Goal: Task Accomplishment & Management: Manage account settings

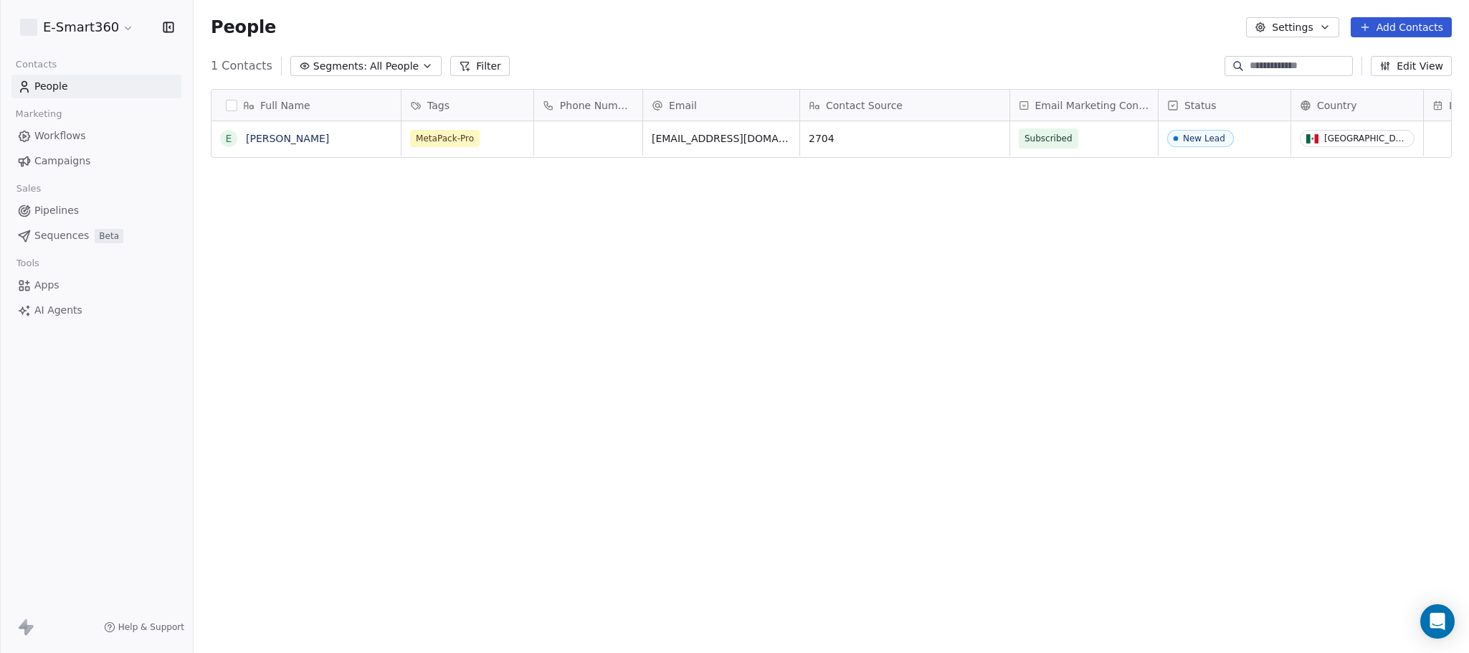
scroll to position [558, 1259]
click at [47, 280] on span "Apps" at bounding box center [46, 285] width 25 height 15
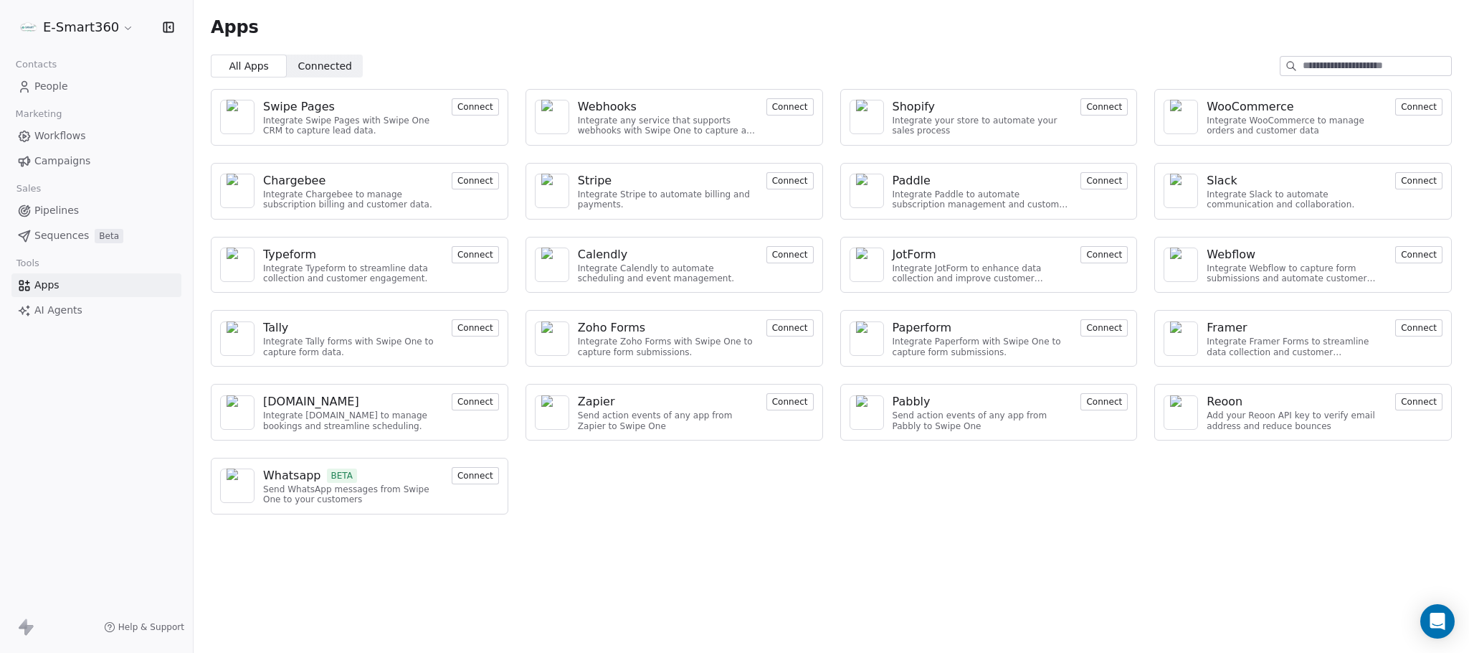
click at [780, 110] on button "Connect" at bounding box center [790, 106] width 47 height 17
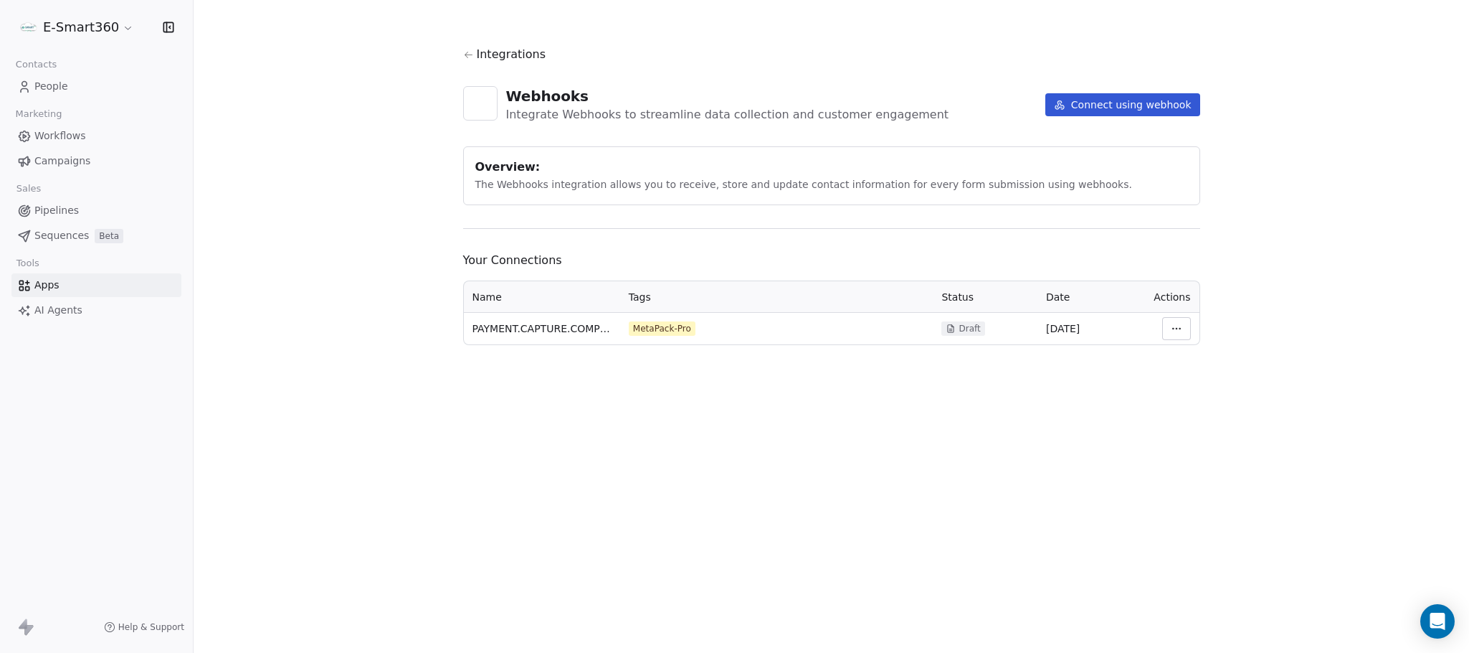
click at [1179, 334] on html "E-Smart360 Contacts People Marketing Workflows Campaigns Sales Pipelines Sequen…" at bounding box center [734, 326] width 1469 height 653
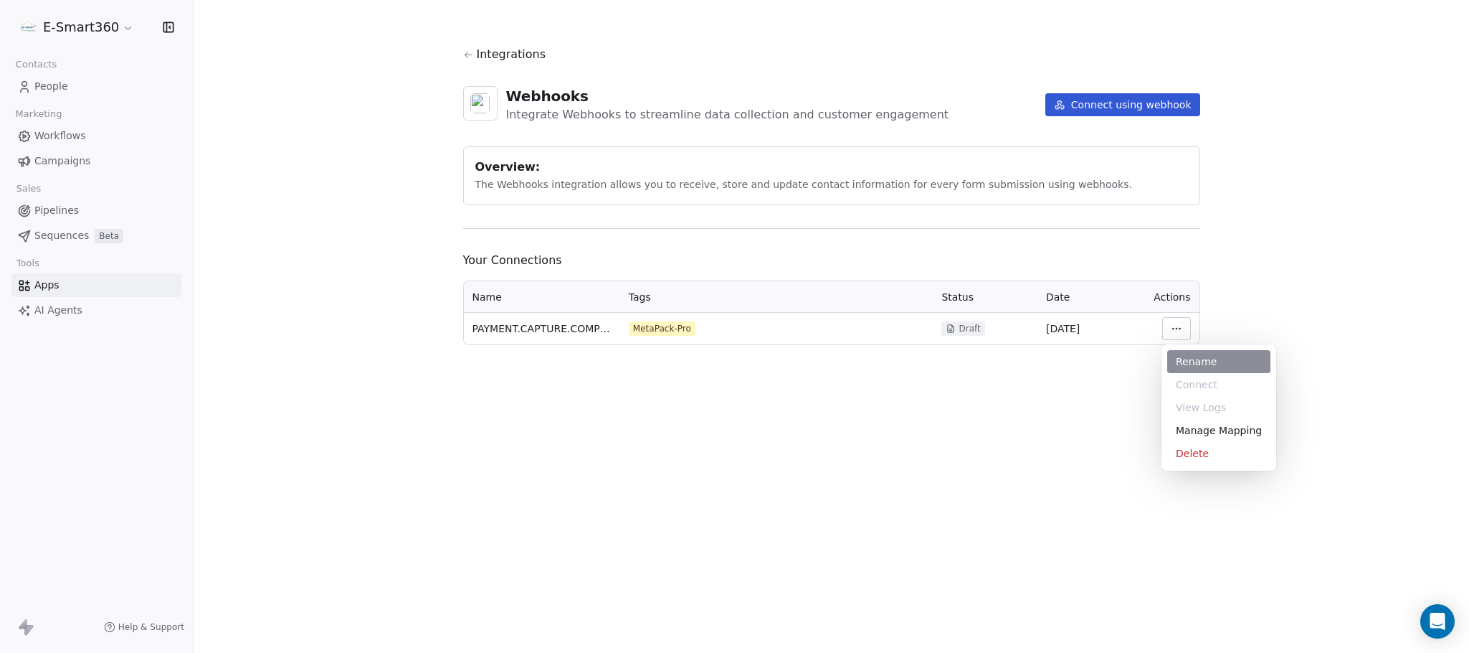
click at [1246, 359] on div "Rename" at bounding box center [1219, 361] width 103 height 23
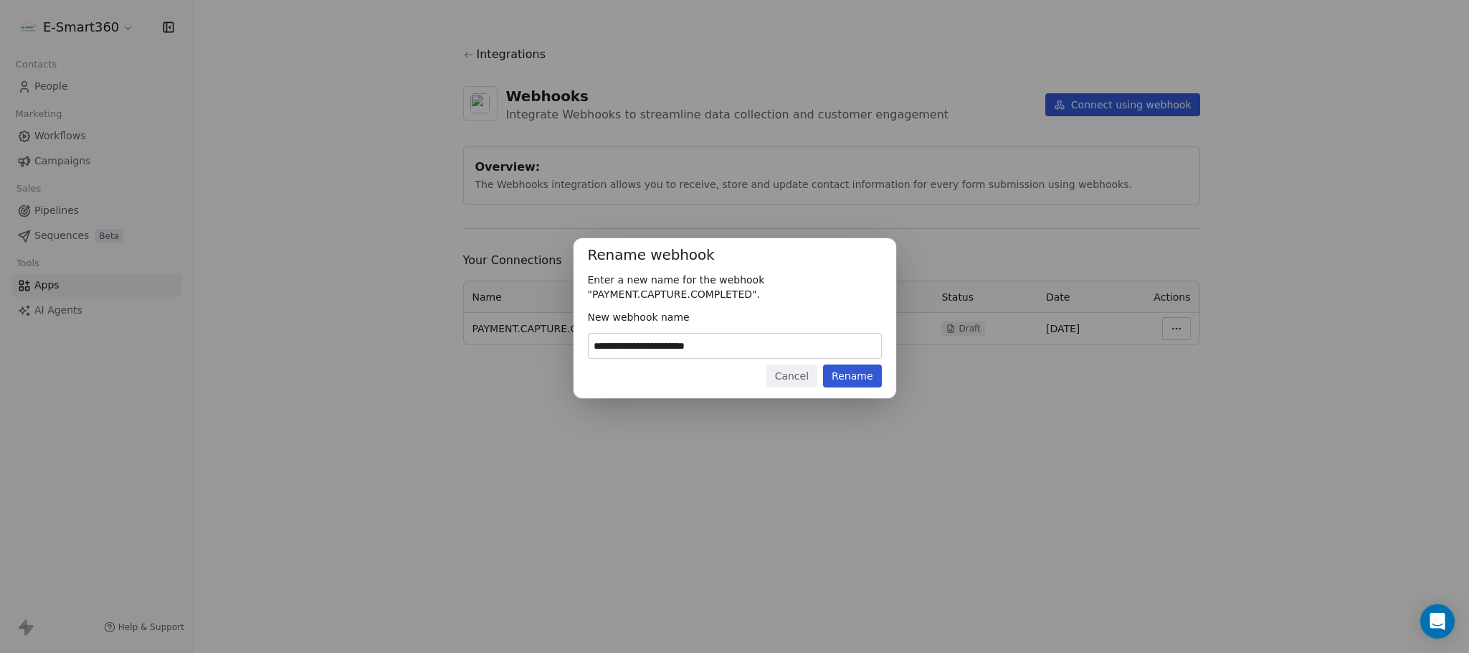
click at [767, 347] on input "**********" at bounding box center [735, 345] width 293 height 24
type input "********"
type input "*****"
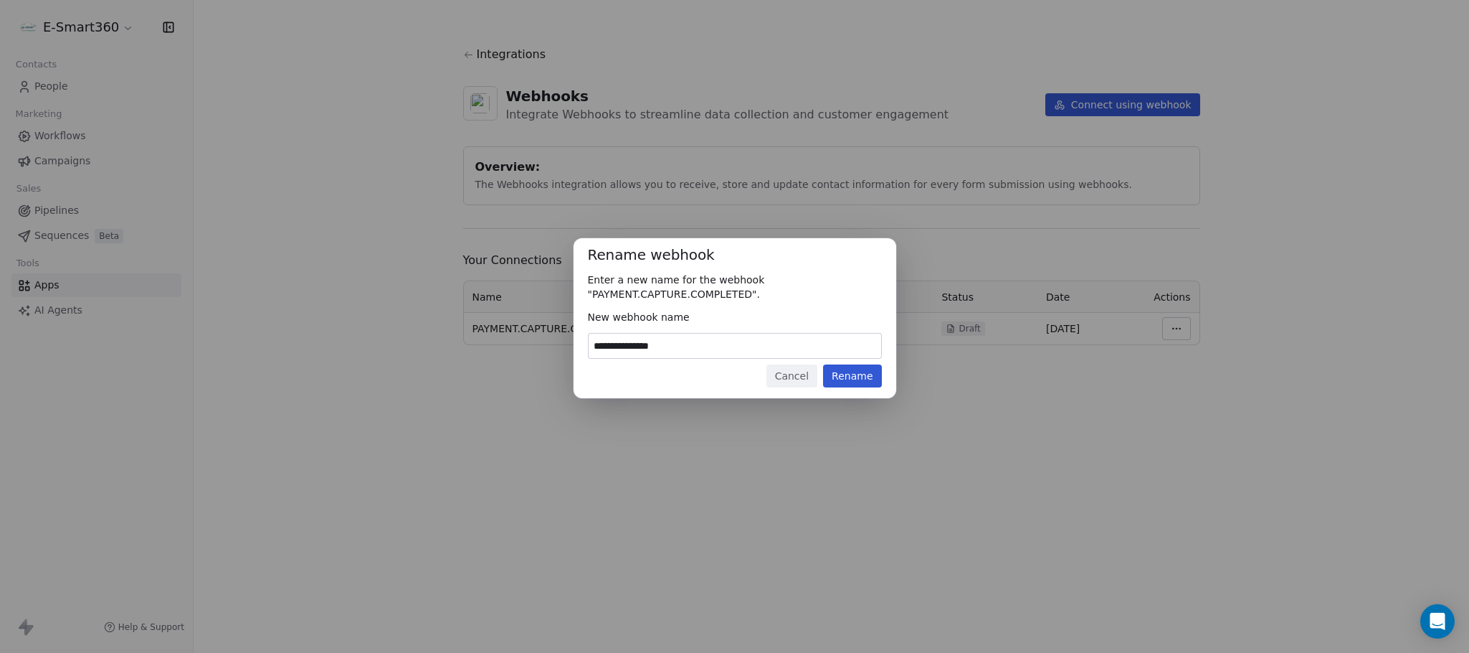
type input "**********"
click at [840, 373] on button "Rename" at bounding box center [852, 375] width 58 height 23
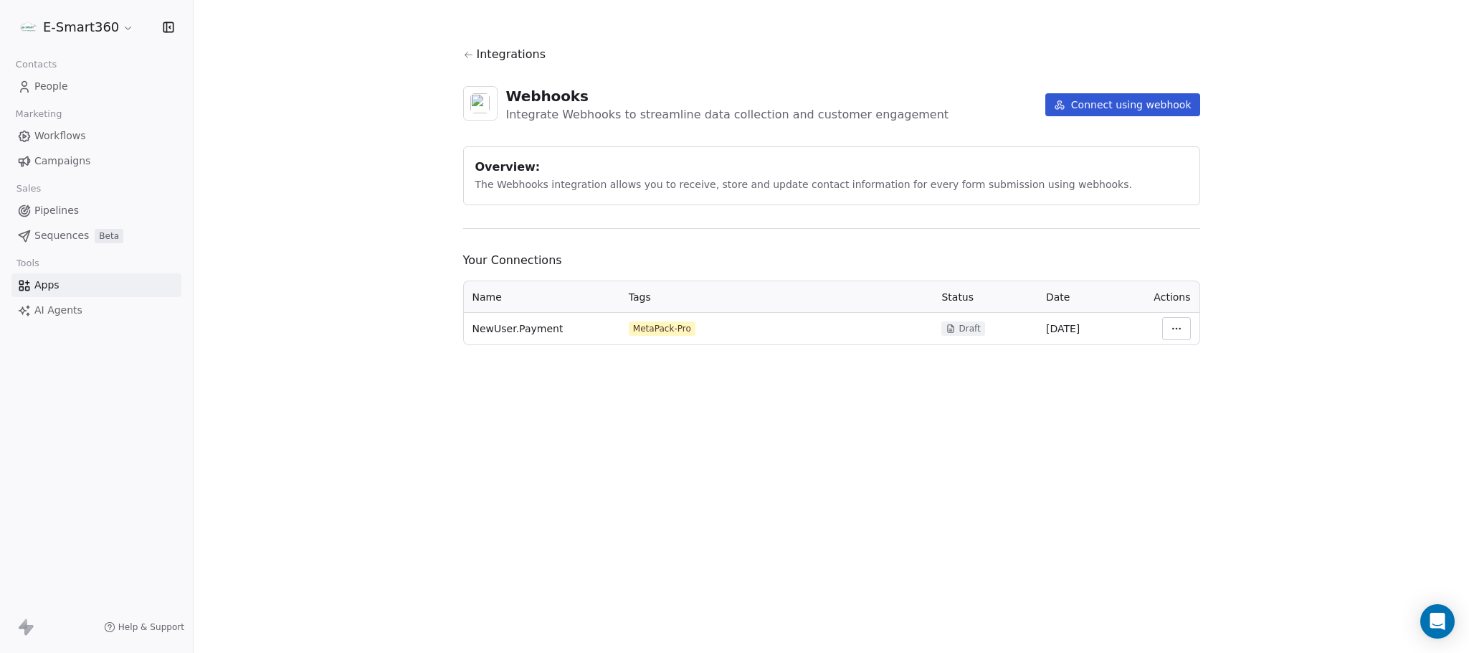
click at [1169, 331] on html "E-Smart360 Contacts People Marketing Workflows Campaigns Sales Pipelines Sequen…" at bounding box center [734, 326] width 1469 height 653
click at [1242, 429] on div "Manage Mapping" at bounding box center [1219, 430] width 103 height 23
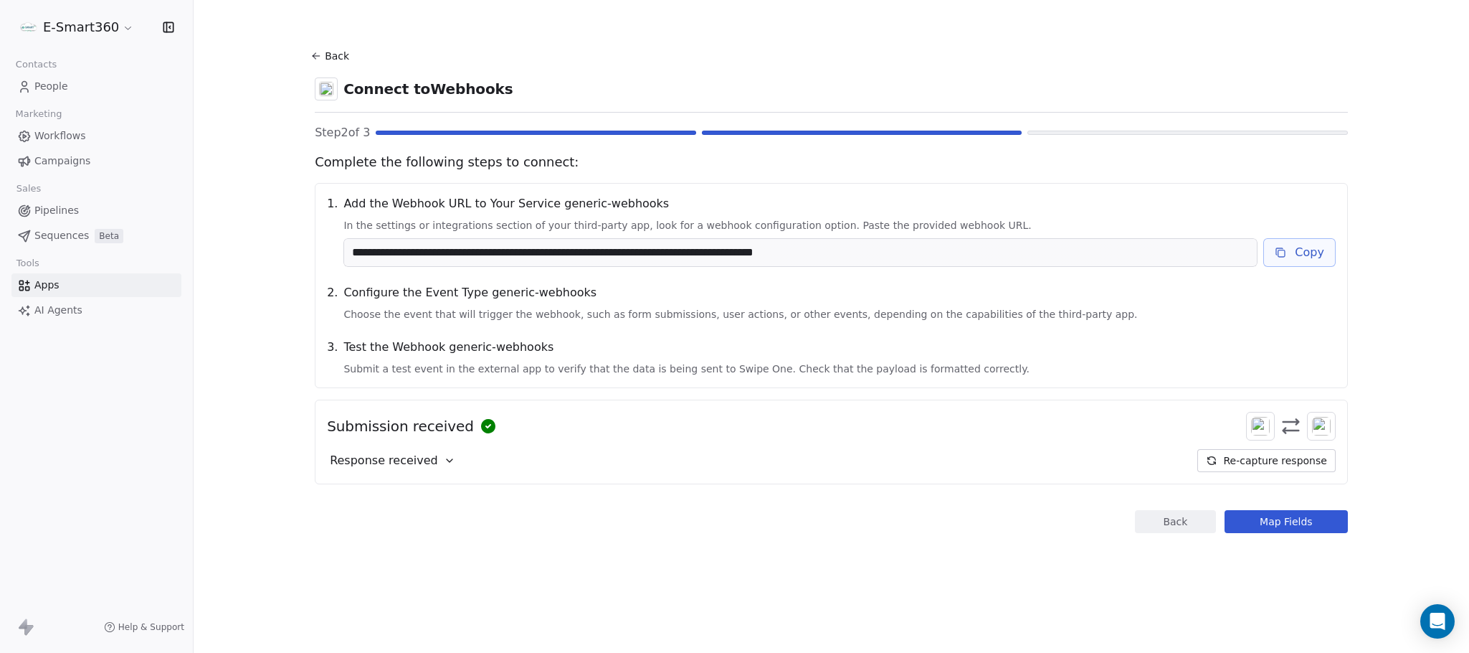
click at [45, 84] on span "People" at bounding box center [51, 86] width 34 height 15
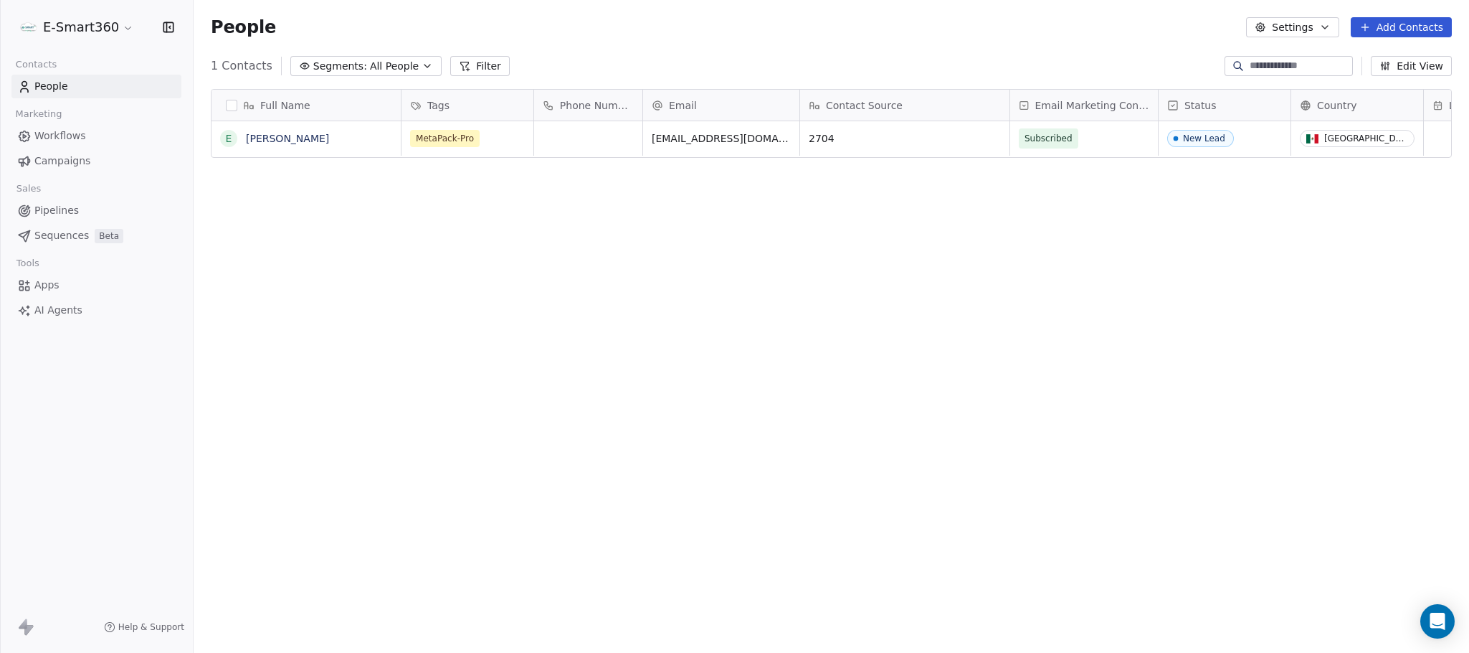
scroll to position [558, 1259]
click at [125, 24] on html "E-Smart360 Contacts People Marketing Workflows Campaigns Sales Pipelines Sequen…" at bounding box center [734, 326] width 1469 height 653
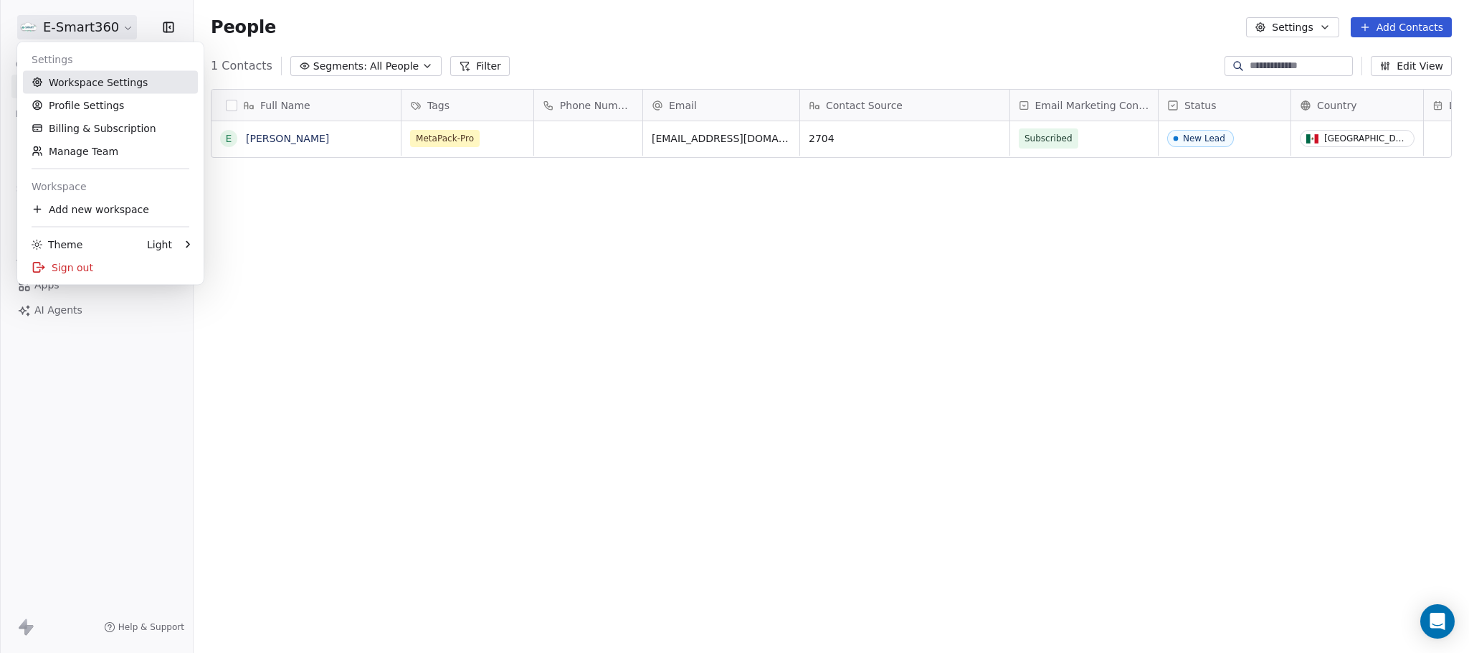
click at [130, 80] on link "Workspace Settings" at bounding box center [110, 82] width 175 height 23
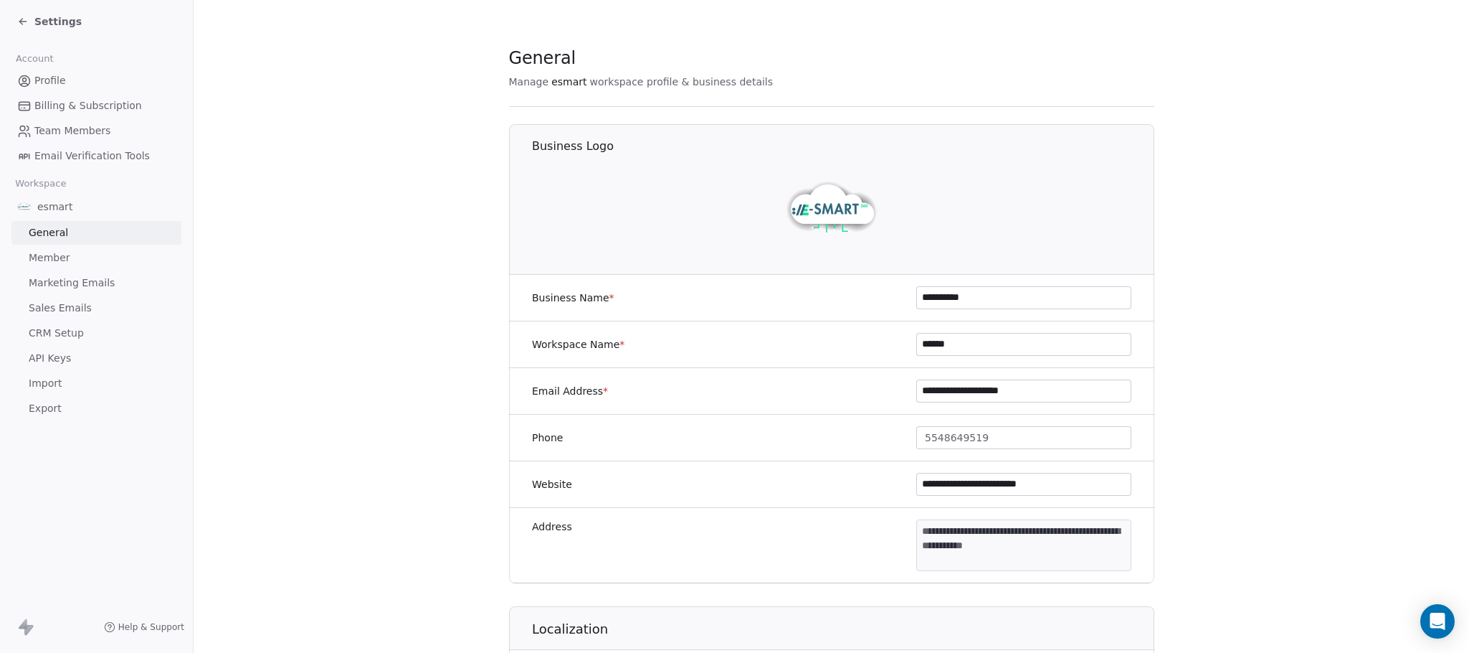
click at [70, 331] on span "CRM Setup" at bounding box center [56, 333] width 55 height 15
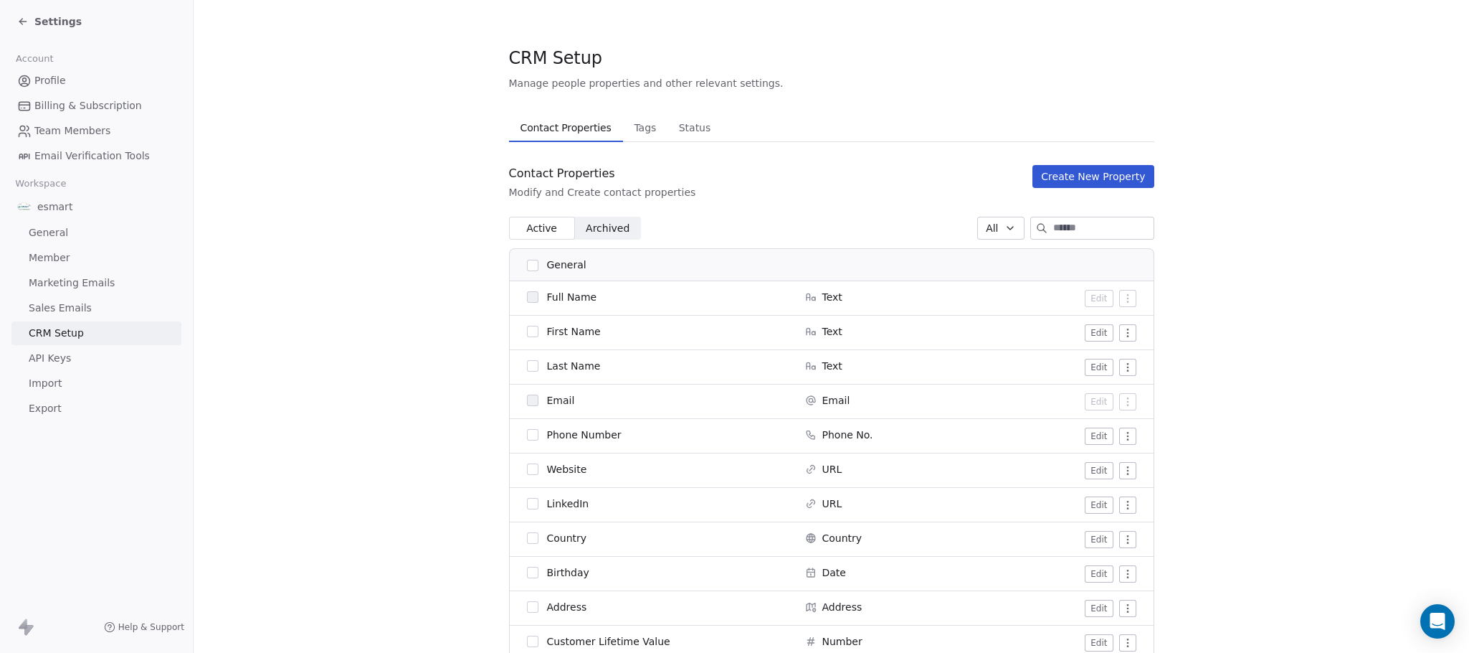
click at [1121, 366] on html "Settings Account Profile Billing & Subscription Team Members Email Verification…" at bounding box center [734, 326] width 1469 height 653
drag, startPoint x: 1190, startPoint y: 382, endPoint x: 1130, endPoint y: 371, distance: 61.2
click at [1188, 382] on html "Settings Account Profile Billing & Subscription Team Members Email Verification…" at bounding box center [734, 326] width 1469 height 653
click at [1117, 368] on html "Settings Account Profile Billing & Subscription Team Members Email Verification…" at bounding box center [734, 326] width 1469 height 653
click at [1097, 396] on div "Archive" at bounding box center [1090, 395] width 72 height 23
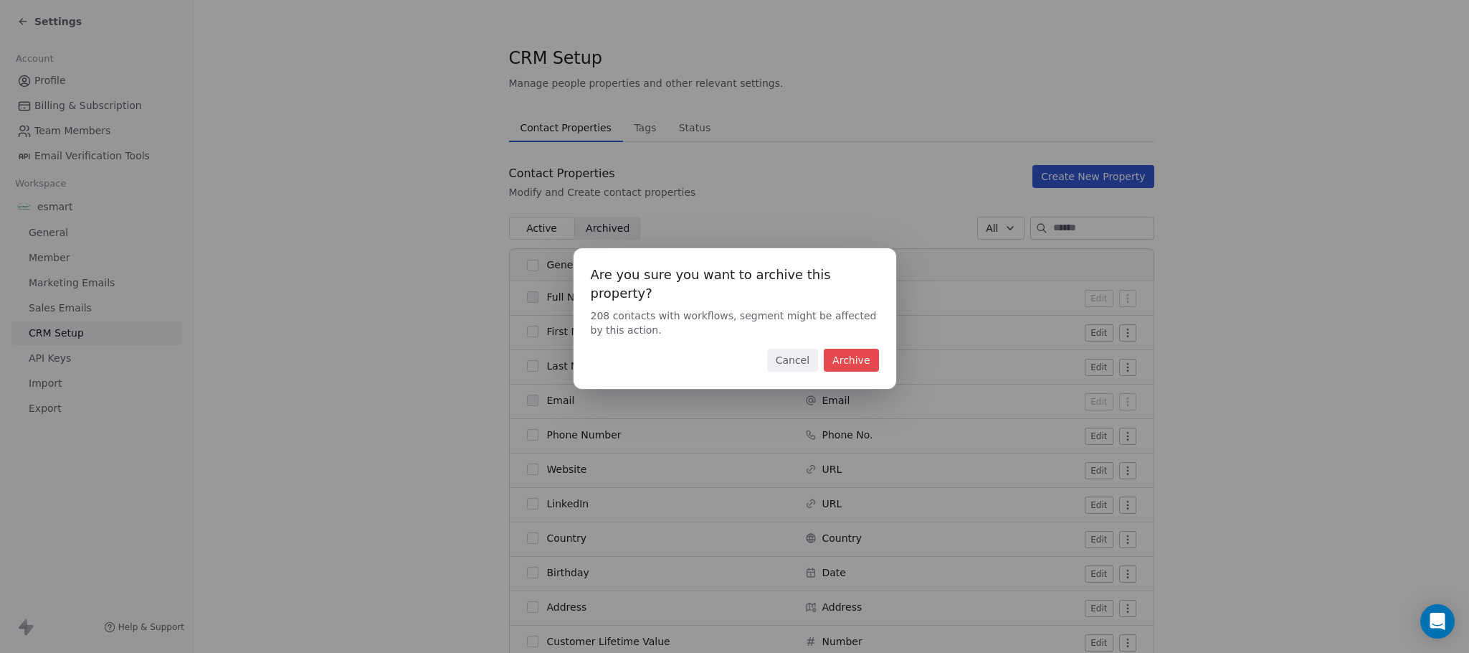
click at [854, 355] on button "Archive" at bounding box center [851, 360] width 55 height 23
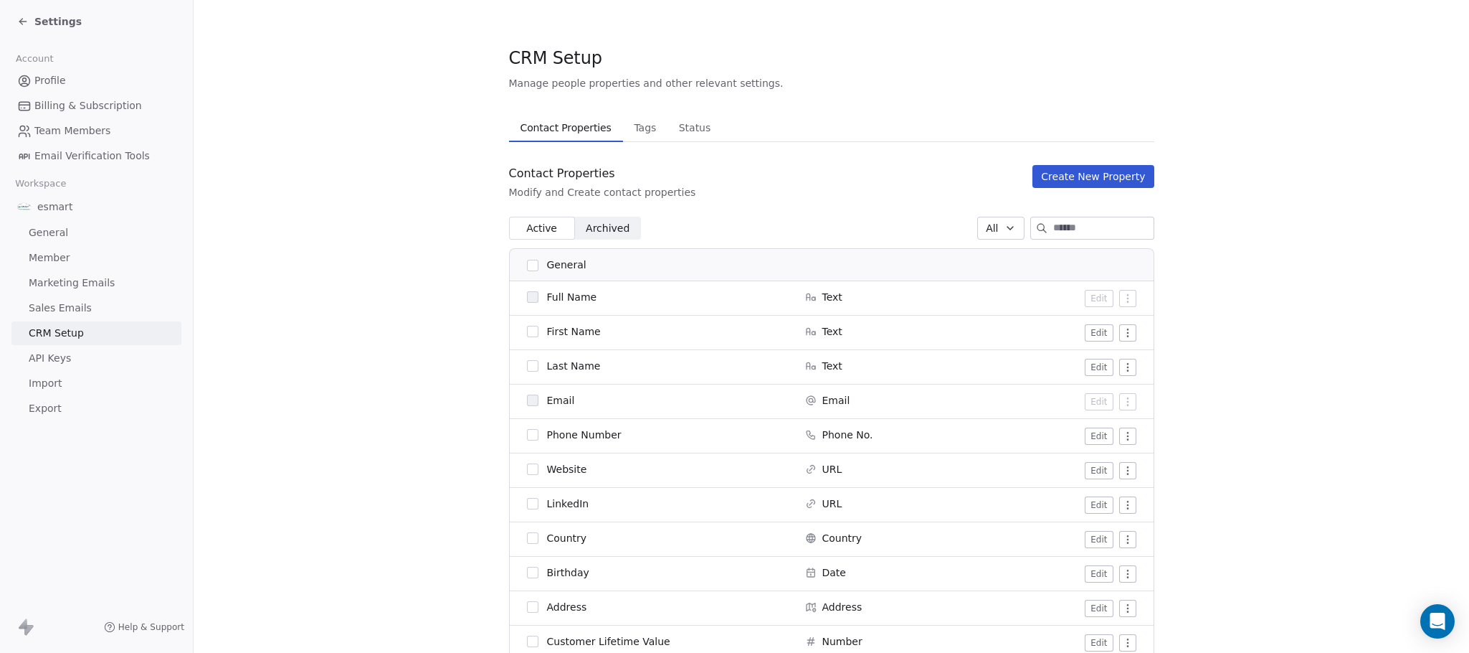
click at [1117, 368] on html "Settings Account Profile Billing & Subscription Team Members Email Verification…" at bounding box center [734, 326] width 1469 height 653
click at [1099, 394] on div "Archive" at bounding box center [1090, 395] width 72 height 23
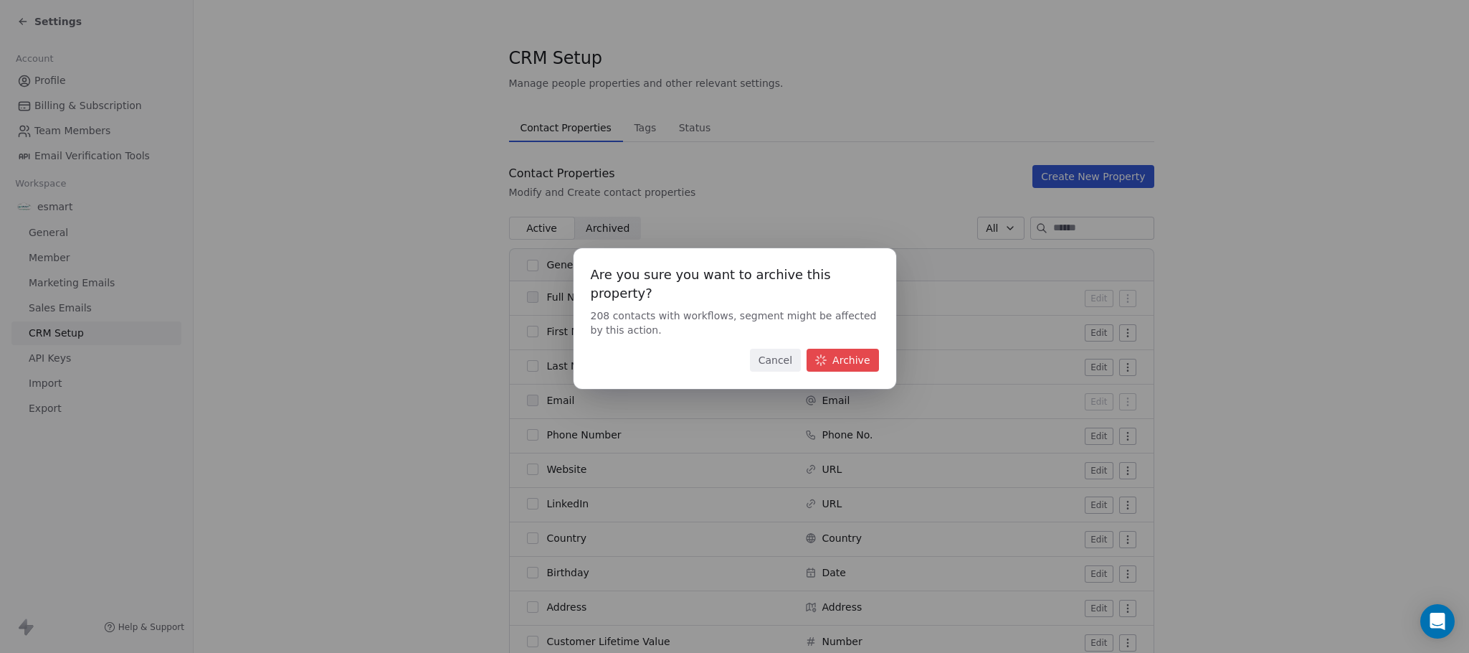
click at [859, 349] on button "Archive" at bounding box center [843, 360] width 72 height 23
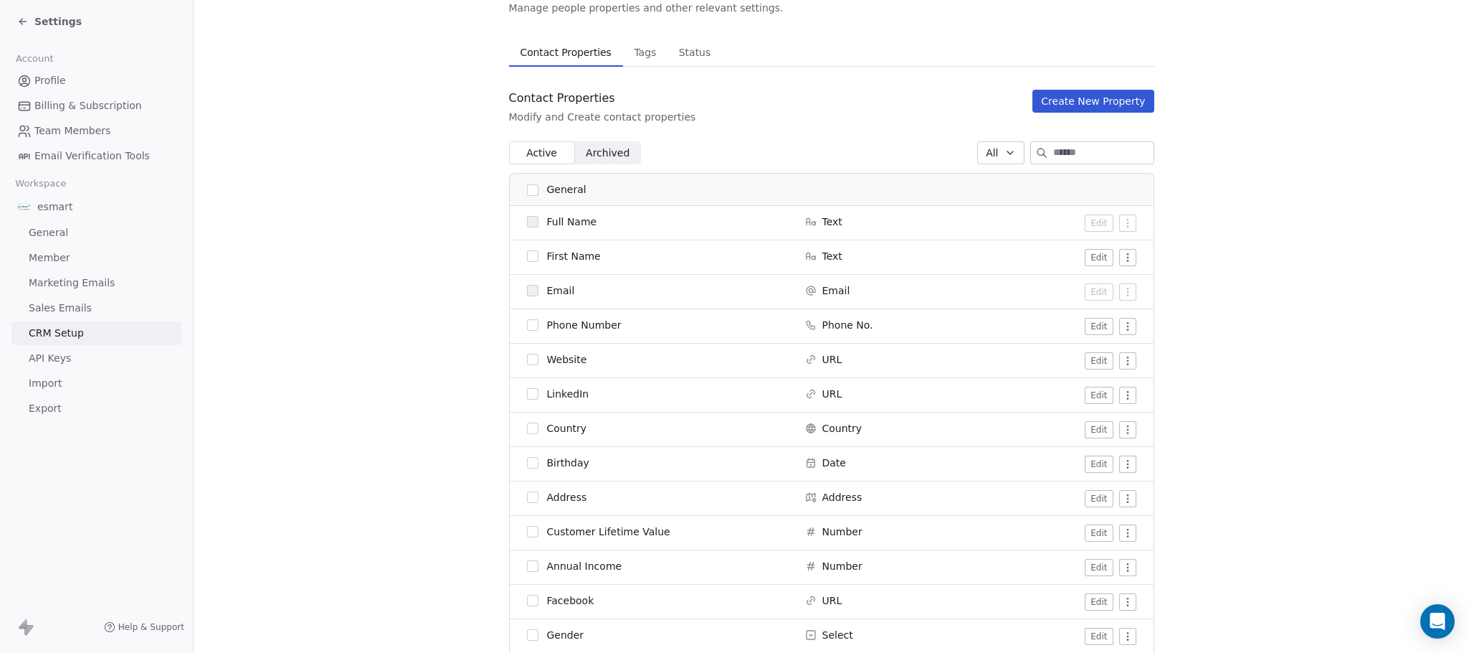
scroll to position [108, 0]
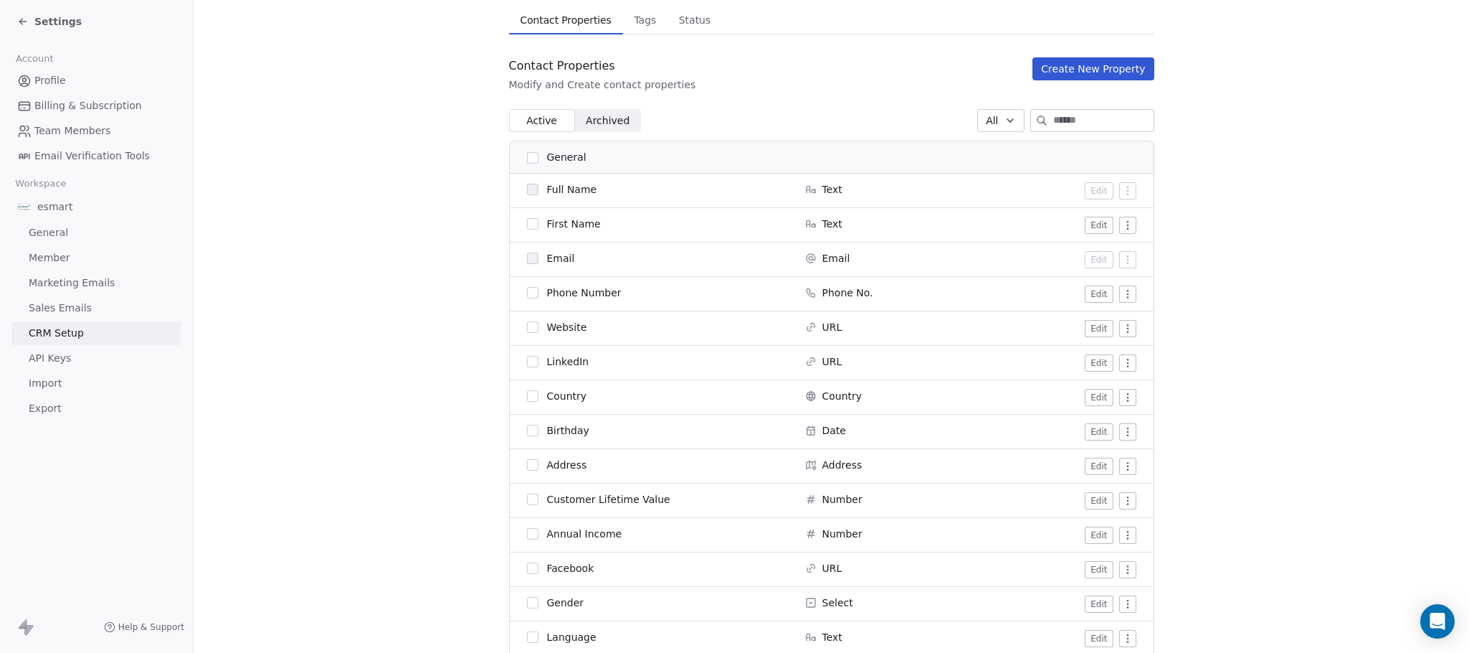
click at [1117, 360] on html "Settings Account Profile Billing & Subscription Team Members Email Verification…" at bounding box center [734, 326] width 1469 height 653
click at [1255, 342] on html "Settings Account Profile Billing & Subscription Team Members Email Verification…" at bounding box center [734, 326] width 1469 height 653
click at [628, 506] on span "Customer Lifetime Value" at bounding box center [608, 499] width 123 height 14
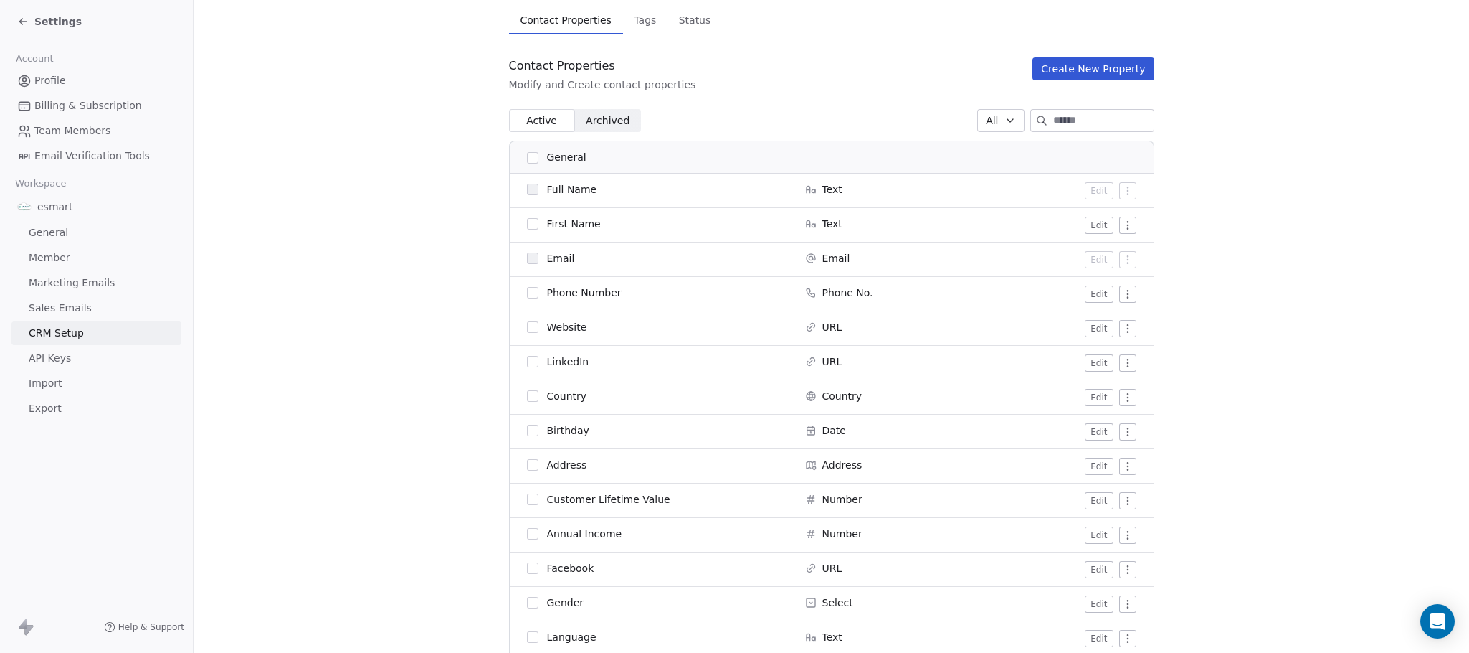
click at [1121, 506] on html "Settings Account Profile Billing & Subscription Team Members Email Verification…" at bounding box center [734, 326] width 1469 height 653
click at [1106, 525] on div "Archive" at bounding box center [1090, 529] width 72 height 23
click at [571, 500] on span "Annual Income" at bounding box center [584, 499] width 75 height 14
click at [1125, 529] on html "Settings Account Profile Billing & Subscription Team Members Email Verification…" at bounding box center [734, 326] width 1469 height 653
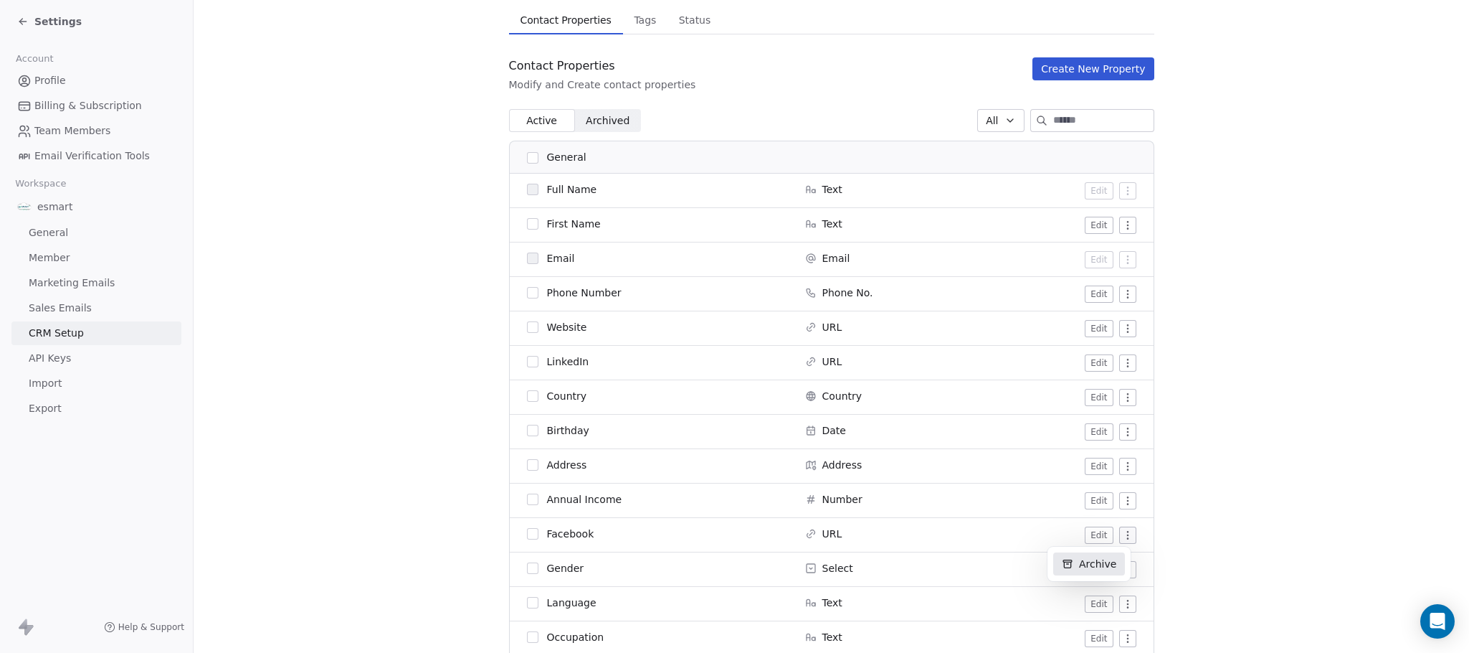
click at [1072, 572] on div "Archive" at bounding box center [1090, 563] width 72 height 23
click at [1085, 567] on button "Edit" at bounding box center [1099, 569] width 28 height 17
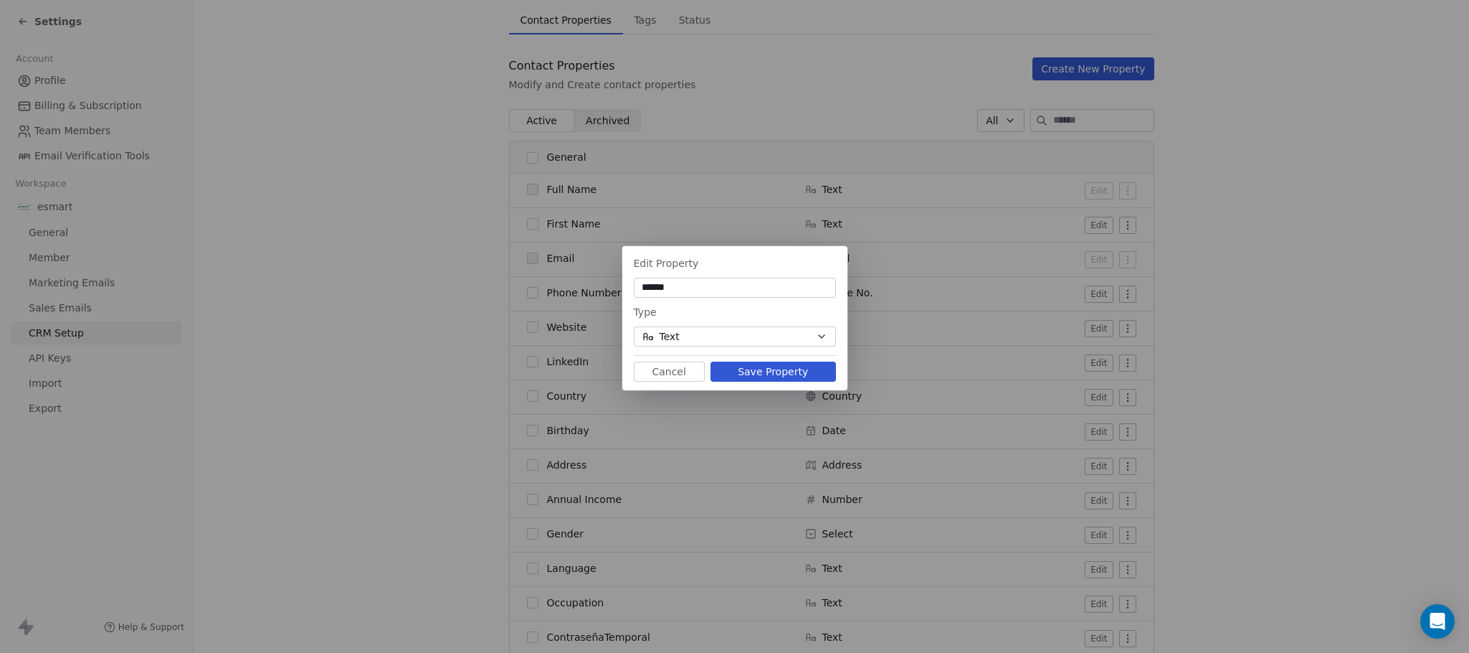
type input "******"
click at [787, 366] on button "Save Property" at bounding box center [774, 371] width 126 height 20
click at [538, 354] on div "Edit Property ****** Type Text Cancel Save Property" at bounding box center [734, 326] width 1469 height 207
click at [663, 372] on button "Cancel" at bounding box center [669, 371] width 71 height 20
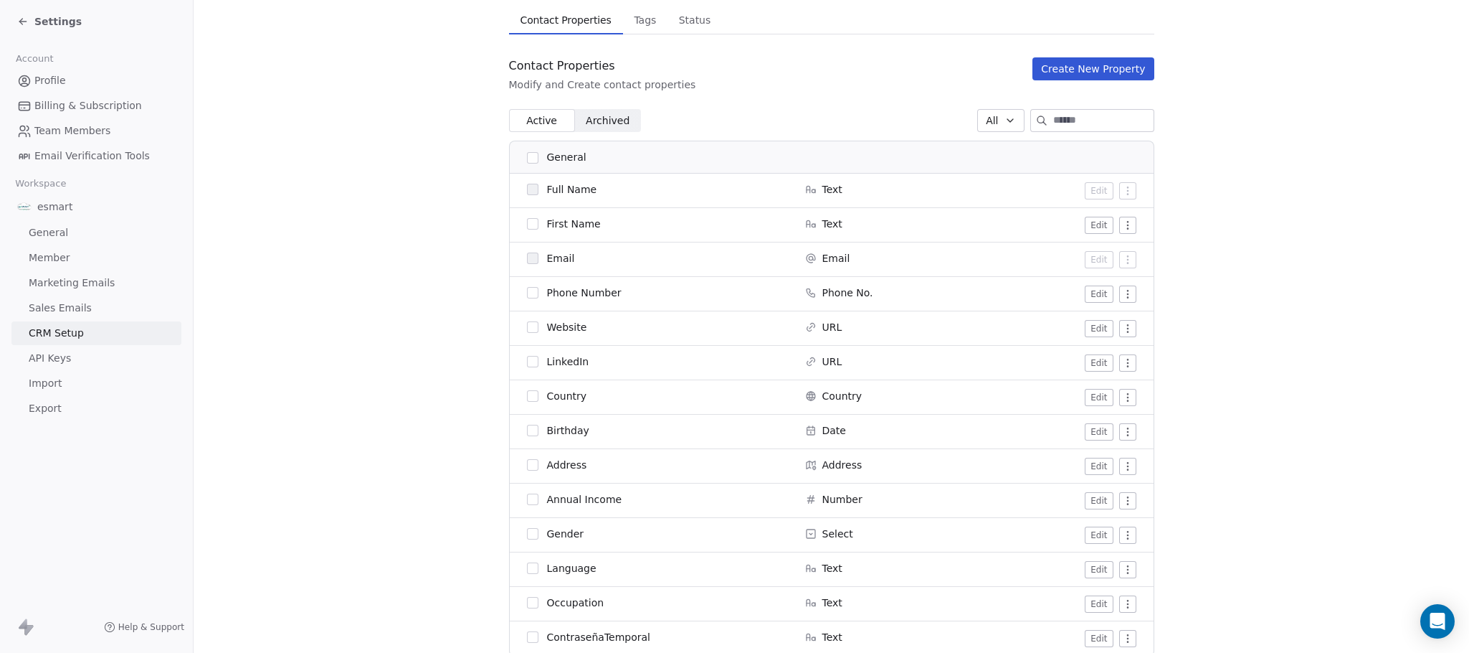
click at [571, 570] on span "Language" at bounding box center [571, 568] width 49 height 14
click at [1093, 571] on button "Edit" at bounding box center [1099, 569] width 28 height 17
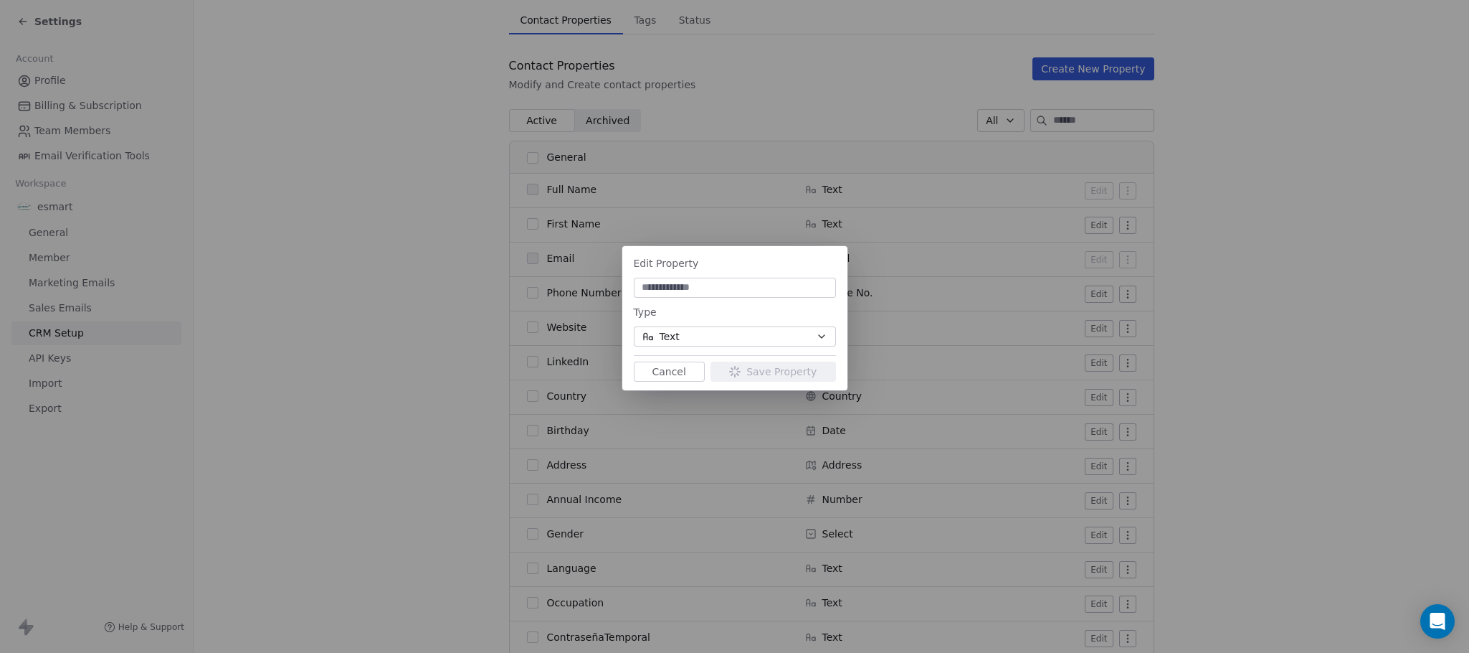
click at [726, 286] on input at bounding box center [735, 287] width 197 height 14
type input "******"
click at [224, 422] on div "Edit Property ****** Type Text Cancel Save Property" at bounding box center [734, 326] width 1469 height 207
click at [678, 368] on button "Cancel" at bounding box center [669, 371] width 71 height 20
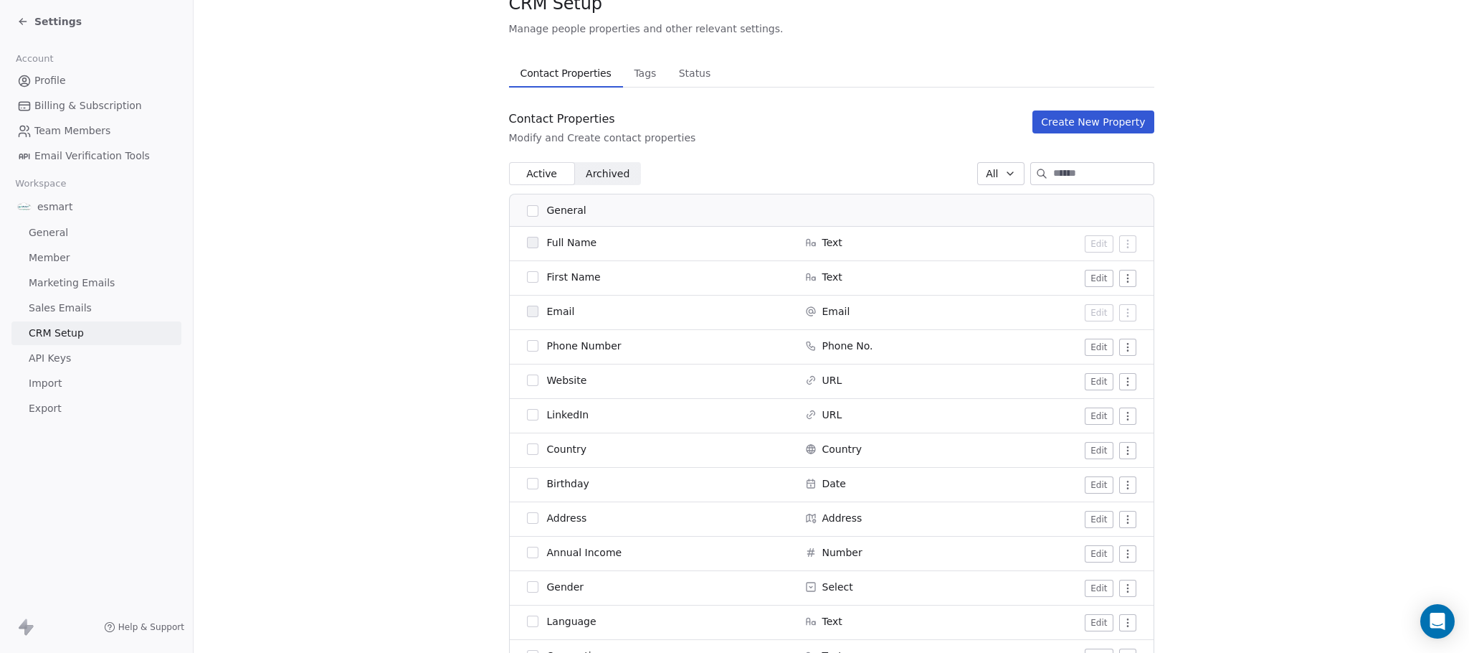
scroll to position [108, 0]
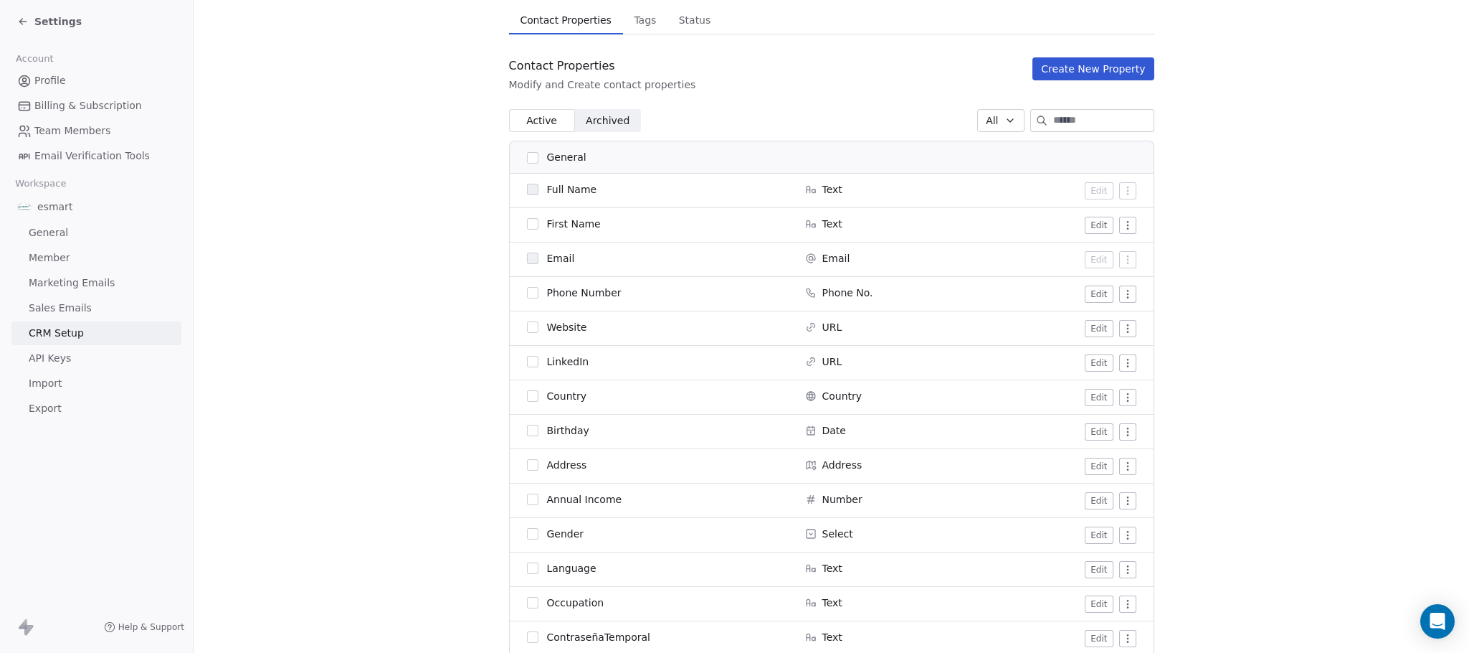
click at [1094, 570] on button "Edit" at bounding box center [1099, 569] width 28 height 17
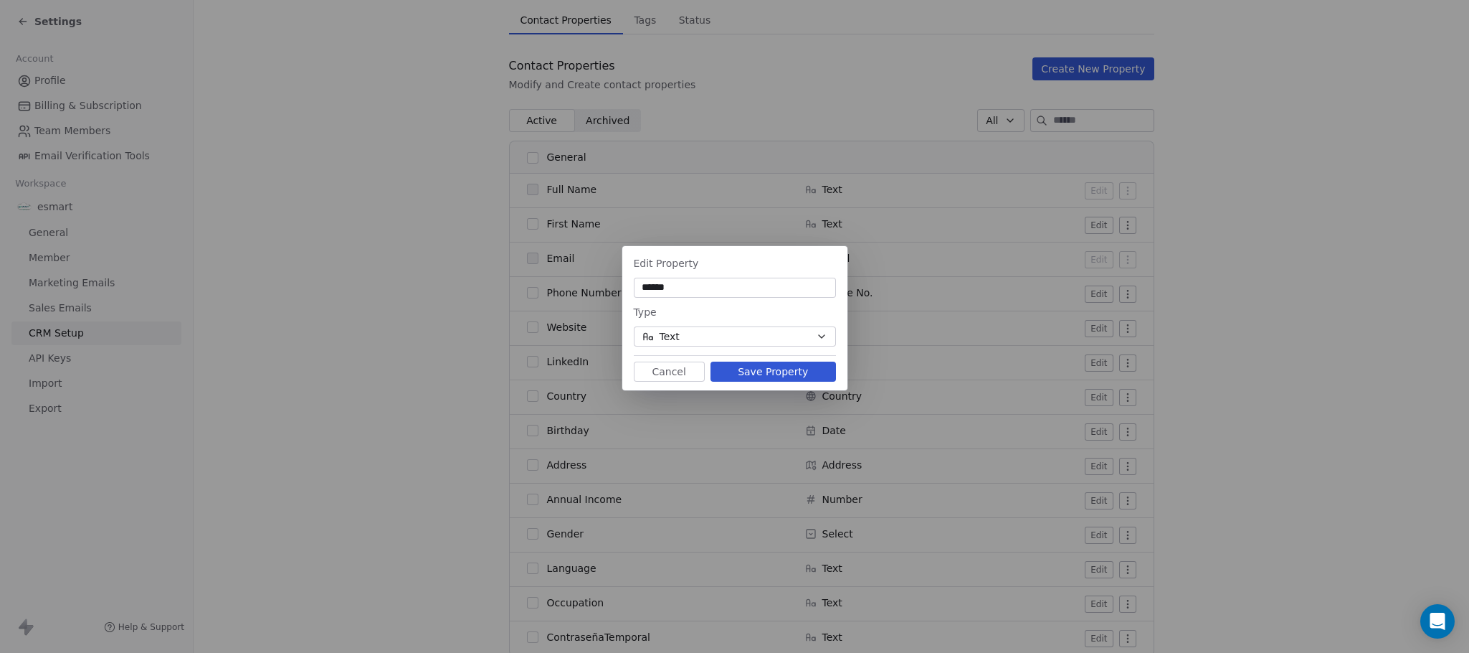
type input "******"
click at [799, 372] on button "Save Property" at bounding box center [774, 371] width 126 height 20
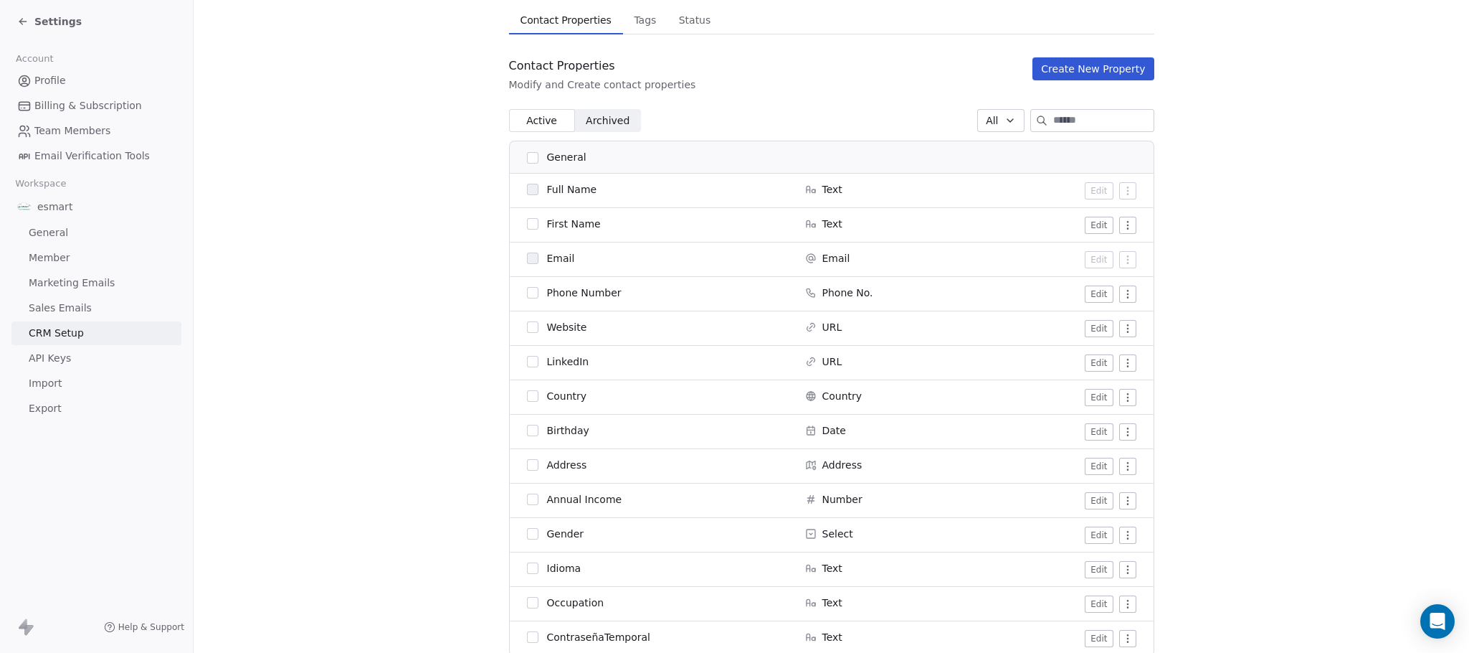
click at [1091, 599] on button "Edit" at bounding box center [1099, 603] width 28 height 17
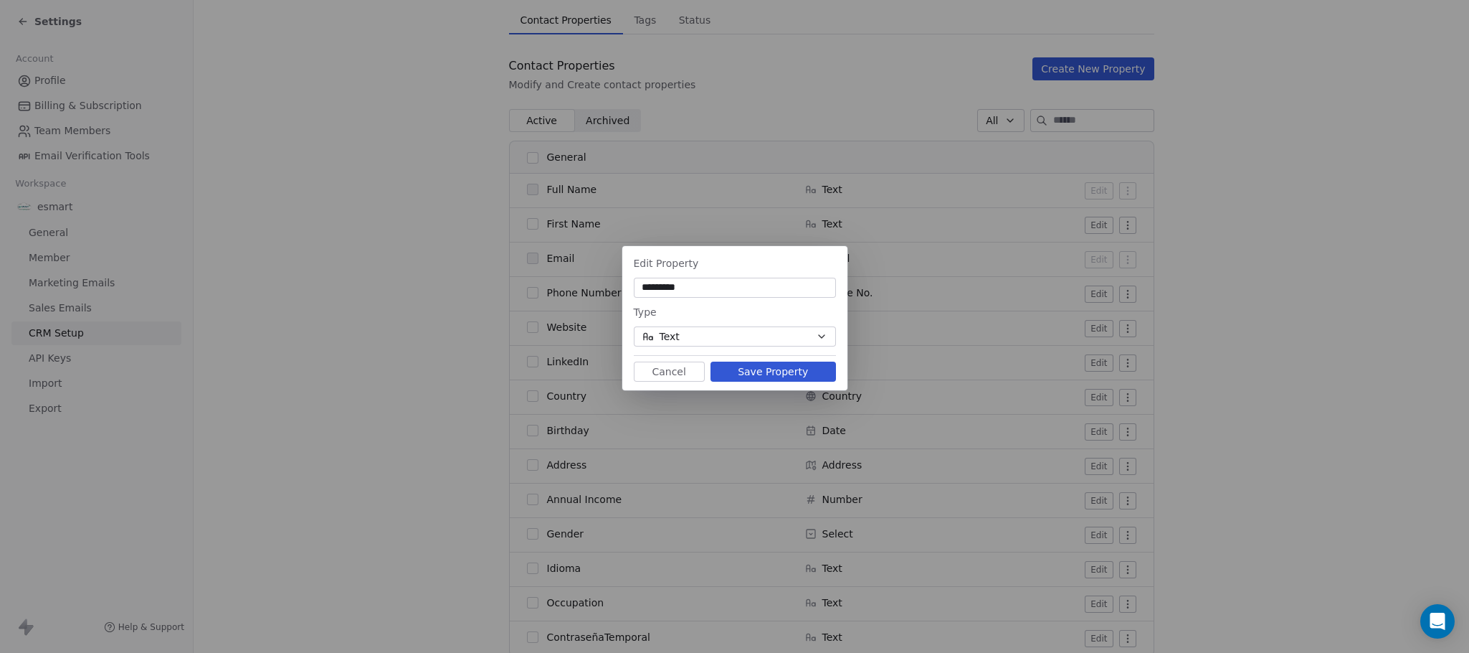
type input "*********"
click at [772, 370] on button "Save Property" at bounding box center [774, 371] width 126 height 20
click at [465, 345] on div "Edit Property ********* Type Text Cancel Save Property" at bounding box center [734, 326] width 1469 height 207
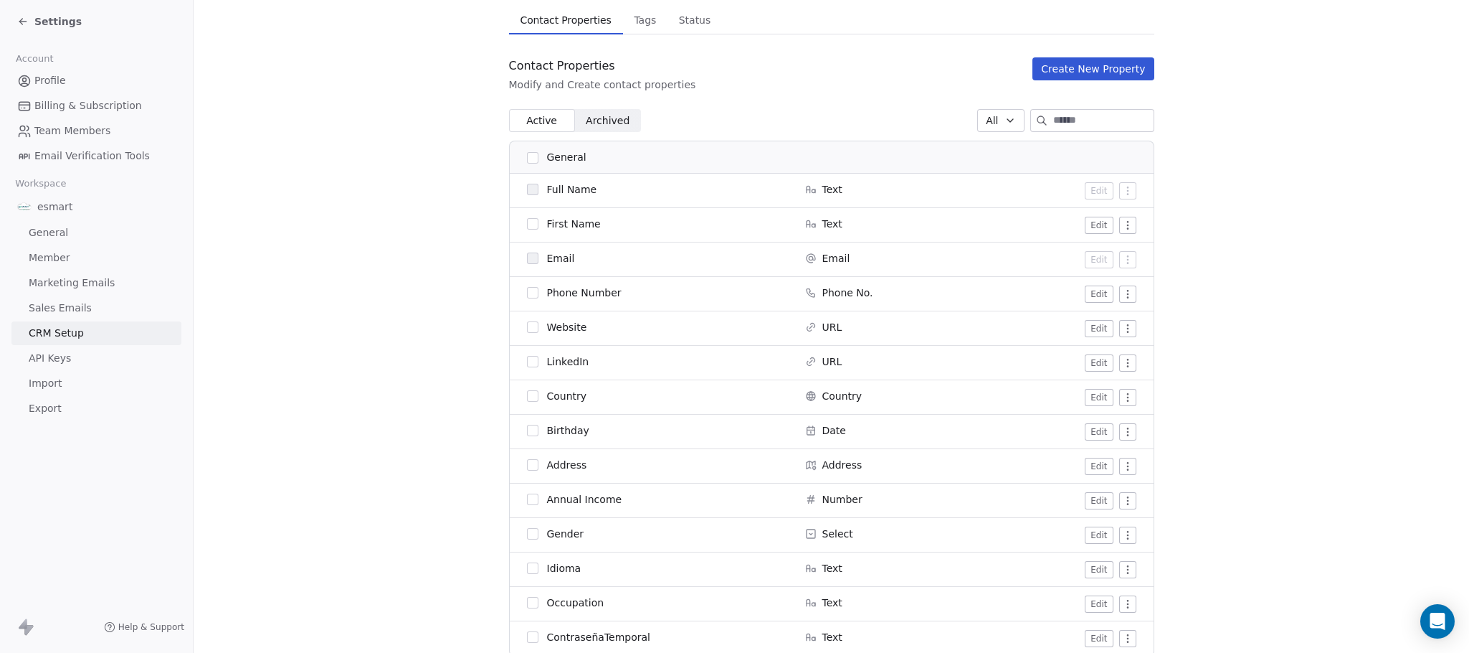
scroll to position [215, 0]
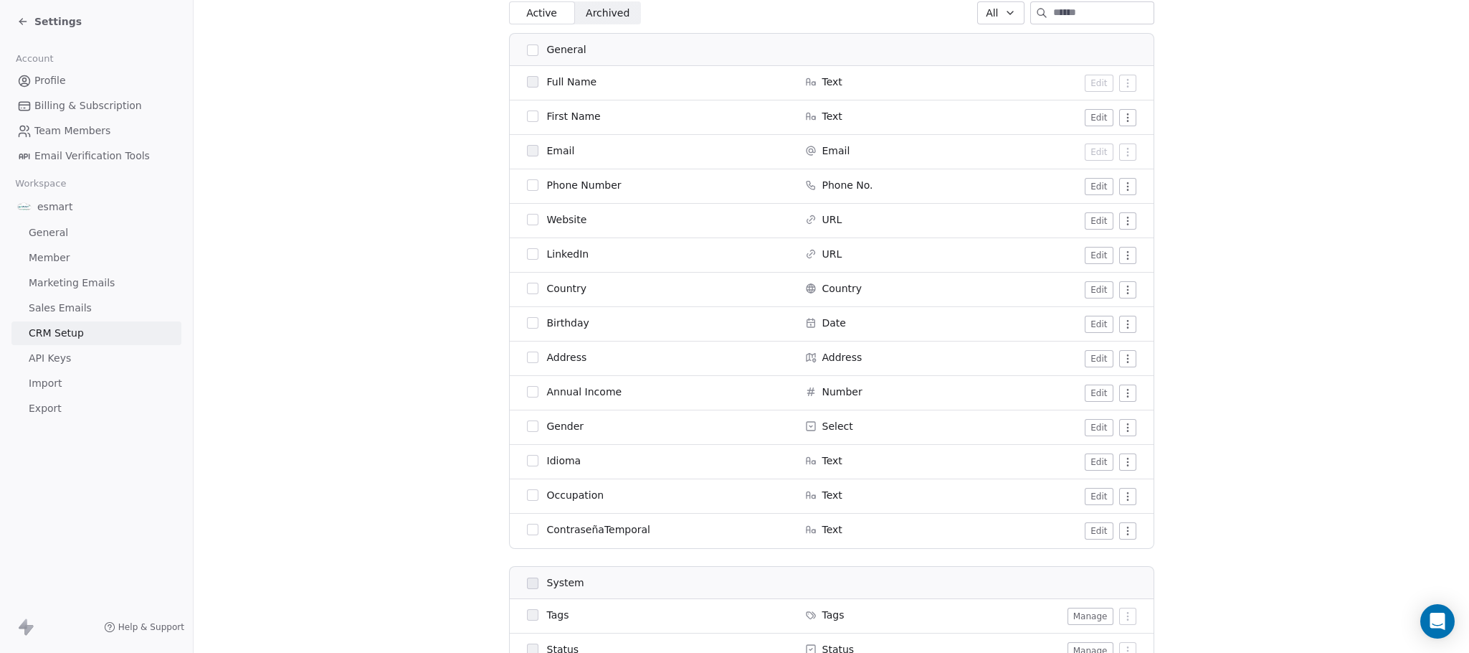
click at [1085, 496] on button "Edit" at bounding box center [1099, 496] width 28 height 17
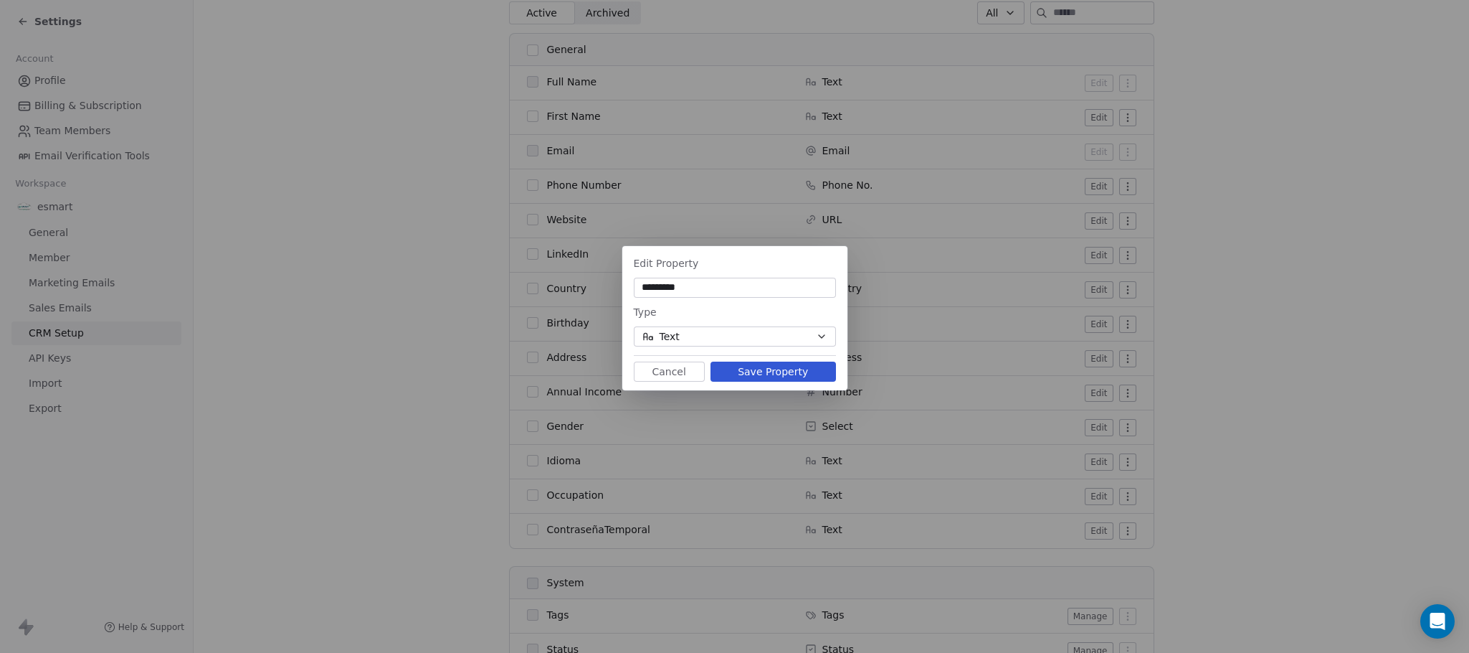
type input "*********"
click at [812, 371] on button "Save Property" at bounding box center [774, 371] width 126 height 20
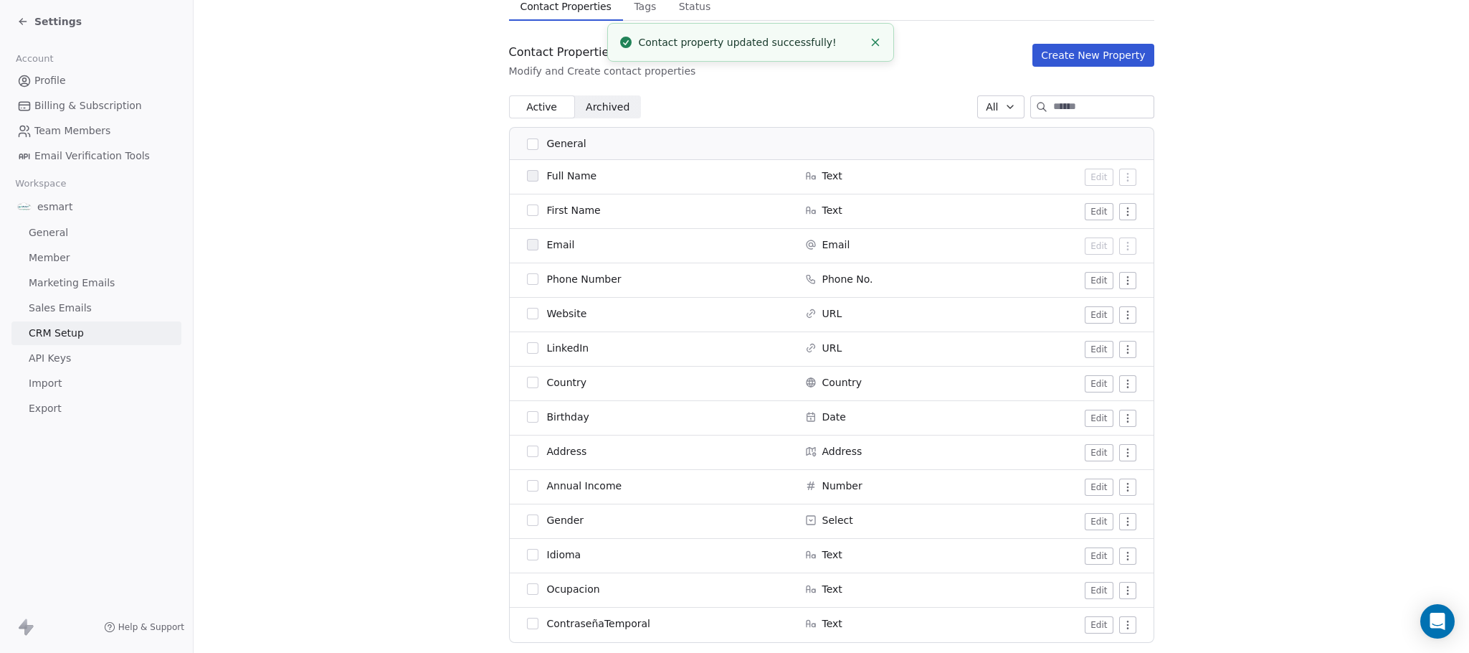
scroll to position [0, 0]
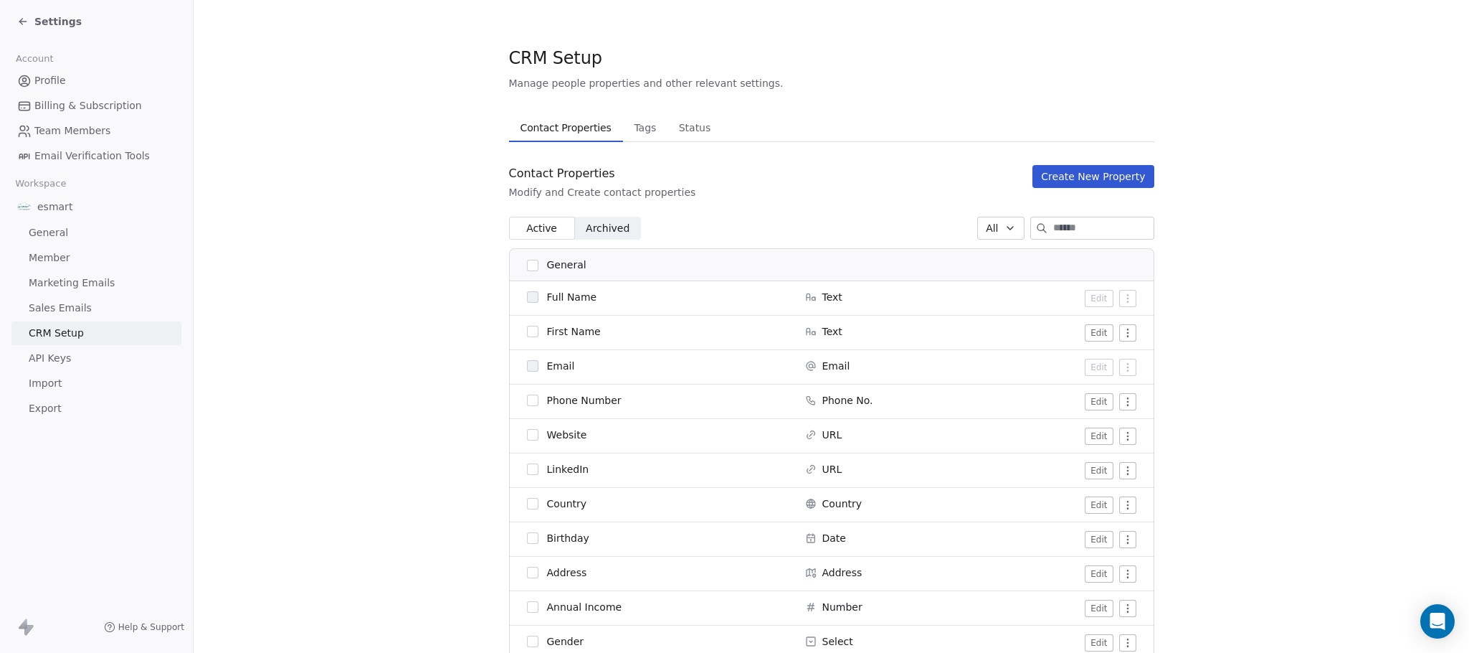
click at [1085, 330] on button "Edit" at bounding box center [1099, 332] width 28 height 17
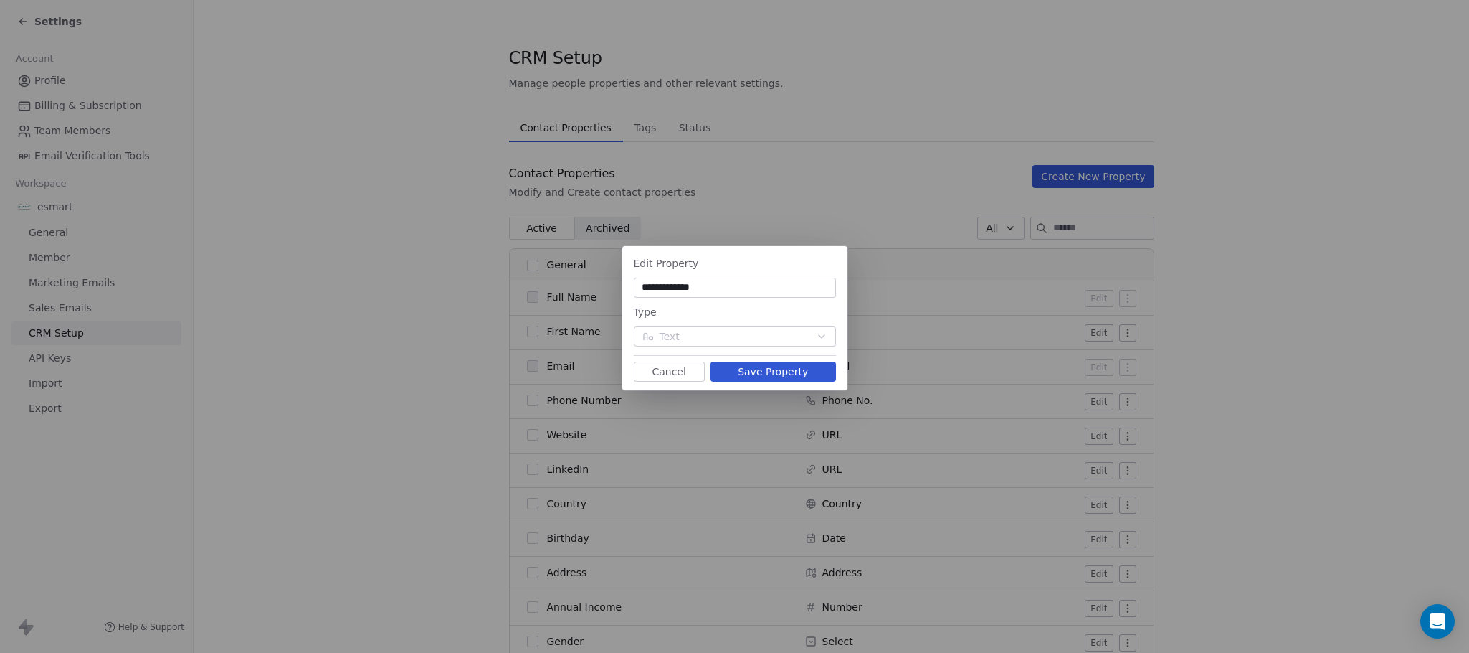
type input "**********"
click at [807, 364] on button "Save Property" at bounding box center [774, 371] width 126 height 20
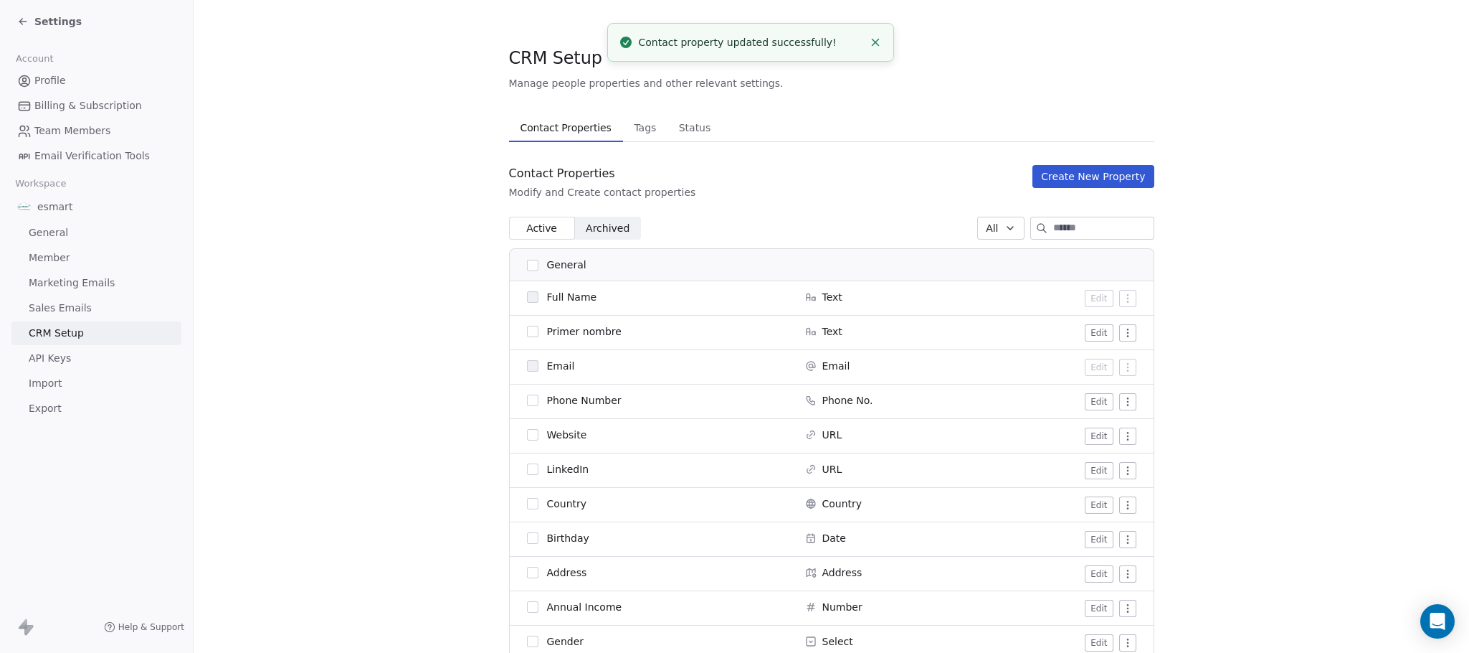
click at [1095, 402] on button "Edit" at bounding box center [1099, 401] width 28 height 17
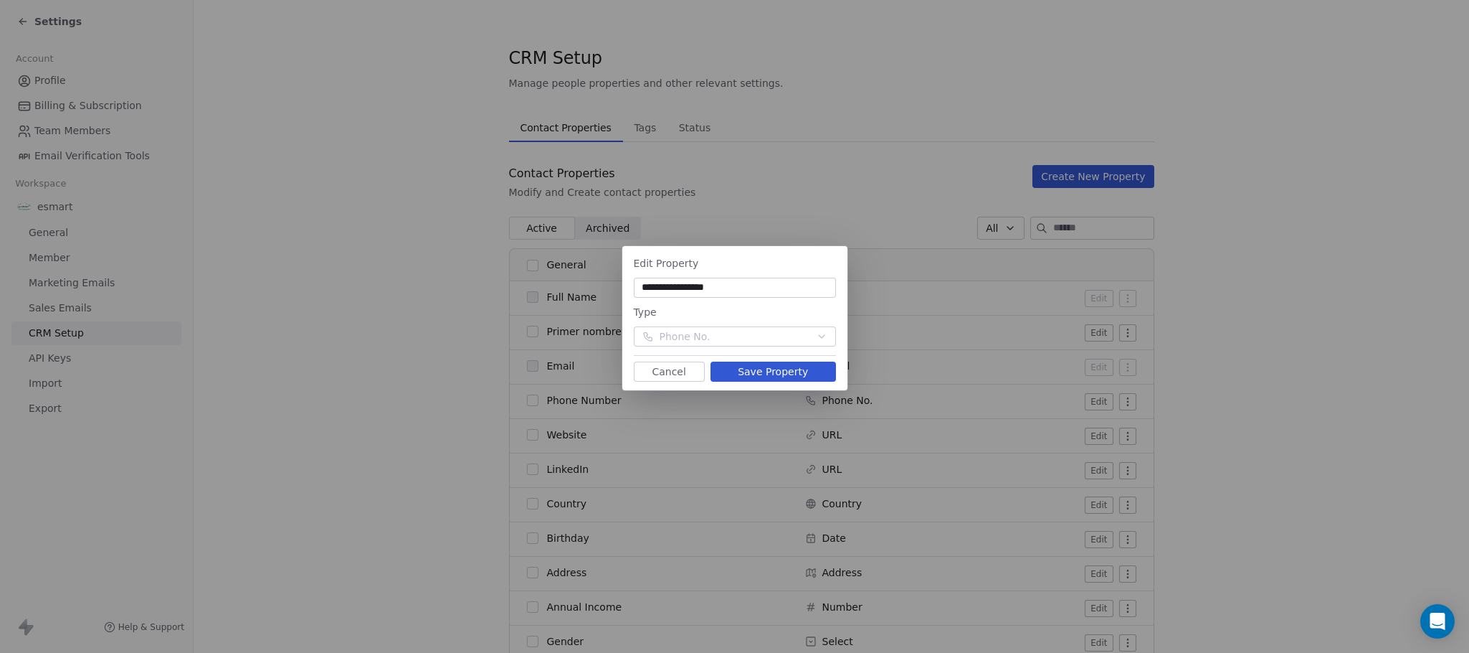
type input "**********"
click at [792, 374] on button "Save Property" at bounding box center [774, 371] width 126 height 20
click at [810, 158] on div "**********" at bounding box center [734, 326] width 1469 height 653
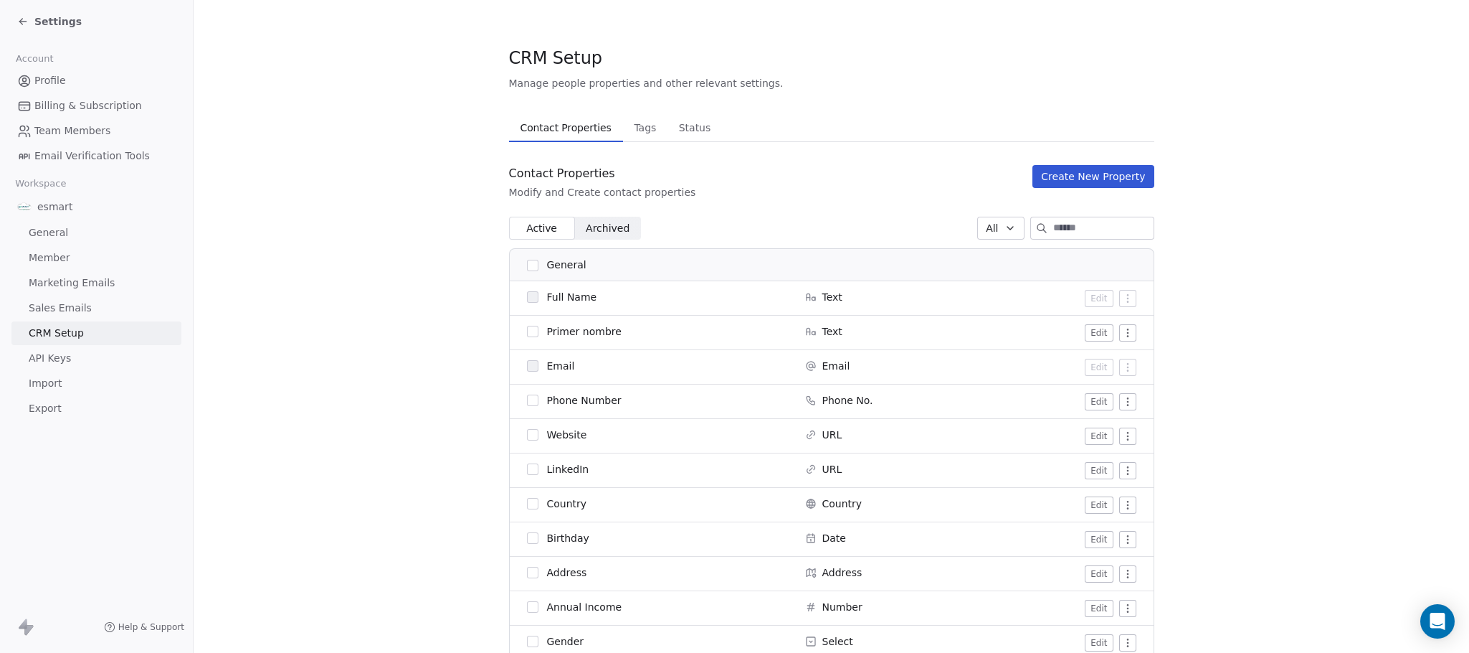
click at [1094, 400] on button "Edit" at bounding box center [1099, 401] width 28 height 17
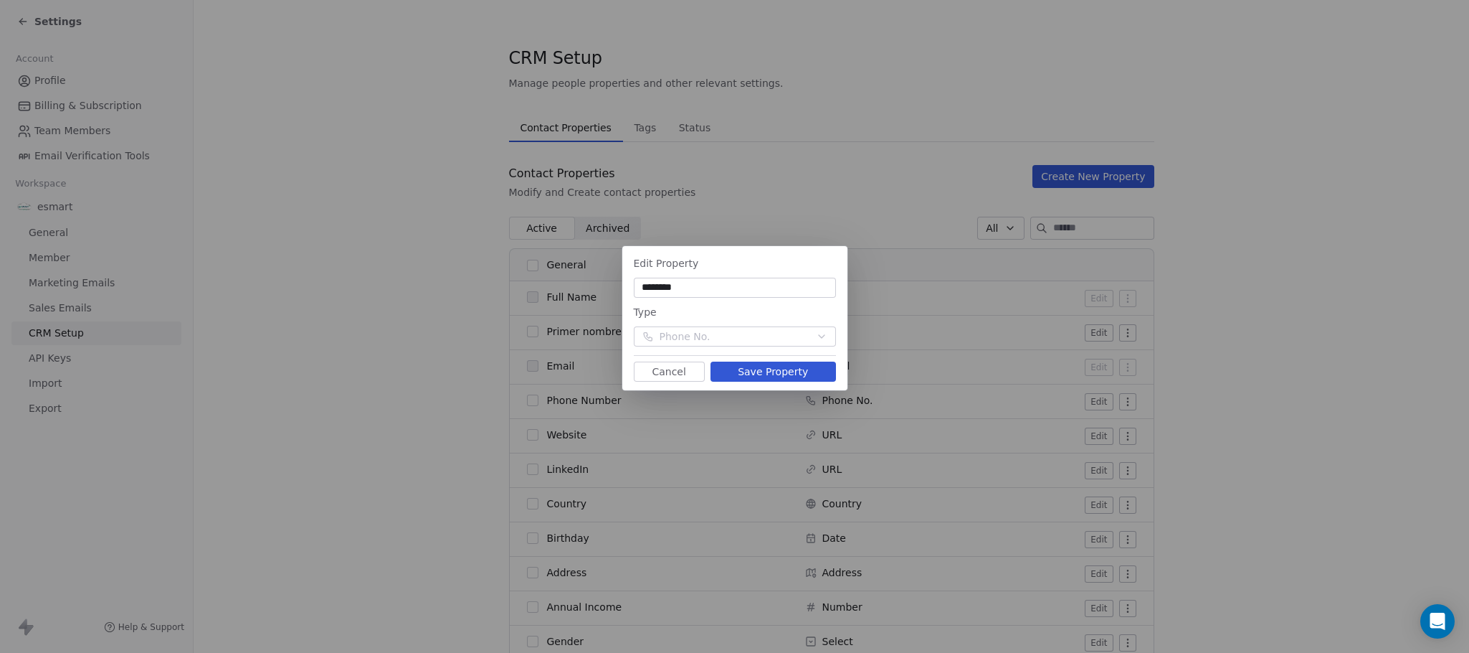
click at [770, 364] on button "Save Property" at bounding box center [774, 371] width 126 height 20
click at [755, 280] on input "********" at bounding box center [735, 287] width 197 height 14
type input "********"
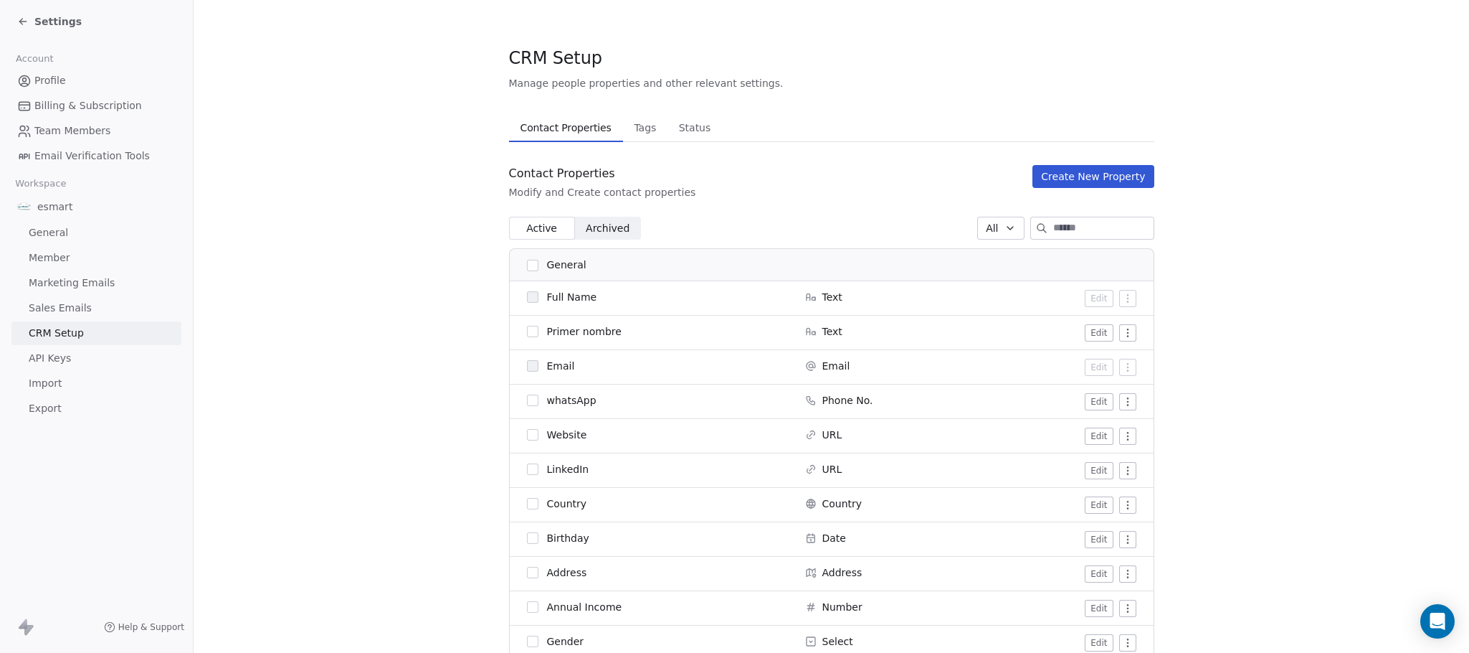
click at [1087, 506] on button "Edit" at bounding box center [1099, 504] width 28 height 17
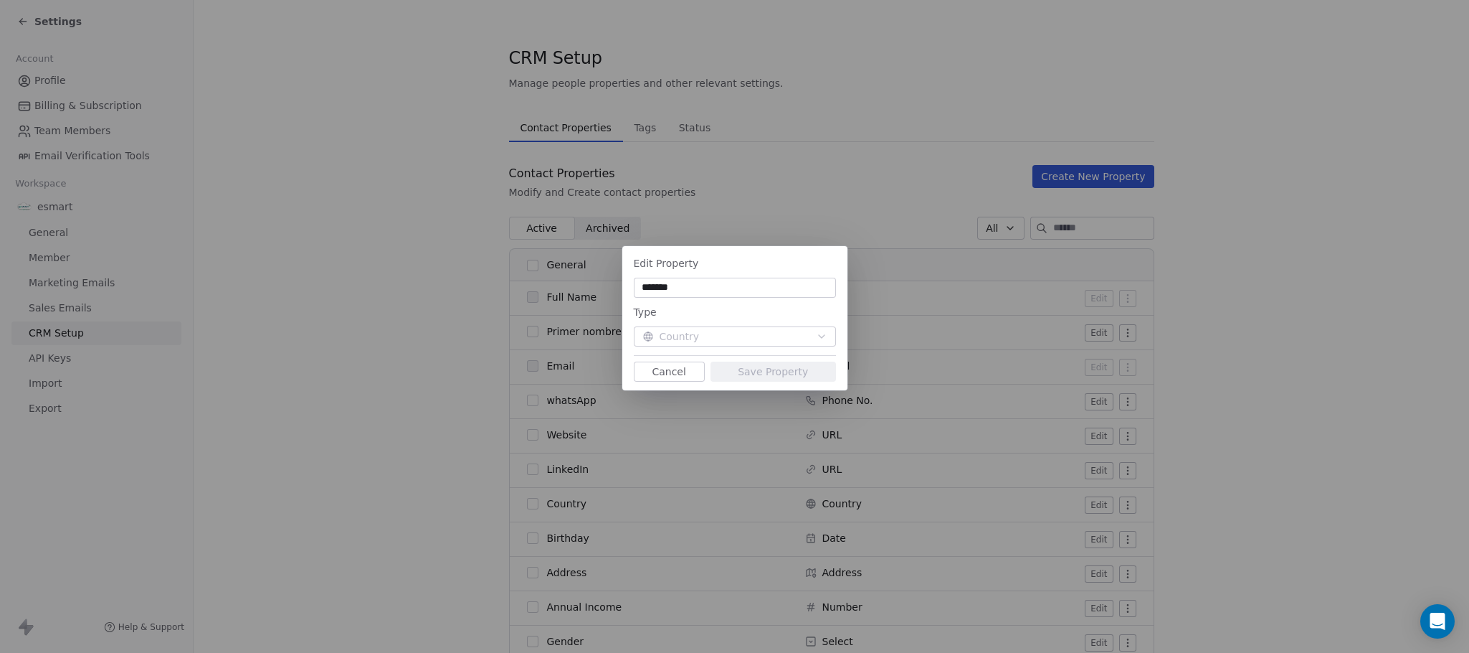
click at [595, 450] on div "Edit Property ******* Type Country Cancel Save Property" at bounding box center [734, 326] width 1469 height 653
click at [678, 465] on div "Edit Property ******* Type Country Cancel Save Property" at bounding box center [734, 326] width 1469 height 653
click at [683, 368] on button "Cancel" at bounding box center [669, 371] width 71 height 20
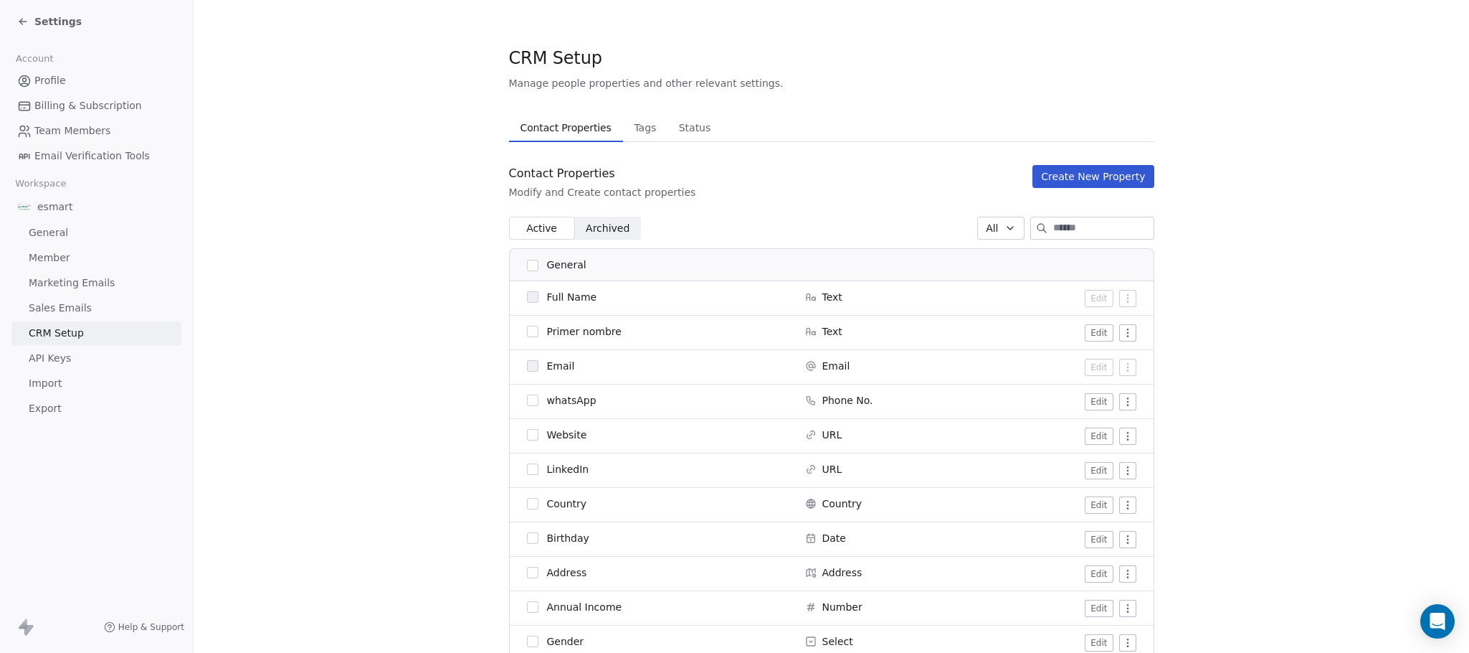
click at [551, 506] on span "Country" at bounding box center [567, 503] width 40 height 14
click at [1099, 508] on button "Edit" at bounding box center [1099, 504] width 28 height 17
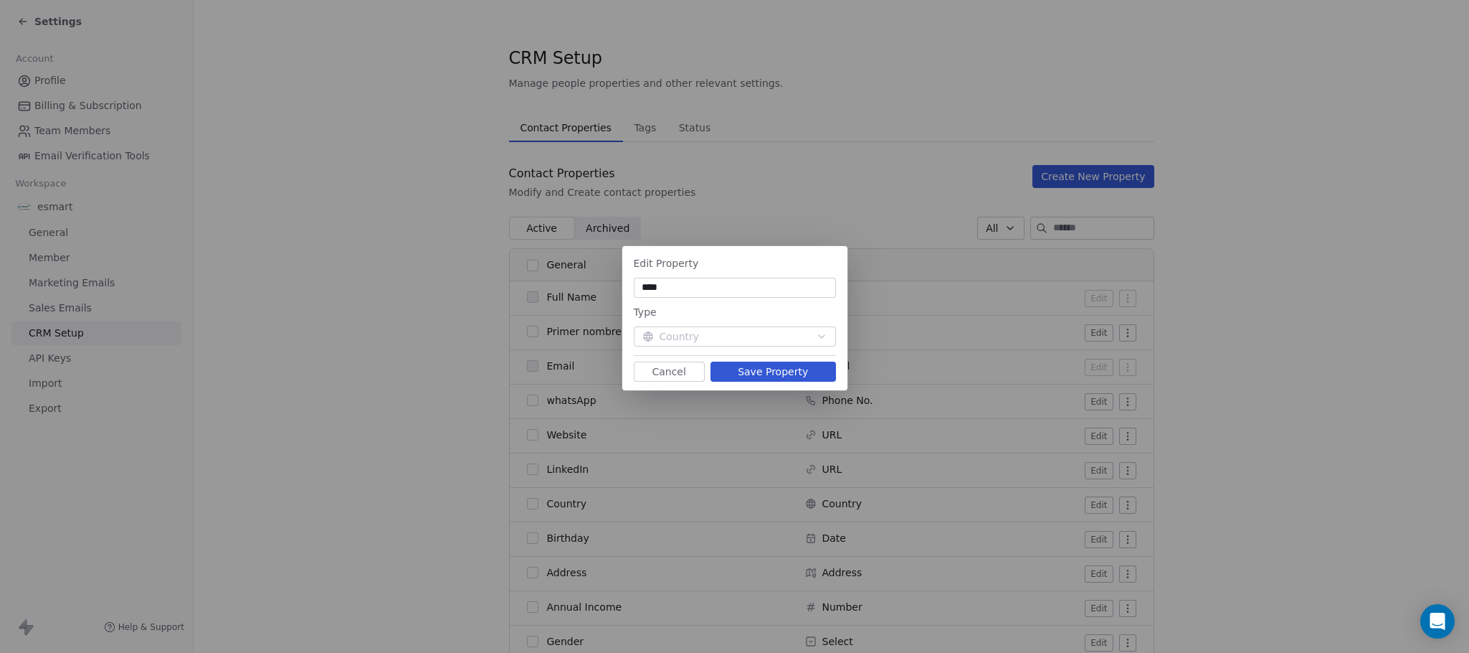
type input "****"
click at [737, 371] on button "Save Property" at bounding box center [774, 371] width 126 height 20
click at [674, 280] on input "****" at bounding box center [735, 287] width 197 height 14
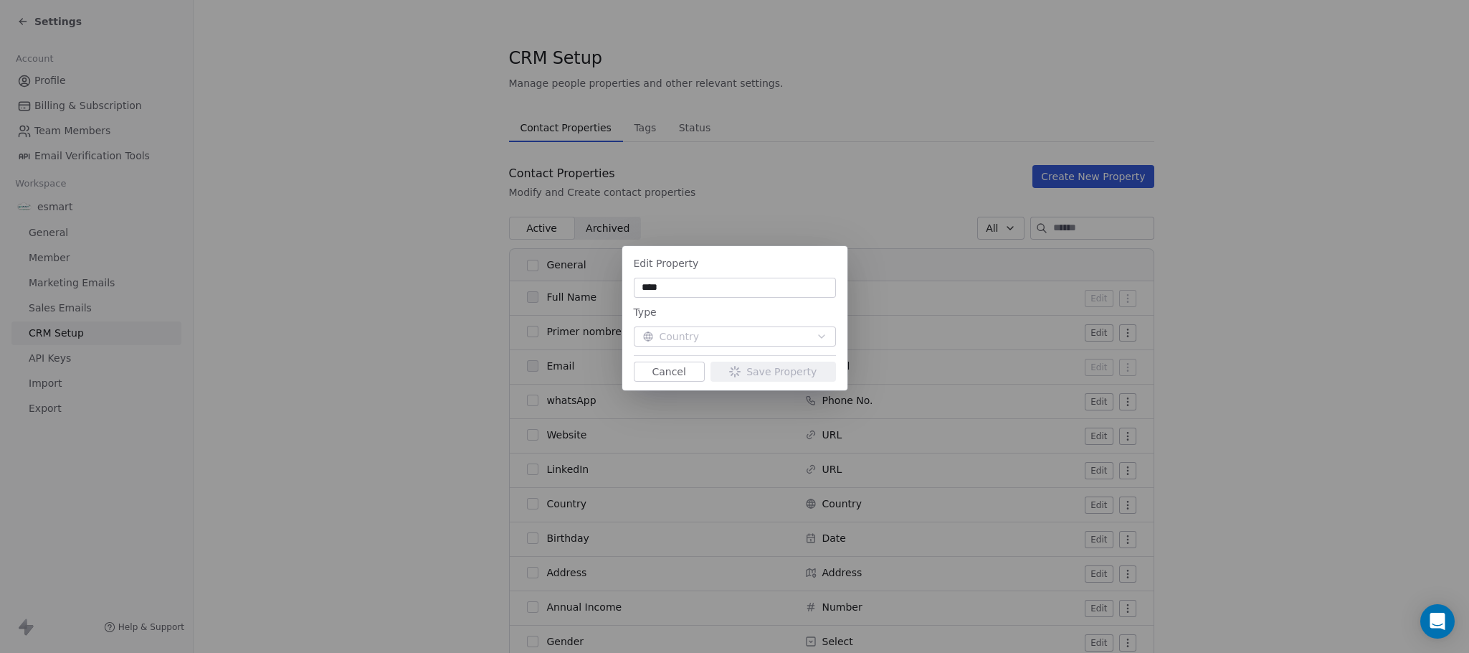
click at [663, 375] on button "Cancel" at bounding box center [669, 371] width 71 height 20
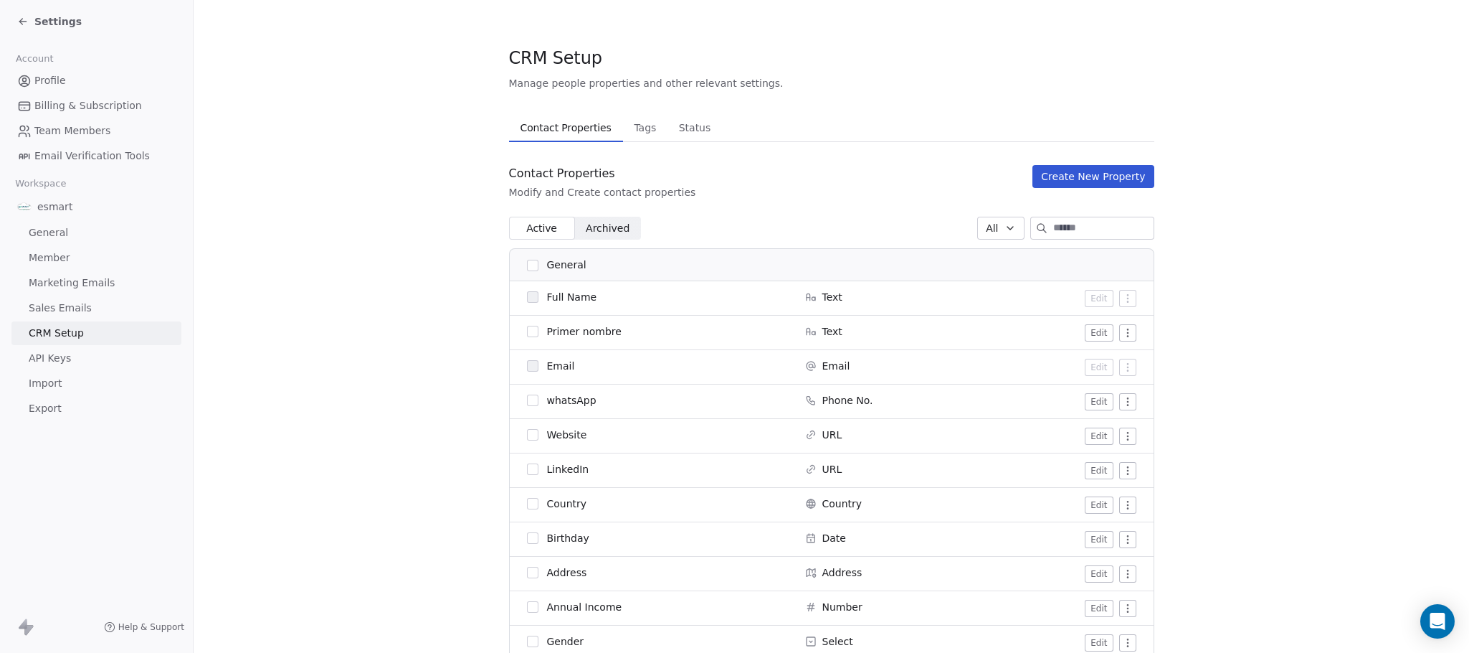
click at [966, 544] on td "Date" at bounding box center [891, 539] width 188 height 34
click at [1098, 503] on button "Edit" at bounding box center [1099, 504] width 28 height 17
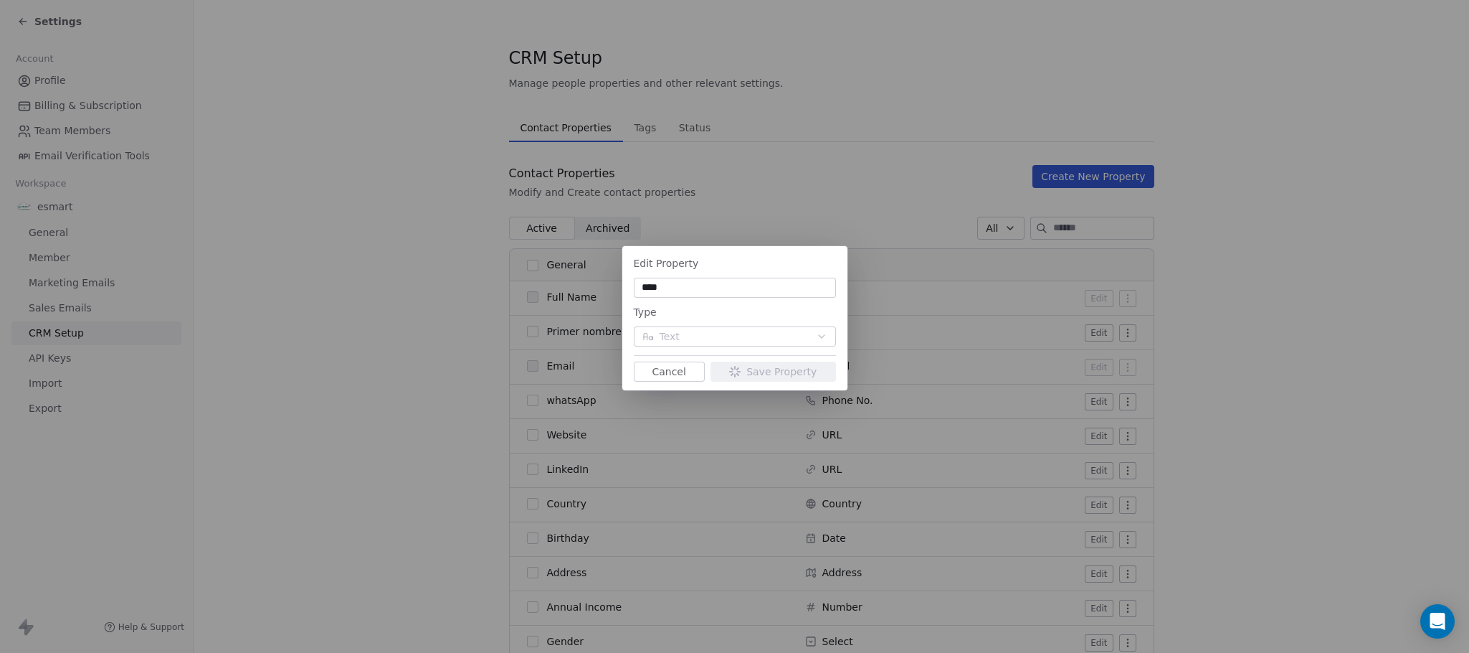
type input "****"
click at [693, 375] on button "Cancel" at bounding box center [669, 371] width 71 height 20
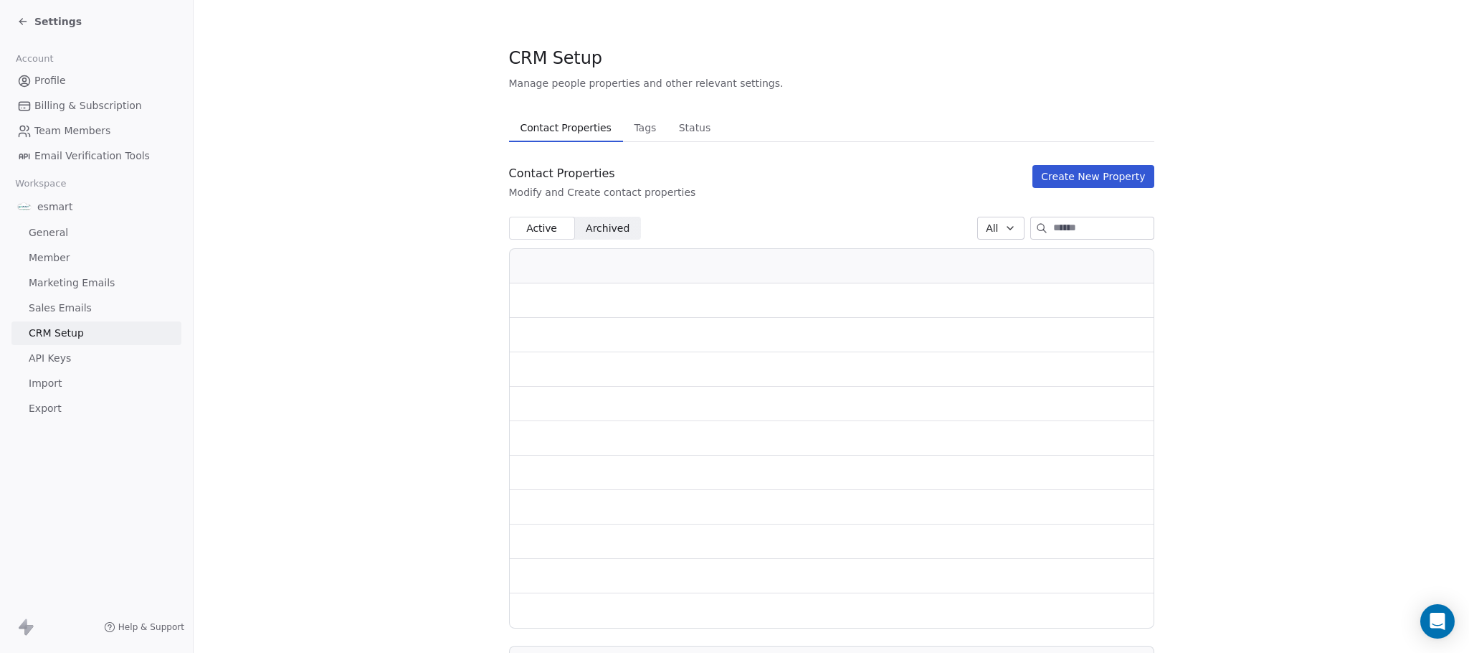
click at [919, 46] on div "CRM Setup Manage people properties and other relevant settings." at bounding box center [831, 68] width 645 height 44
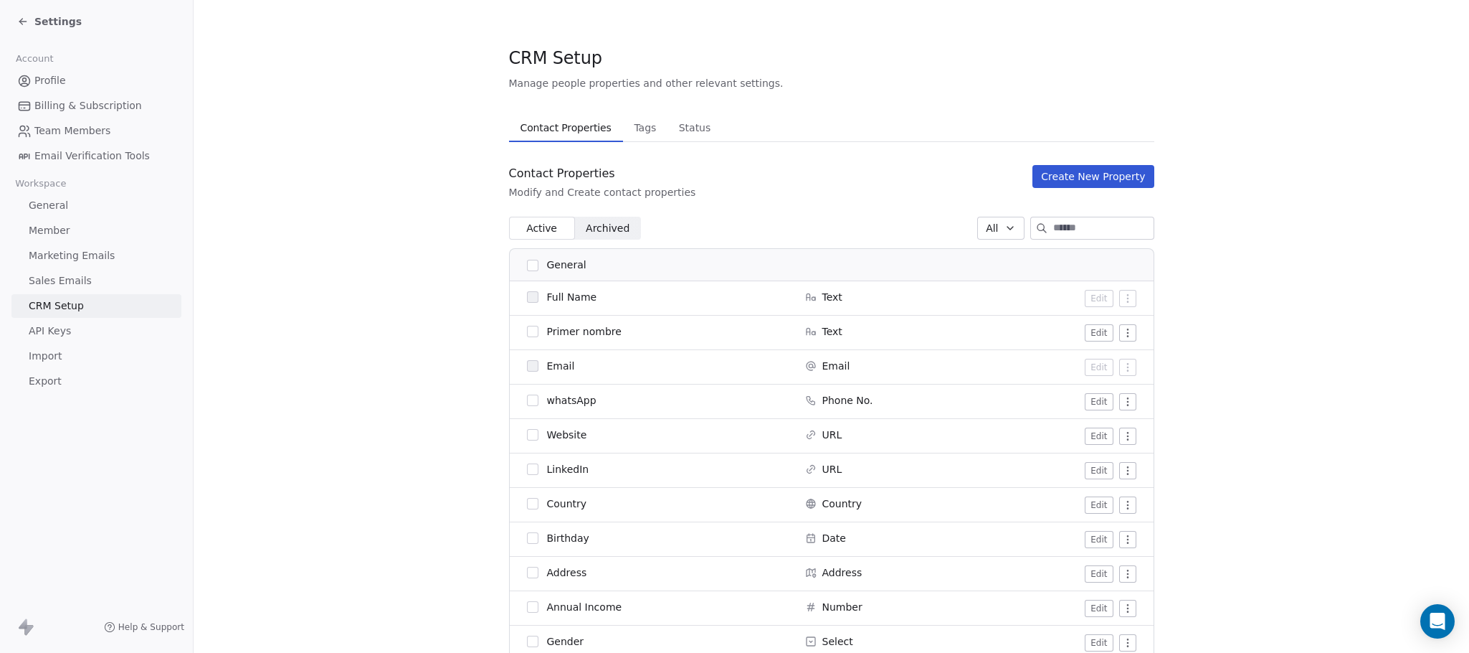
click at [1091, 508] on button "Edit" at bounding box center [1099, 504] width 28 height 17
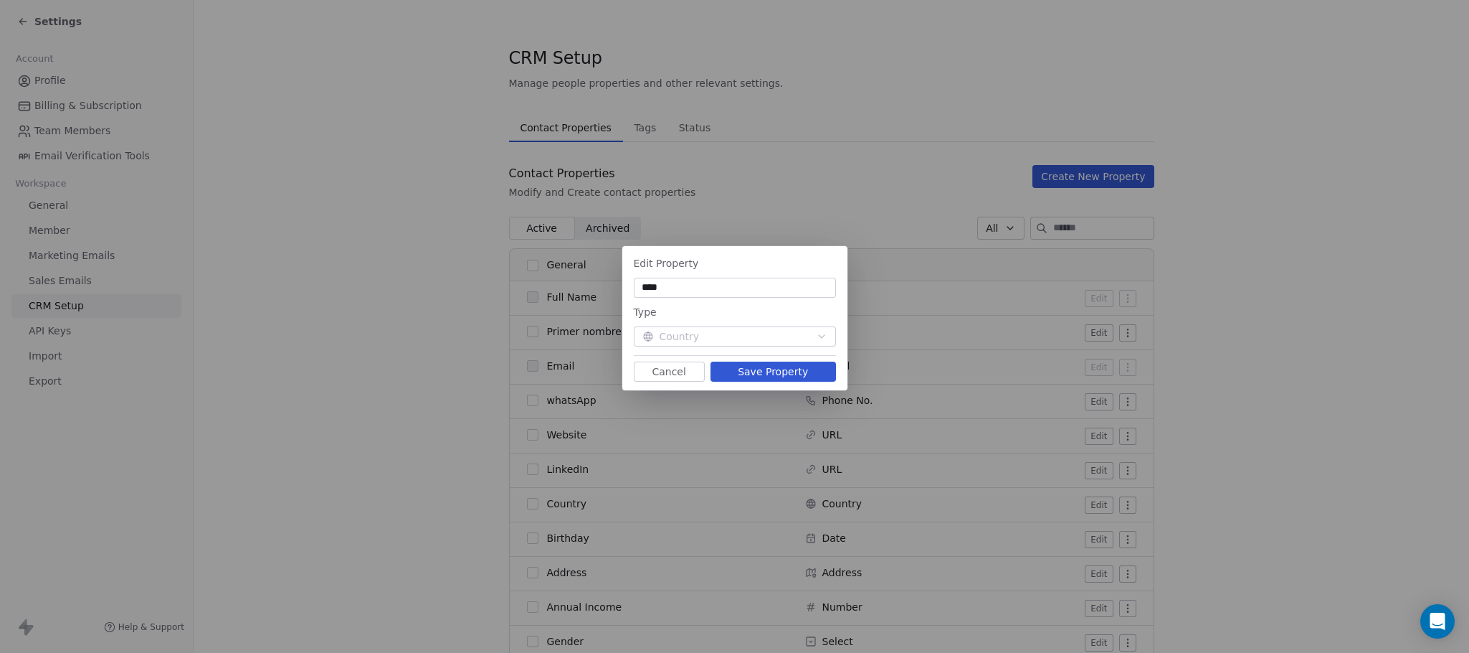
type input "****"
click at [783, 364] on button "Save Property" at bounding box center [774, 371] width 126 height 20
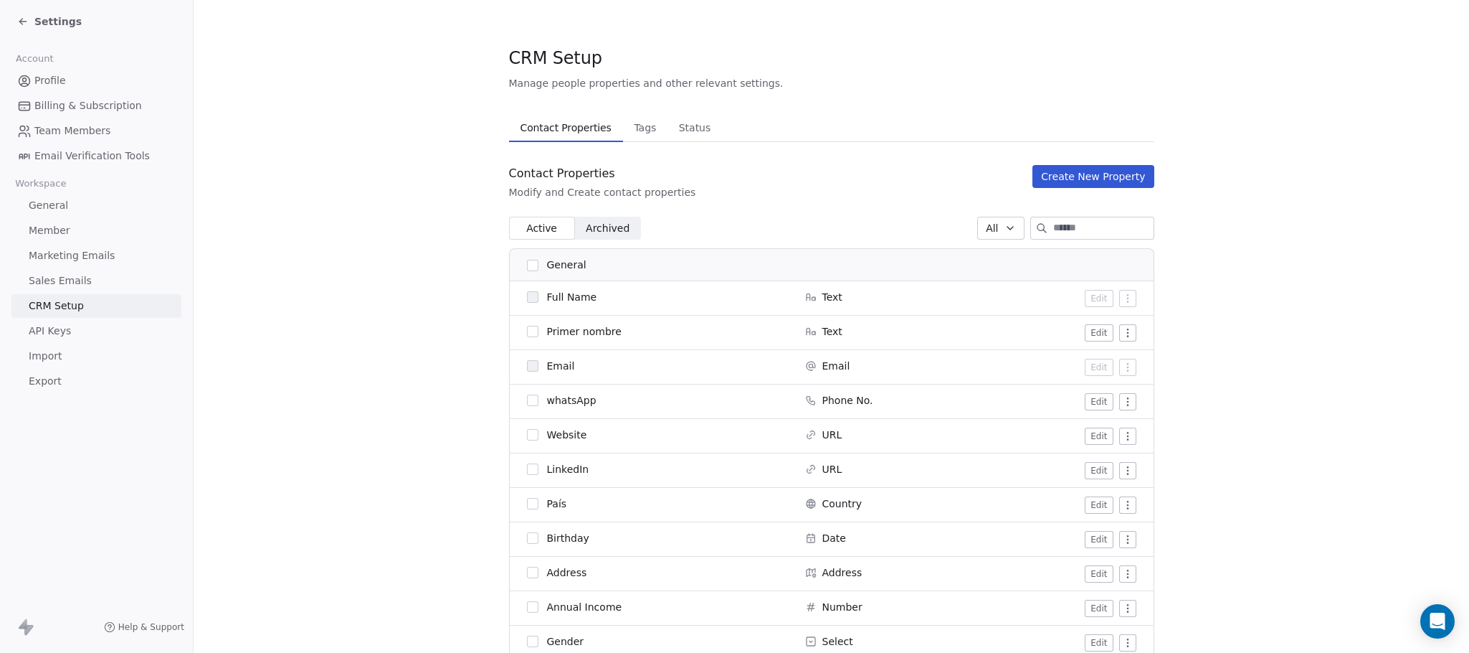
click at [1085, 541] on button "Edit" at bounding box center [1099, 539] width 28 height 17
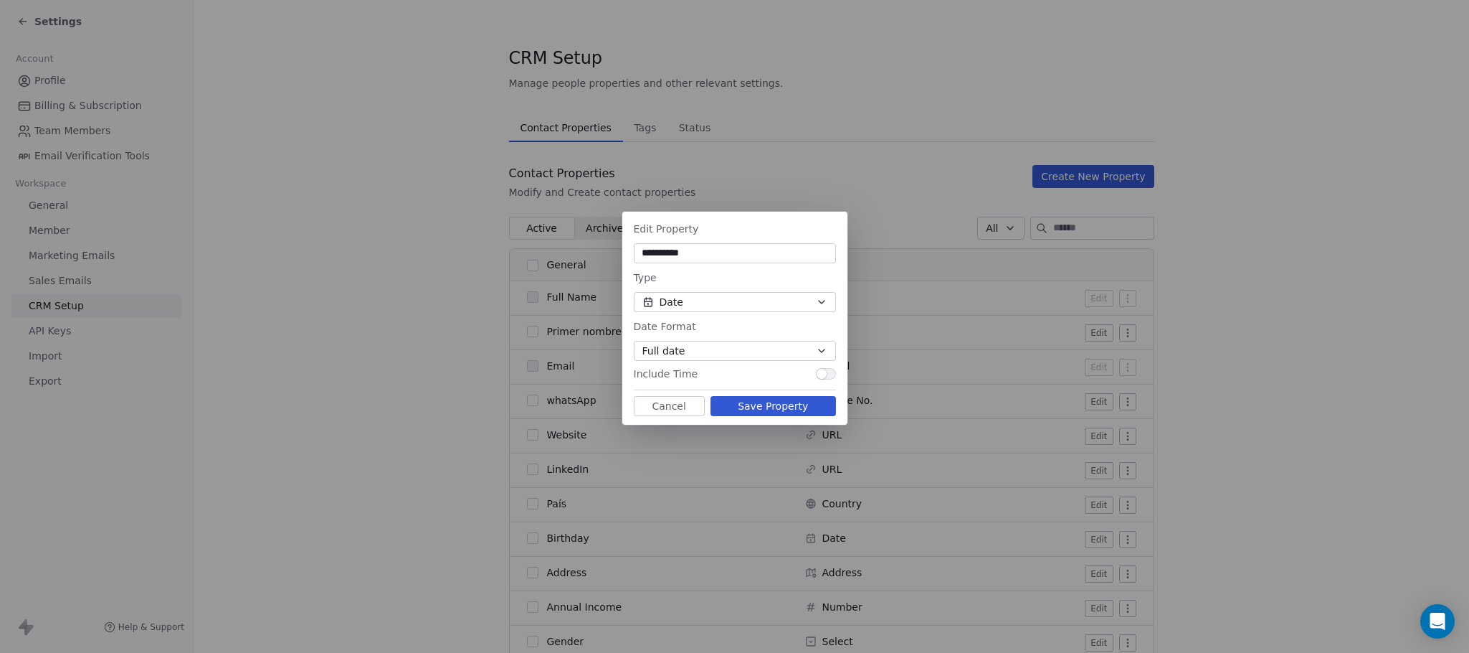
type input "**********"
click at [780, 404] on button "Save Property" at bounding box center [774, 406] width 126 height 20
click at [704, 237] on div "Edit Property" at bounding box center [735, 228] width 202 height 17
click at [719, 260] on input "**********" at bounding box center [735, 253] width 197 height 14
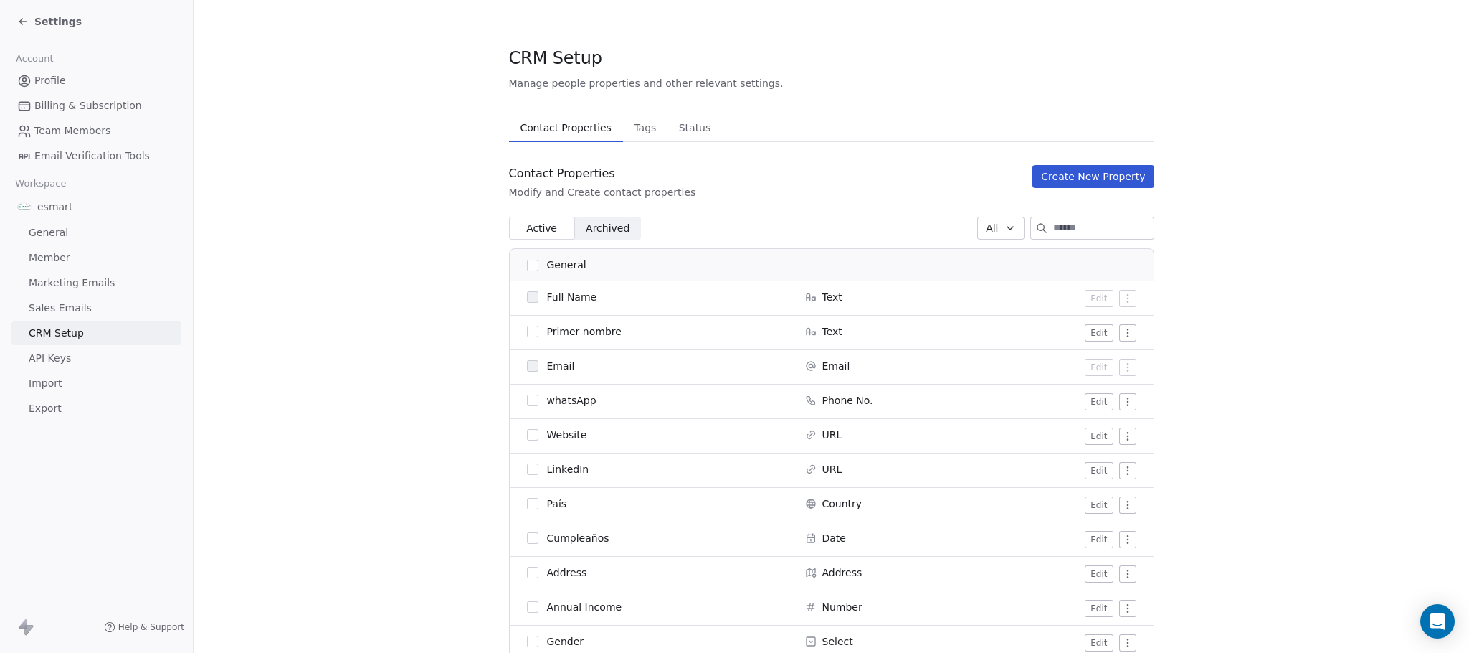
click at [1085, 570] on button "Edit" at bounding box center [1099, 573] width 28 height 17
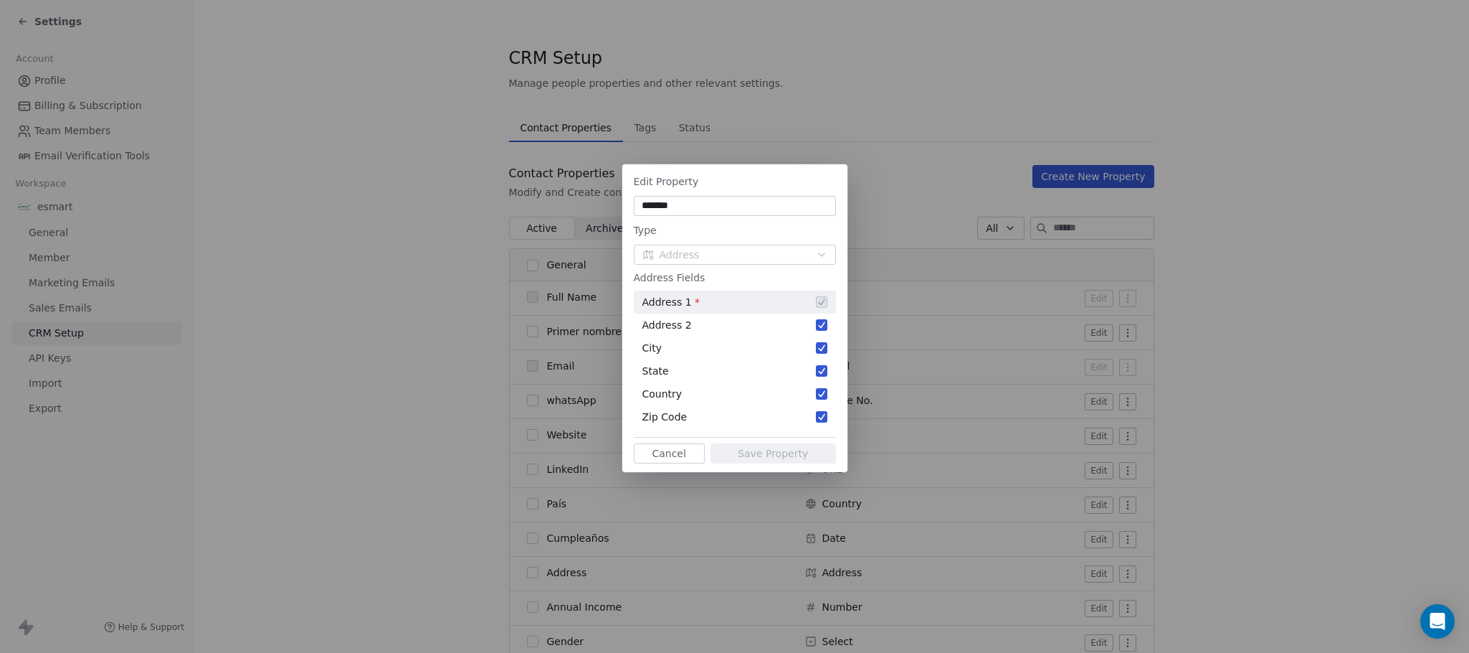
click at [736, 211] on input "*******" at bounding box center [735, 206] width 197 height 14
type input "*********"
click at [820, 446] on button "Save Property" at bounding box center [774, 453] width 126 height 20
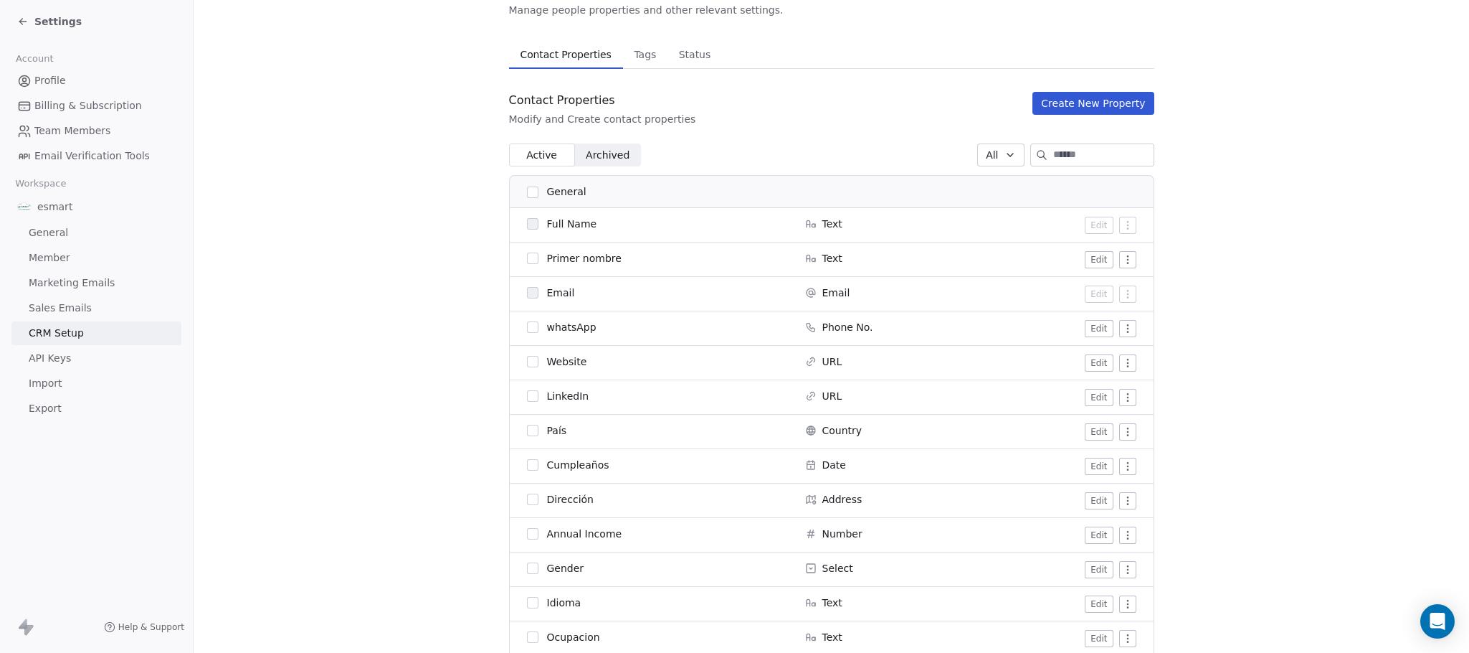
scroll to position [108, 0]
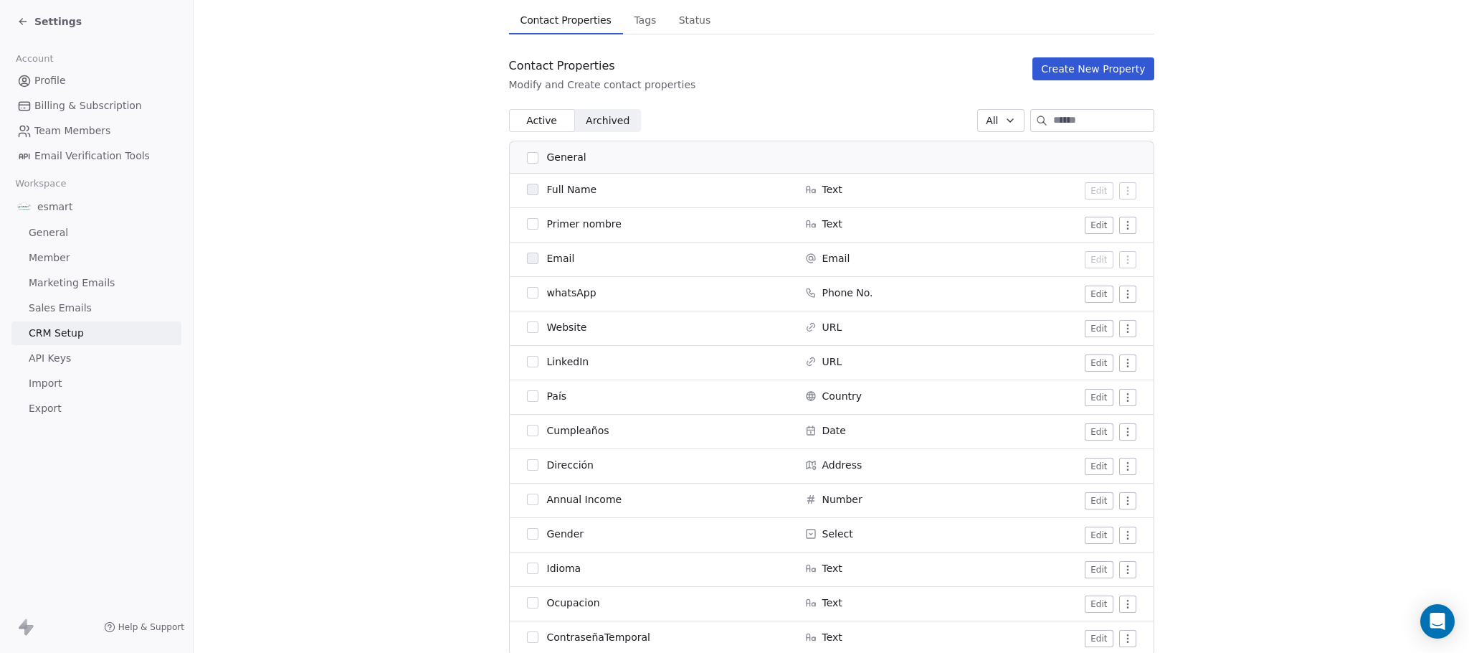
click at [588, 497] on span "Annual Income" at bounding box center [584, 499] width 75 height 14
click at [1124, 501] on html "Settings Account Profile Billing & Subscription Team Members Email Verification…" at bounding box center [734, 326] width 1469 height 653
click at [1111, 534] on div "Archive" at bounding box center [1090, 529] width 72 height 23
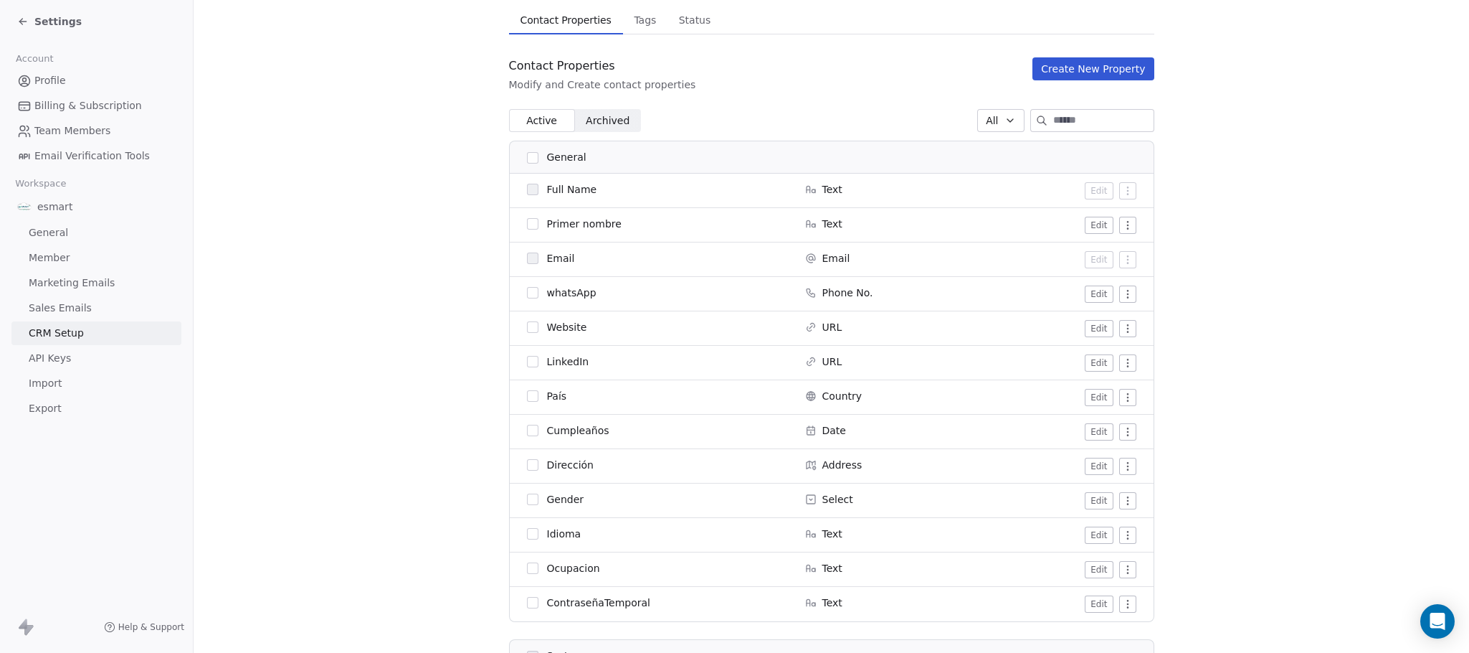
click at [582, 430] on span "Cumpleaños" at bounding box center [578, 430] width 62 height 14
click at [628, 439] on td "Cumpleaños" at bounding box center [653, 432] width 287 height 34
click at [1085, 468] on button "Edit" at bounding box center [1099, 466] width 28 height 17
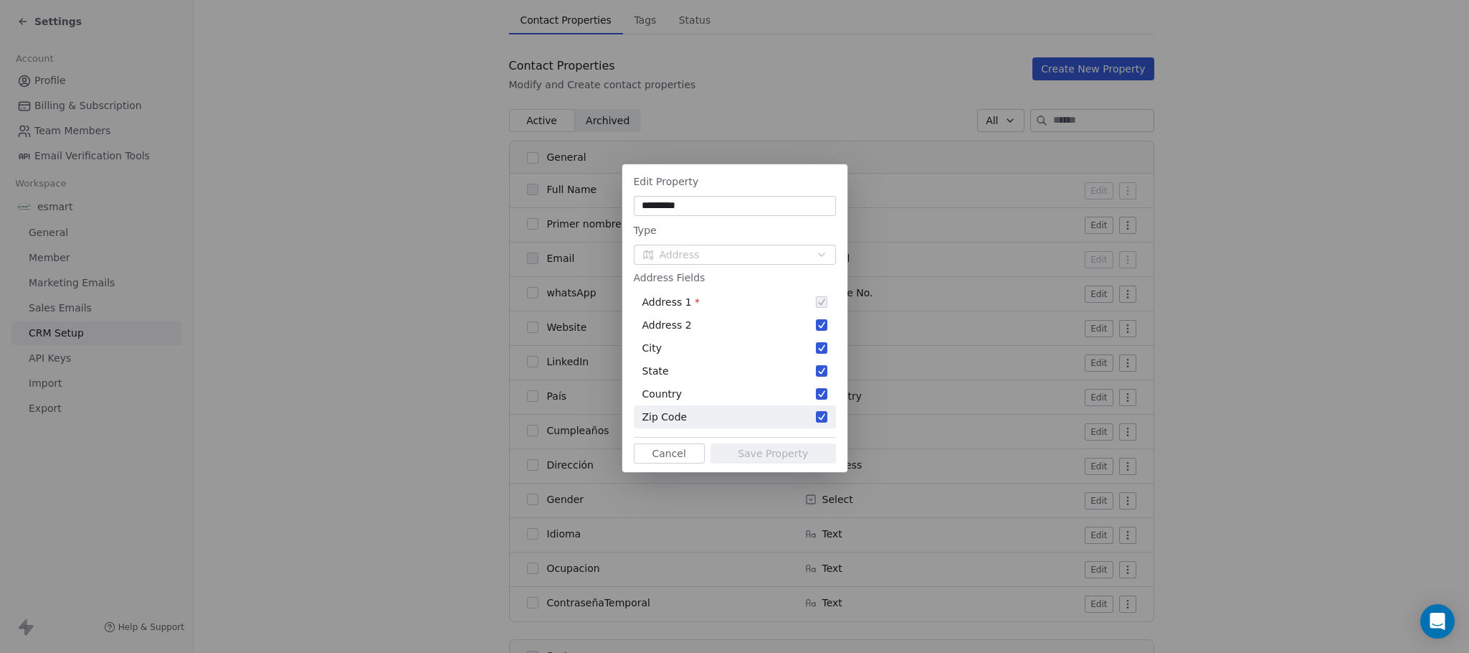
click at [1276, 539] on div "Edit Property ********* Type Address Address Fields Address 1 * Address 2 City …" at bounding box center [734, 326] width 1469 height 653
click at [658, 460] on button "Cancel" at bounding box center [669, 453] width 71 height 20
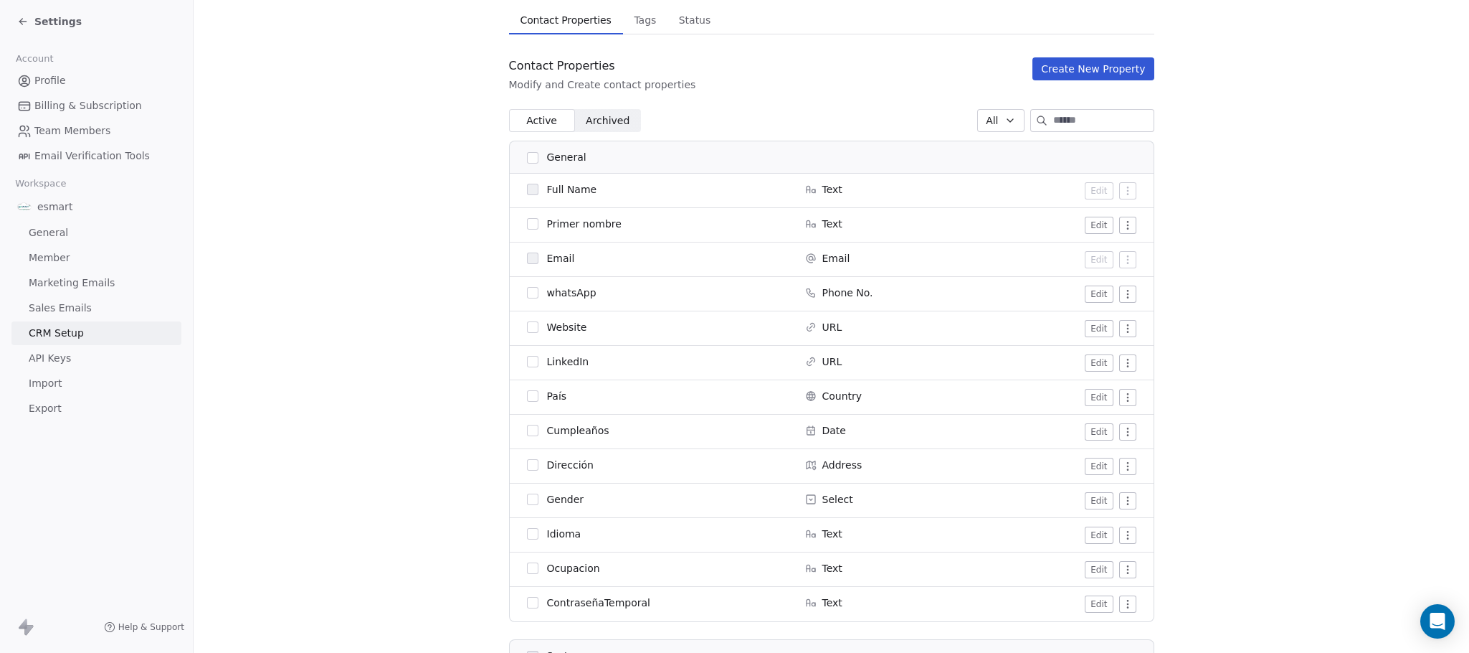
click at [1085, 498] on button "Edit" at bounding box center [1099, 500] width 28 height 17
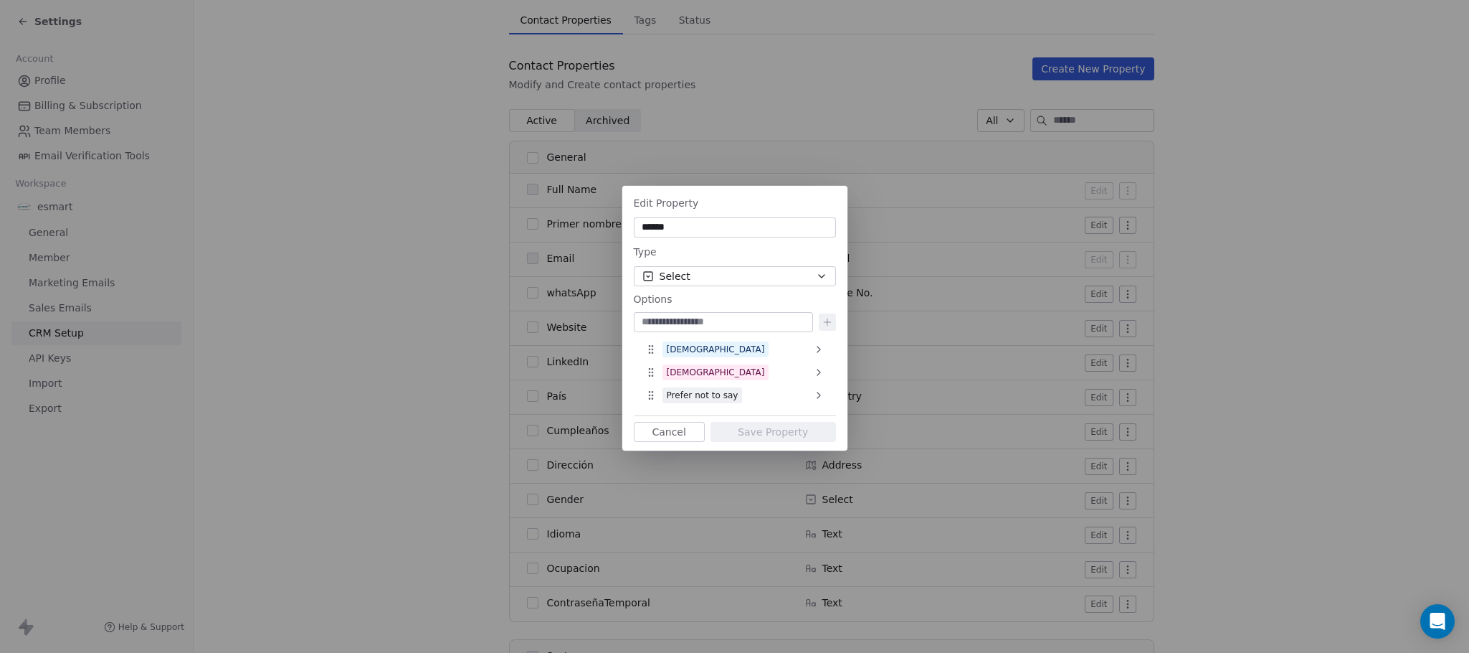
click at [790, 275] on button "Select" at bounding box center [735, 276] width 202 height 20
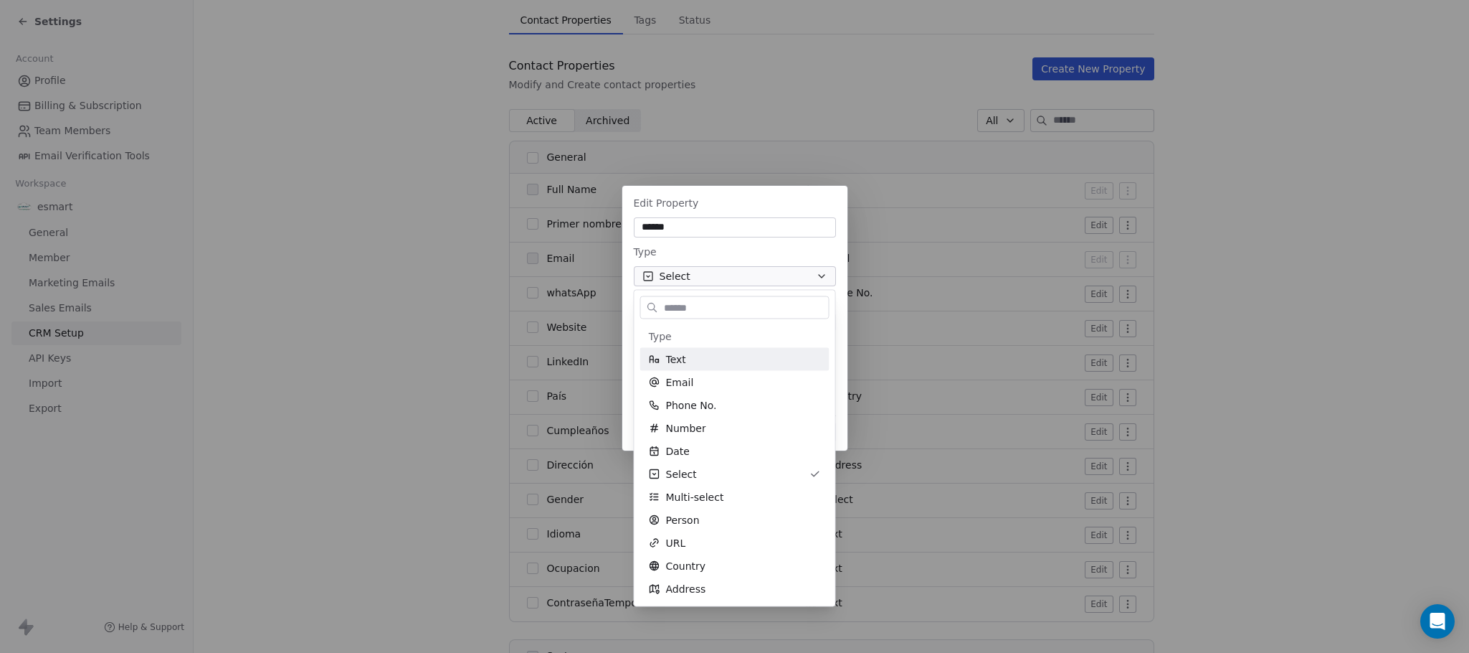
click at [747, 256] on div "Edit Property ****** Type Select Options Male Female Prefer not to say To pick …" at bounding box center [734, 326] width 1469 height 327
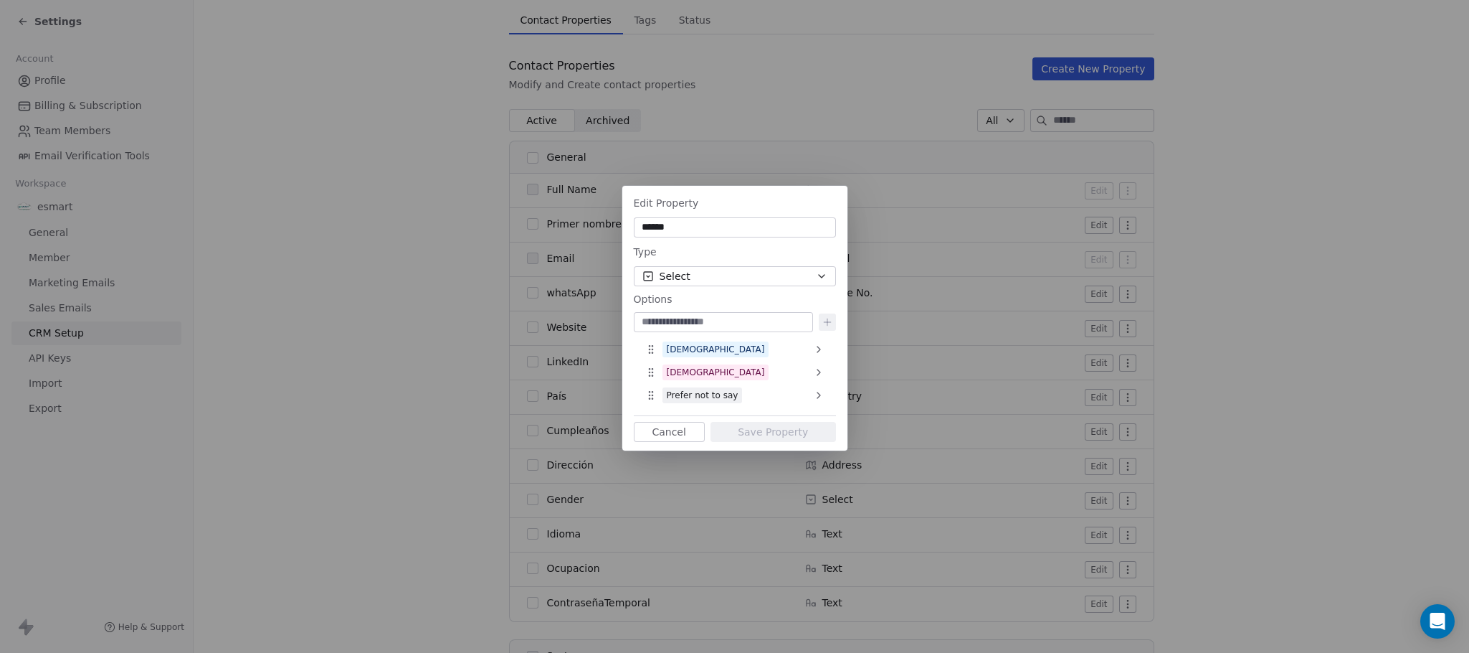
click at [678, 429] on button "Cancel" at bounding box center [669, 432] width 71 height 20
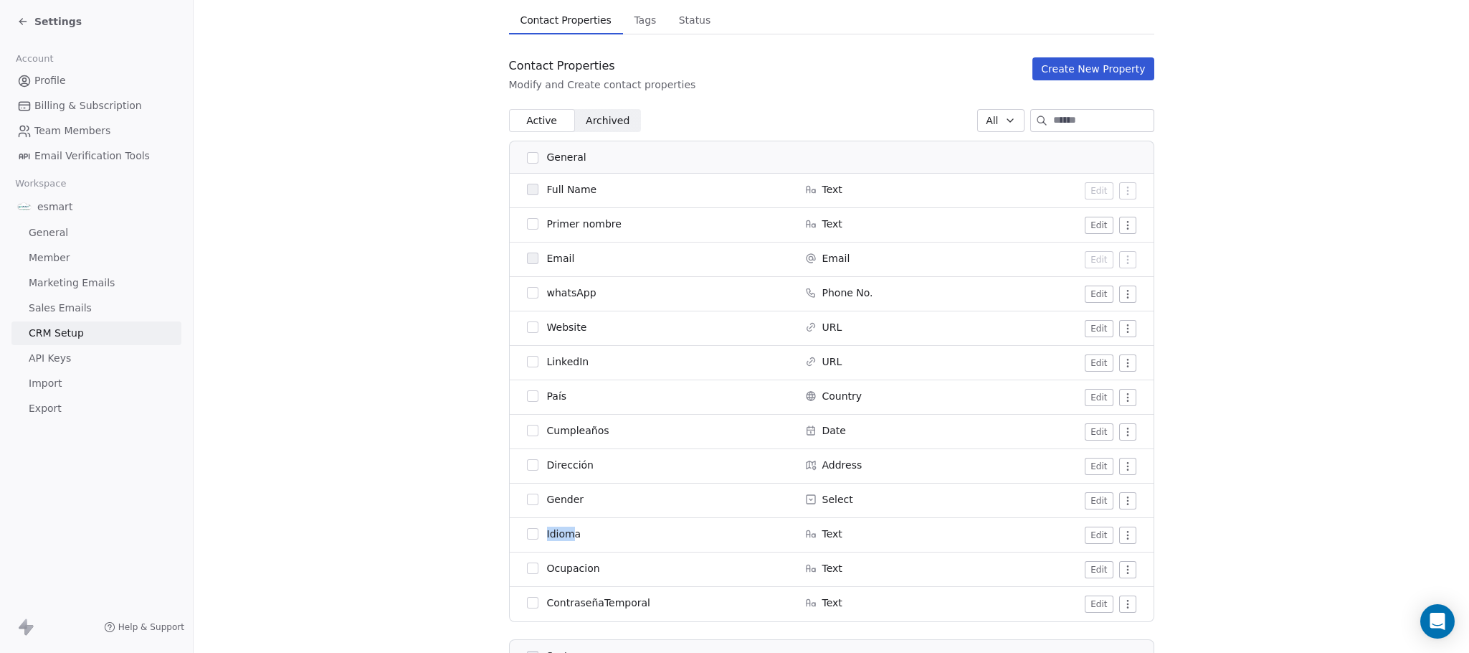
drag, startPoint x: 536, startPoint y: 538, endPoint x: 564, endPoint y: 538, distance: 28.7
click at [564, 538] on div "Idioma" at bounding box center [657, 533] width 261 height 14
click at [577, 542] on td "Idioma" at bounding box center [653, 535] width 287 height 34
drag, startPoint x: 528, startPoint y: 566, endPoint x: 598, endPoint y: 579, distance: 71.6
click at [598, 579] on td "Ocupacion" at bounding box center [653, 569] width 287 height 34
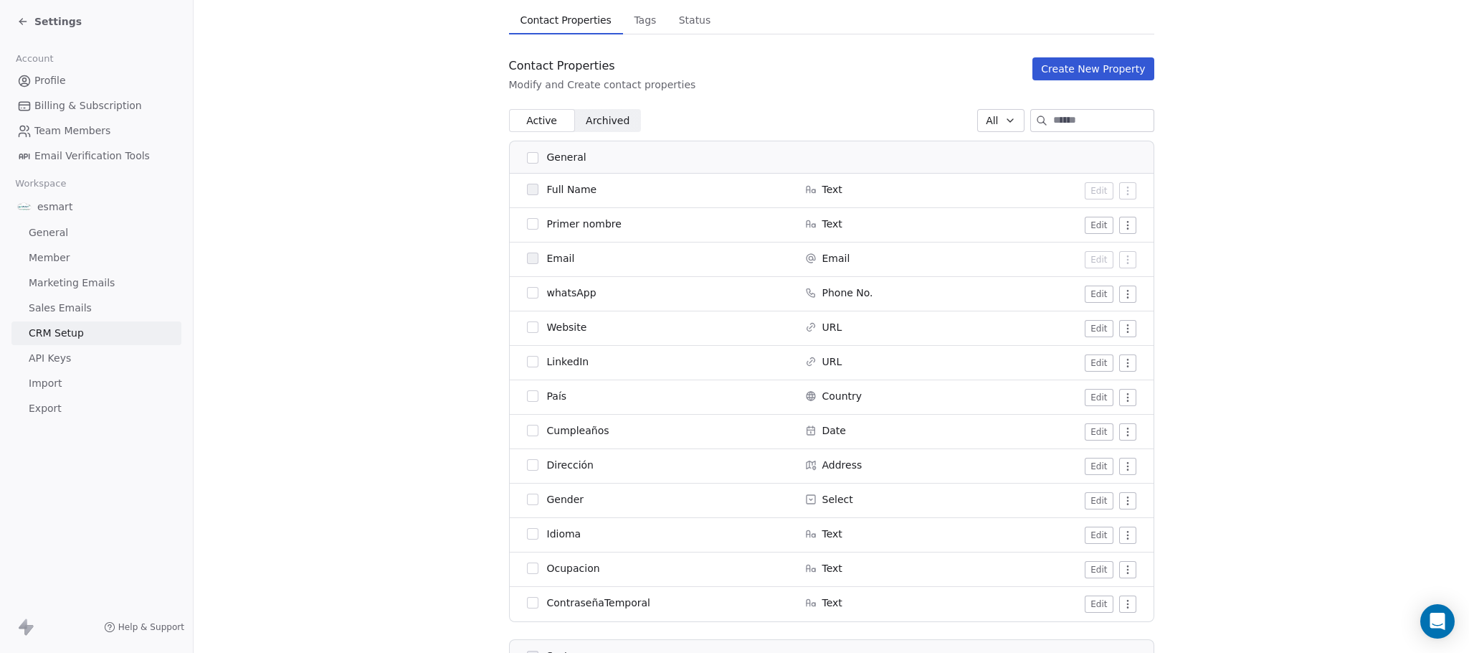
click at [571, 561] on span "Ocupacion" at bounding box center [573, 568] width 53 height 14
click at [610, 583] on td "Ocupacion" at bounding box center [653, 569] width 287 height 34
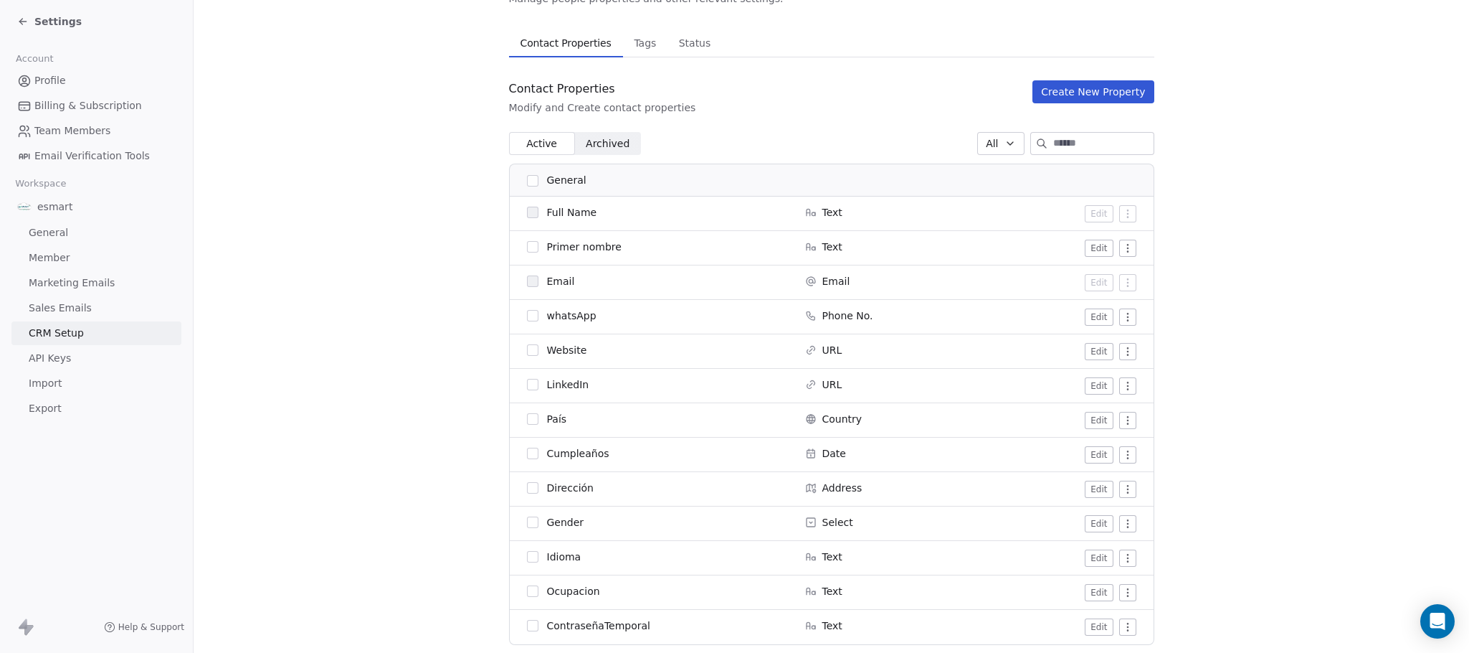
scroll to position [0, 0]
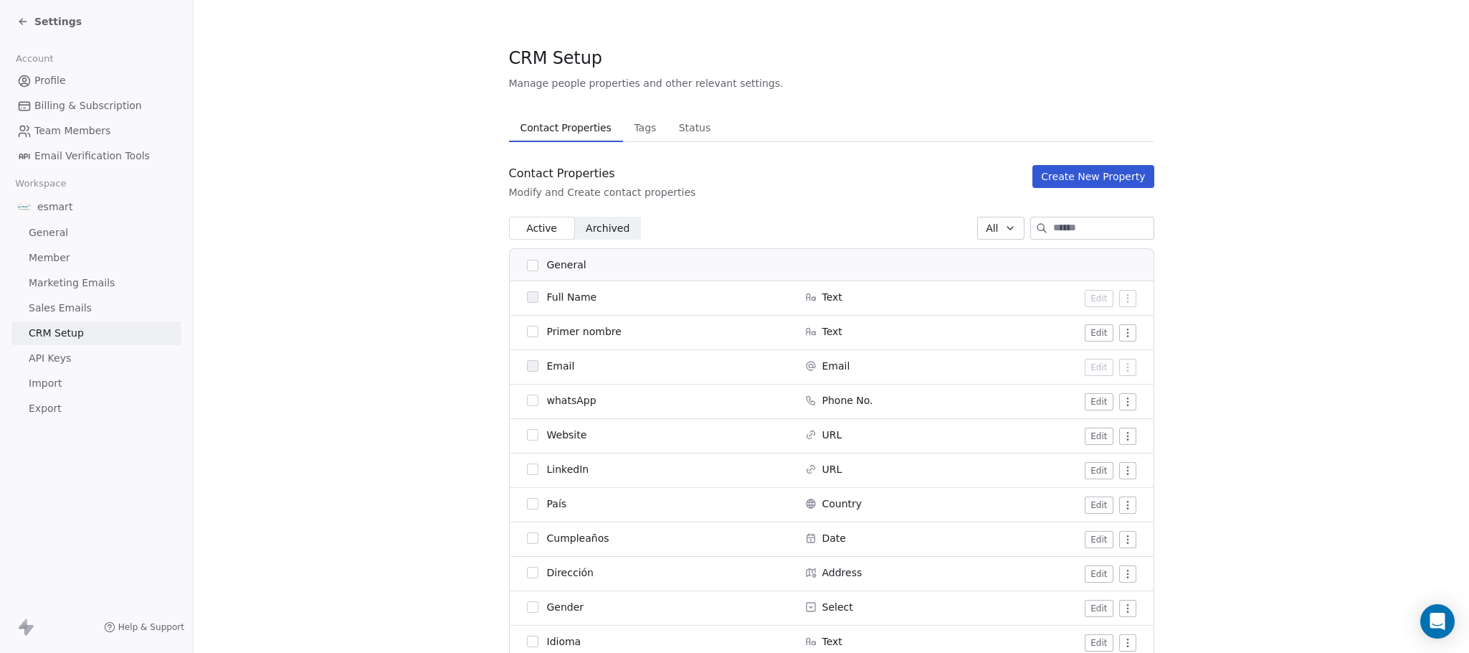
click at [1074, 179] on button "Create New Property" at bounding box center [1093, 176] width 121 height 23
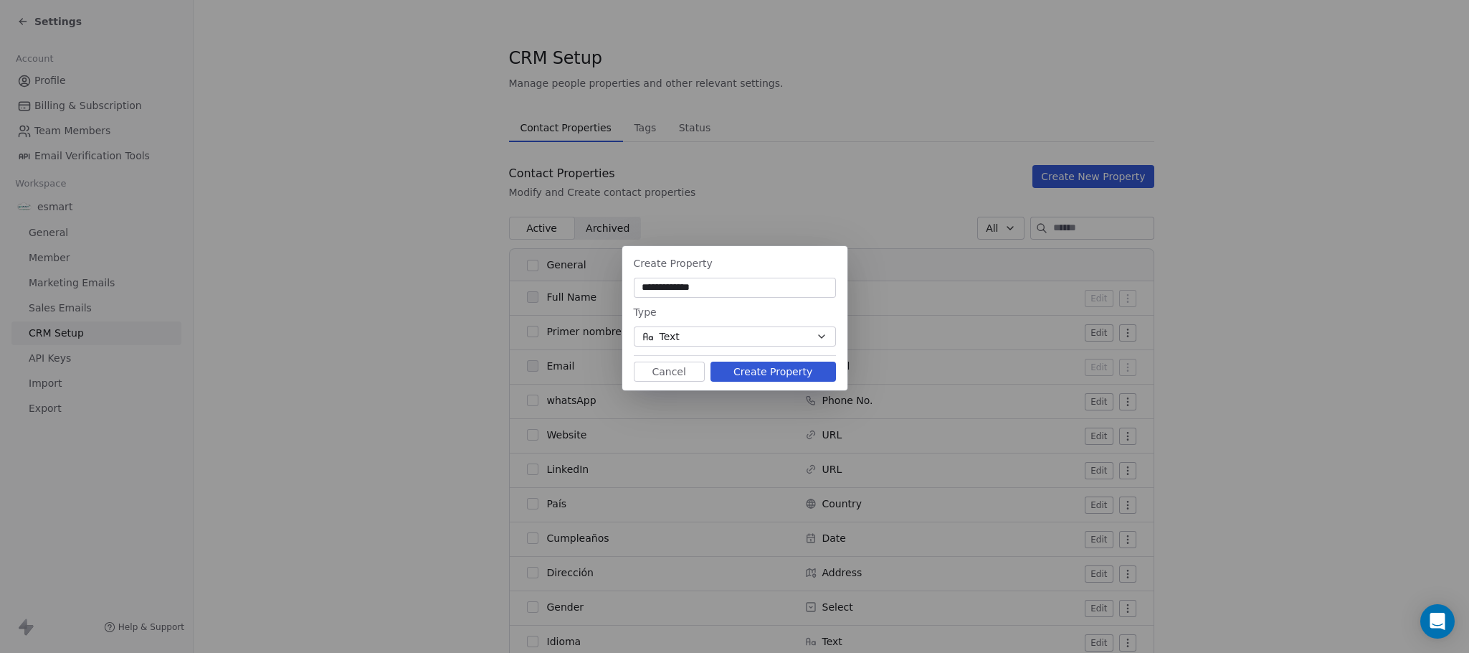
type input "**********"
click at [710, 288] on input "******" at bounding box center [735, 287] width 197 height 14
click at [710, 288] on input "**********" at bounding box center [735, 287] width 197 height 14
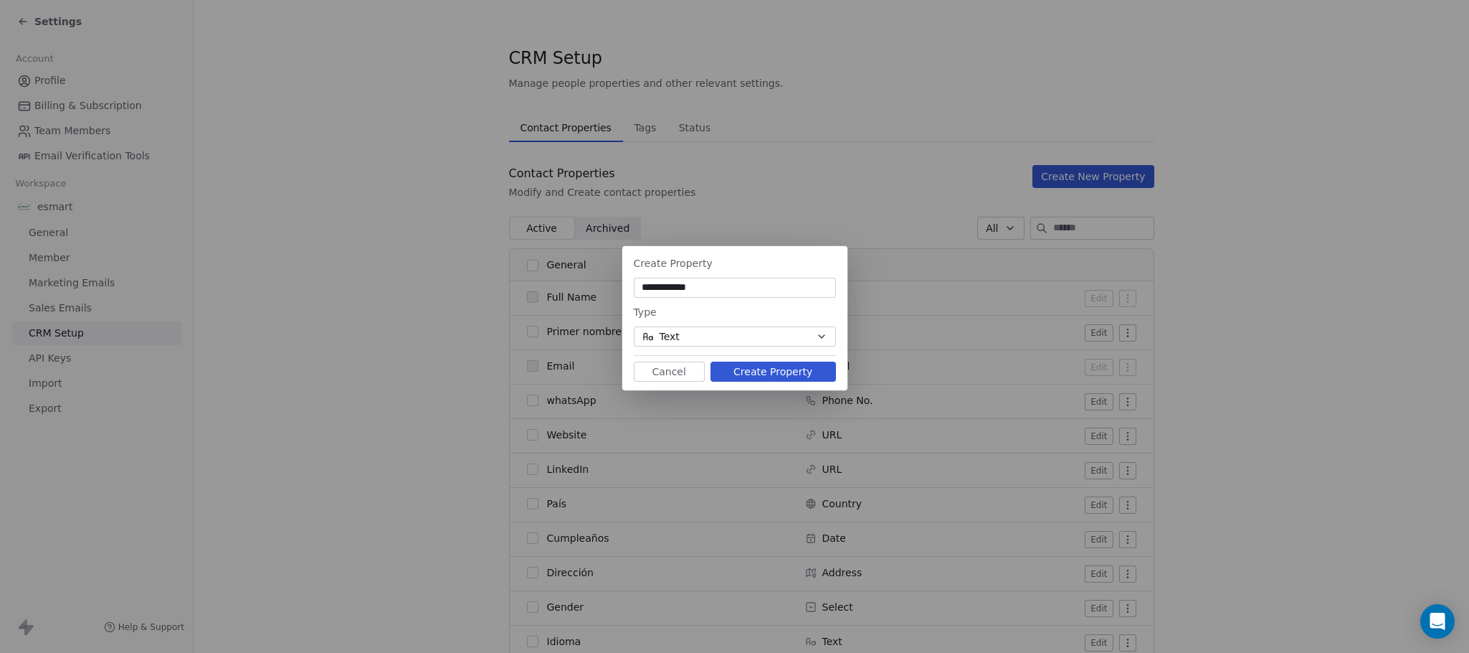
click at [710, 288] on input "**********" at bounding box center [735, 287] width 197 height 14
click at [742, 289] on input "**********" at bounding box center [735, 287] width 197 height 14
click at [742, 289] on input "********" at bounding box center [735, 287] width 197 height 14
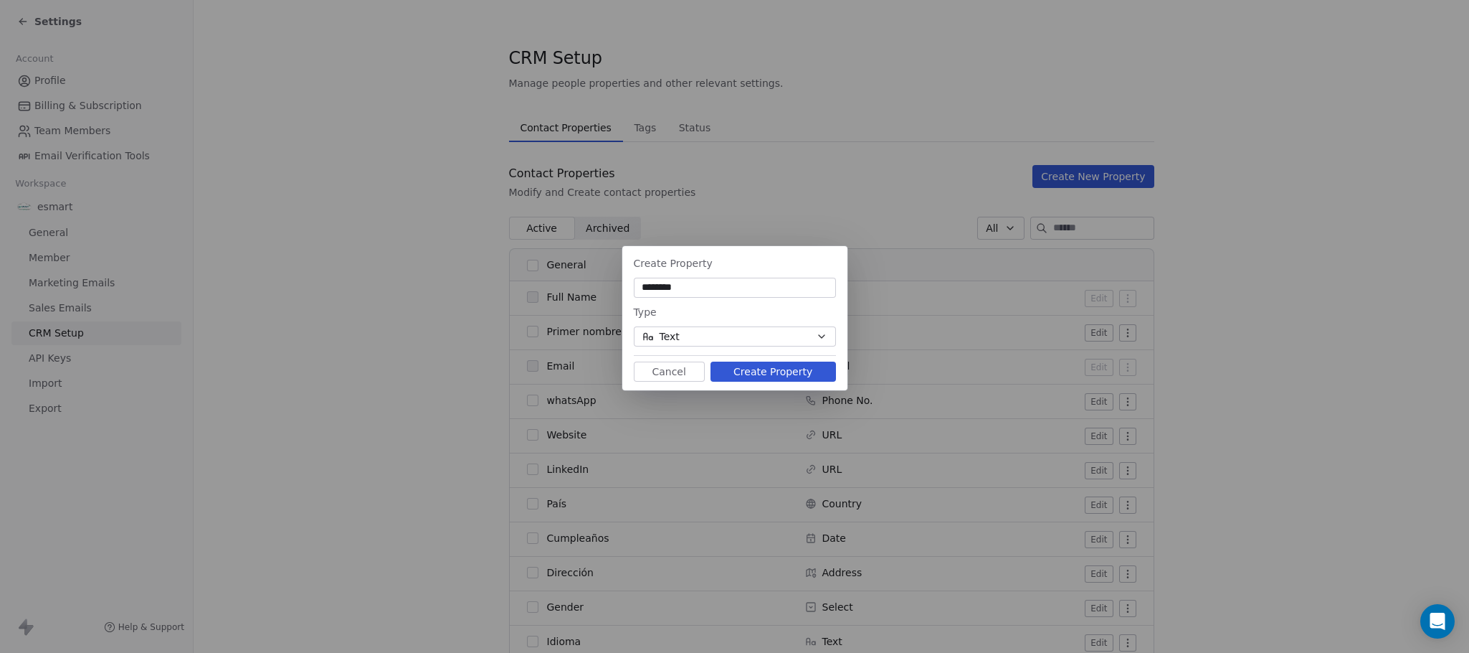
click at [742, 289] on input "********" at bounding box center [735, 287] width 197 height 14
click at [710, 293] on input "********" at bounding box center [735, 287] width 197 height 14
type input "*"
type input "**********"
click at [728, 334] on button "Text" at bounding box center [735, 336] width 202 height 20
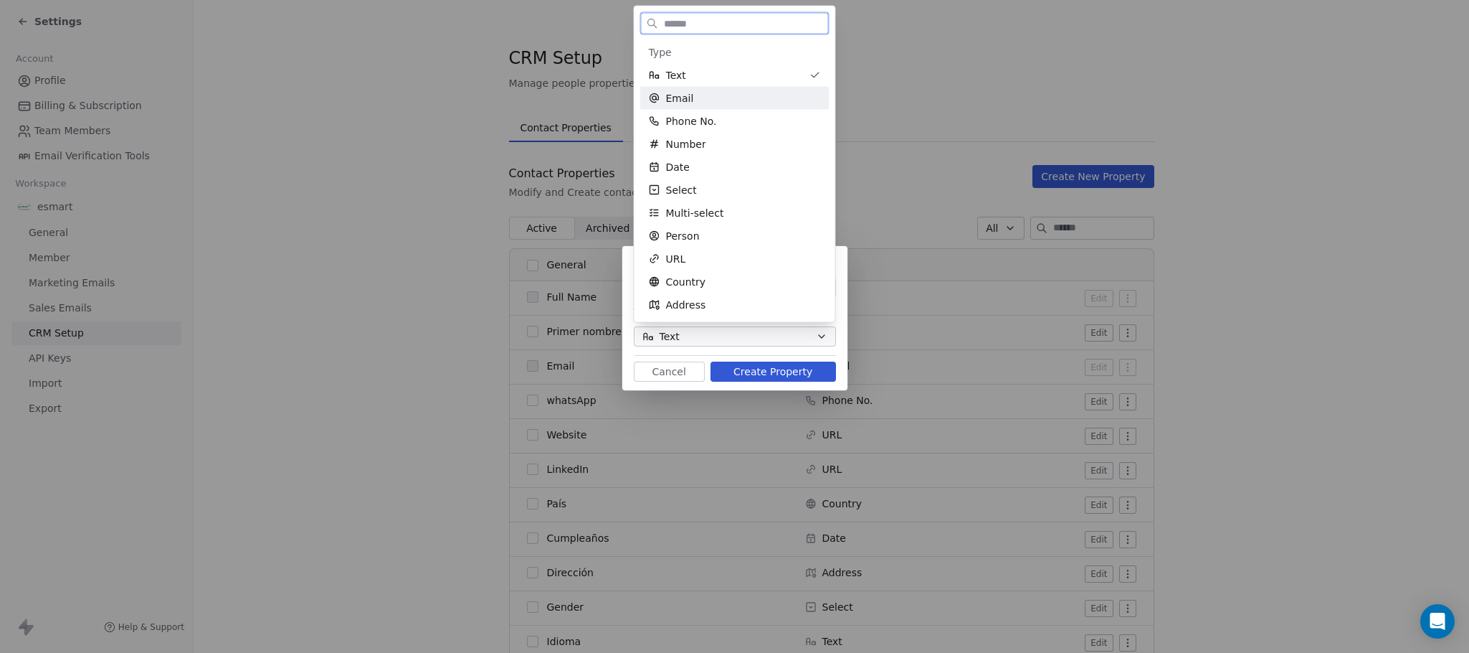
click at [686, 91] on span "Email" at bounding box center [680, 98] width 28 height 14
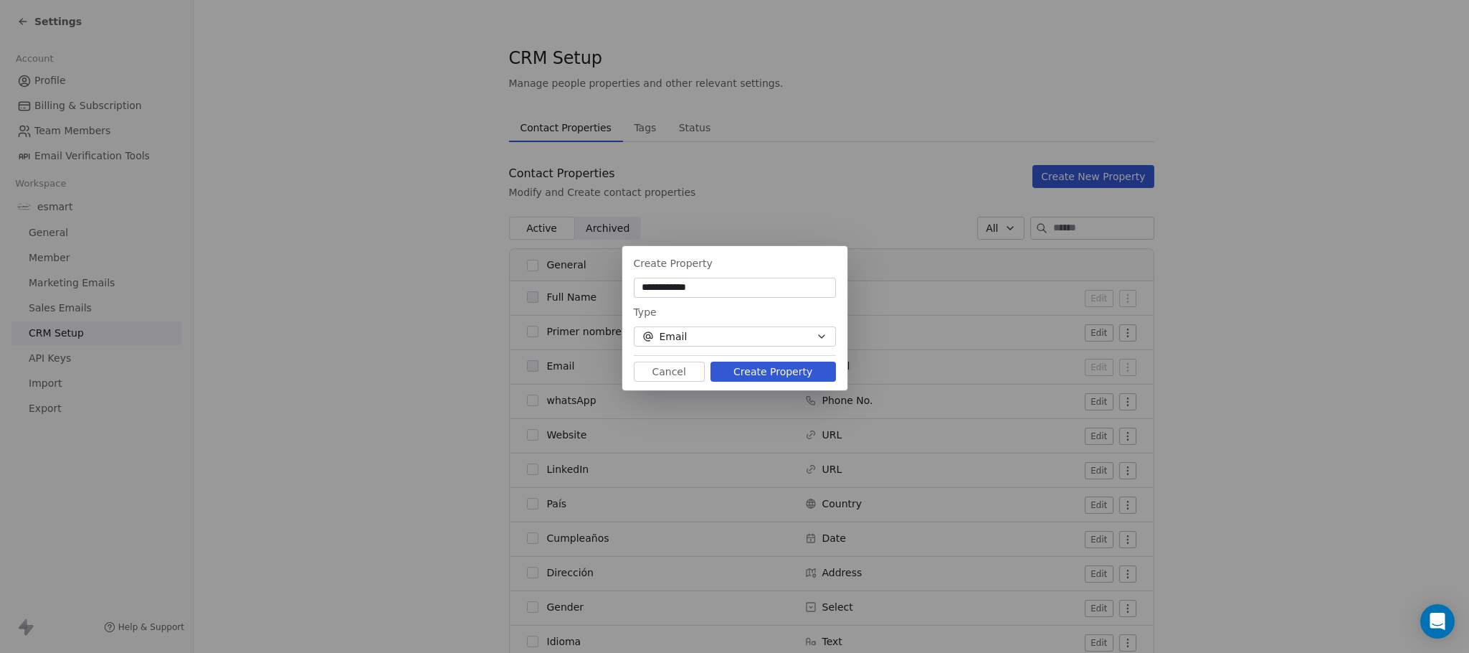
click at [754, 373] on button "Create Property" at bounding box center [774, 371] width 126 height 20
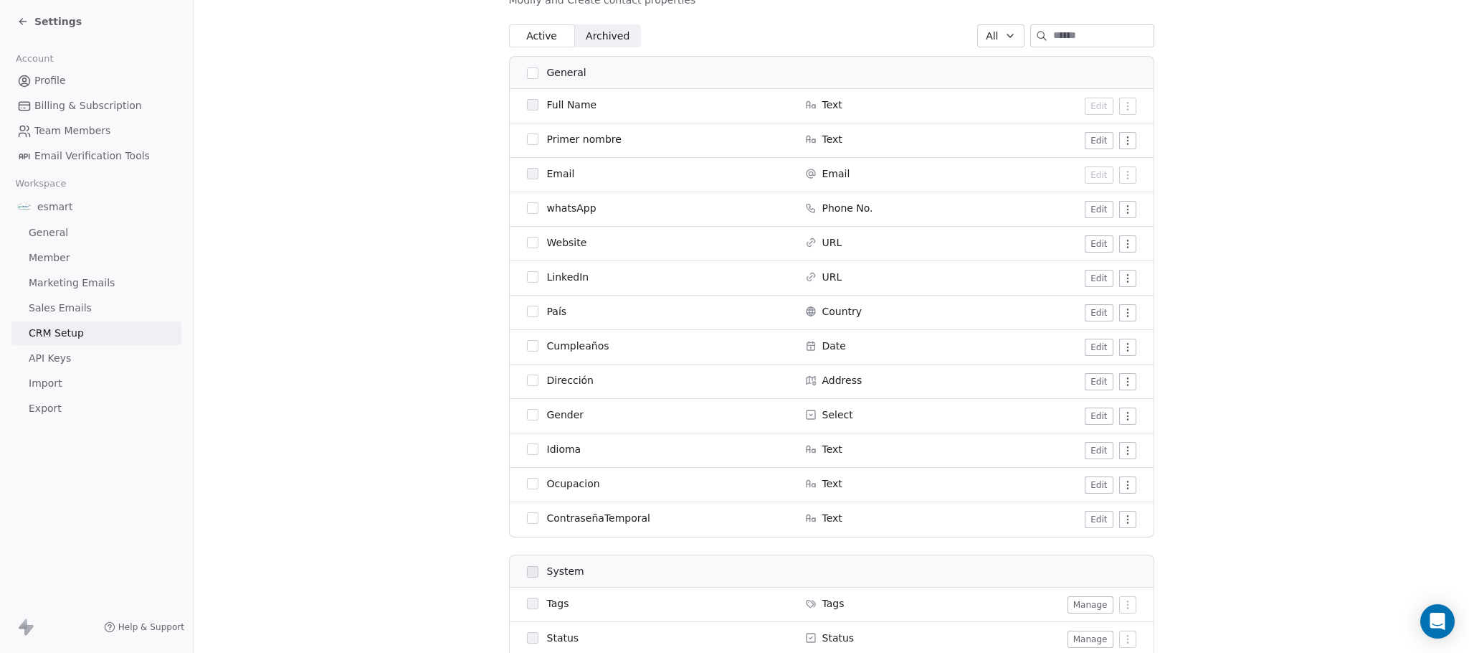
scroll to position [323, 0]
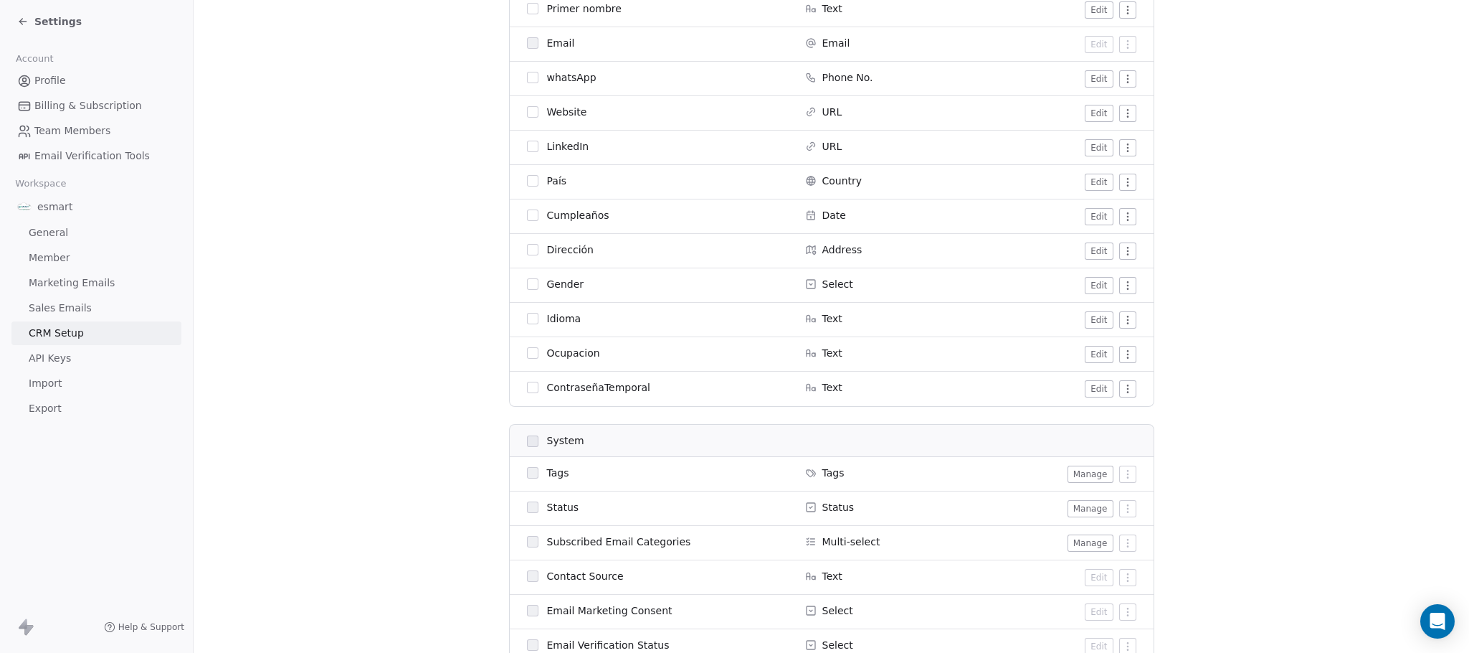
scroll to position [215, 0]
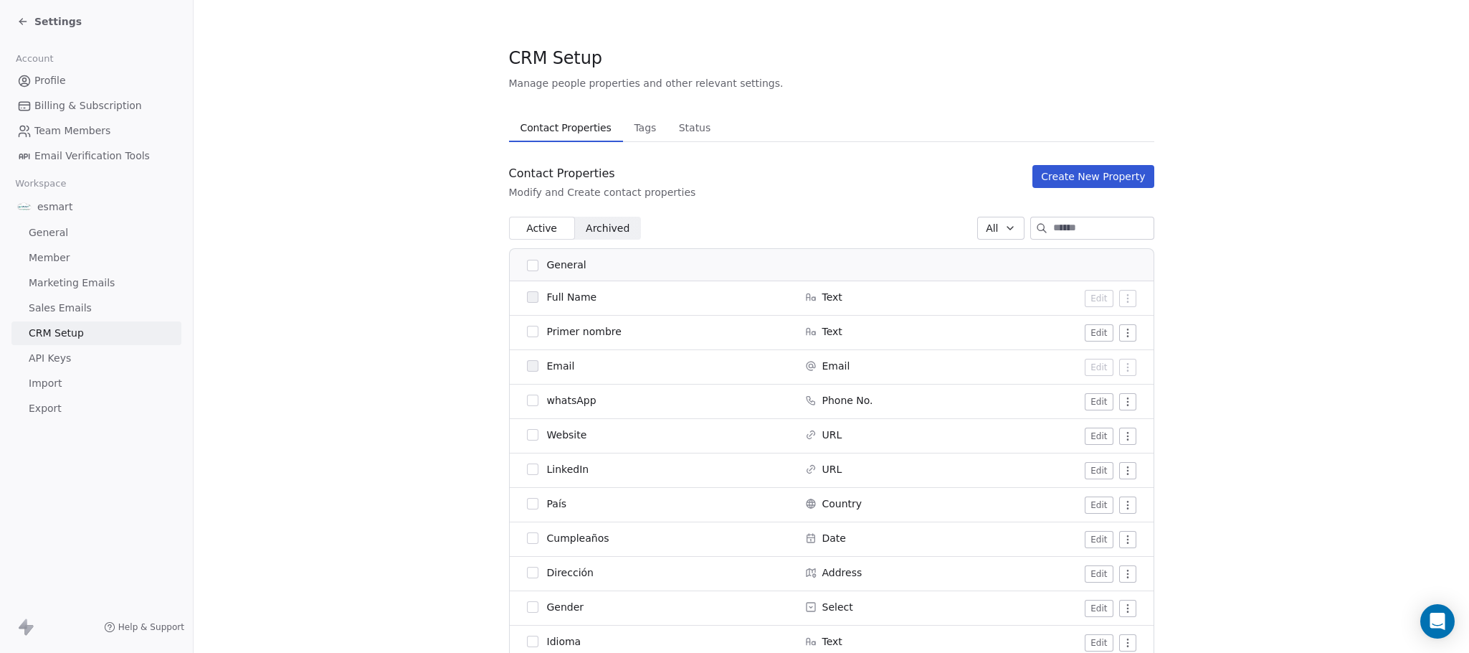
click at [785, 189] on div "Contact Properties Modify and Create contact properties Create New Property" at bounding box center [831, 182] width 645 height 34
click at [603, 222] on span "Archived" at bounding box center [608, 228] width 44 height 15
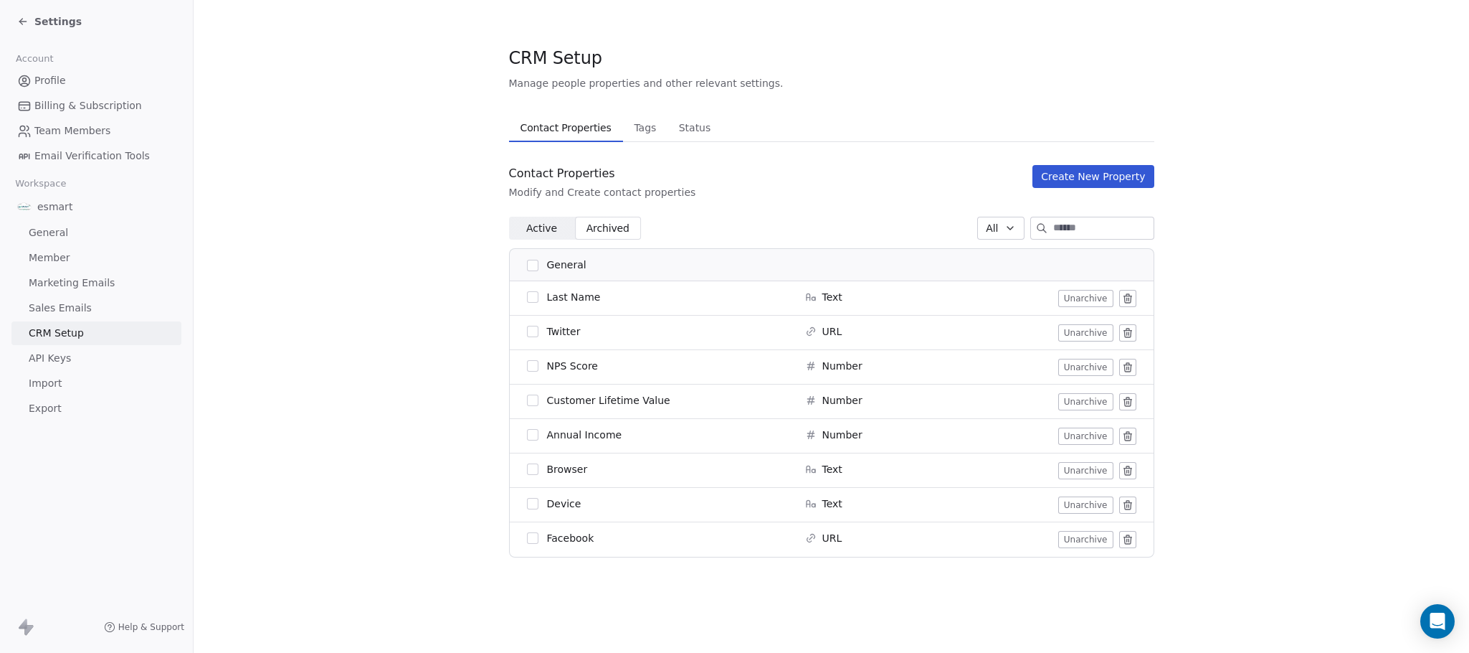
click at [543, 233] on span "Active" at bounding box center [541, 228] width 31 height 15
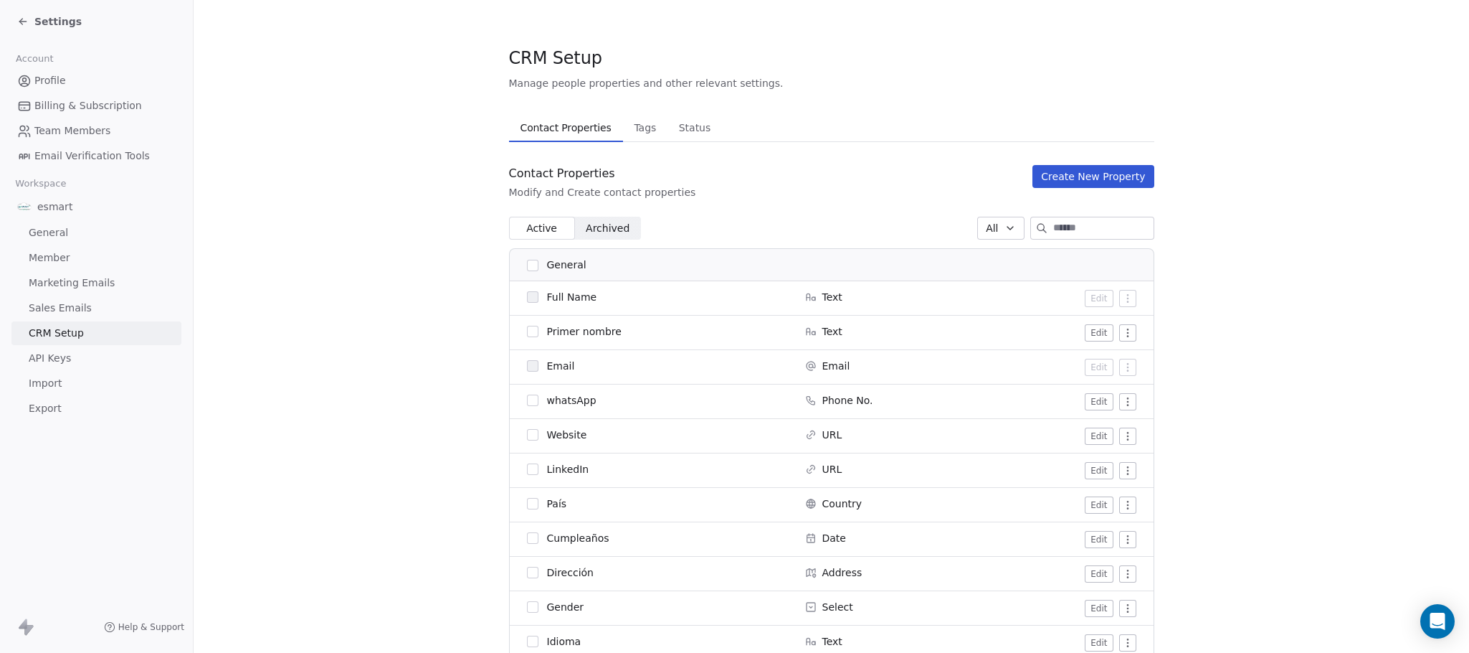
scroll to position [108, 0]
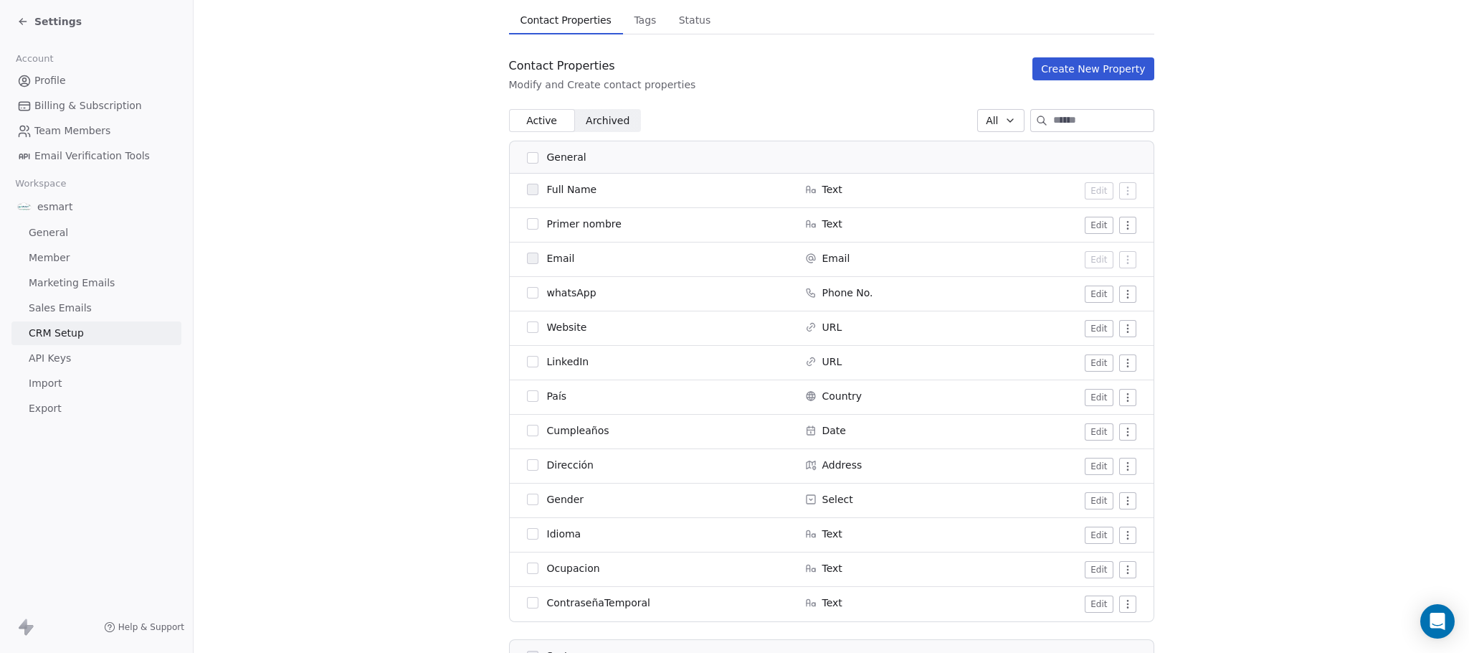
click at [1069, 69] on button "Create New Property" at bounding box center [1093, 68] width 121 height 23
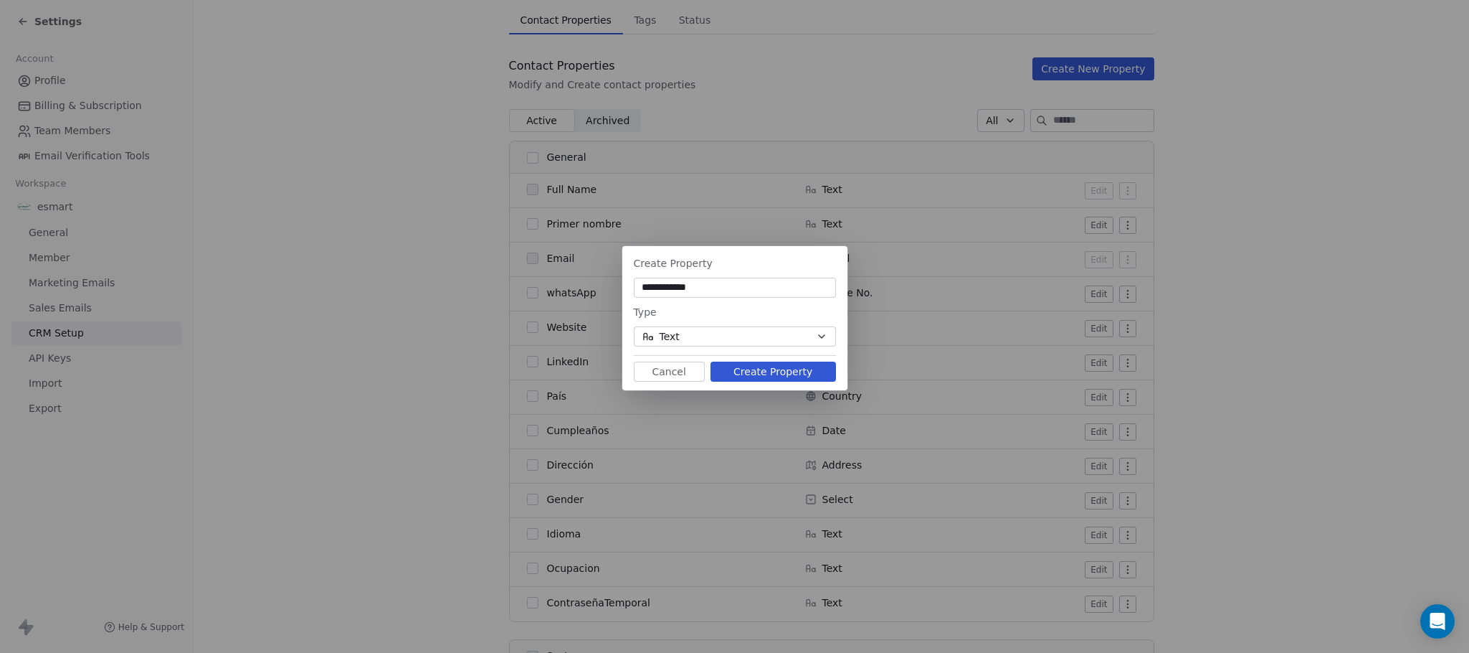
type input "**********"
click at [737, 334] on button "Text" at bounding box center [735, 336] width 202 height 20
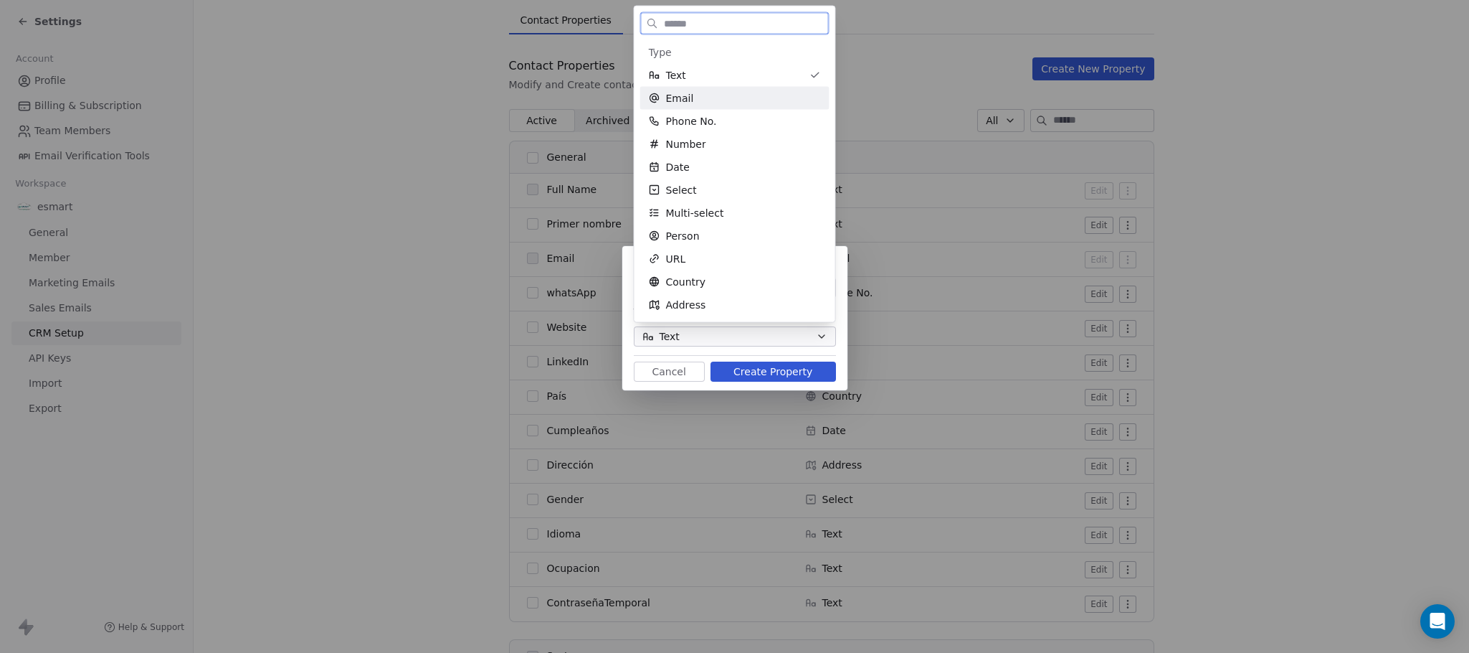
click at [706, 99] on div "Email" at bounding box center [735, 98] width 172 height 14
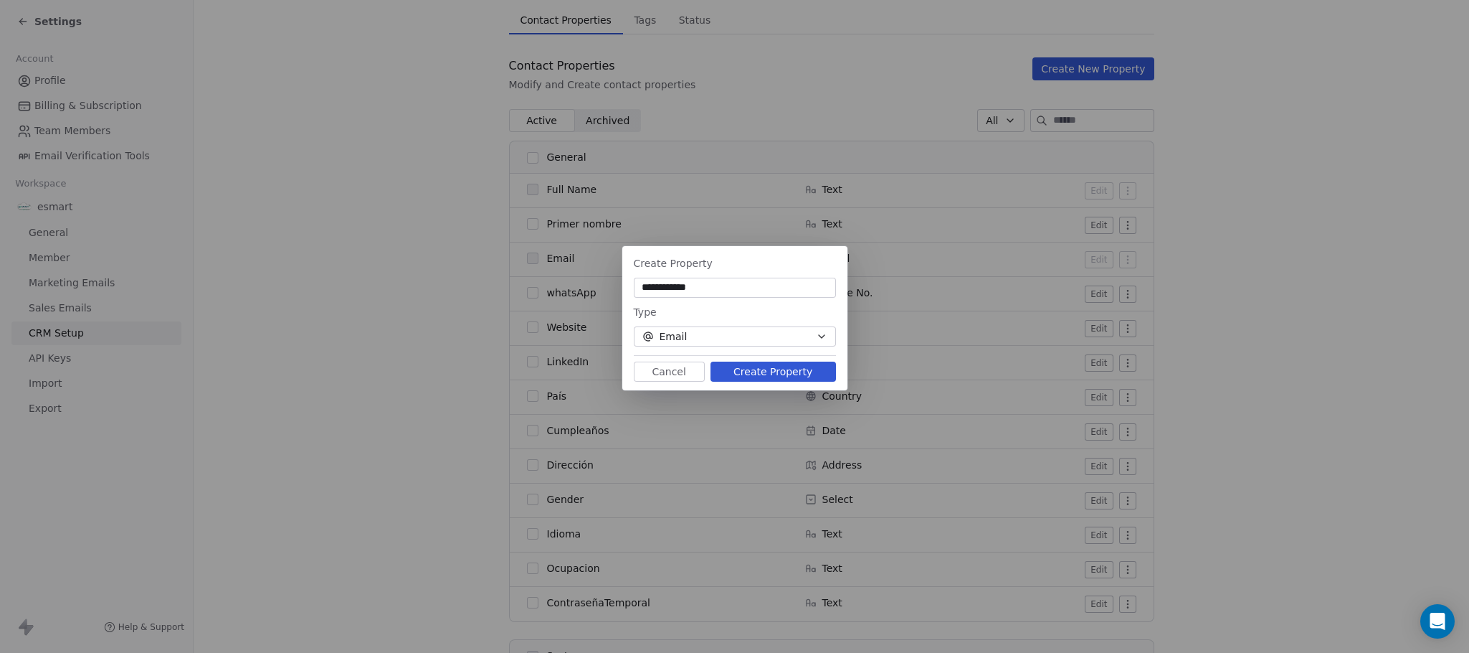
click at [734, 362] on button "Create Property" at bounding box center [774, 371] width 126 height 20
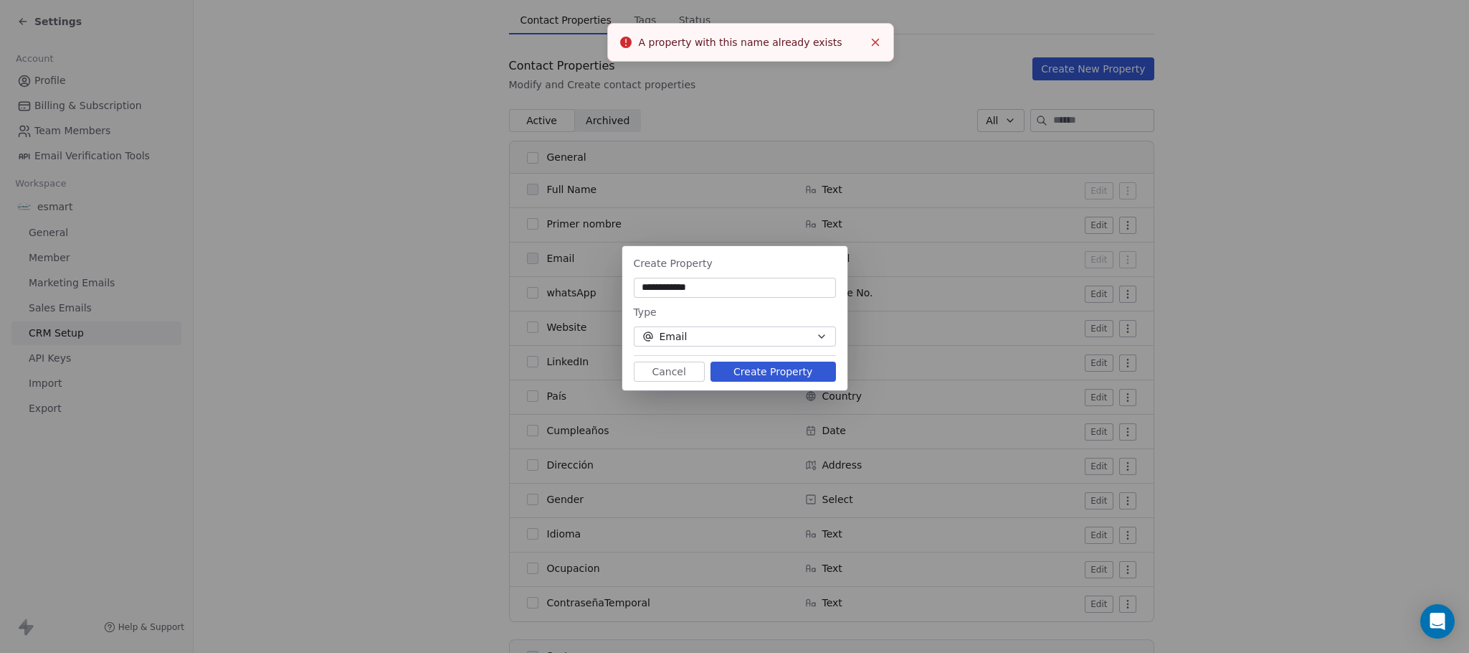
click at [650, 377] on button "Cancel" at bounding box center [669, 371] width 71 height 20
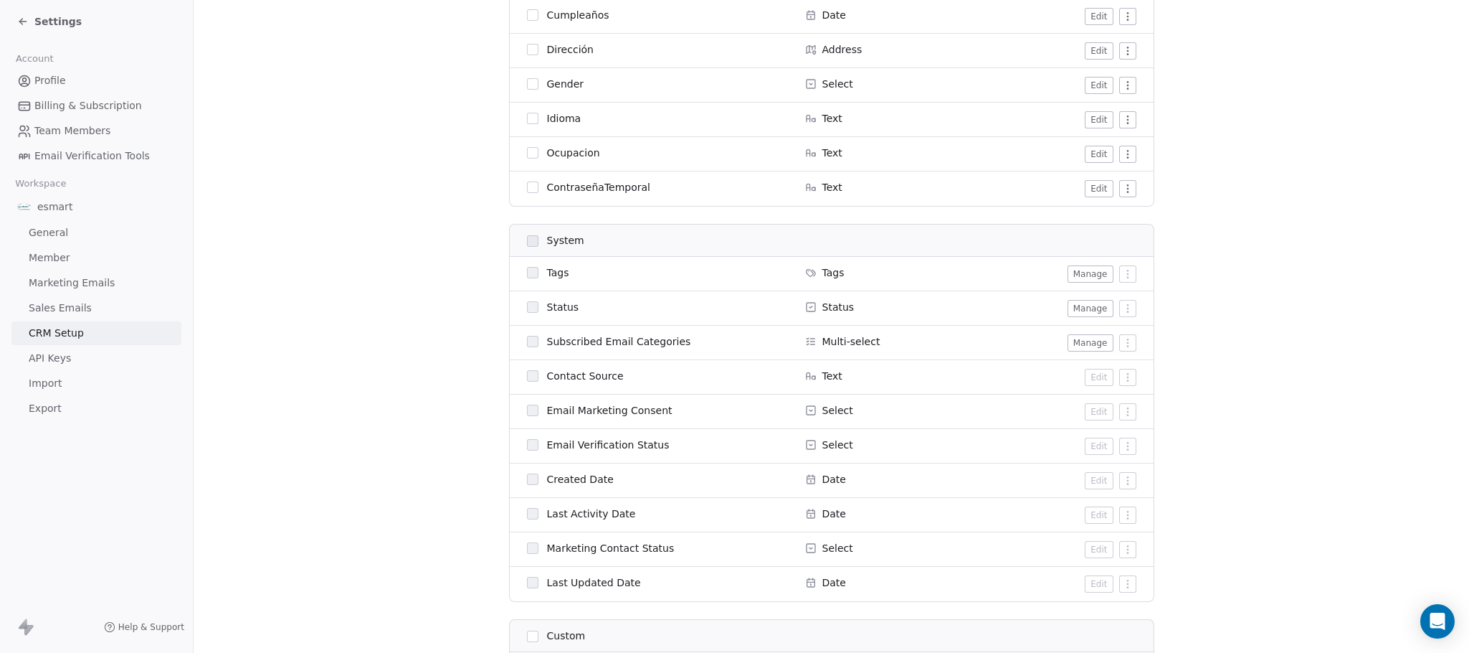
scroll to position [538, 0]
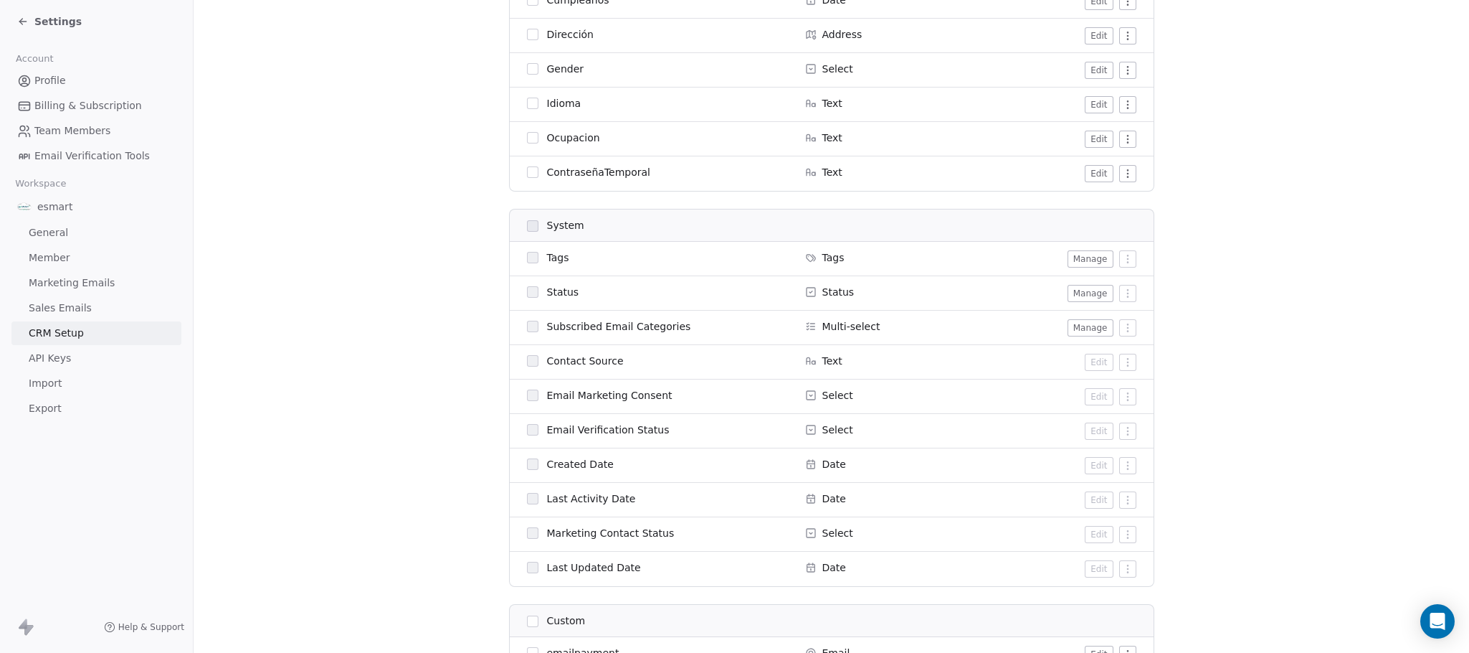
click at [1083, 332] on button "Manage" at bounding box center [1091, 327] width 46 height 17
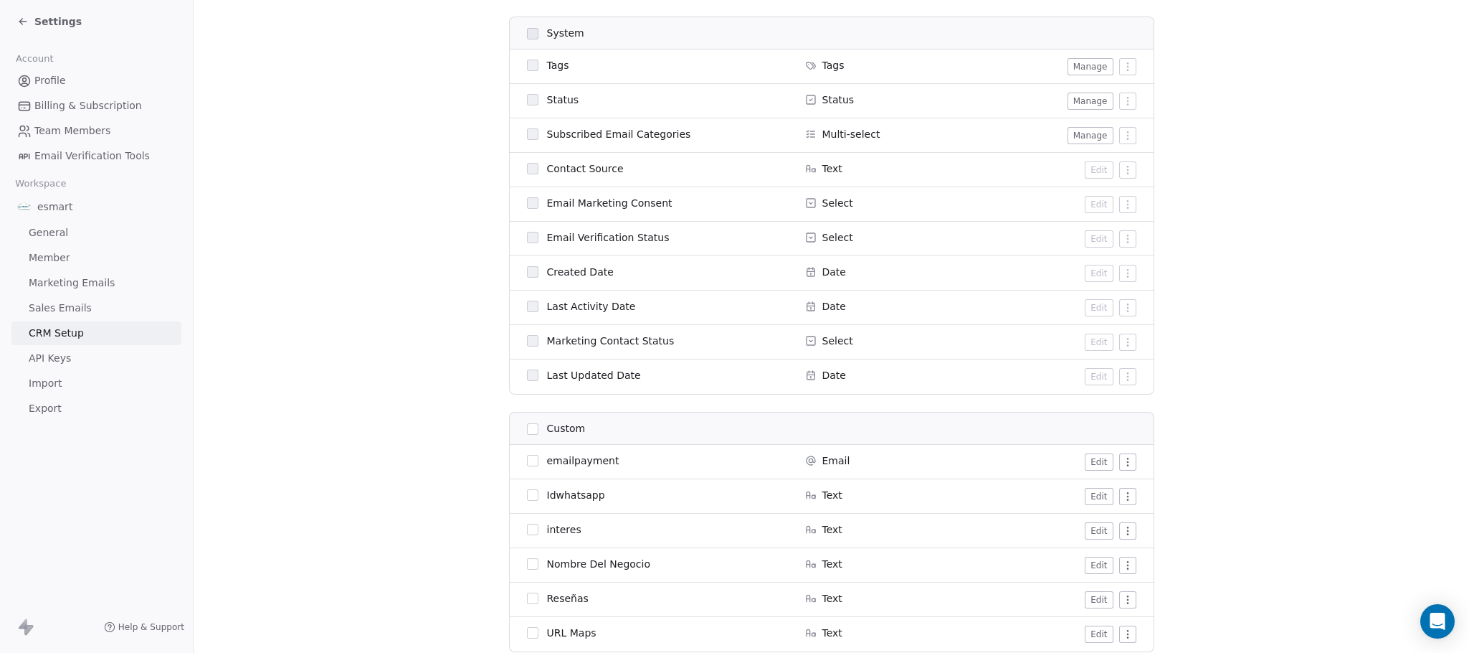
scroll to position [753, 0]
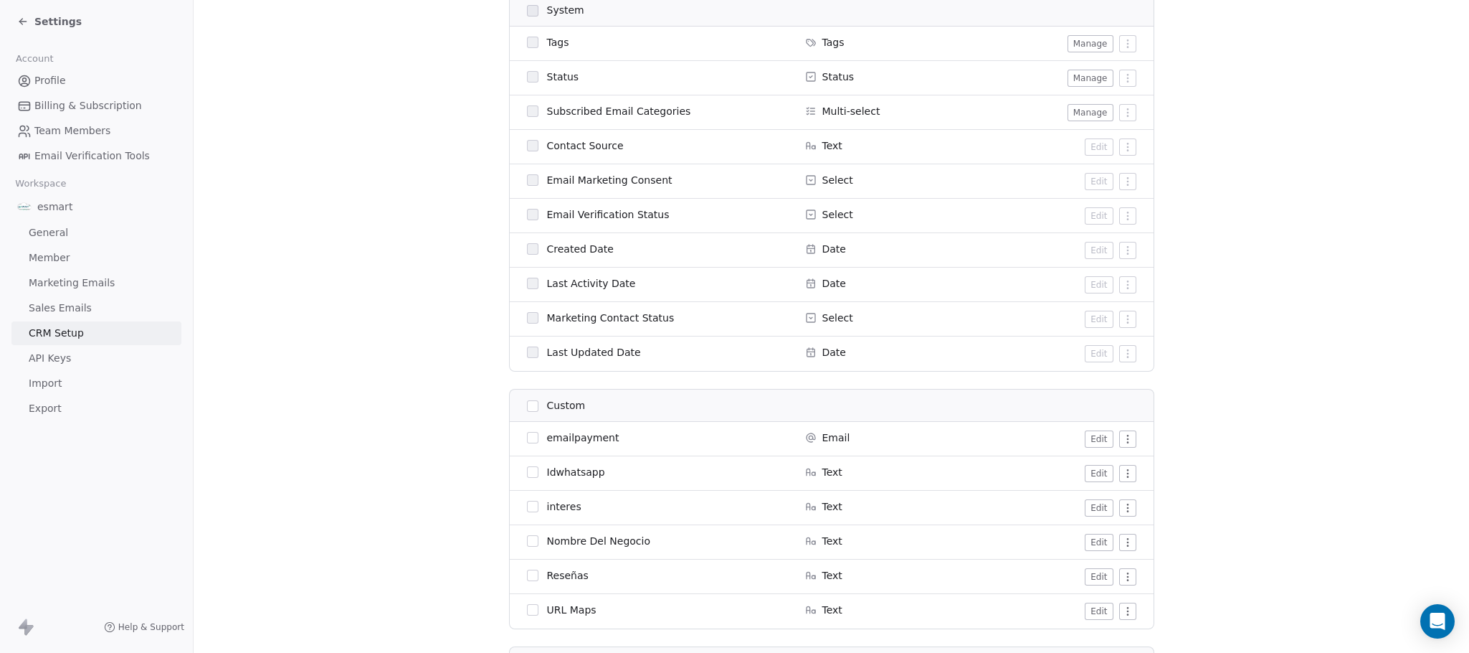
click at [1123, 514] on html "Settings Account Profile Billing & Subscription Team Members Email Verification…" at bounding box center [734, 326] width 1469 height 653
click at [1113, 545] on div "Archive" at bounding box center [1090, 537] width 72 height 23
click at [1024, 510] on div "Are you sure you want to archive these properties? Are you sure you want to arc…" at bounding box center [734, 326] width 1469 height 653
click at [1089, 511] on button "Edit" at bounding box center [1099, 507] width 28 height 17
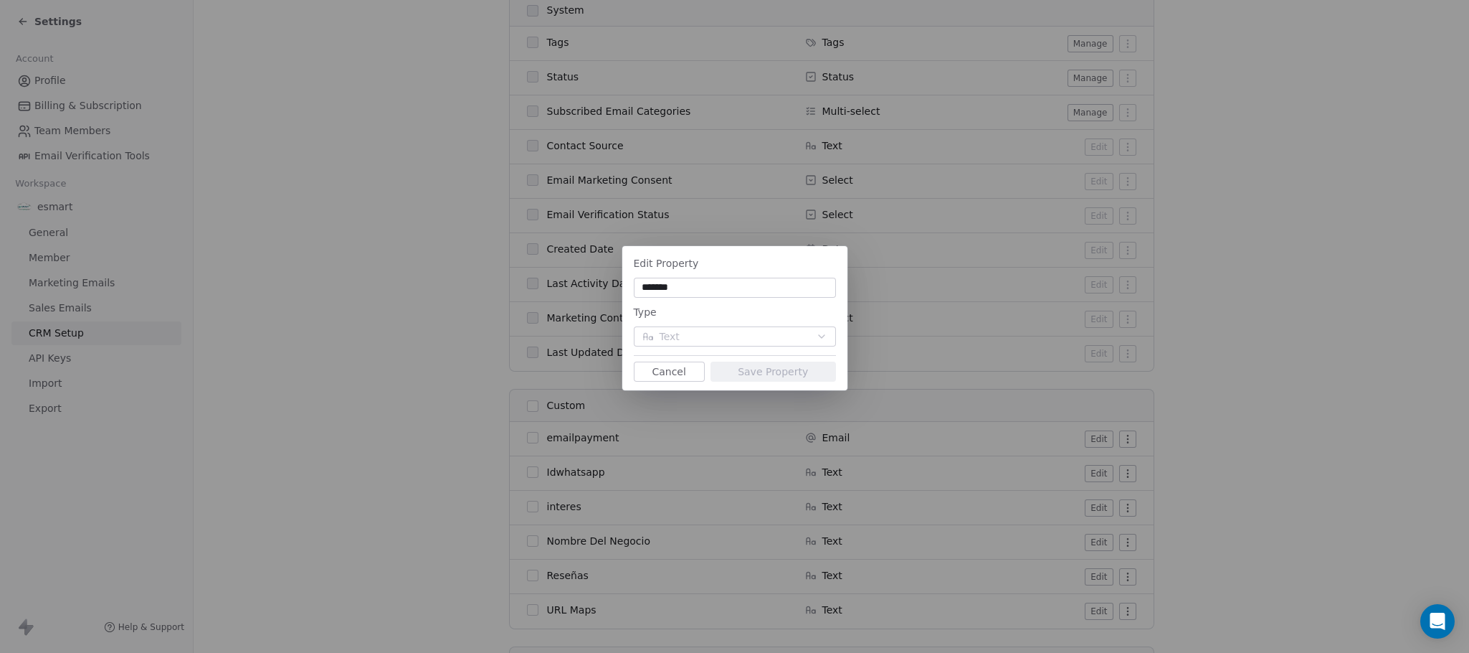
click at [1067, 511] on div "Edit Property ******* Type Text Cancel Save Property" at bounding box center [734, 326] width 1469 height 653
click at [663, 375] on button "Cancel" at bounding box center [669, 371] width 71 height 20
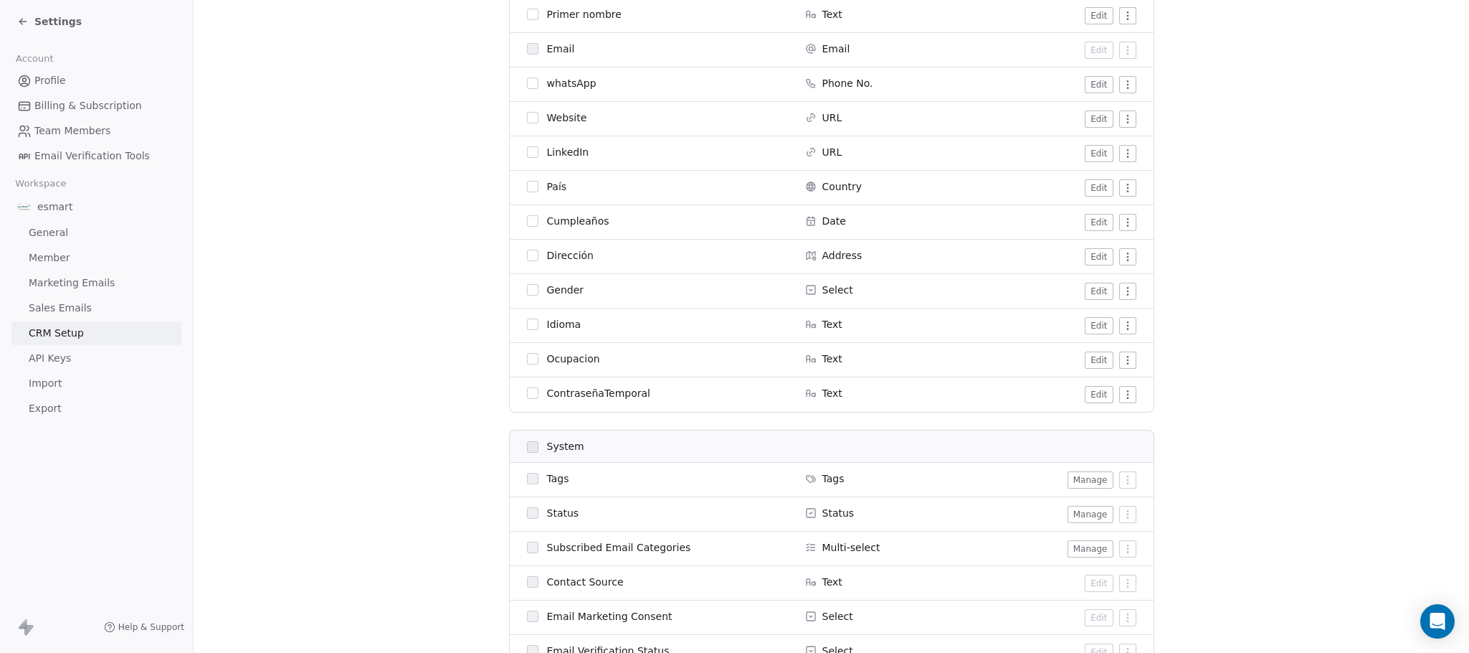
scroll to position [323, 0]
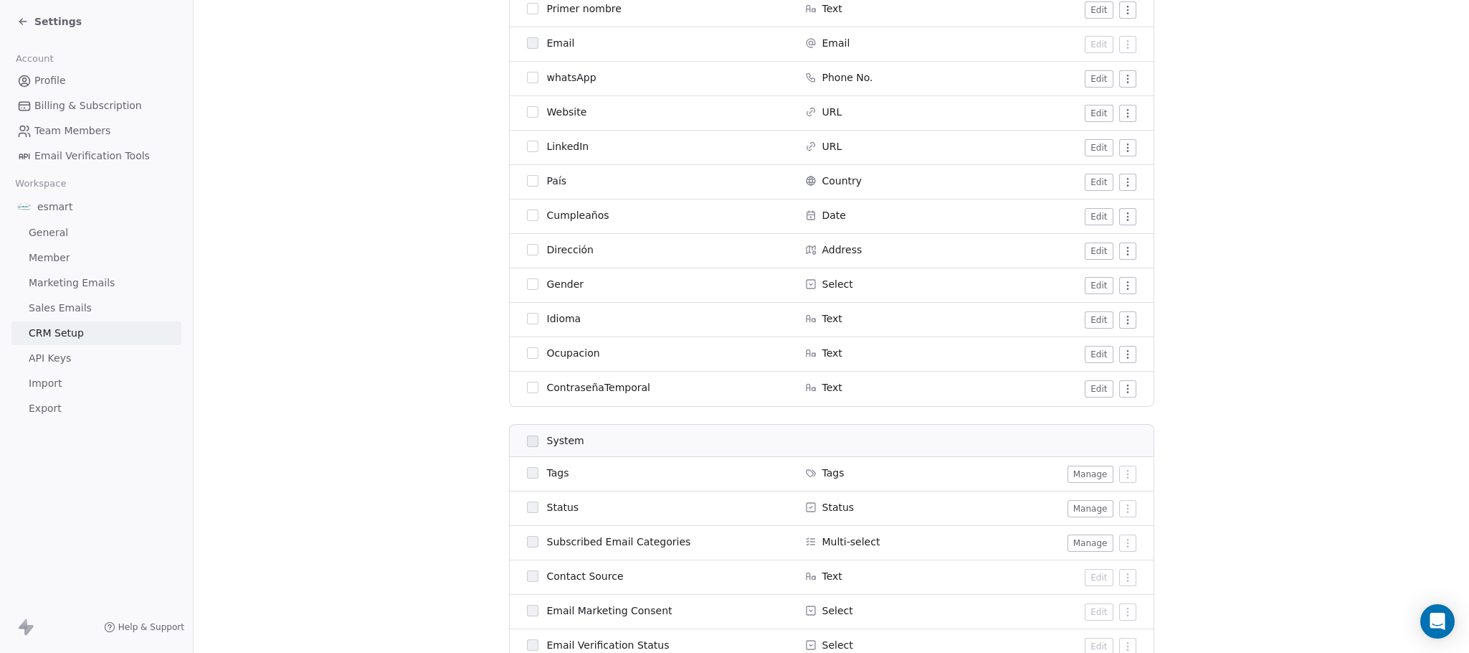
click at [1123, 389] on html "Settings Account Profile Billing & Subscription Team Members Email Verification…" at bounding box center [734, 326] width 1469 height 653
click at [1008, 384] on html "Settings Account Profile Billing & Subscription Team Members Email Verification…" at bounding box center [734, 326] width 1469 height 653
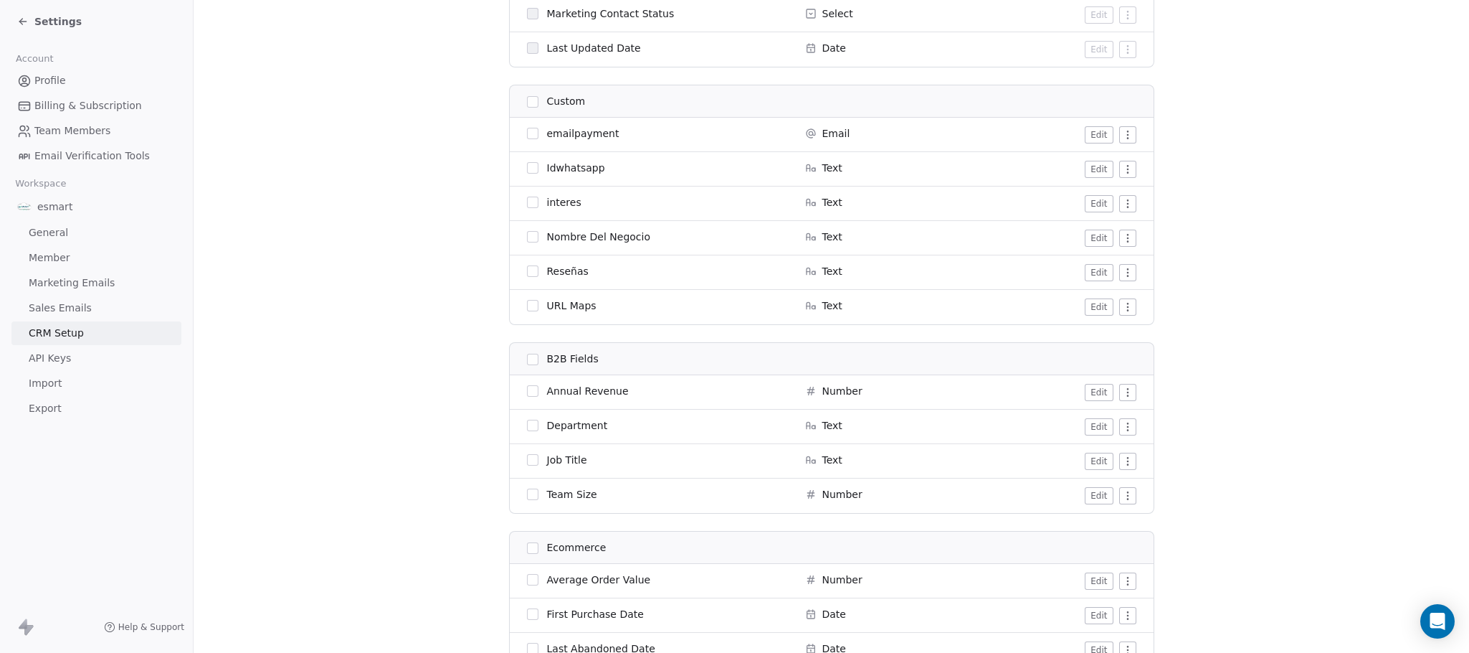
scroll to position [1076, 0]
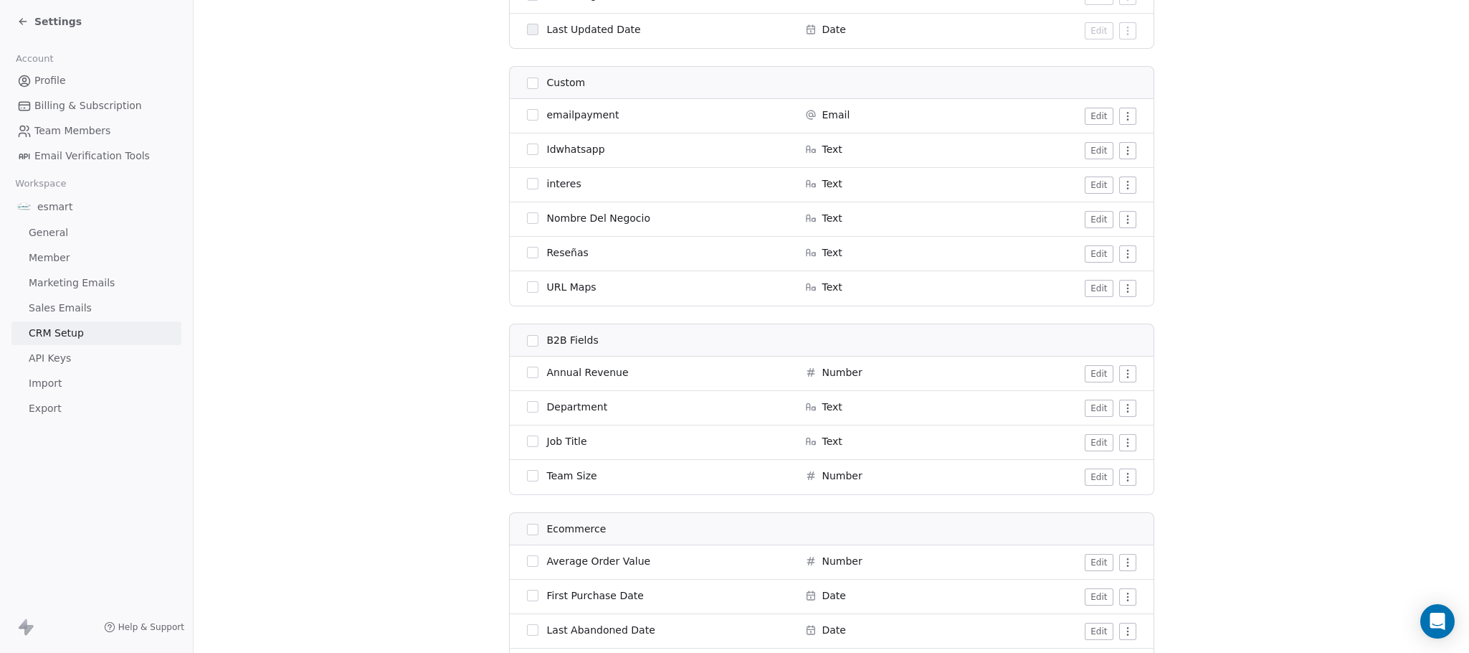
click at [1121, 377] on html "Settings Account Profile Billing & Subscription Team Members Email Verification…" at bounding box center [734, 326] width 1469 height 653
click at [1096, 372] on button "Edit" at bounding box center [1099, 373] width 28 height 17
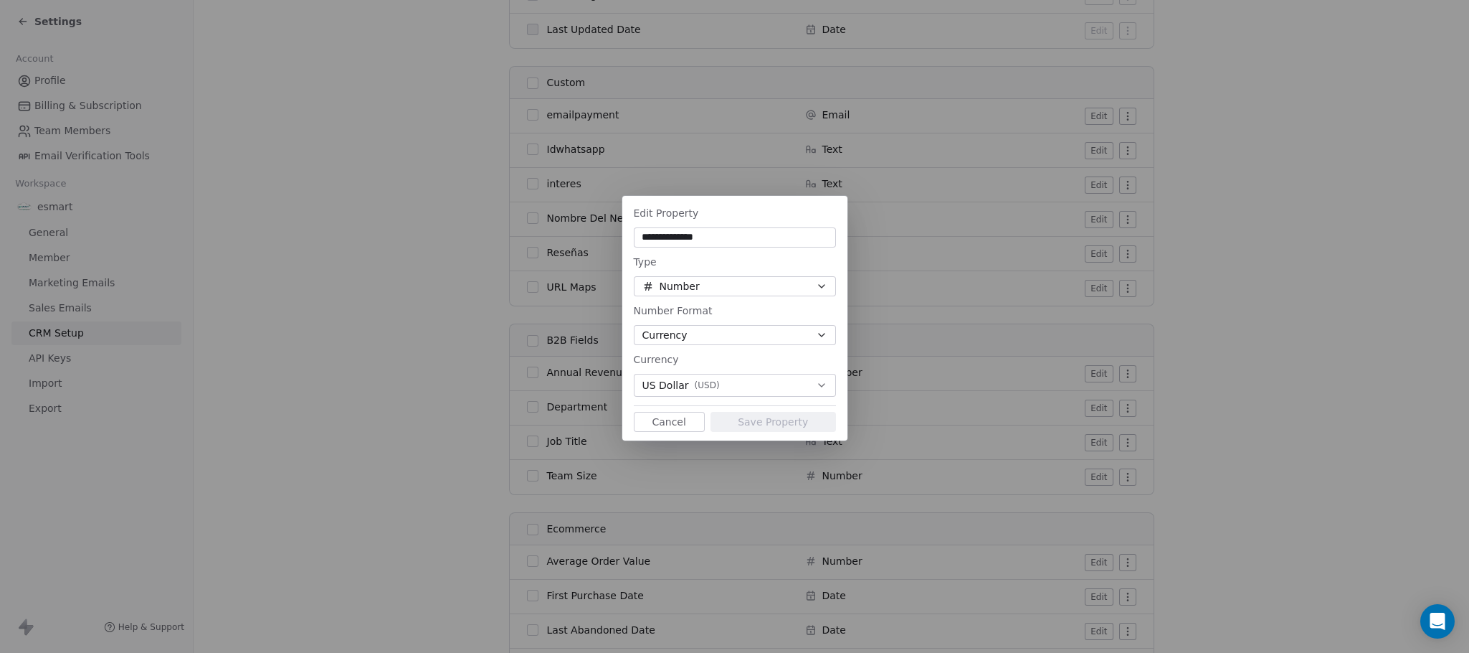
click at [1130, 375] on div "**********" at bounding box center [734, 326] width 1469 height 307
click at [678, 422] on button "Cancel" at bounding box center [669, 422] width 71 height 20
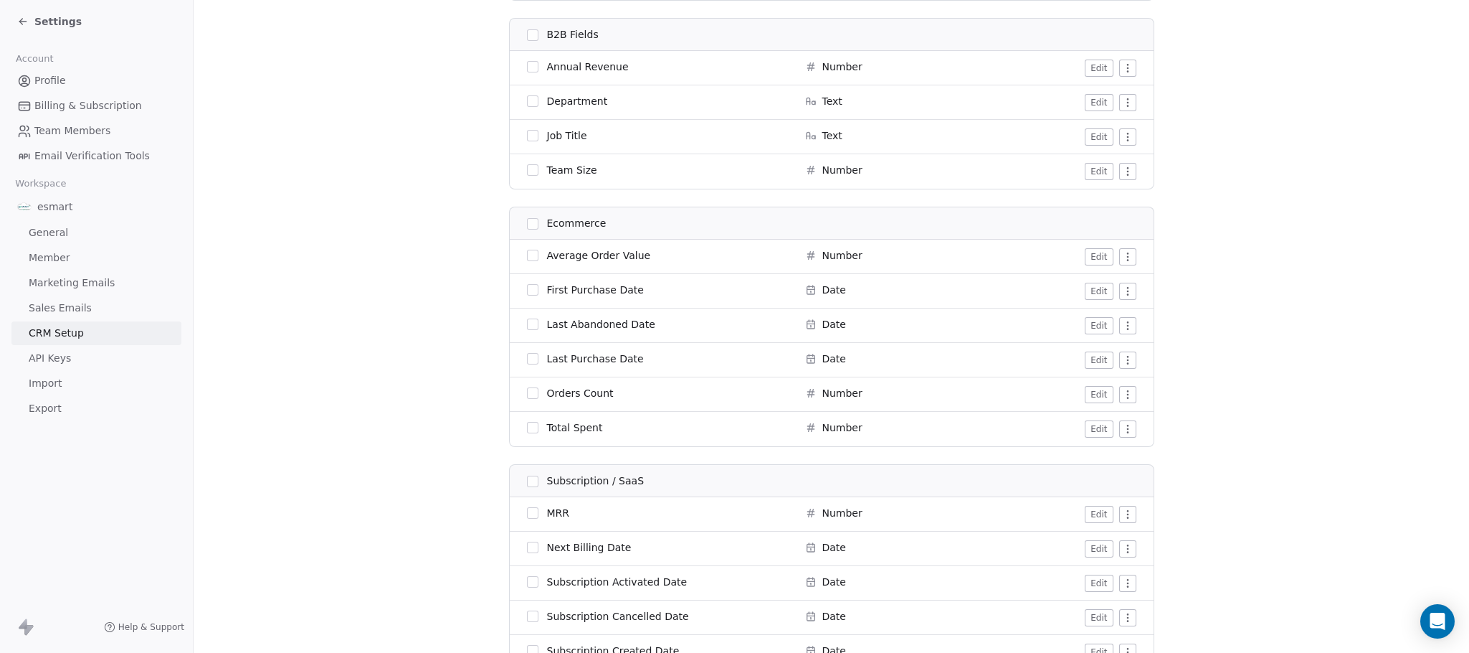
scroll to position [1398, 0]
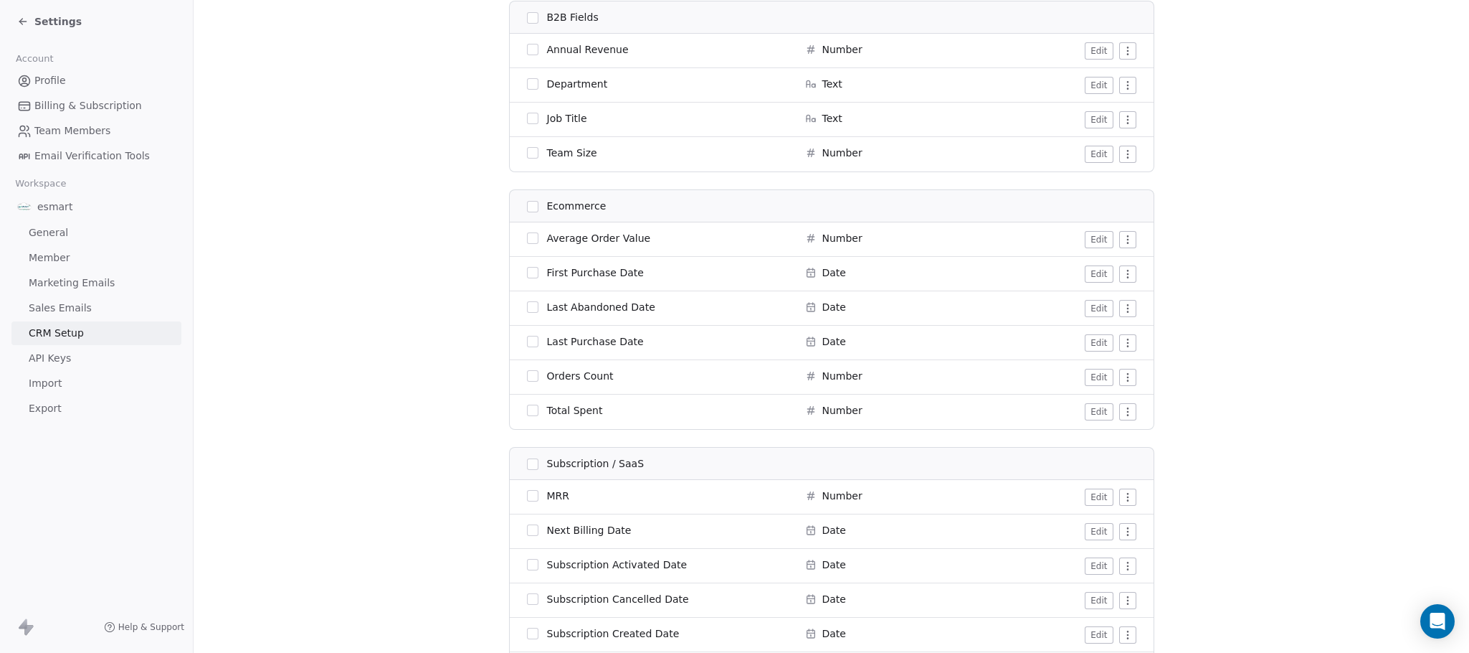
click at [527, 209] on button "button" at bounding box center [532, 206] width 11 height 11
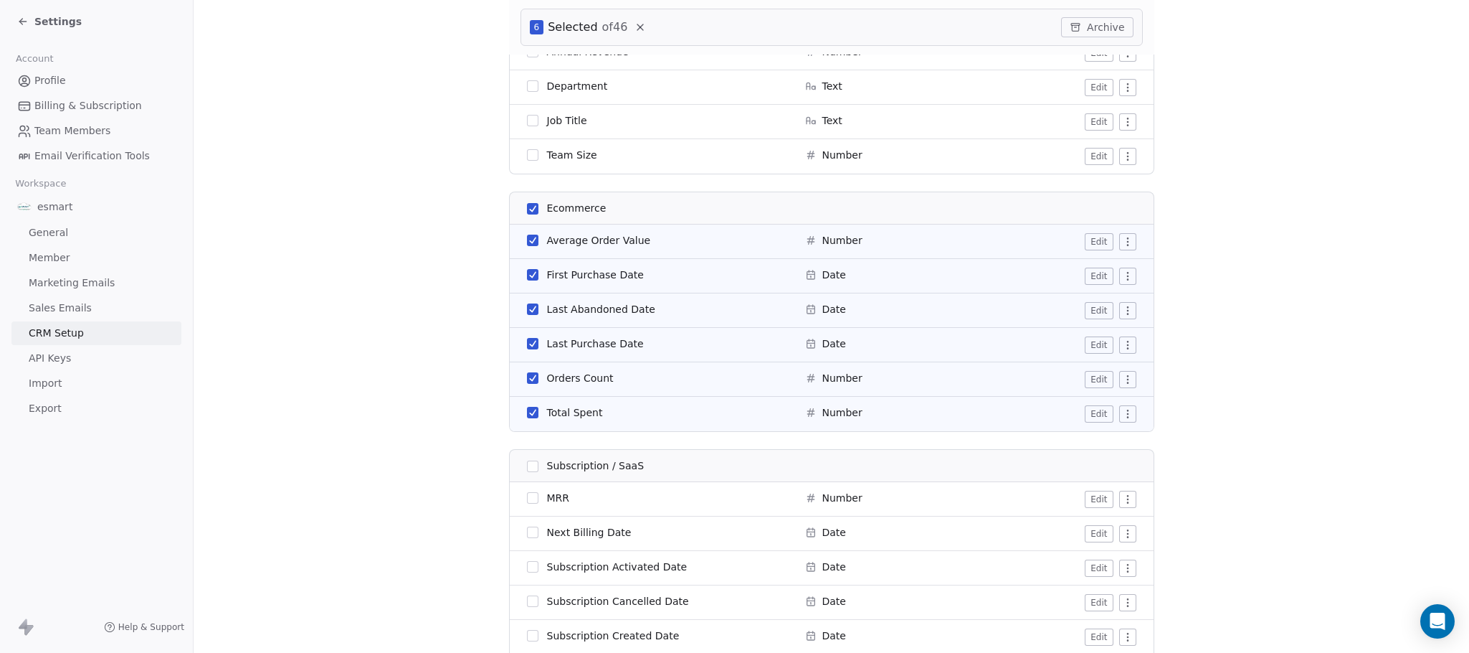
scroll to position [1452, 0]
click at [527, 209] on button "button" at bounding box center [532, 207] width 11 height 11
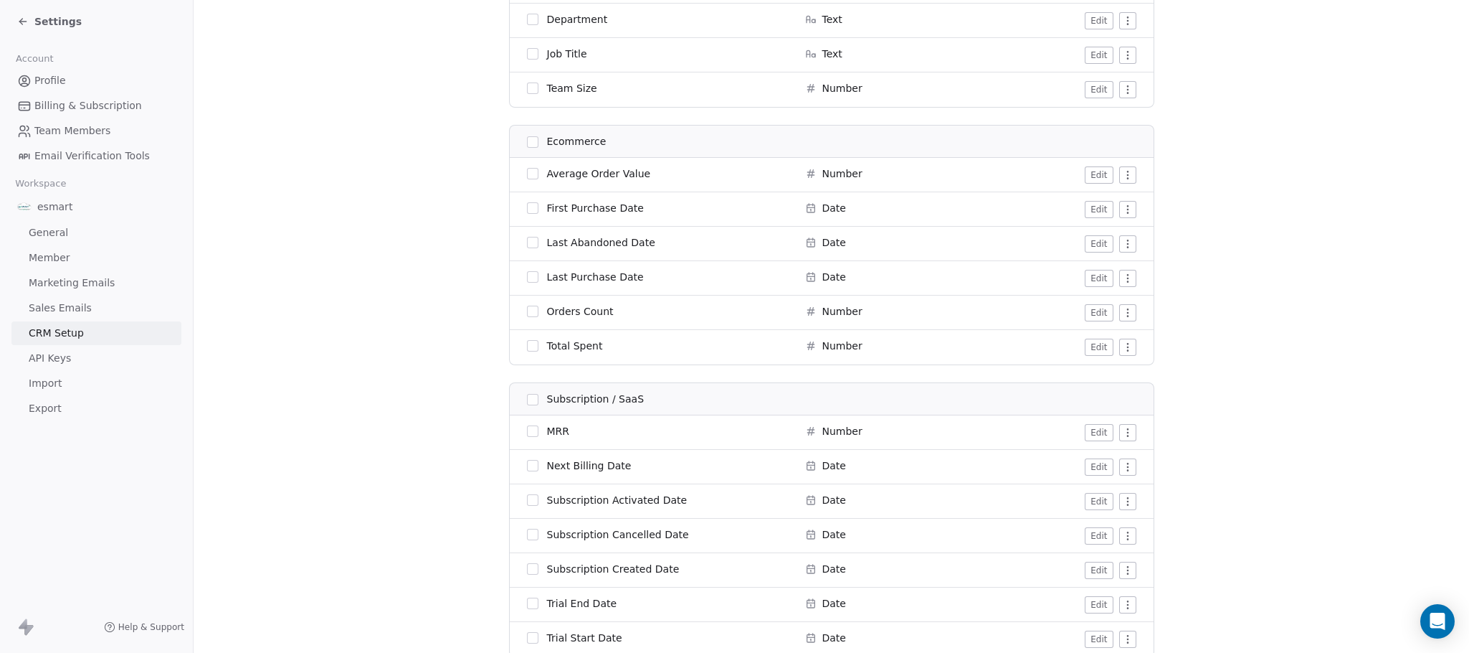
scroll to position [1534, 0]
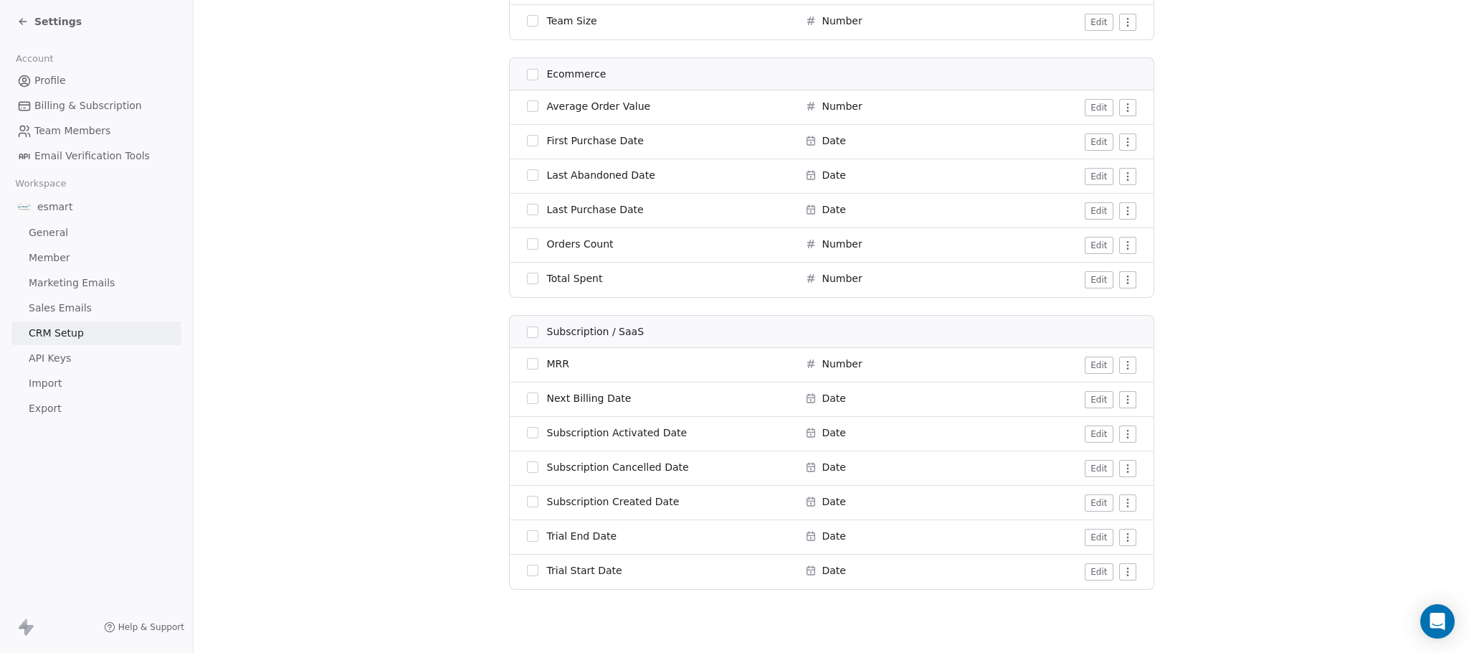
click at [645, 332] on div "Subscription / SaaS" at bounding box center [657, 331] width 261 height 15
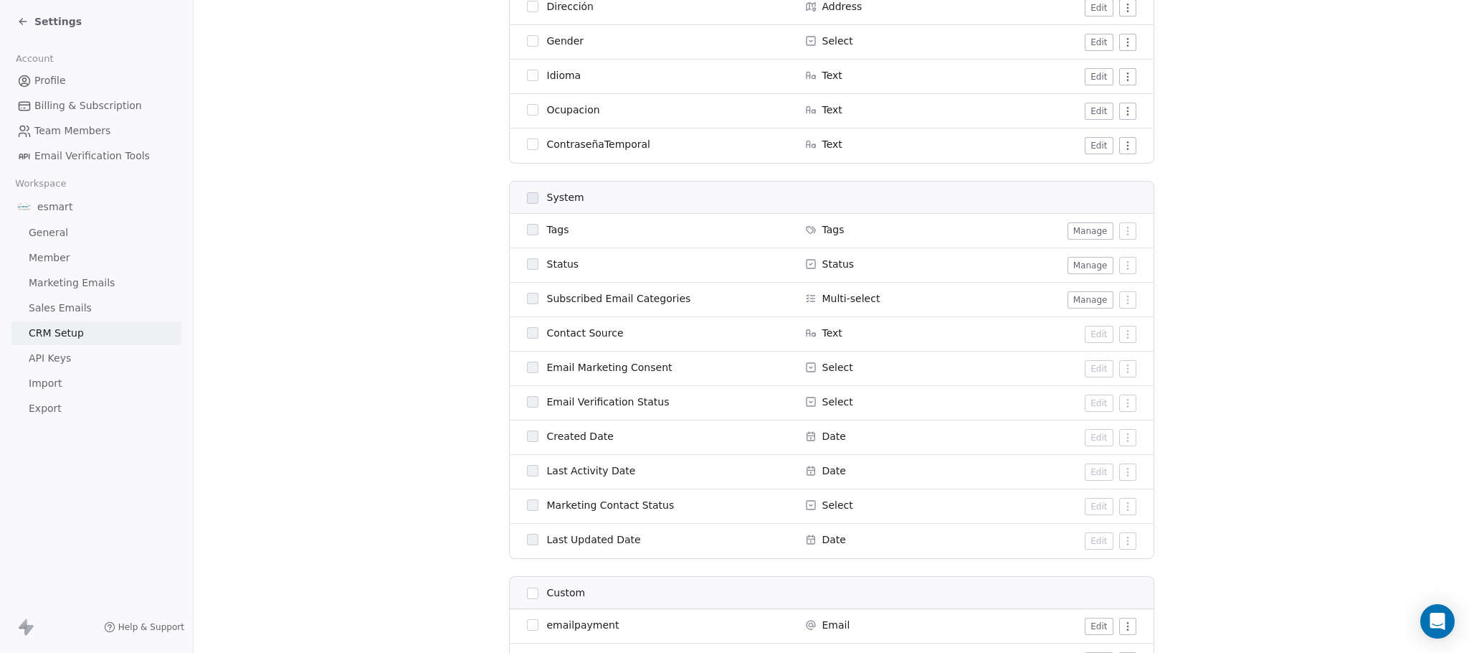
scroll to position [458, 0]
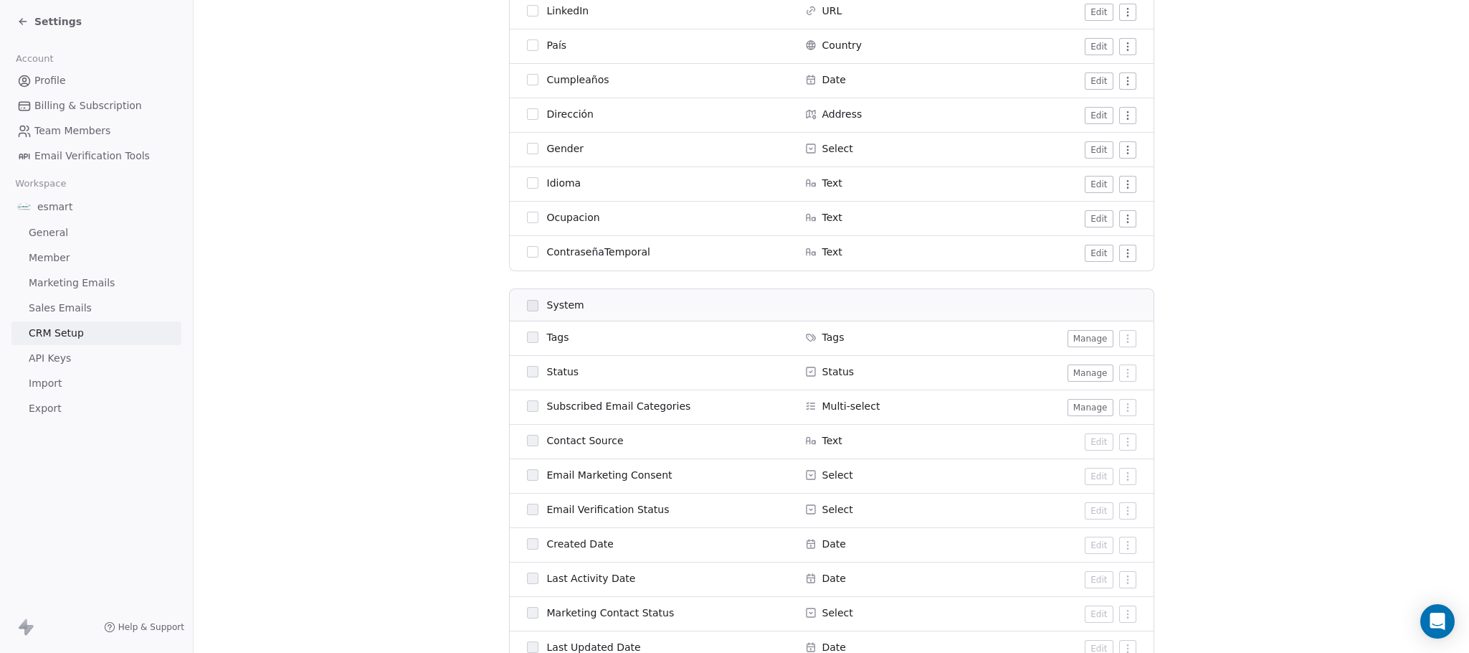
click at [1097, 255] on button "Edit" at bounding box center [1099, 253] width 28 height 17
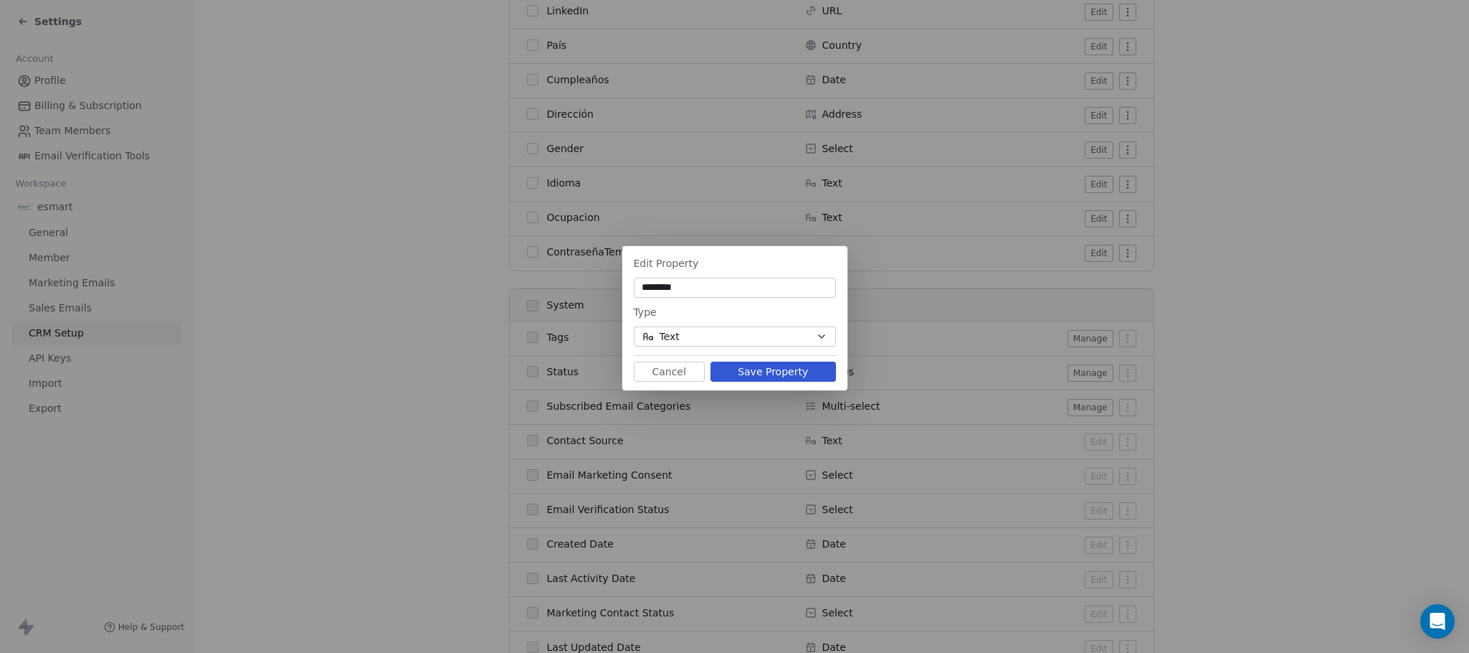
type input "********"
click at [732, 343] on button "Text" at bounding box center [735, 336] width 202 height 20
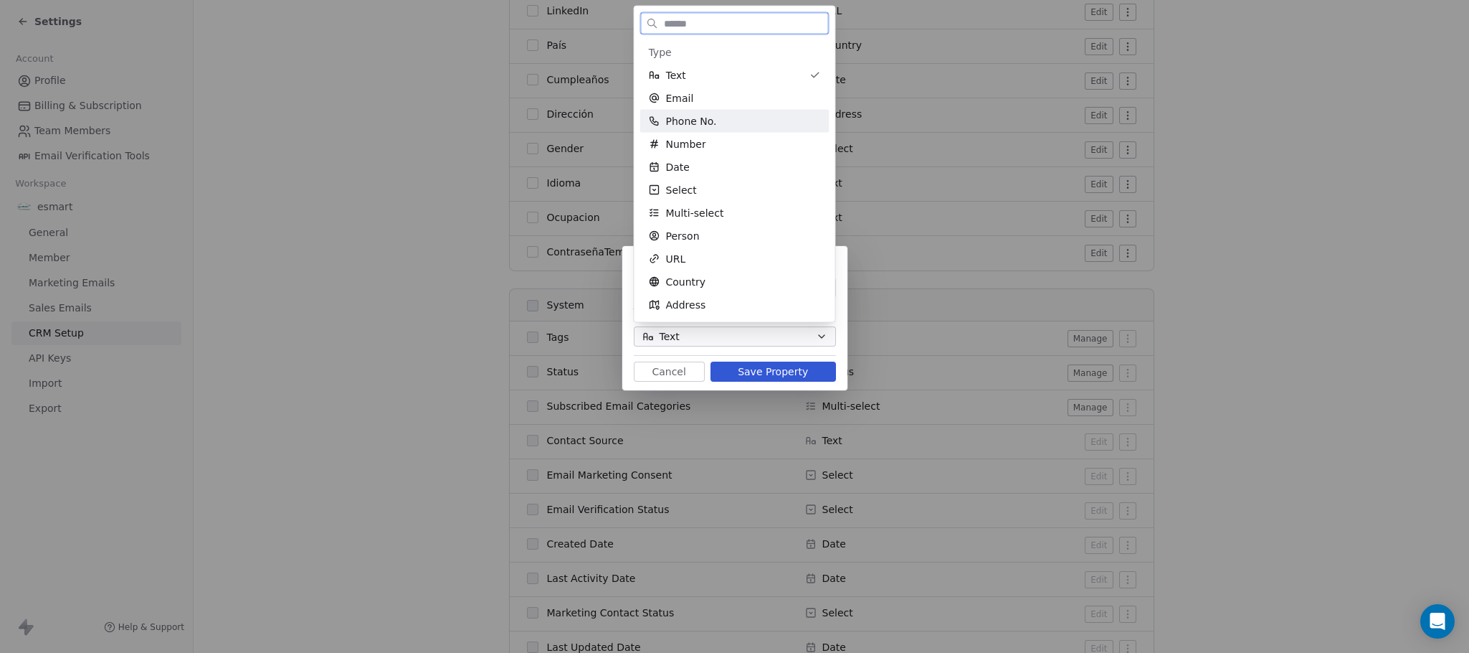
click at [685, 119] on span "Phone No." at bounding box center [691, 121] width 51 height 14
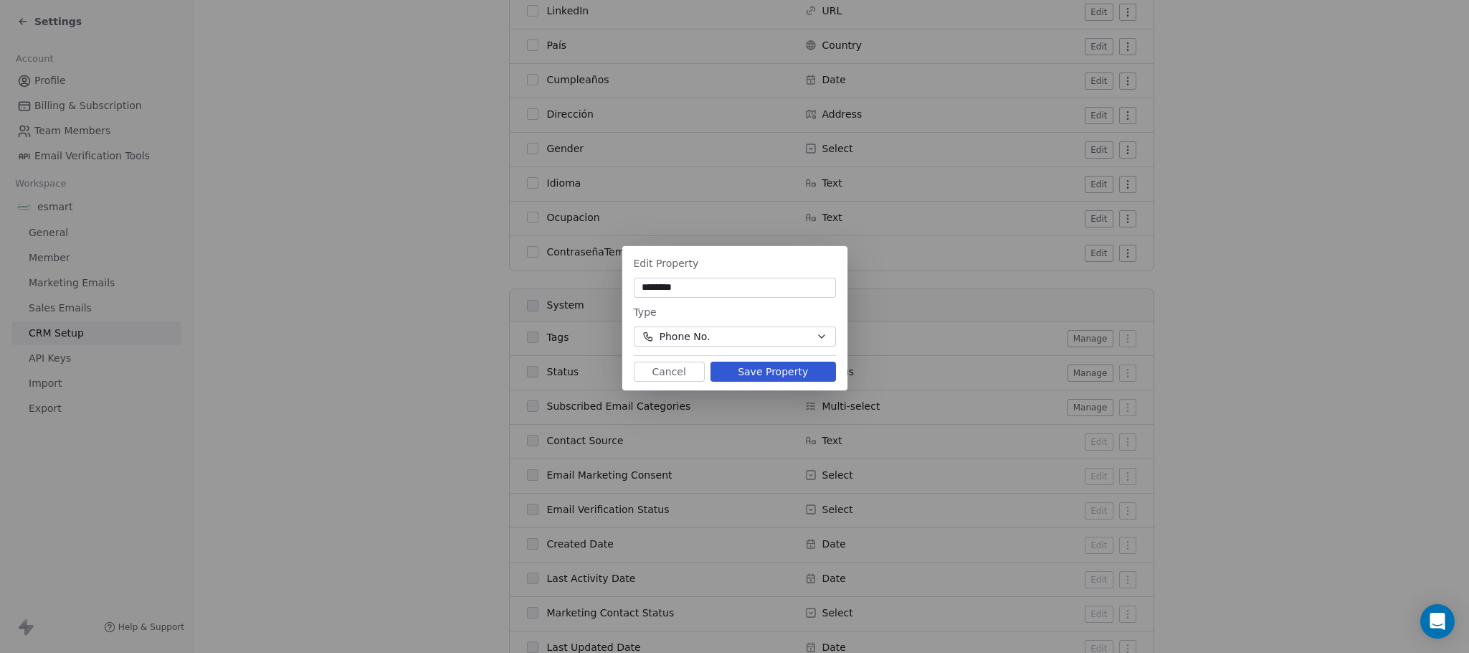
click at [780, 374] on button "Save Property" at bounding box center [774, 371] width 126 height 20
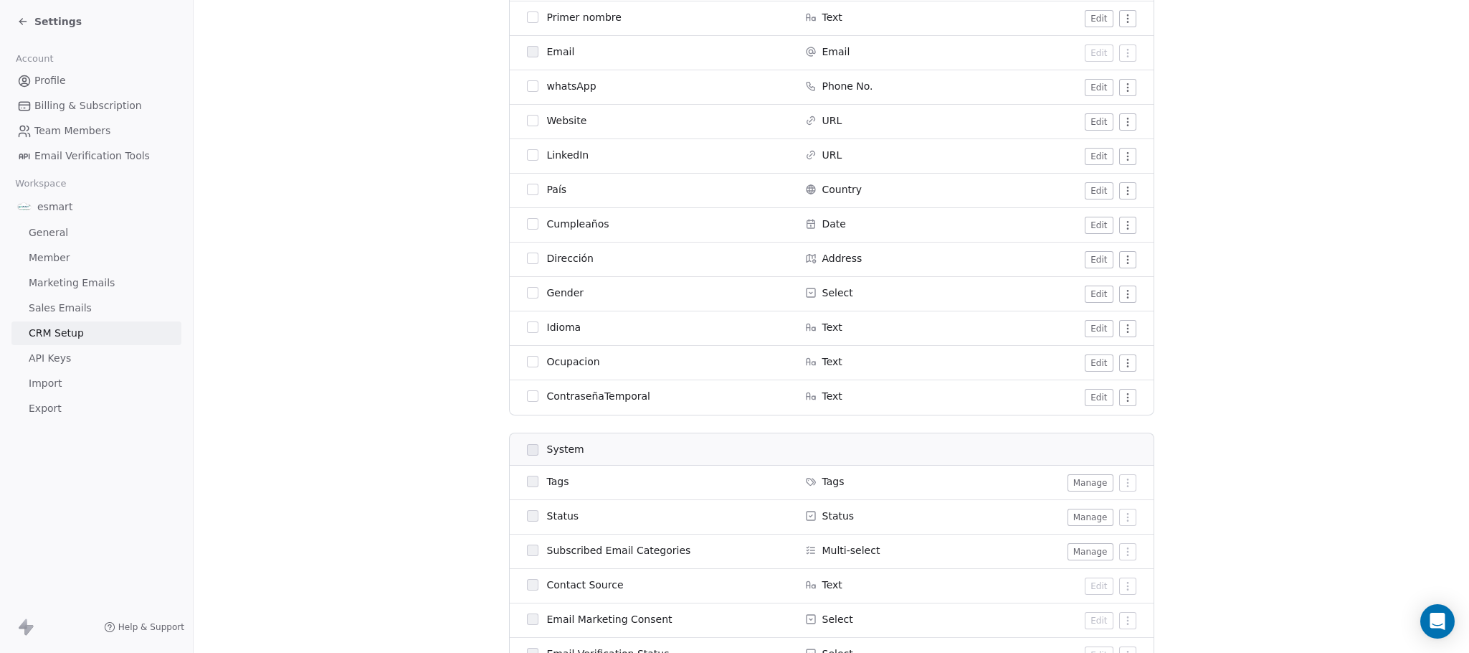
scroll to position [323, 0]
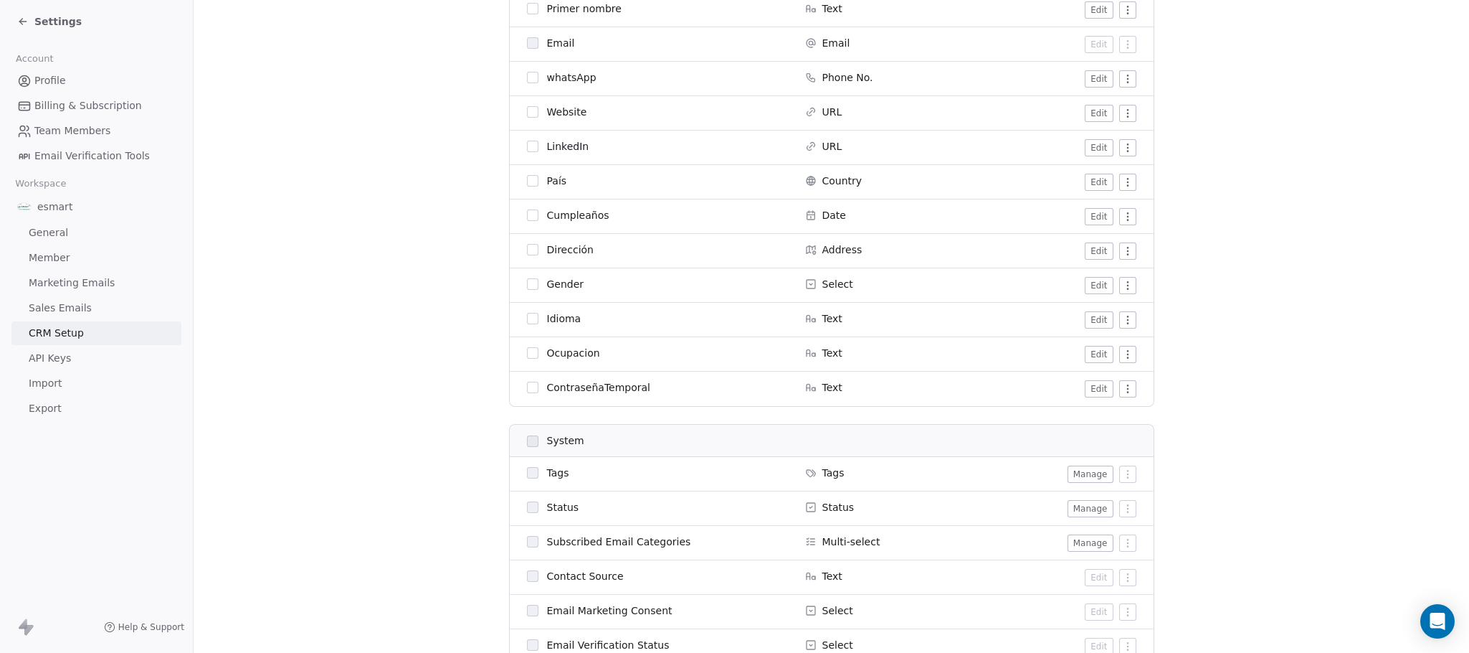
click at [1095, 394] on button "Edit" at bounding box center [1099, 388] width 28 height 17
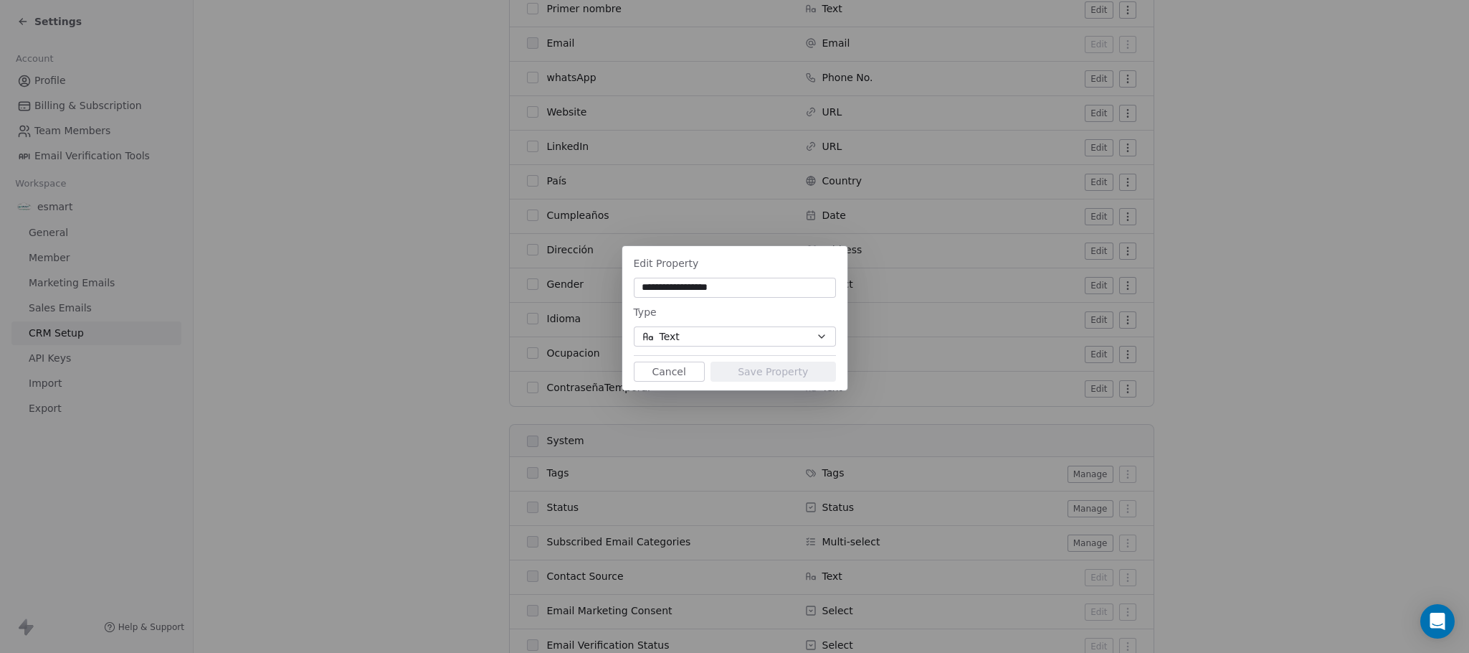
click at [749, 285] on input "**********" at bounding box center [735, 287] width 197 height 14
type input "********"
click at [751, 366] on button "Save Property" at bounding box center [774, 371] width 126 height 20
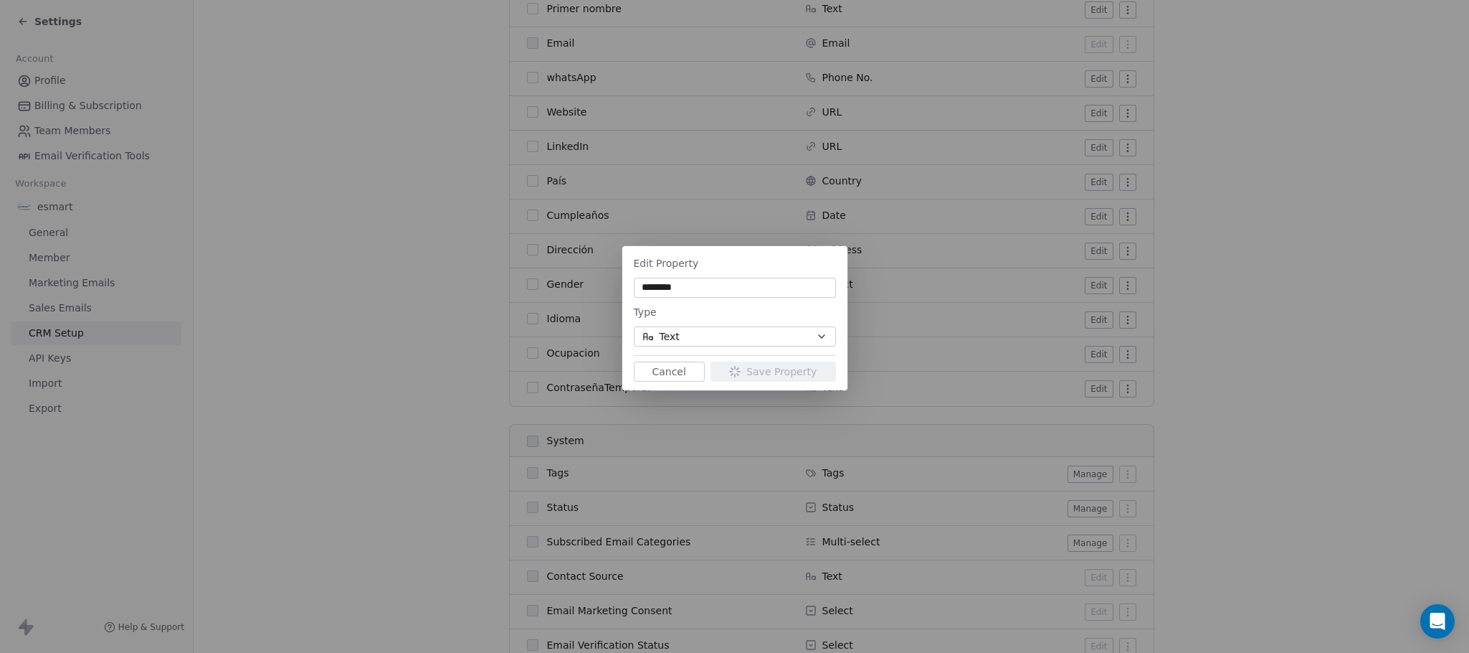
click at [696, 342] on button "Text" at bounding box center [735, 336] width 202 height 20
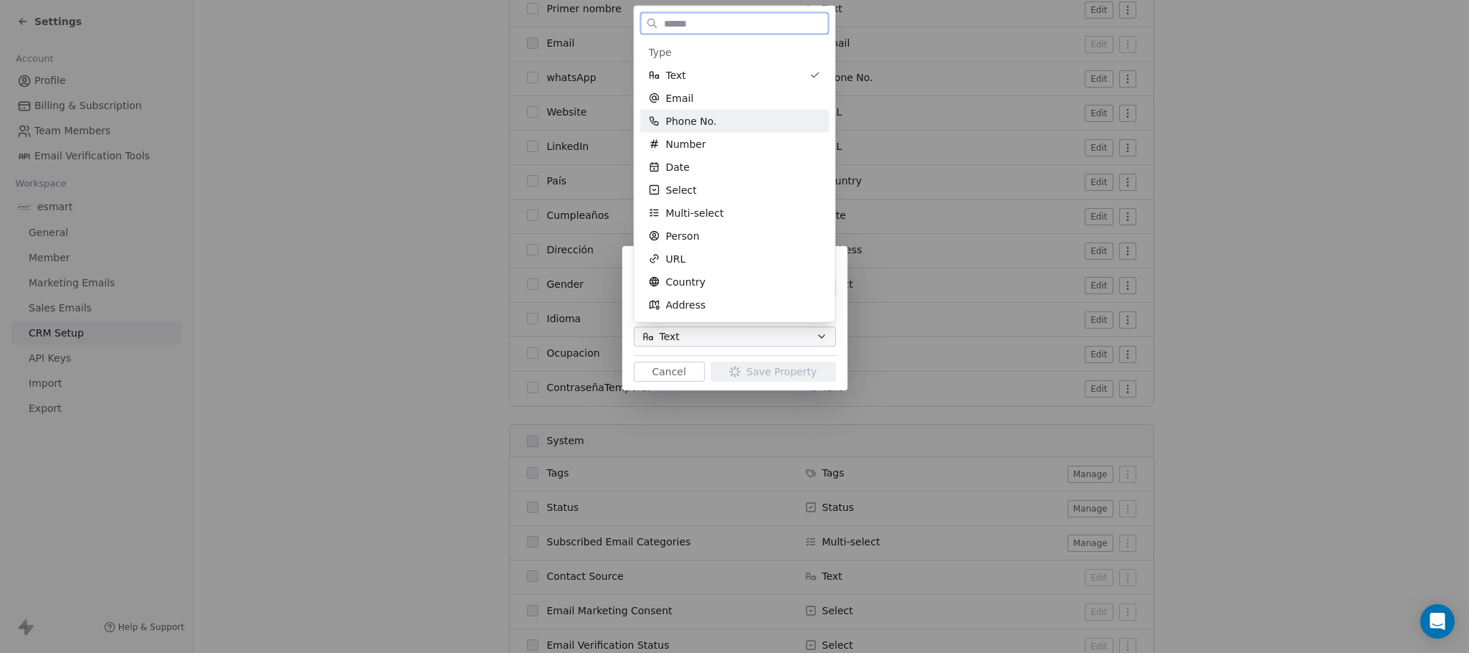
click at [777, 121] on div "Phone No." at bounding box center [735, 121] width 172 height 14
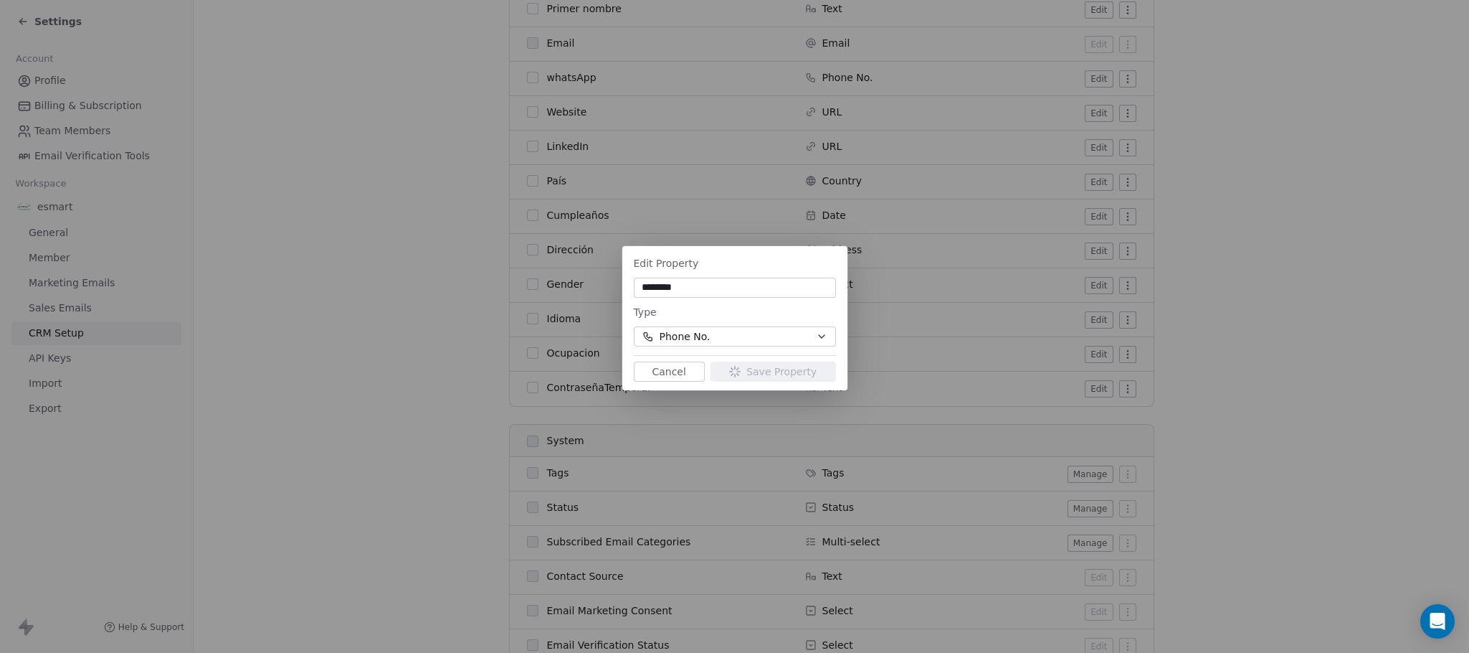
click at [693, 369] on button "Cancel" at bounding box center [669, 371] width 71 height 20
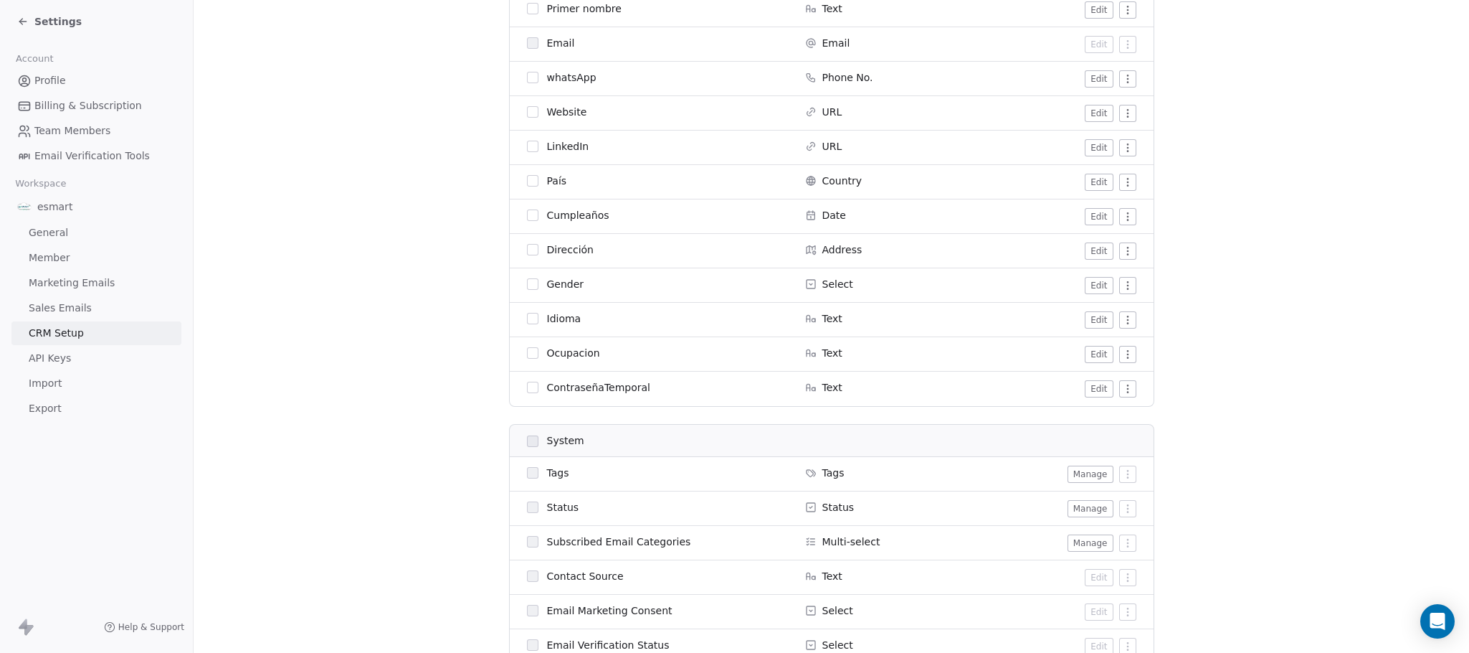
click at [1076, 392] on div "Edit" at bounding box center [1064, 388] width 143 height 17
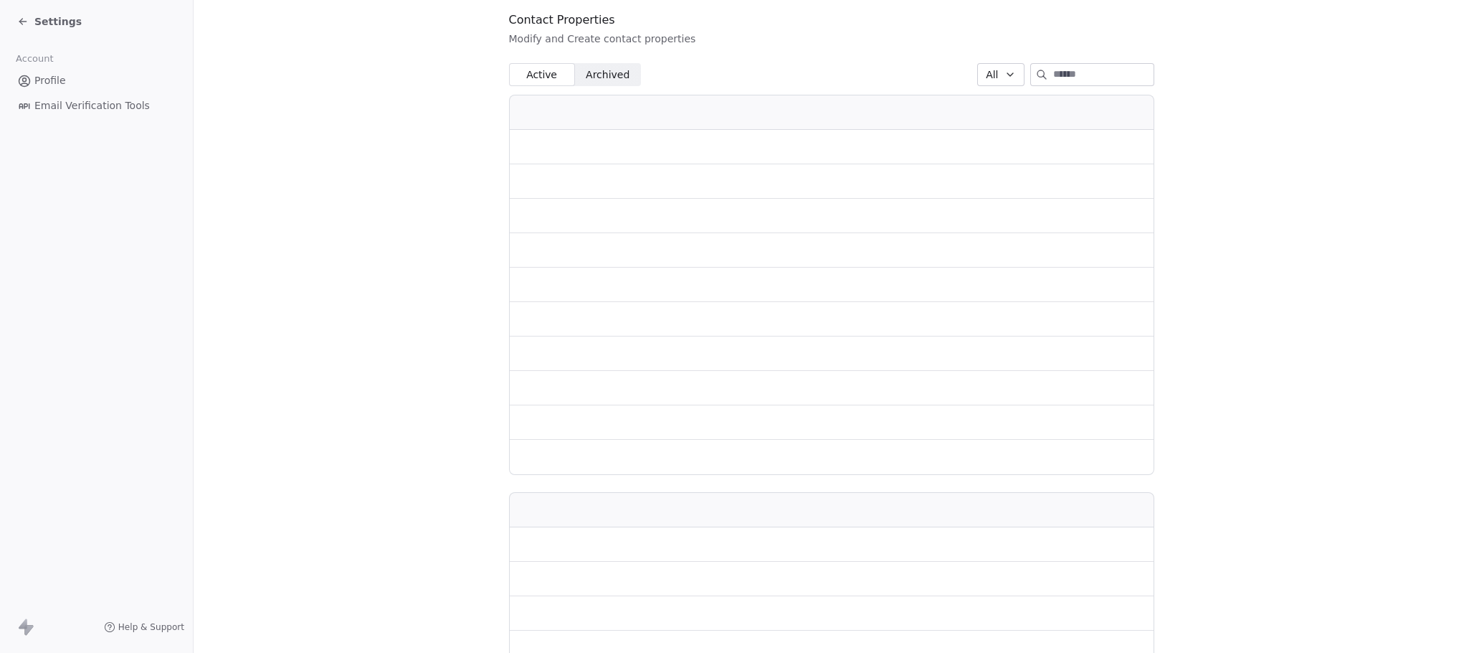
scroll to position [215, 0]
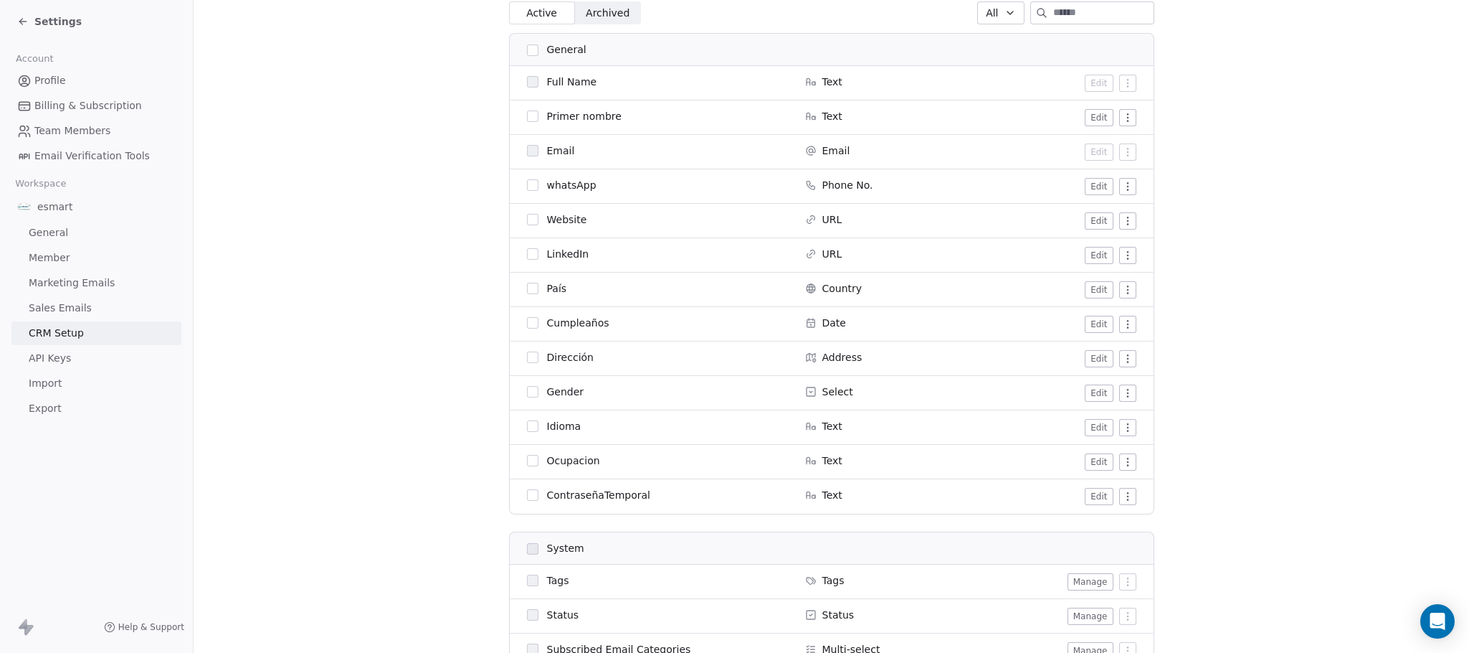
click at [1085, 500] on button "Edit" at bounding box center [1099, 496] width 28 height 17
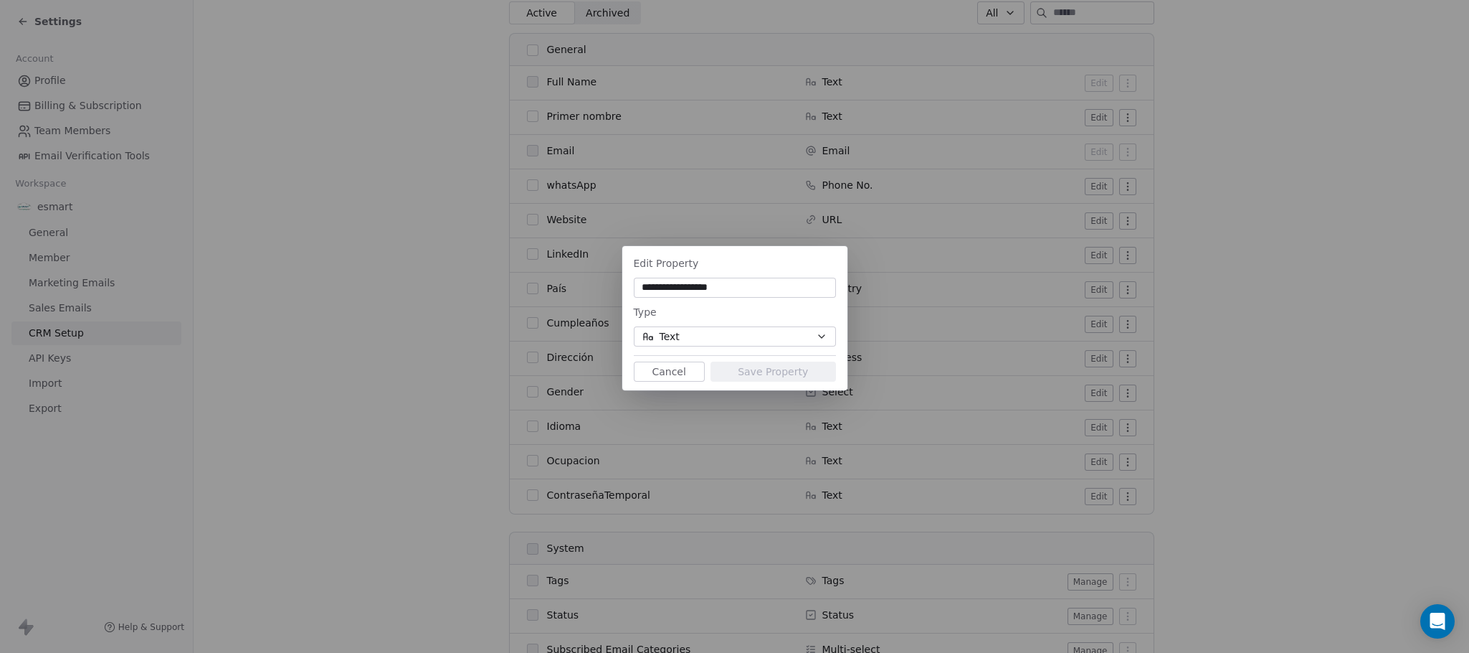
click at [684, 289] on input "**********" at bounding box center [735, 287] width 197 height 14
click at [652, 272] on div "**********" at bounding box center [735, 276] width 202 height 43
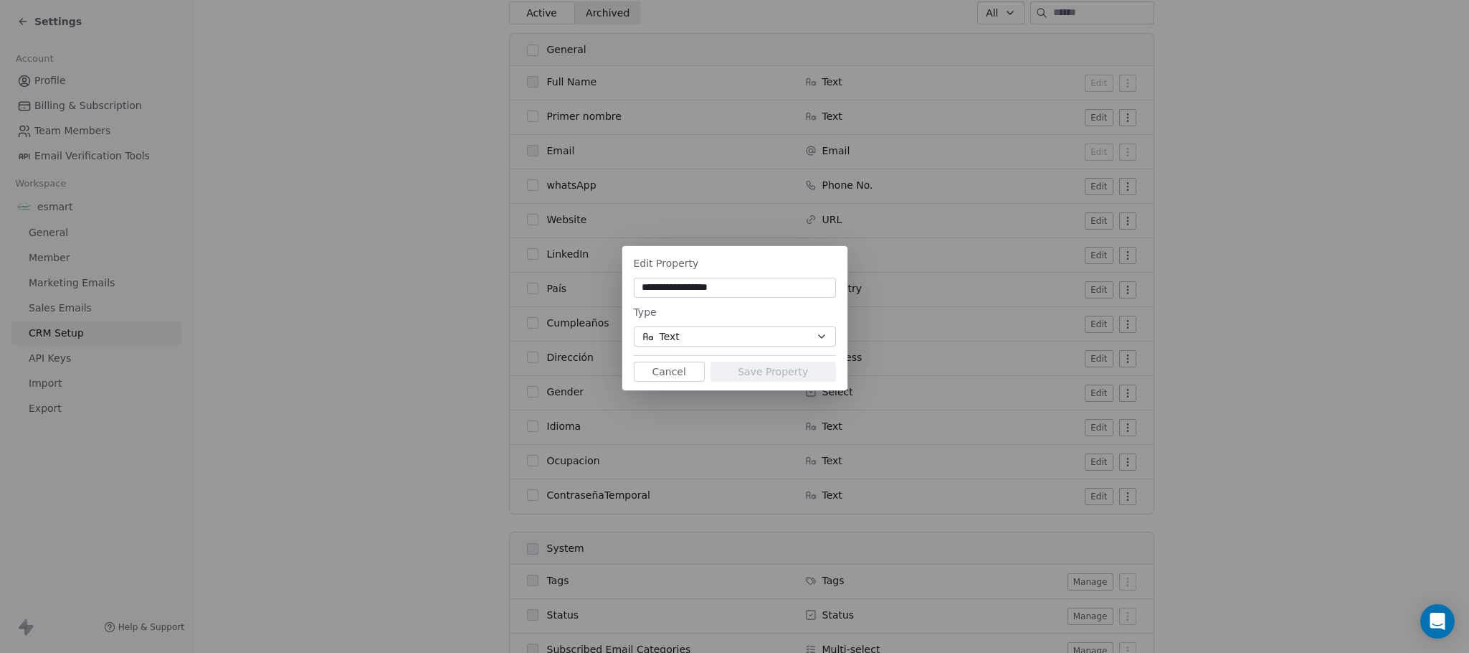
click at [668, 283] on input "**********" at bounding box center [735, 287] width 197 height 14
type input "********"
click at [640, 333] on button "Text" at bounding box center [735, 336] width 202 height 20
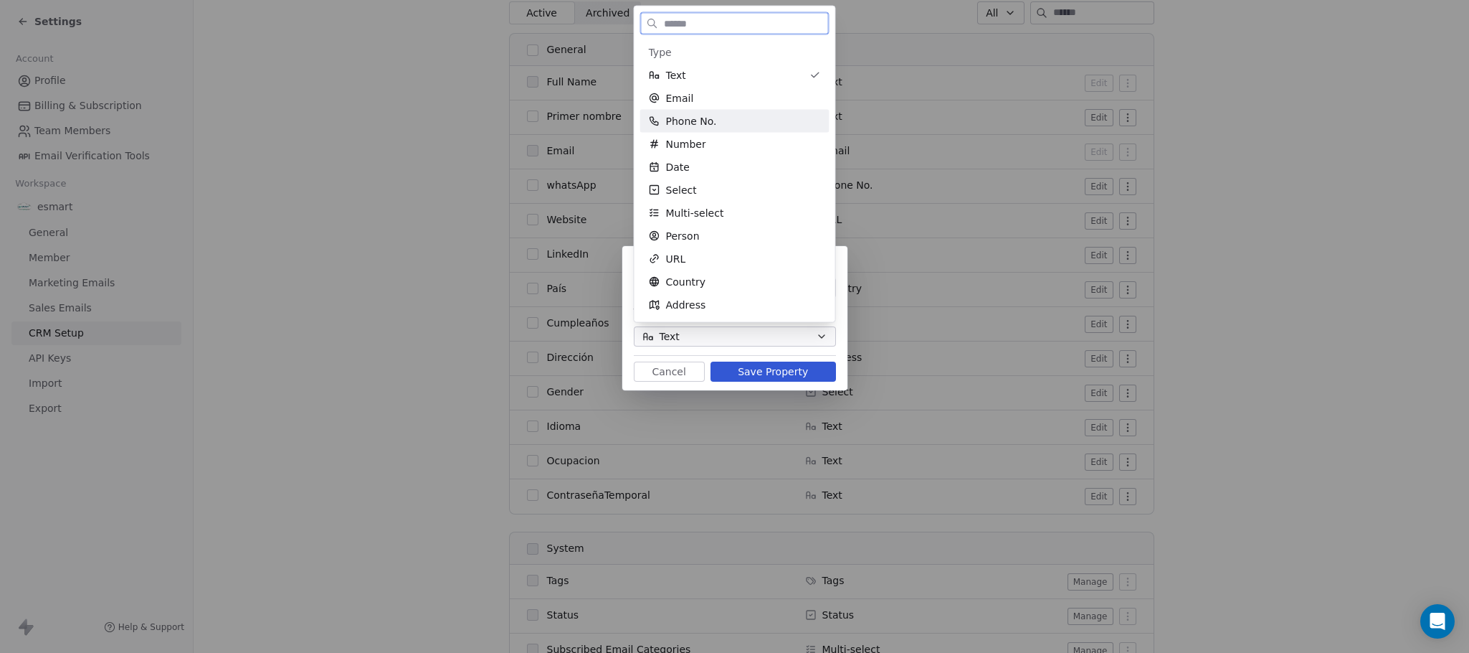
click at [739, 129] on div "Phone No." at bounding box center [734, 121] width 189 height 23
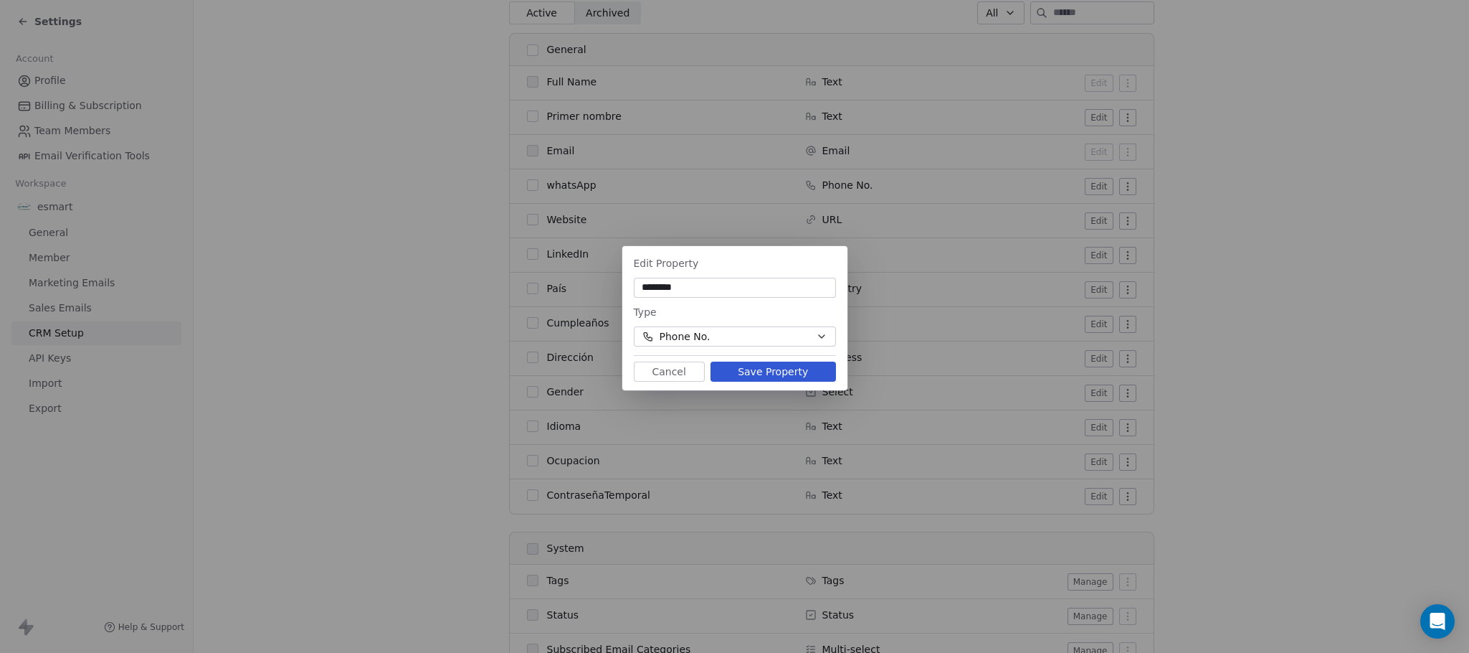
click at [794, 370] on button "Save Property" at bounding box center [774, 371] width 126 height 20
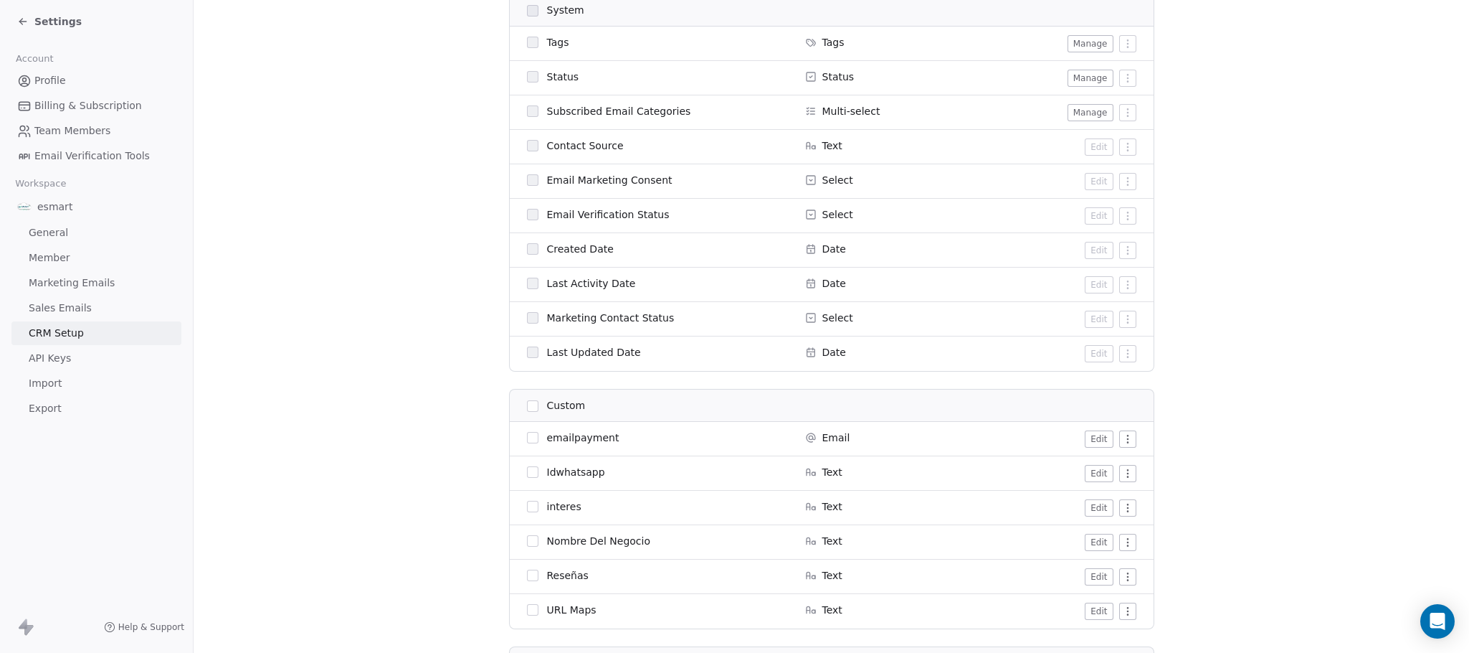
scroll to position [968, 0]
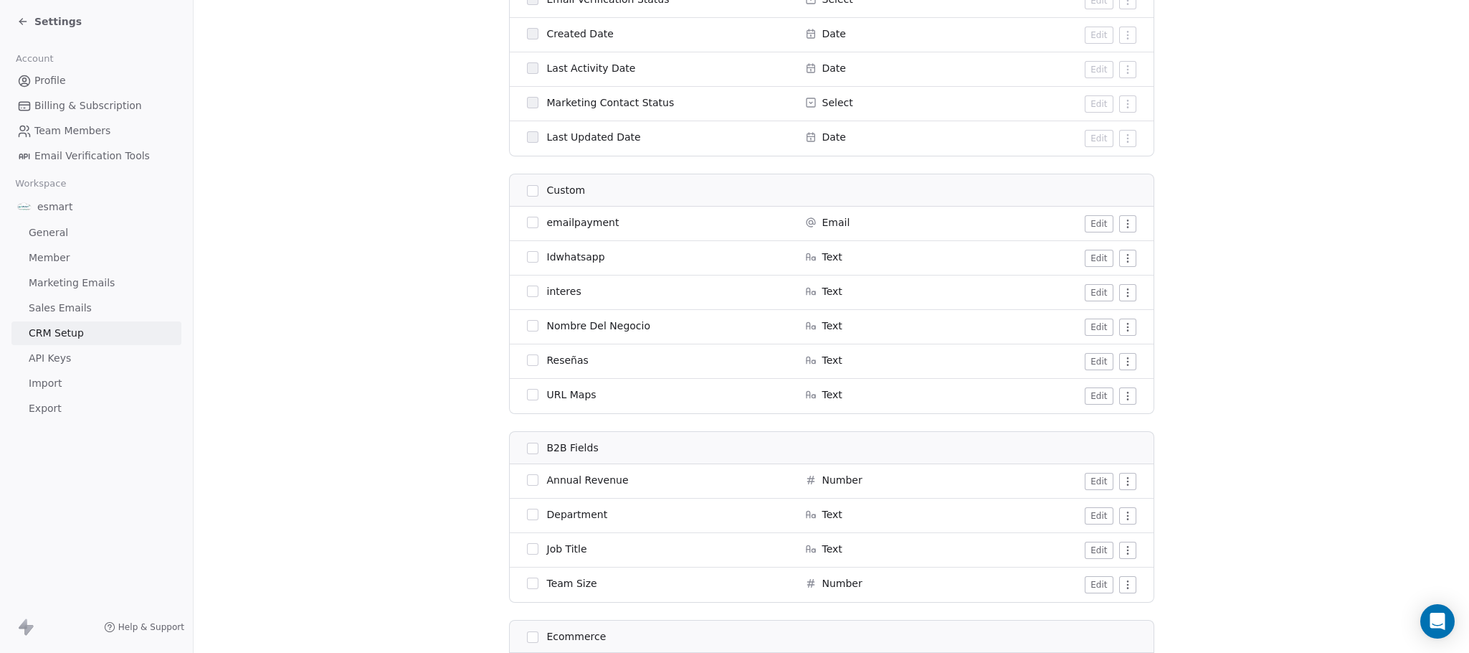
click at [1100, 299] on button "Edit" at bounding box center [1099, 292] width 28 height 17
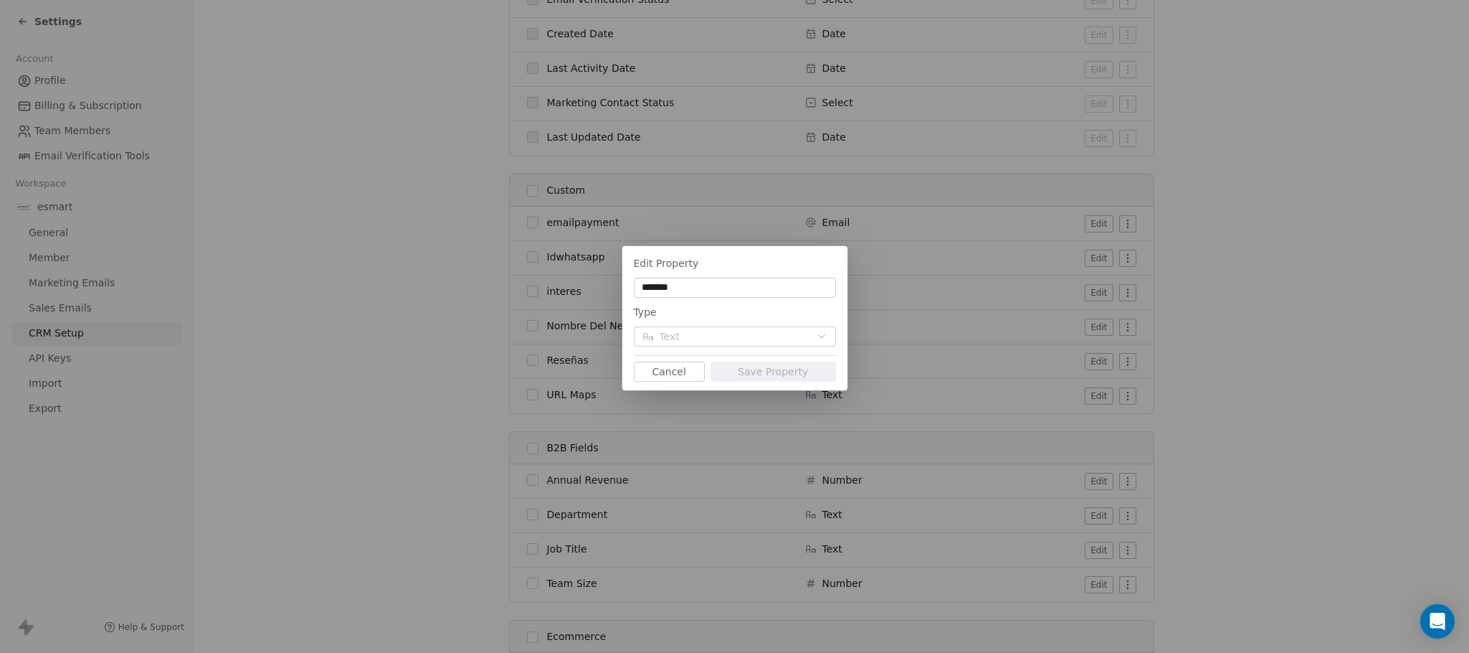
click at [704, 280] on input "*******" at bounding box center [735, 287] width 197 height 14
click at [715, 283] on input "*******" at bounding box center [735, 287] width 197 height 14
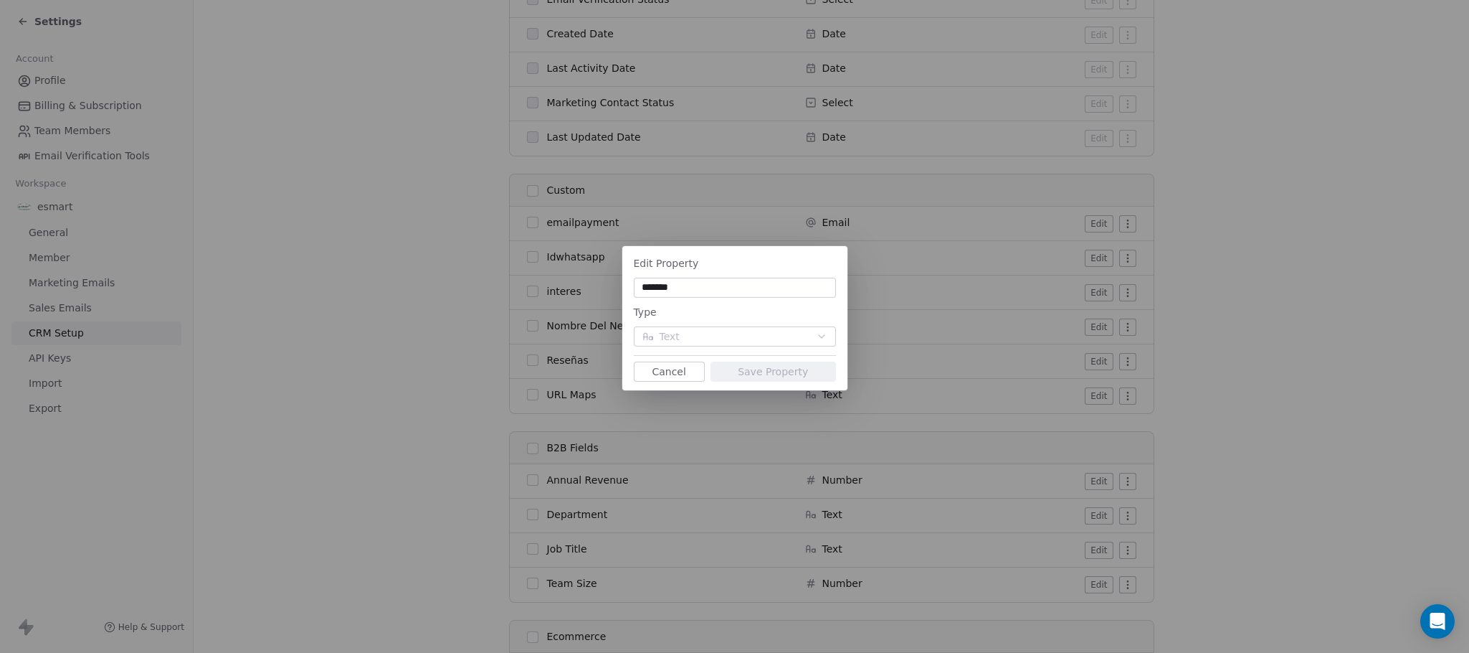
click at [715, 283] on input "*******" at bounding box center [735, 287] width 197 height 14
type input "**"
type input "*******"
click at [743, 317] on div "Type" at bounding box center [735, 311] width 202 height 17
click at [663, 310] on div "Type" at bounding box center [735, 311] width 202 height 17
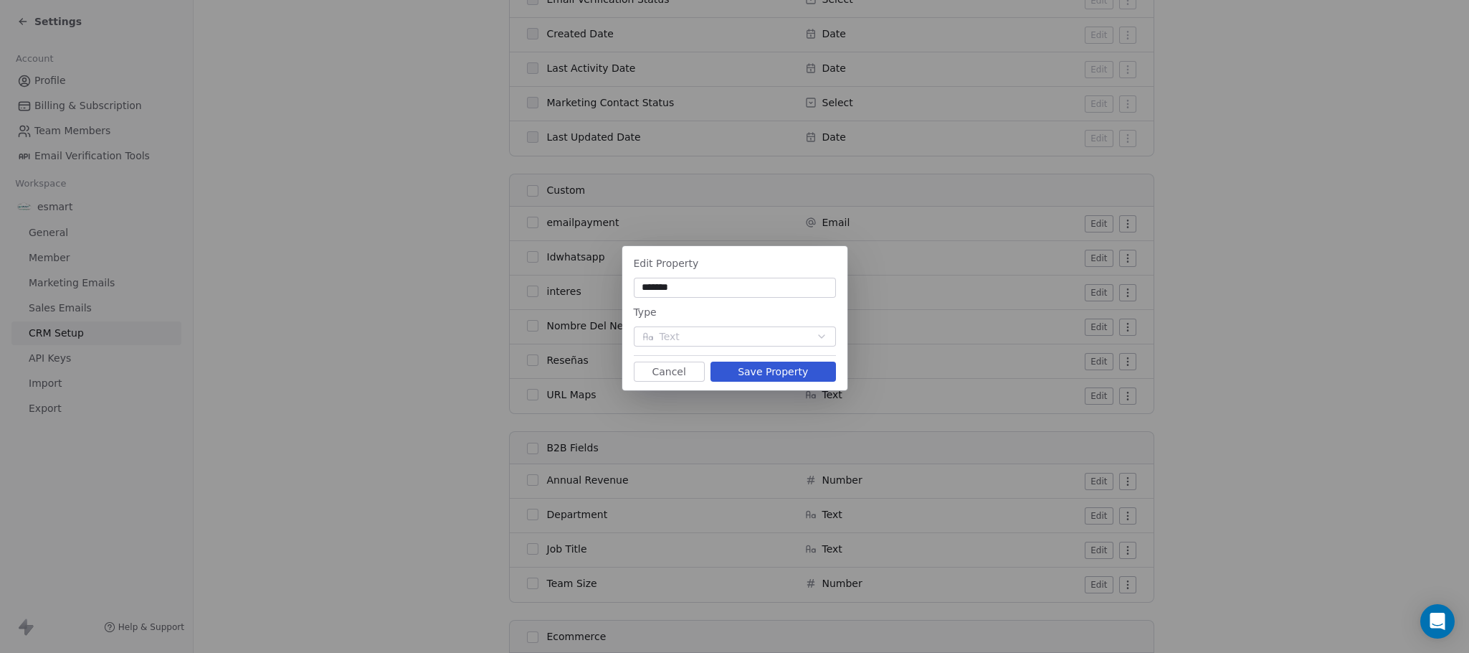
click at [710, 313] on div "Type" at bounding box center [735, 311] width 202 height 17
click at [710, 280] on input "*******" at bounding box center [735, 287] width 197 height 14
click at [676, 370] on button "Cancel" at bounding box center [669, 371] width 71 height 20
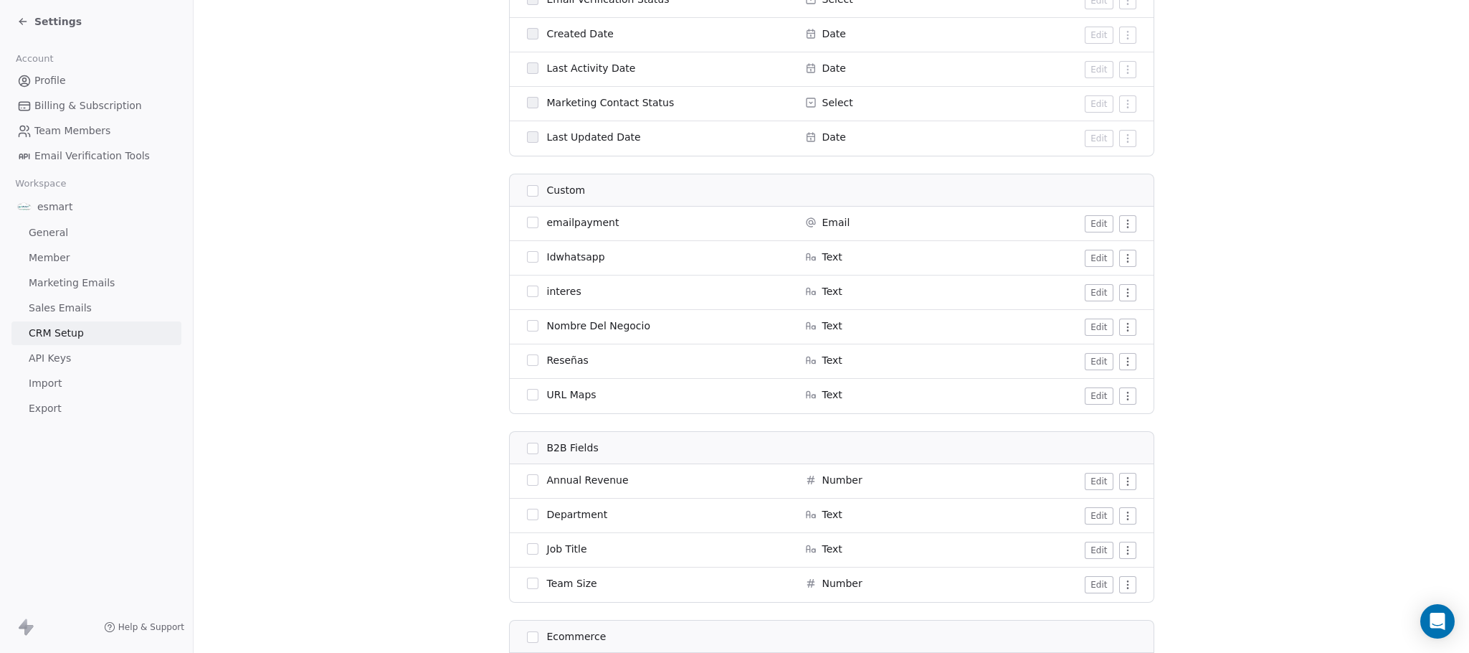
click at [1093, 297] on button "Edit" at bounding box center [1099, 292] width 28 height 17
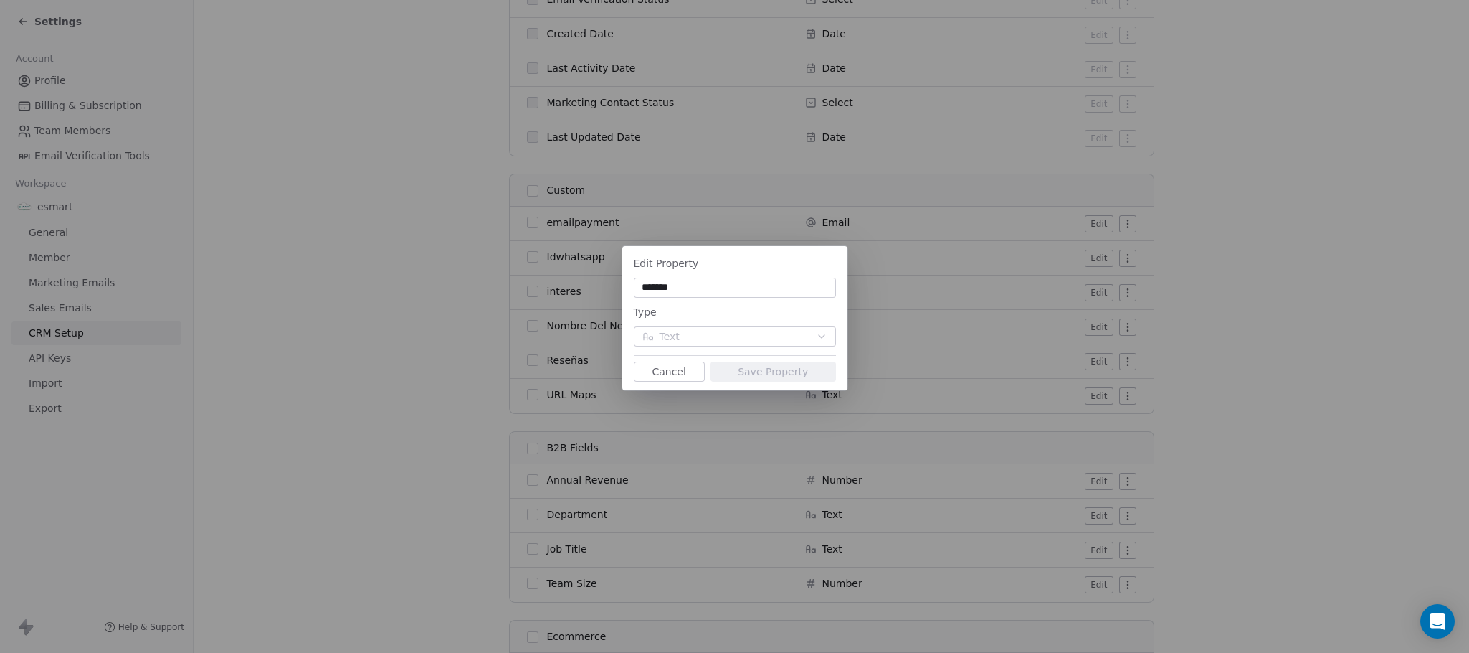
click at [670, 364] on button "Cancel" at bounding box center [669, 371] width 71 height 20
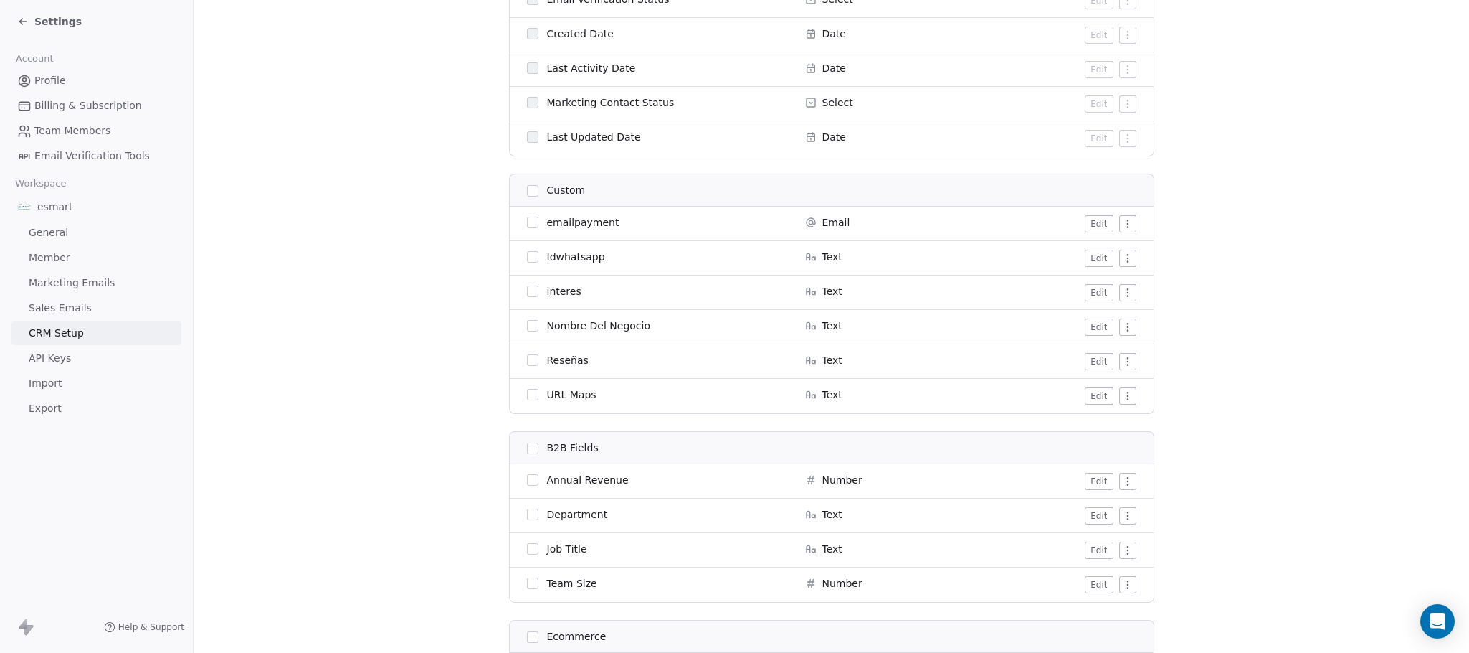
click at [1119, 293] on html "Settings Account Profile Billing & Subscription Team Members Email Verification…" at bounding box center [734, 326] width 1469 height 653
click at [48, 258] on html "Settings Account Profile Billing & Subscription Team Members Email Verification…" at bounding box center [734, 326] width 1469 height 653
click at [48, 258] on span "Member" at bounding box center [50, 257] width 42 height 15
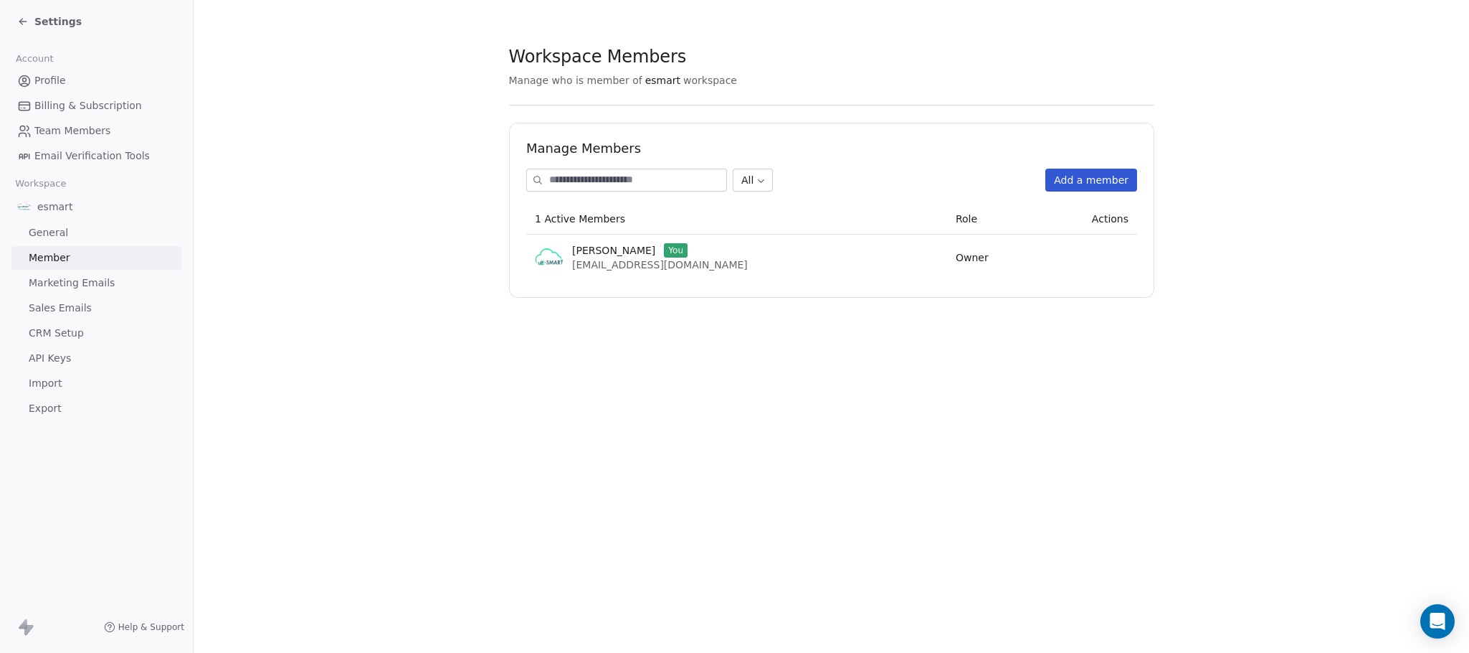
click at [87, 285] on span "Marketing Emails" at bounding box center [72, 282] width 86 height 15
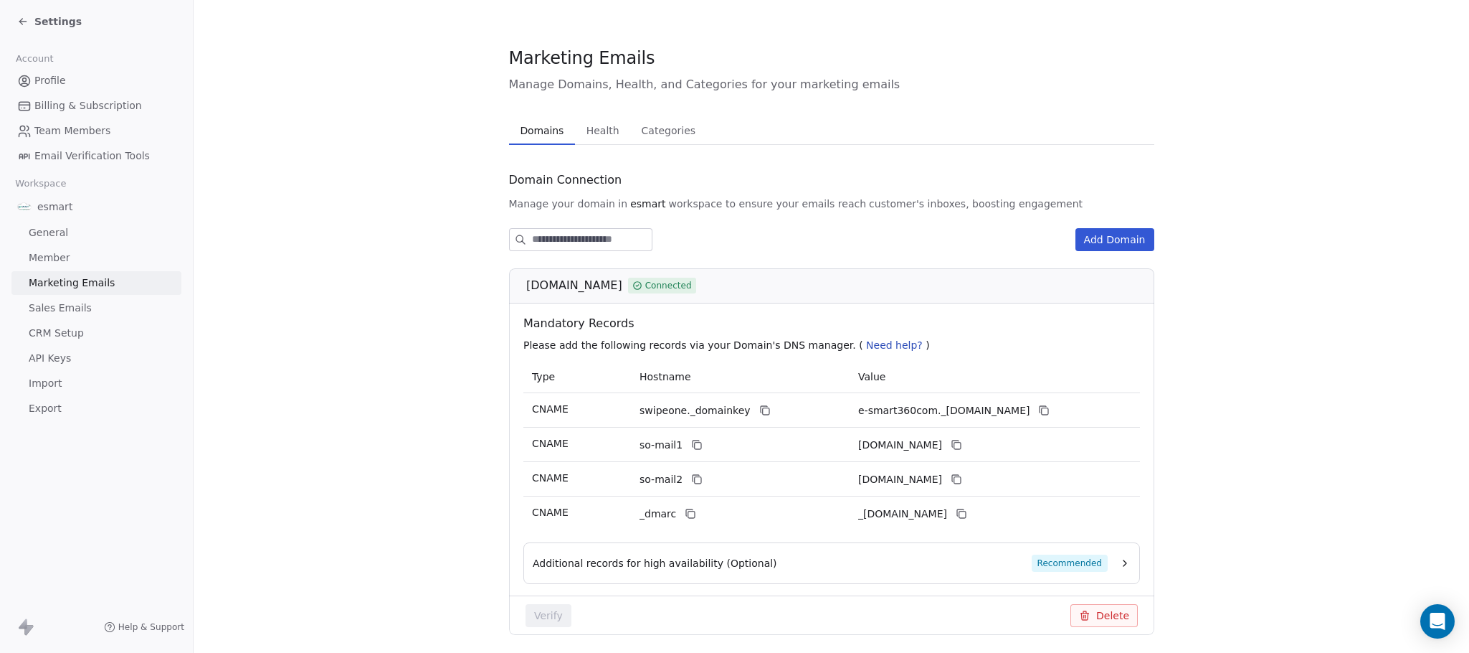
click at [89, 306] on link "Sales Emails" at bounding box center [96, 308] width 170 height 24
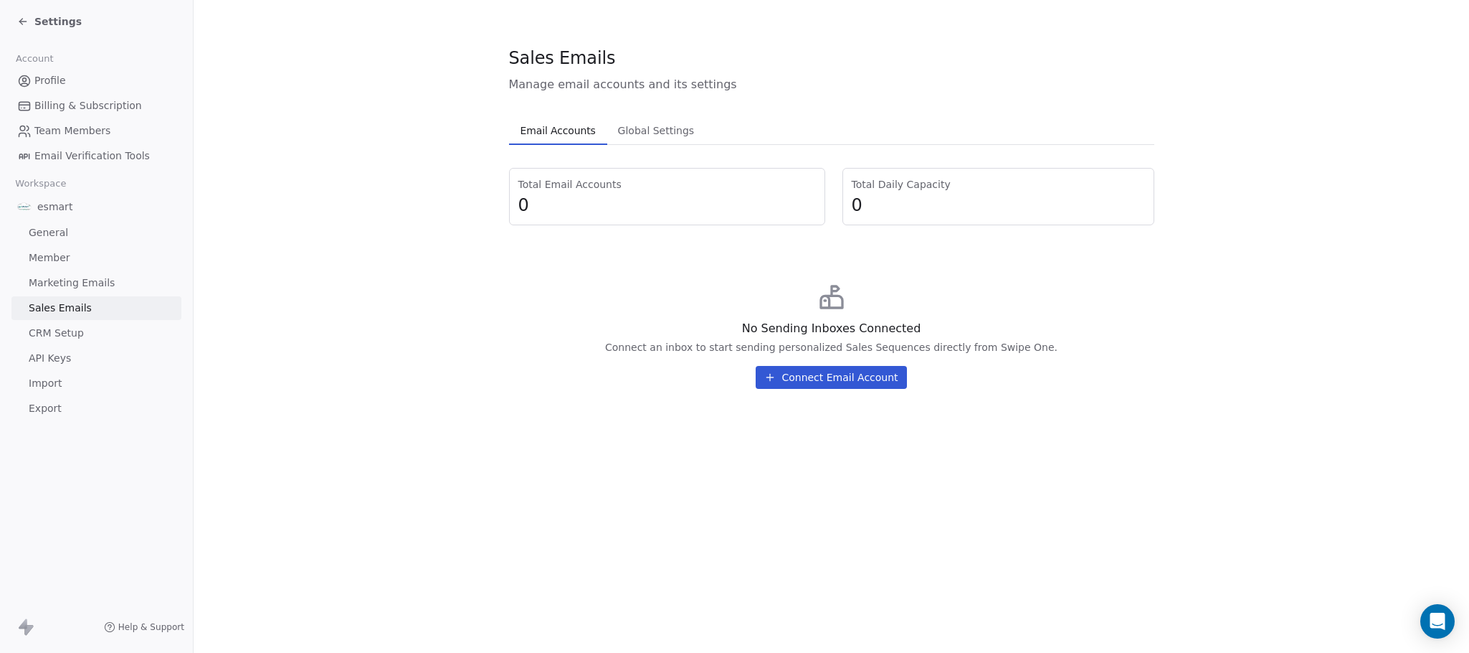
click at [59, 328] on span "CRM Setup" at bounding box center [56, 333] width 55 height 15
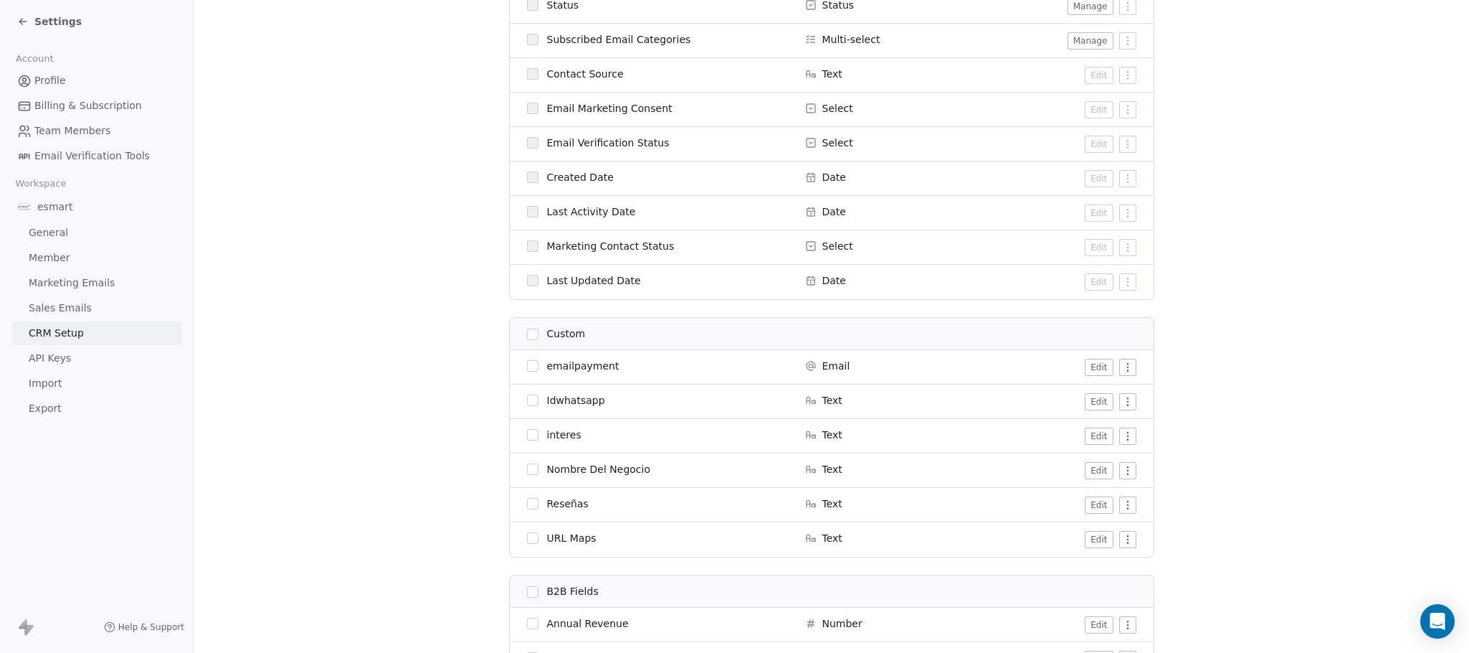
scroll to position [861, 0]
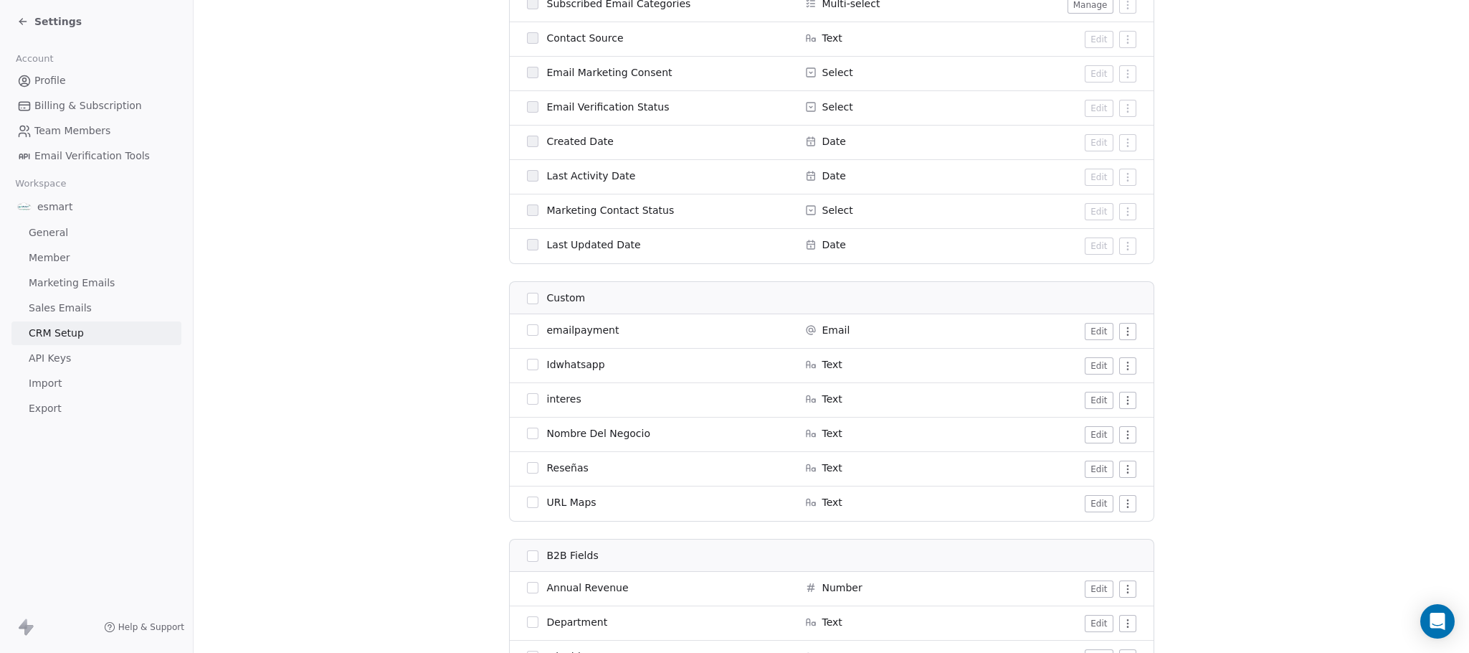
click at [1087, 403] on button "Edit" at bounding box center [1099, 400] width 28 height 17
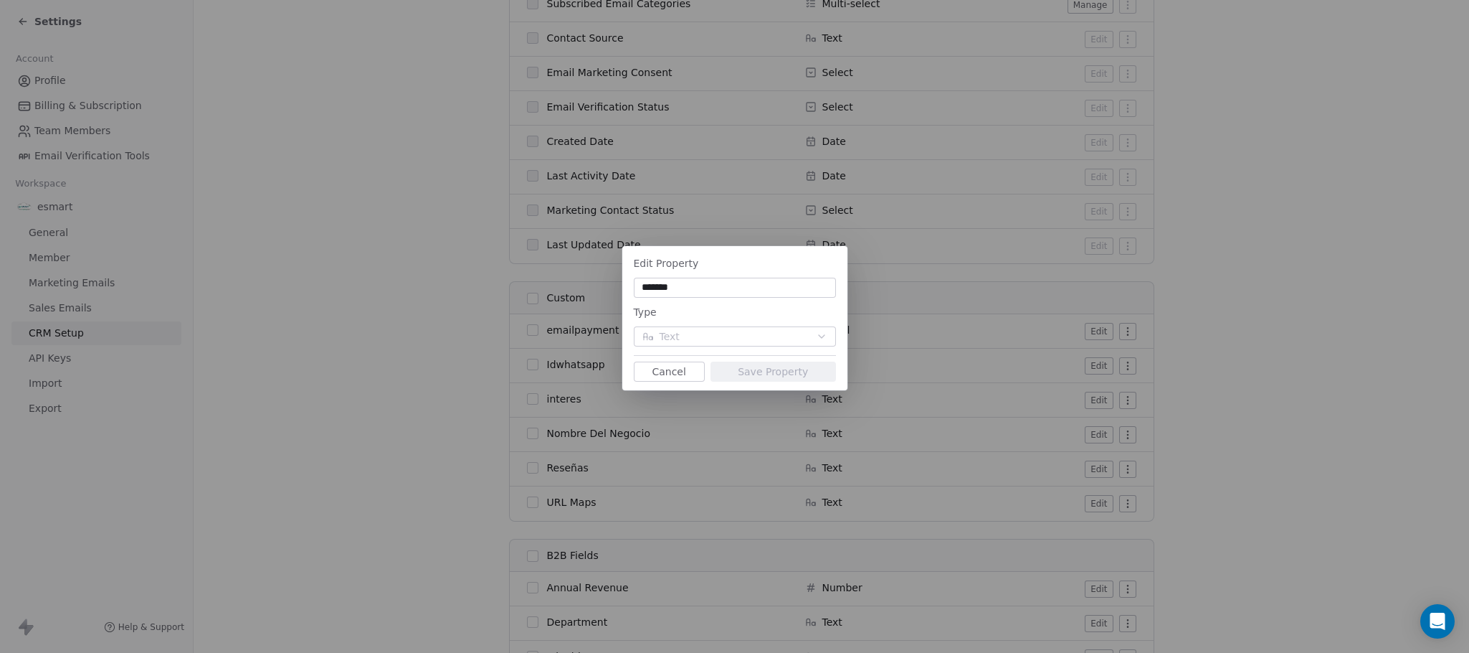
click at [661, 371] on button "Cancel" at bounding box center [669, 371] width 71 height 20
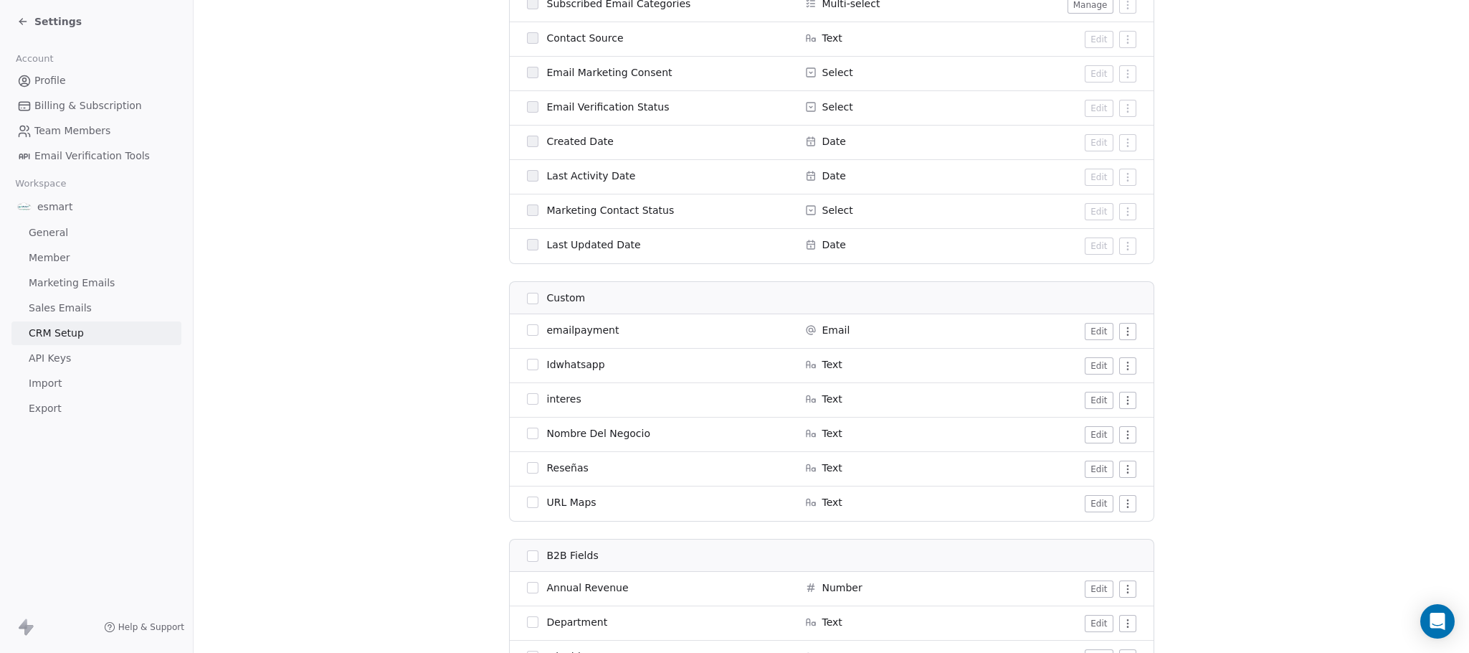
click at [714, 403] on div "interes" at bounding box center [657, 399] width 261 height 14
click at [1085, 403] on button "Edit" at bounding box center [1099, 400] width 28 height 17
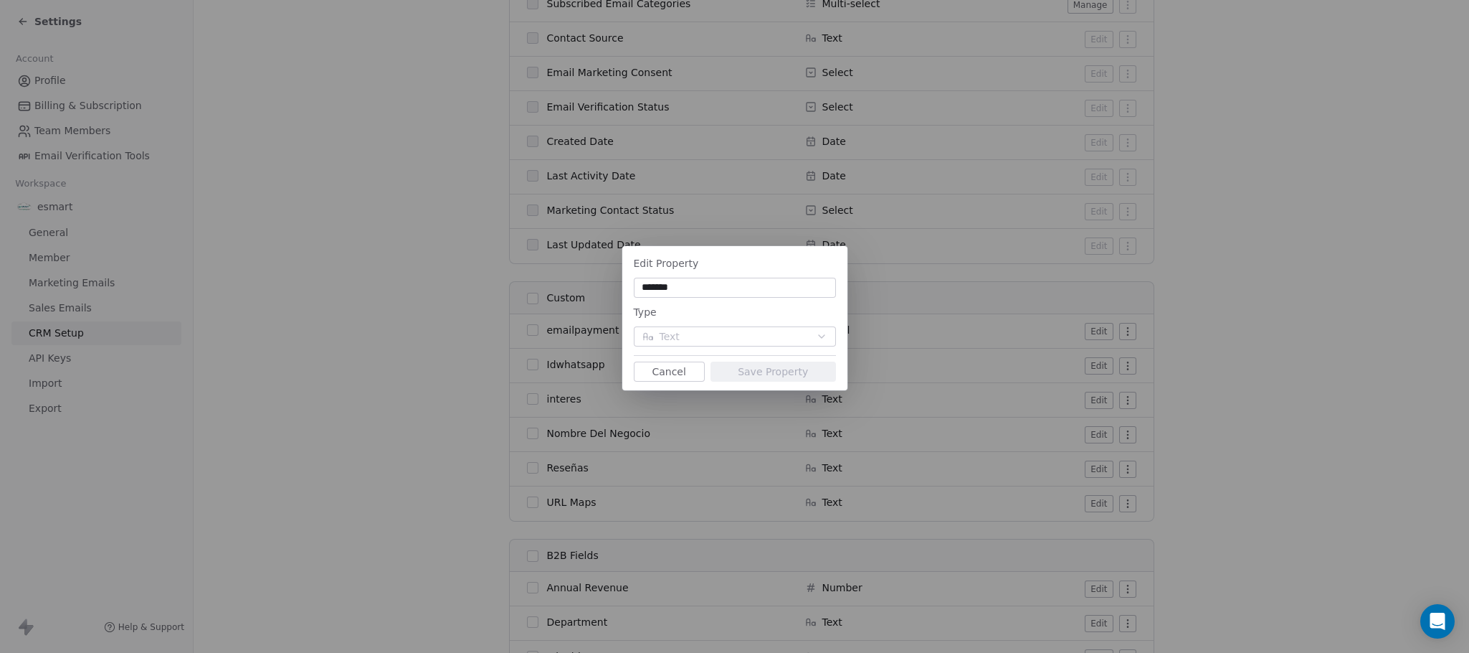
click at [738, 288] on input "*******" at bounding box center [735, 287] width 197 height 14
type input "*******"
click at [734, 366] on button "Save Property" at bounding box center [774, 371] width 126 height 20
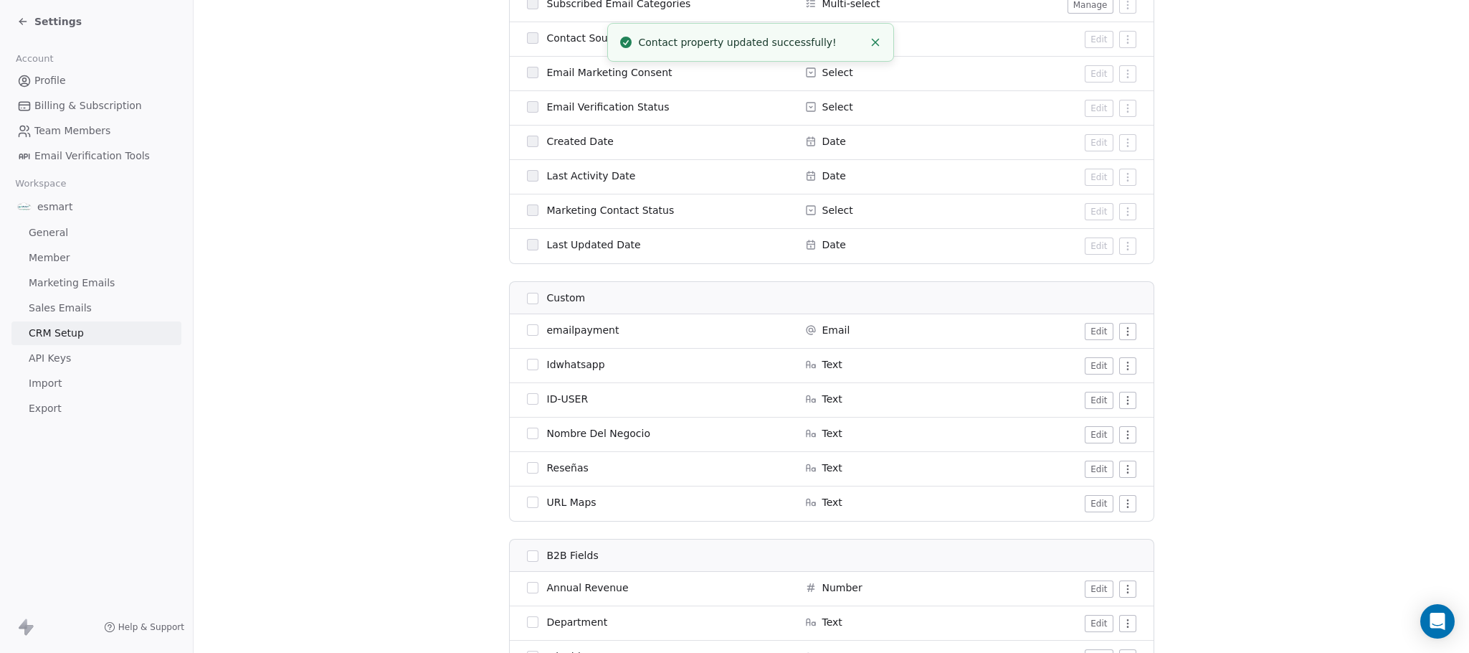
click at [1093, 402] on button "Edit" at bounding box center [1099, 400] width 28 height 17
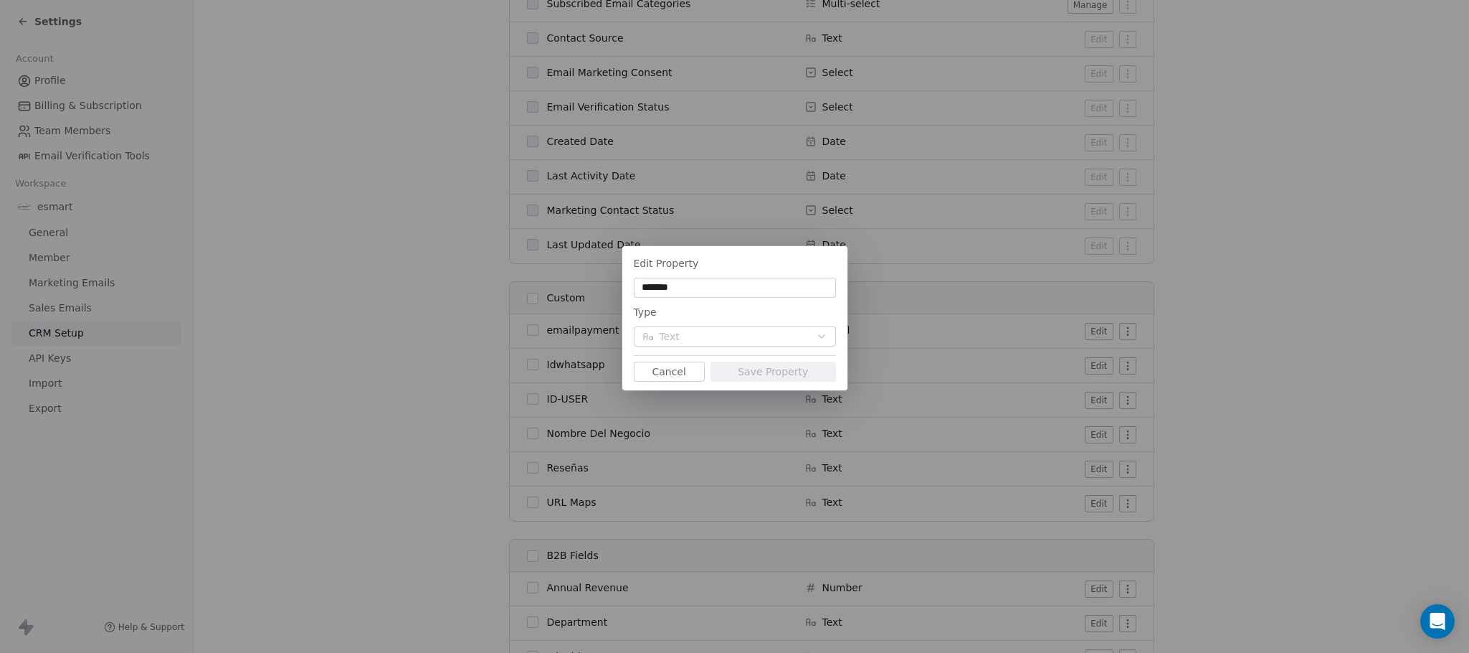
click at [796, 314] on div "Type" at bounding box center [735, 311] width 202 height 17
click at [691, 366] on button "Cancel" at bounding box center [669, 371] width 71 height 20
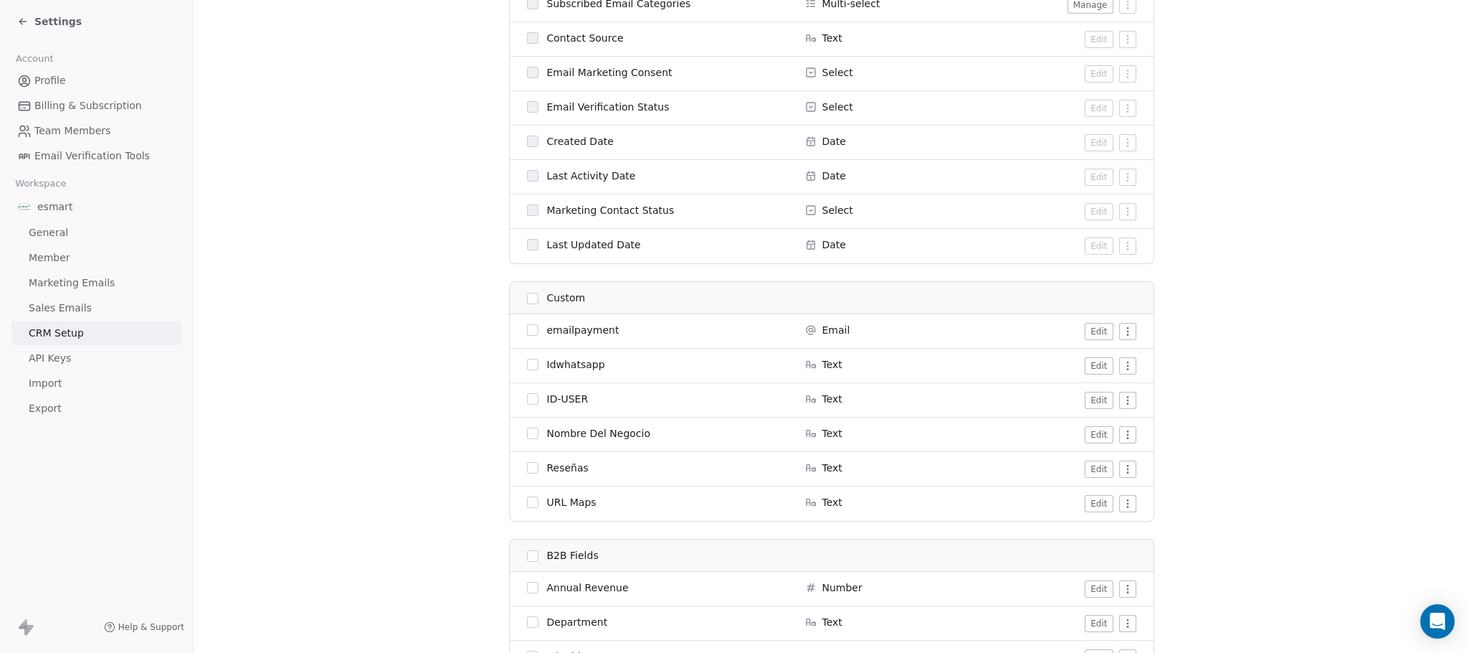
click at [1087, 398] on button "Edit" at bounding box center [1099, 400] width 28 height 17
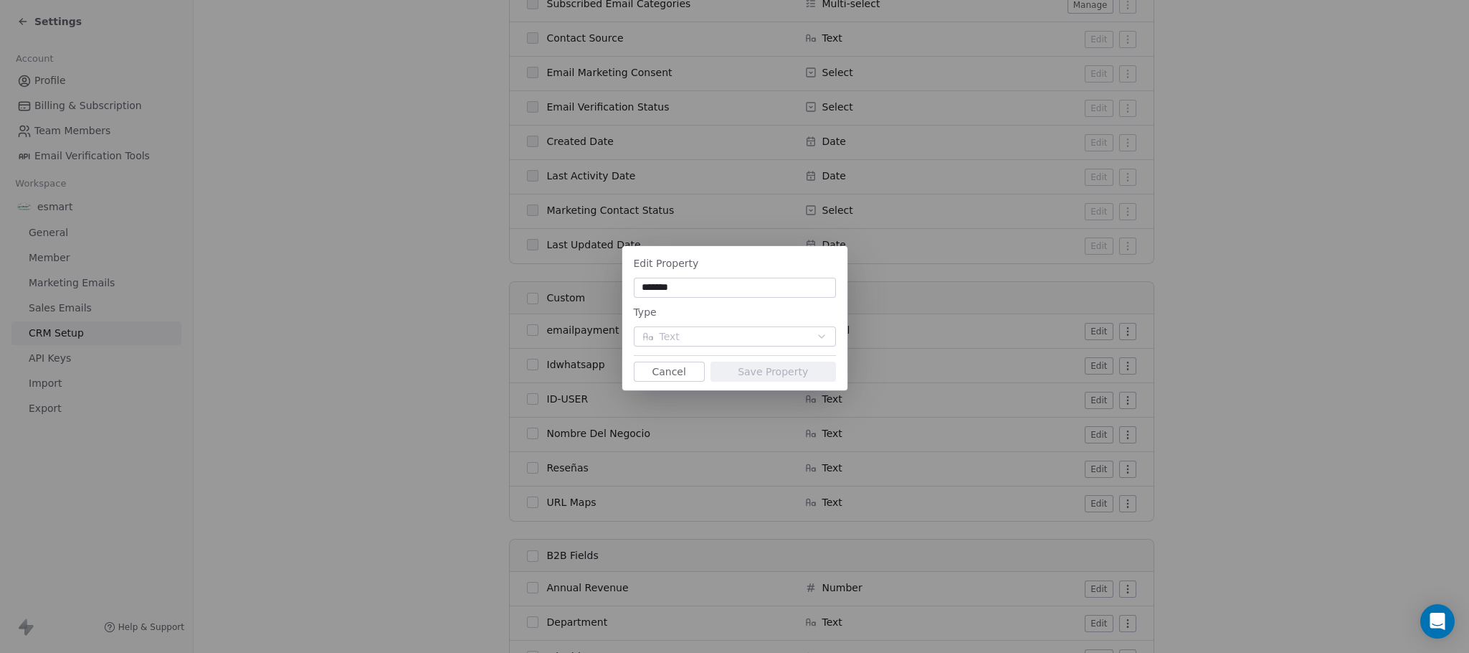
type input "*"
type input "*********"
click at [744, 371] on button "Save Property" at bounding box center [774, 371] width 126 height 20
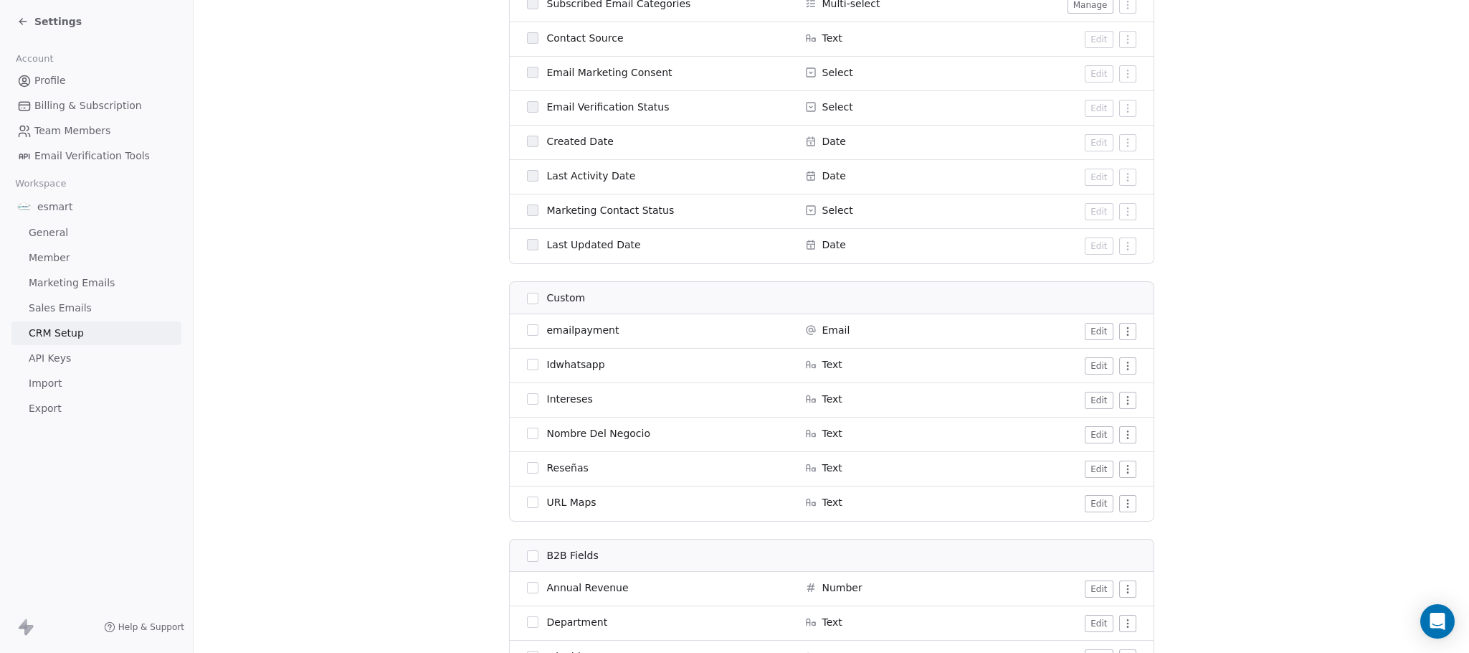
click at [1085, 472] on button "Edit" at bounding box center [1099, 468] width 28 height 17
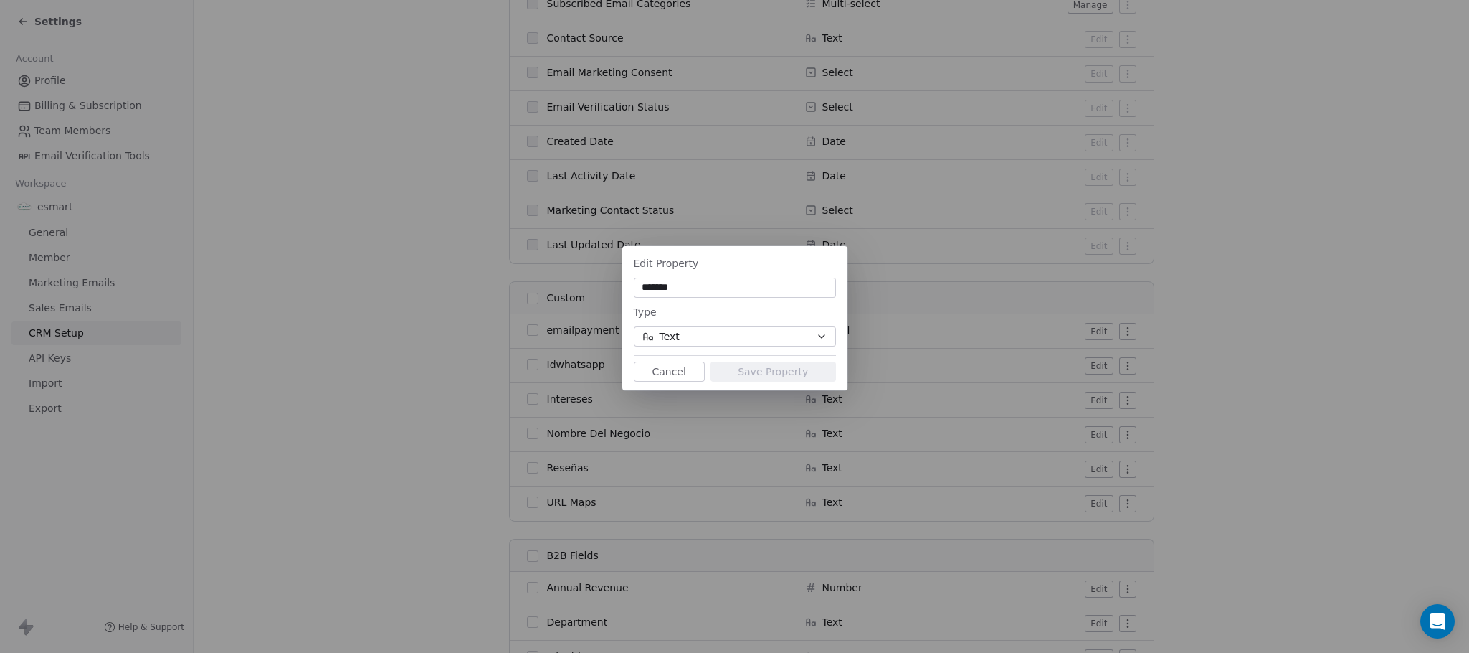
click at [786, 328] on button "Text" at bounding box center [735, 336] width 202 height 20
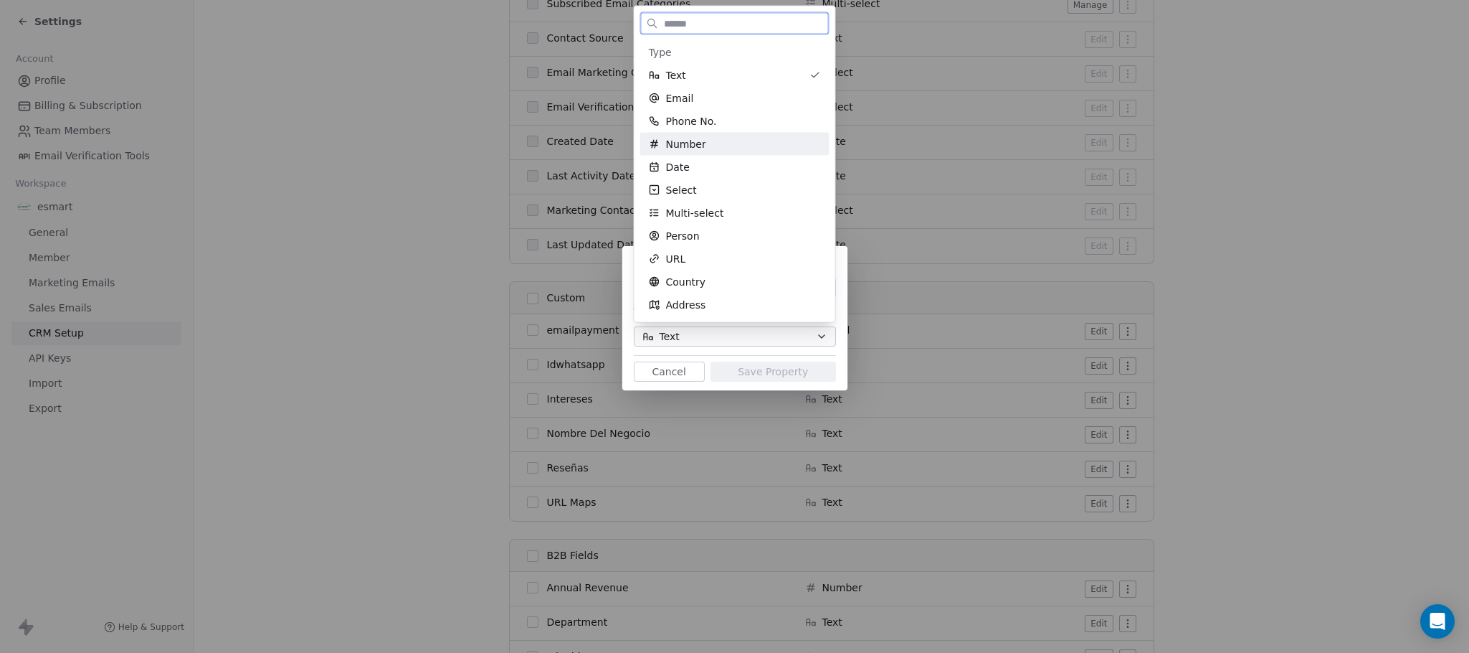
click at [727, 138] on div "Number" at bounding box center [735, 144] width 172 height 14
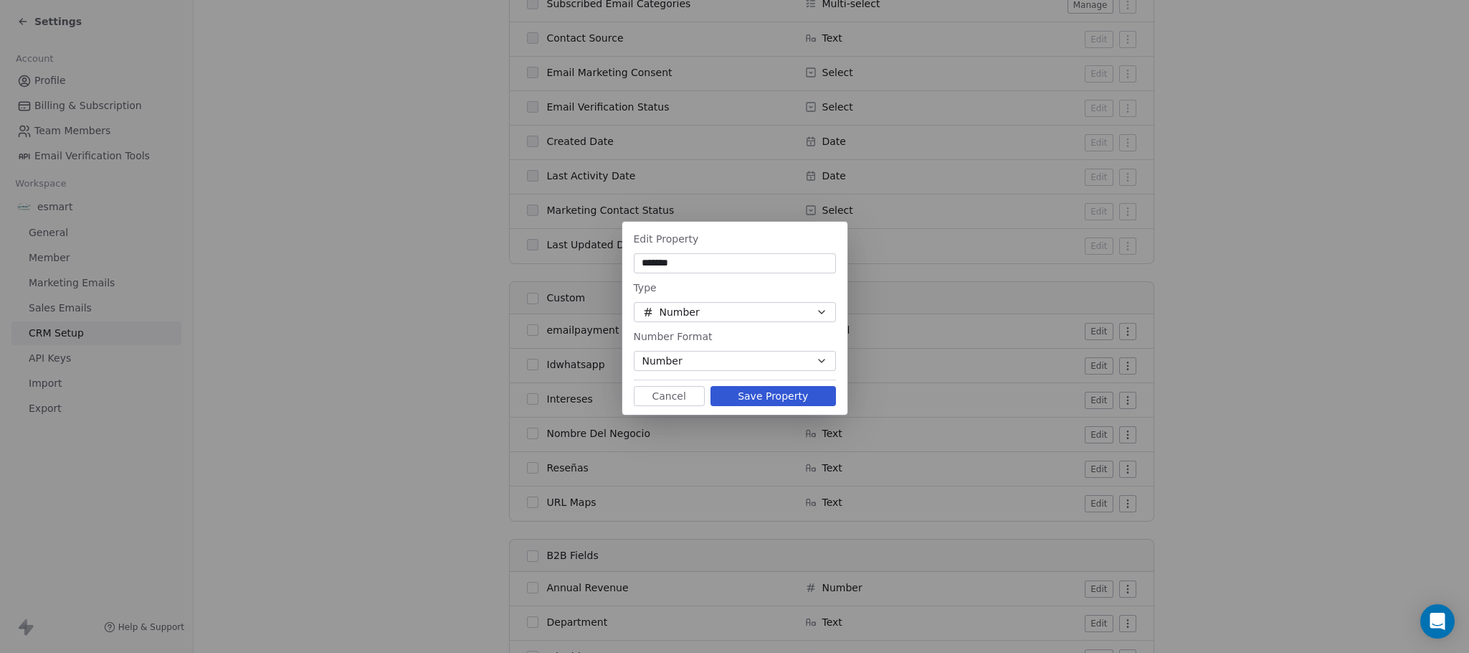
click at [708, 354] on button "Number" at bounding box center [735, 361] width 202 height 20
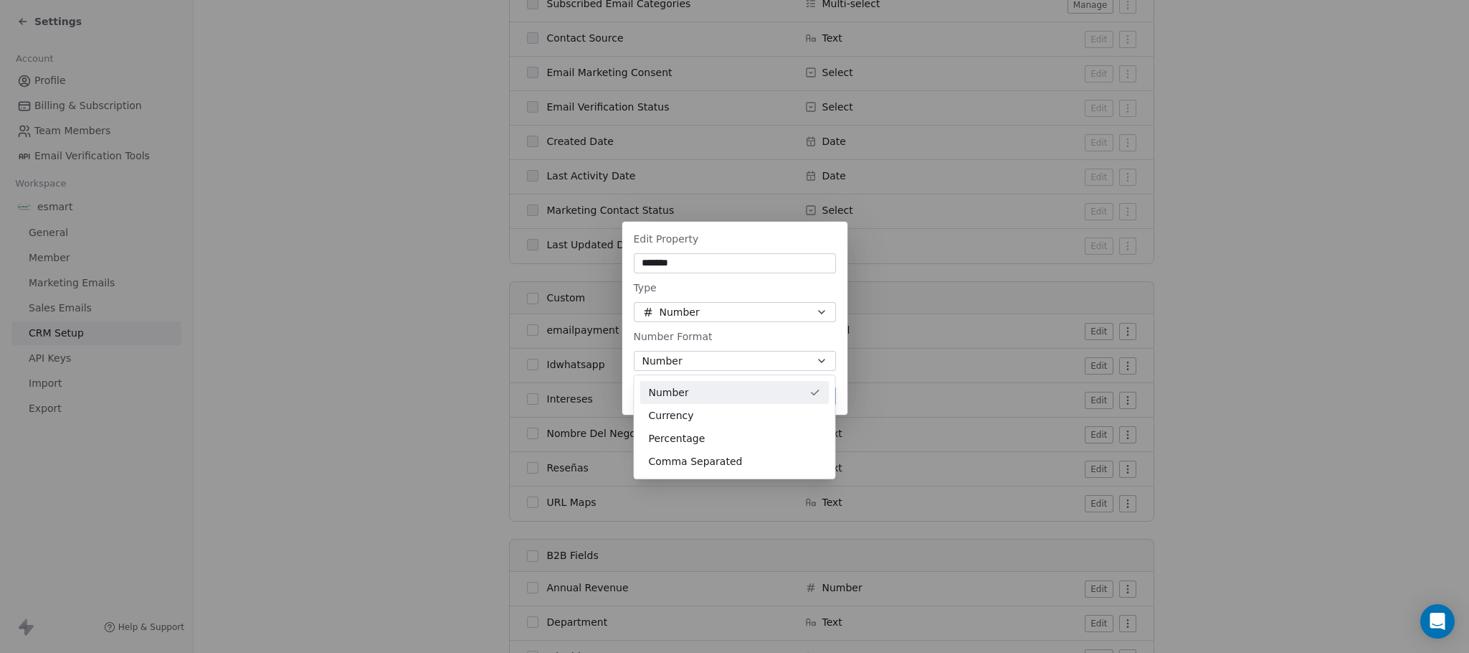
click at [732, 330] on div "Edit Property ******* Type Number Number Format Number Cancel Save Property" at bounding box center [734, 326] width 1469 height 255
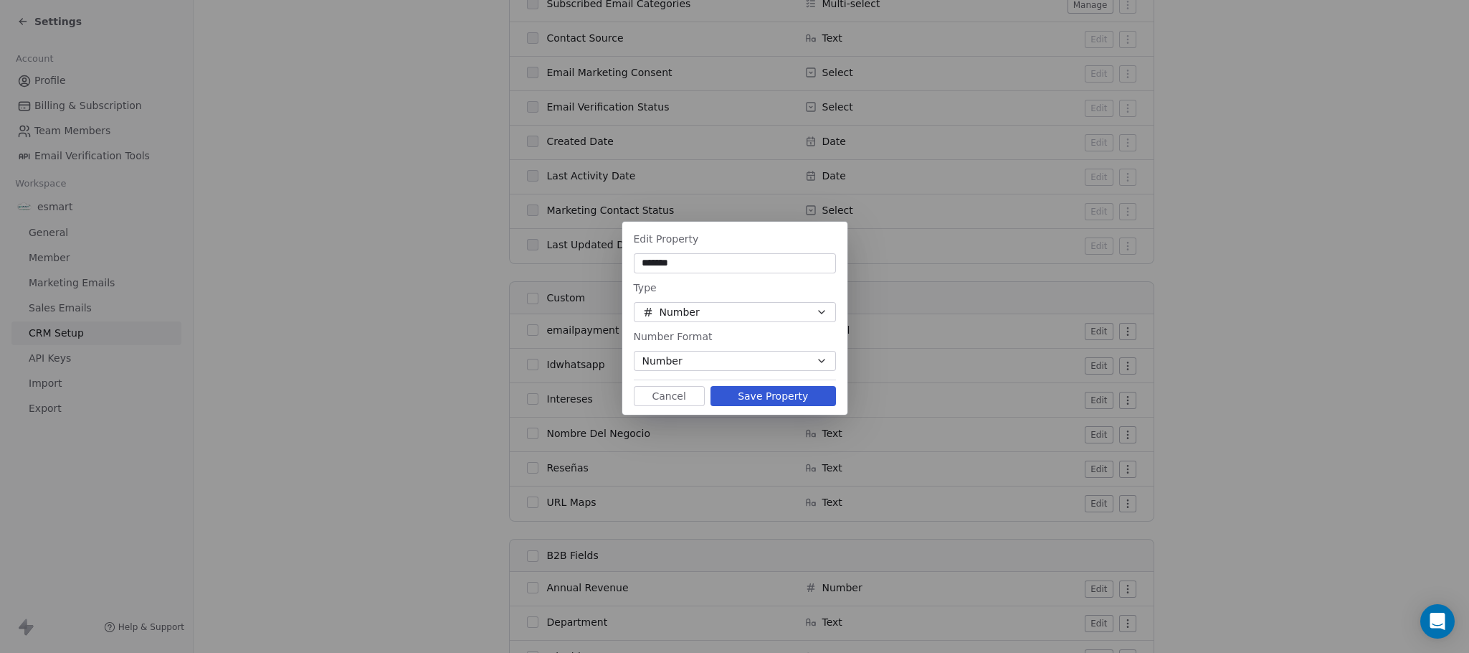
click at [699, 263] on input "*******" at bounding box center [735, 263] width 197 height 14
type input "*******"
click at [780, 401] on button "Save Property" at bounding box center [774, 396] width 126 height 20
click at [716, 268] on input "*******" at bounding box center [735, 263] width 197 height 14
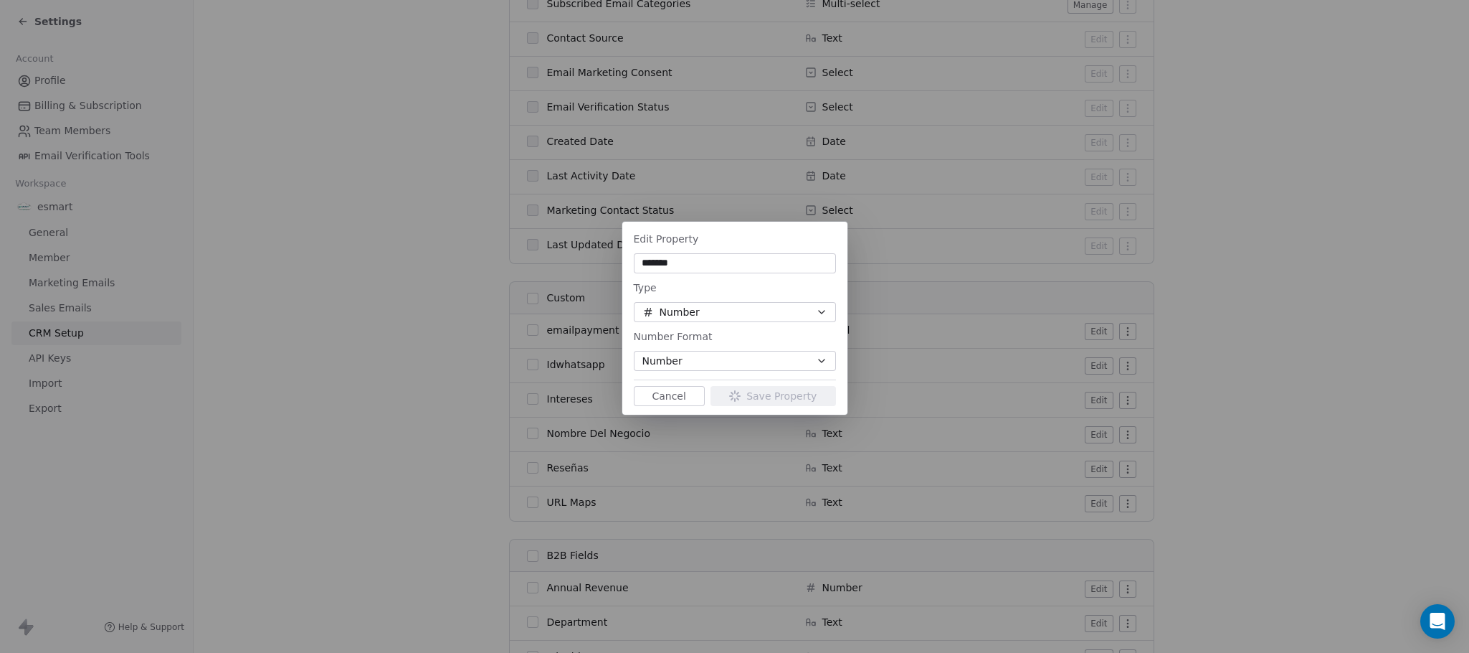
click at [716, 265] on input "*******" at bounding box center [735, 263] width 197 height 14
click at [730, 239] on div "Edit Property" at bounding box center [735, 238] width 202 height 17
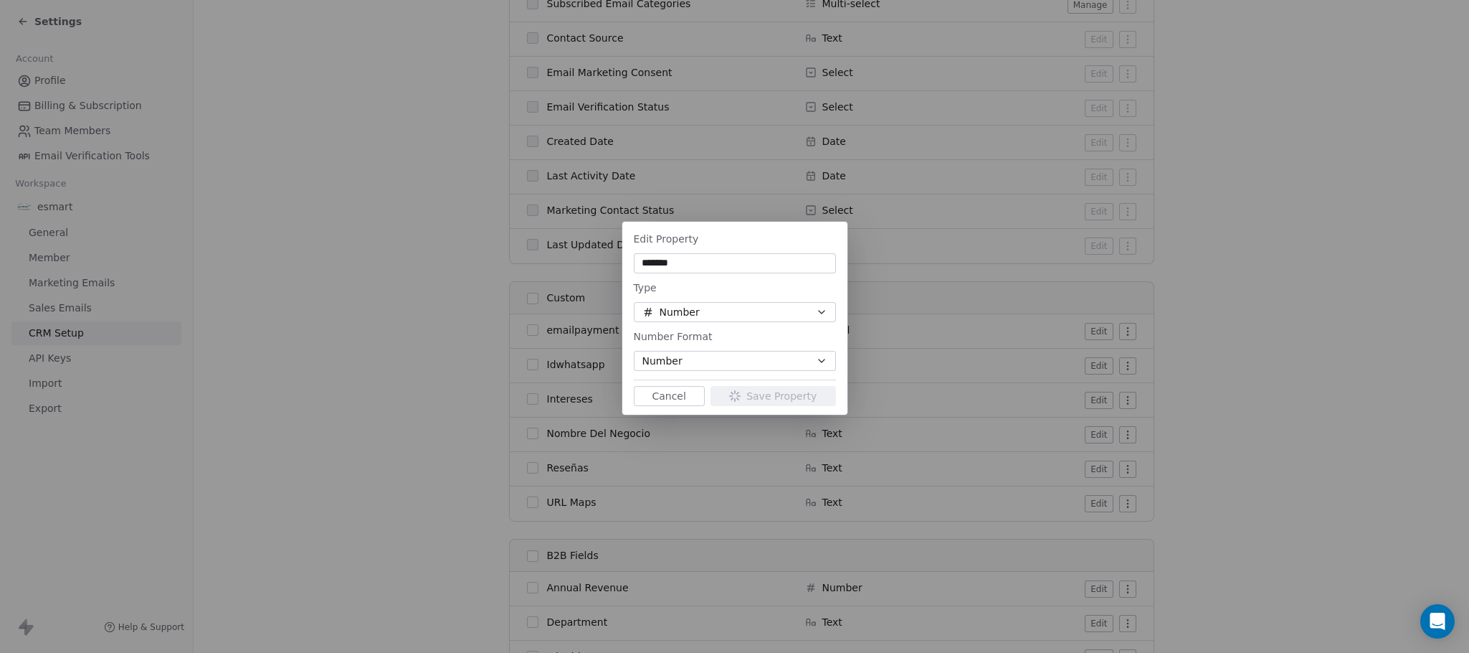
click at [749, 213] on div "Edit Property ******* Type Number Number Format Number Cancel Save Property" at bounding box center [734, 326] width 1469 height 255
click at [749, 211] on div "Edit Property ******* Type Number Number Format Number Cancel Save Property" at bounding box center [734, 326] width 1469 height 255
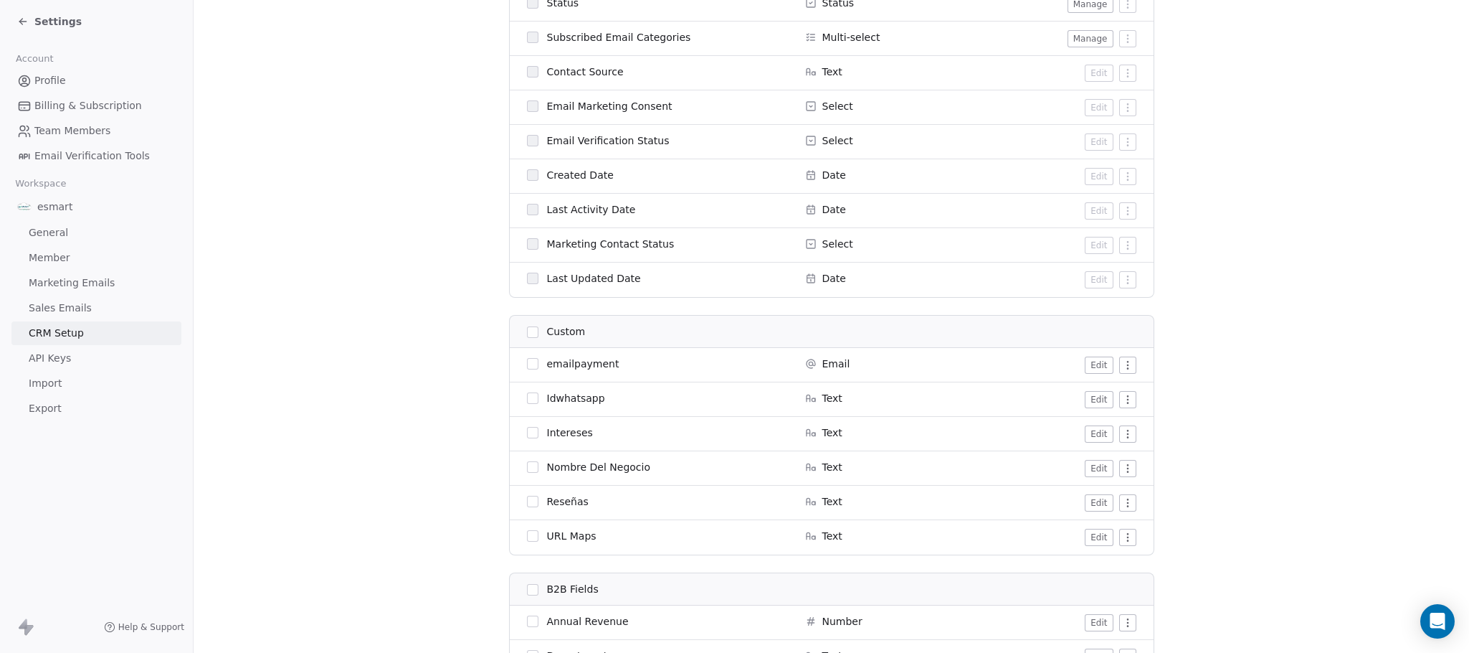
scroll to position [861, 0]
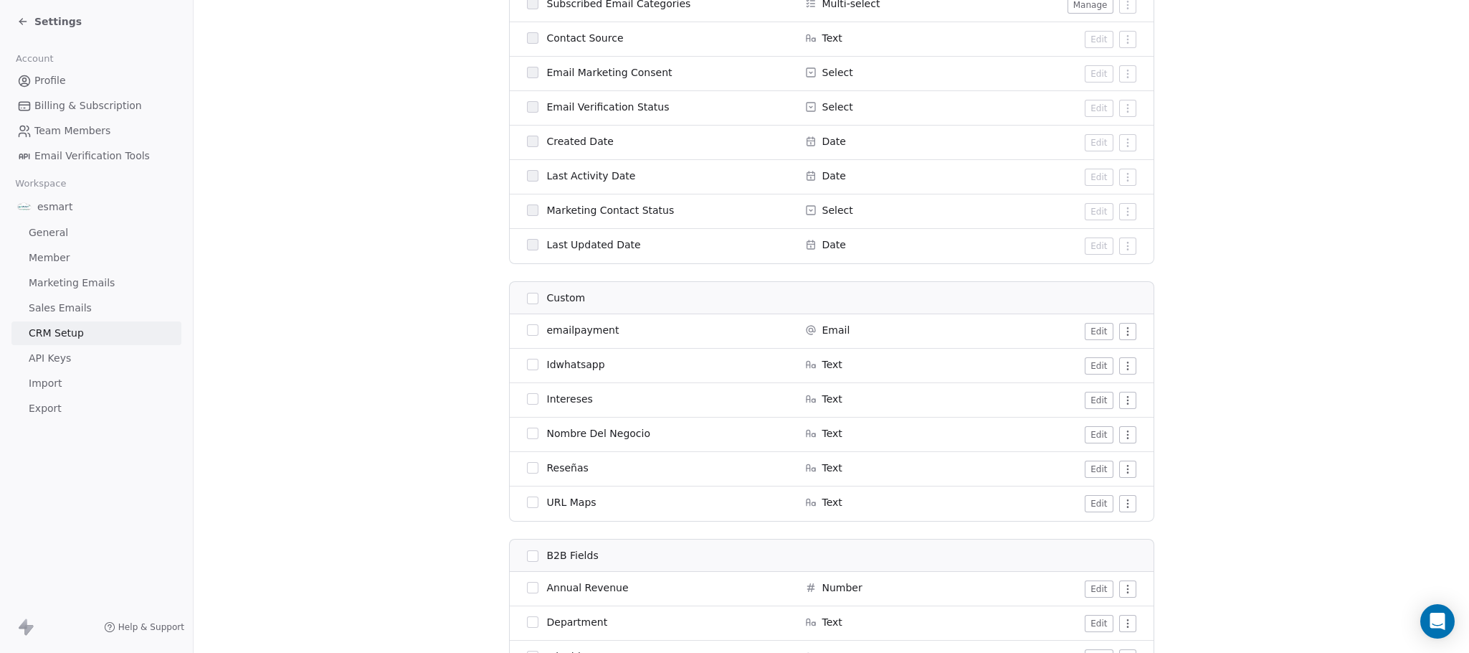
click at [1091, 470] on button "Edit" at bounding box center [1099, 468] width 28 height 17
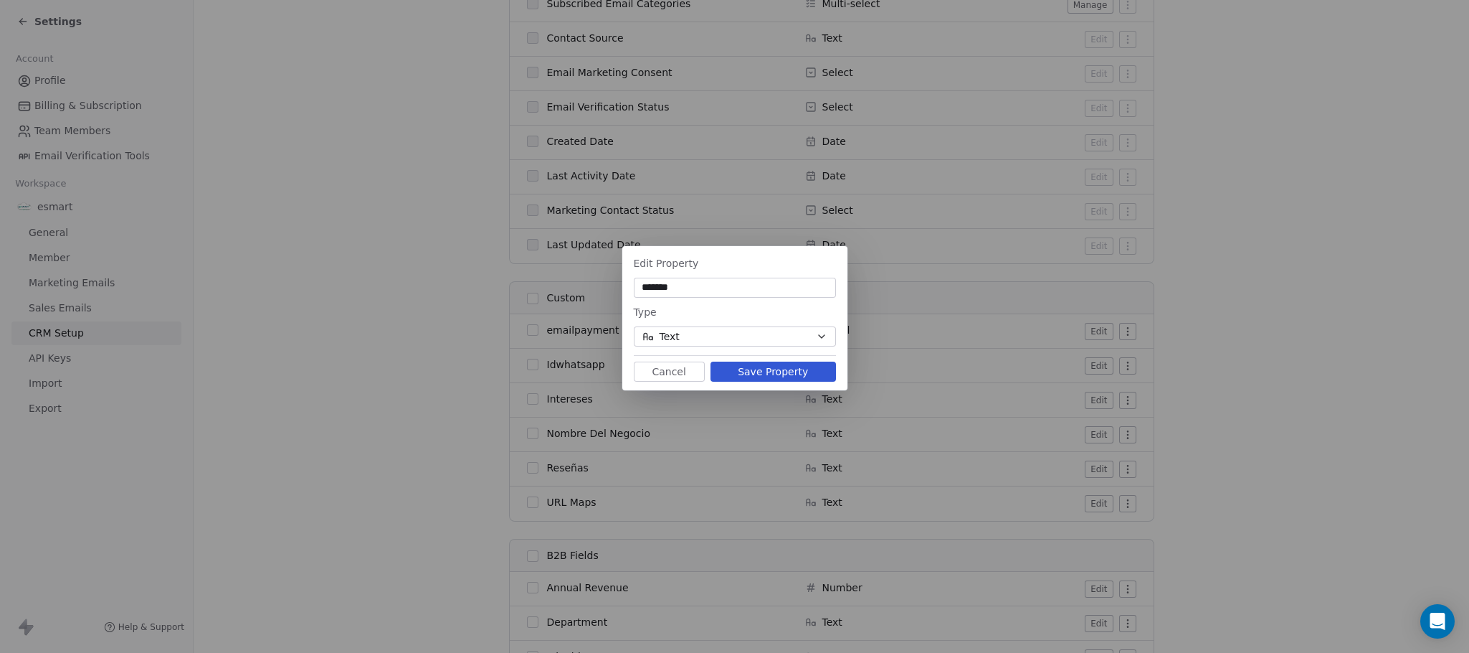
type input "*******"
click at [734, 340] on button "Text" at bounding box center [735, 336] width 202 height 20
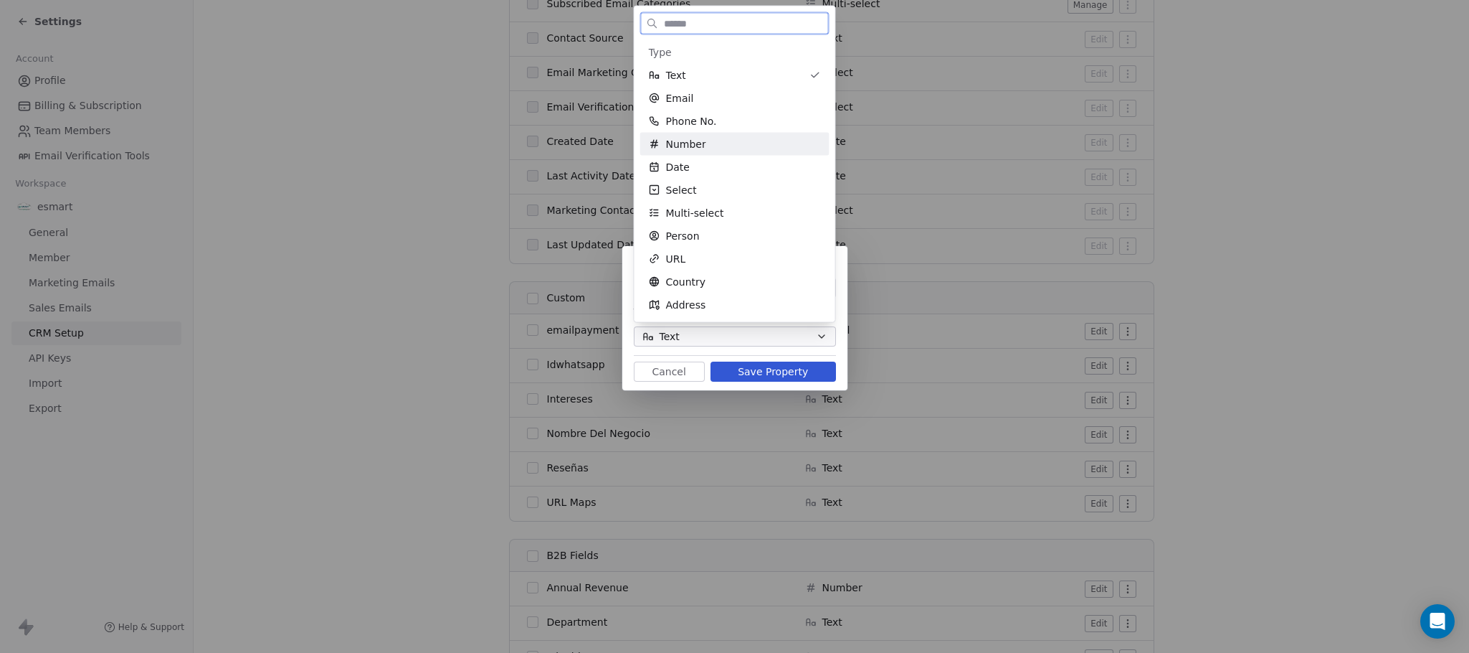
click at [712, 145] on div "Number" at bounding box center [735, 144] width 172 height 14
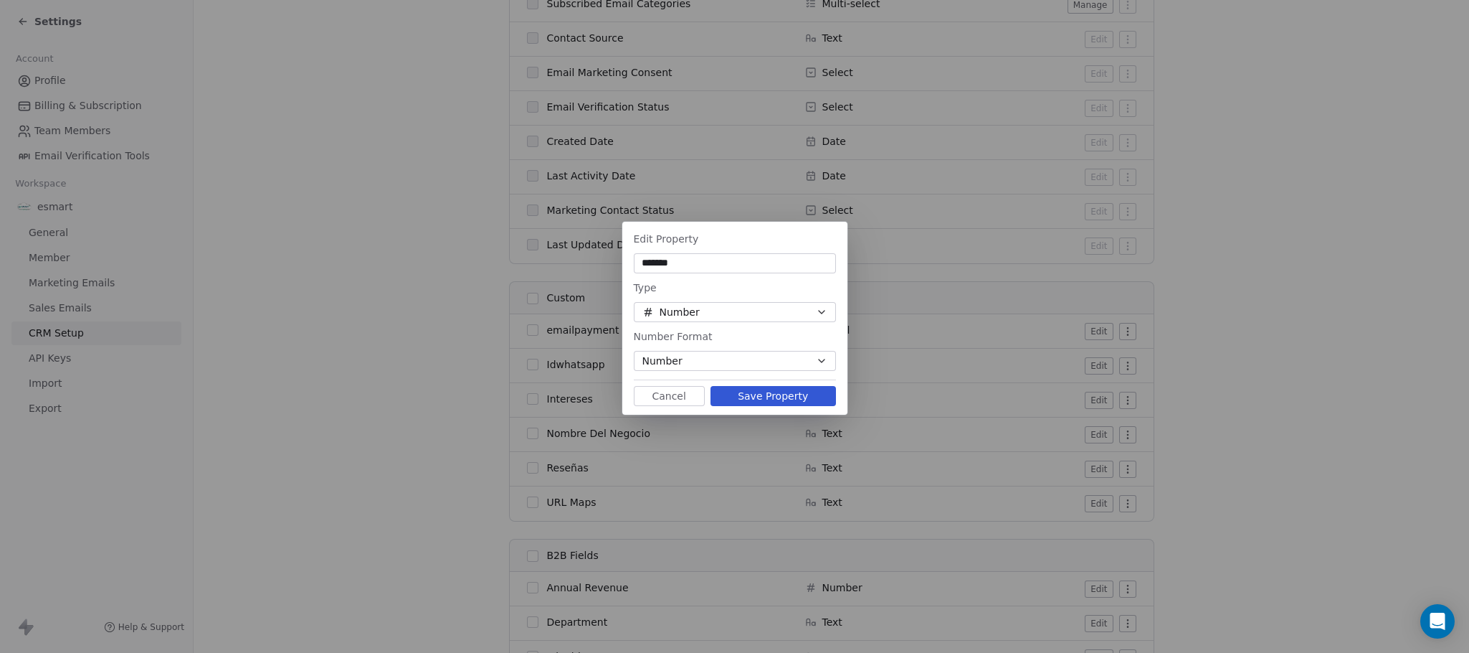
click at [757, 398] on button "Save Property" at bounding box center [774, 396] width 126 height 20
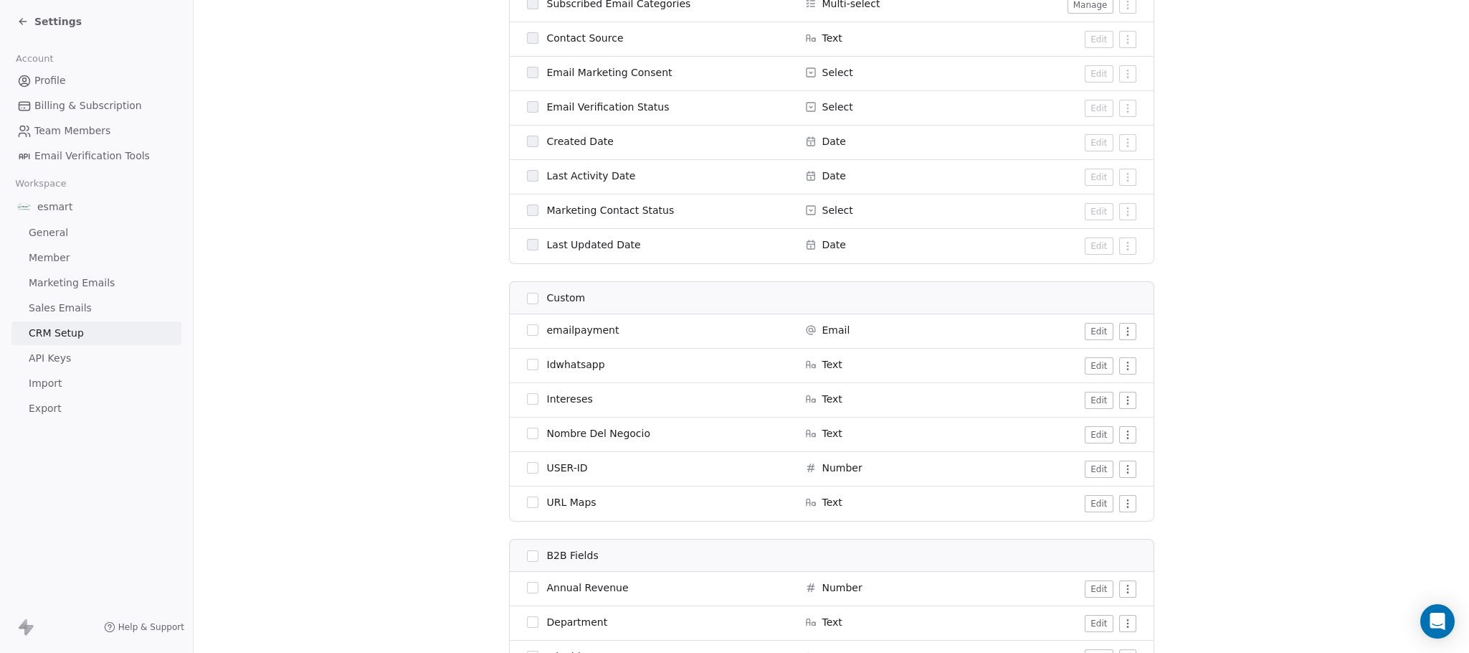
click at [1087, 506] on button "Edit" at bounding box center [1099, 503] width 28 height 17
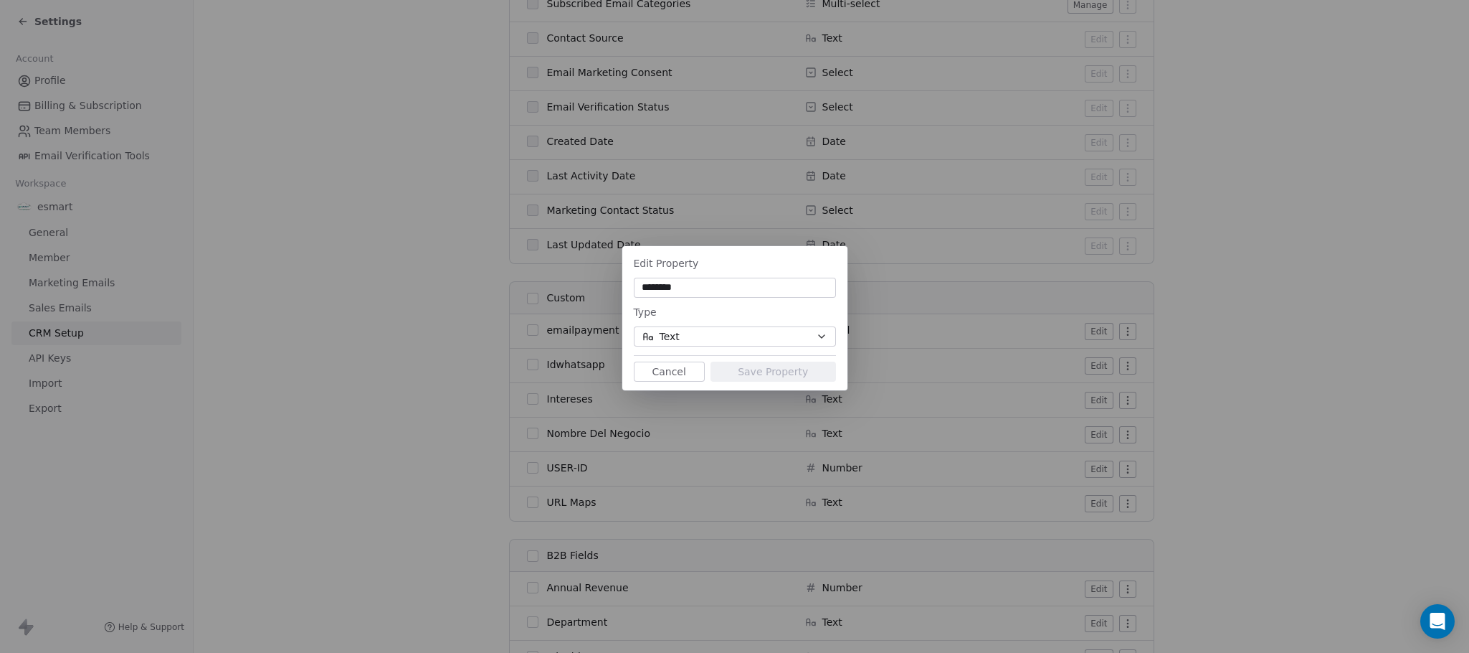
click at [711, 308] on div "Type" at bounding box center [735, 311] width 202 height 17
click at [691, 369] on button "Cancel" at bounding box center [669, 371] width 71 height 20
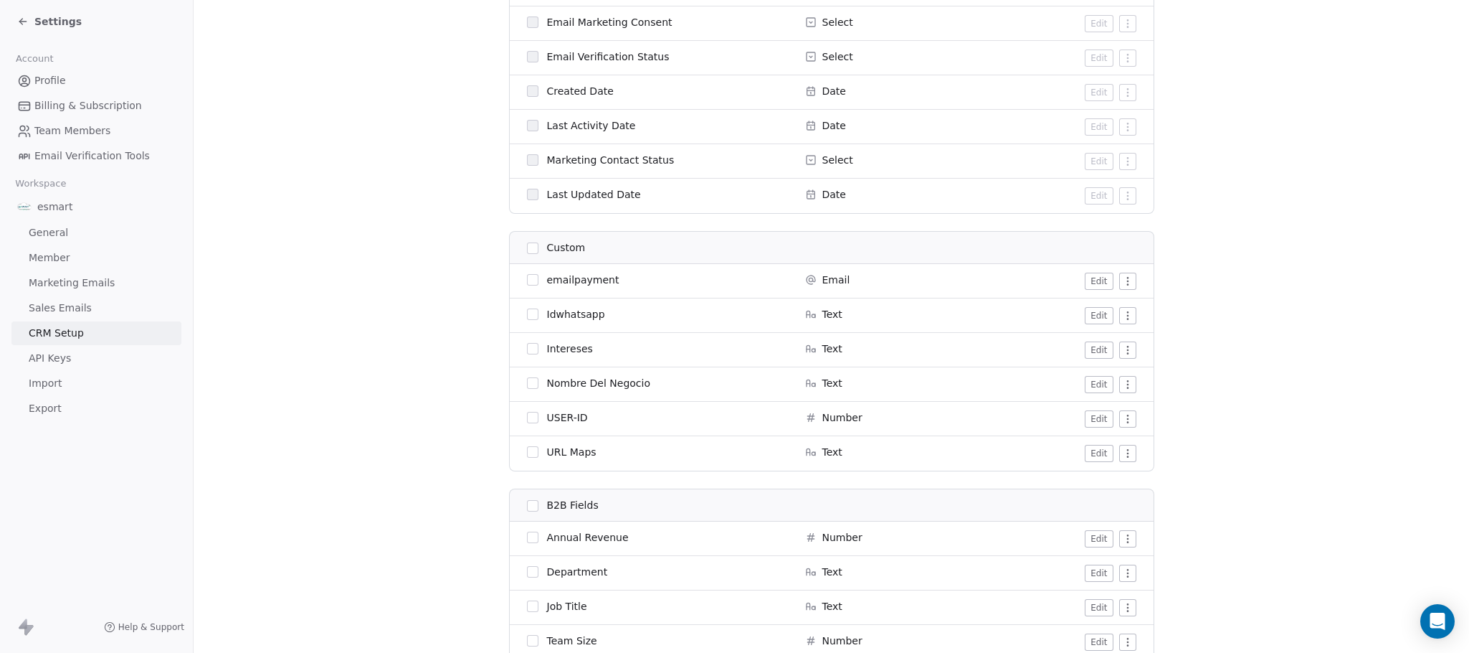
scroll to position [1076, 0]
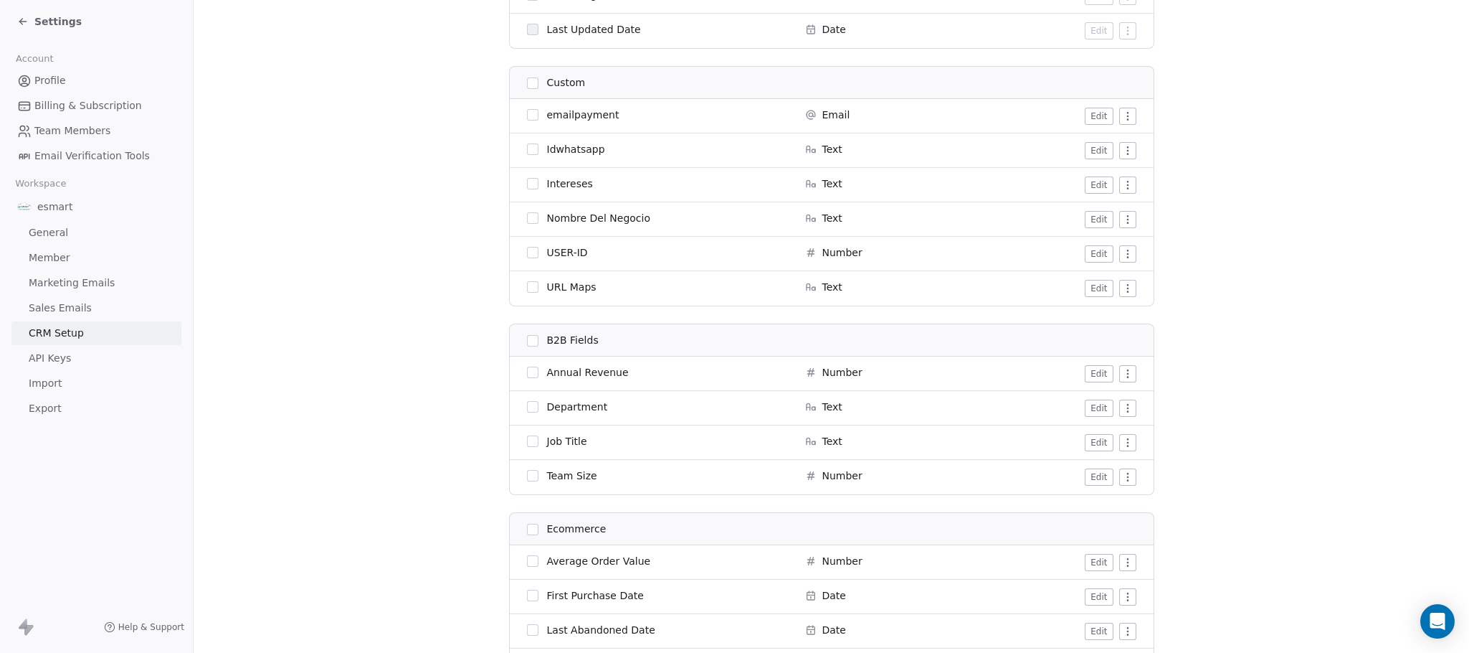
click at [1087, 369] on button "Edit" at bounding box center [1099, 373] width 28 height 17
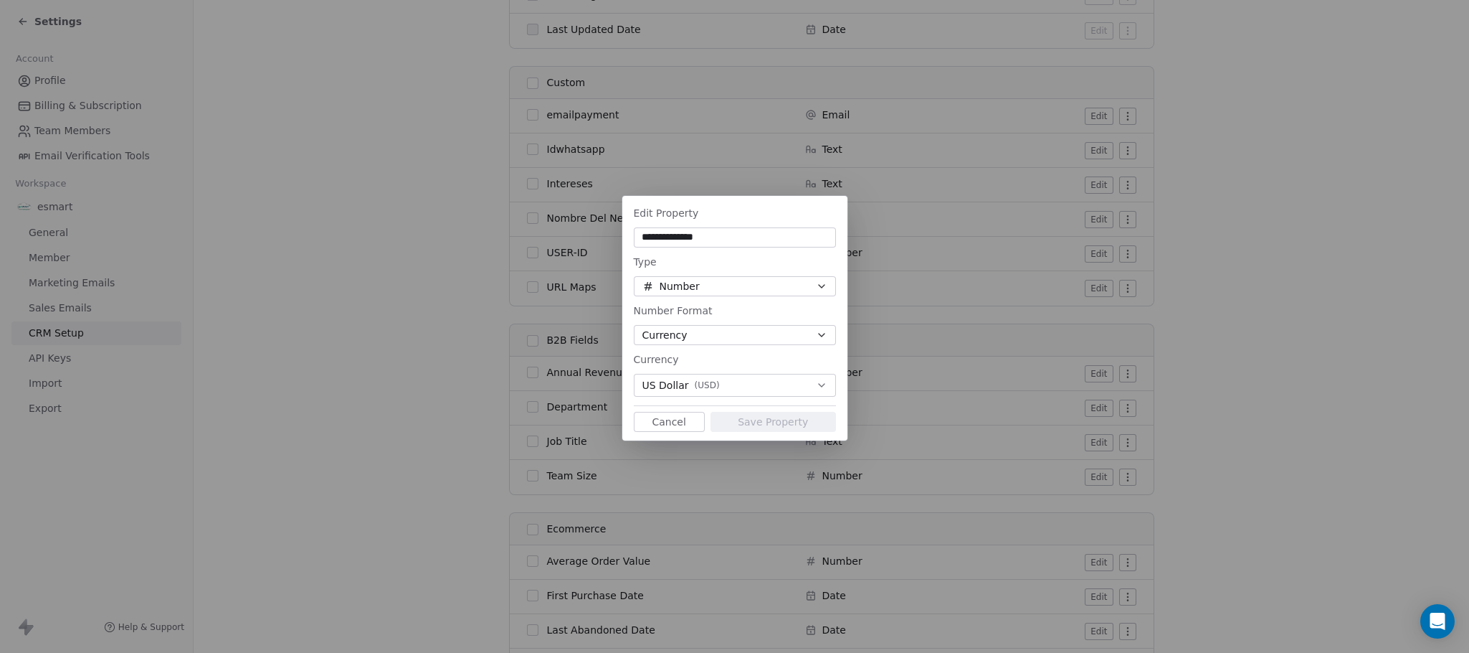
click at [719, 291] on button "Number" at bounding box center [735, 286] width 202 height 20
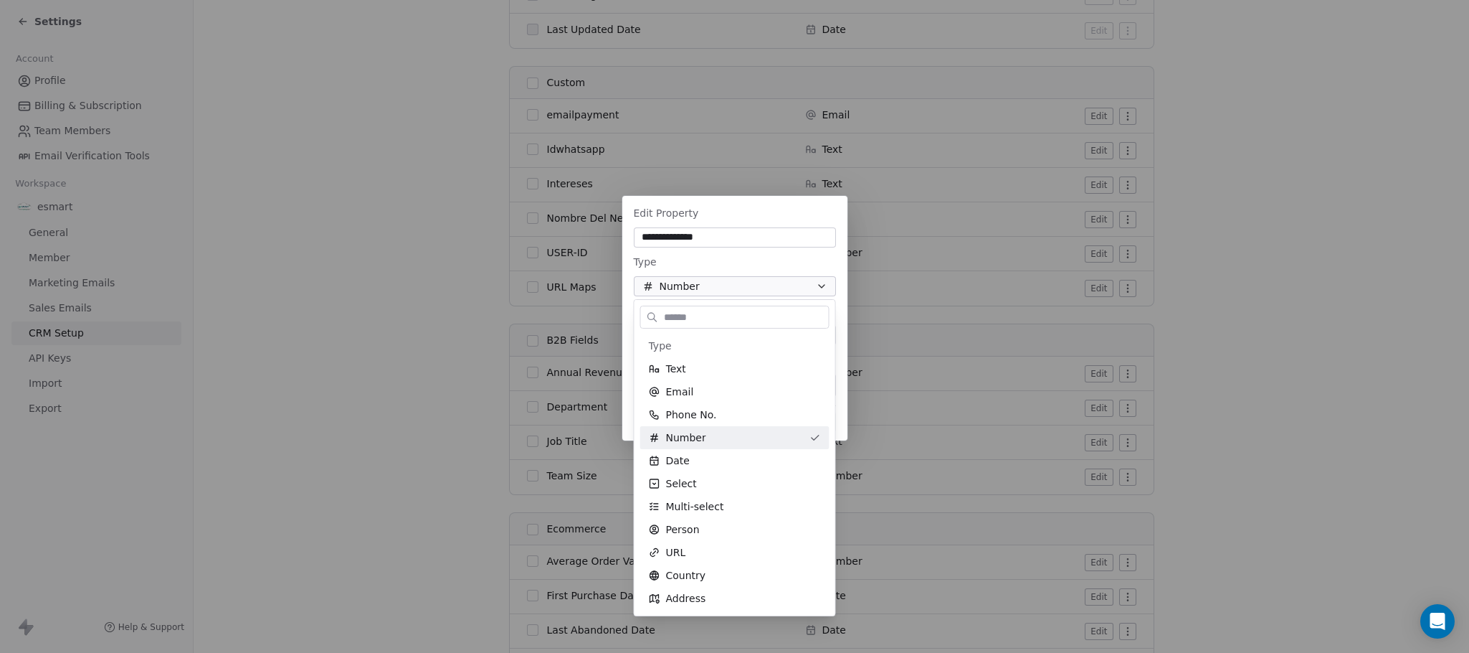
click at [719, 291] on div "**********" at bounding box center [734, 326] width 1469 height 307
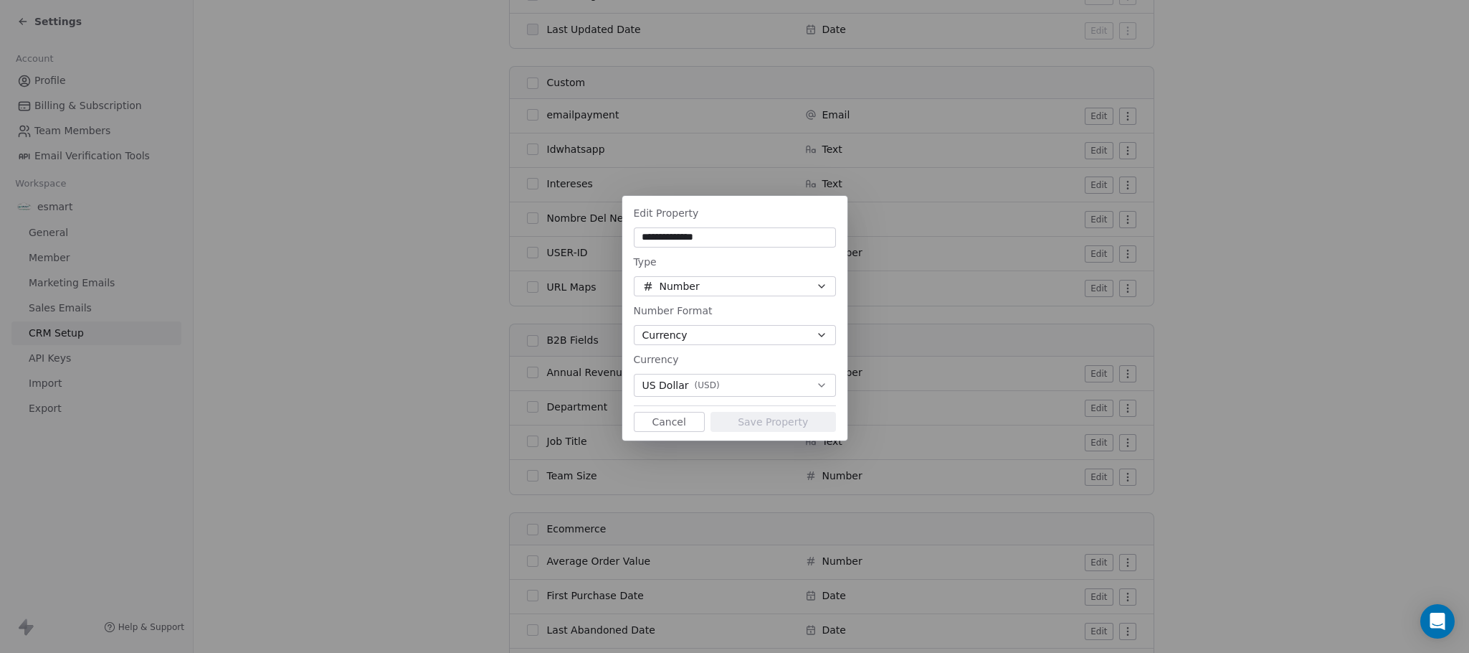
click at [730, 330] on button "Currency" at bounding box center [735, 335] width 202 height 20
click at [678, 385] on span "Currency" at bounding box center [671, 389] width 45 height 15
click at [683, 339] on span "Currency" at bounding box center [665, 335] width 45 height 15
click at [728, 366] on div "Number" at bounding box center [735, 366] width 172 height 15
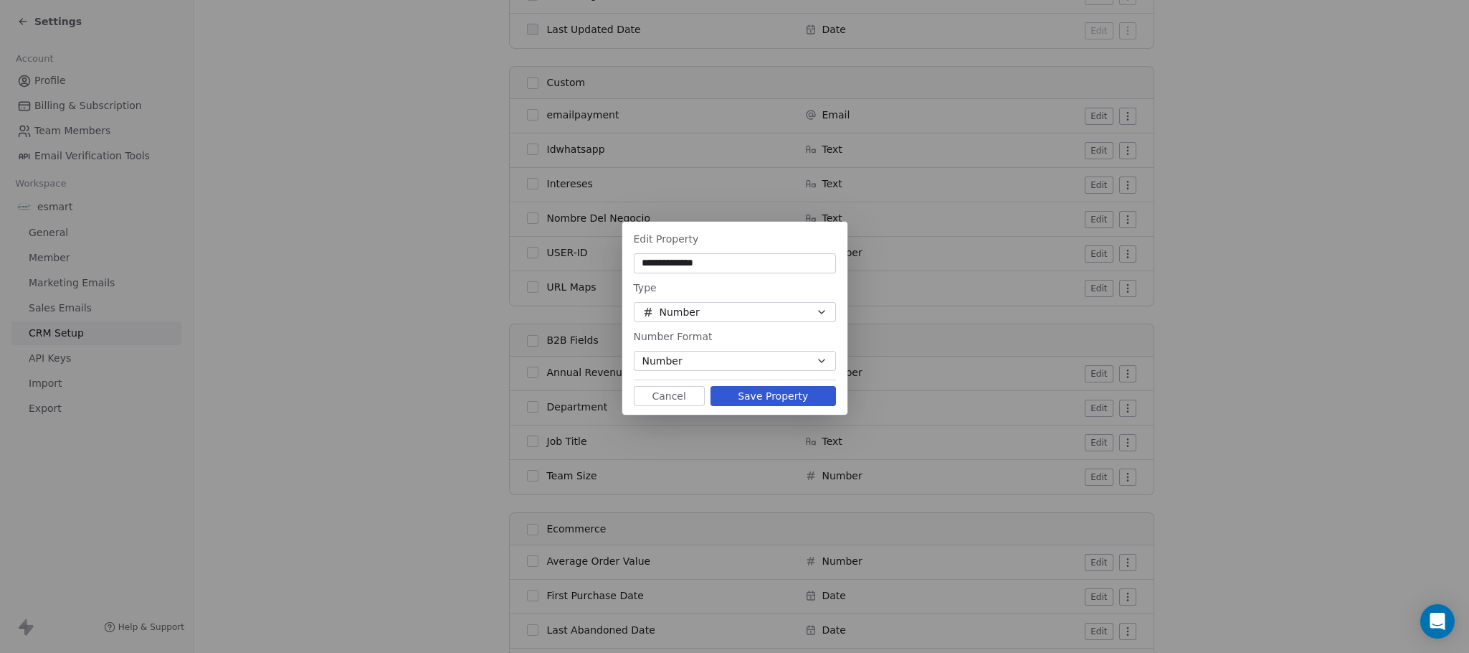
click at [739, 358] on button "Number" at bounding box center [735, 361] width 202 height 20
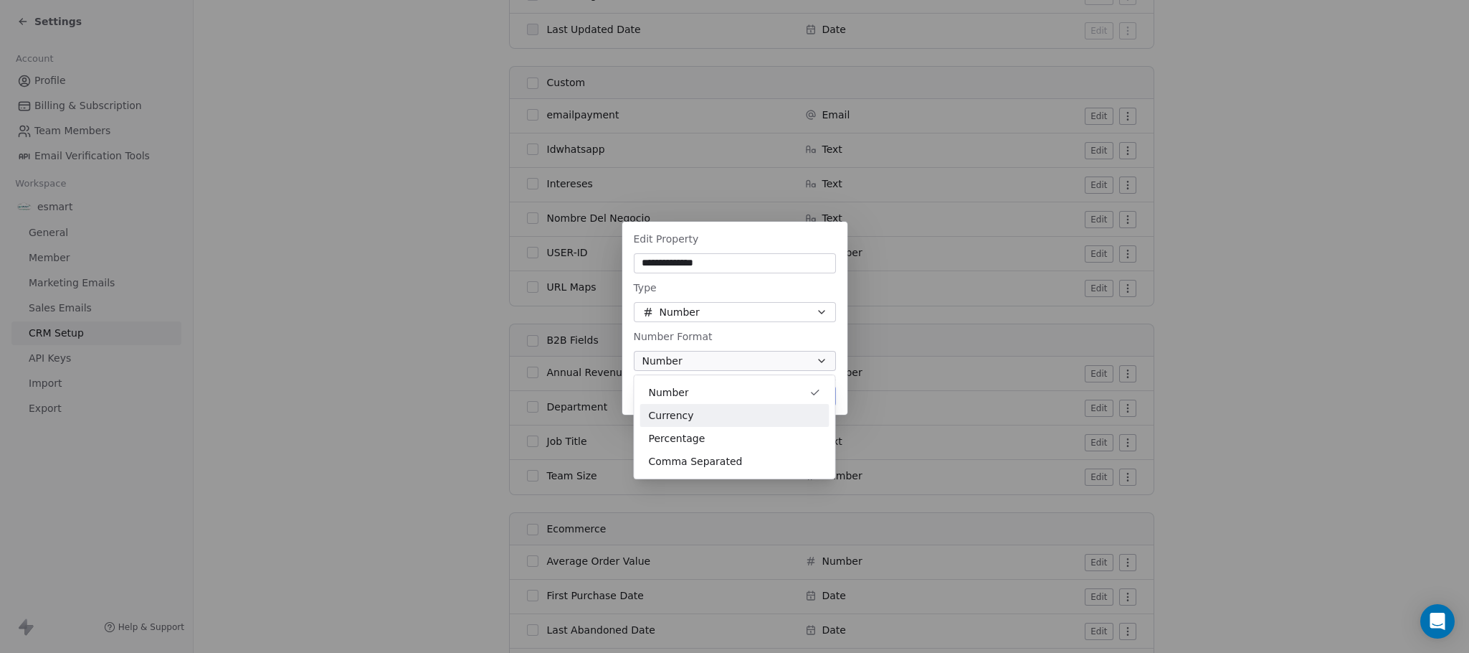
click at [758, 412] on div "Currency" at bounding box center [735, 415] width 172 height 15
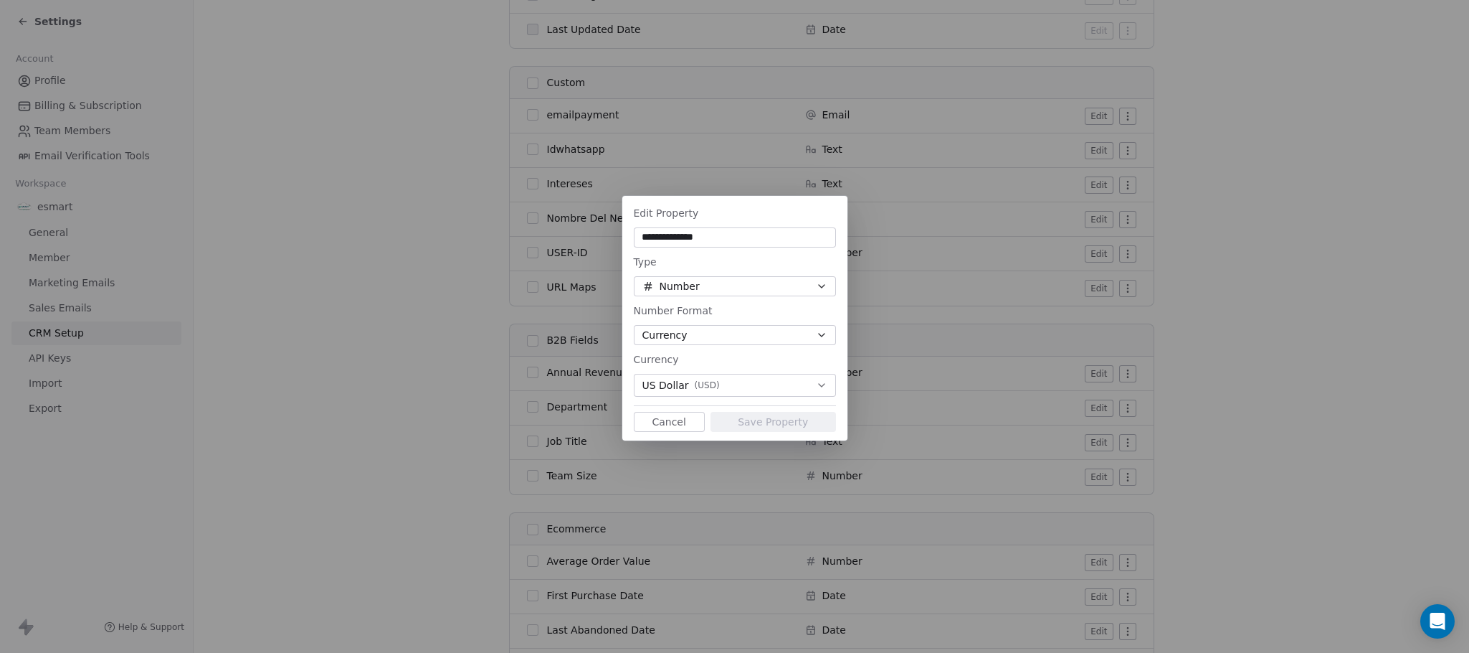
click at [668, 359] on span "Currency" at bounding box center [656, 359] width 45 height 11
click at [719, 355] on div "Currency" at bounding box center [735, 359] width 202 height 17
click at [747, 235] on input "**********" at bounding box center [735, 237] width 197 height 14
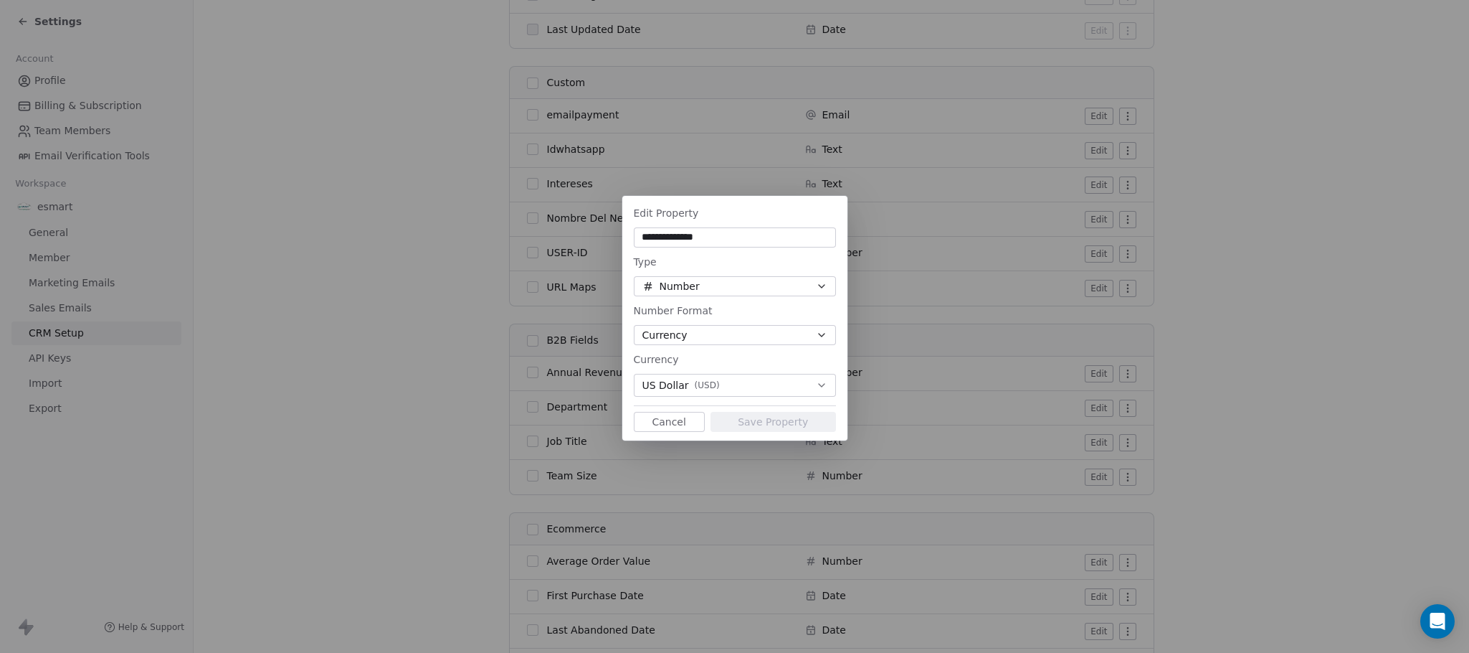
click at [753, 222] on div "Edit Property" at bounding box center [735, 212] width 202 height 17
click at [747, 235] on input "**********" at bounding box center [735, 237] width 197 height 14
type input "*"
type input "**********"
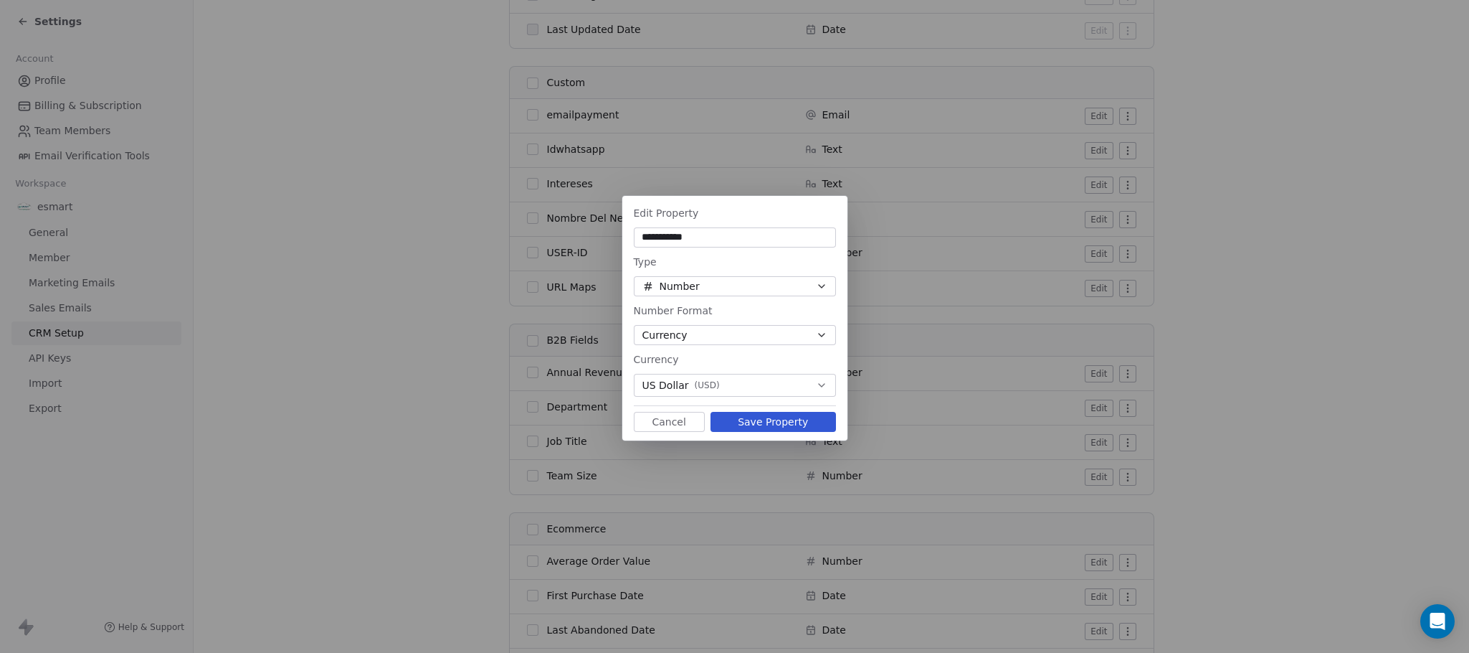
type input "**********"
click at [756, 424] on button "Save Property" at bounding box center [774, 422] width 126 height 20
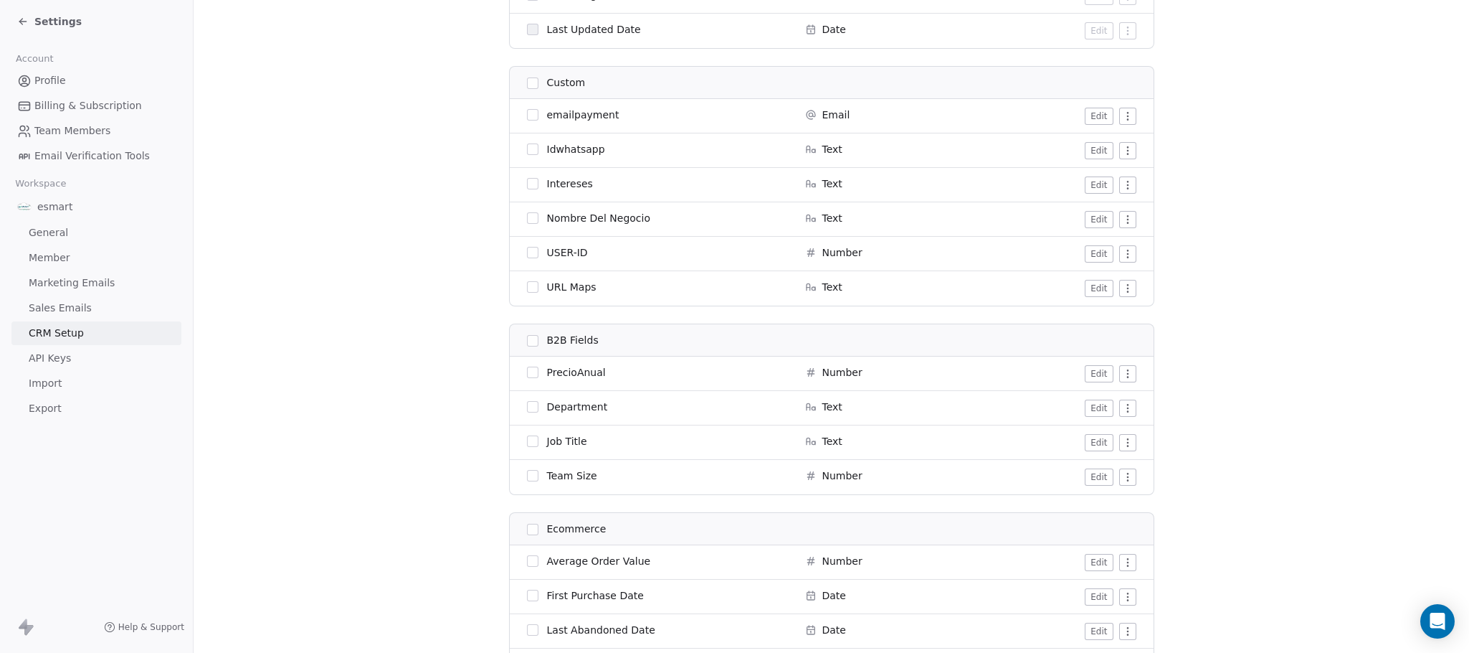
click at [1087, 415] on button "Edit" at bounding box center [1099, 407] width 28 height 17
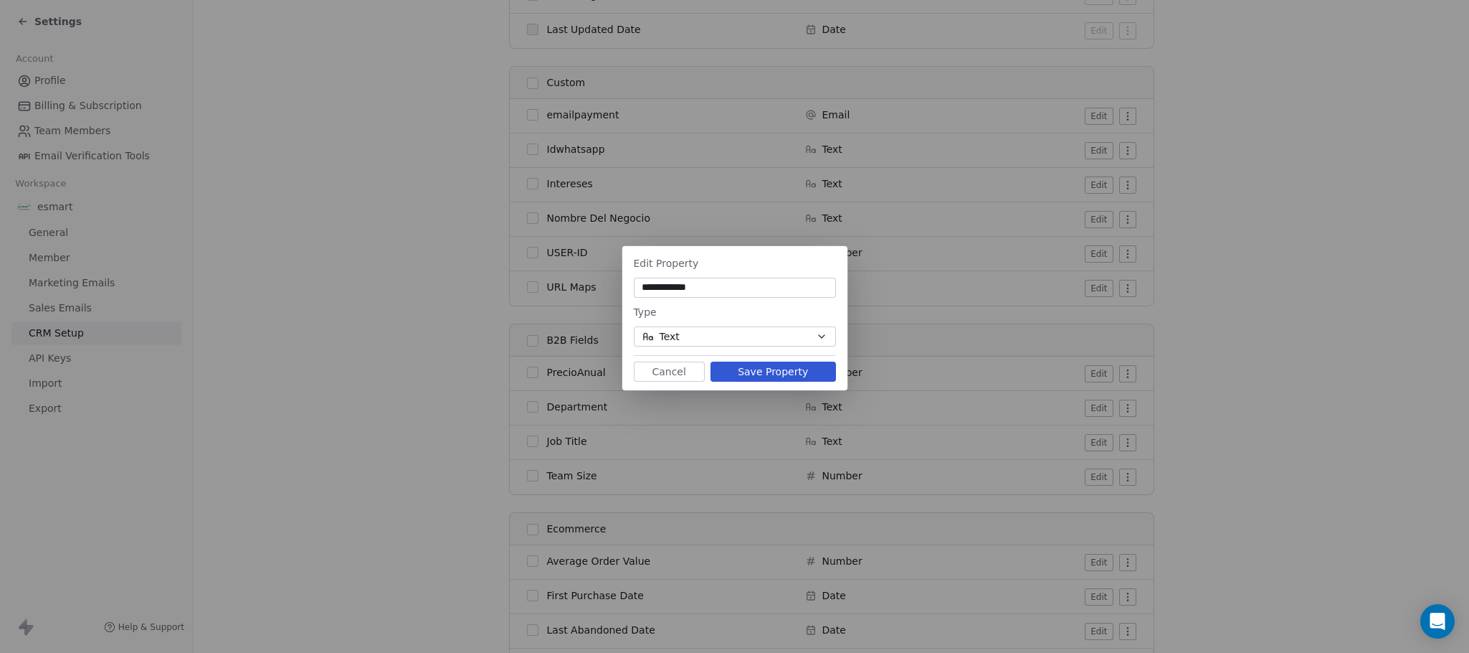
type input "**********"
click at [785, 360] on div "**********" at bounding box center [734, 318] width 225 height 138
click at [795, 369] on button "Save Property" at bounding box center [774, 371] width 126 height 20
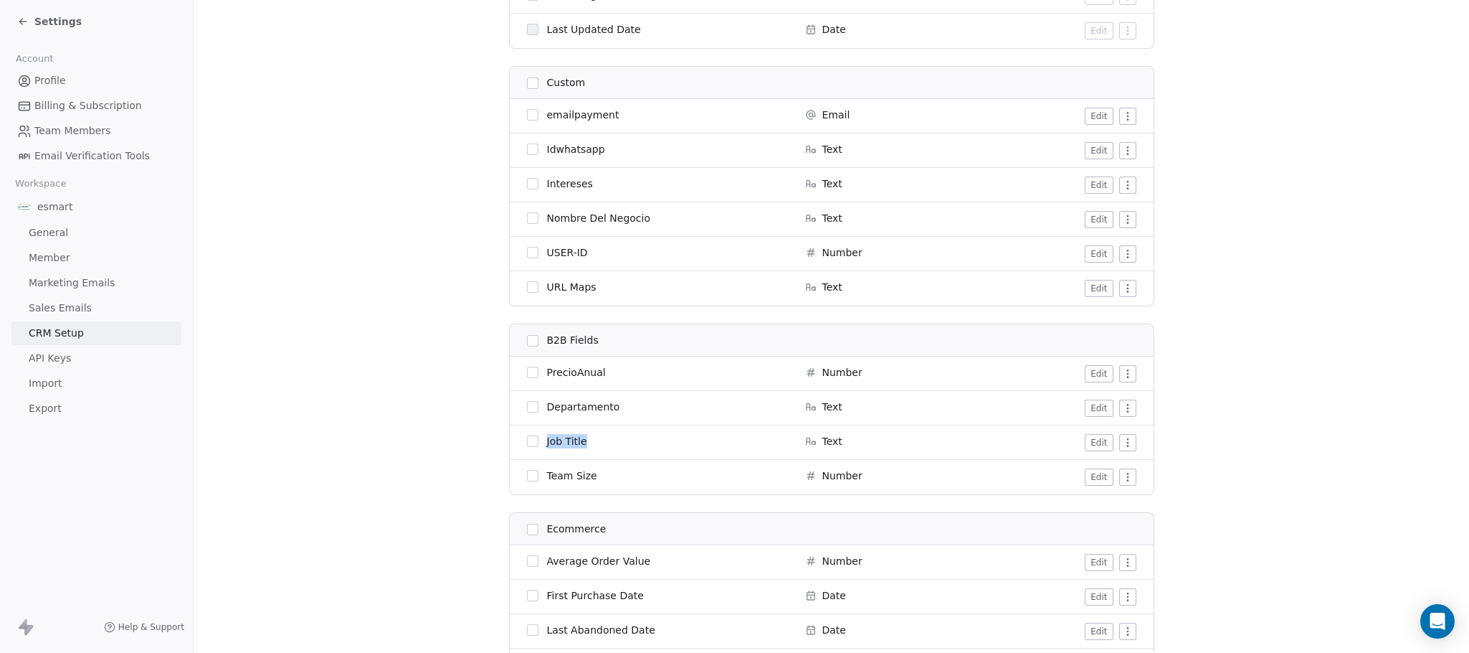
drag, startPoint x: 577, startPoint y: 440, endPoint x: 536, endPoint y: 435, distance: 41.1
click at [536, 435] on div "Job Title" at bounding box center [657, 441] width 261 height 14
click at [1225, 422] on section "CRM Setup Manage people properties and other relevant settings. Contact Propert…" at bounding box center [832, 15] width 1276 height 2183
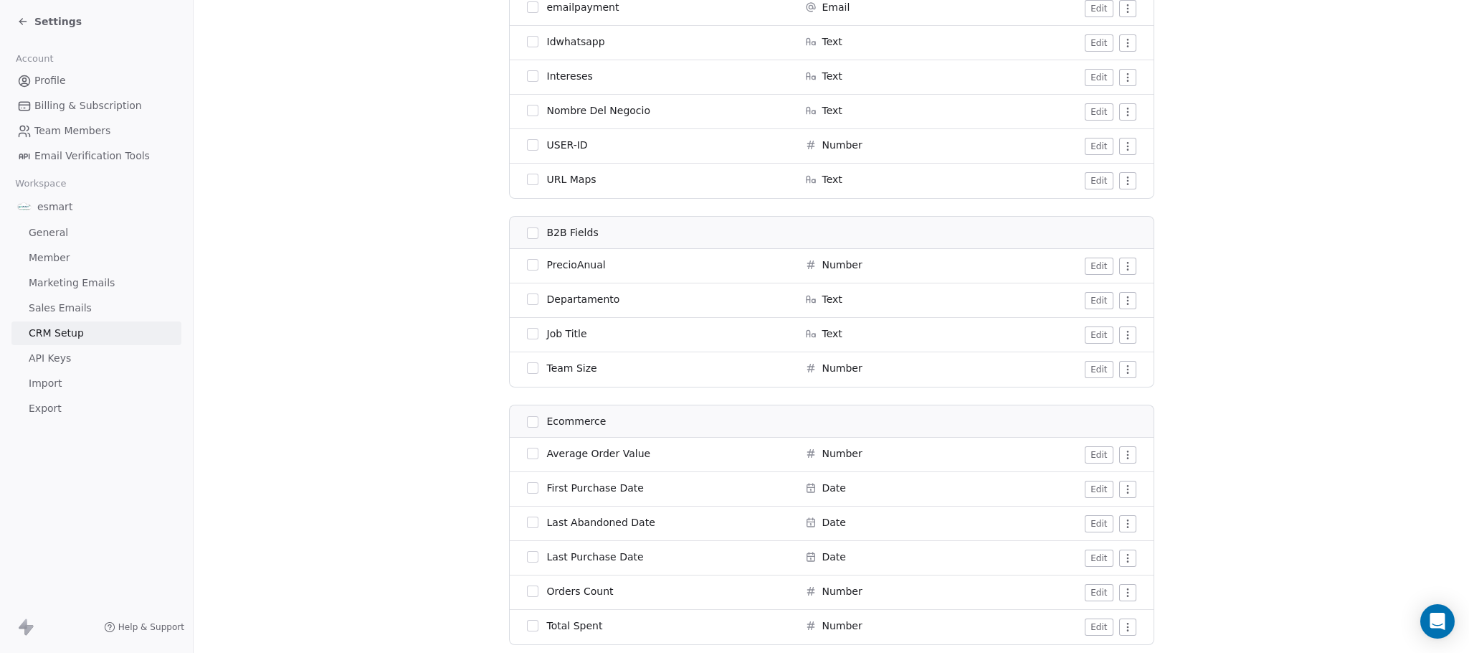
click at [577, 374] on span "Team Size" at bounding box center [572, 368] width 50 height 14
click at [611, 372] on div "Team Size" at bounding box center [657, 368] width 261 height 14
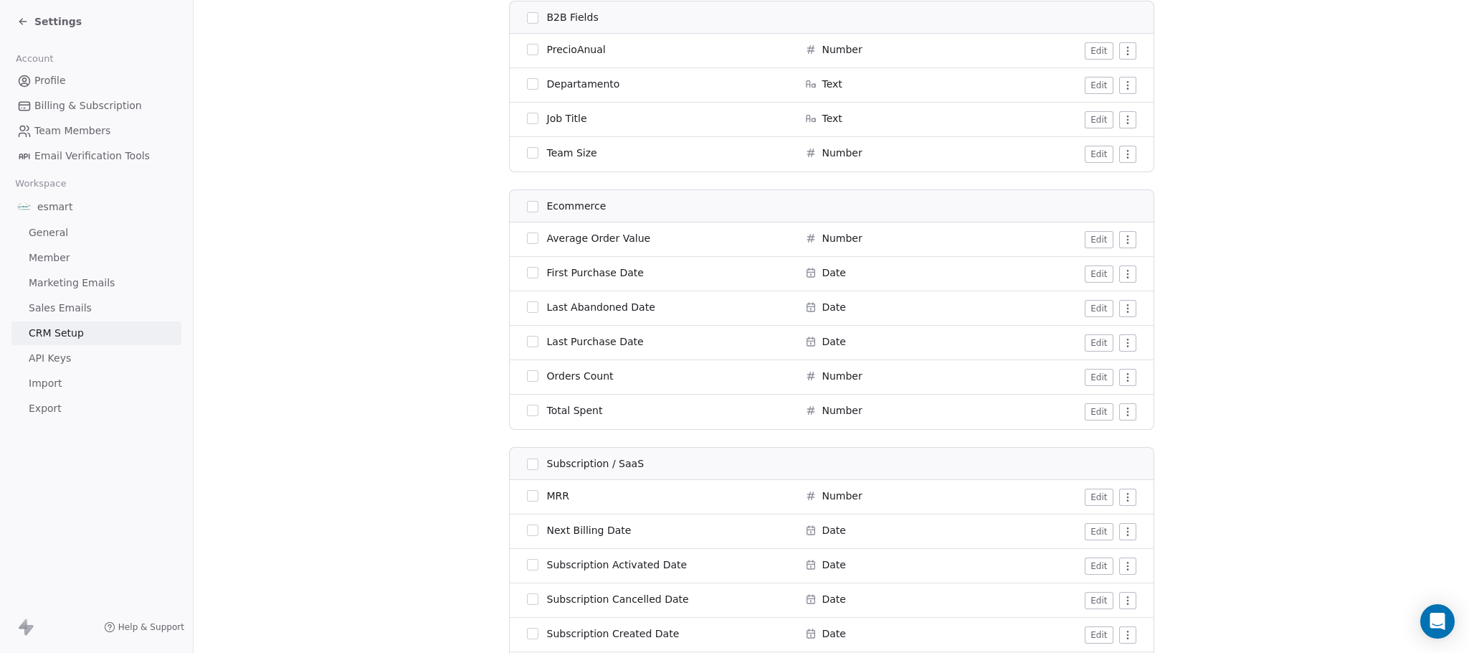
scroll to position [1506, 0]
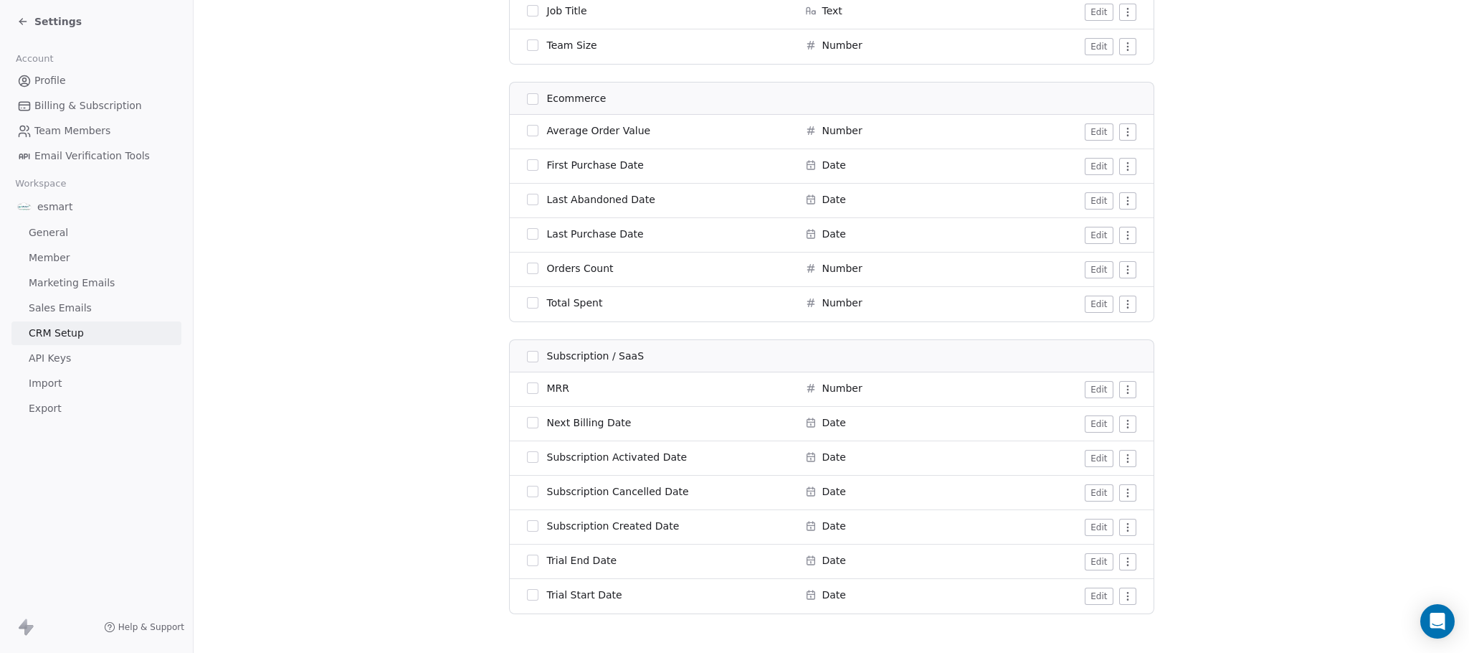
click at [528, 99] on button "button" at bounding box center [532, 98] width 11 height 11
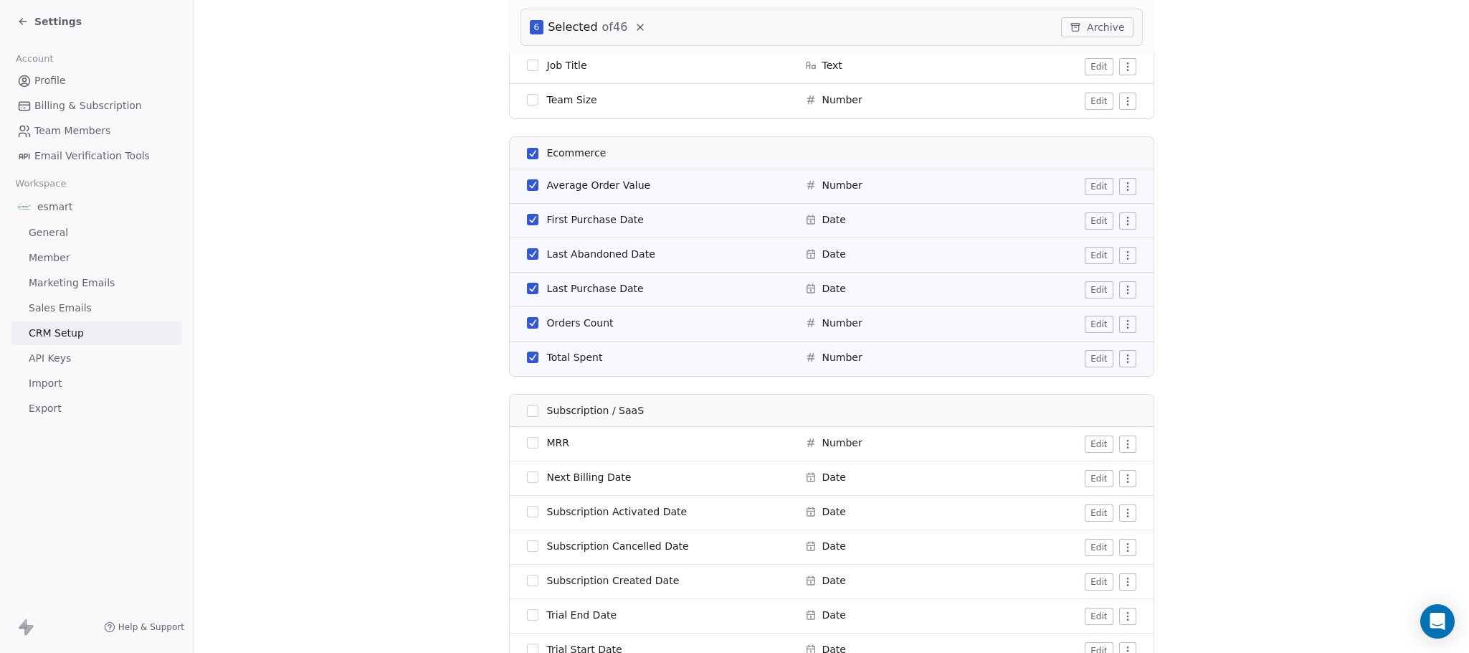
scroll to position [1560, 0]
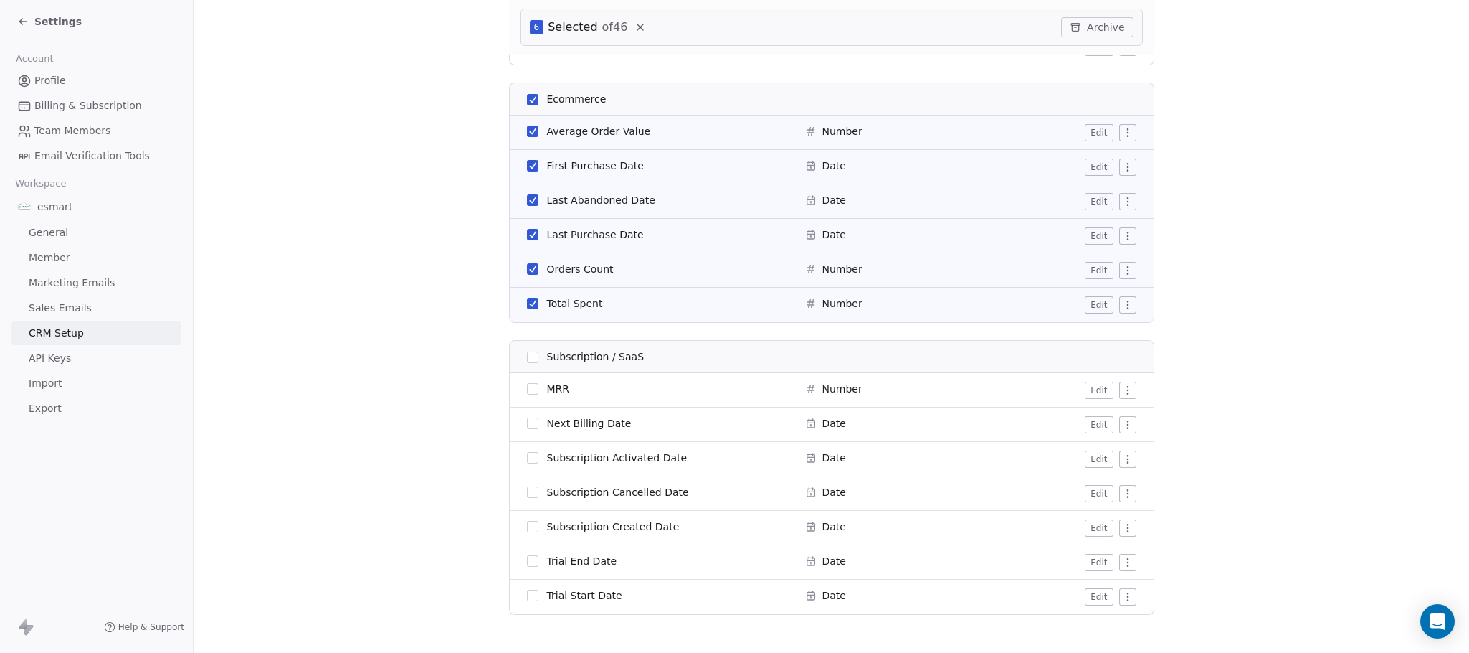
click at [1087, 26] on button "Archive" at bounding box center [1097, 27] width 72 height 20
click at [1091, 22] on button "Archive" at bounding box center [1097, 27] width 72 height 20
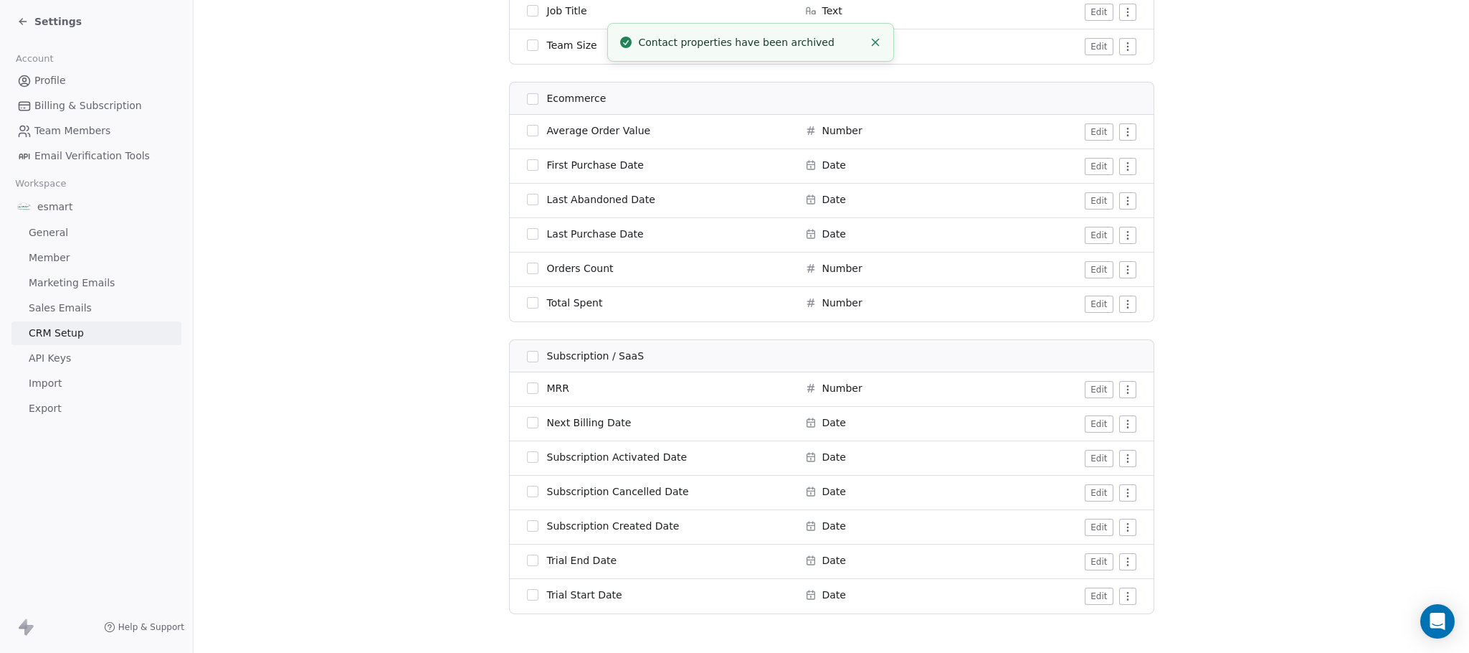
scroll to position [1276, 0]
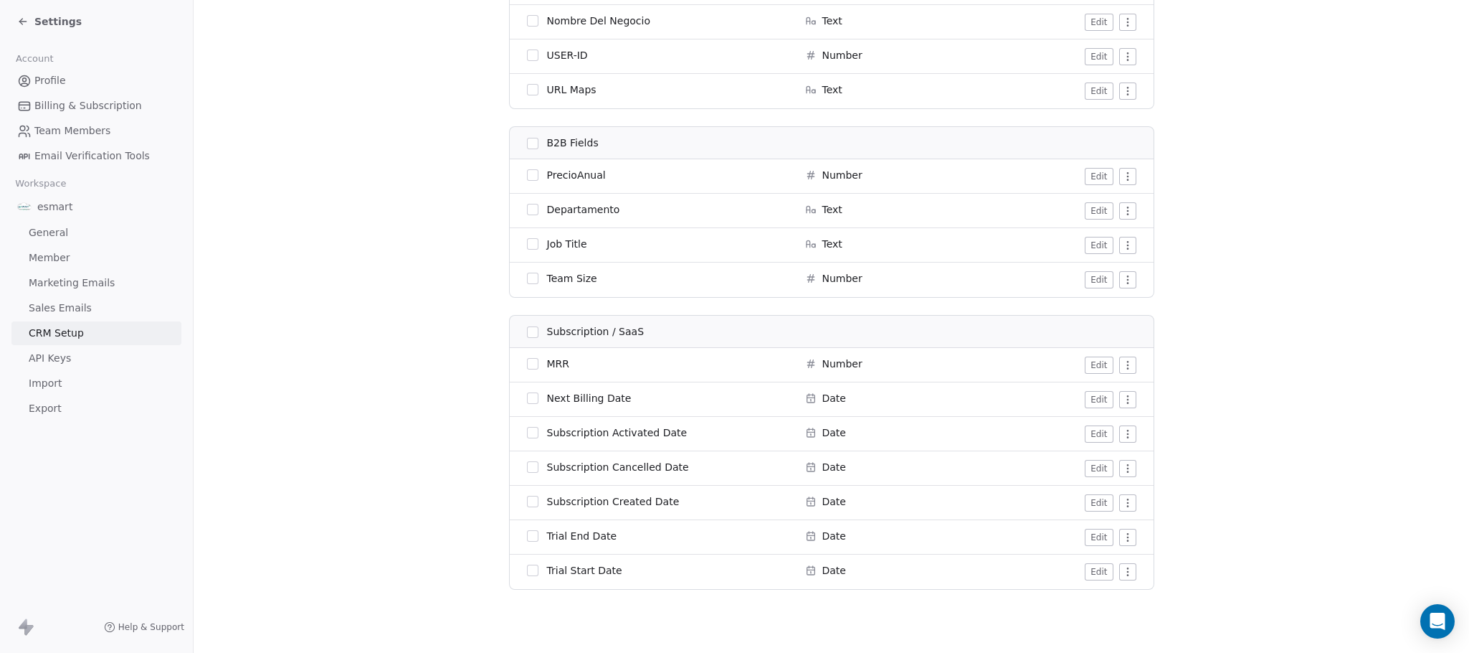
click at [553, 364] on span "MRR" at bounding box center [558, 363] width 23 height 14
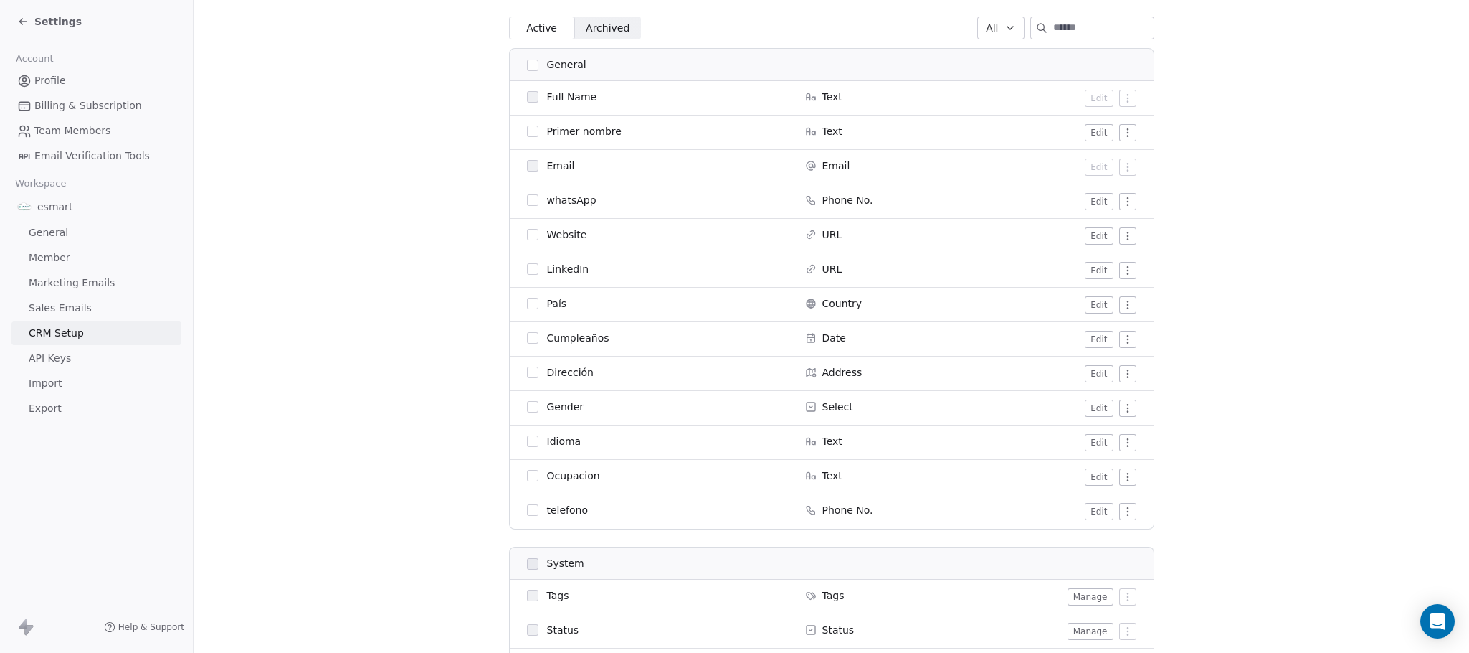
scroll to position [0, 0]
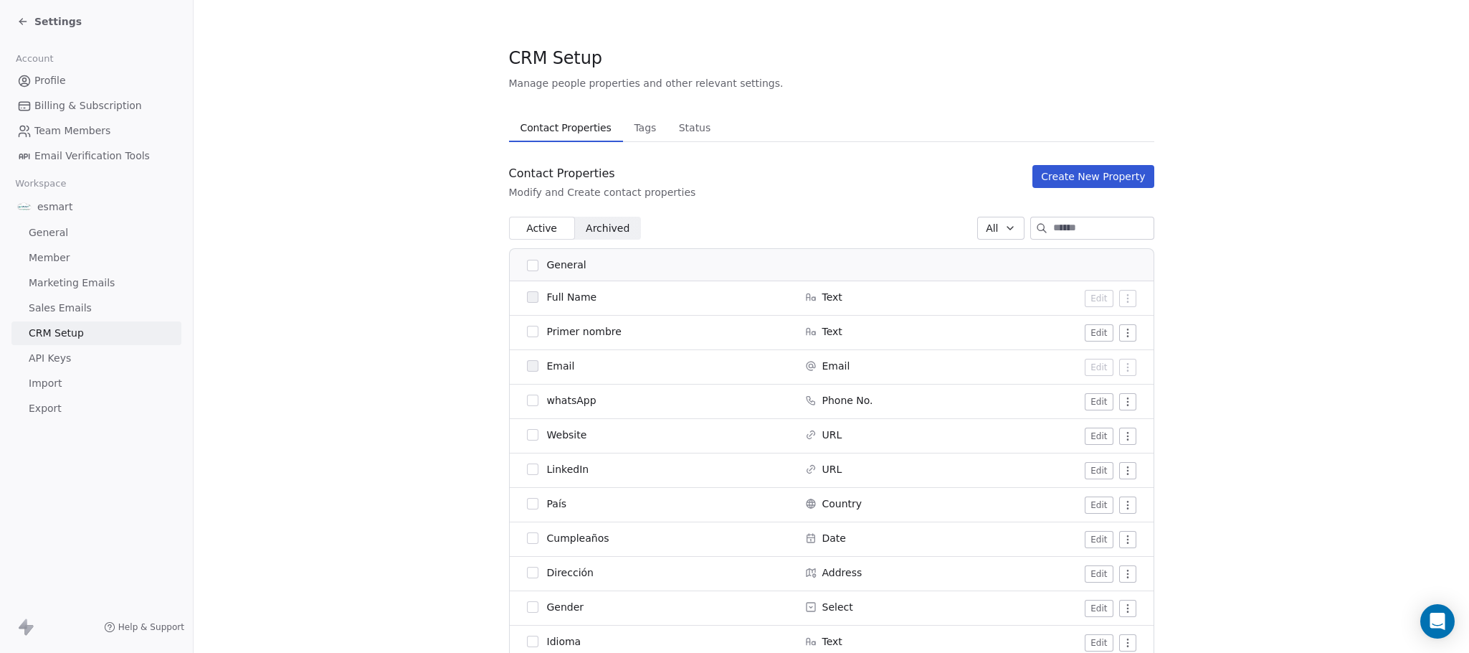
click at [629, 133] on span "Tags" at bounding box center [645, 128] width 34 height 20
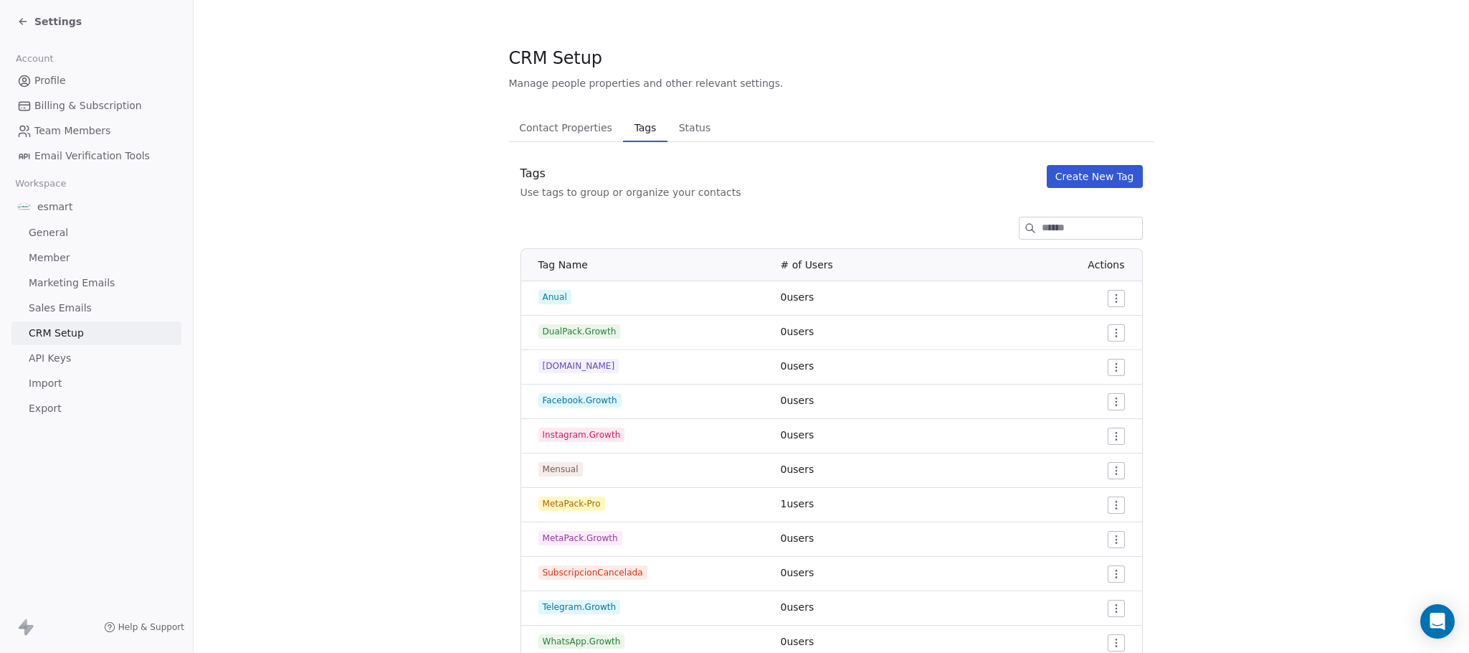
click at [685, 127] on span "Status" at bounding box center [695, 128] width 44 height 20
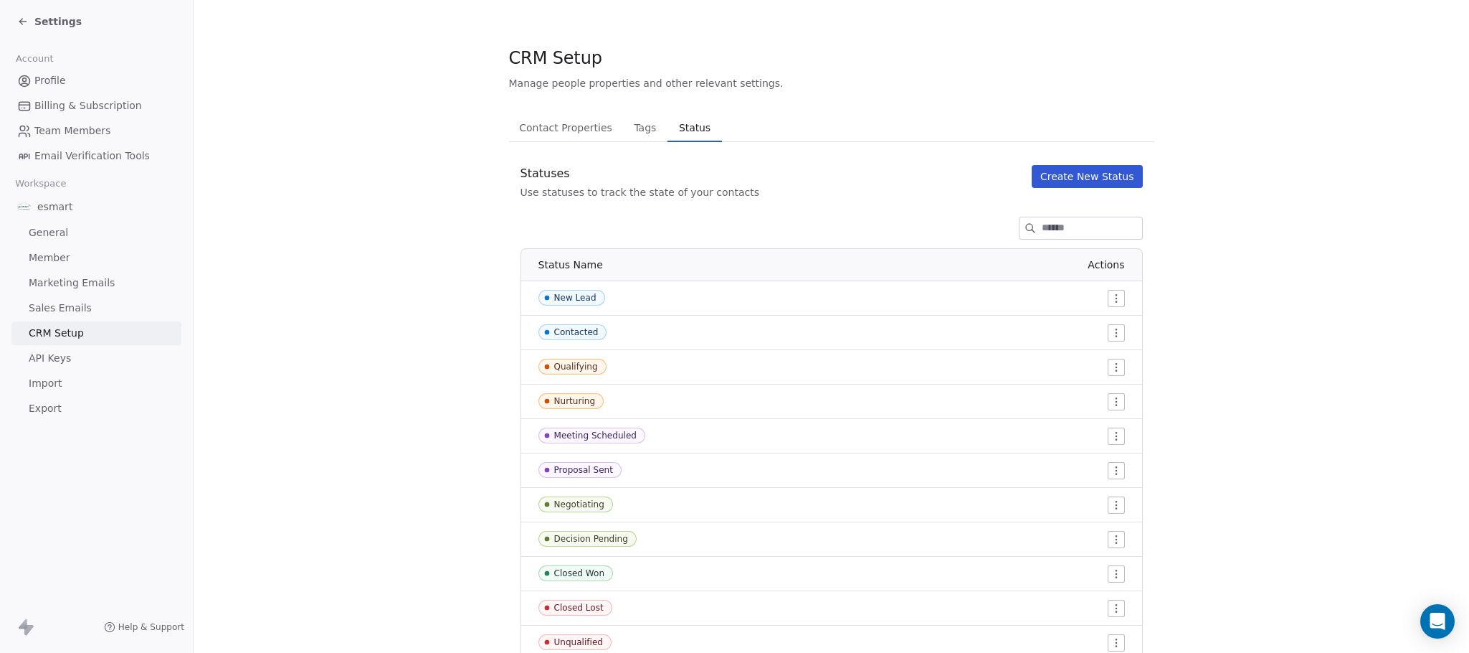
click at [579, 399] on div "Nurturing" at bounding box center [575, 401] width 42 height 10
click at [688, 392] on td "Nurturing" at bounding box center [646, 401] width 251 height 34
drag, startPoint x: 688, startPoint y: 392, endPoint x: 699, endPoint y: 394, distance: 11.1
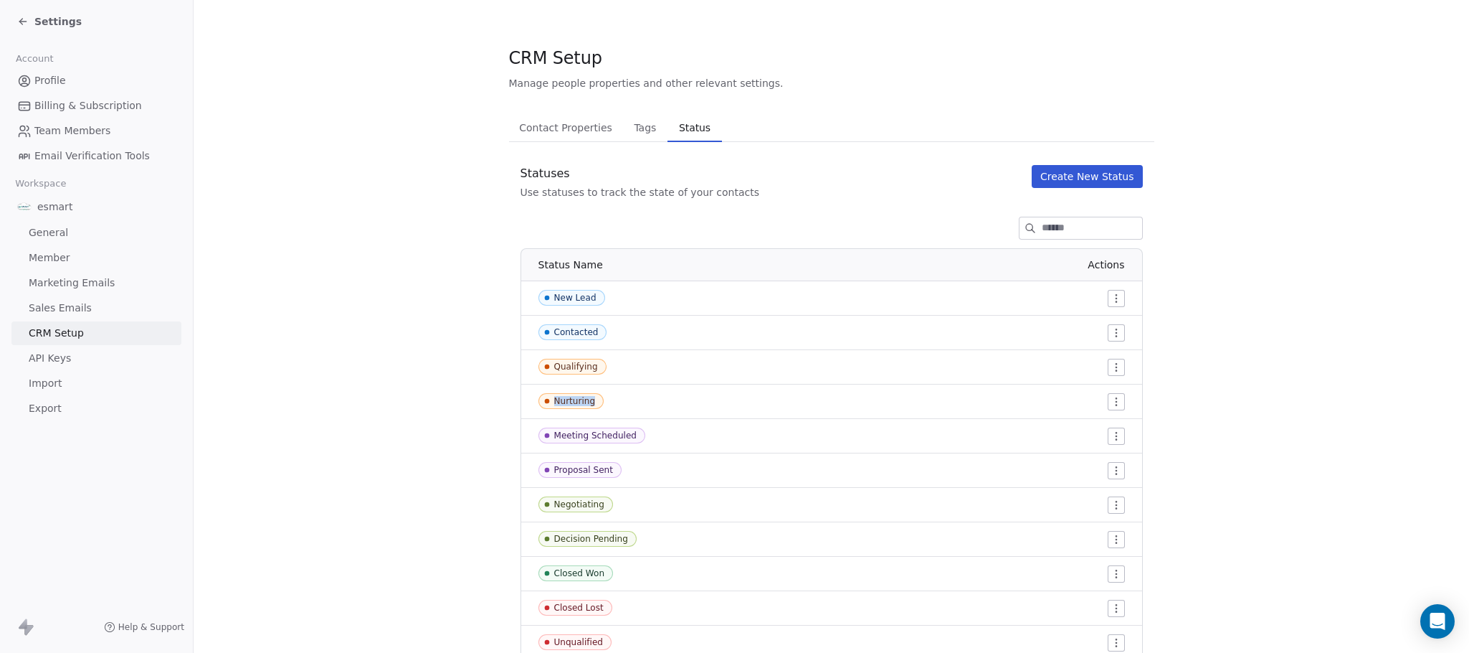
click at [698, 394] on td "Nurturing" at bounding box center [646, 401] width 251 height 34
click at [1282, 485] on section "CRM Setup Manage people properties and other relevant settings. Contact Propert…" at bounding box center [832, 370] width 1276 height 741
click at [600, 472] on div "Proposal Sent" at bounding box center [583, 470] width 59 height 10
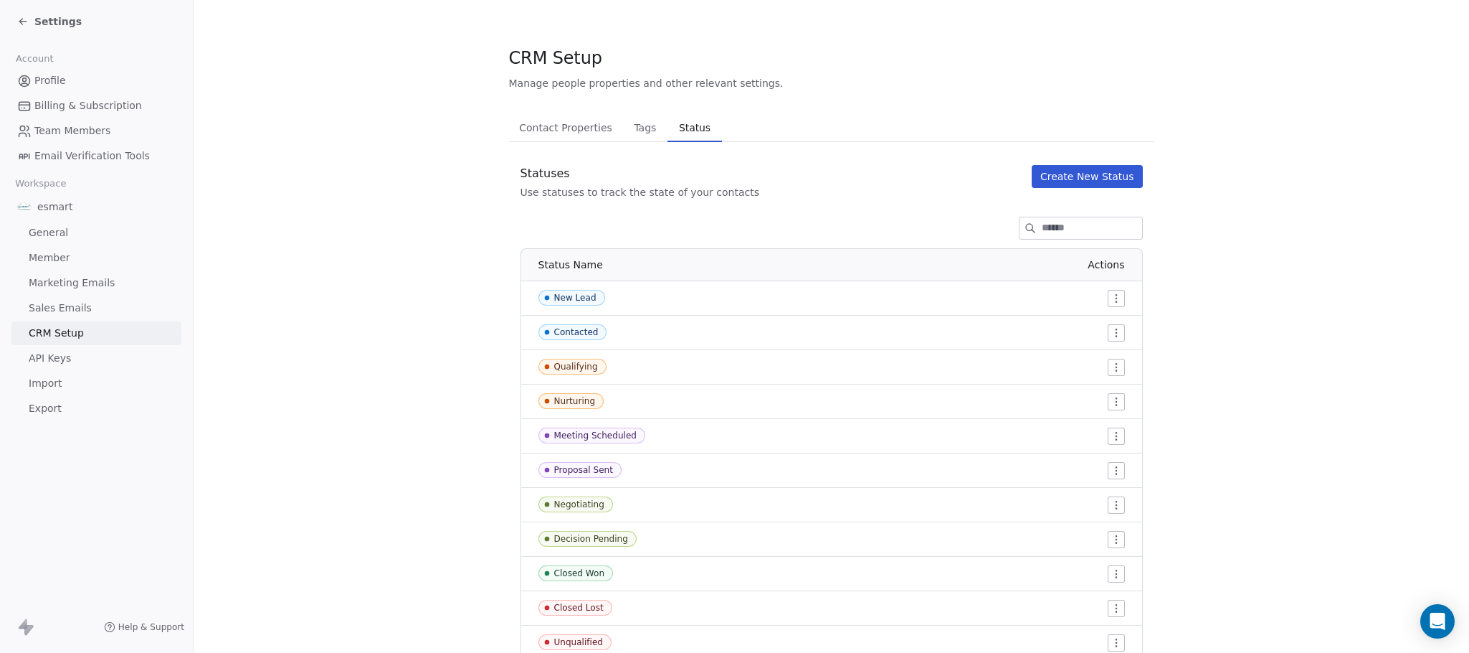
click at [1139, 362] on div "Status Name Actions New Lead Contacted Qualifying Nurturing Meeting Scheduled P…" at bounding box center [831, 471] width 645 height 447
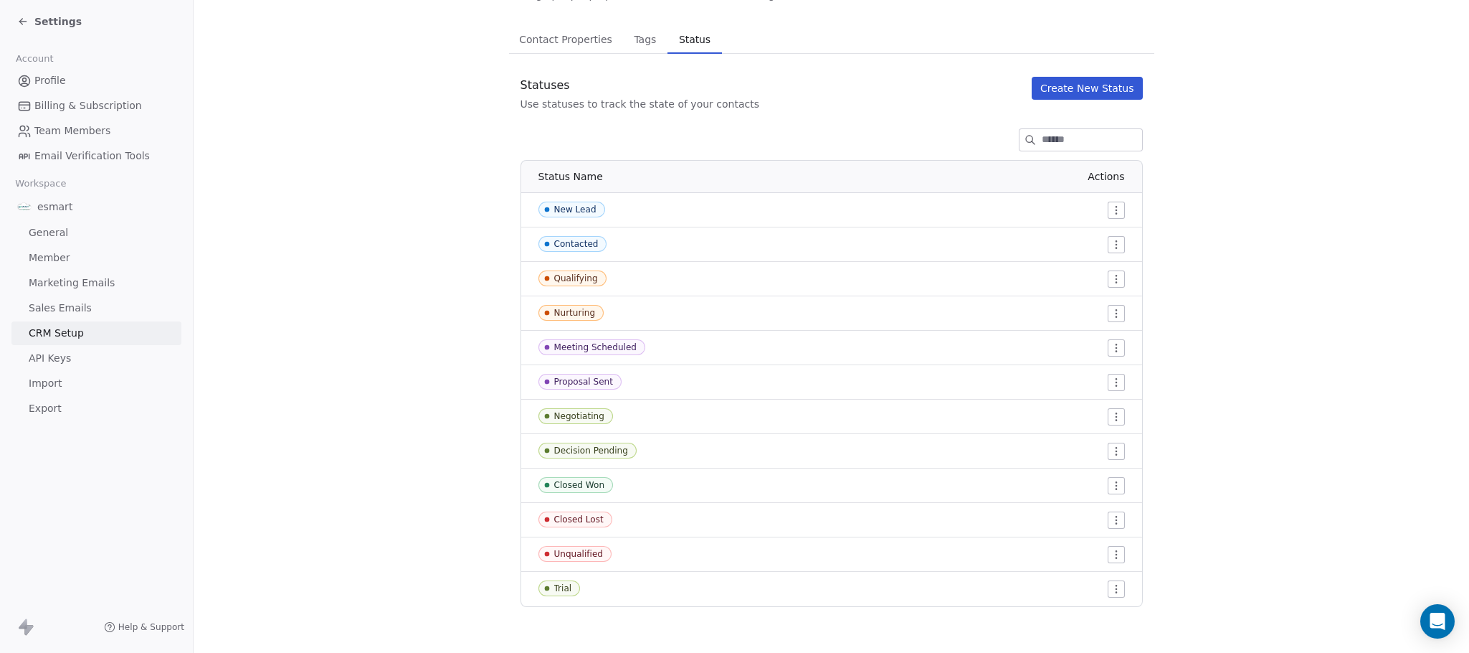
click at [605, 448] on div "Decision Pending" at bounding box center [591, 450] width 74 height 10
click at [587, 487] on div "Closed Won" at bounding box center [579, 485] width 51 height 10
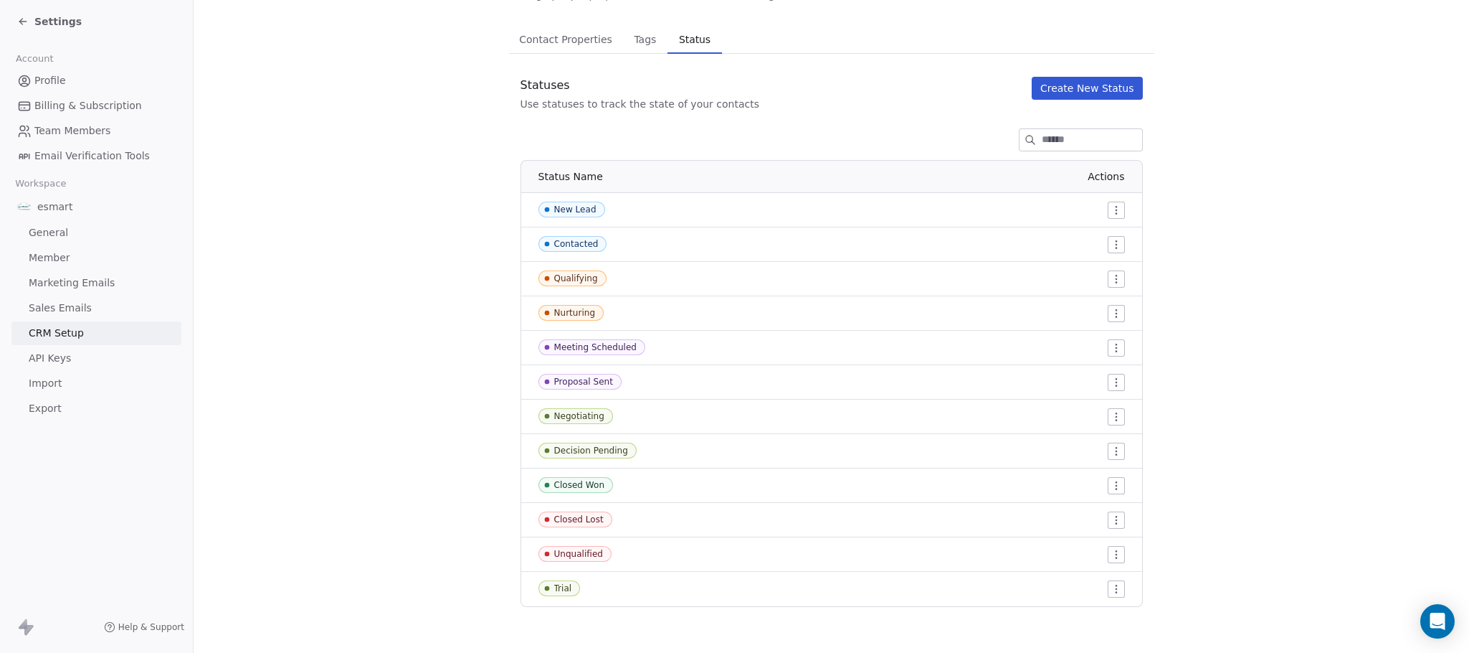
click at [661, 521] on div "Closed Lost" at bounding box center [651, 519] width 225 height 16
click at [560, 590] on div "Trial" at bounding box center [563, 588] width 18 height 10
drag, startPoint x: 560, startPoint y: 590, endPoint x: 617, endPoint y: 572, distance: 59.9
click at [562, 590] on div "Trial" at bounding box center [563, 588] width 18 height 10
click at [1251, 435] on section "CRM Setup Manage people properties and other relevant settings. Contact Propert…" at bounding box center [832, 282] width 1276 height 741
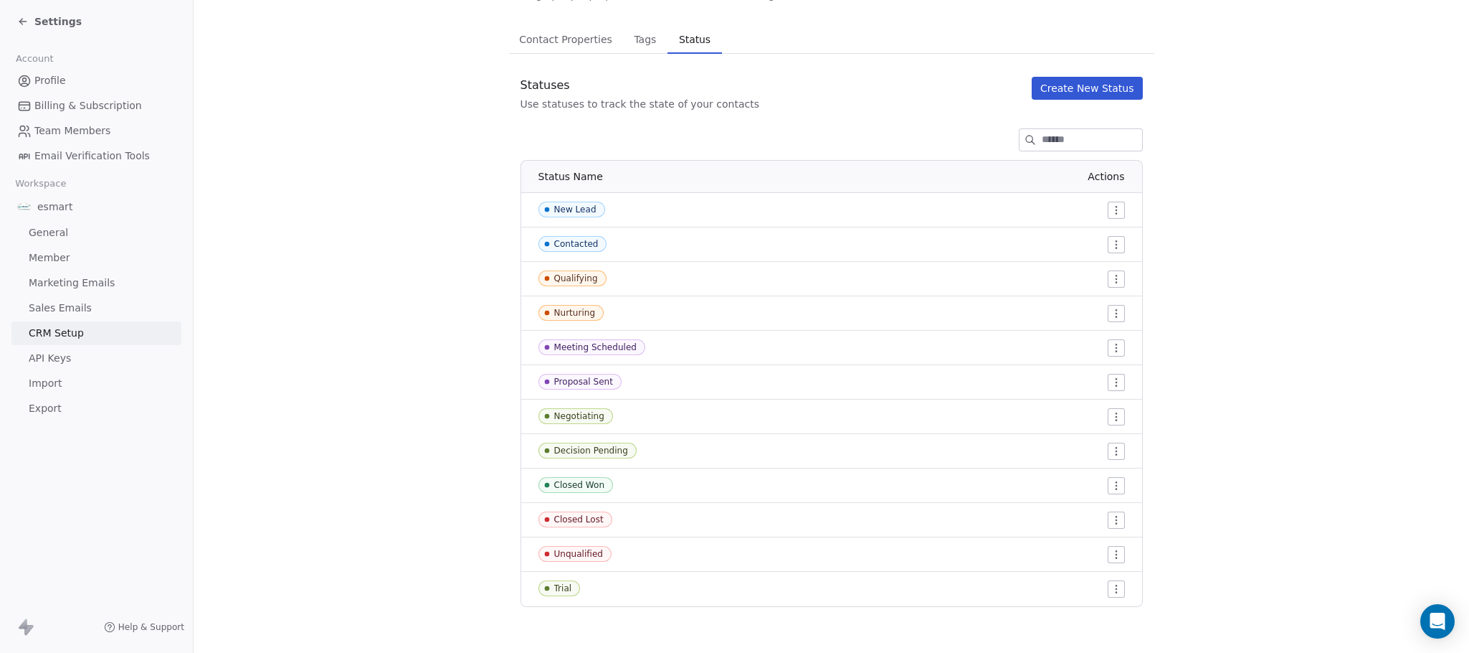
click at [581, 247] on div "Contacted" at bounding box center [576, 244] width 44 height 10
click at [509, 301] on div "Status Name Actions New Lead Contacted Qualifying Nurturing Meeting Scheduled P…" at bounding box center [831, 383] width 645 height 447
click at [594, 485] on div "Closed Won" at bounding box center [579, 485] width 51 height 10
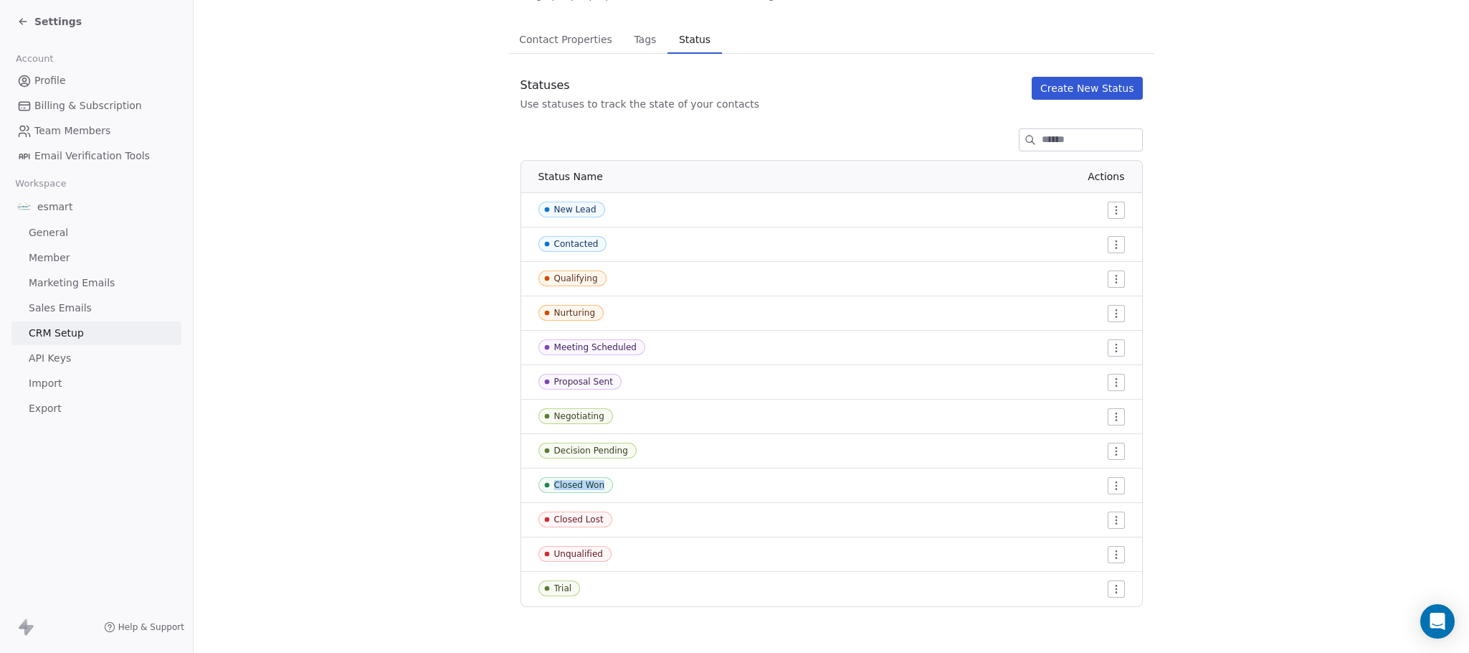
click at [594, 485] on div "Closed Won" at bounding box center [579, 485] width 51 height 10
click at [1284, 491] on section "CRM Setup Manage people properties and other relevant settings. Contact Propert…" at bounding box center [832, 282] width 1276 height 741
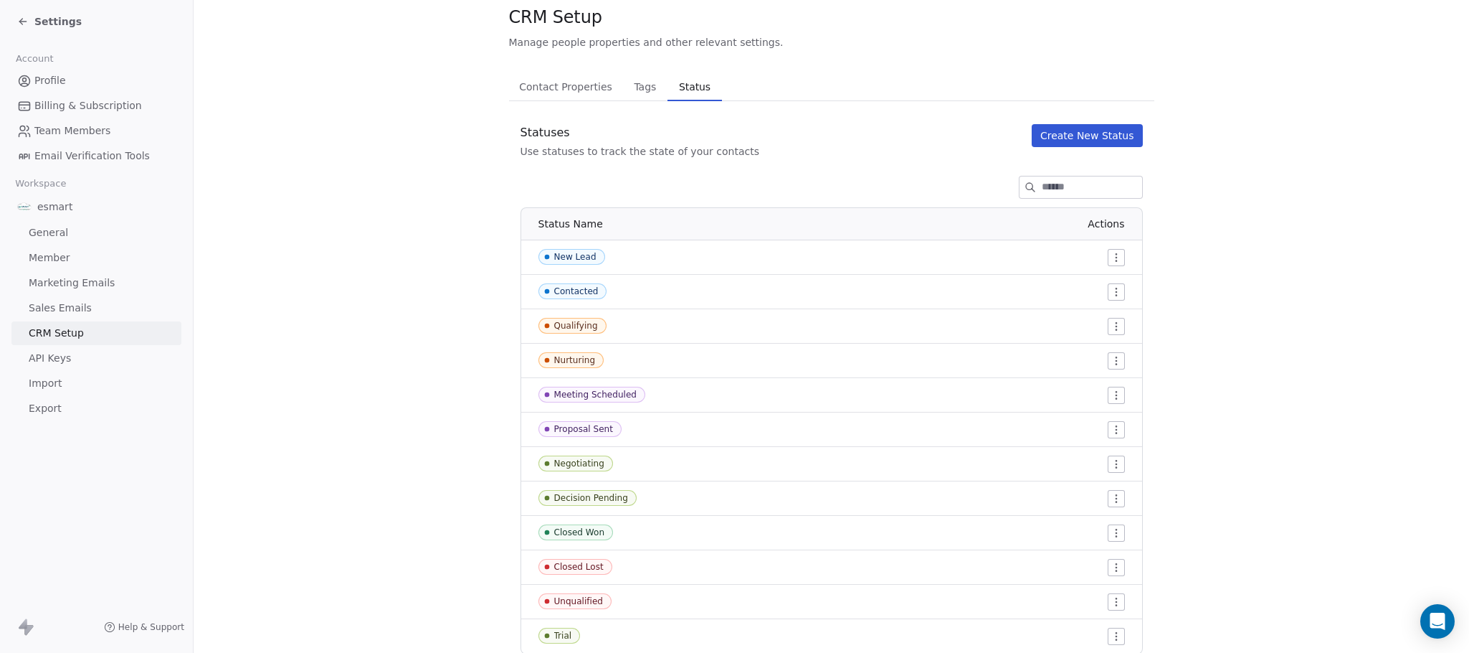
scroll to position [0, 0]
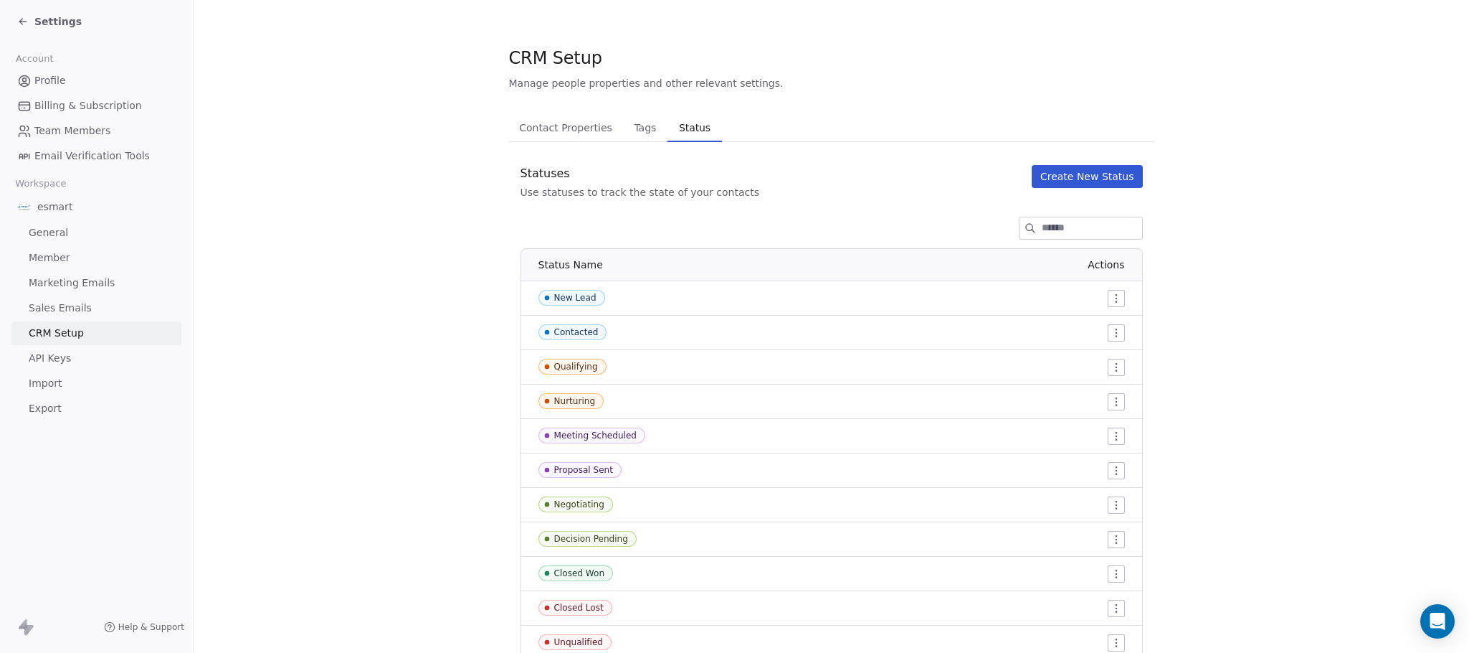
click at [639, 130] on span "Tags" at bounding box center [645, 128] width 34 height 20
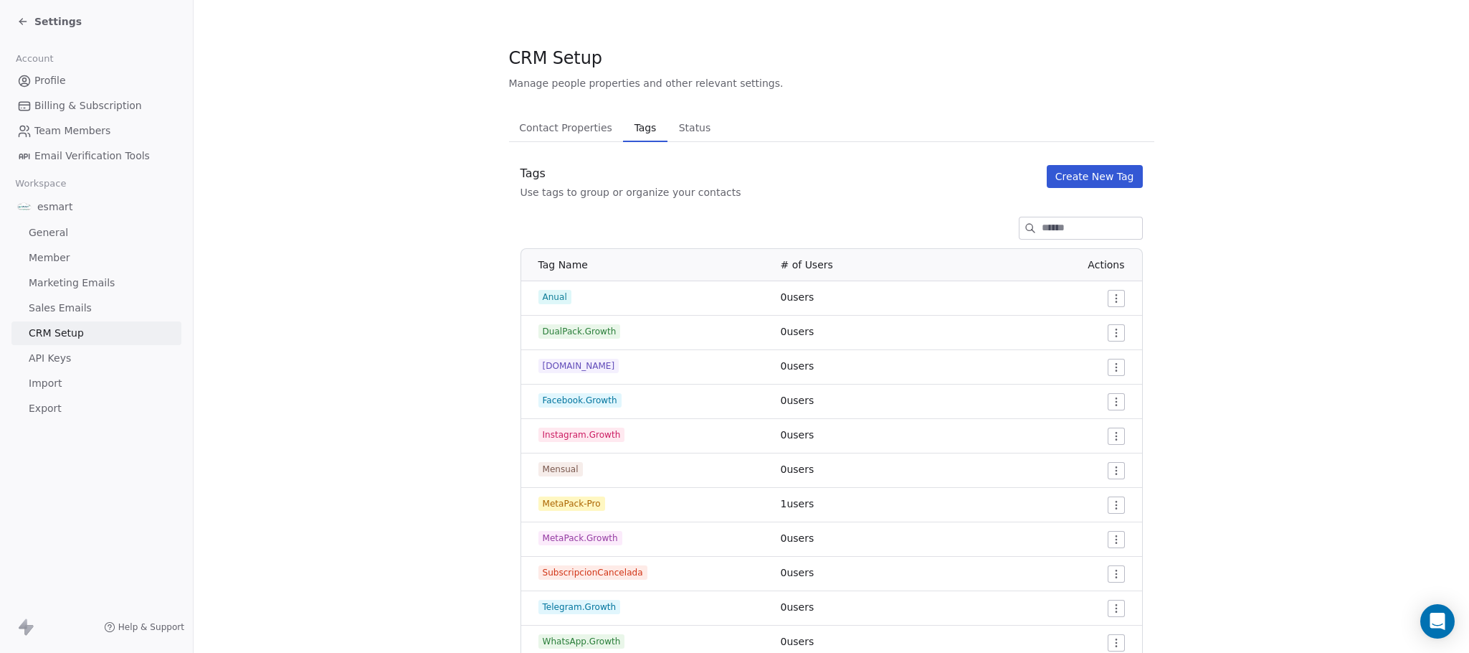
click at [567, 136] on span "Contact Properties" at bounding box center [565, 128] width 105 height 20
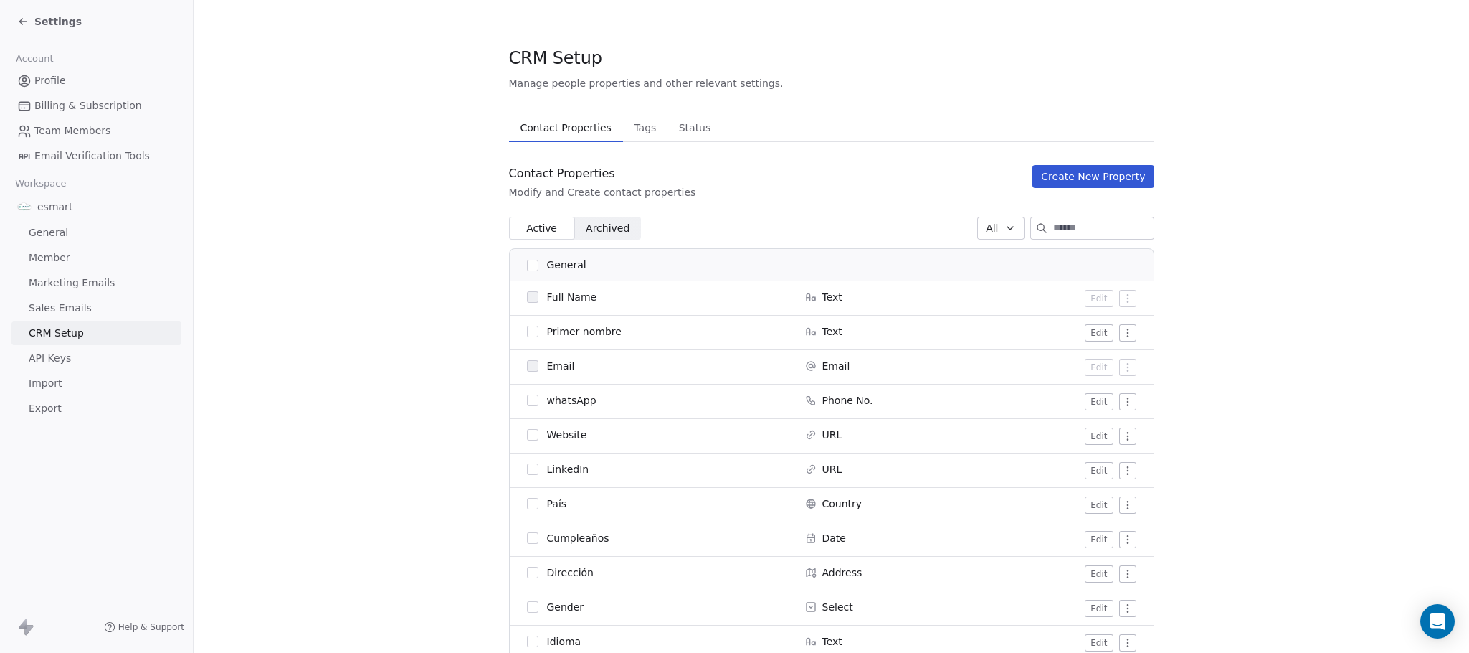
click at [620, 227] on span "Archived Archived" at bounding box center [608, 228] width 66 height 23
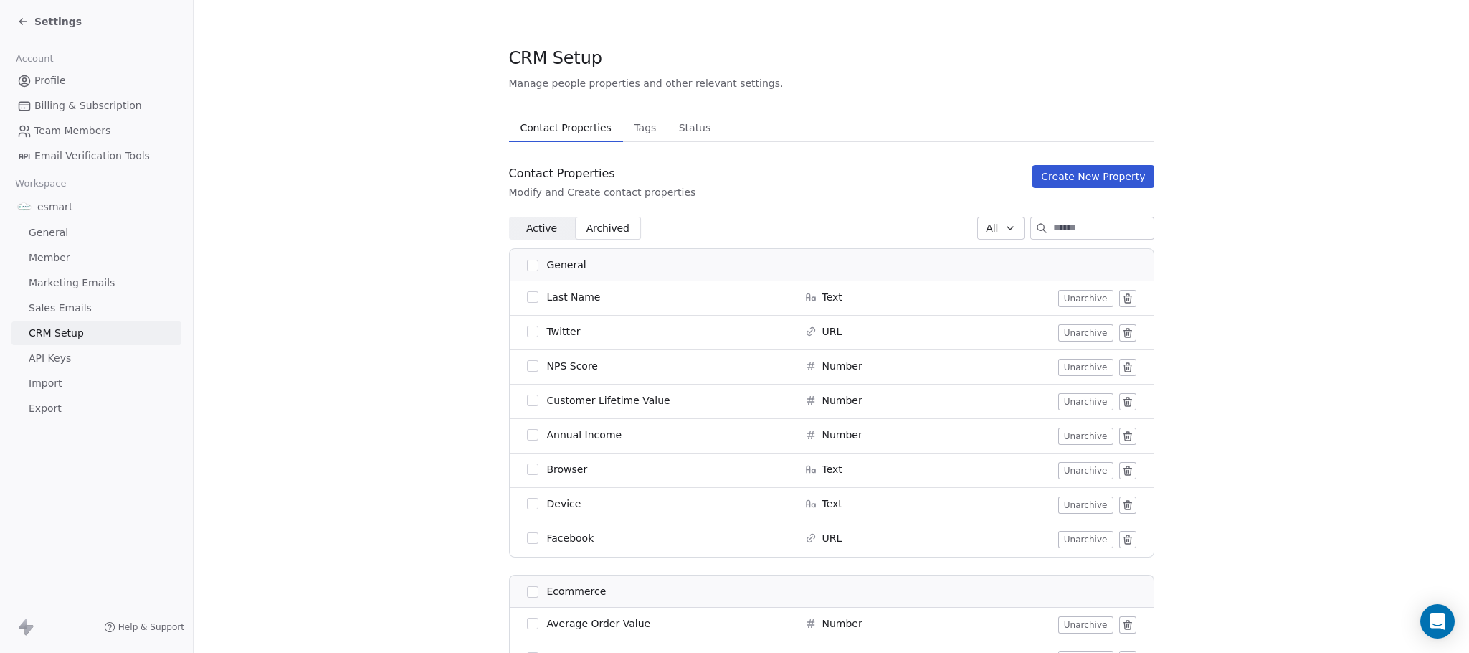
click at [543, 235] on span "Active" at bounding box center [541, 228] width 31 height 15
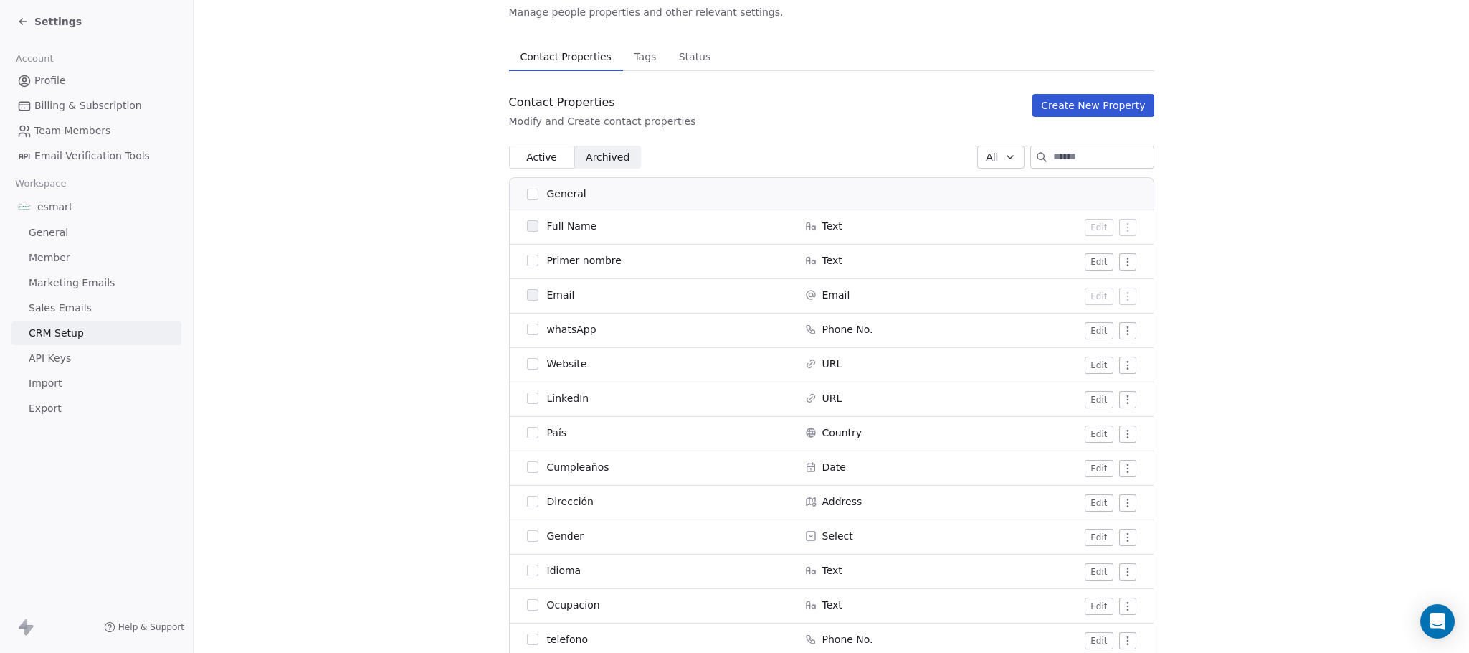
scroll to position [108, 0]
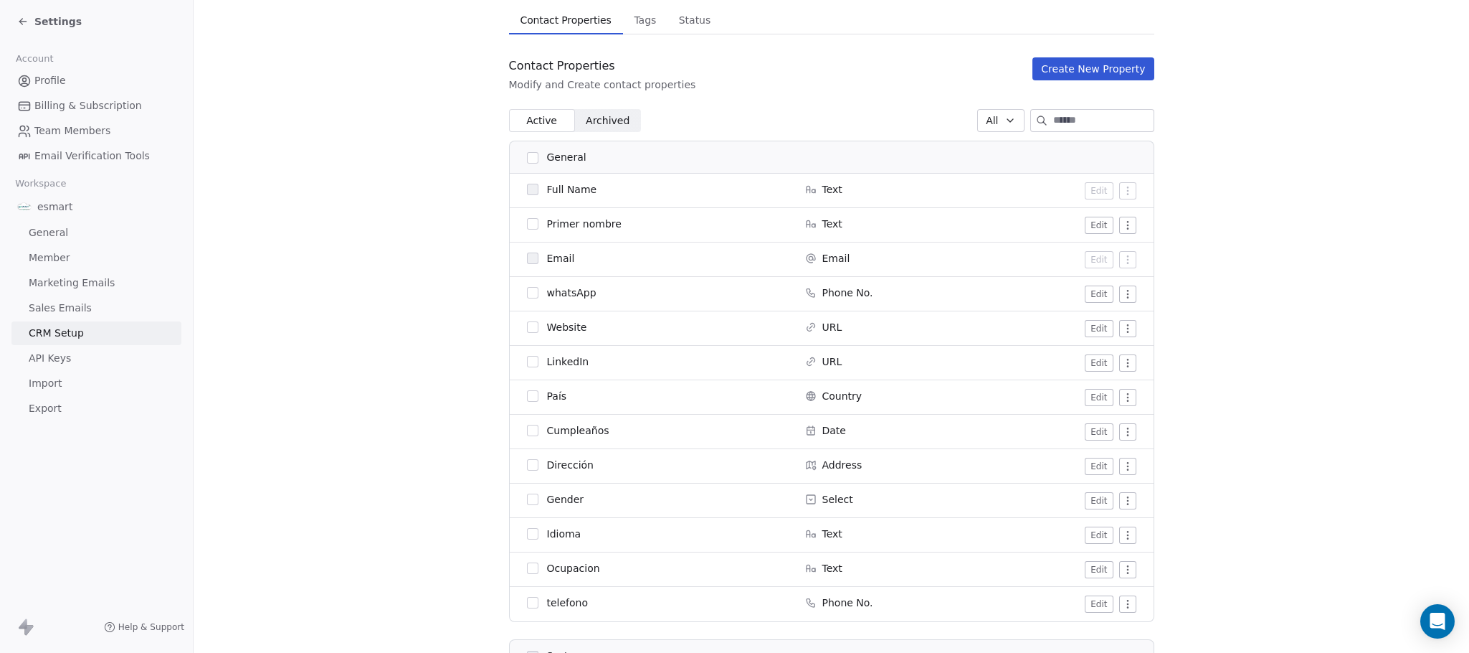
click at [1091, 217] on button "Edit" at bounding box center [1099, 225] width 28 height 17
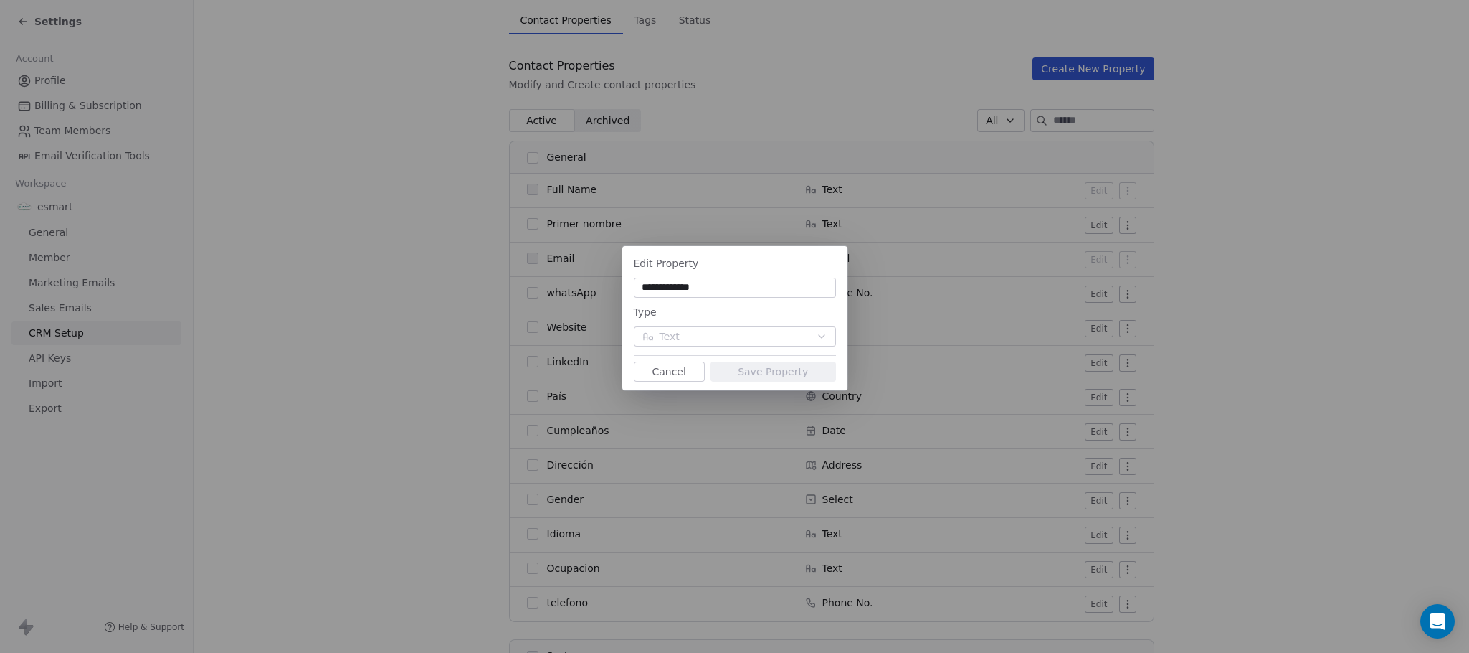
click at [678, 291] on input "**********" at bounding box center [735, 287] width 197 height 14
type input "**********"
click at [759, 360] on div "**********" at bounding box center [734, 318] width 225 height 138
click at [764, 364] on button "Save Property" at bounding box center [774, 371] width 126 height 20
click at [734, 295] on input "**********" at bounding box center [735, 287] width 197 height 14
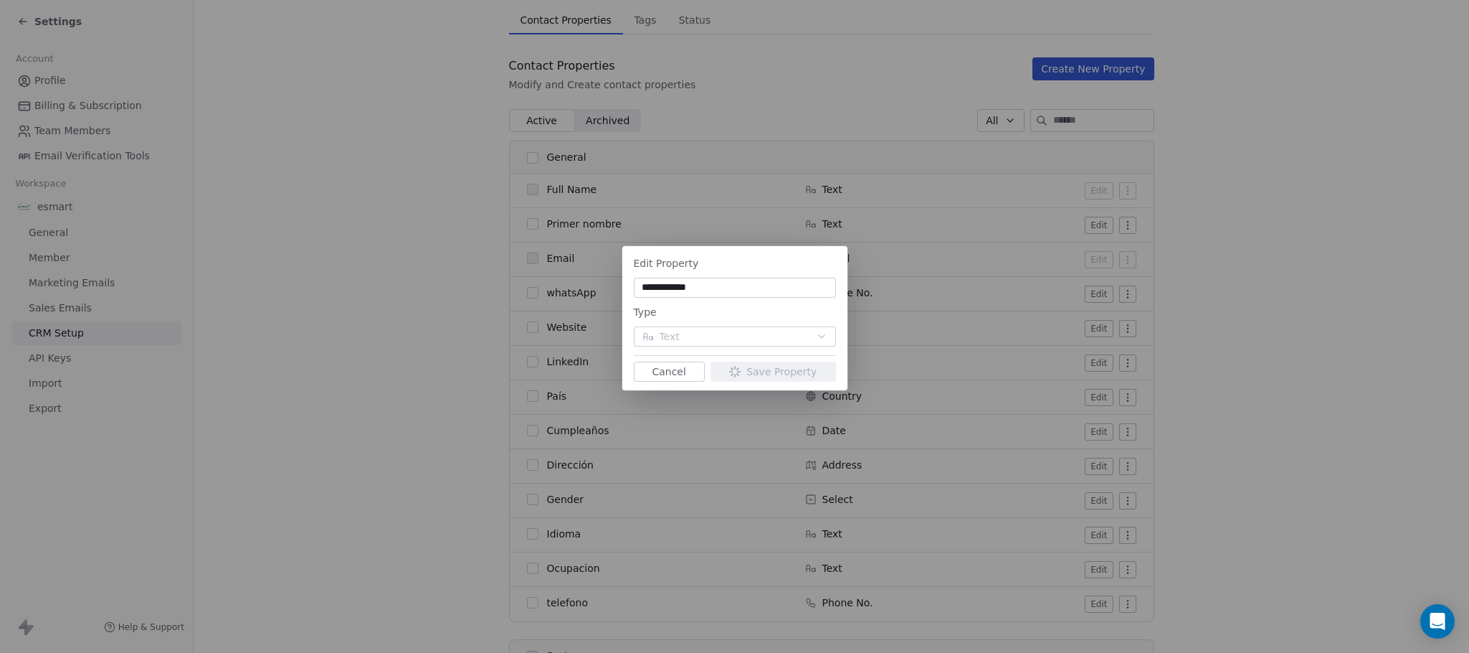
click at [734, 295] on input "**********" at bounding box center [735, 287] width 197 height 14
click at [754, 359] on div "**********" at bounding box center [734, 318] width 225 height 138
click at [727, 252] on div "**********" at bounding box center [734, 318] width 225 height 138
click at [539, 255] on div "**********" at bounding box center [734, 326] width 1469 height 207
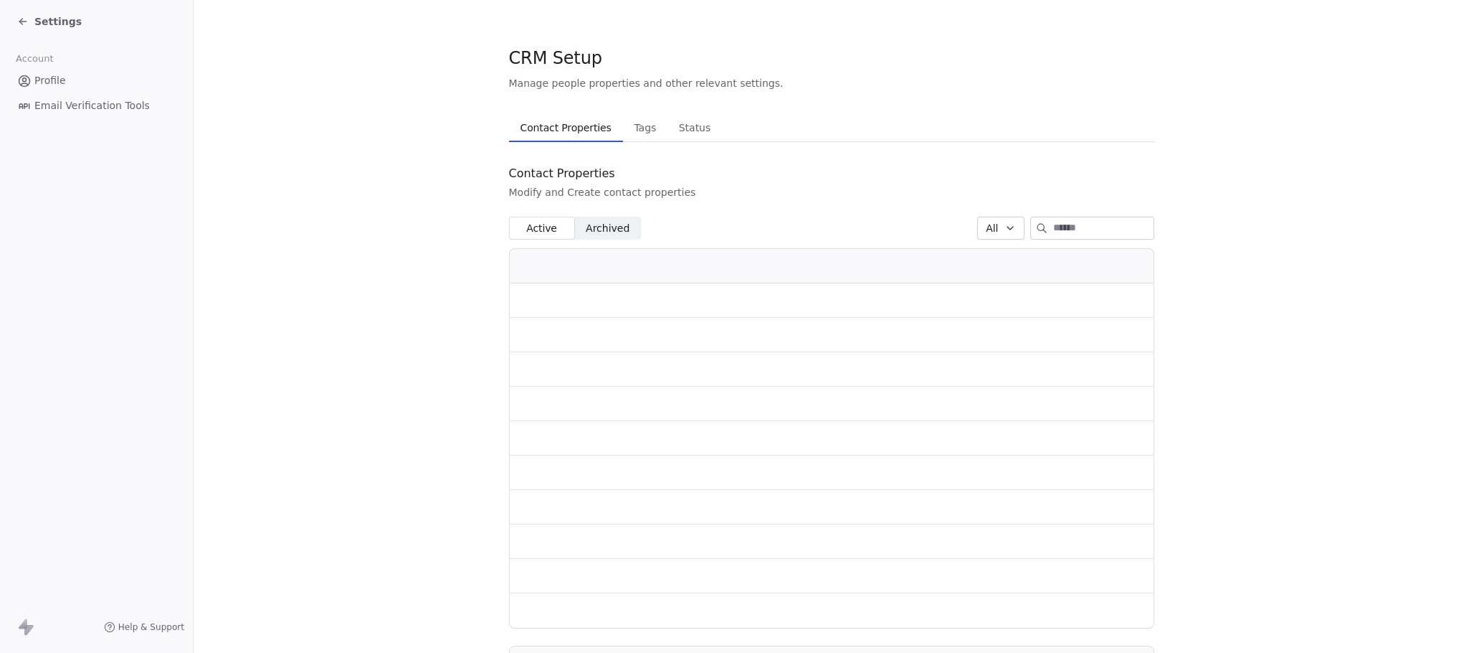
click at [409, 93] on section "CRM Setup Manage people properties and other relevant settings. Contact Propert…" at bounding box center [832, 544] width 1276 height 1089
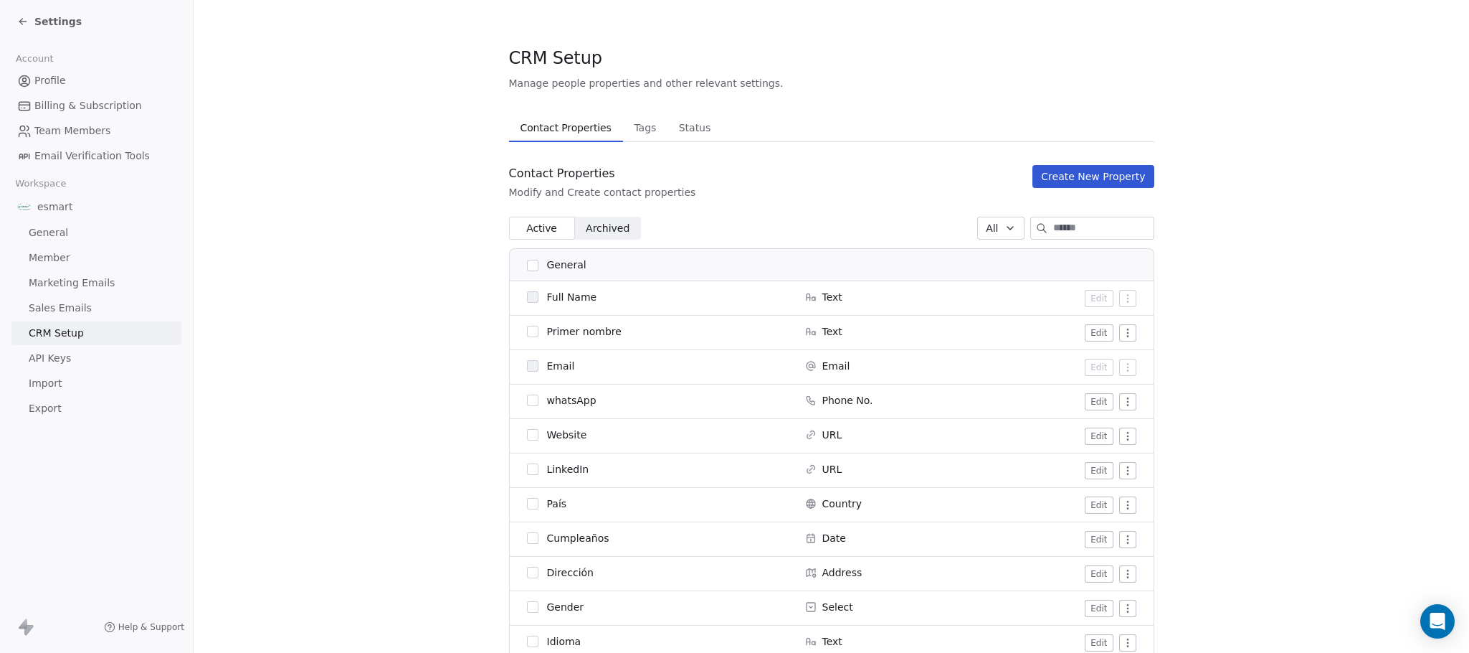
click at [1093, 328] on button "Edit" at bounding box center [1099, 332] width 28 height 17
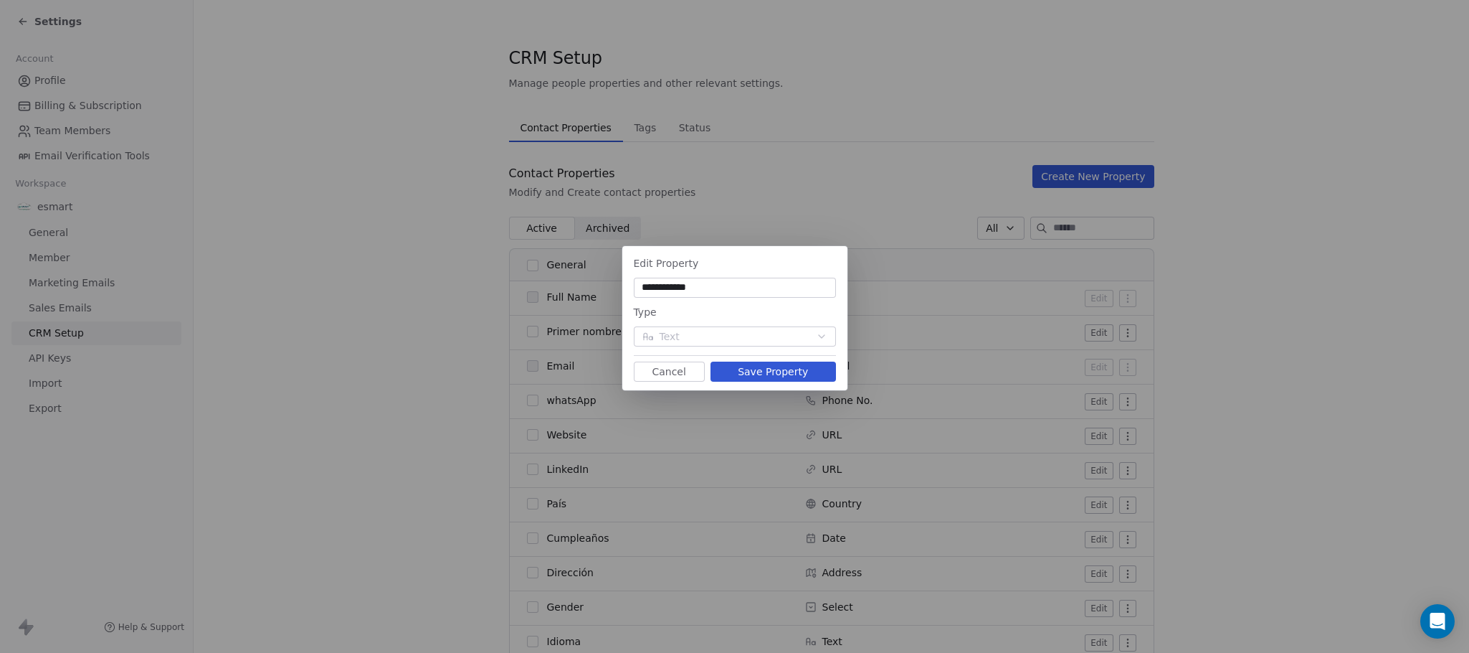
type input "**********"
click at [799, 373] on button "Save Property" at bounding box center [774, 371] width 126 height 20
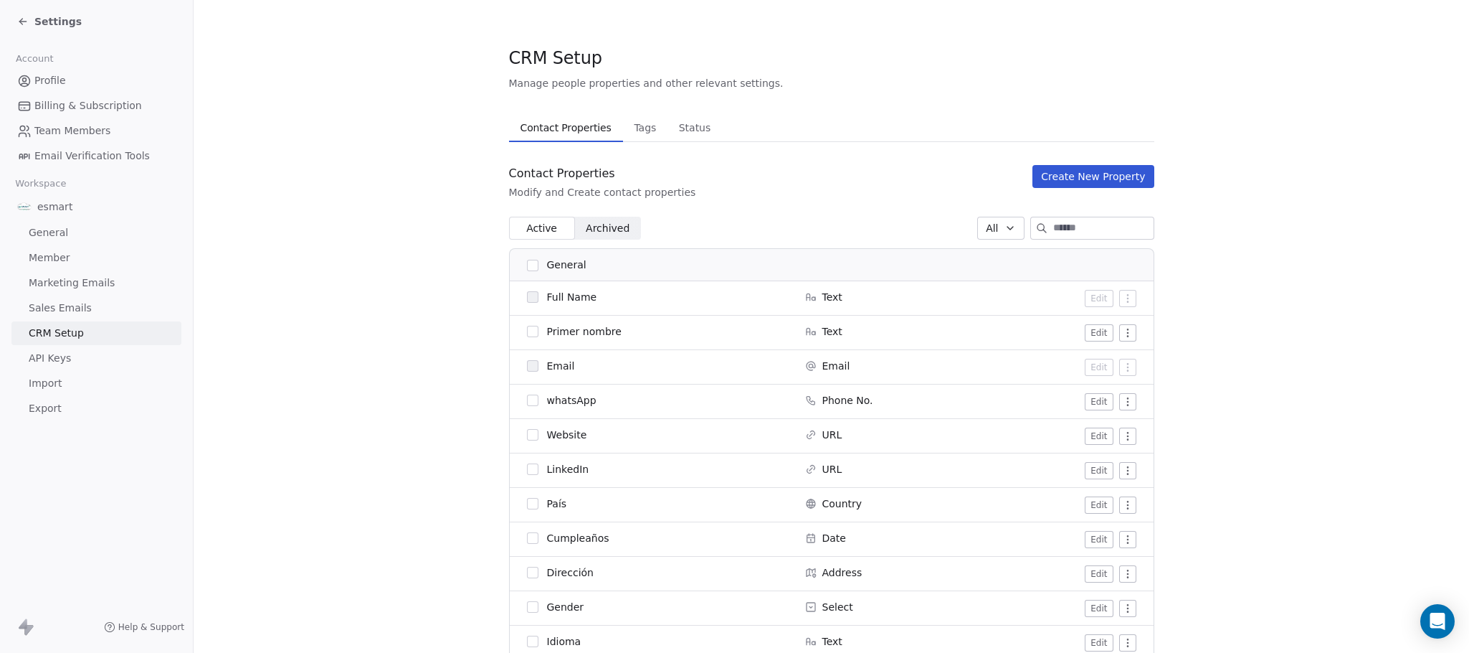
click at [1089, 336] on button "Edit" at bounding box center [1099, 332] width 28 height 17
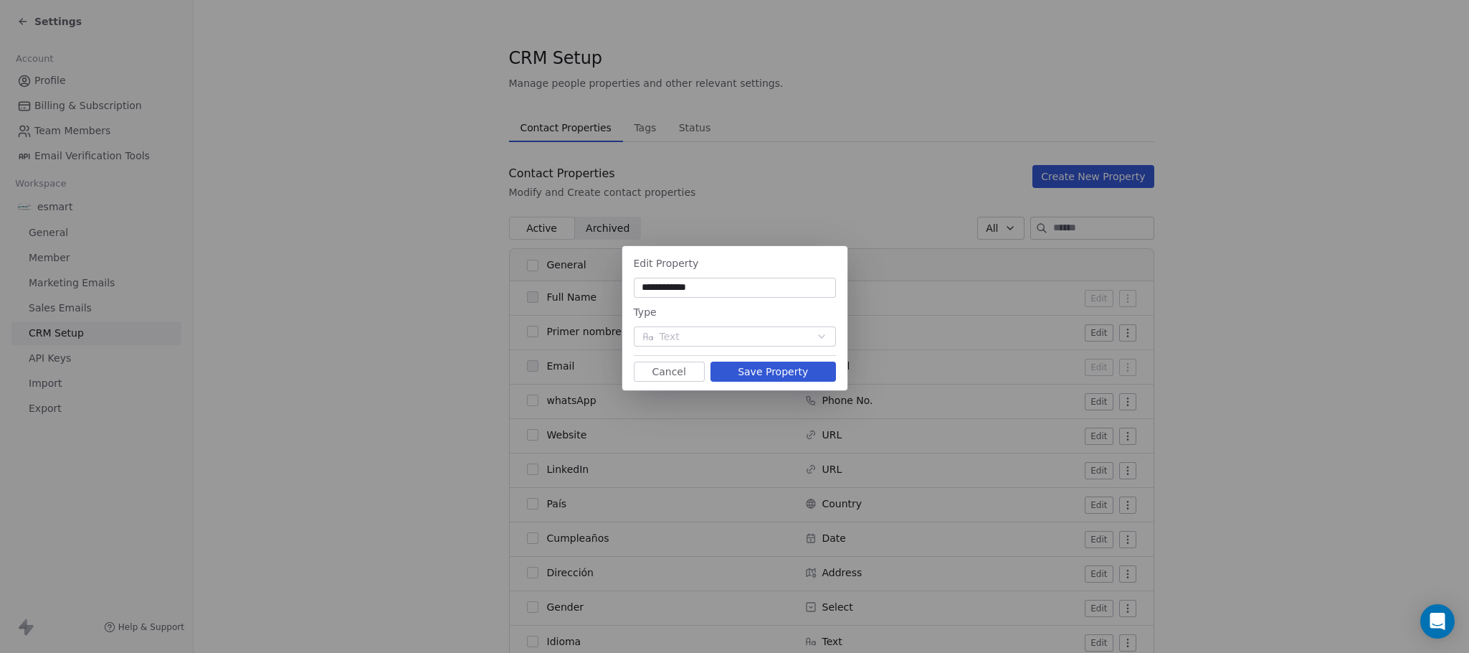
type input "**********"
click at [811, 366] on button "Save Property" at bounding box center [774, 371] width 126 height 20
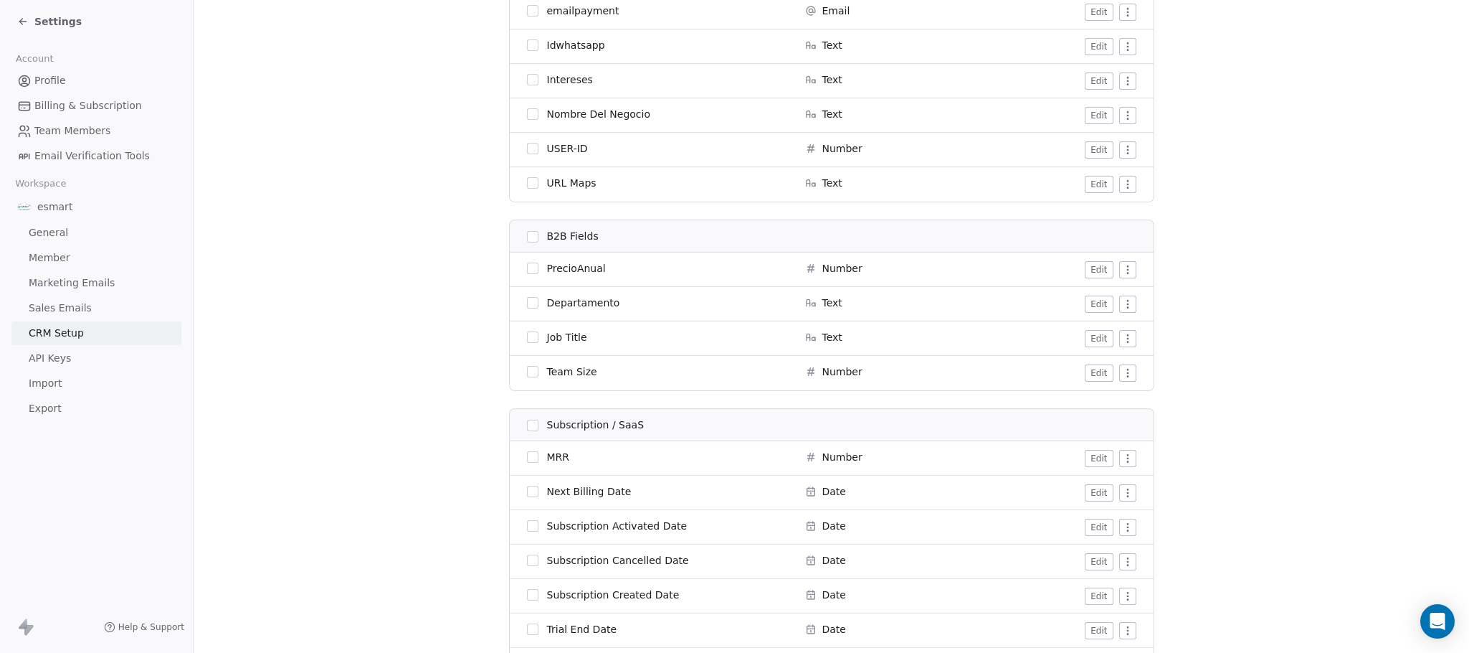
scroll to position [1061, 0]
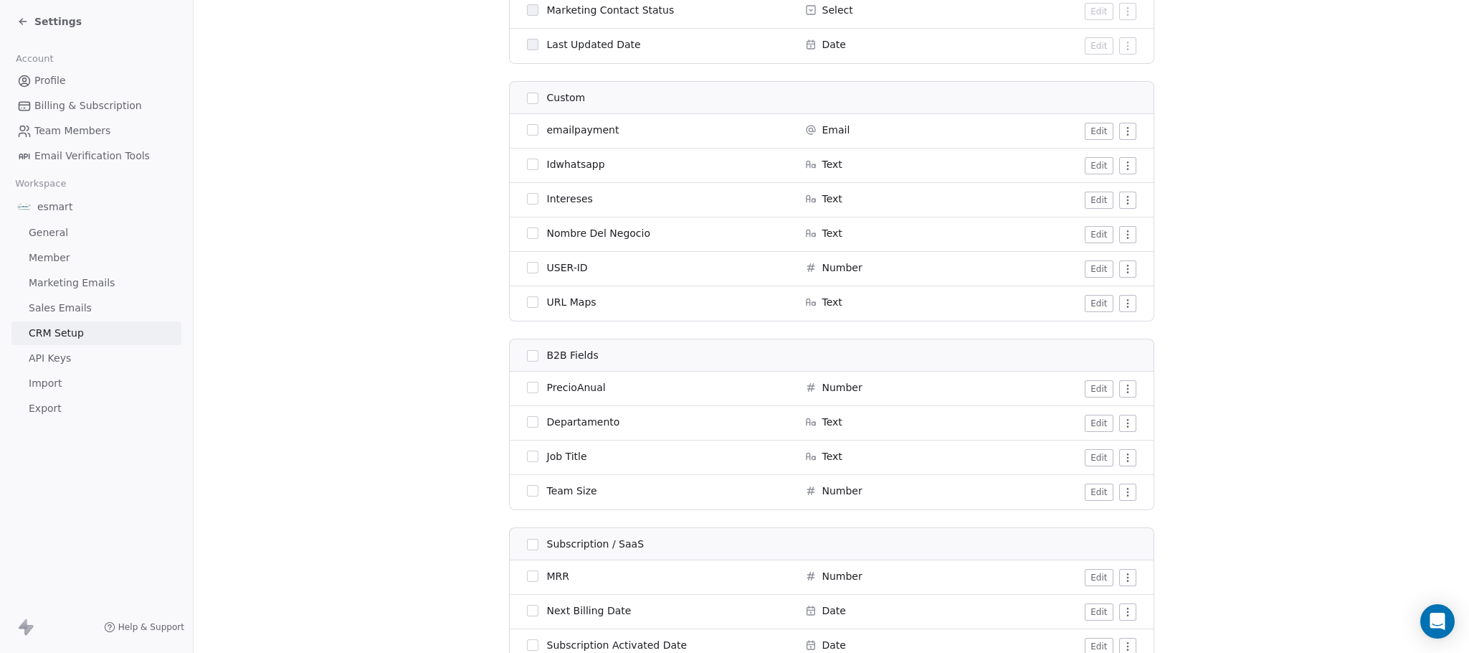
click at [527, 363] on div "B2B Fields" at bounding box center [657, 355] width 261 height 15
click at [527, 359] on button "button" at bounding box center [532, 355] width 11 height 11
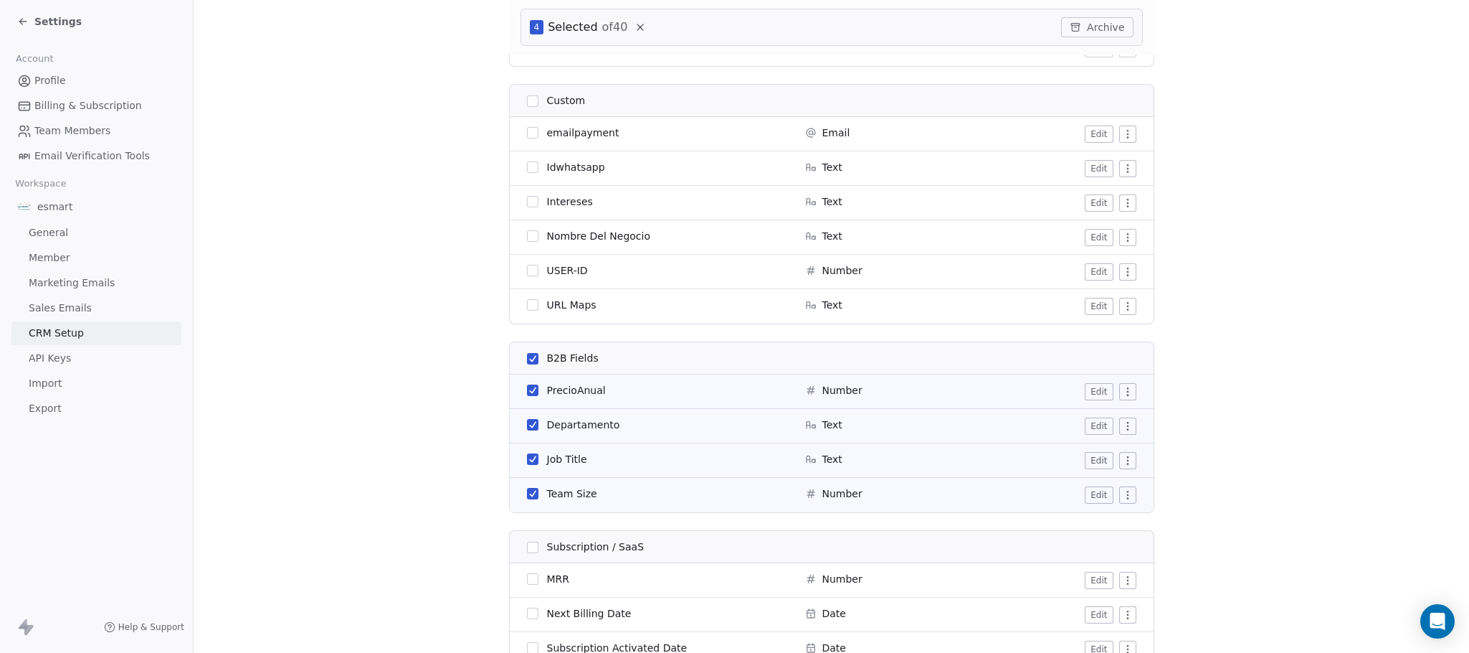
scroll to position [1114, 0]
click at [592, 388] on span "PrecioAnual" at bounding box center [576, 388] width 59 height 14
click at [587, 388] on span "PrecioAnual" at bounding box center [576, 388] width 59 height 14
copy span "PrecioAnual"
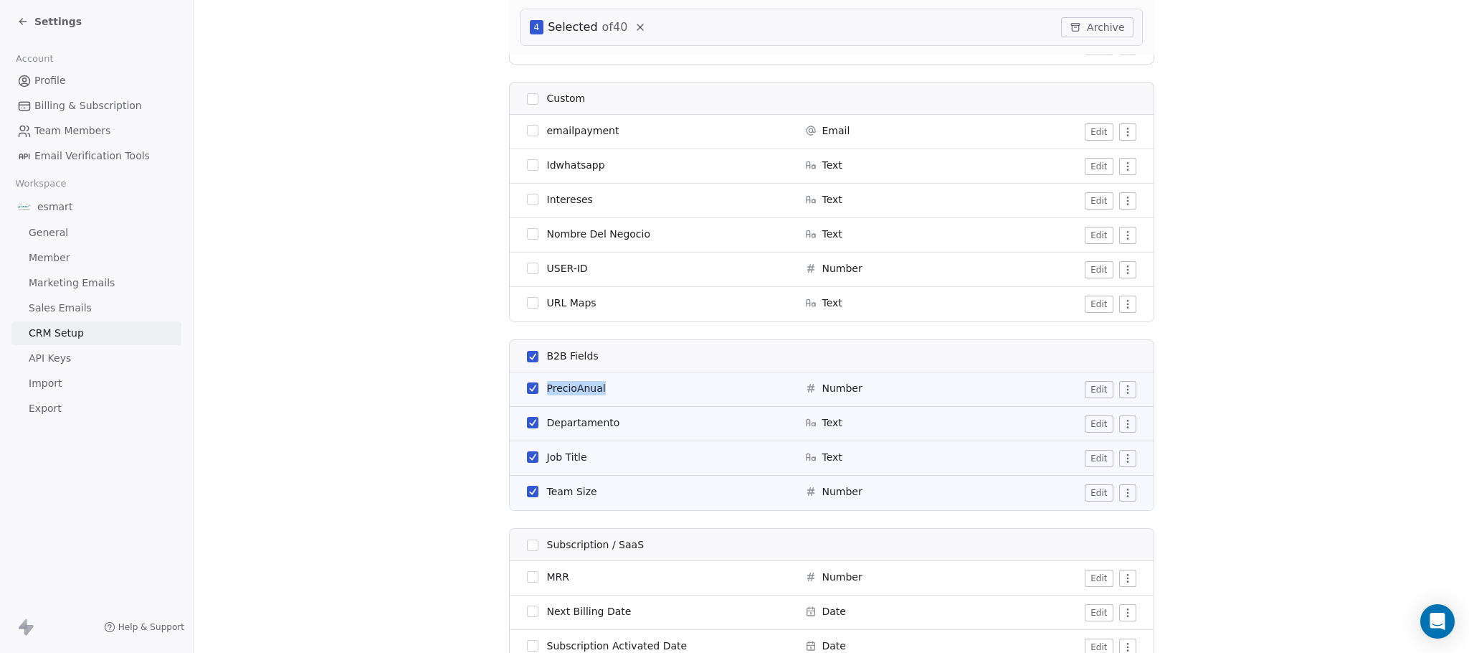
click at [1102, 32] on button "Archive" at bounding box center [1097, 27] width 72 height 20
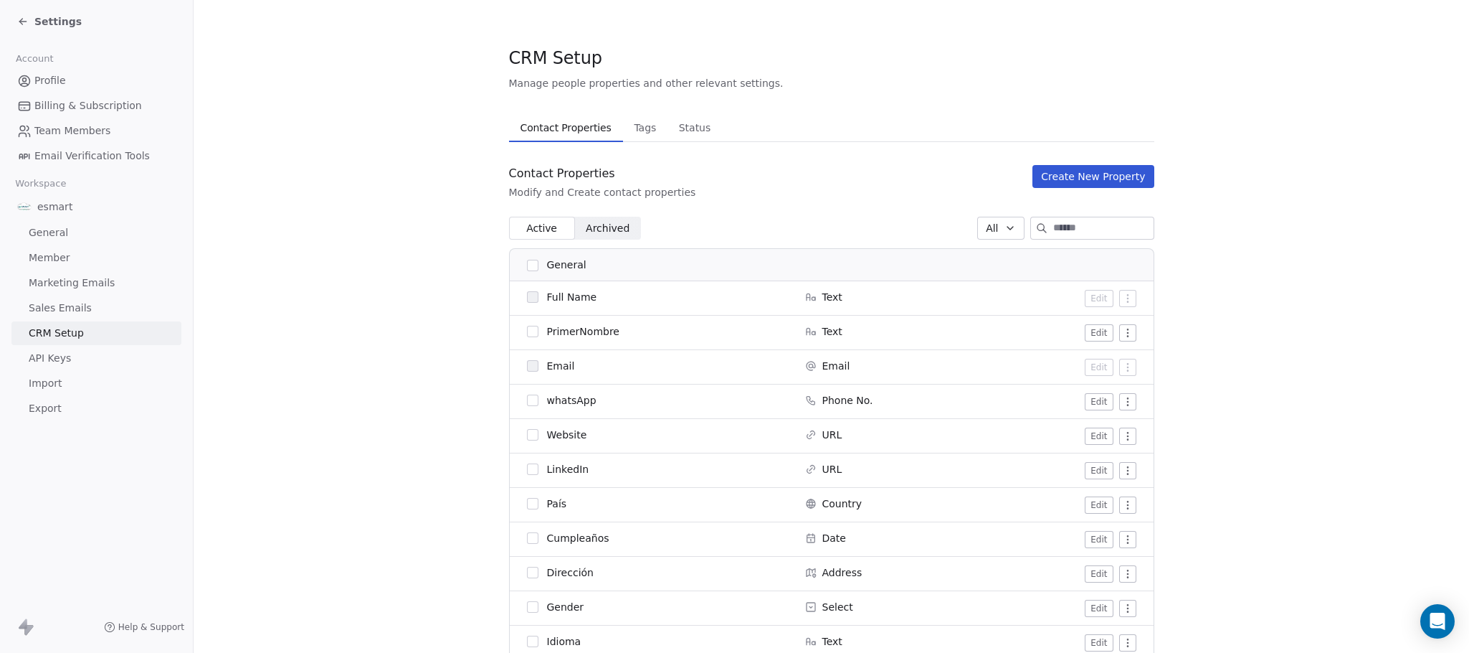
click at [1112, 170] on button "Create New Property" at bounding box center [1093, 176] width 121 height 23
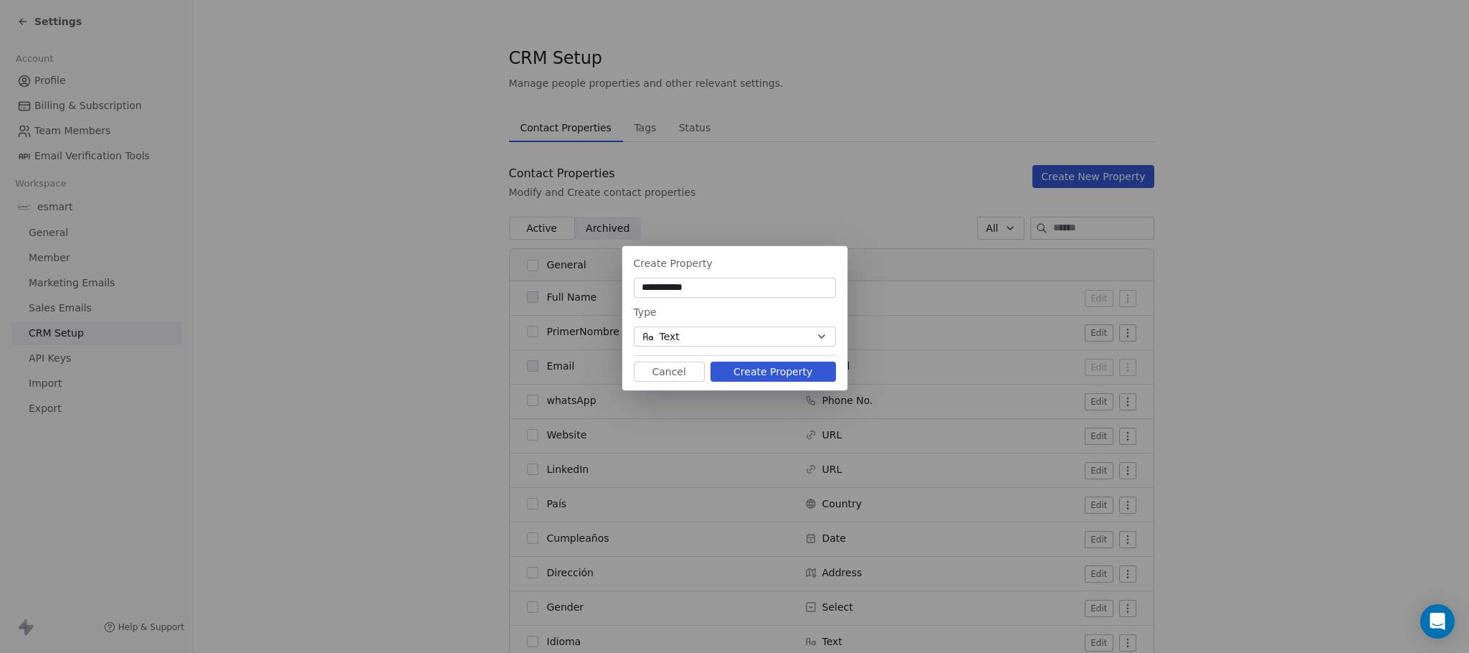
type input "**********"
click at [759, 339] on button "Text" at bounding box center [735, 336] width 202 height 20
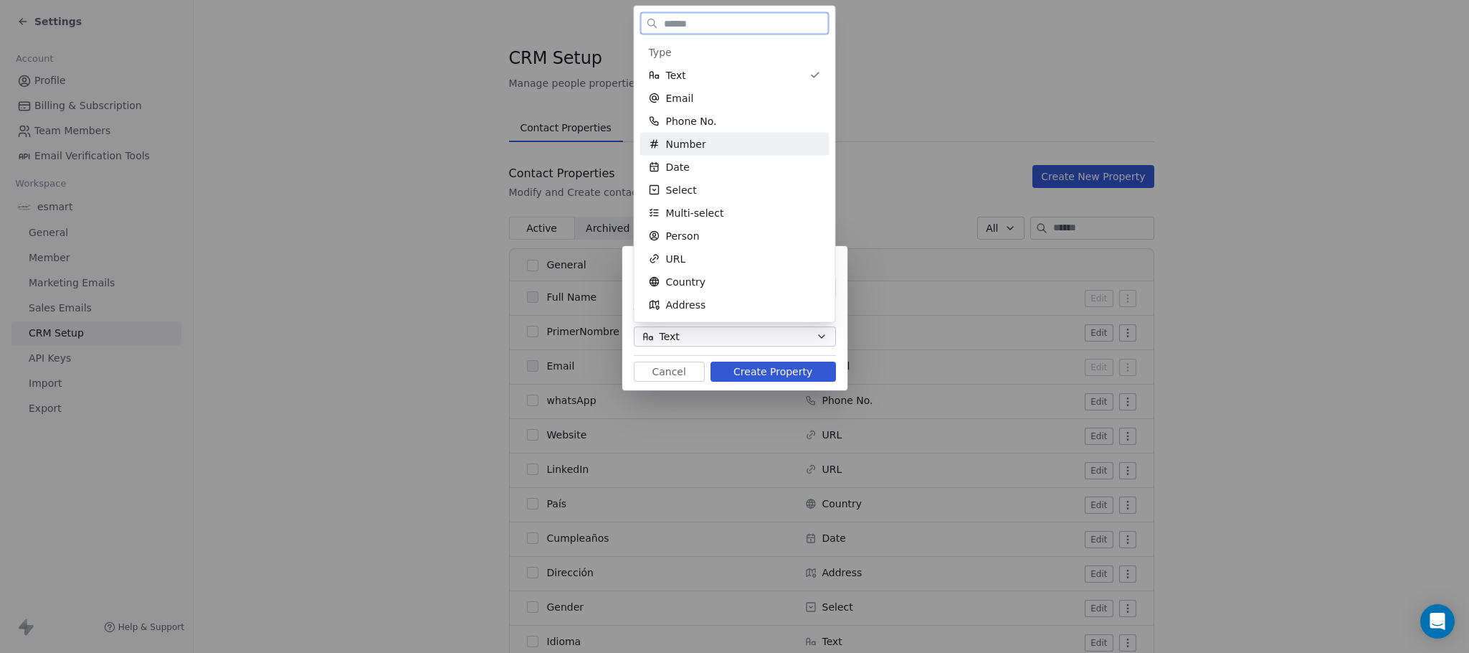
click at [744, 143] on div "Number" at bounding box center [735, 144] width 172 height 14
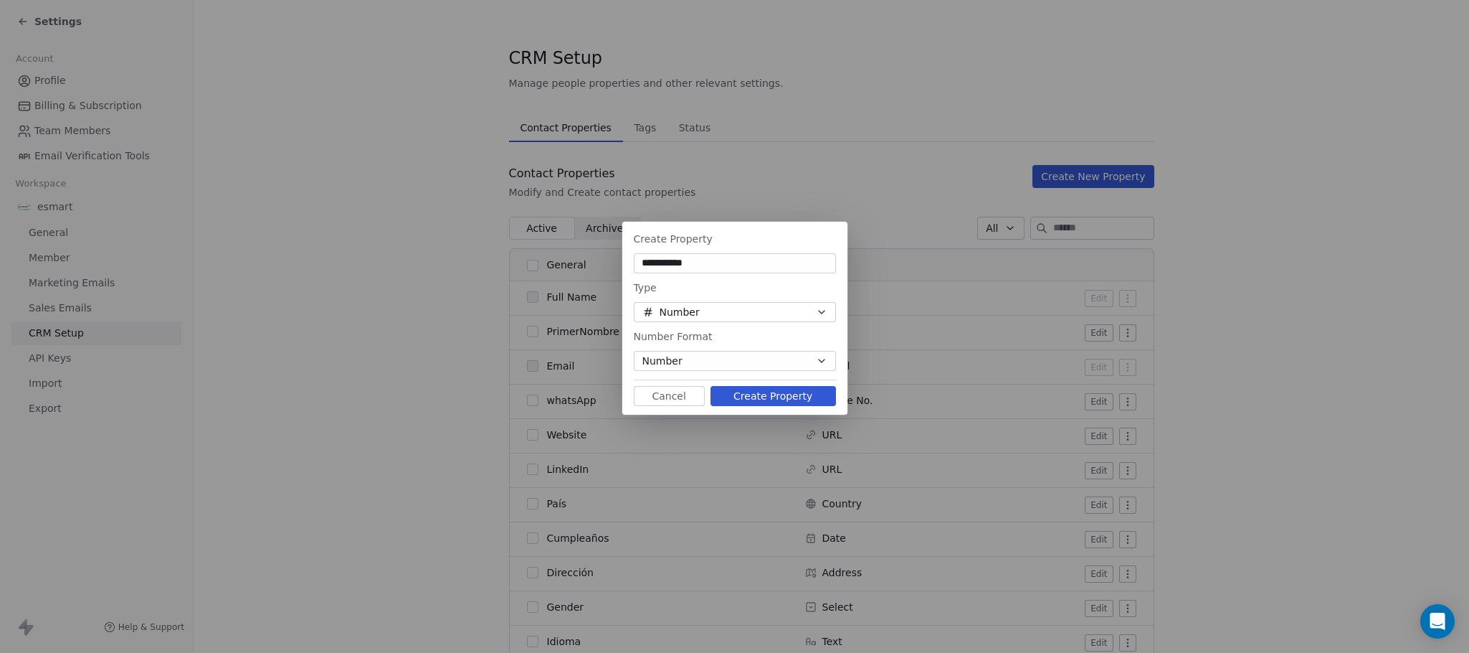
click at [745, 355] on button "Number" at bounding box center [735, 361] width 202 height 20
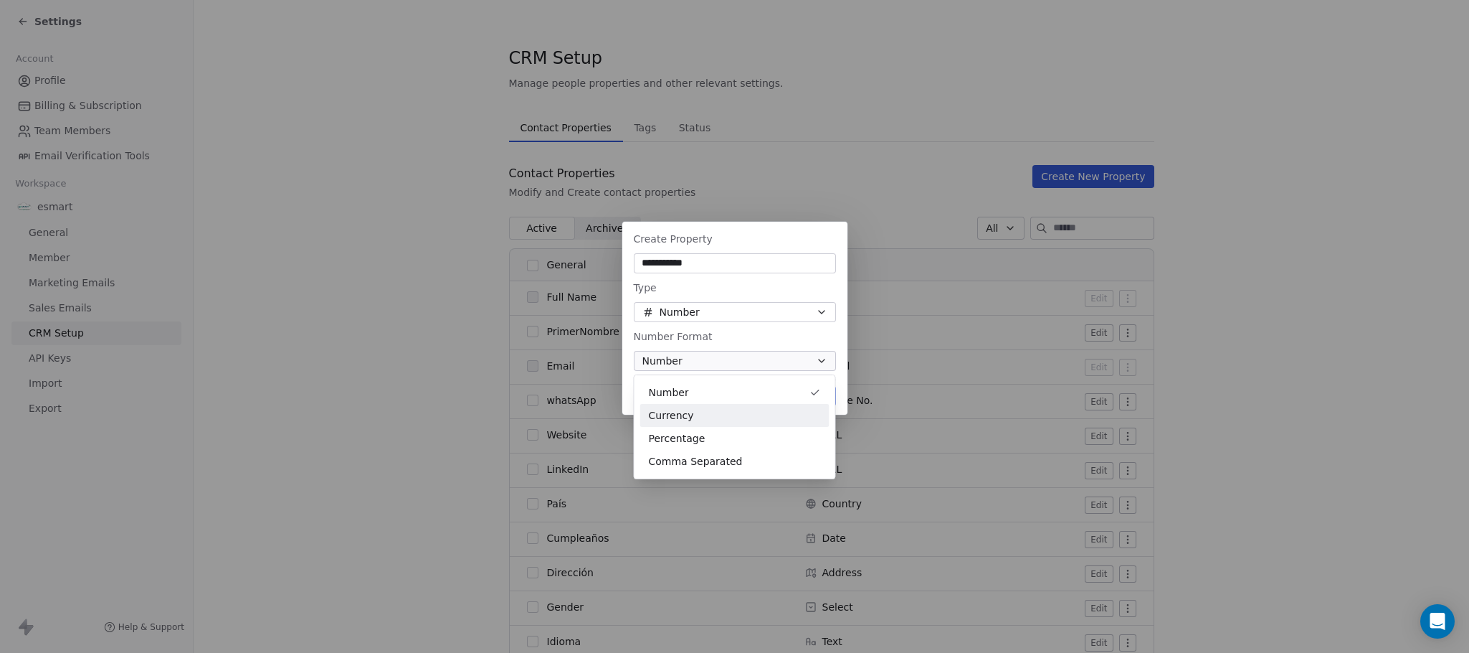
click at [766, 408] on div "Currency" at bounding box center [735, 415] width 172 height 15
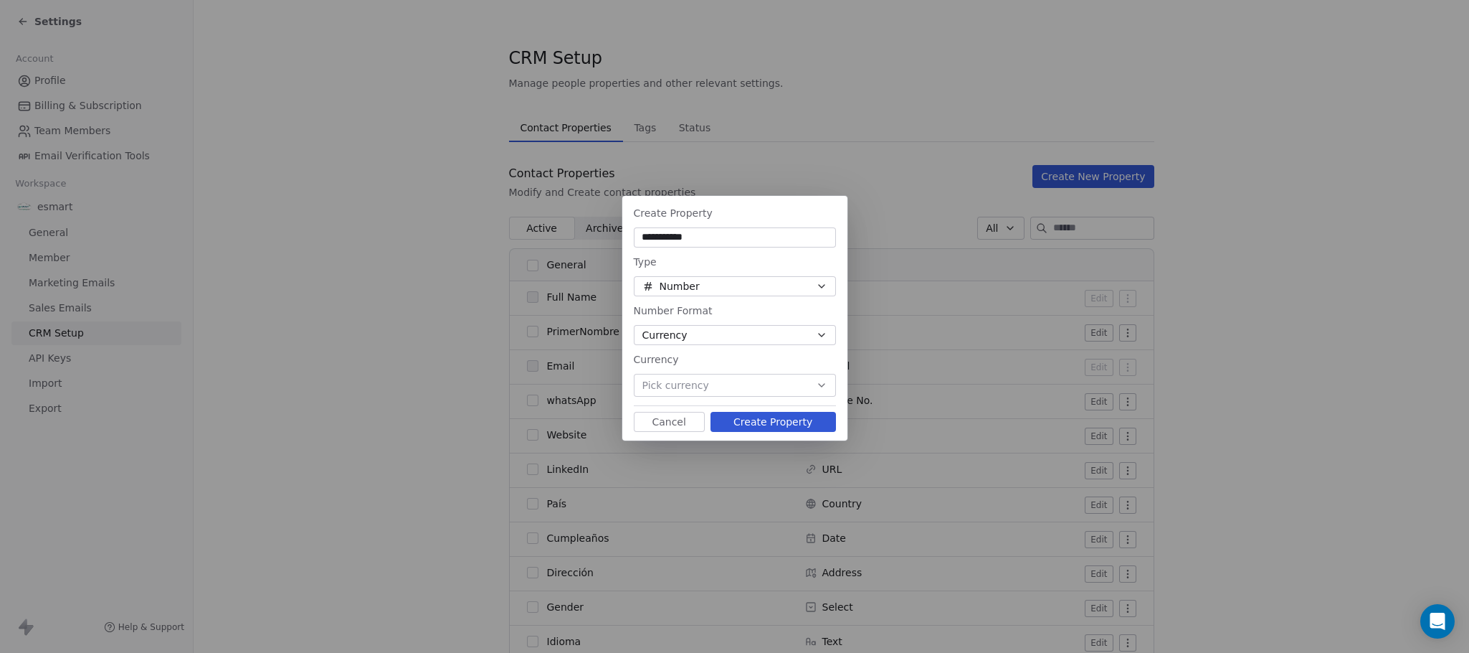
click at [737, 379] on button "Pick currency" at bounding box center [735, 385] width 202 height 23
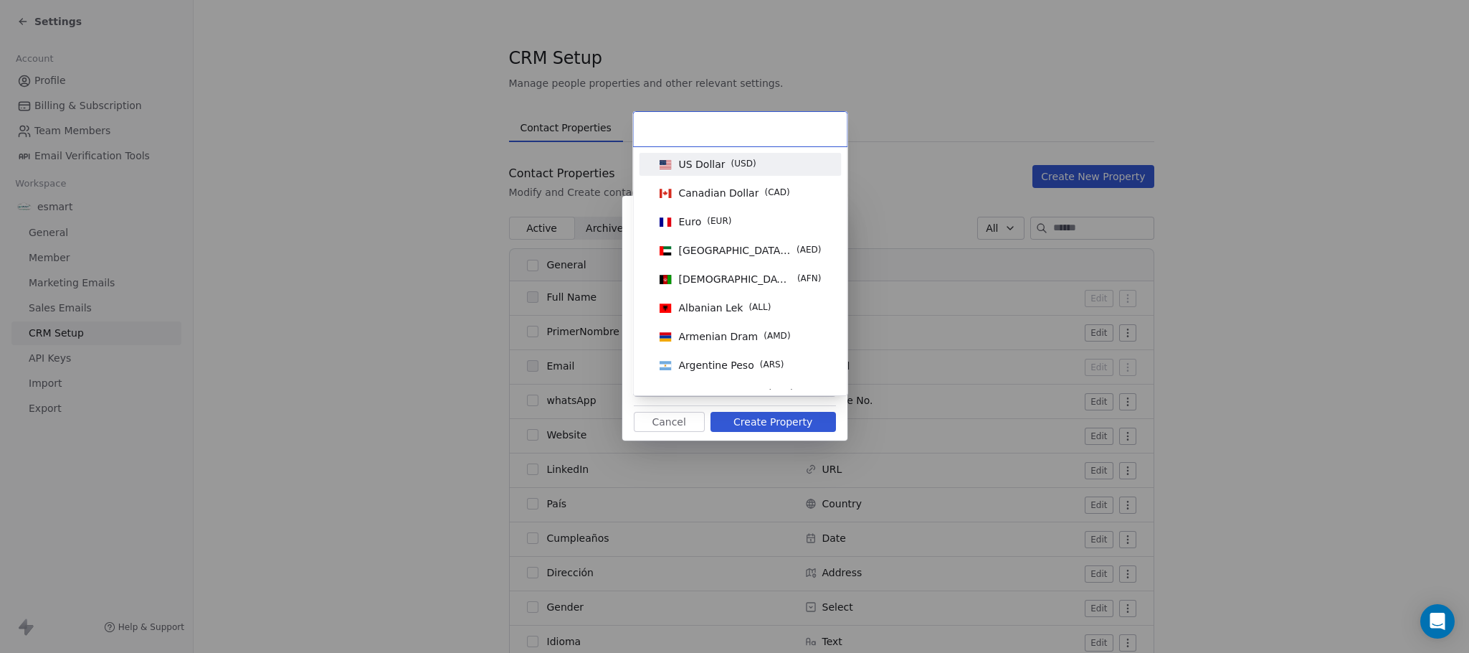
click at [738, 168] on span "( USD )" at bounding box center [744, 164] width 25 height 14
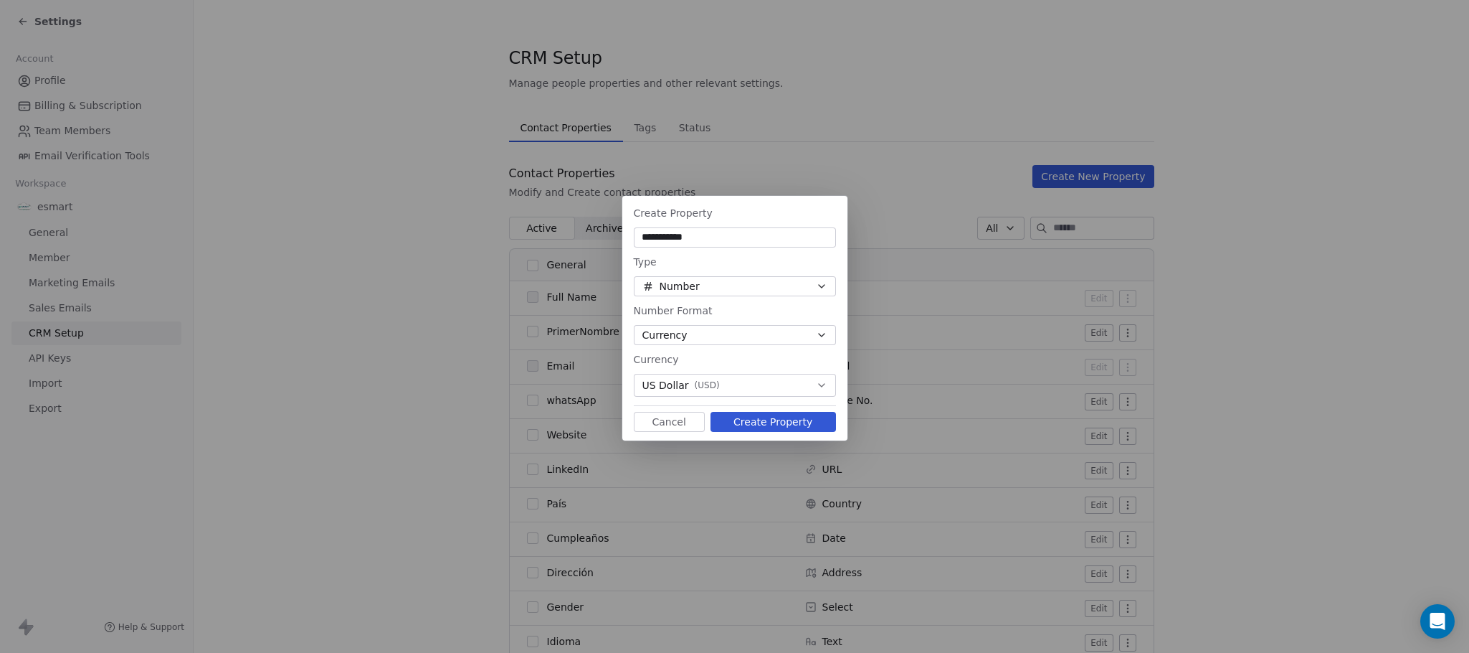
click at [736, 235] on input "**********" at bounding box center [735, 237] width 197 height 14
click at [792, 426] on button "Create Property" at bounding box center [774, 422] width 126 height 20
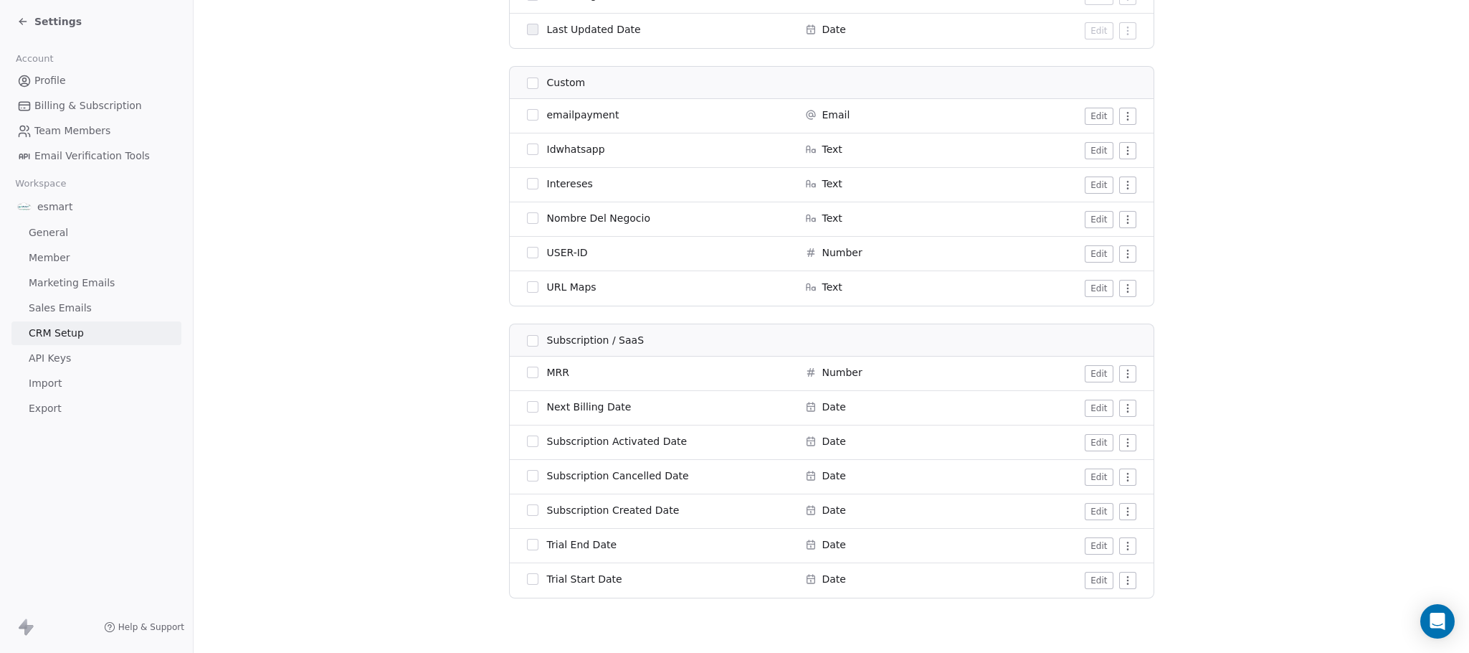
scroll to position [1087, 0]
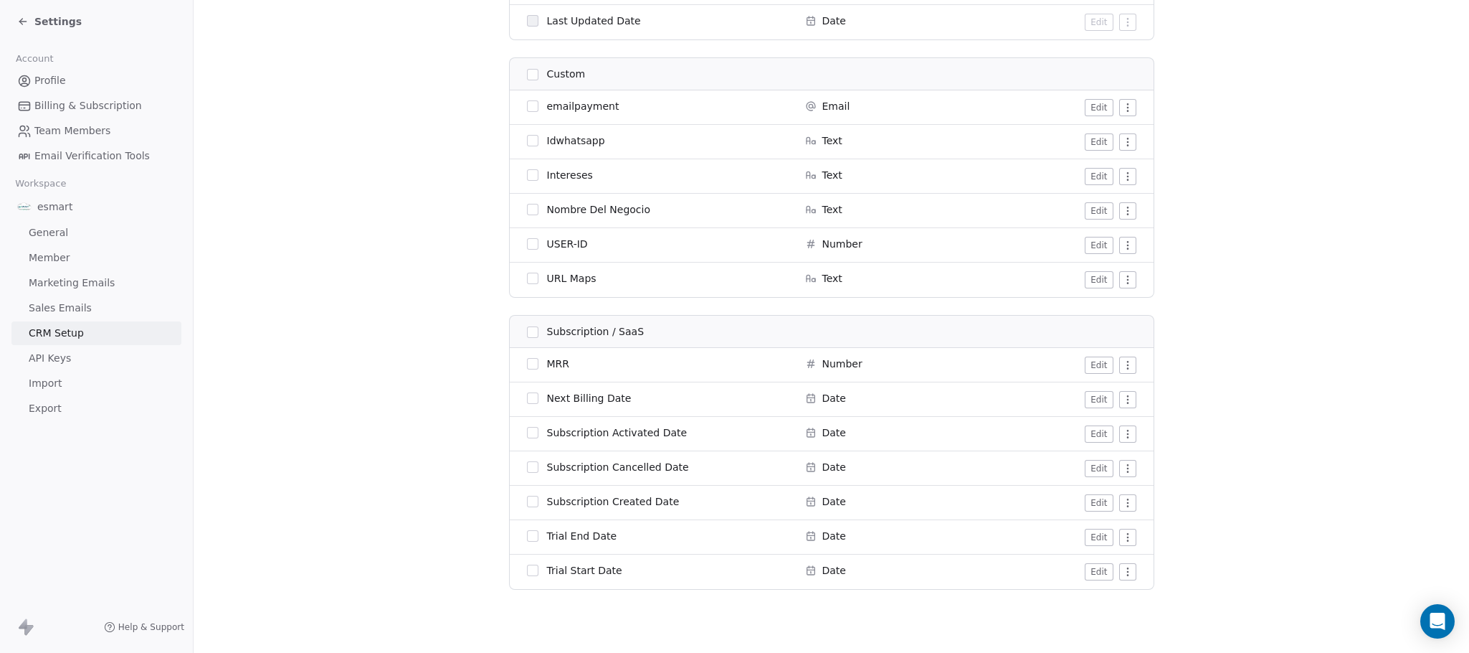
click at [527, 329] on button "button" at bounding box center [532, 331] width 11 height 11
click at [635, 22] on icon at bounding box center [640, 27] width 11 height 11
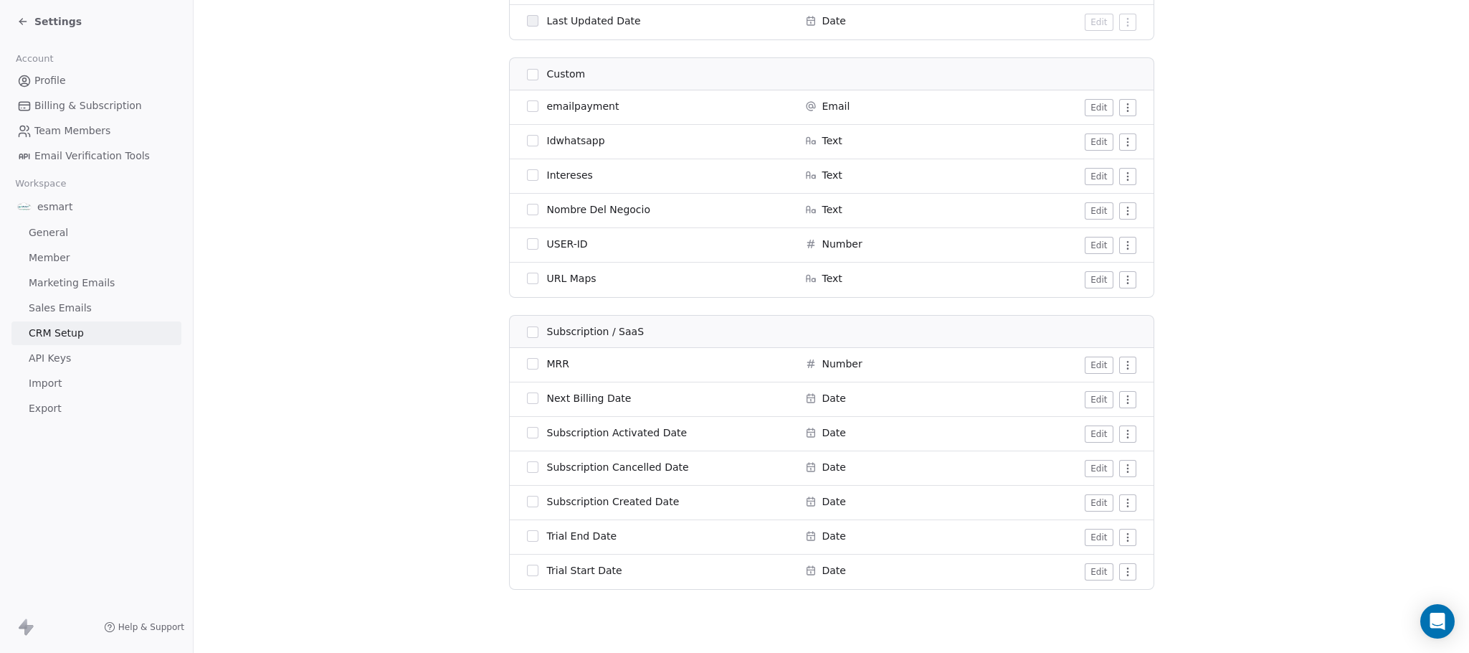
click at [527, 366] on button "button" at bounding box center [532, 363] width 11 height 11
click at [527, 359] on button "button" at bounding box center [532, 363] width 11 height 11
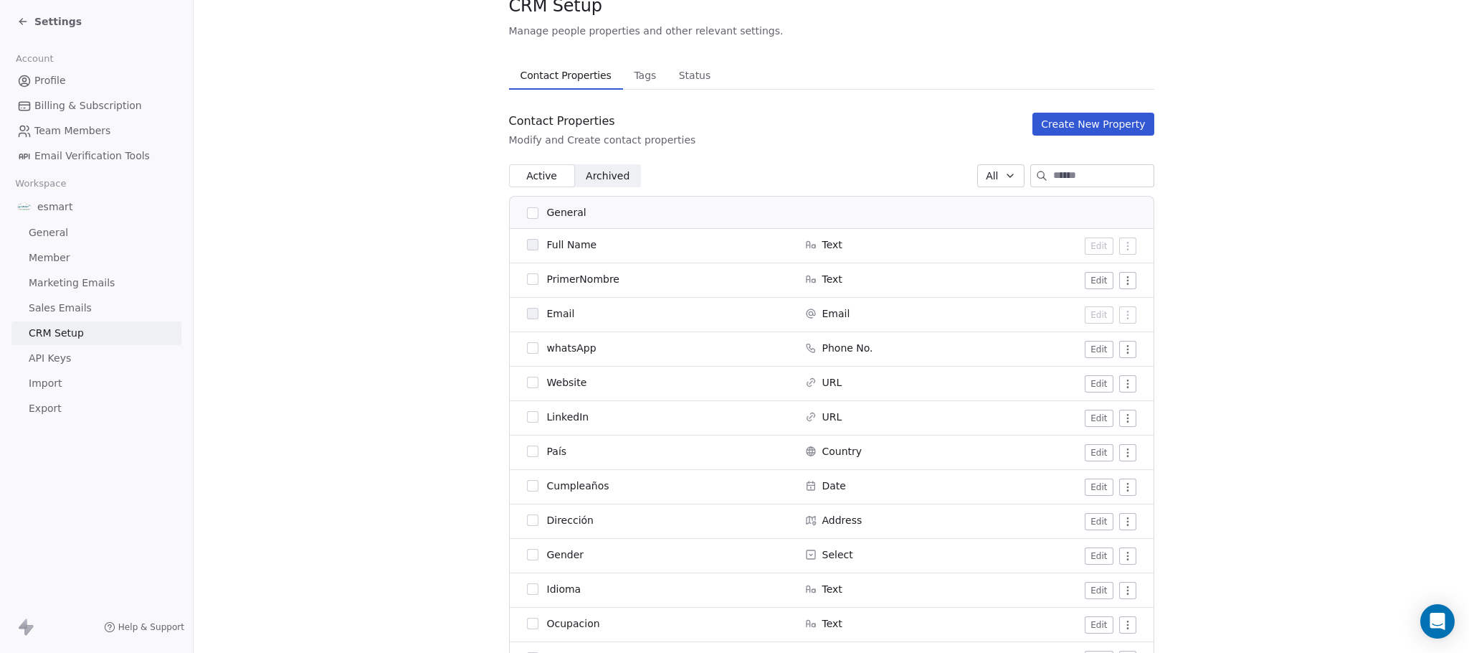
scroll to position [0, 0]
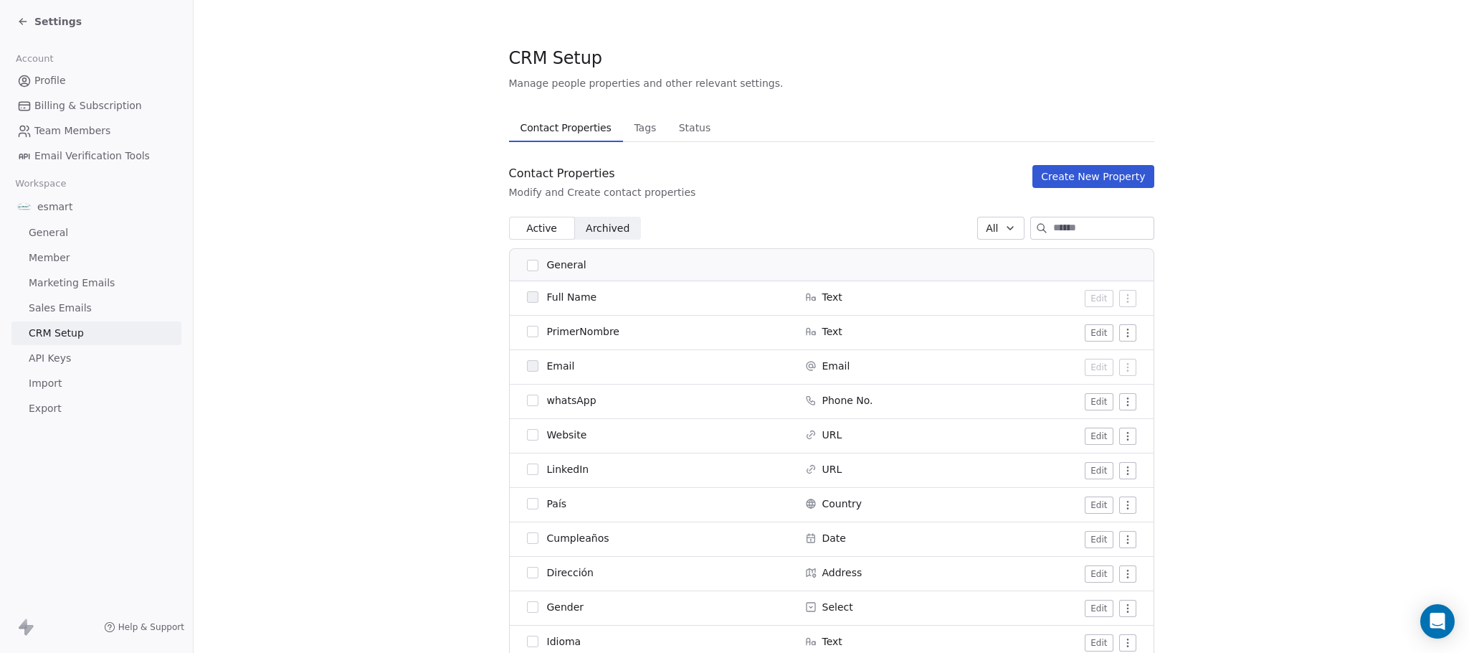
click at [1061, 170] on button "Create New Property" at bounding box center [1093, 176] width 121 height 23
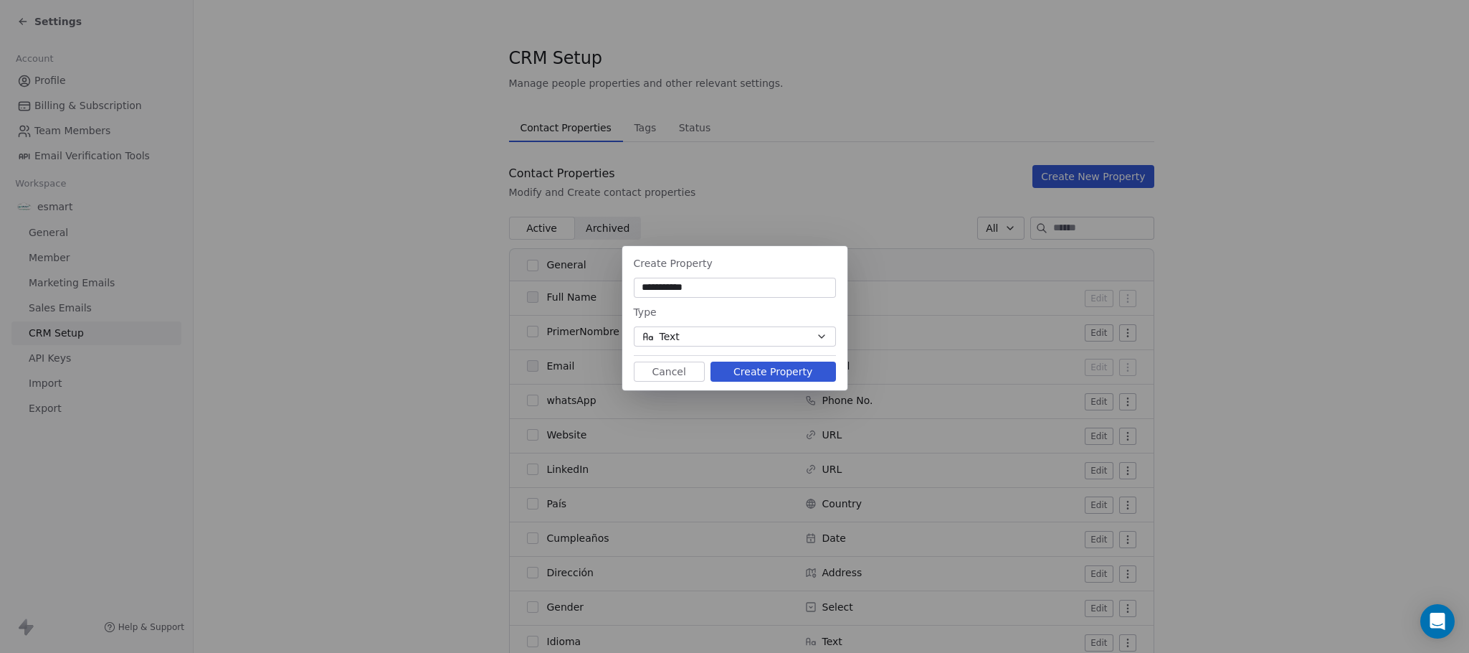
type input "**********"
click at [747, 340] on button "Text" at bounding box center [735, 336] width 202 height 20
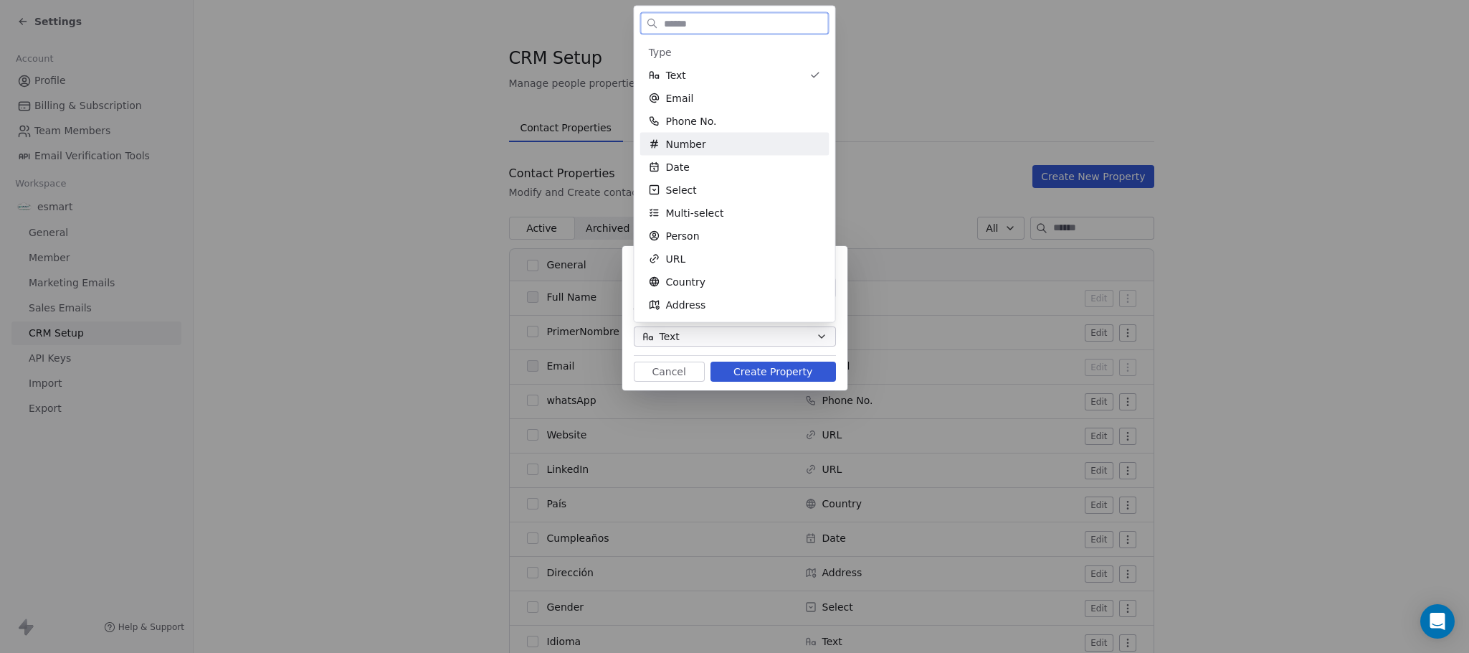
click at [756, 134] on div "Number" at bounding box center [734, 144] width 189 height 23
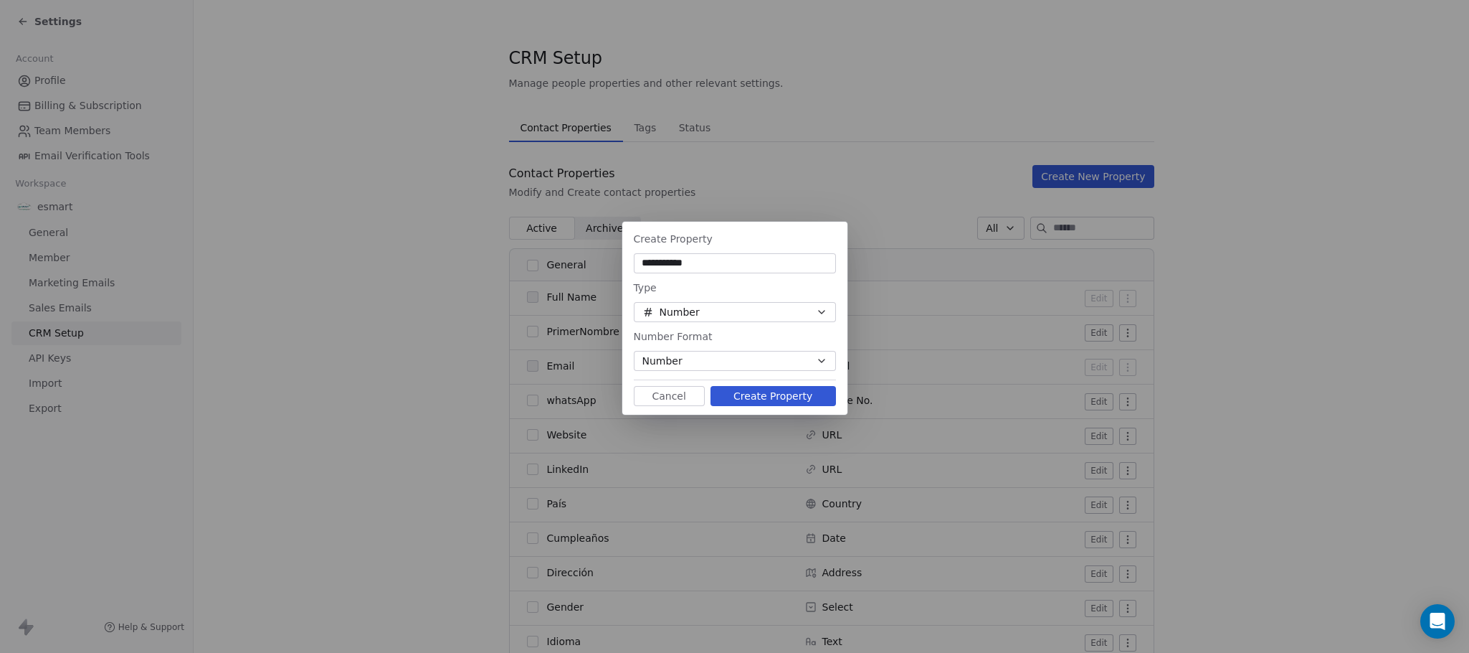
click at [773, 364] on button "Number" at bounding box center [735, 361] width 202 height 20
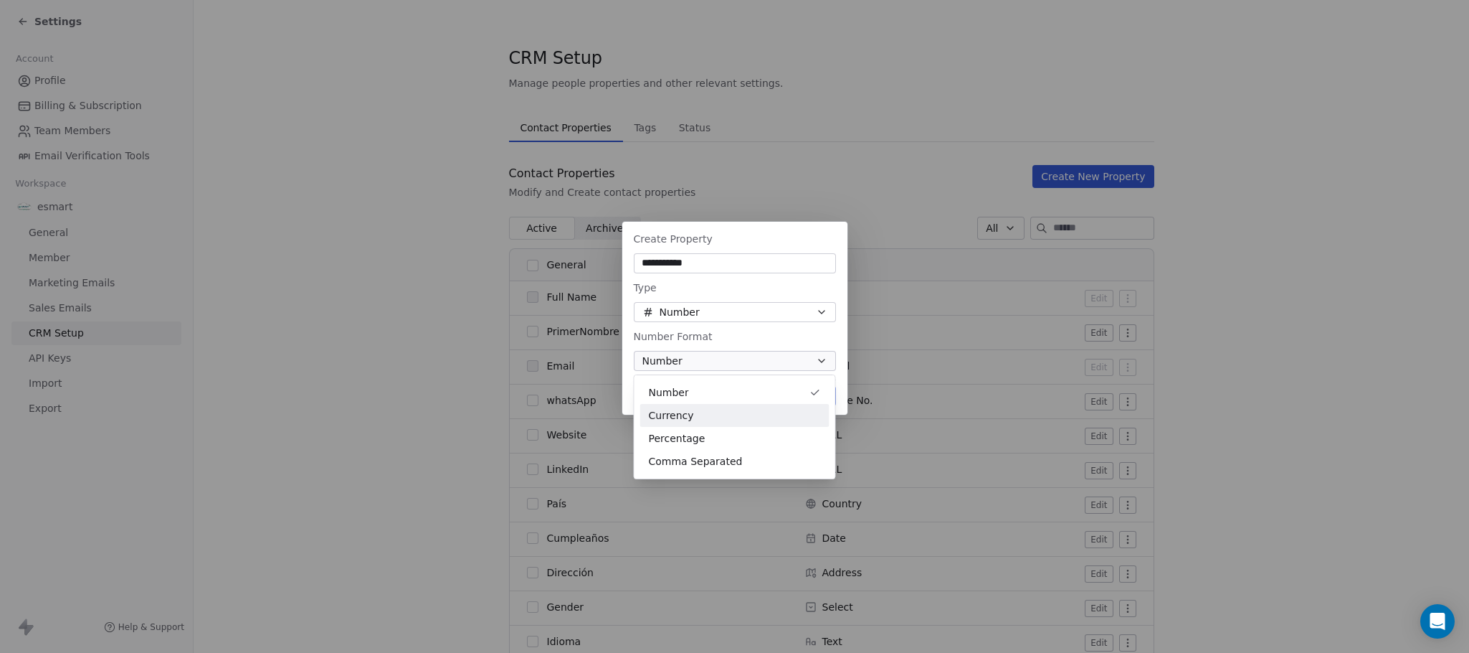
click at [766, 407] on div "Currency" at bounding box center [734, 415] width 189 height 23
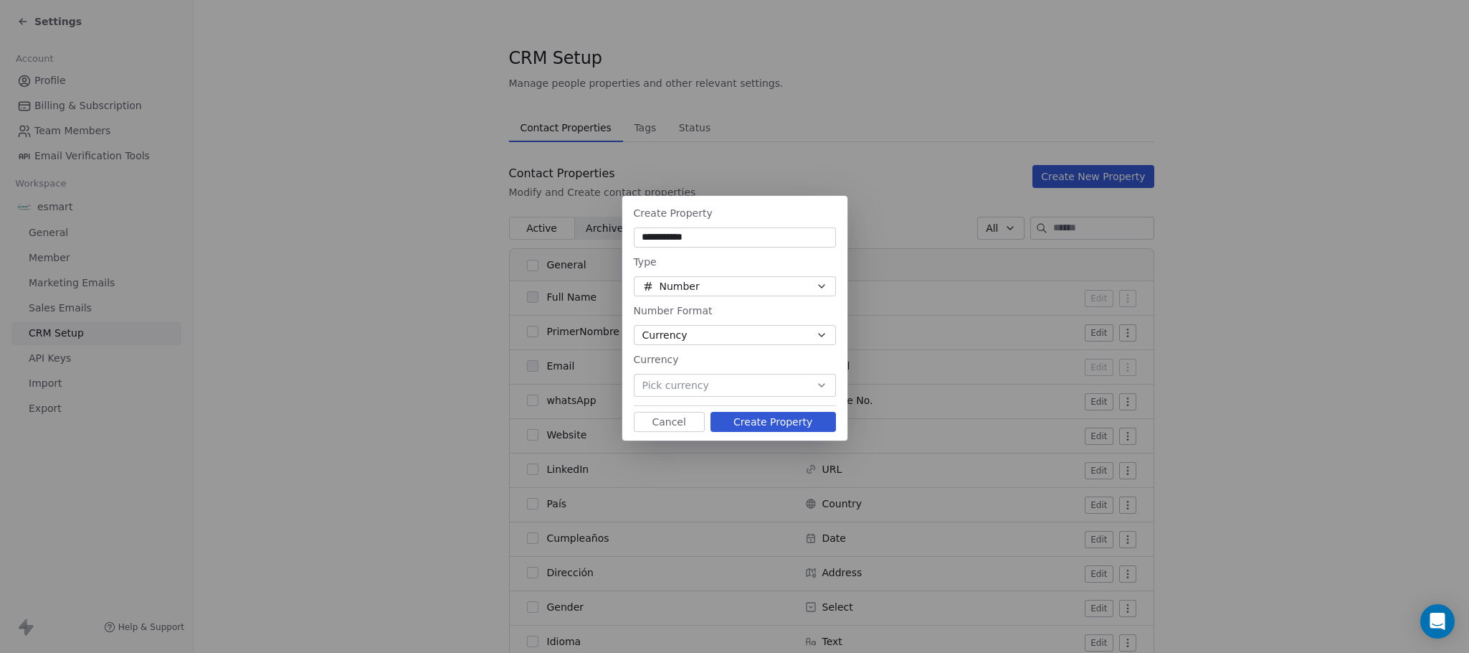
click at [749, 377] on button "Pick currency" at bounding box center [735, 385] width 202 height 23
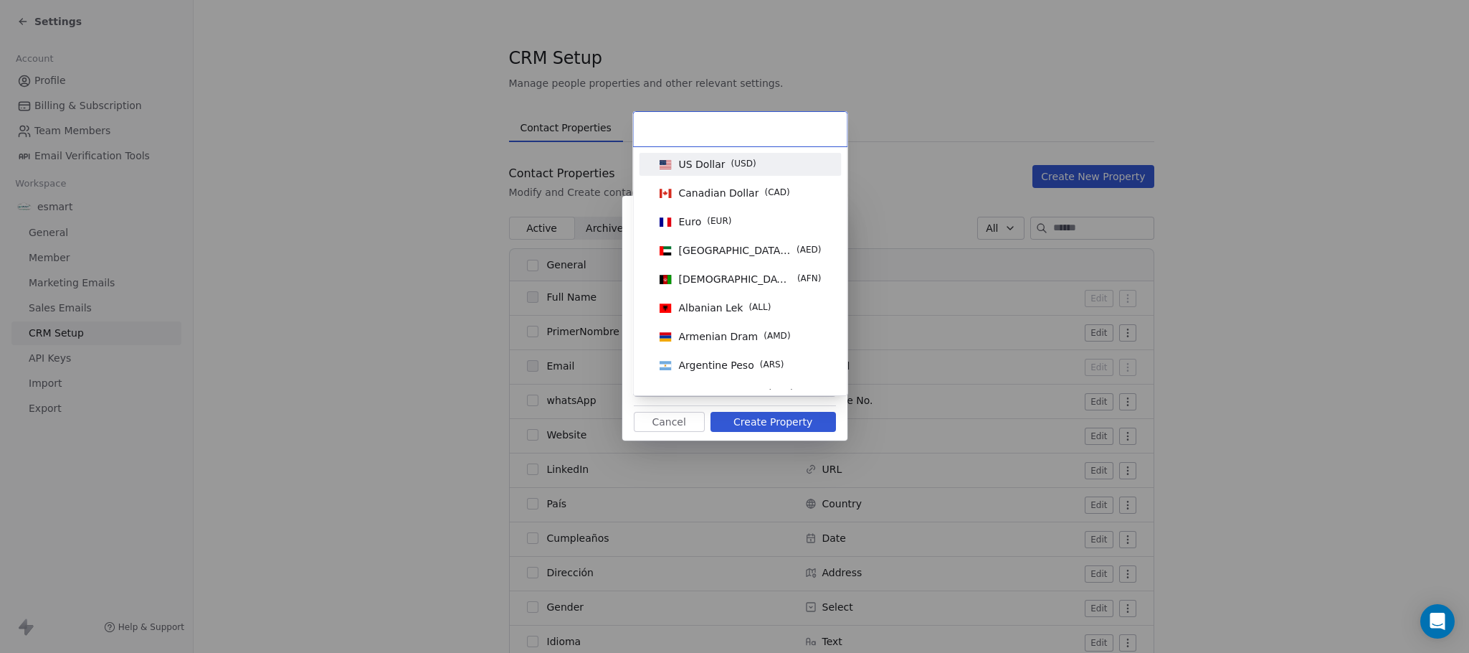
click at [721, 168] on span "US Dollar" at bounding box center [702, 164] width 47 height 14
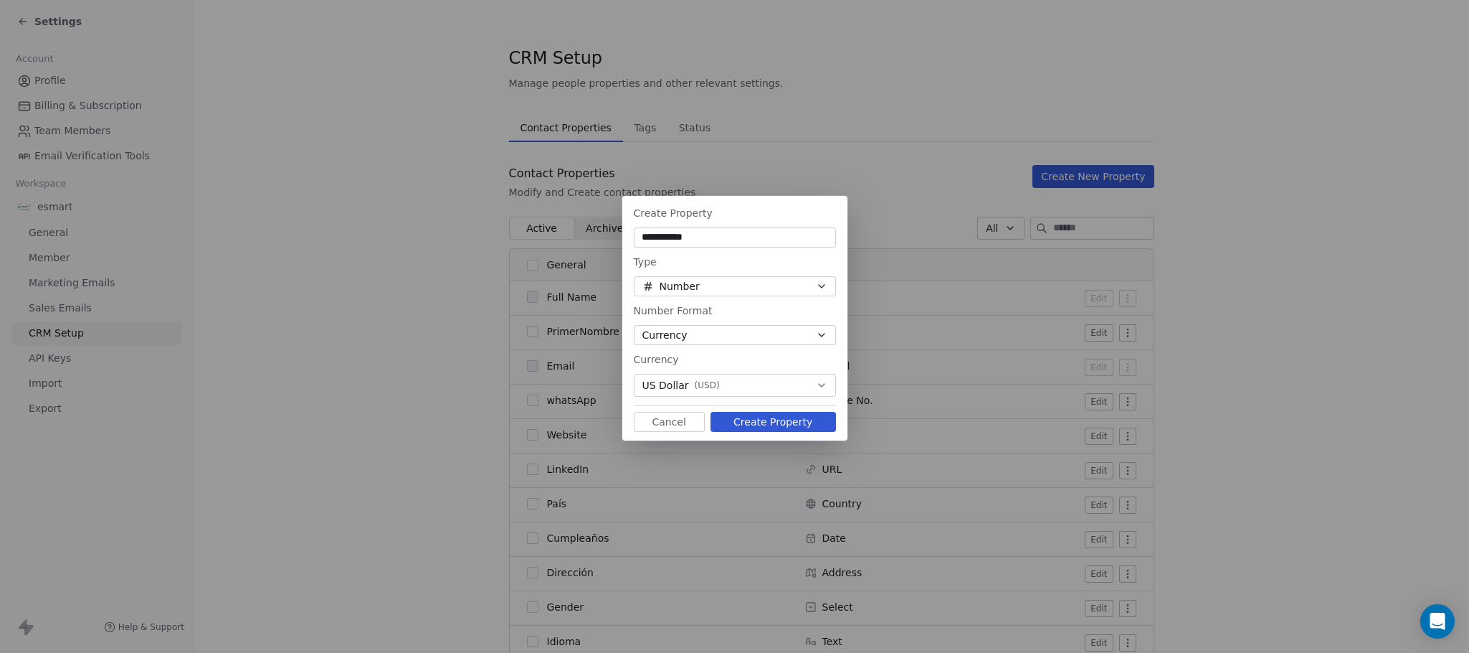
click at [762, 426] on button "Create Property" at bounding box center [774, 422] width 126 height 20
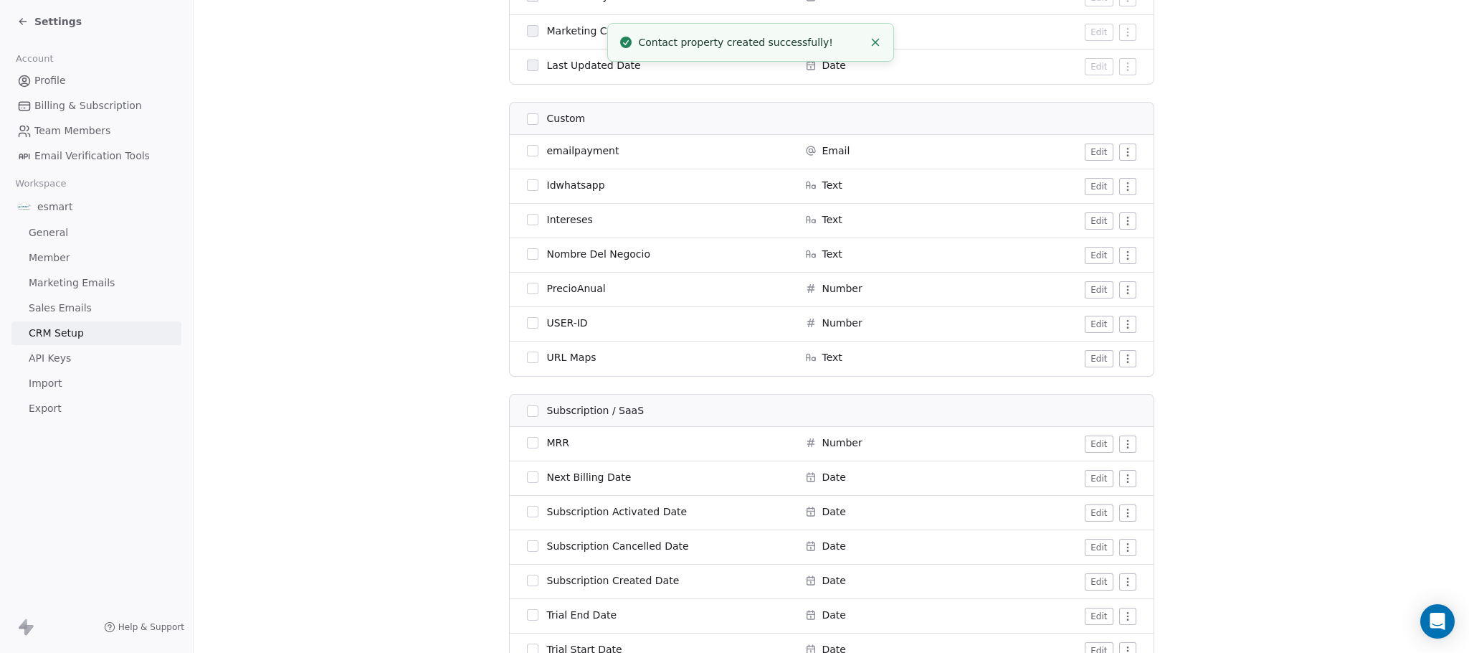
scroll to position [1076, 0]
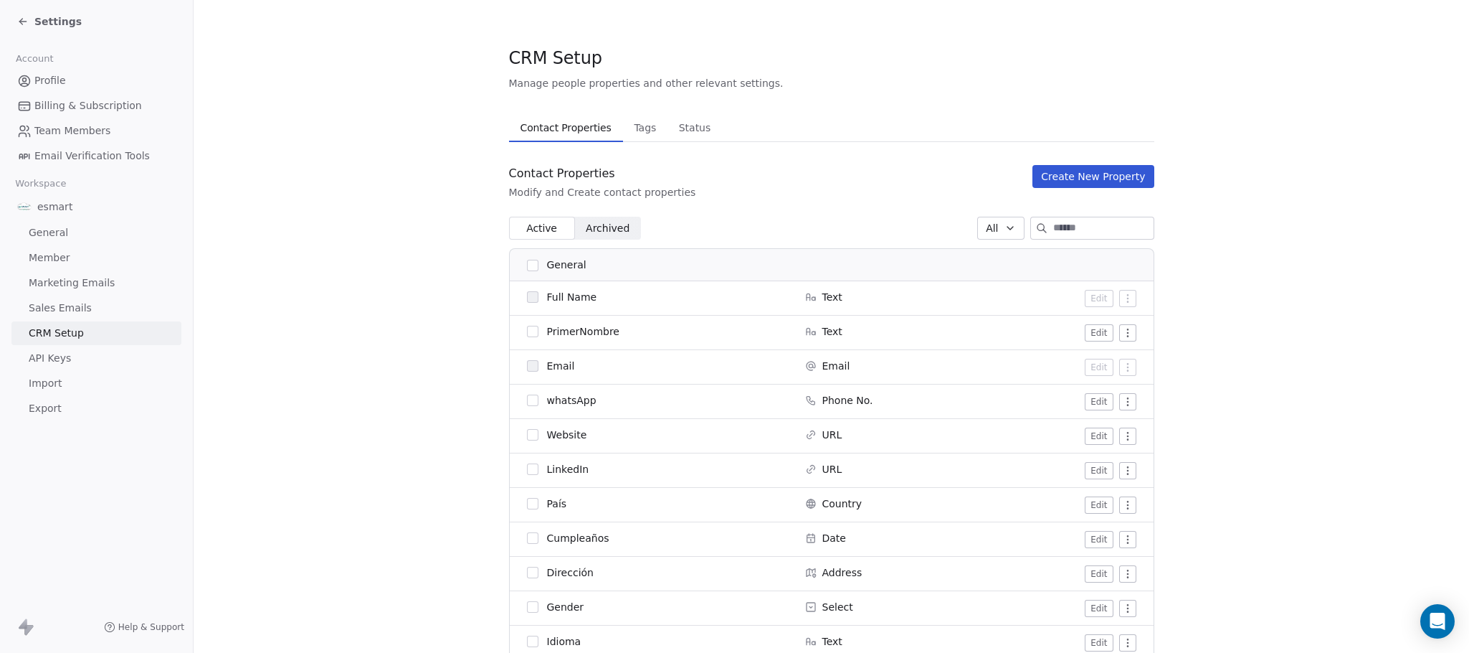
click at [1040, 181] on button "Create New Property" at bounding box center [1093, 176] width 121 height 23
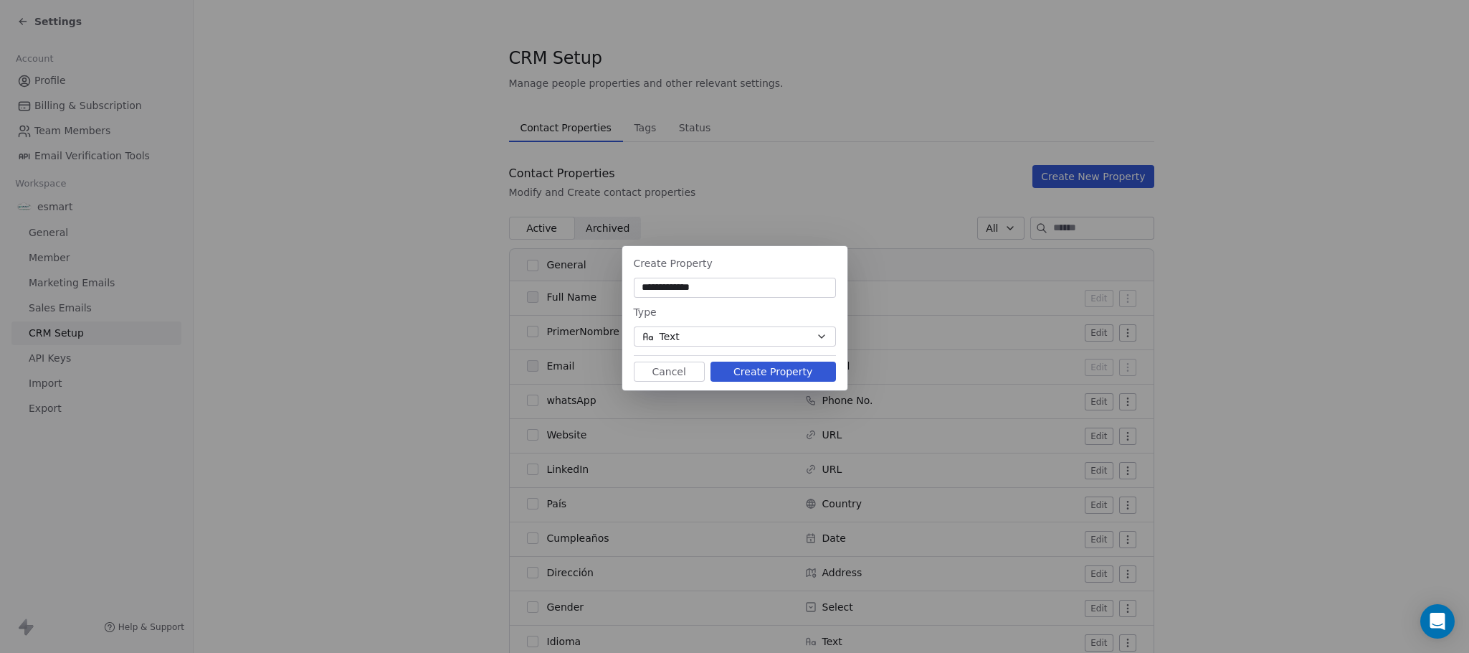
click at [790, 329] on button "Text" at bounding box center [735, 336] width 202 height 20
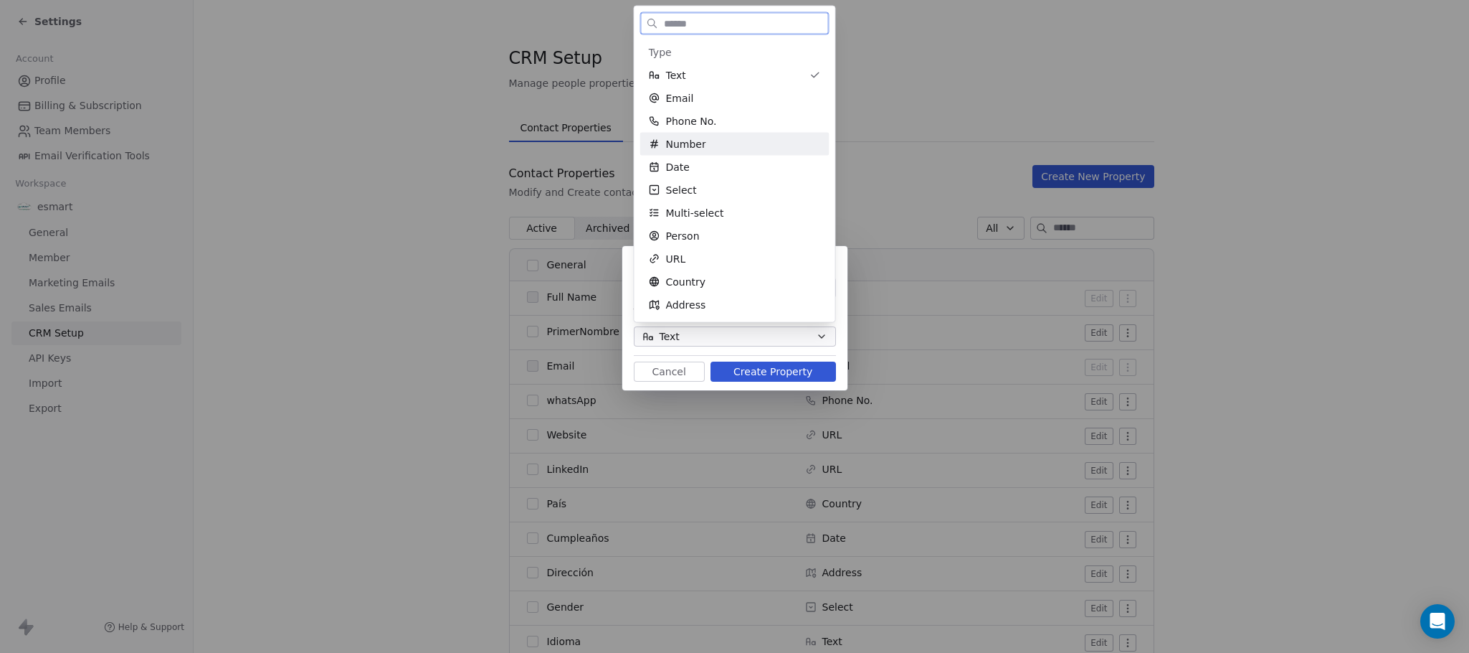
click at [706, 151] on div "Number" at bounding box center [734, 144] width 189 height 23
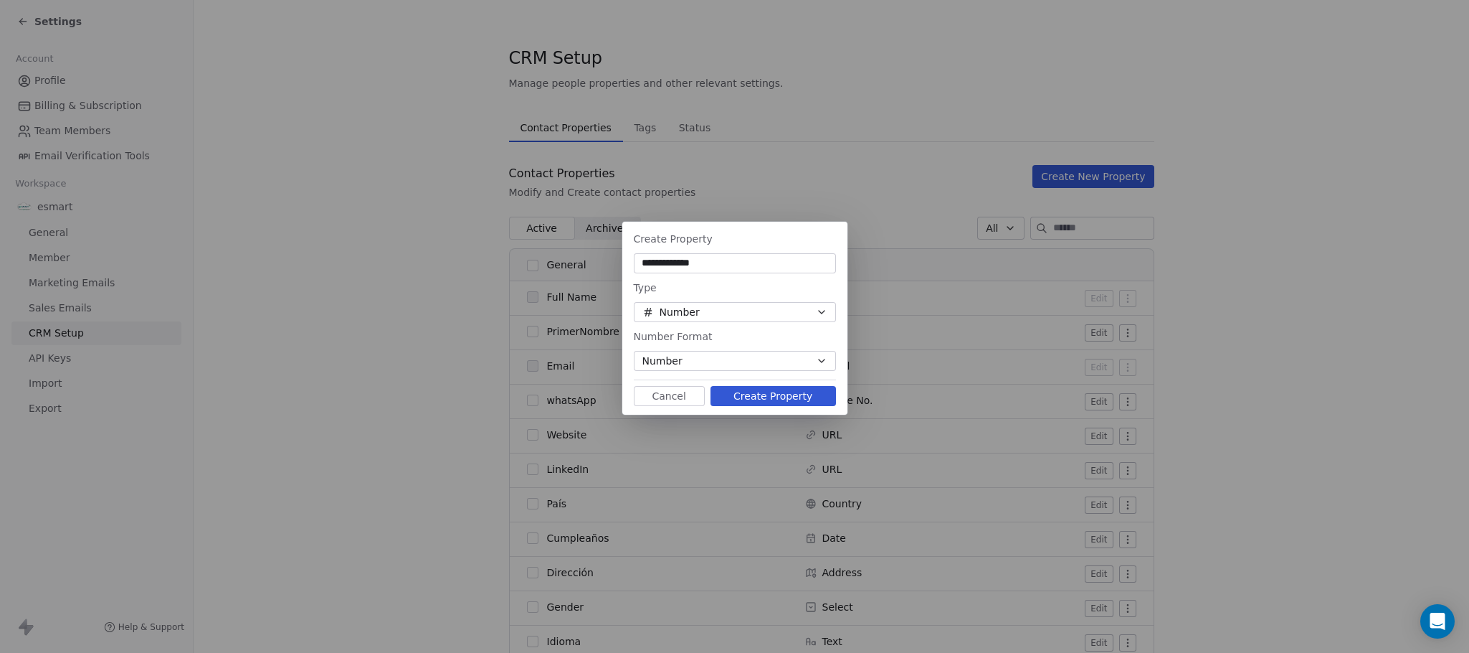
click at [704, 362] on button "Number" at bounding box center [735, 361] width 202 height 20
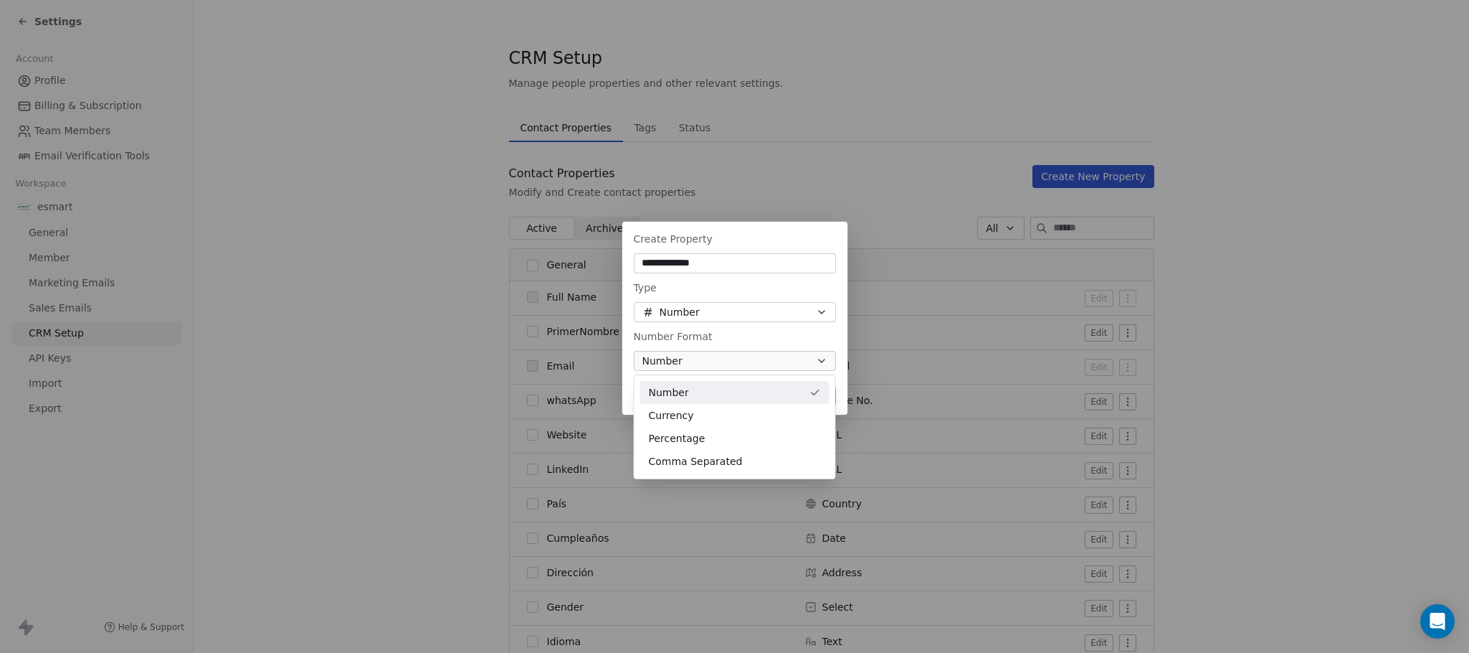
click at [714, 414] on div "Currency" at bounding box center [735, 415] width 172 height 15
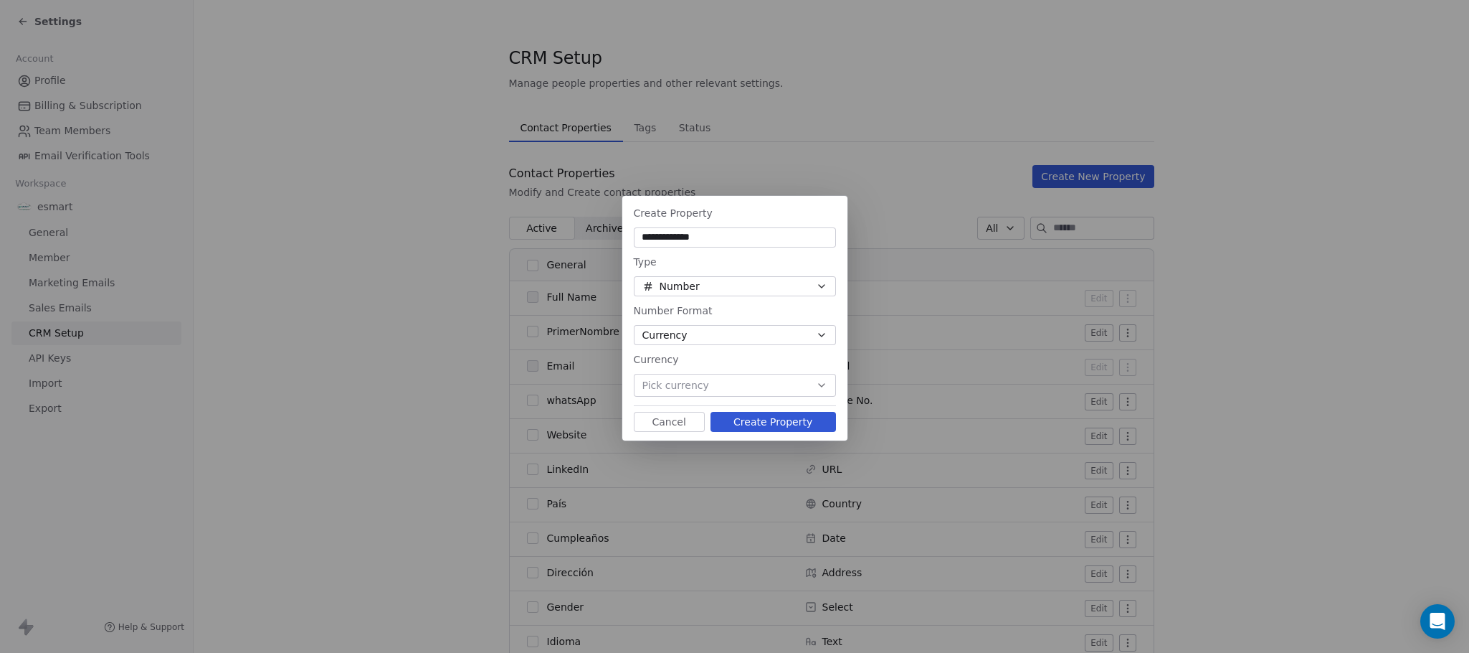
click at [706, 382] on button "Pick currency" at bounding box center [735, 385] width 202 height 23
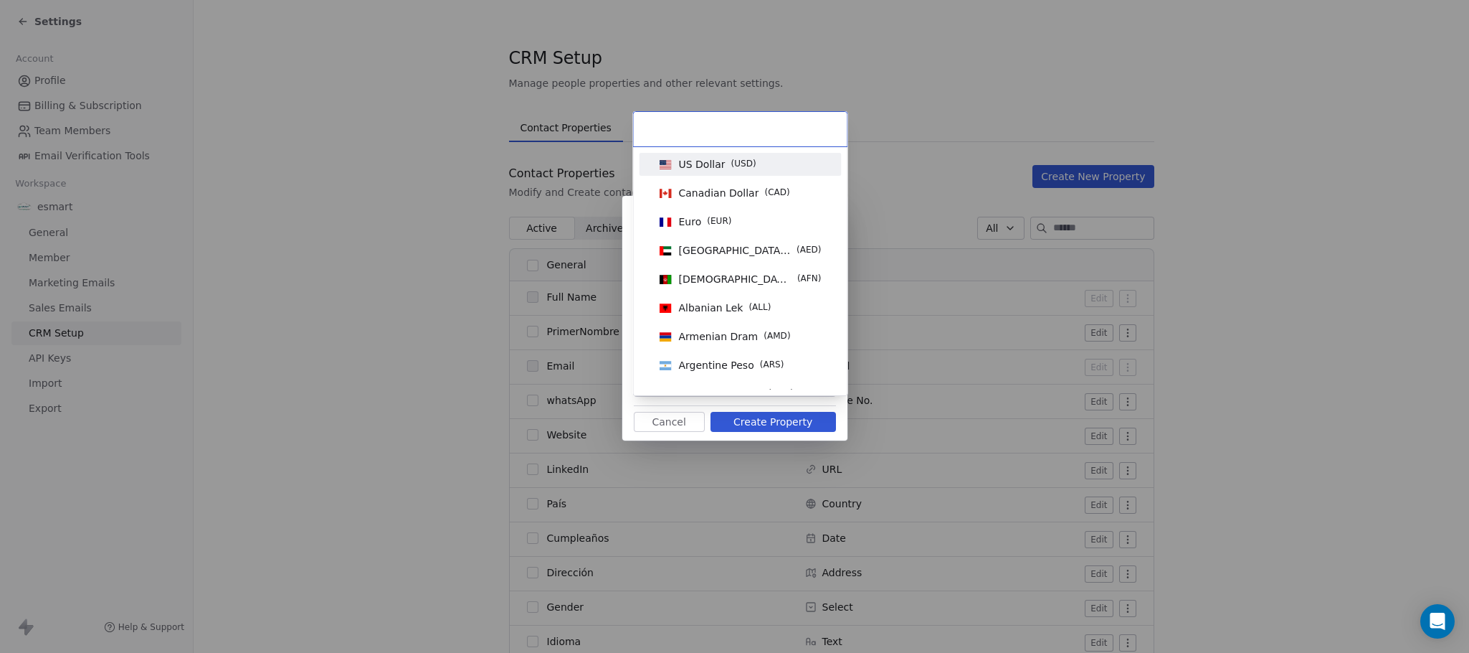
click at [710, 166] on span "US Dollar" at bounding box center [702, 164] width 47 height 14
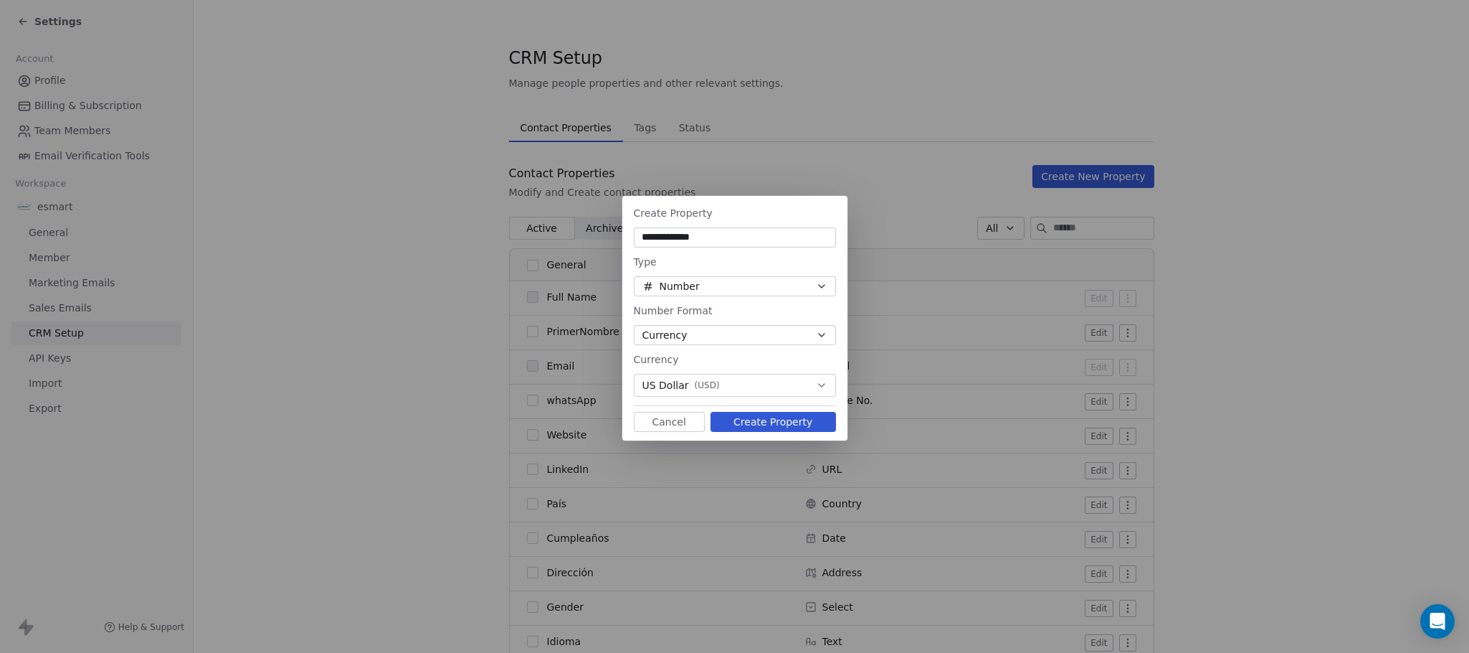
click at [727, 418] on button "Create Property" at bounding box center [774, 422] width 126 height 20
click at [650, 237] on input "**********" at bounding box center [735, 237] width 197 height 14
paste input
click at [681, 239] on input "**********" at bounding box center [735, 237] width 197 height 14
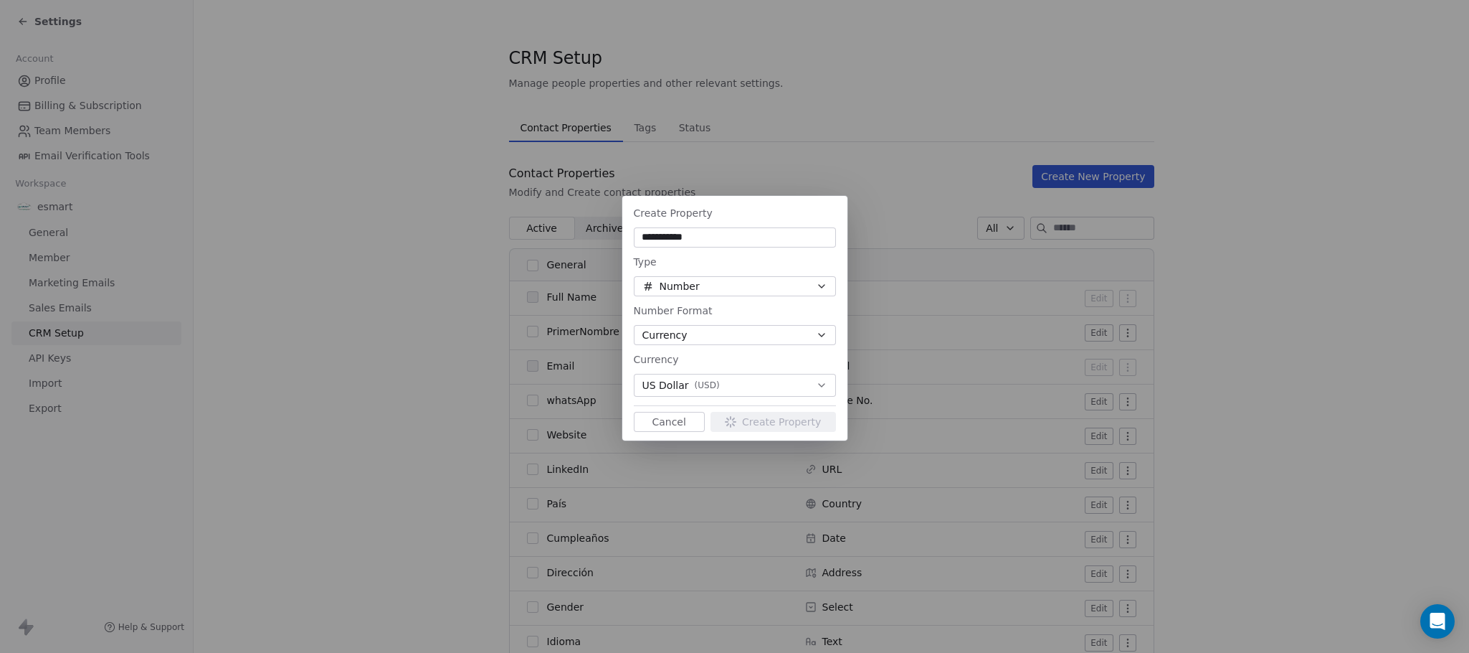
click at [681, 239] on input "**********" at bounding box center [735, 237] width 197 height 14
type input "**********"
click at [706, 219] on span "Create Property" at bounding box center [673, 212] width 79 height 11
click at [737, 217] on div "Create Property" at bounding box center [735, 212] width 202 height 17
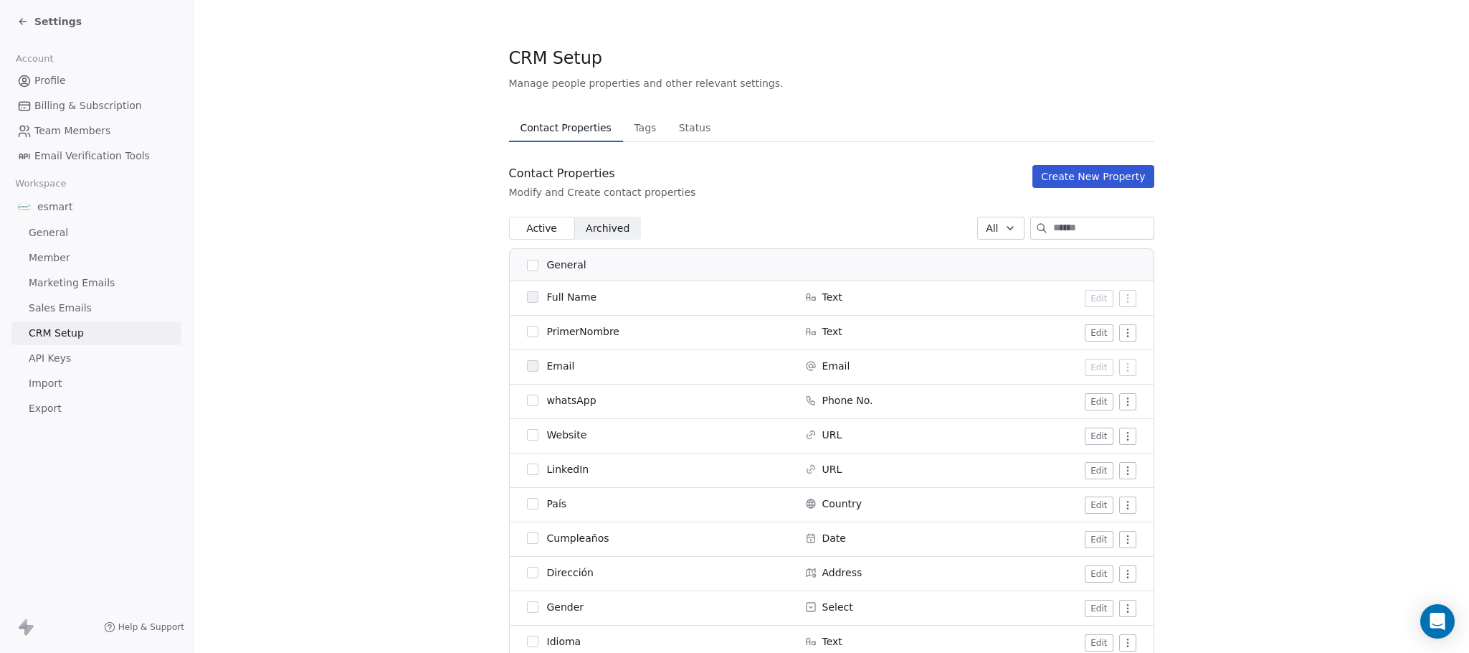
click at [1082, 166] on button "Create New Property" at bounding box center [1093, 176] width 121 height 23
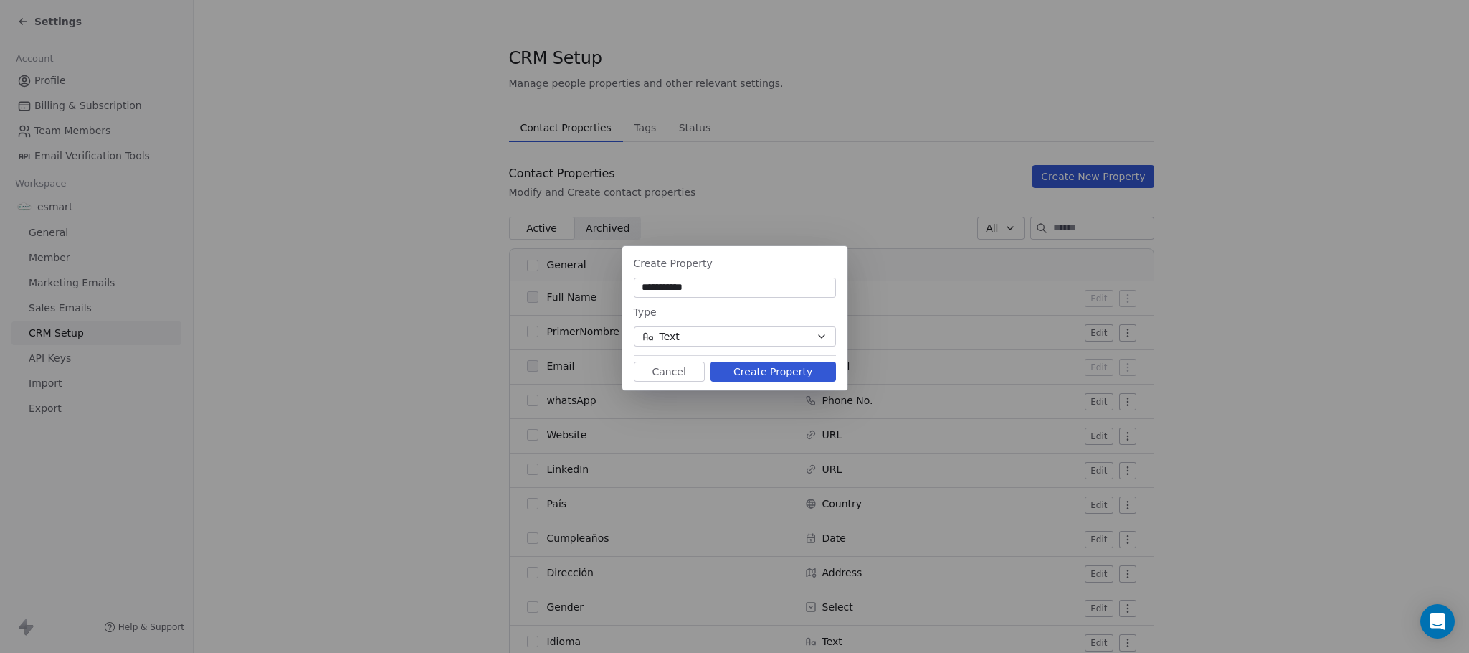
click at [732, 297] on div "**********" at bounding box center [735, 288] width 202 height 20
click at [758, 293] on input "**********" at bounding box center [735, 287] width 197 height 14
type input "**********"
click at [708, 321] on div "Type Text" at bounding box center [735, 324] width 202 height 43
click at [723, 343] on button "Text" at bounding box center [735, 336] width 202 height 20
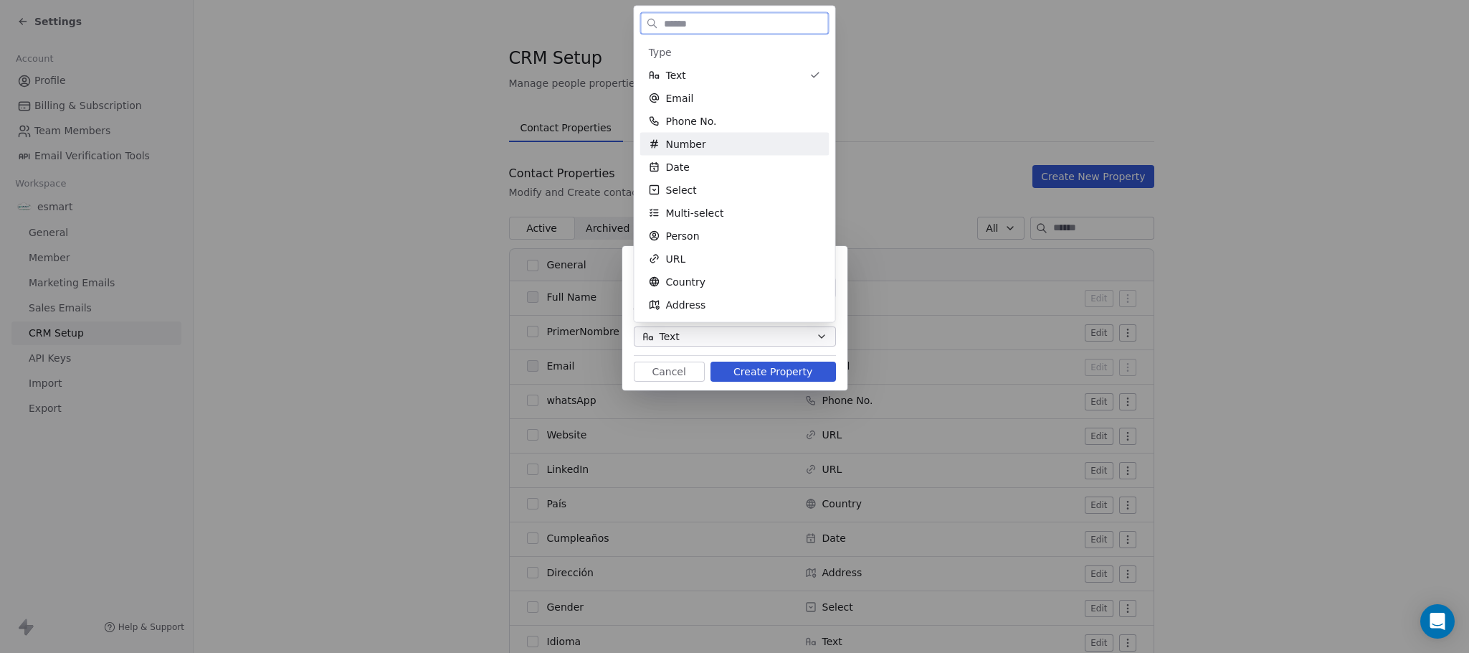
click at [749, 140] on div "Number" at bounding box center [735, 144] width 172 height 14
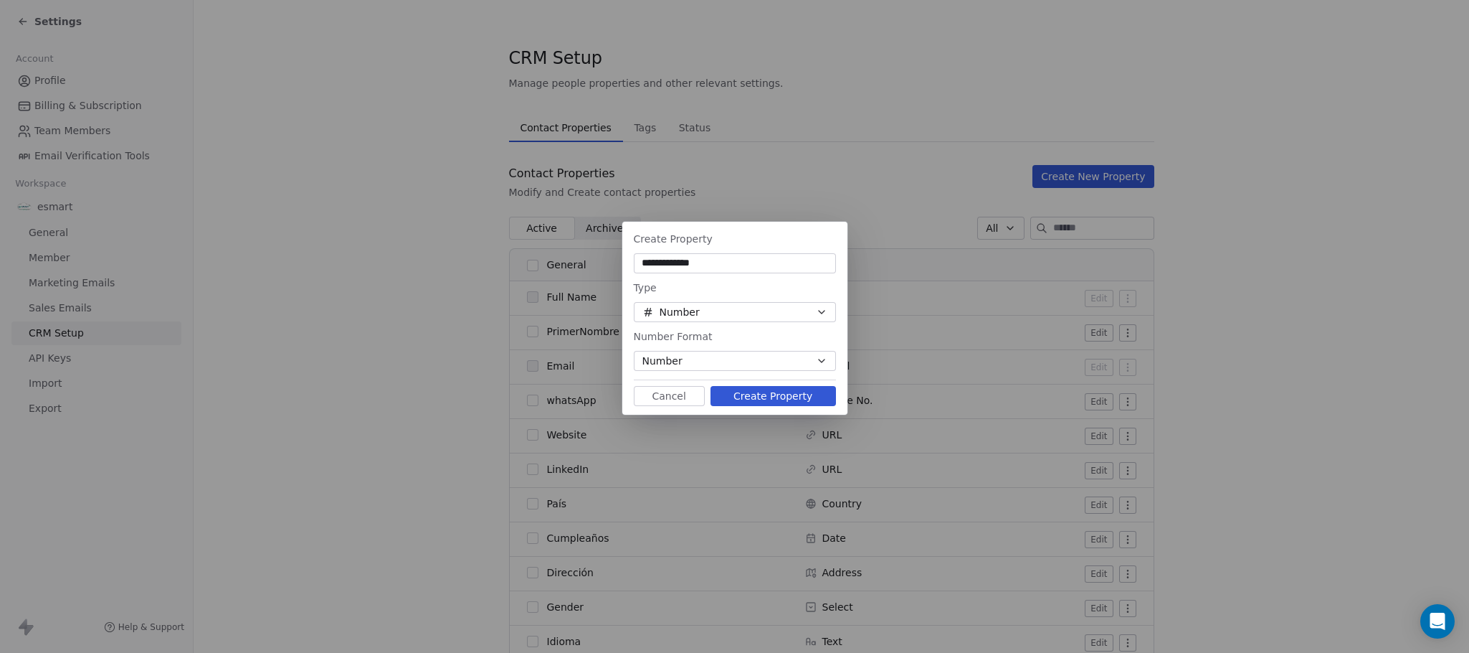
click at [805, 368] on button "Number" at bounding box center [735, 361] width 202 height 20
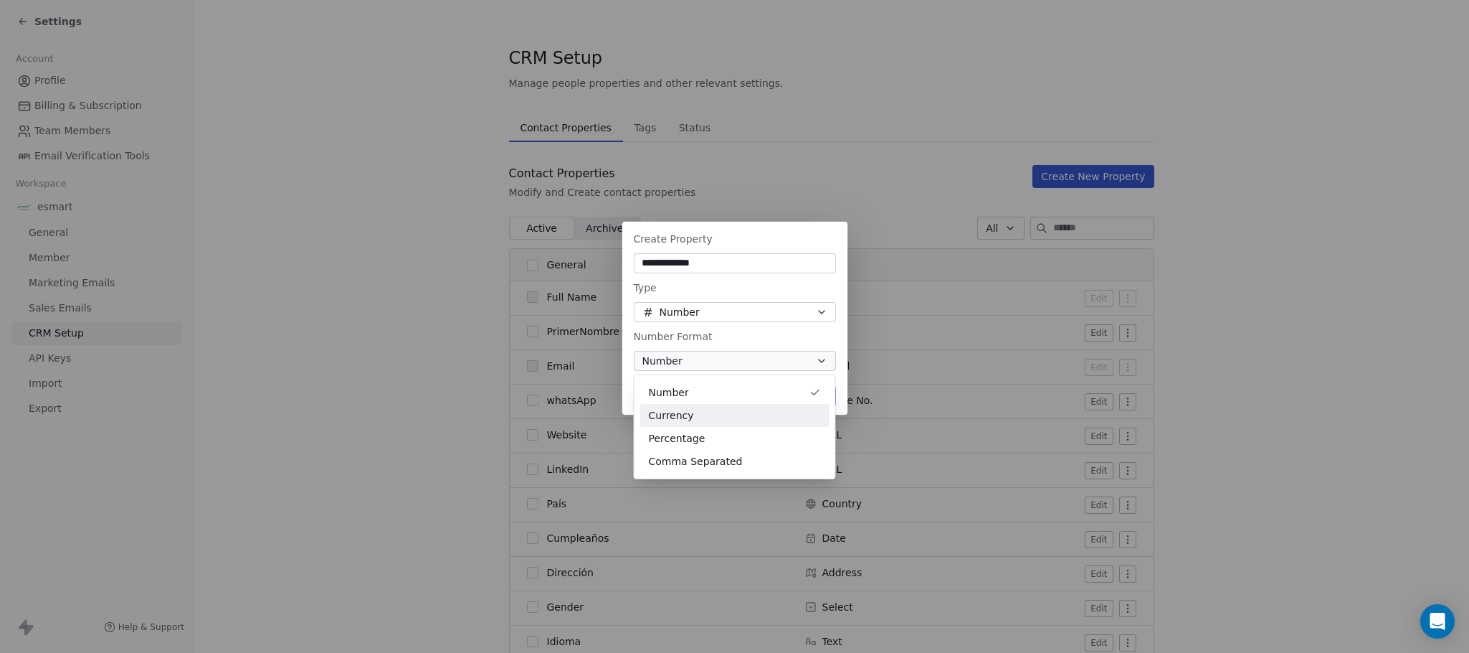
click at [803, 407] on div "Currency" at bounding box center [734, 415] width 189 height 23
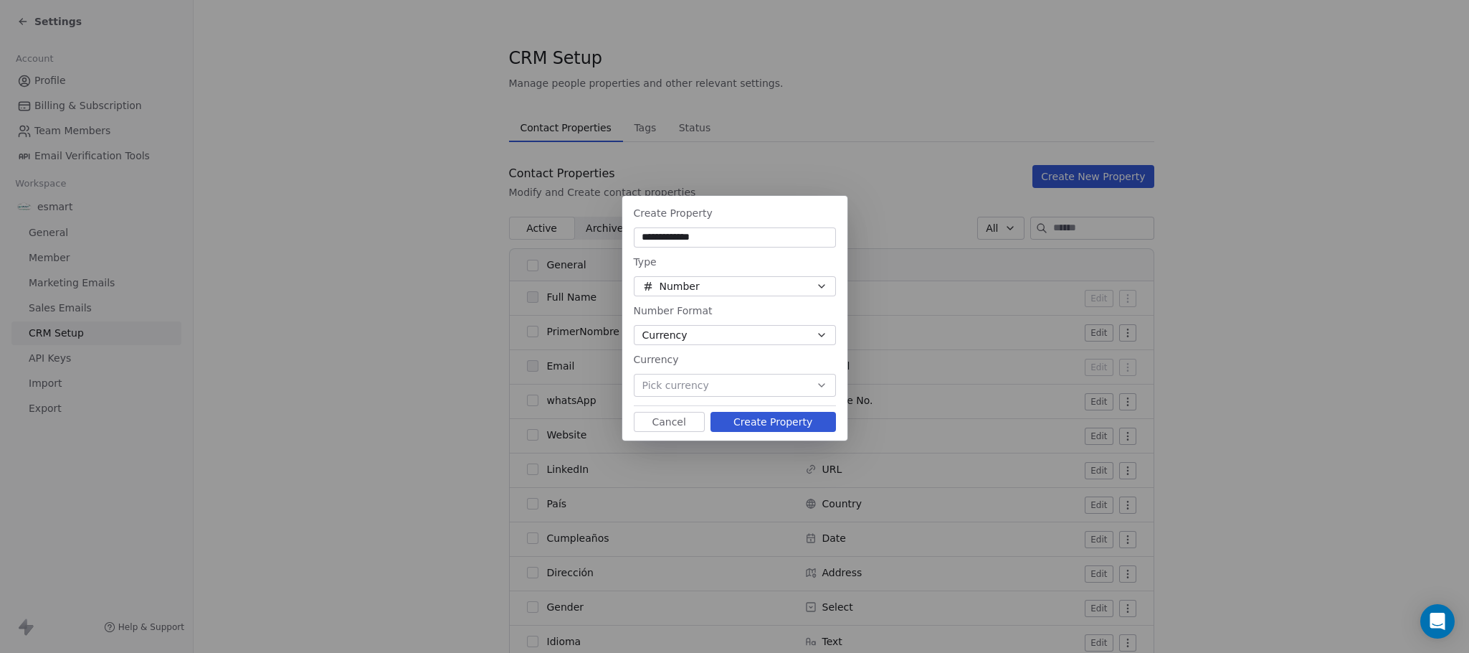
click at [788, 394] on button "Pick currency" at bounding box center [735, 385] width 202 height 23
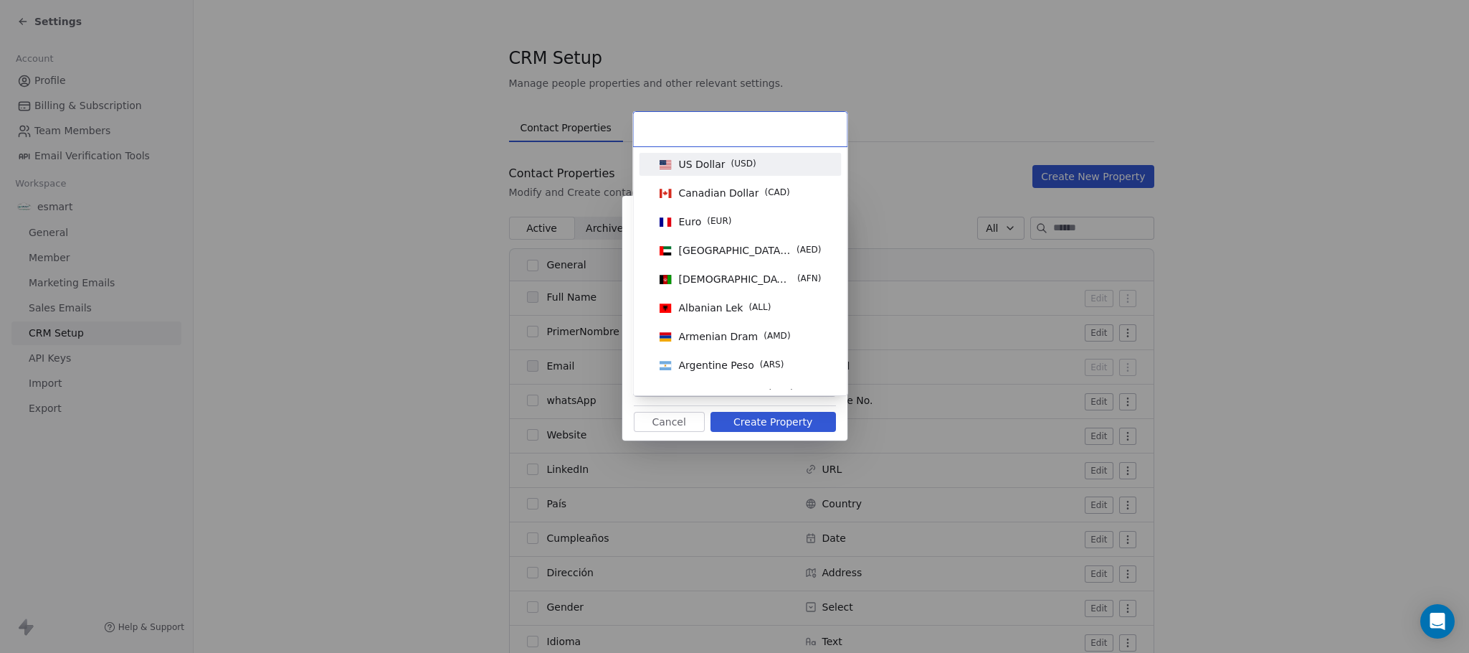
click at [739, 164] on span "( USD )" at bounding box center [744, 164] width 25 height 14
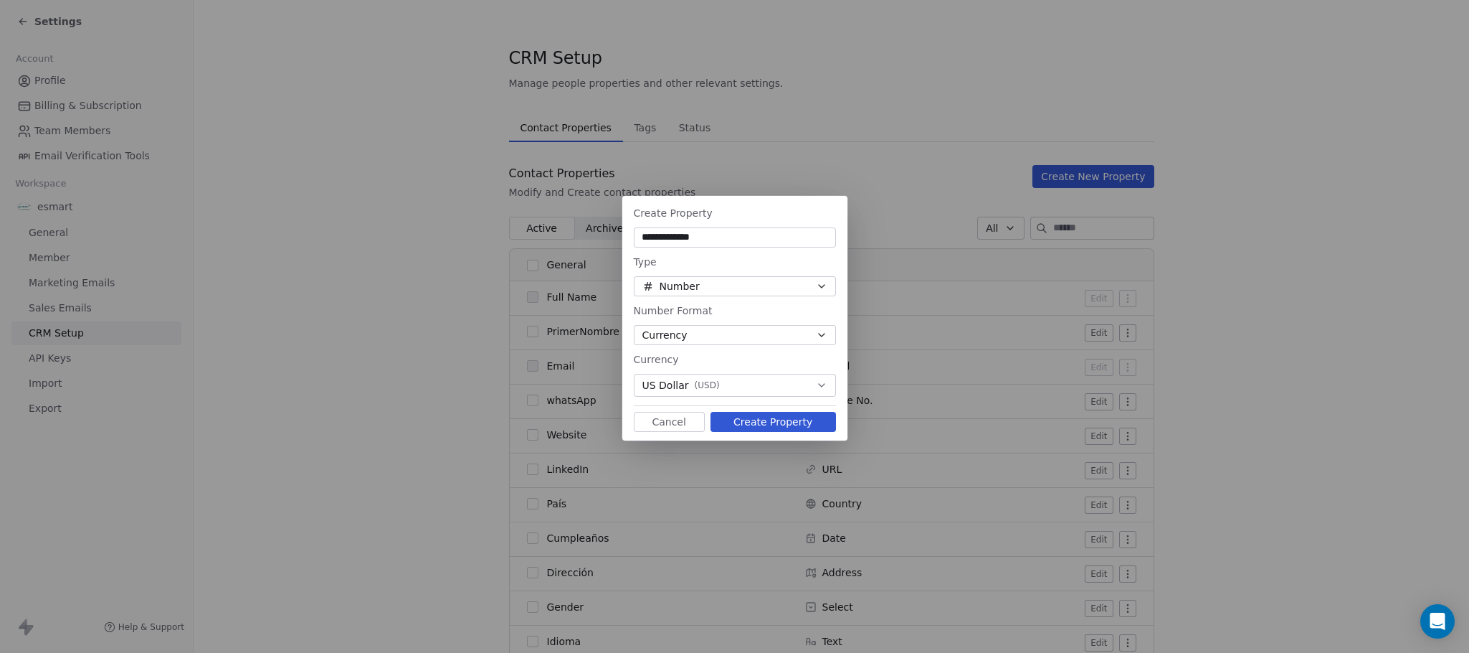
click at [764, 420] on button "Create Property" at bounding box center [774, 422] width 126 height 20
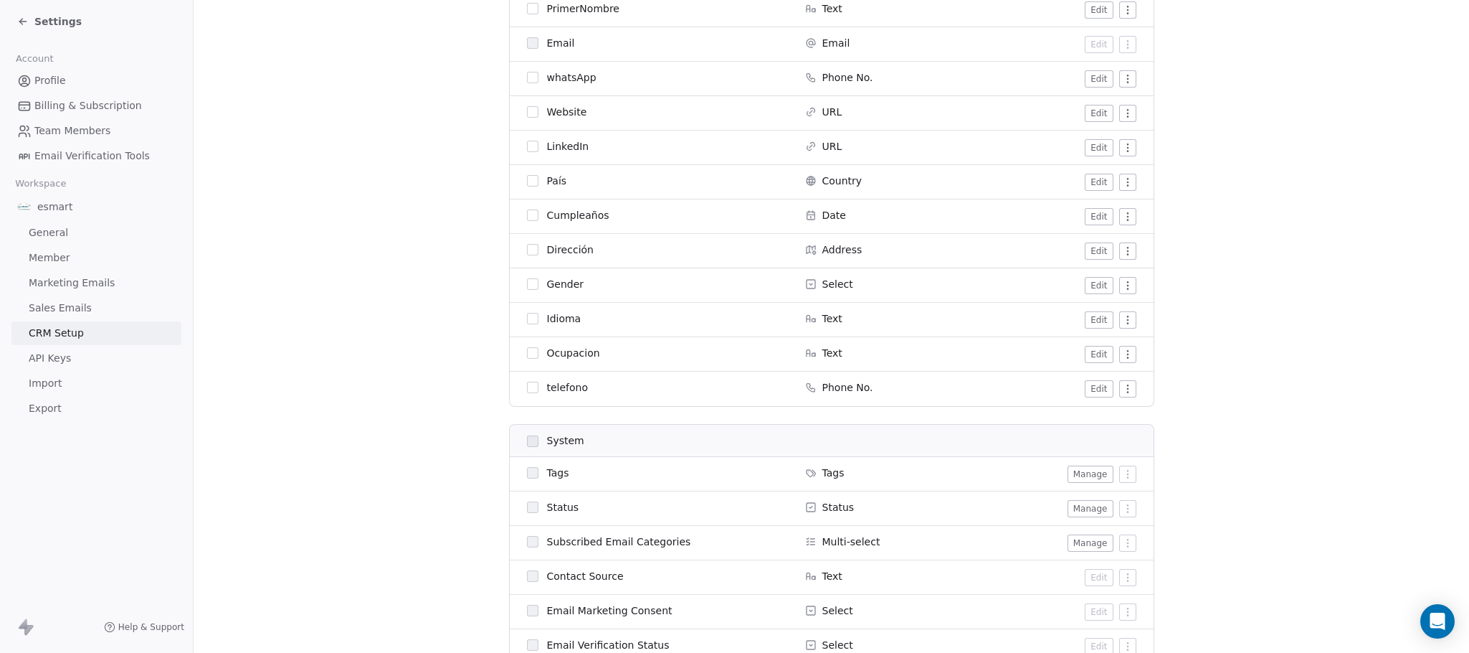
scroll to position [269, 0]
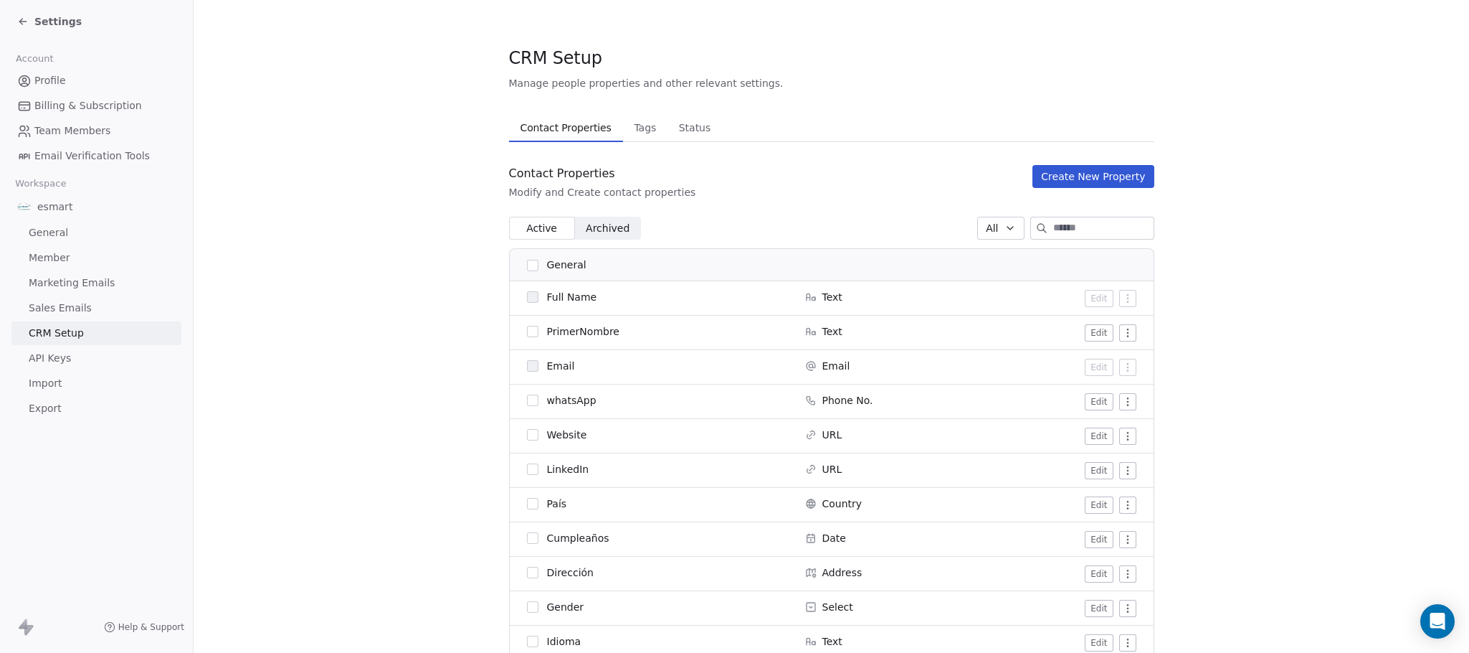
click at [1110, 165] on button "Create New Property" at bounding box center [1093, 176] width 121 height 23
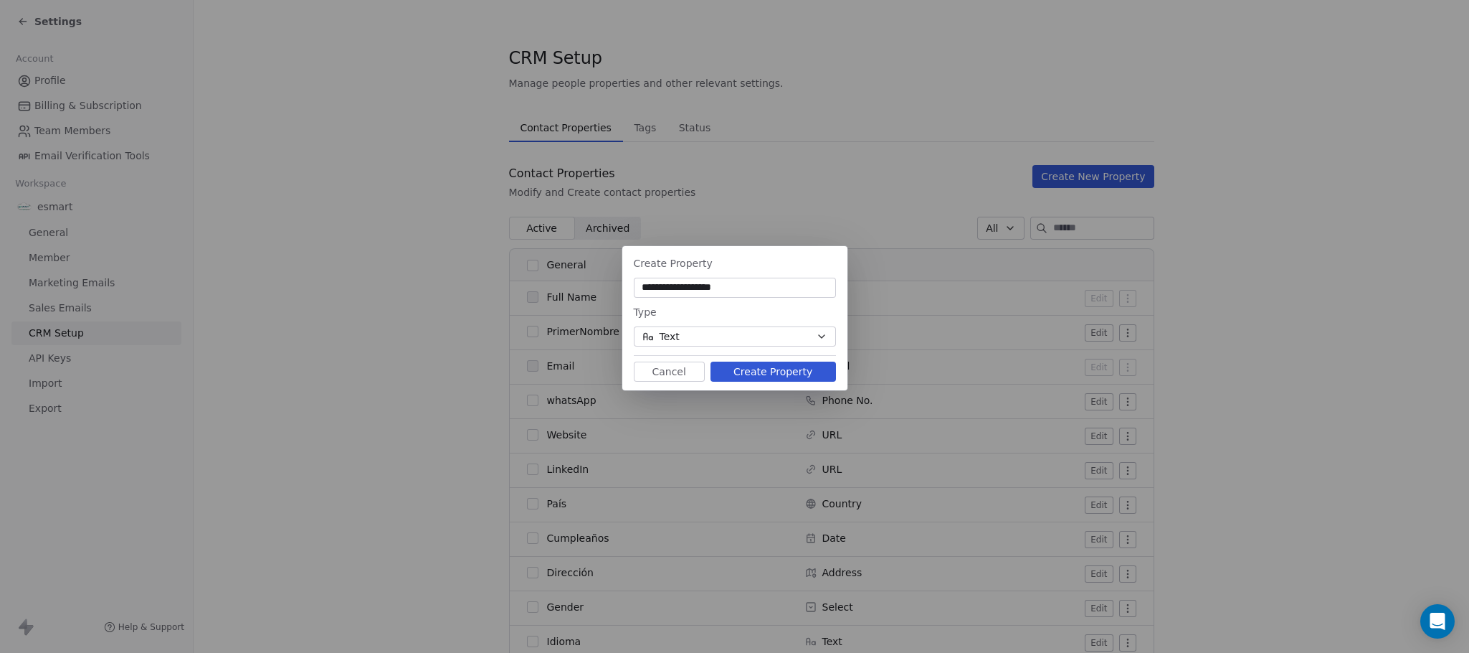
type input "**********"
click at [745, 341] on button "Text" at bounding box center [735, 336] width 202 height 20
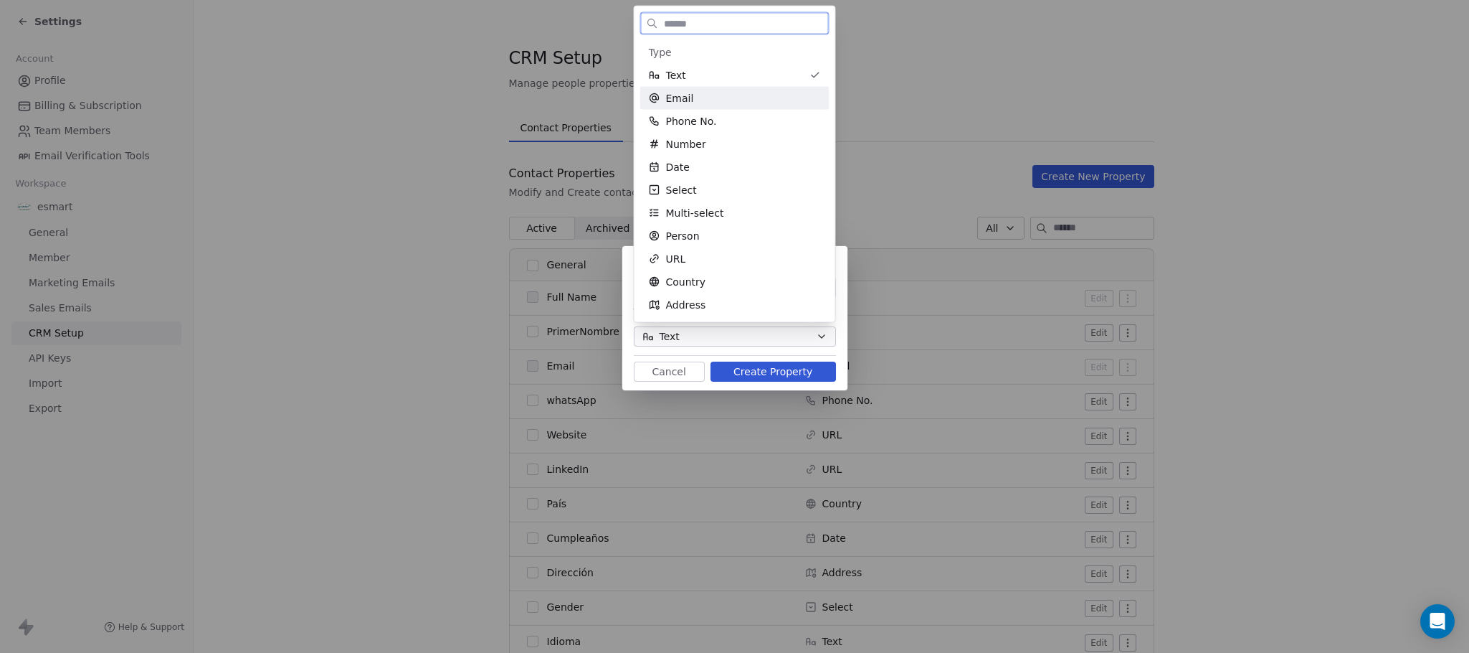
click at [714, 98] on div "Email" at bounding box center [735, 98] width 172 height 14
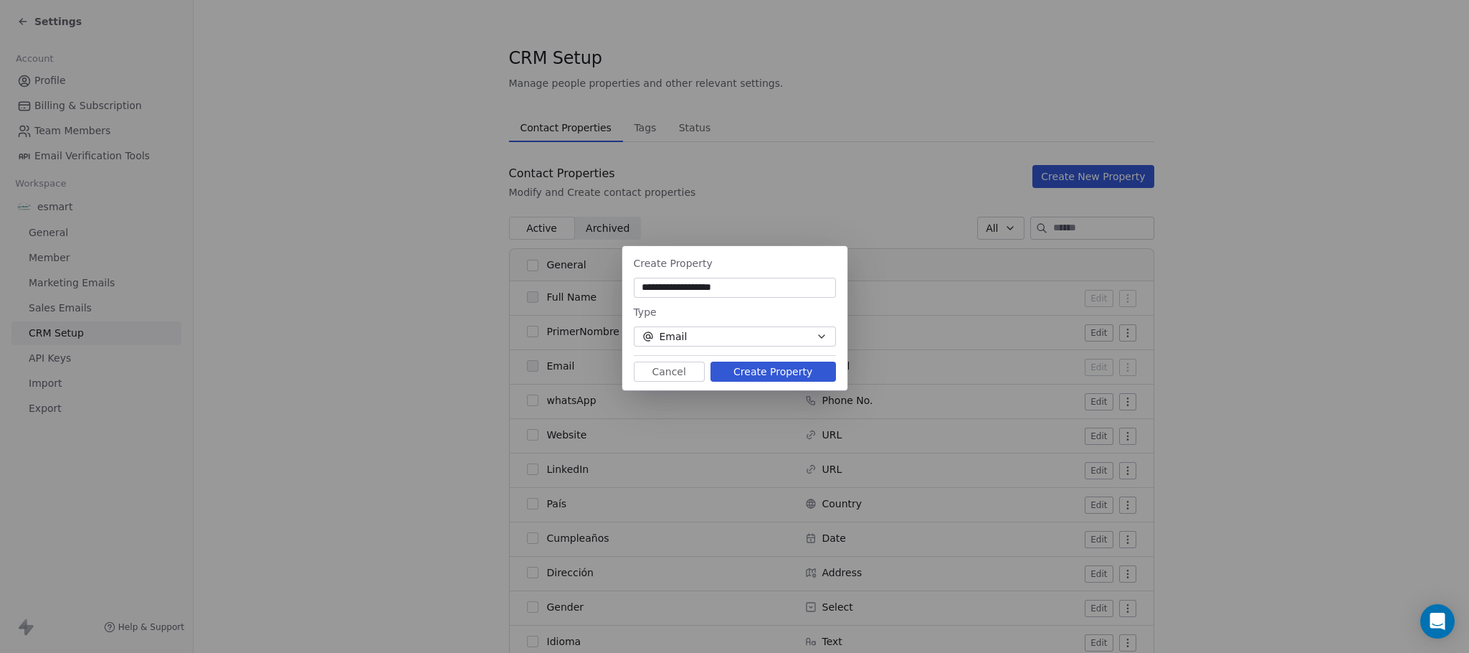
click at [768, 366] on button "Create Property" at bounding box center [774, 371] width 126 height 20
click at [716, 290] on input "**********" at bounding box center [735, 287] width 197 height 14
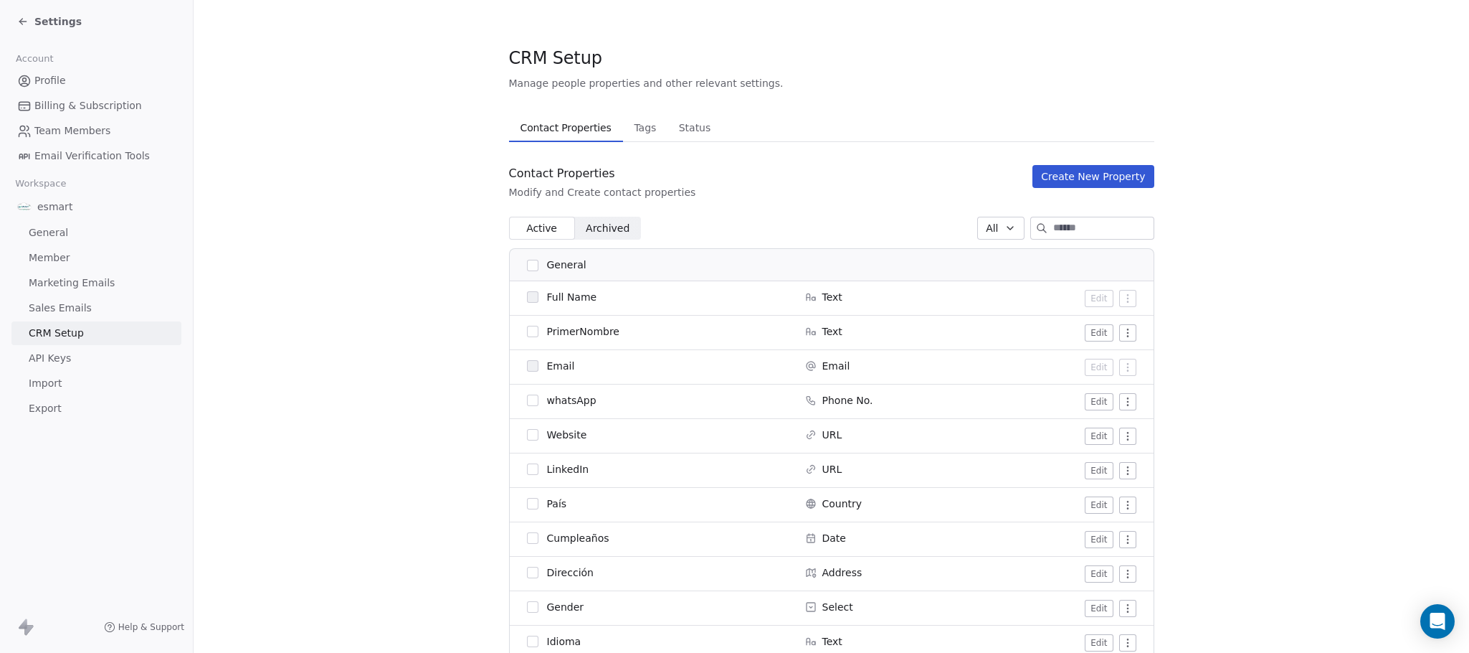
click at [1087, 174] on button "Create New Property" at bounding box center [1093, 176] width 121 height 23
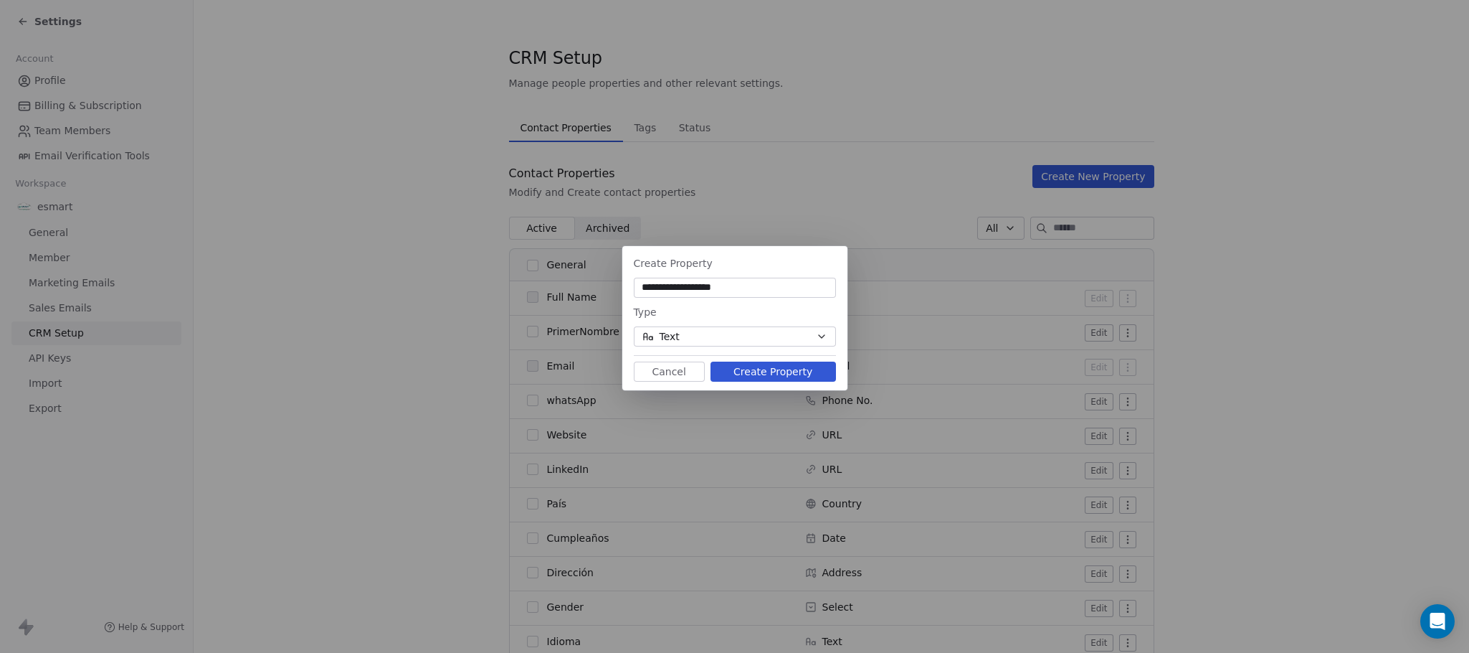
type input "**********"
click at [771, 342] on button "Text" at bounding box center [735, 336] width 202 height 20
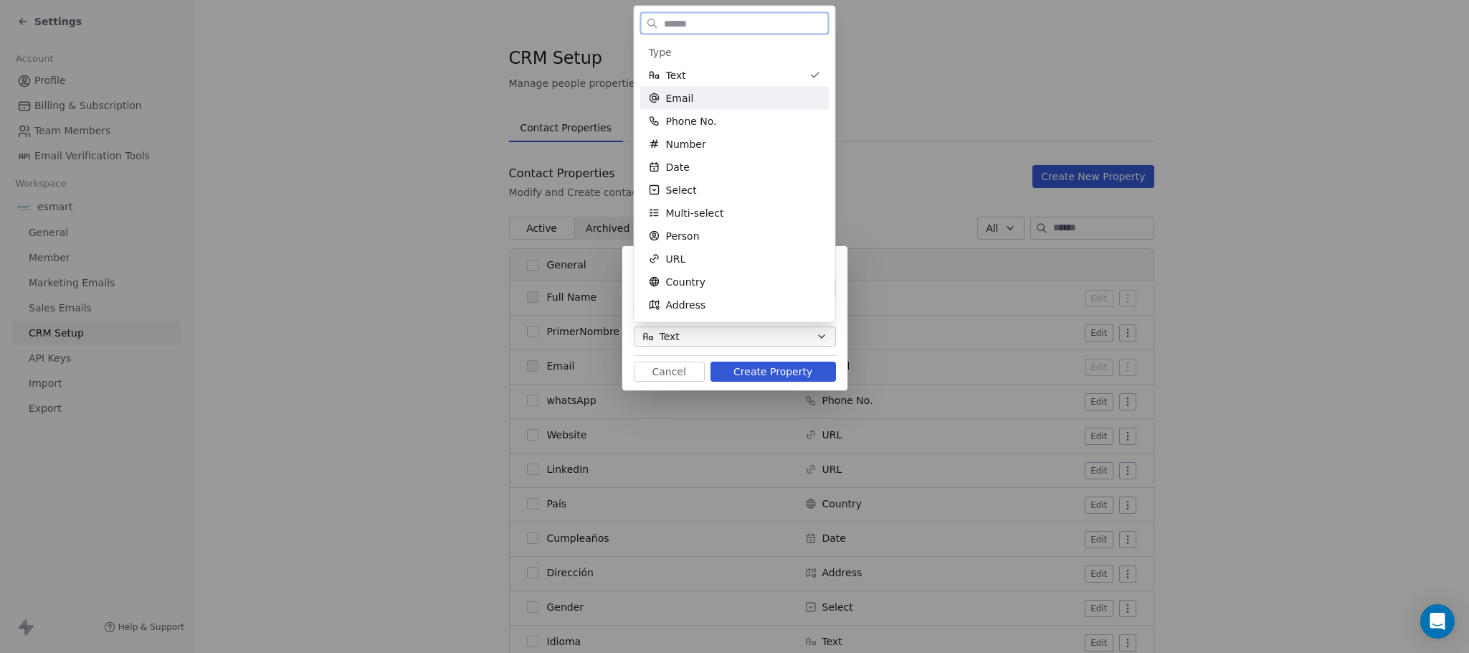
click at [715, 99] on div "Email" at bounding box center [735, 98] width 172 height 14
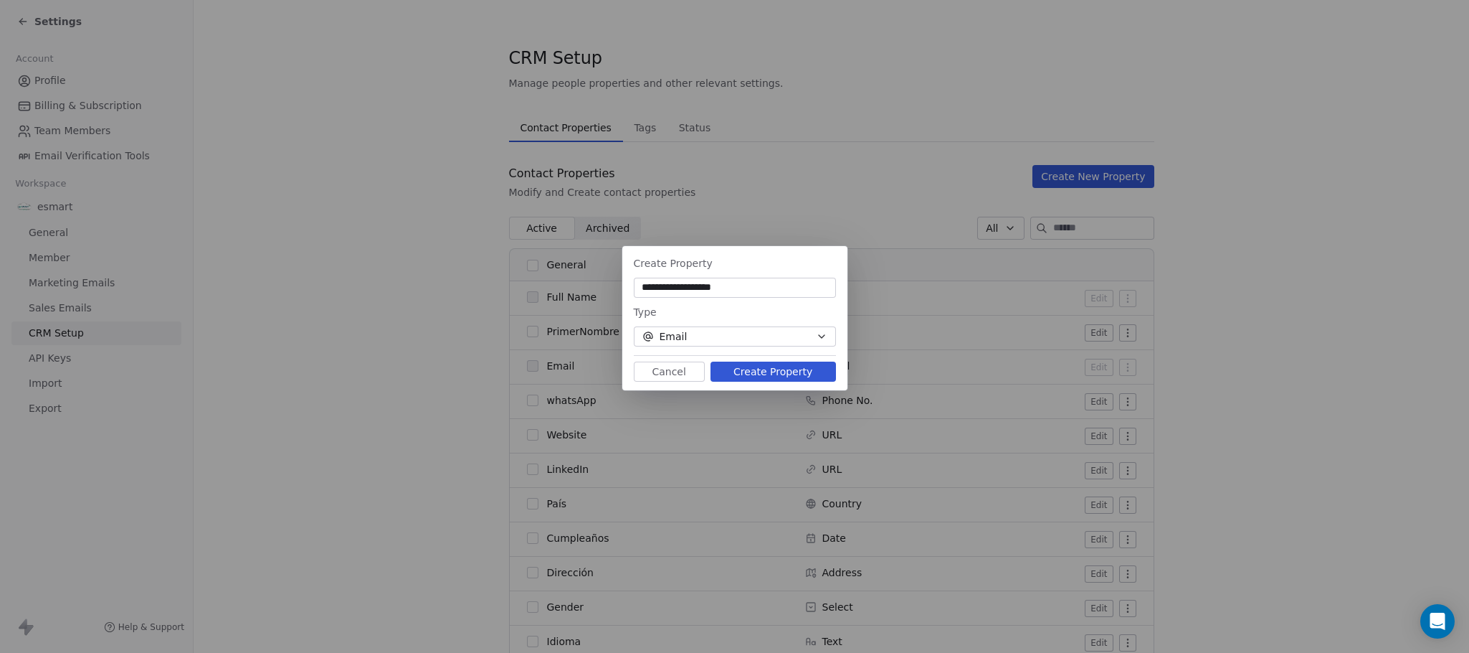
click at [730, 361] on button "Create Property" at bounding box center [774, 371] width 126 height 20
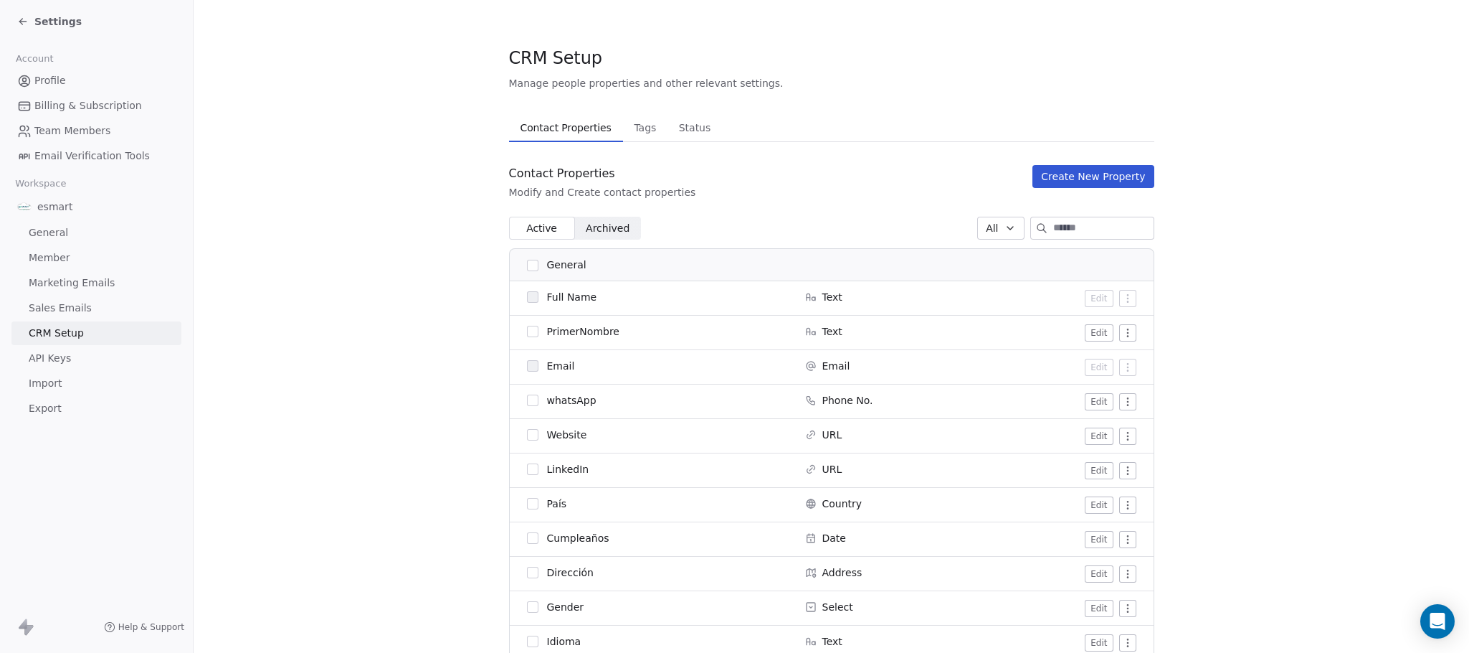
click at [1096, 177] on button "Create New Property" at bounding box center [1093, 176] width 121 height 23
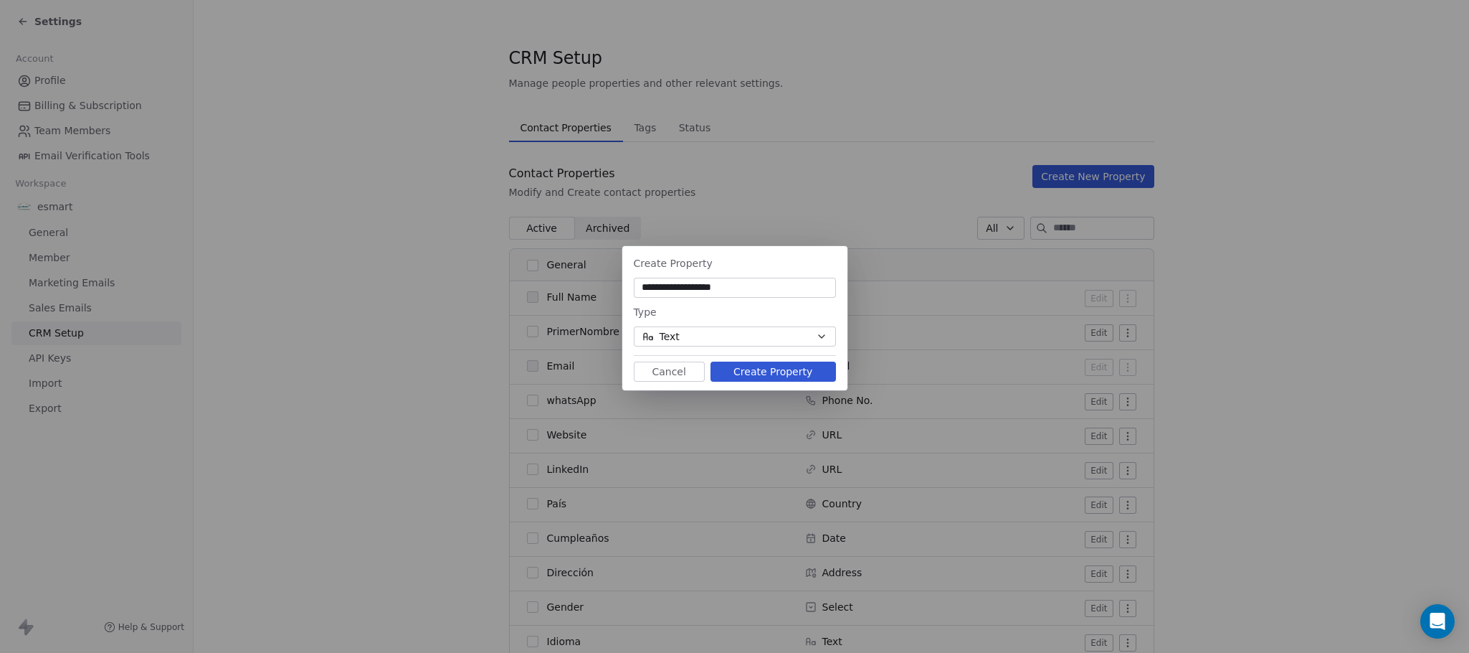
type input "**********"
click at [805, 339] on button "Text" at bounding box center [735, 336] width 202 height 20
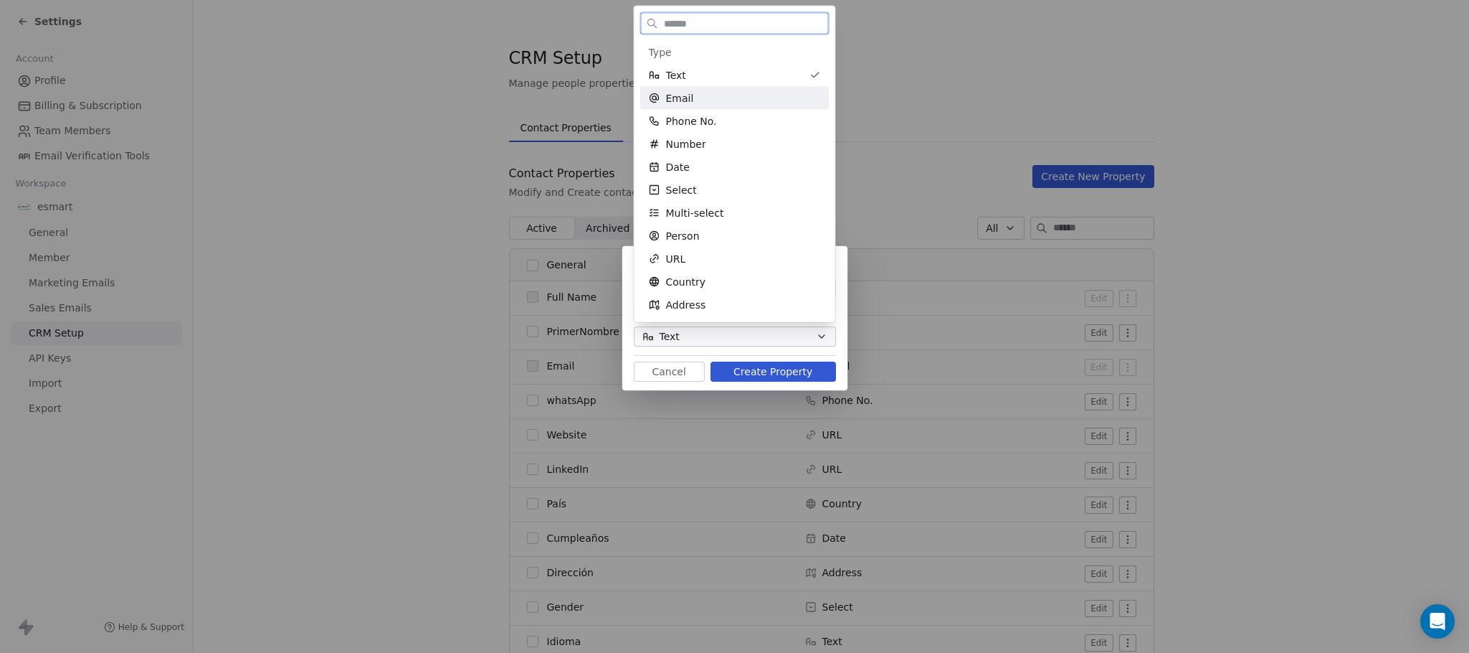
click at [710, 103] on div "Email" at bounding box center [735, 98] width 172 height 14
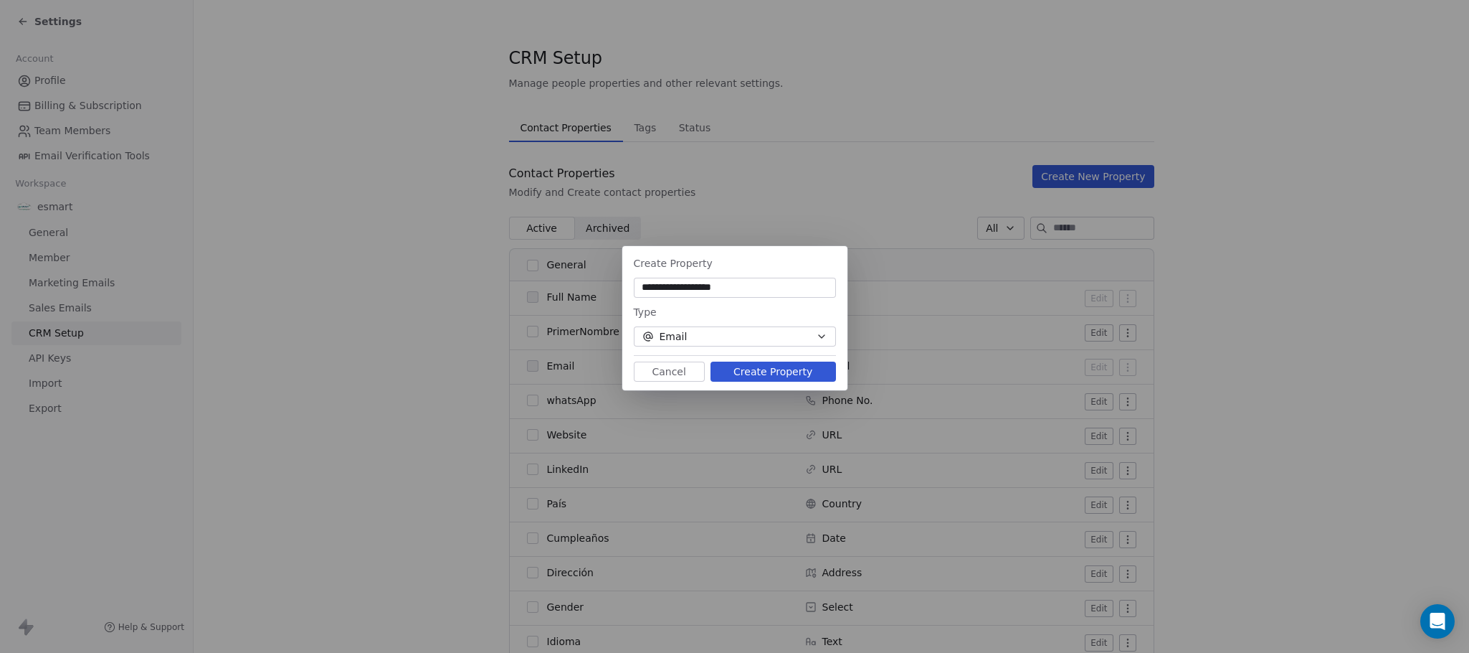
click at [747, 366] on button "Create Property" at bounding box center [774, 371] width 126 height 20
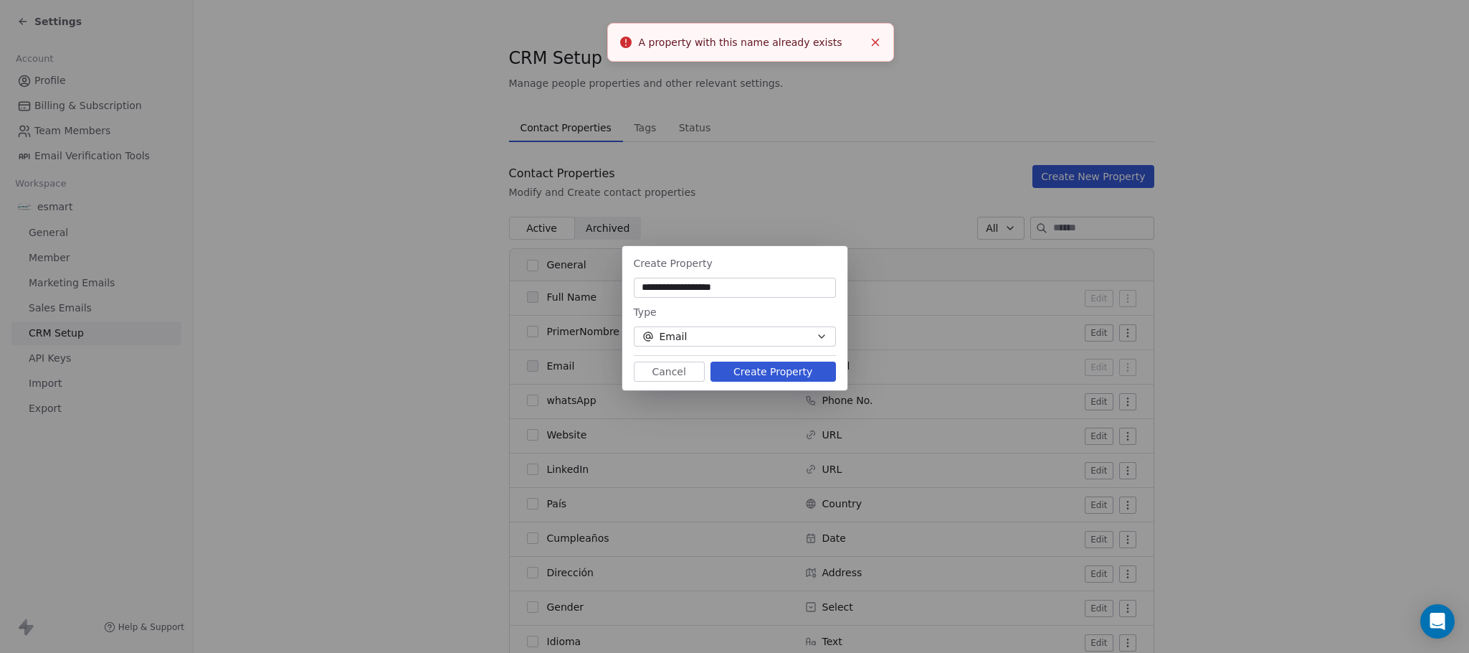
click at [691, 366] on button "Cancel" at bounding box center [669, 371] width 71 height 20
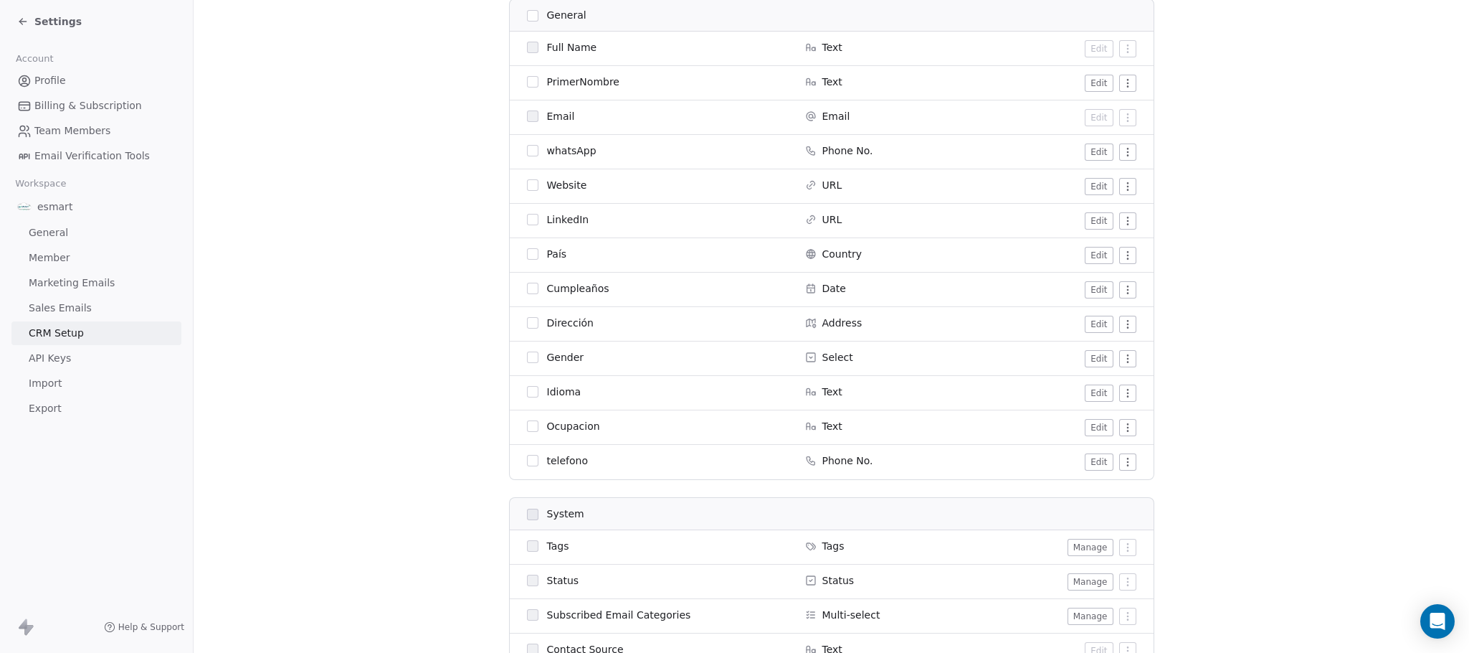
scroll to position [222, 0]
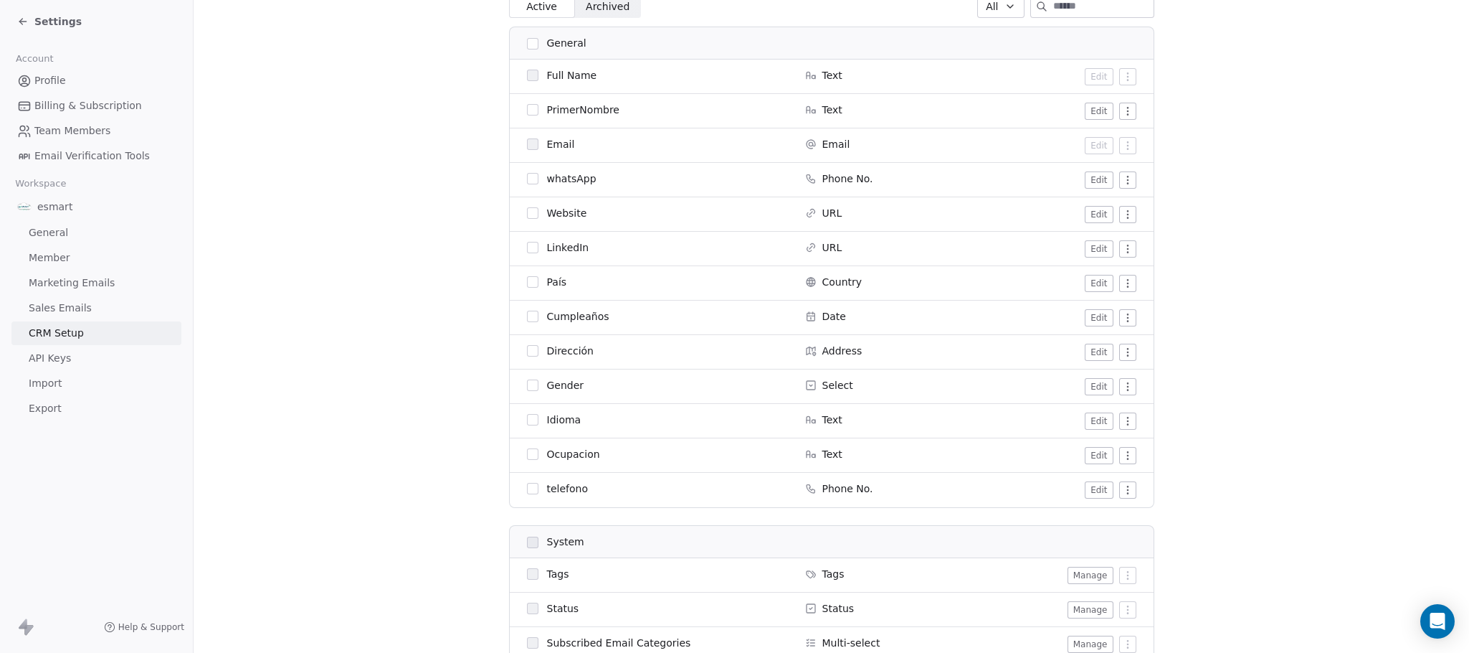
click at [1087, 349] on button "Edit" at bounding box center [1099, 352] width 28 height 17
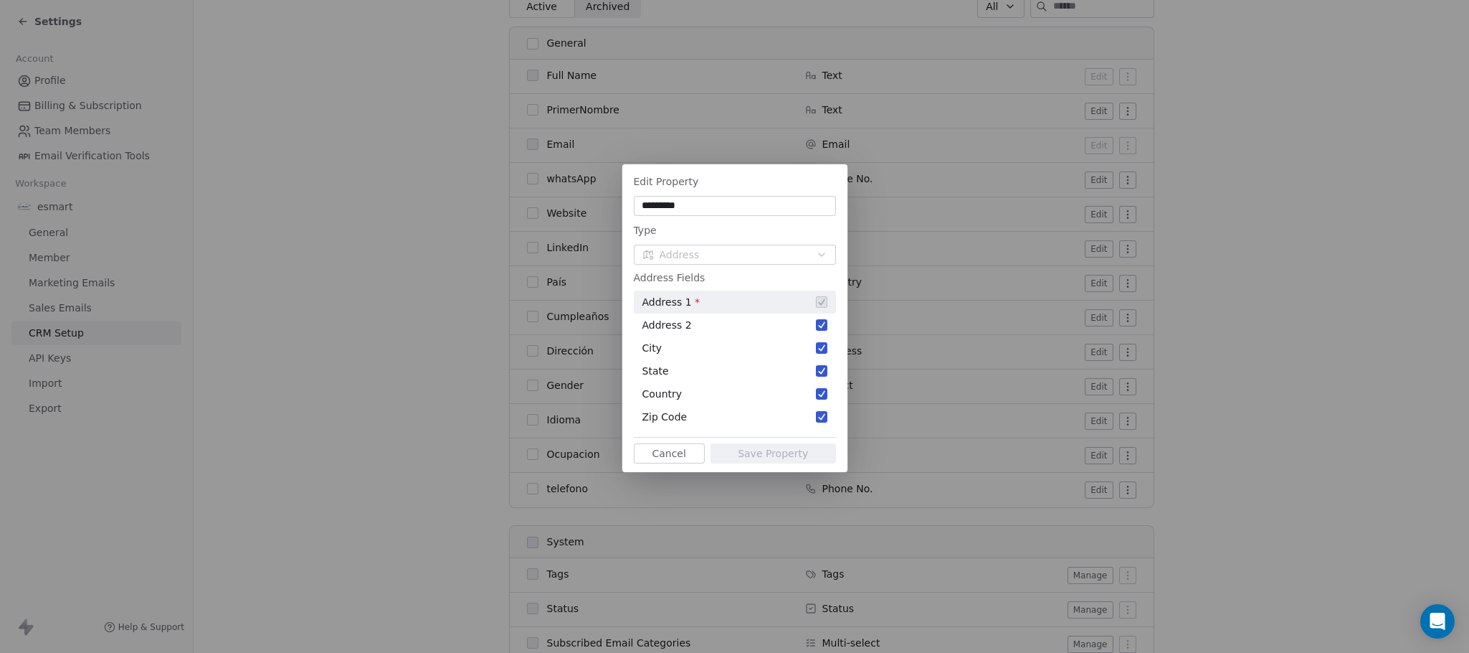
click at [1293, 205] on div "Edit Property ********* Type Address Address Fields Address 1 * Address 2 City …" at bounding box center [734, 326] width 1469 height 370
click at [689, 455] on button "Cancel" at bounding box center [669, 453] width 71 height 20
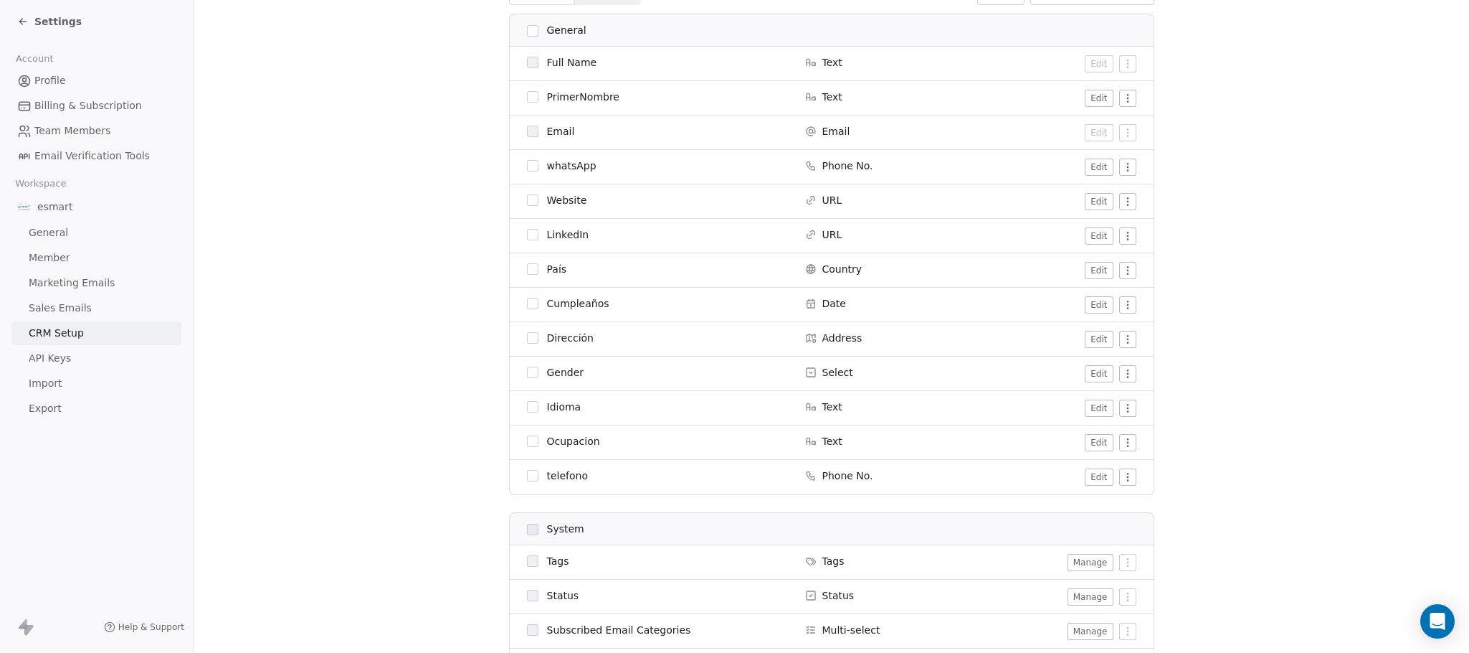
scroll to position [0, 0]
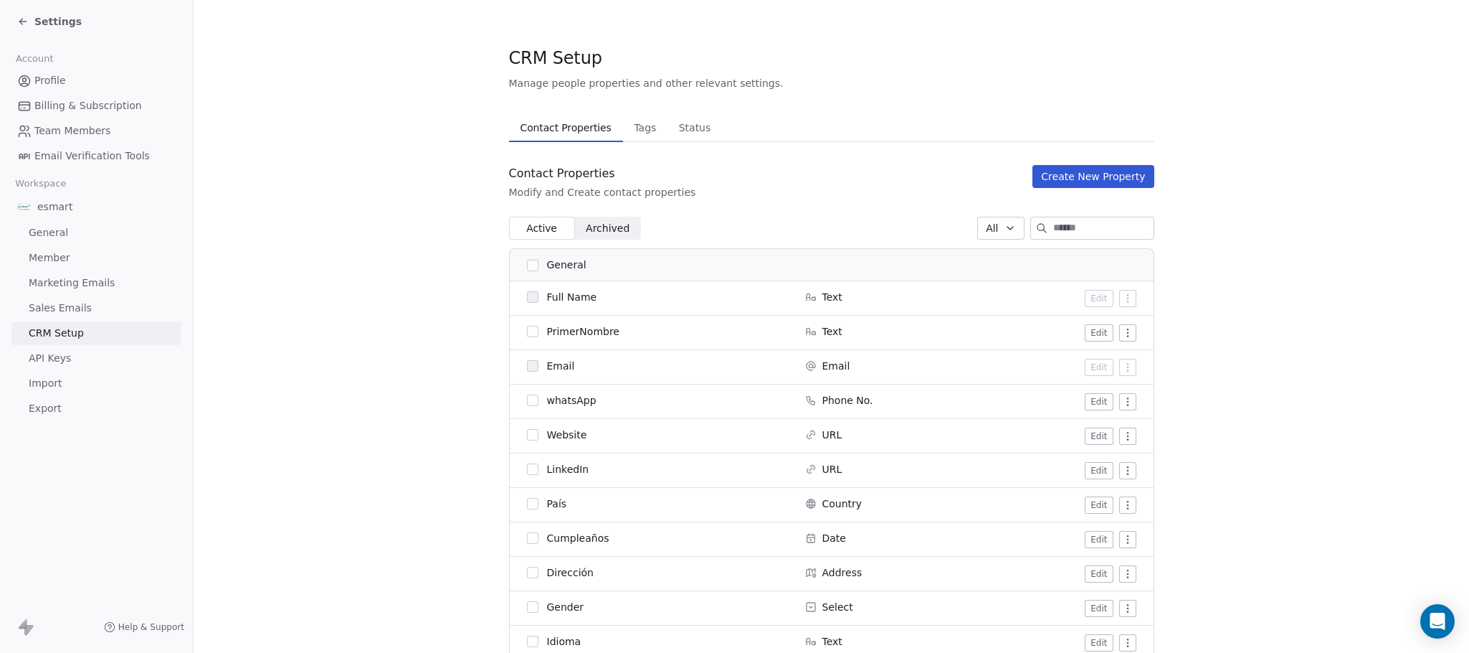
click at [1091, 179] on button "Create New Property" at bounding box center [1093, 176] width 121 height 23
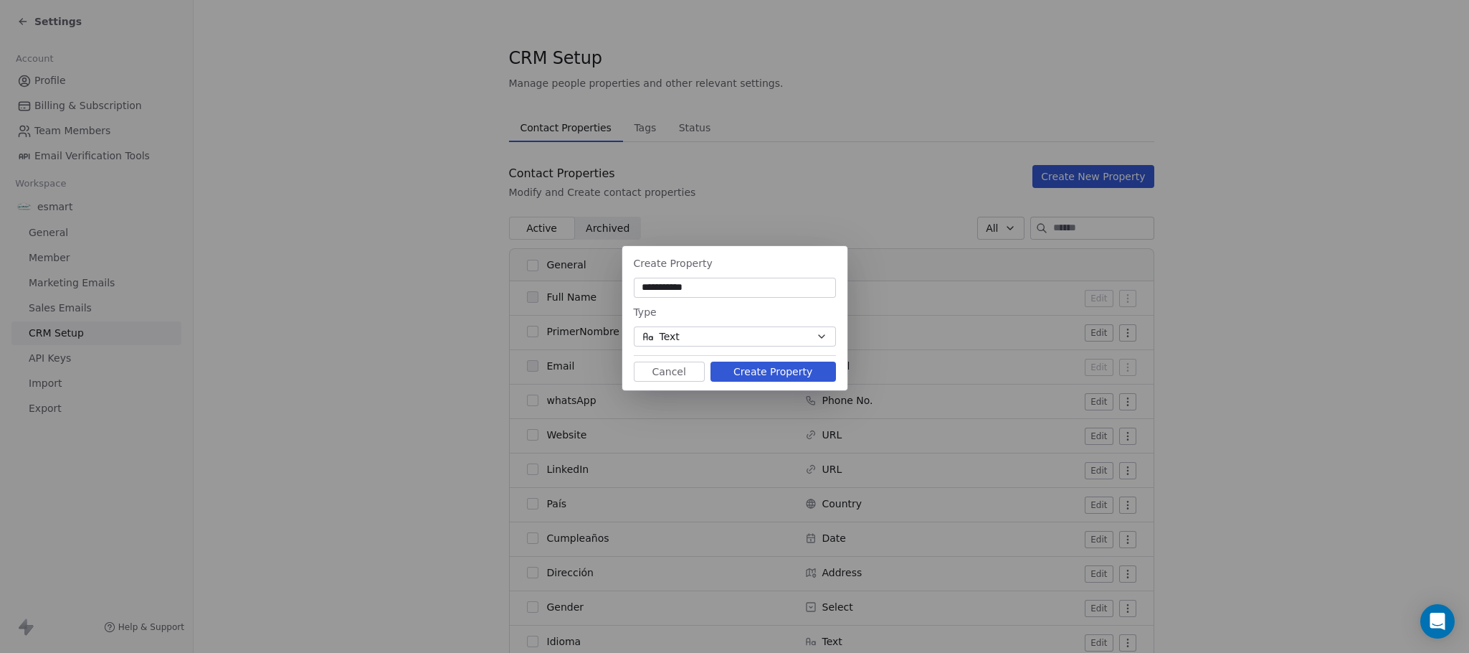
type input "**********"
click at [708, 340] on button "Text" at bounding box center [735, 336] width 202 height 20
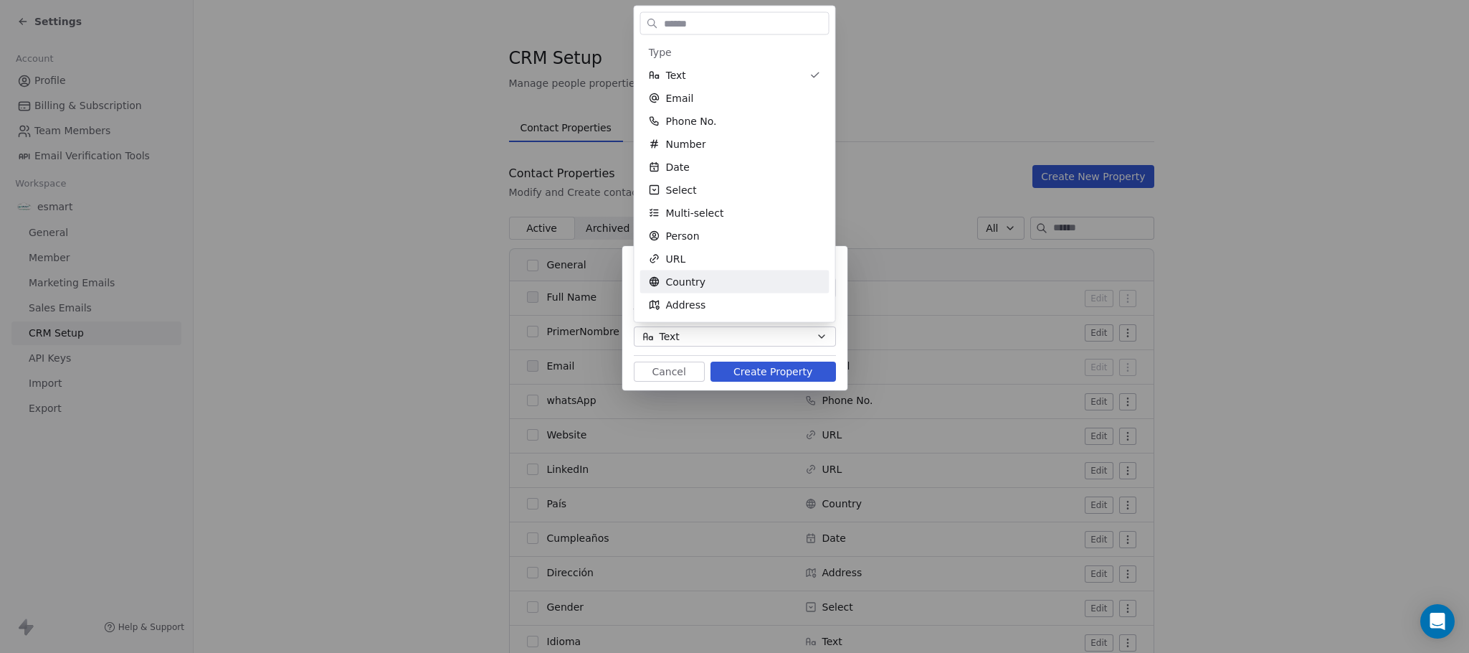
click at [769, 371] on div "**********" at bounding box center [734, 326] width 1469 height 207
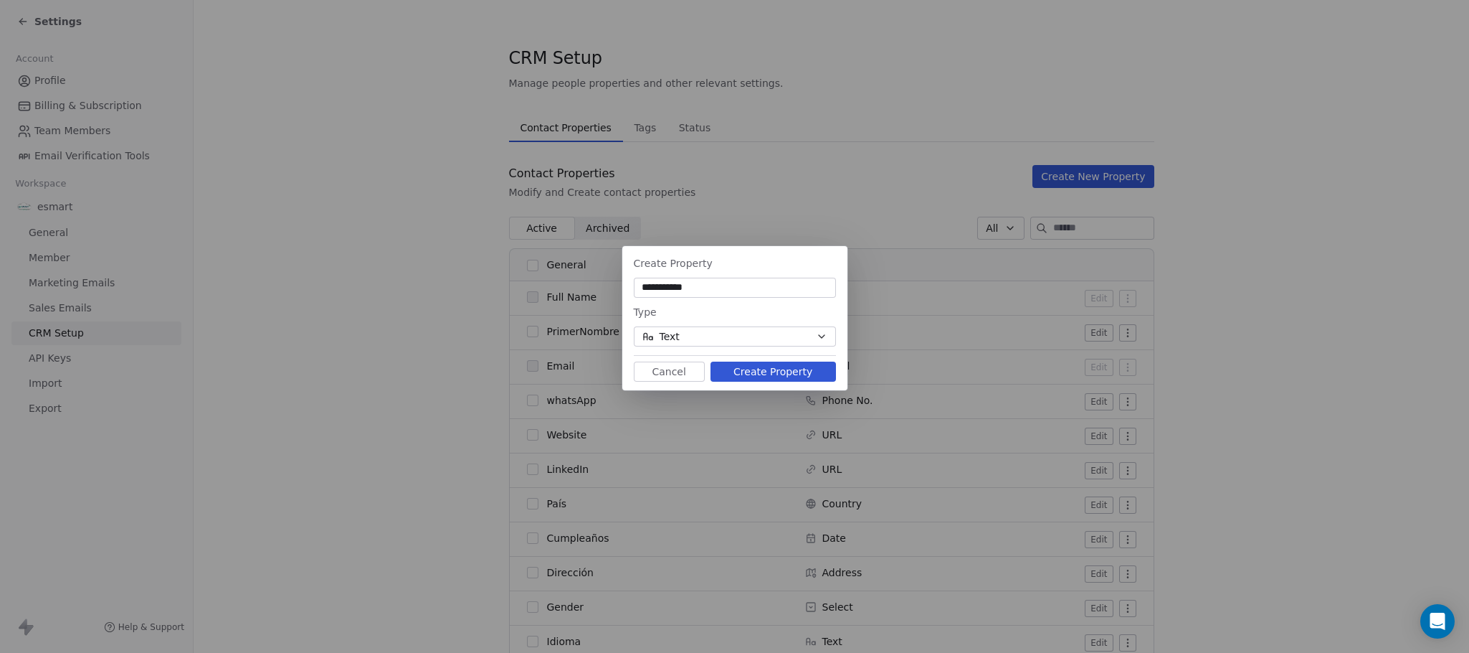
click at [772, 370] on button "Create Property" at bounding box center [774, 371] width 126 height 20
click at [691, 291] on input "**********" at bounding box center [735, 287] width 197 height 14
drag, startPoint x: 691, startPoint y: 291, endPoint x: 676, endPoint y: 284, distance: 16.7
click at [676, 284] on input "**********" at bounding box center [735, 287] width 197 height 14
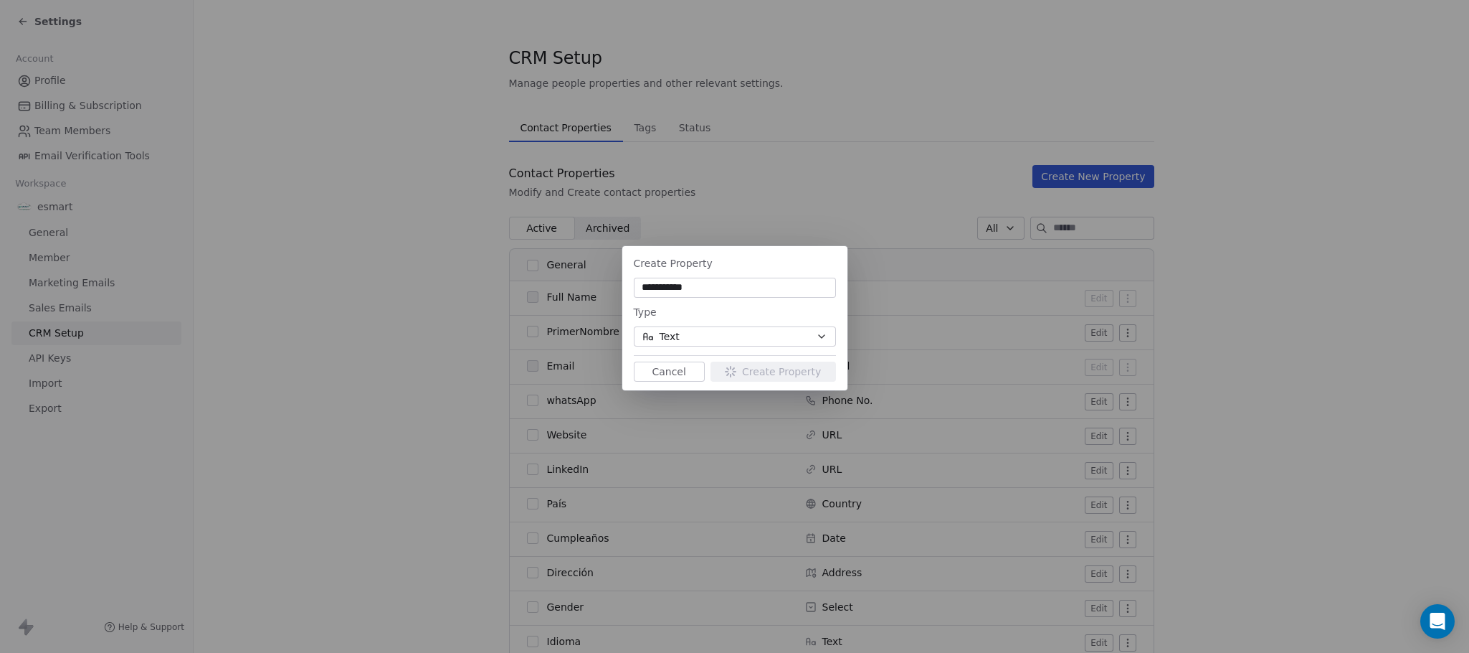
click at [676, 284] on input "**********" at bounding box center [735, 287] width 197 height 14
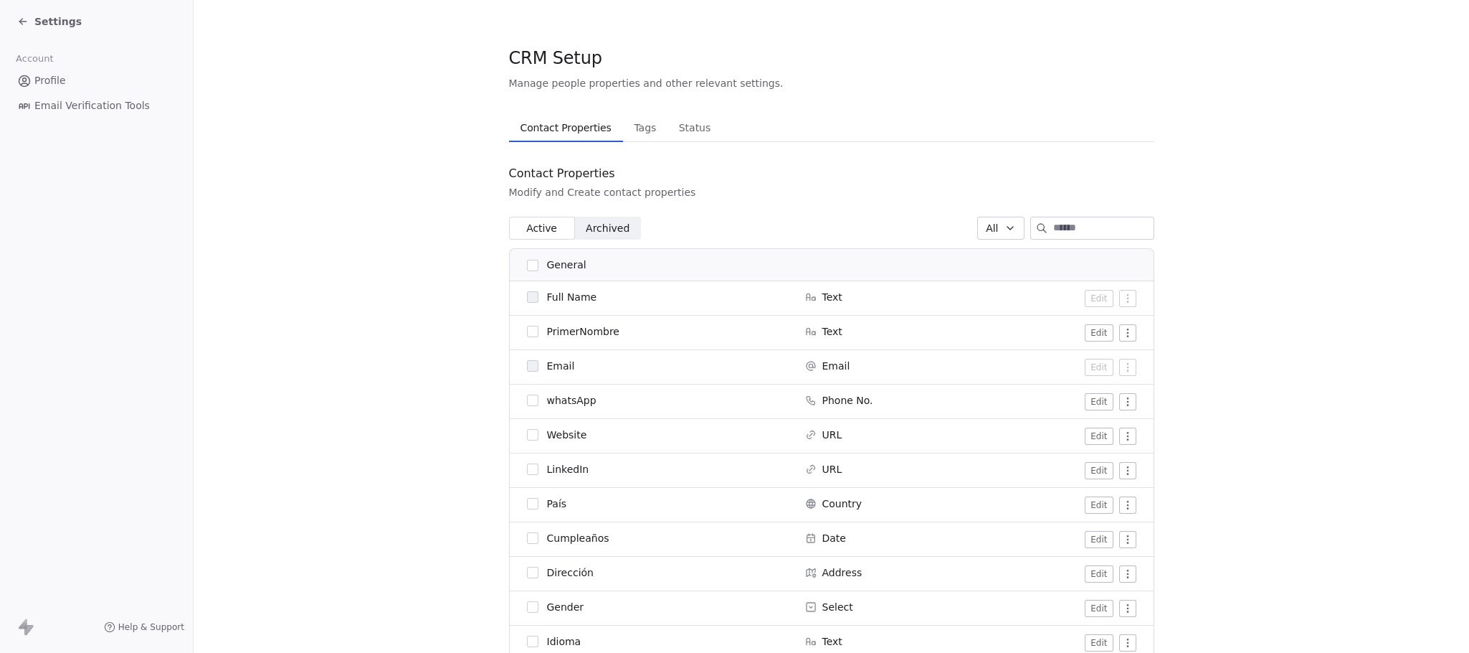
click at [1074, 227] on input at bounding box center [1104, 228] width 100 height 22
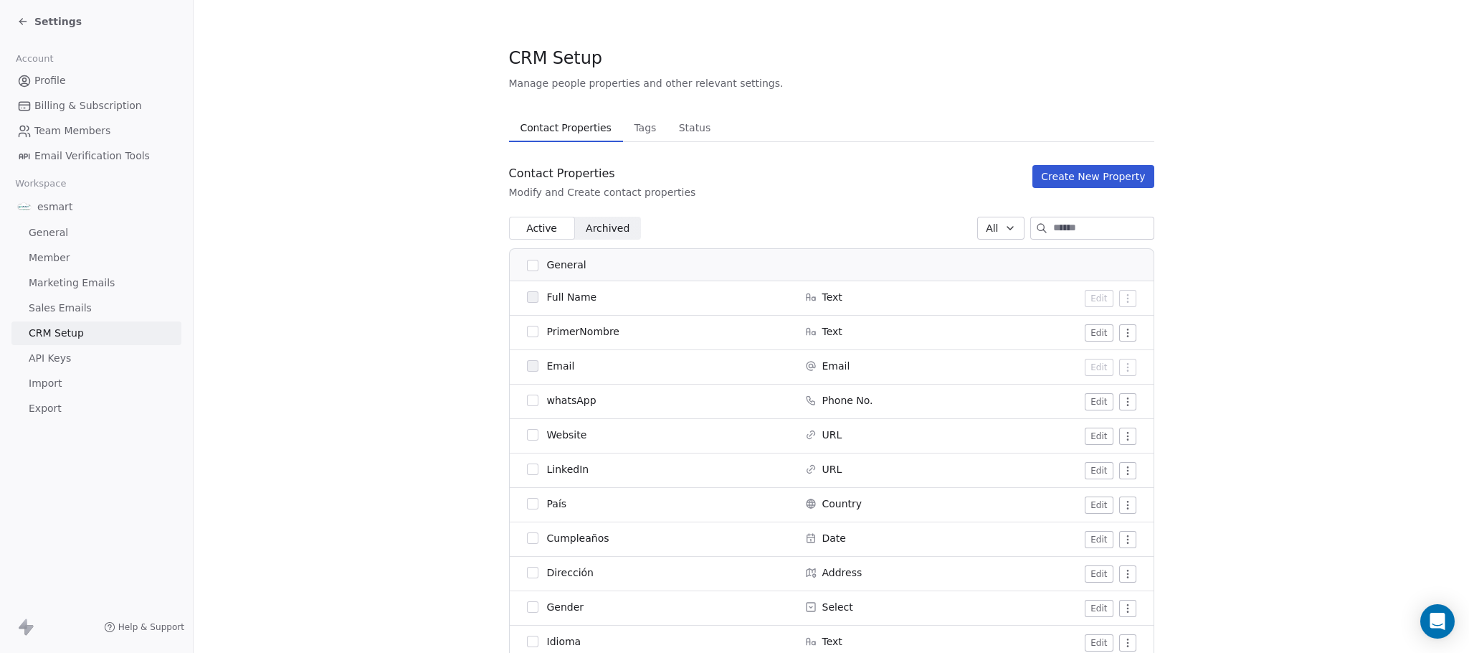
click at [1092, 174] on button "Create New Property" at bounding box center [1093, 176] width 121 height 23
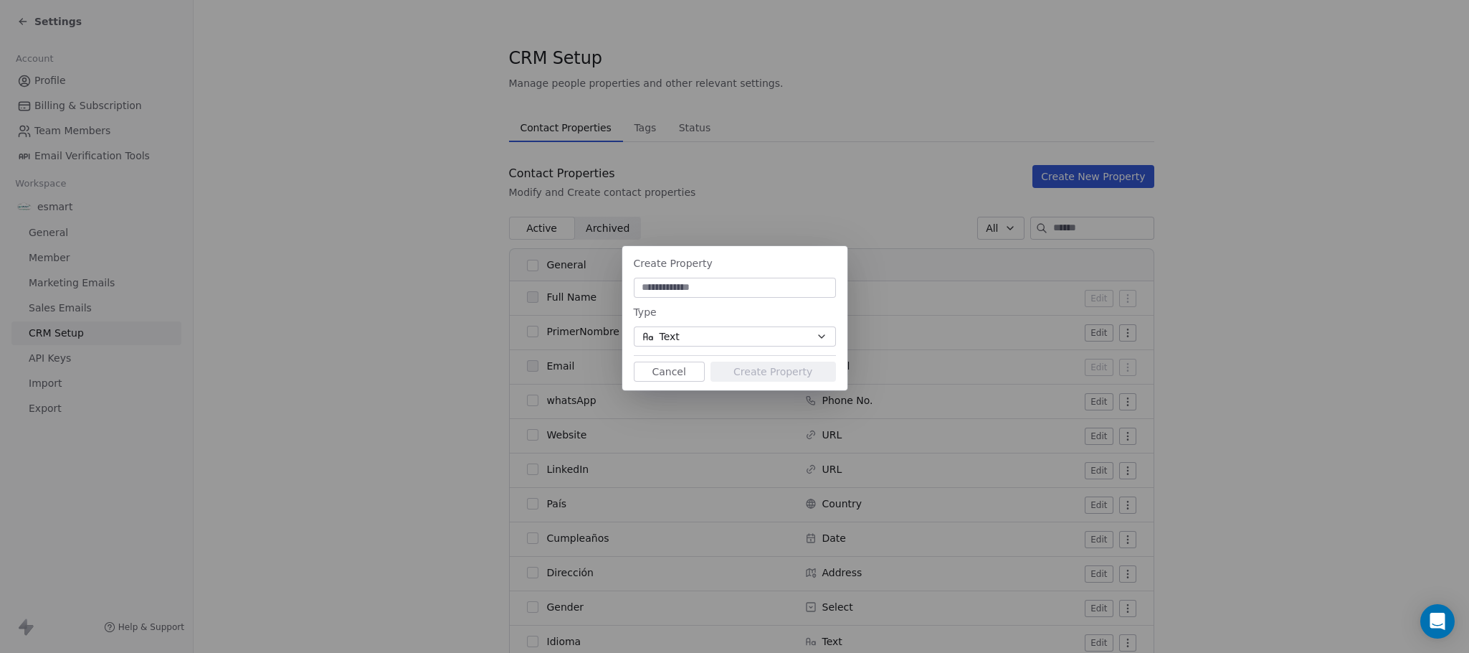
type input "*"
type input "**********"
click at [741, 344] on button "Text" at bounding box center [735, 336] width 202 height 20
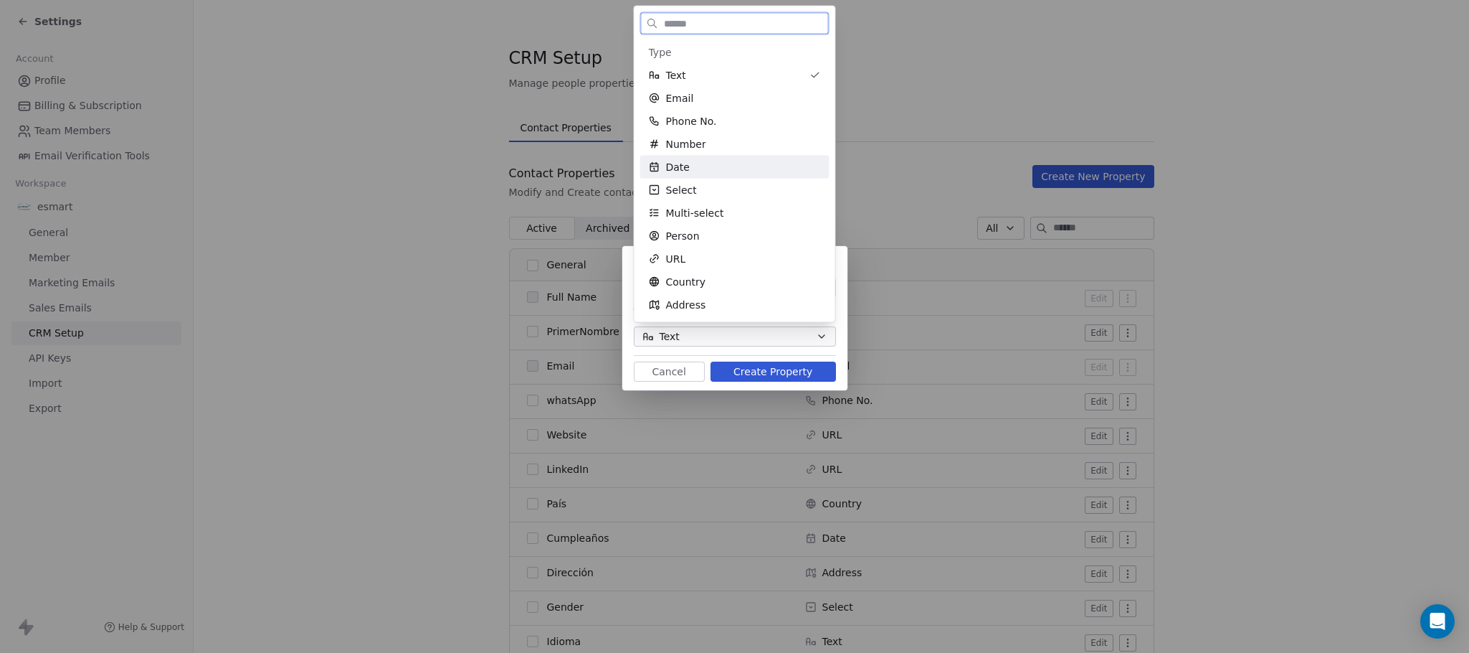
click at [714, 172] on div "Date" at bounding box center [735, 167] width 172 height 14
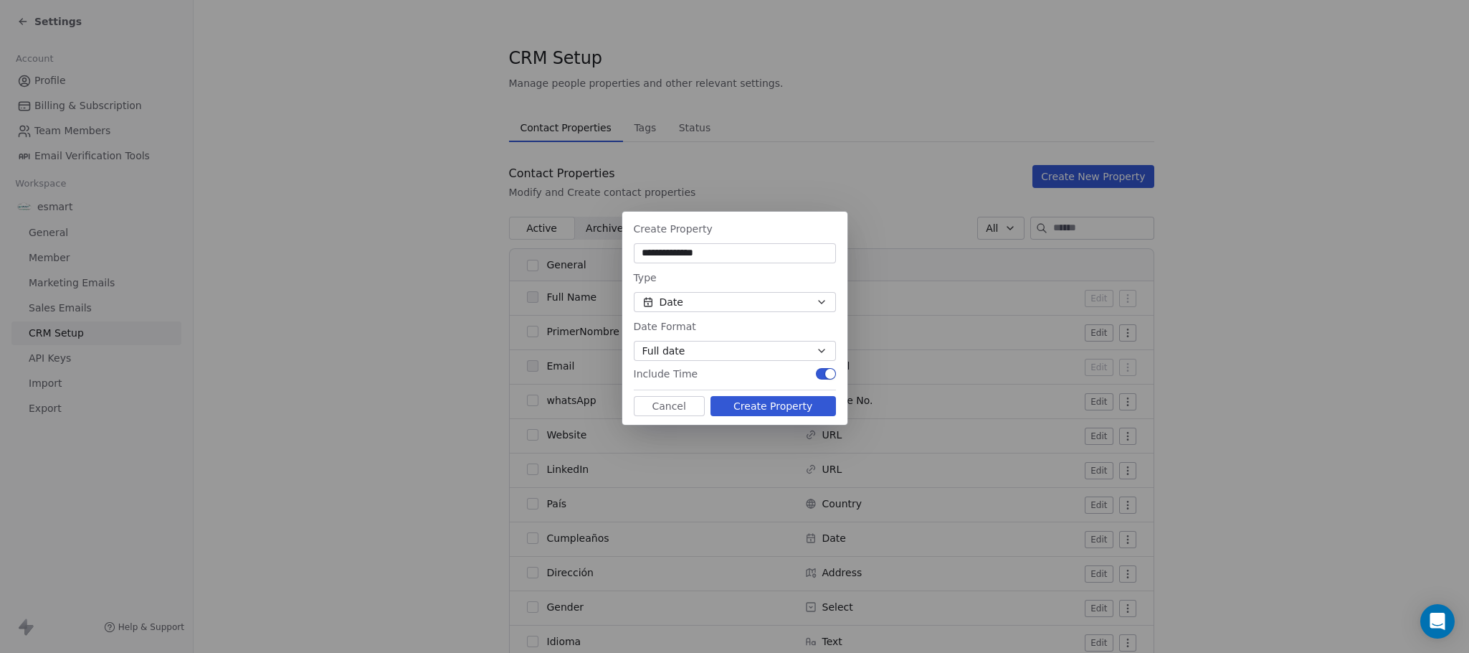
click at [732, 349] on button "Full date" at bounding box center [735, 351] width 202 height 20
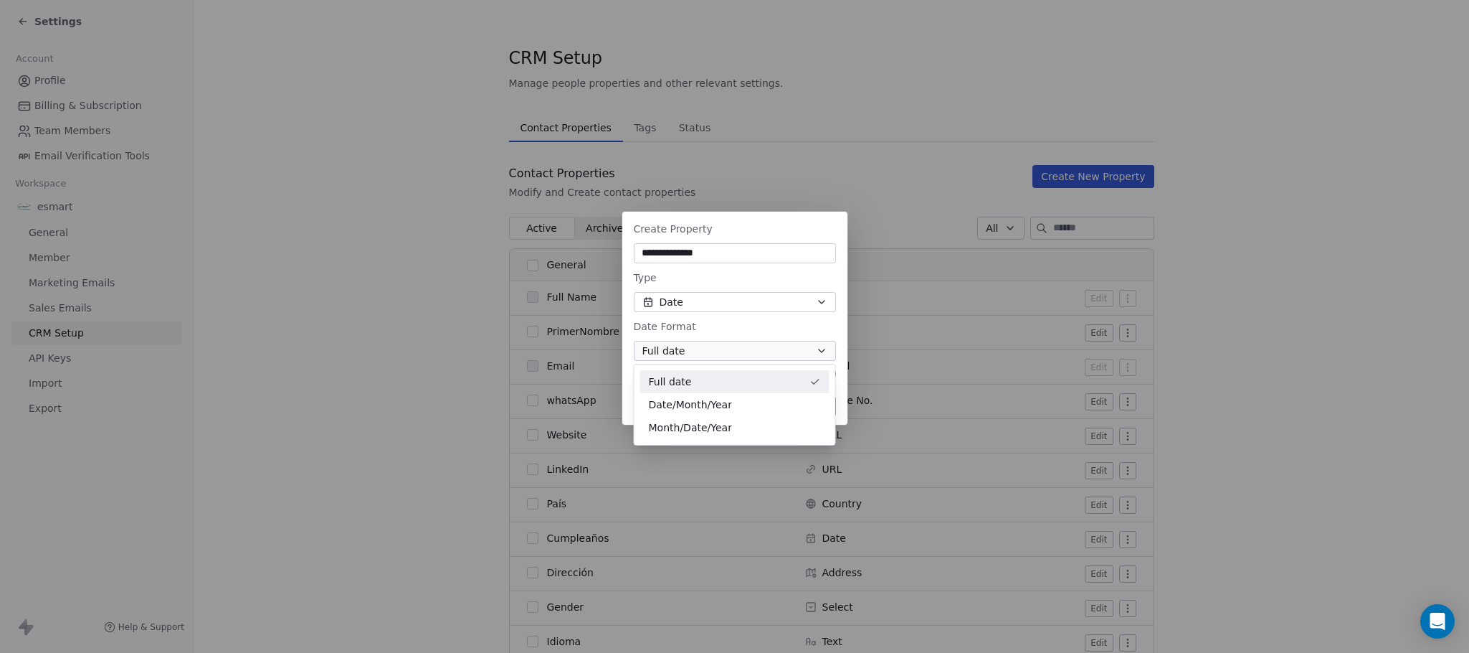
click at [741, 273] on div "**********" at bounding box center [734, 326] width 1469 height 275
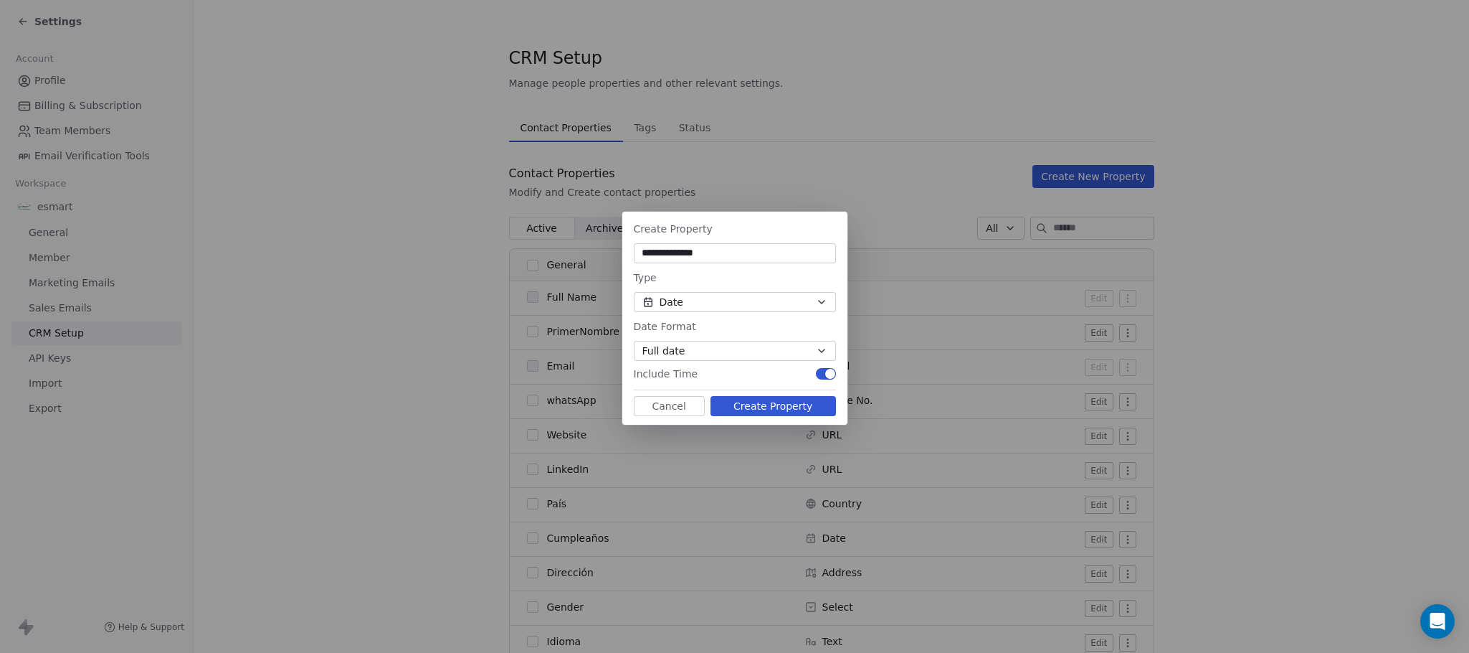
click at [738, 356] on button "Full date" at bounding box center [735, 351] width 202 height 20
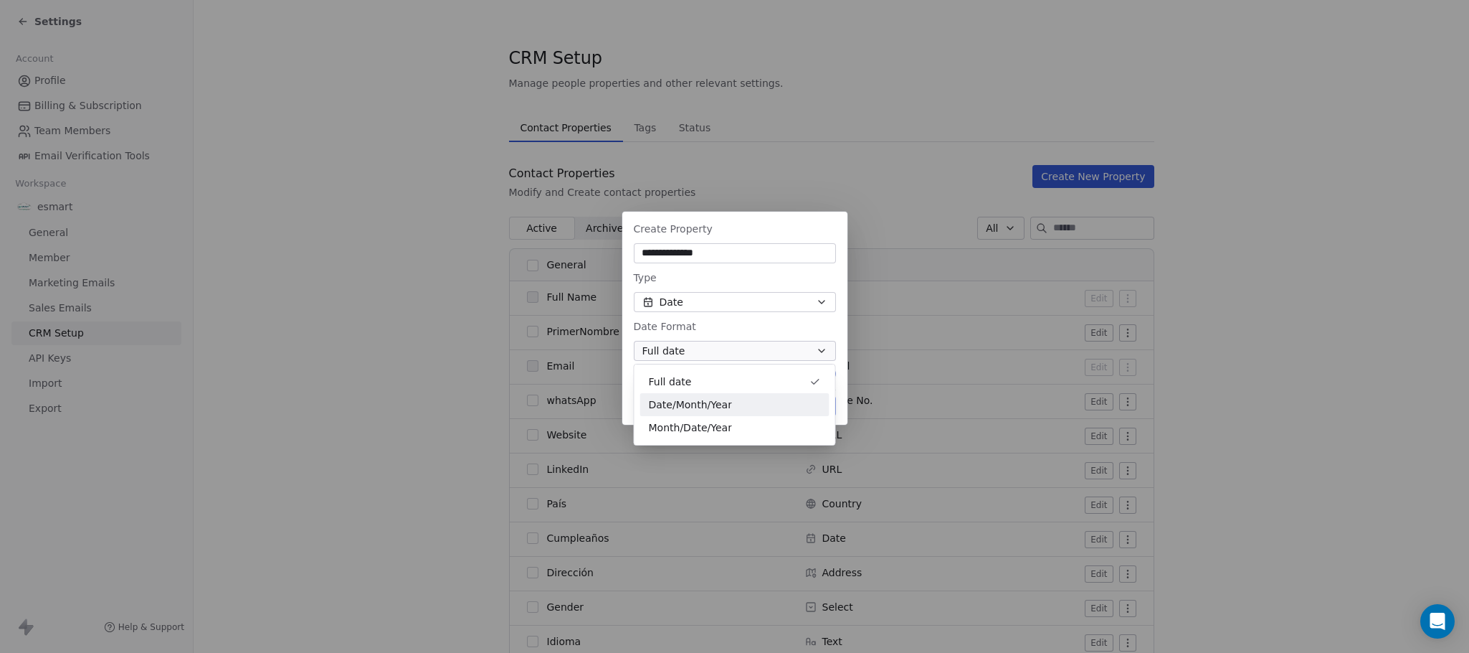
click at [794, 403] on div "Date/Month/Year" at bounding box center [735, 404] width 172 height 15
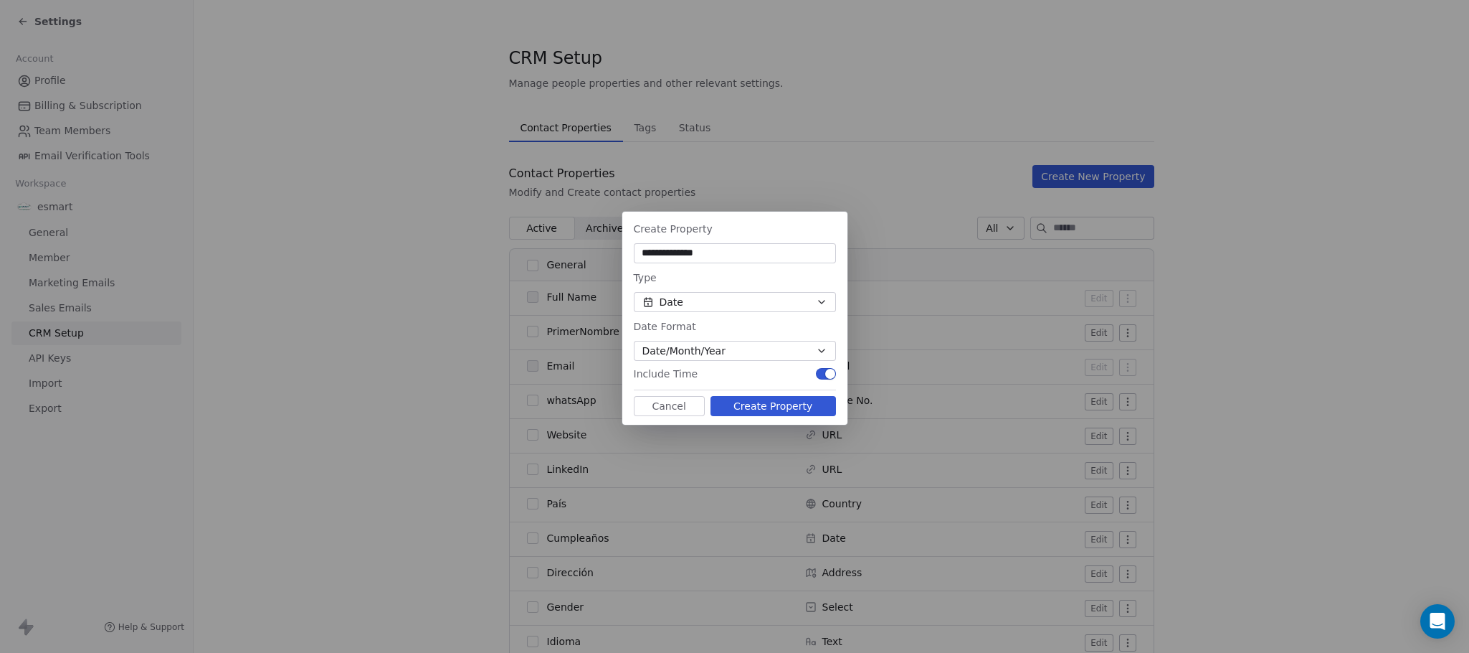
click at [749, 276] on div "Type" at bounding box center [735, 277] width 202 height 17
click at [751, 255] on input "**********" at bounding box center [735, 253] width 197 height 14
click at [729, 401] on button "Create Property" at bounding box center [774, 406] width 126 height 20
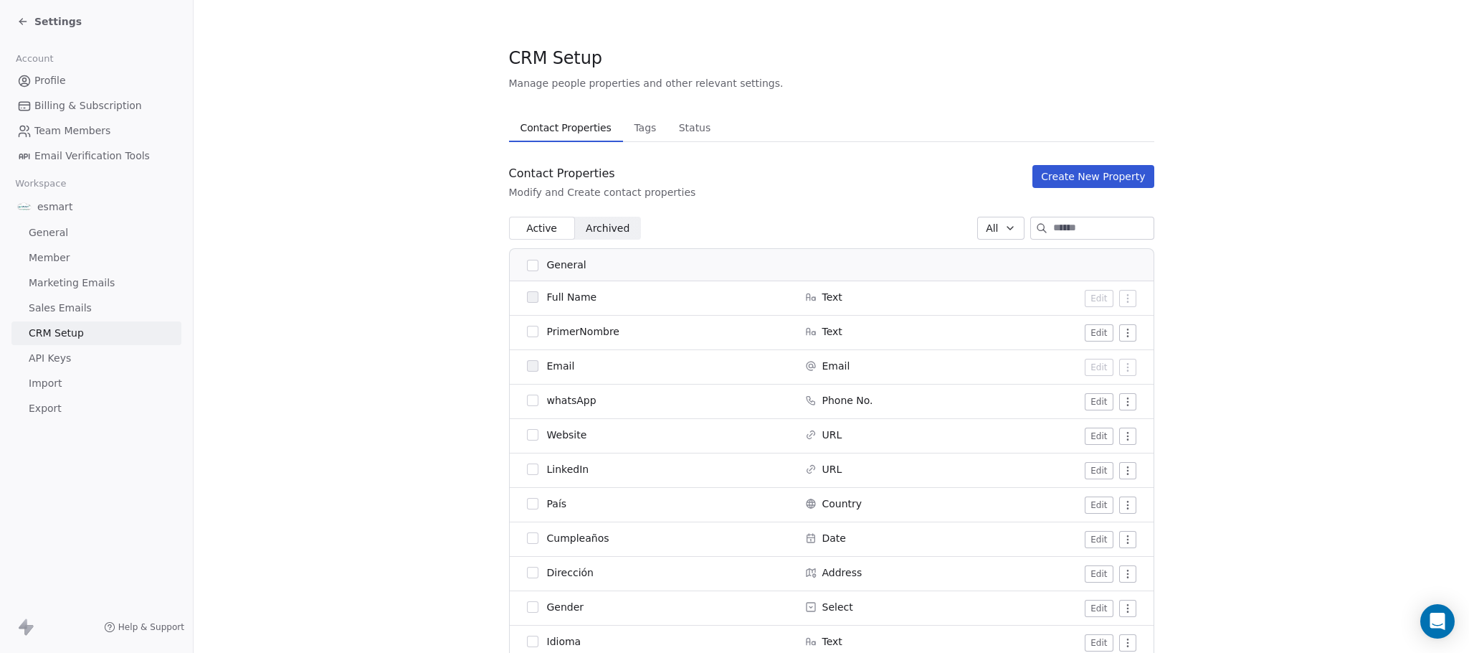
click at [22, 17] on icon at bounding box center [22, 21] width 11 height 11
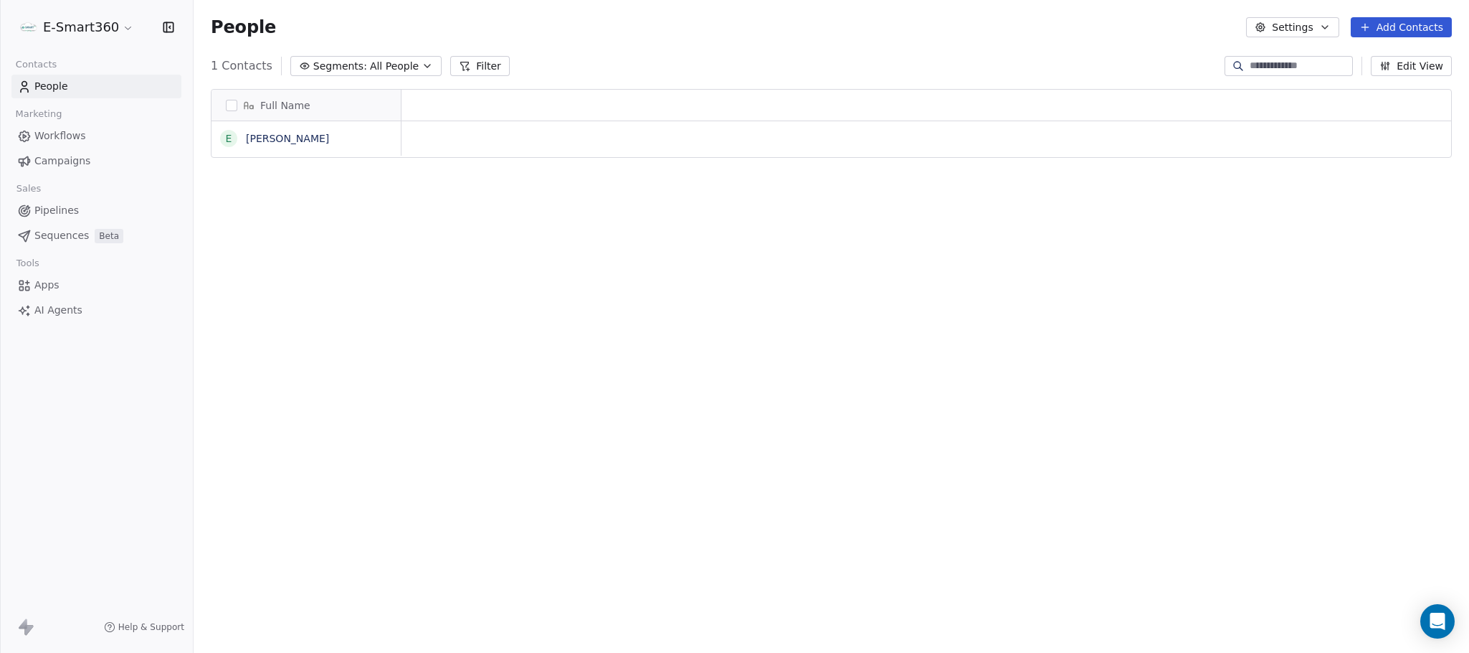
scroll to position [558, 1259]
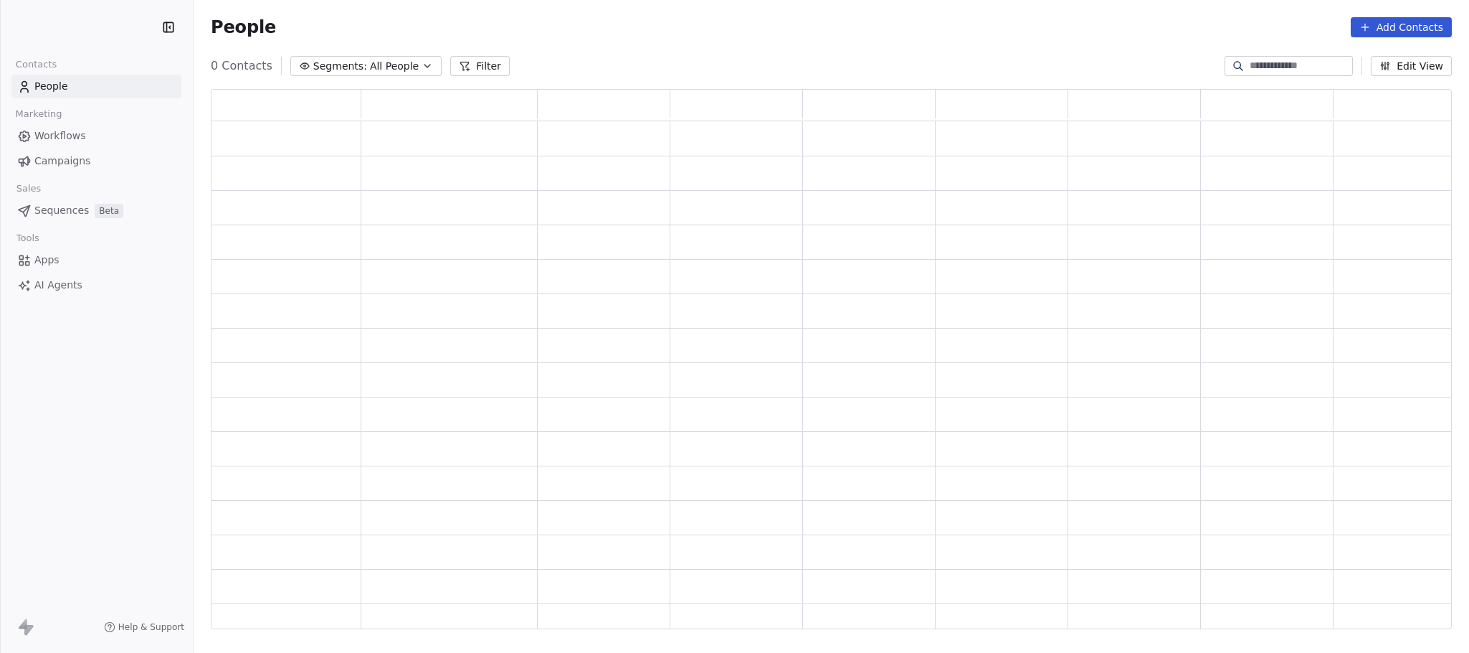
scroll to position [524, 1225]
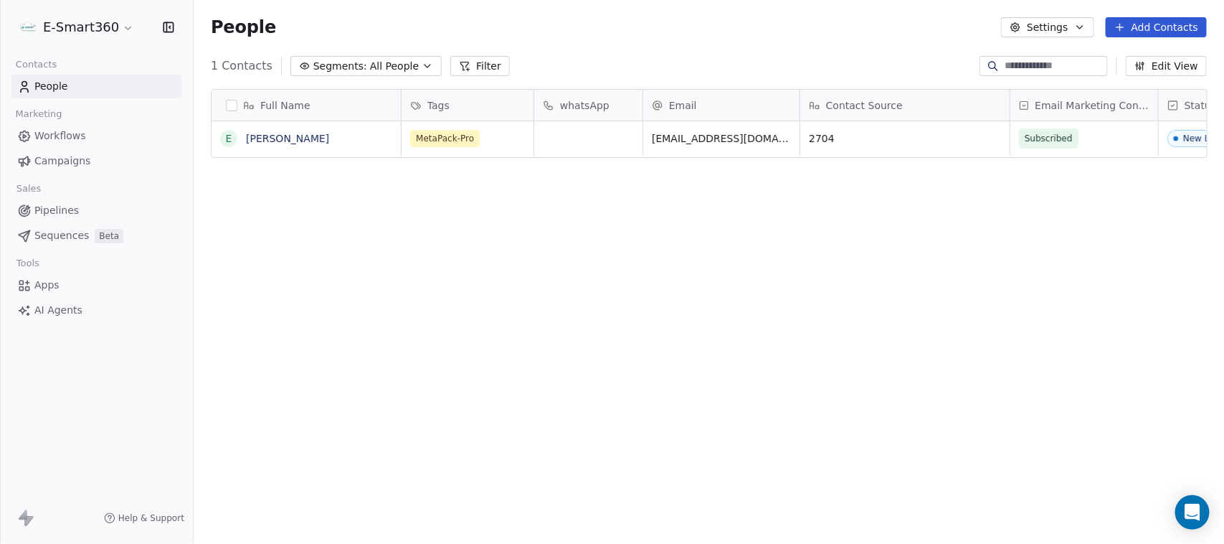
click at [235, 105] on button "button" at bounding box center [231, 105] width 11 height 11
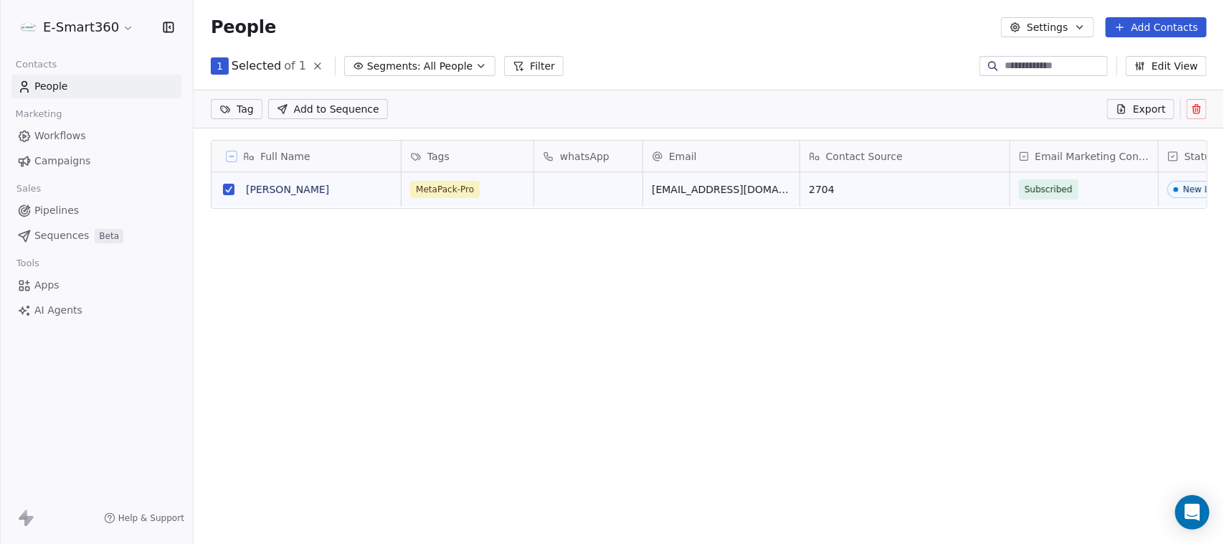
click at [1196, 110] on icon at bounding box center [1196, 109] width 0 height 3
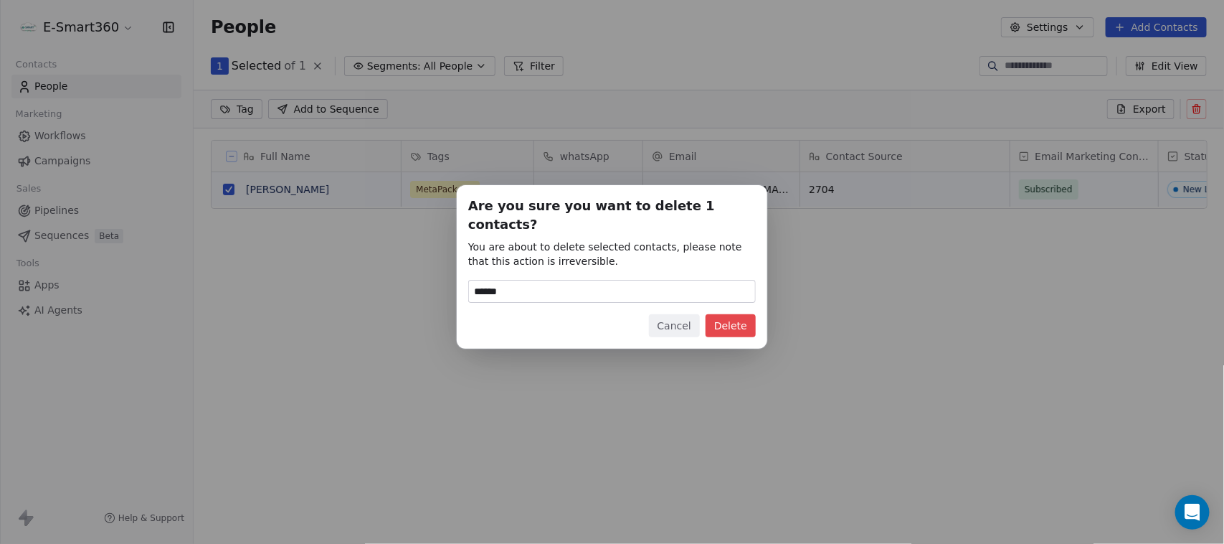
type input "******"
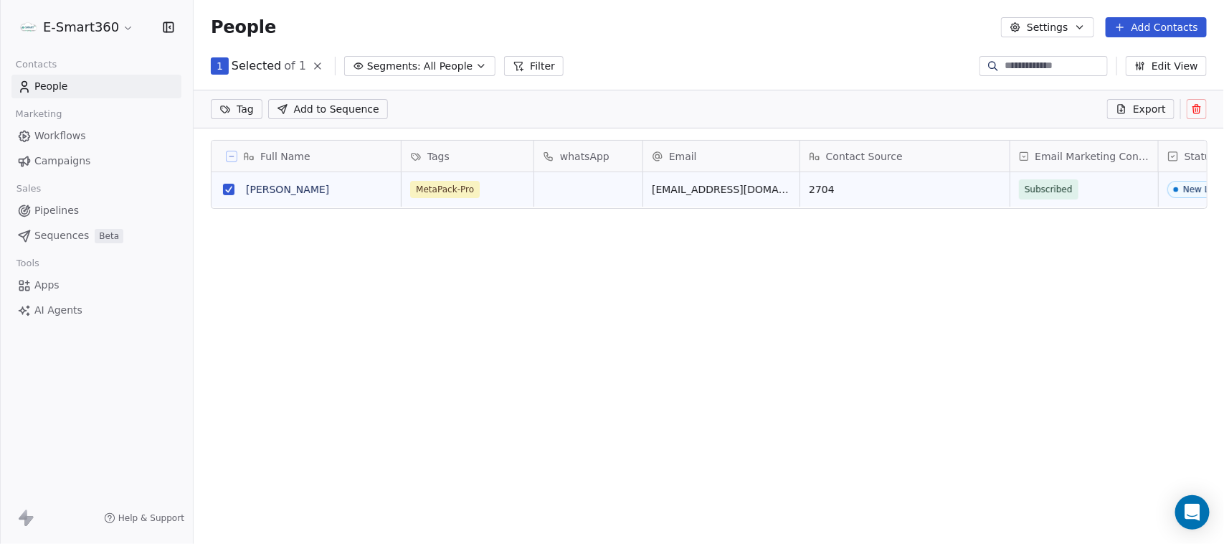
click at [382, 463] on div "Are you sure you want to delete 1 contacts? You are about to delete selected co…" at bounding box center [612, 272] width 1224 height 544
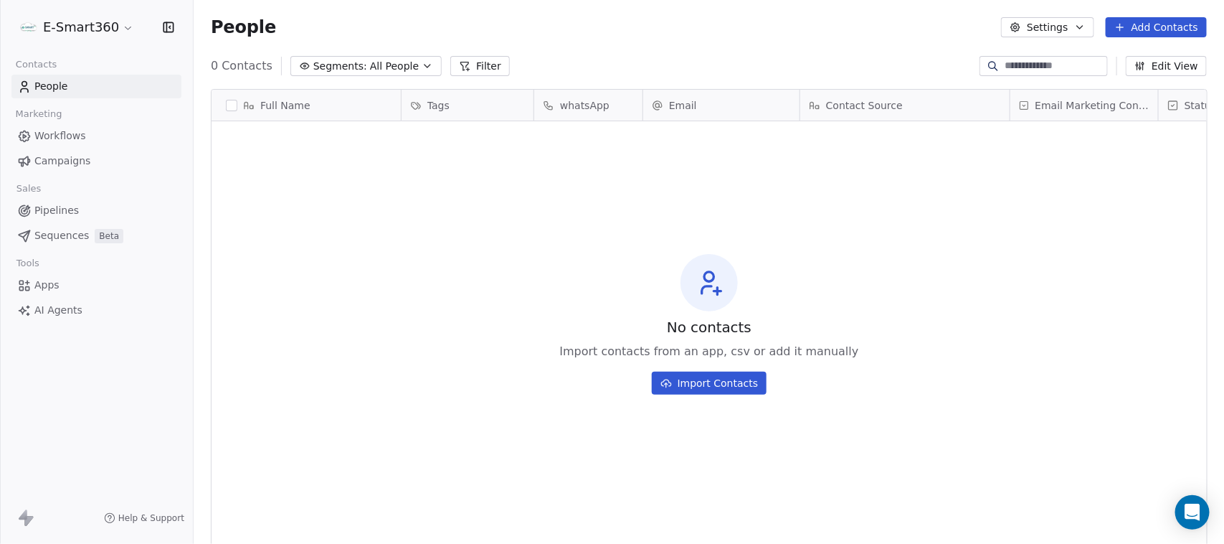
scroll to position [465, 1017]
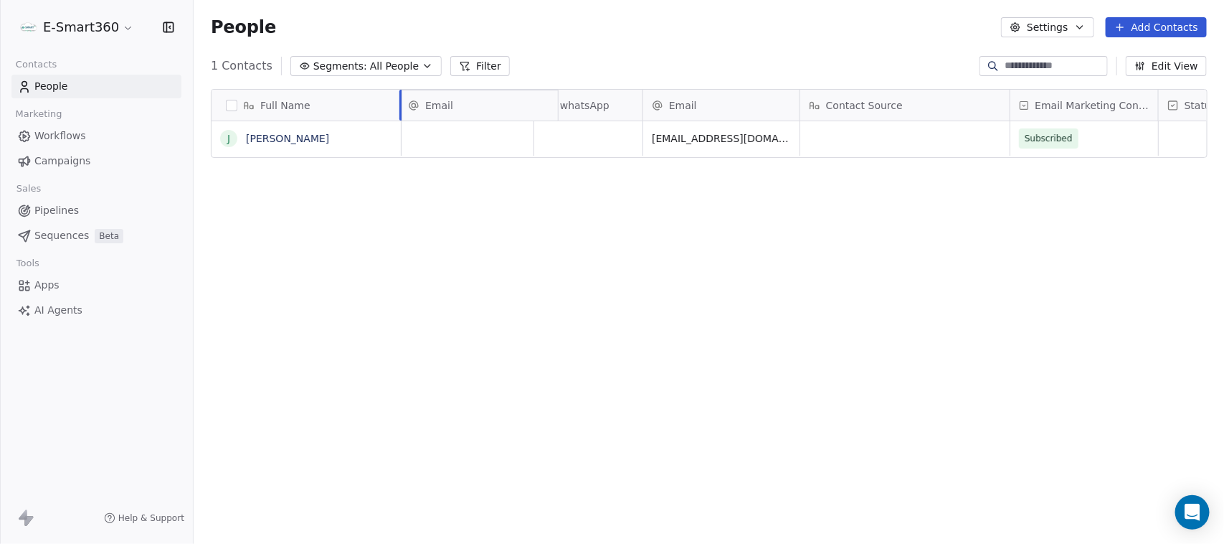
drag, startPoint x: 700, startPoint y: 102, endPoint x: 486, endPoint y: 97, distance: 214.5
click at [486, 97] on div "Full Name J [PERSON_NAME] Tags whatsApp Email Contact Source Email Marketing Co…" at bounding box center [709, 124] width 995 height 69
drag, startPoint x: 744, startPoint y: 99, endPoint x: 640, endPoint y: 98, distance: 104.7
click at [640, 98] on div "Full Name J John Doe Email Tags whatsApp Contact Source Email Marketing Consent…" at bounding box center [709, 124] width 995 height 69
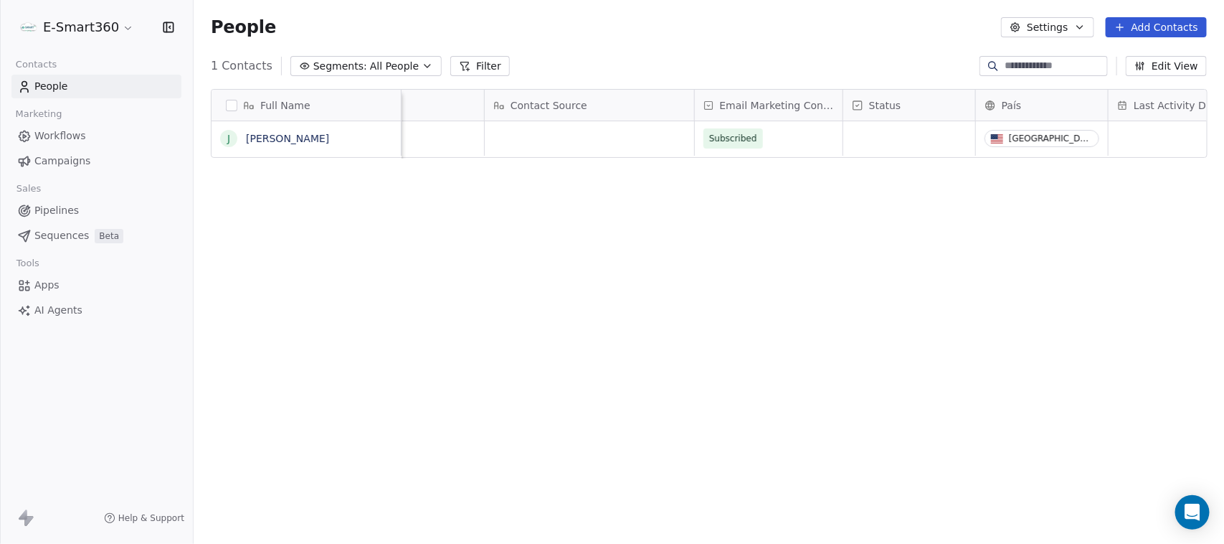
scroll to position [0, 359]
drag, startPoint x: 1020, startPoint y: 103, endPoint x: 533, endPoint y: 102, distance: 487.0
click at [533, 102] on div "Full Name J John Doe Email whatsApp Tags Contact Source Email Marketing Consent…" at bounding box center [709, 124] width 995 height 69
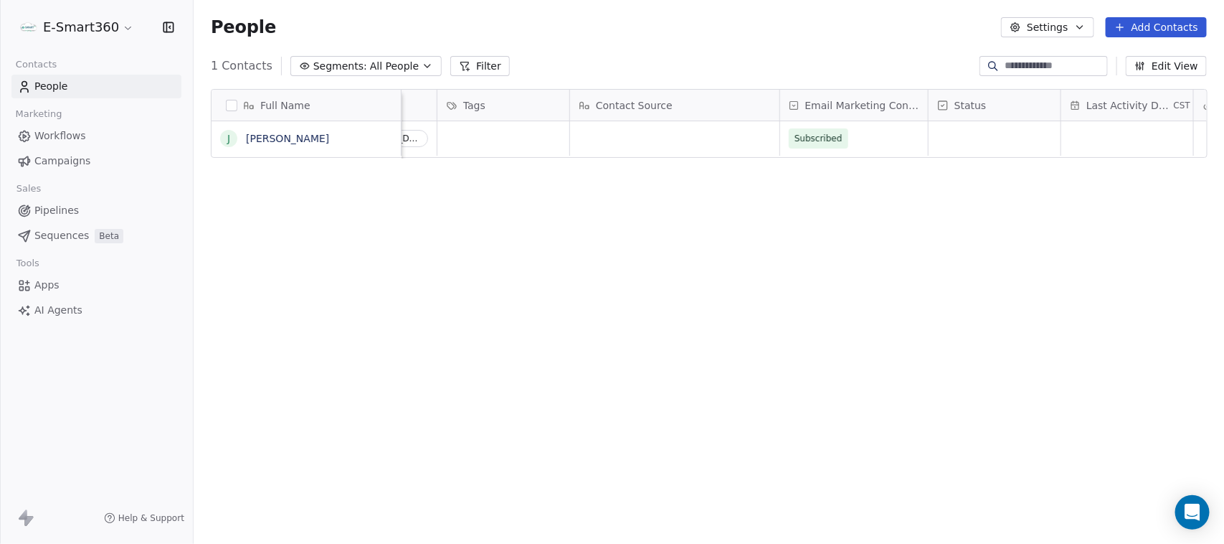
scroll to position [0, 341]
drag, startPoint x: 653, startPoint y: 113, endPoint x: 797, endPoint y: 109, distance: 144.2
click at [797, 109] on div "Full Name J John Doe Email whatsApp País Tags Contact Source Email Marketing Co…" at bounding box center [709, 124] width 995 height 69
drag, startPoint x: 521, startPoint y: 105, endPoint x: 681, endPoint y: 99, distance: 160.1
click at [681, 99] on div "Full Name J John Doe Email whatsApp País Tags Email Marketing Consent Contact S…" at bounding box center [709, 124] width 995 height 69
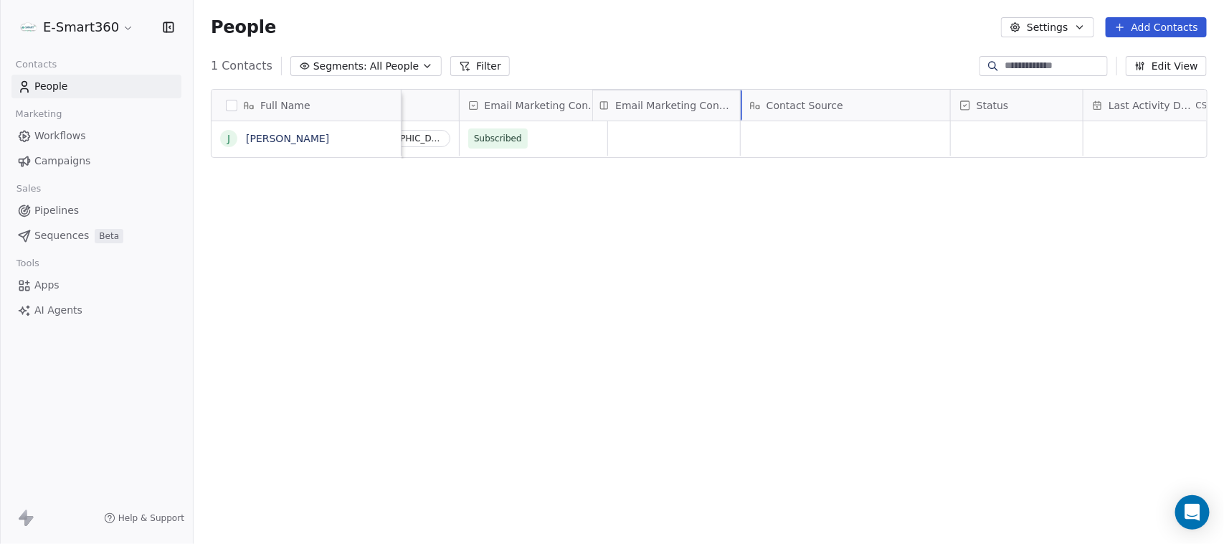
drag, startPoint x: 569, startPoint y: 102, endPoint x: 779, endPoint y: 82, distance: 211.0
click at [779, 90] on div "Full Name J John Doe Email whatsApp País Email Marketing Consent Tags Contact S…" at bounding box center [709, 124] width 995 height 69
click at [1184, 100] on icon at bounding box center [1189, 105] width 11 height 11
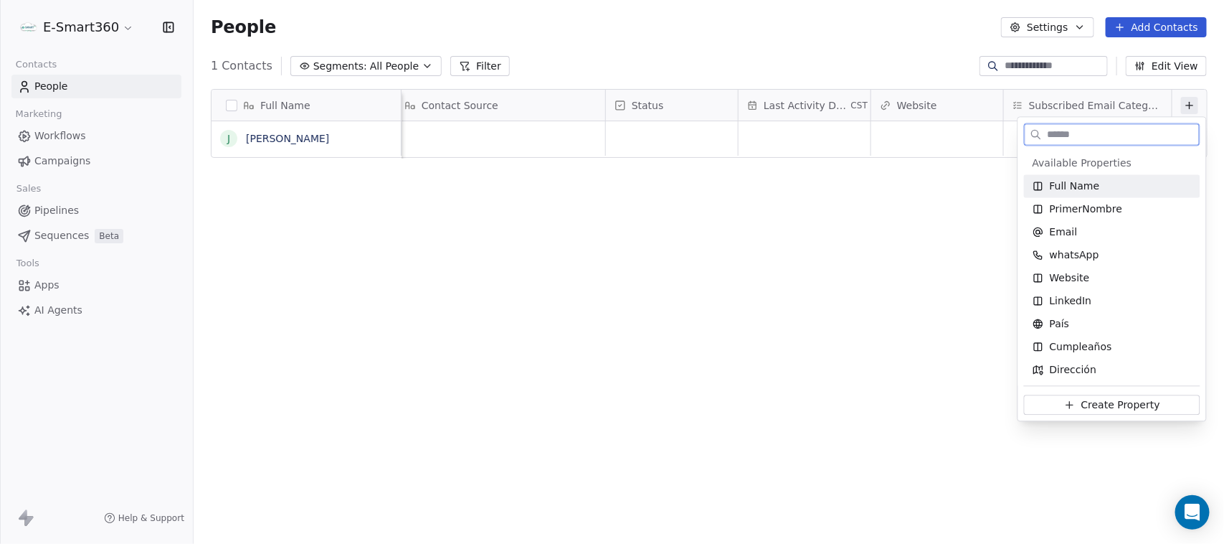
click at [1126, 185] on div "Full Name" at bounding box center [1112, 186] width 159 height 14
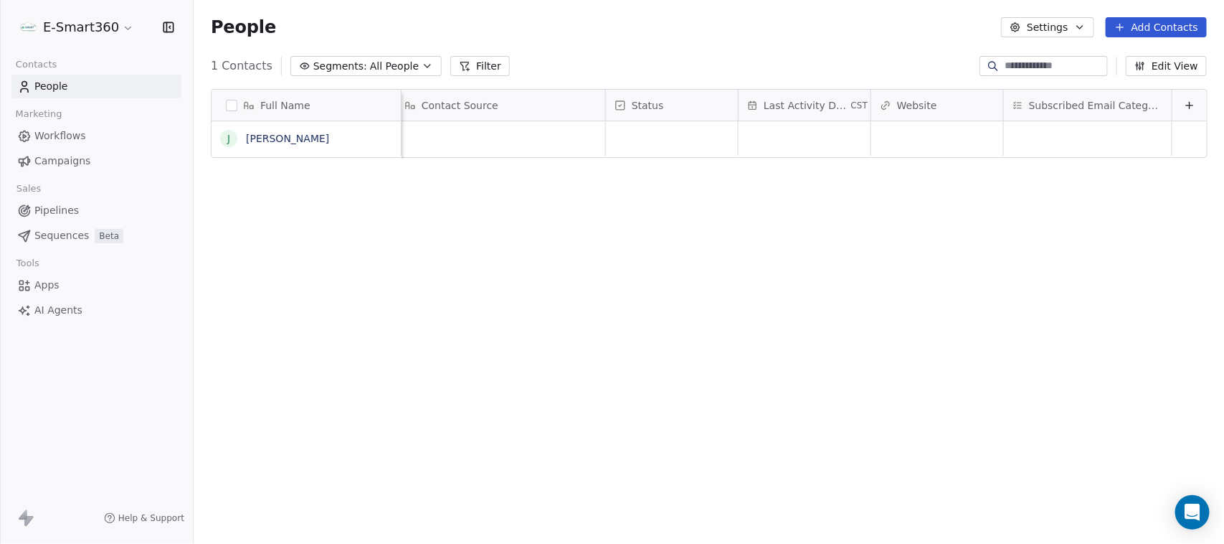
click at [1184, 105] on icon at bounding box center [1189, 105] width 11 height 11
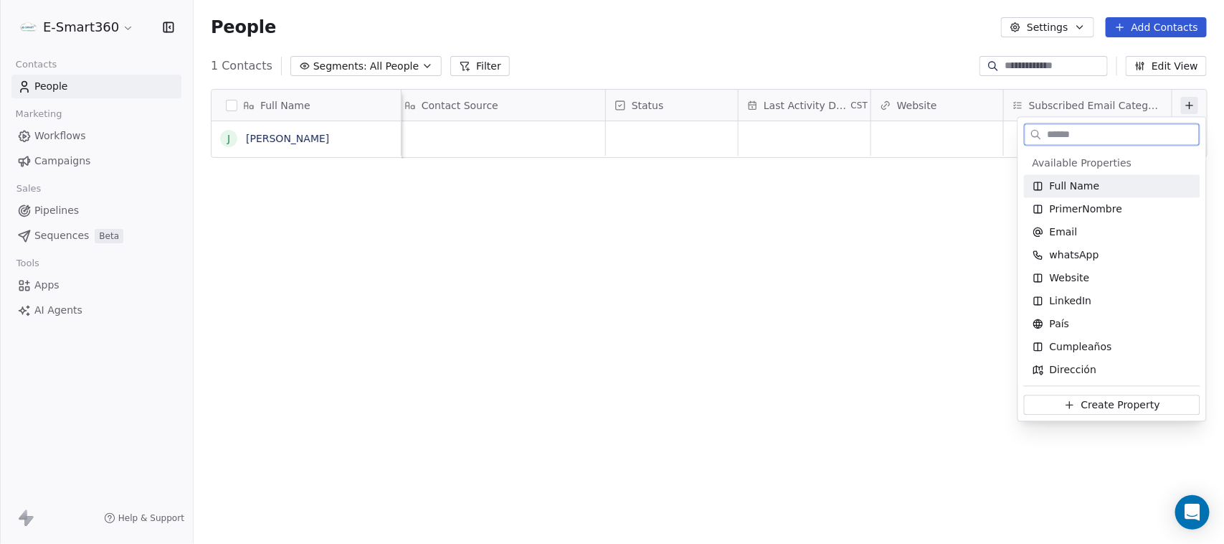
click at [1063, 192] on span "Full Name" at bounding box center [1075, 186] width 50 height 14
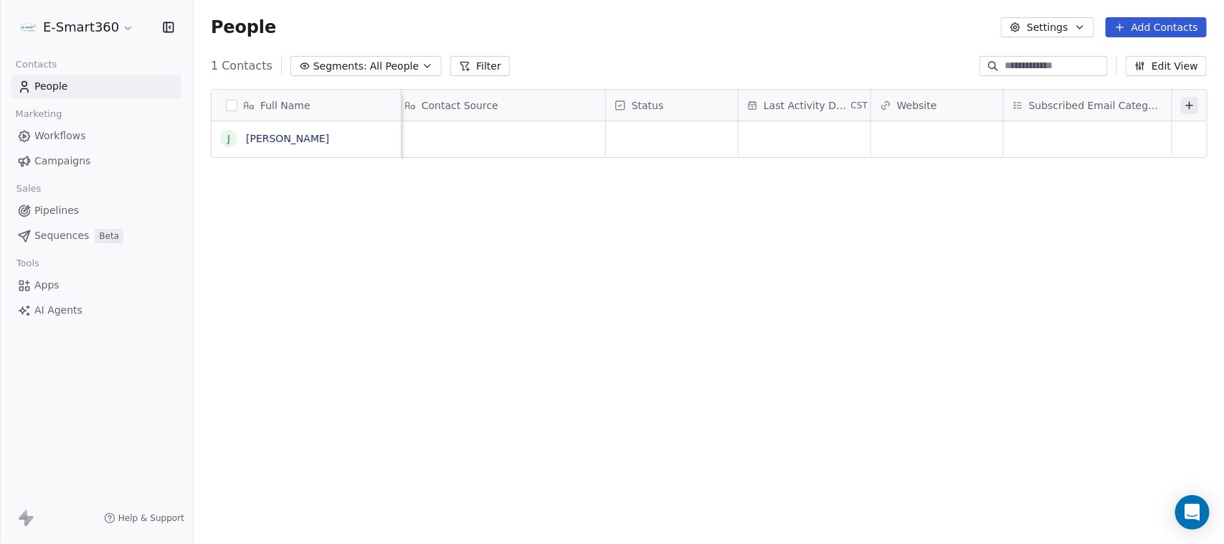
click at [1181, 111] on button at bounding box center [1189, 105] width 17 height 17
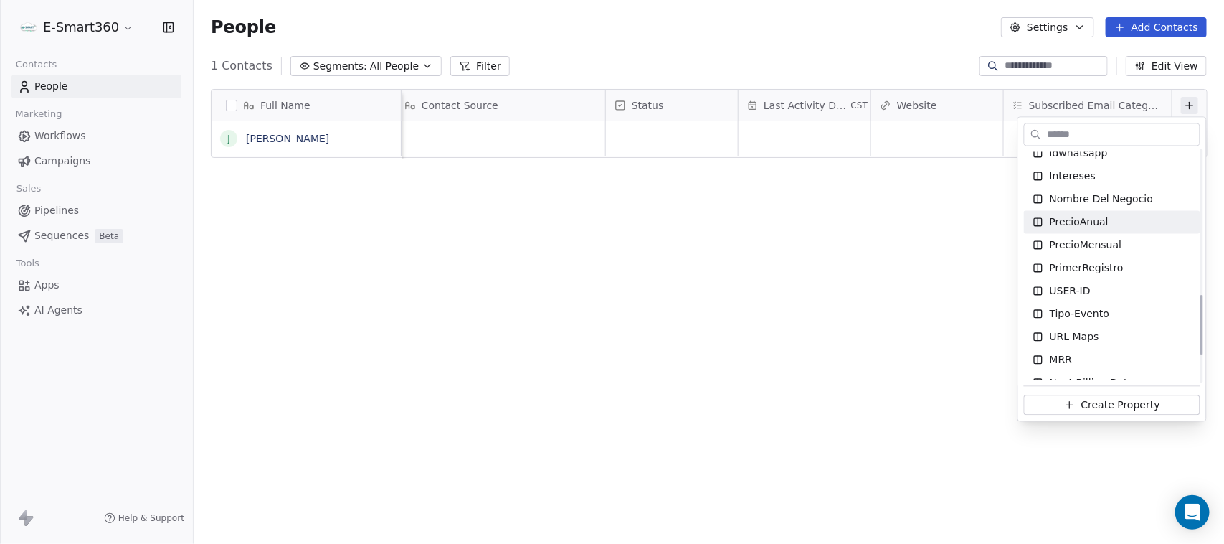
scroll to position [667, 0]
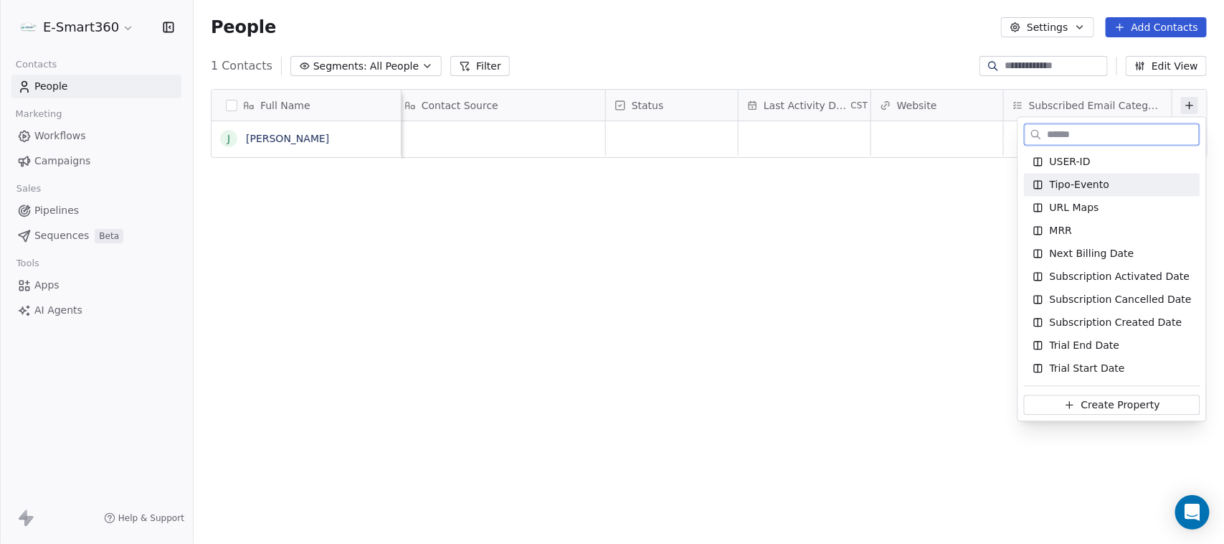
click at [1107, 178] on div "Tipo-Evento" at bounding box center [1112, 185] width 159 height 14
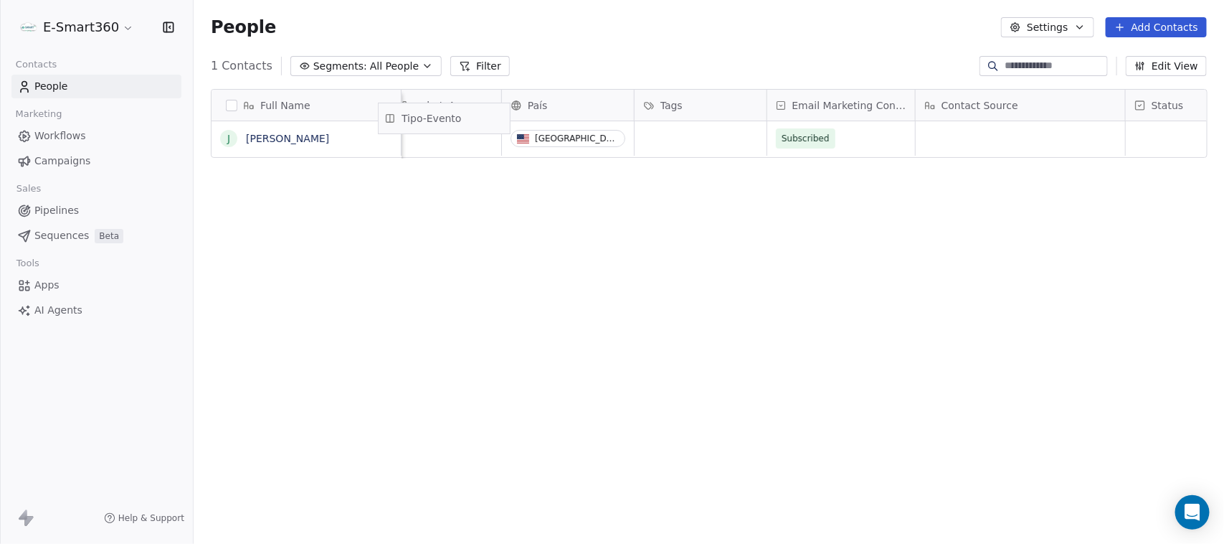
scroll to position [0, 138]
drag, startPoint x: 1099, startPoint y: 98, endPoint x: 681, endPoint y: 113, distance: 418.4
click at [681, 113] on div "Full Name J John Doe Email whatsApp País Tags Email Marketing Consent Contact S…" at bounding box center [709, 124] width 995 height 69
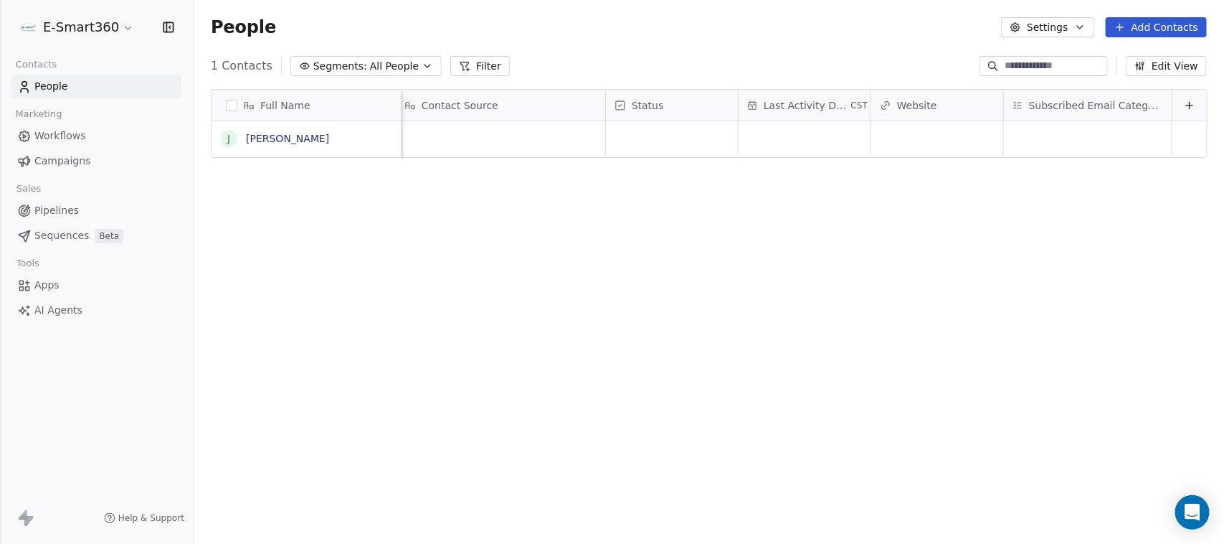
scroll to position [0, 832]
click at [1181, 108] on button at bounding box center [1189, 105] width 17 height 17
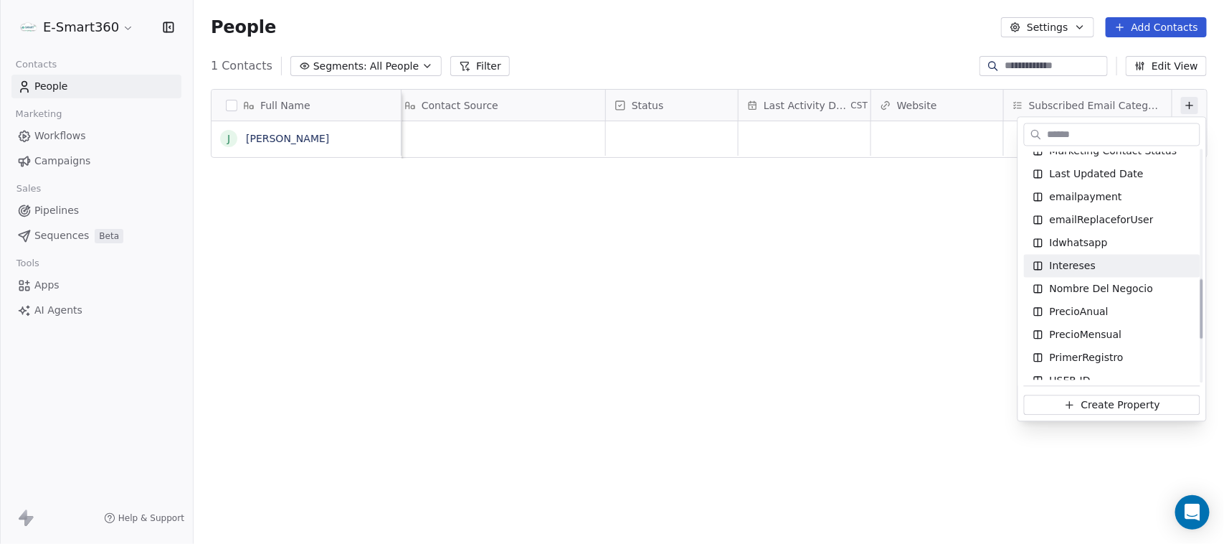
scroll to position [538, 0]
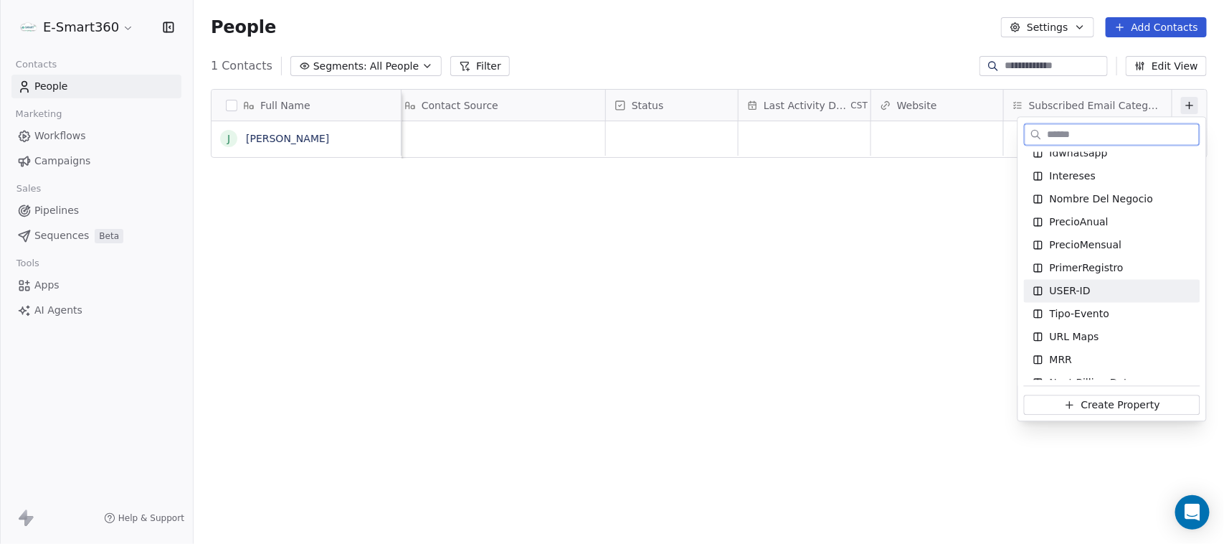
click at [1163, 295] on div "USER-ID" at bounding box center [1112, 291] width 159 height 14
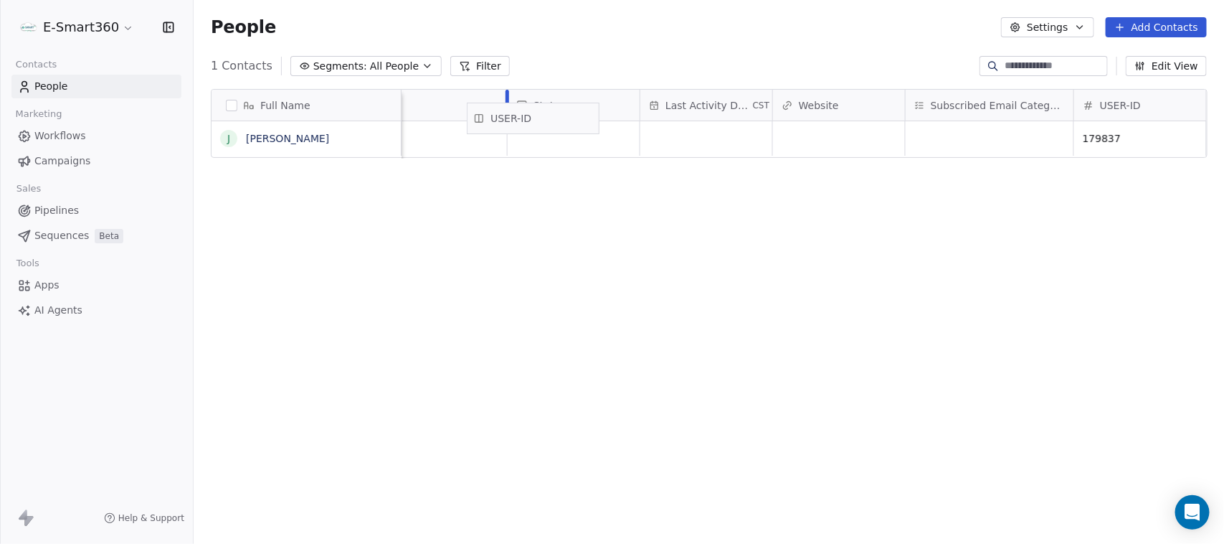
scroll to position [0, 870]
drag, startPoint x: 1090, startPoint y: 105, endPoint x: 531, endPoint y: 118, distance: 559.5
click at [531, 118] on div "Full Name J John Doe Tipo-Evento Tags Email Marketing Consent Contact Source St…" at bounding box center [709, 124] width 995 height 69
click at [1184, 108] on icon at bounding box center [1189, 105] width 11 height 11
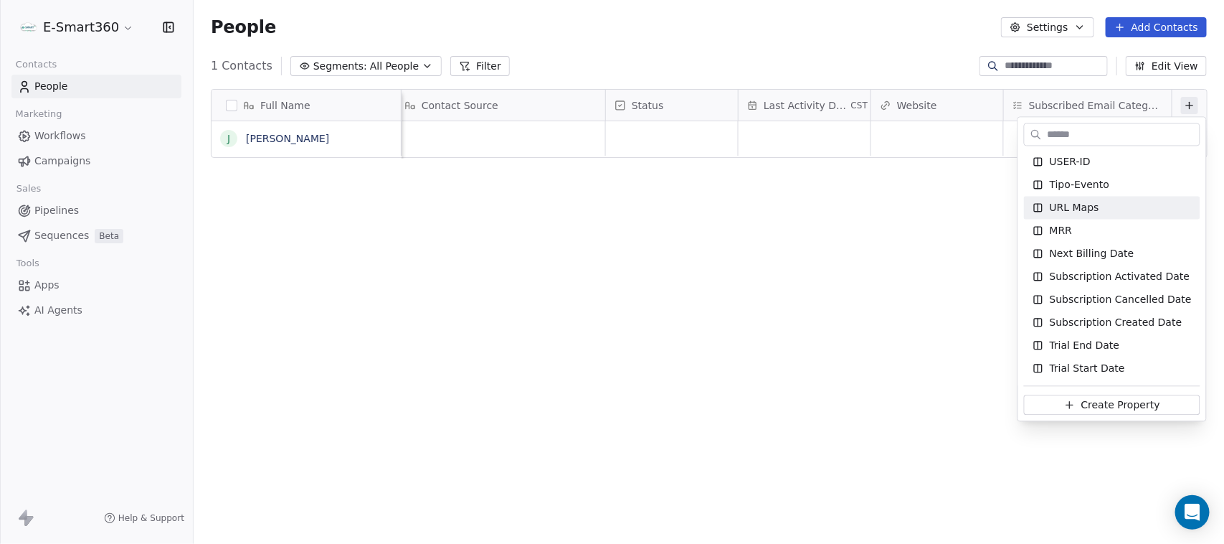
scroll to position [577, 0]
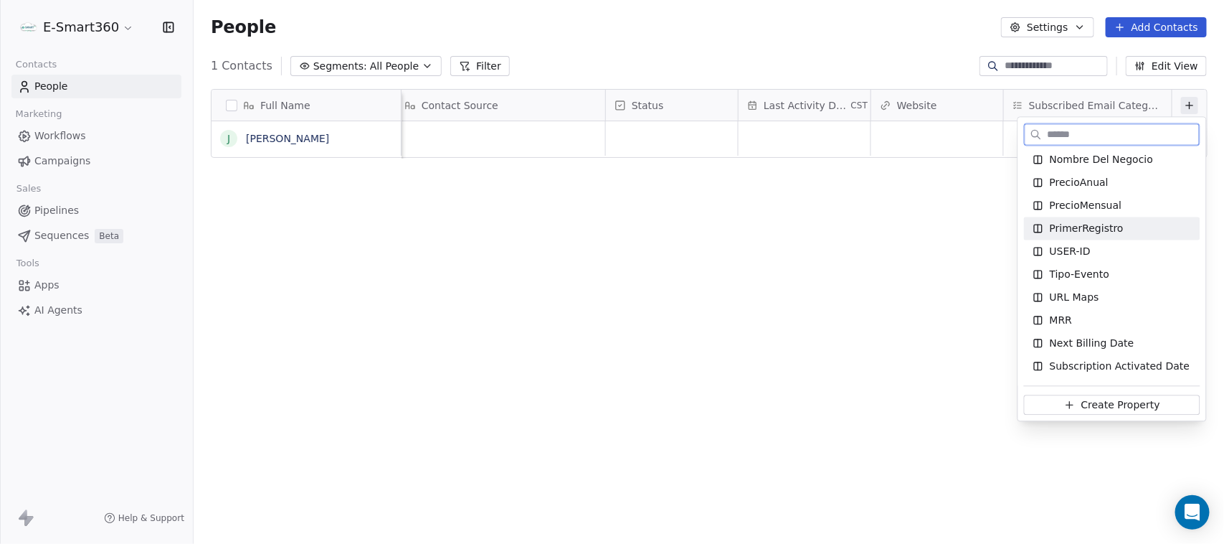
click at [1127, 233] on div "PrimerRegistro" at bounding box center [1112, 229] width 159 height 14
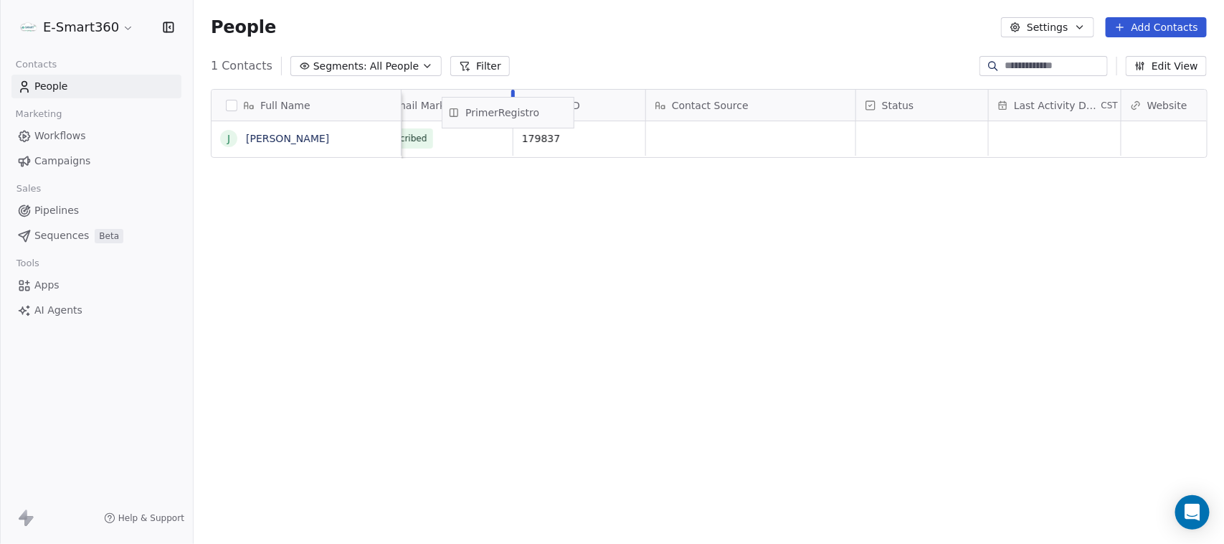
scroll to position [0, 692]
drag, startPoint x: 1079, startPoint y: 106, endPoint x: 668, endPoint y: 136, distance: 412.0
click at [668, 136] on div "Full Name J John Doe País Tipo-Evento Tags Email Marketing Consent USER-ID Cont…" at bounding box center [709, 124] width 995 height 69
click at [165, 29] on icon "button" at bounding box center [168, 27] width 14 height 14
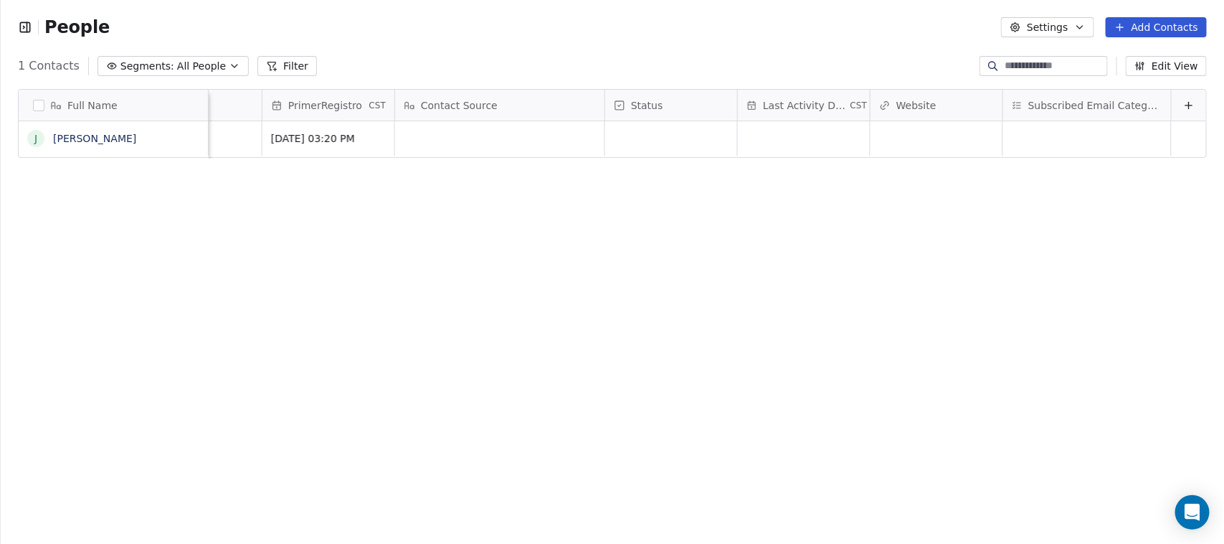
scroll to position [0, 905]
click at [1183, 103] on icon at bounding box center [1188, 105] width 11 height 11
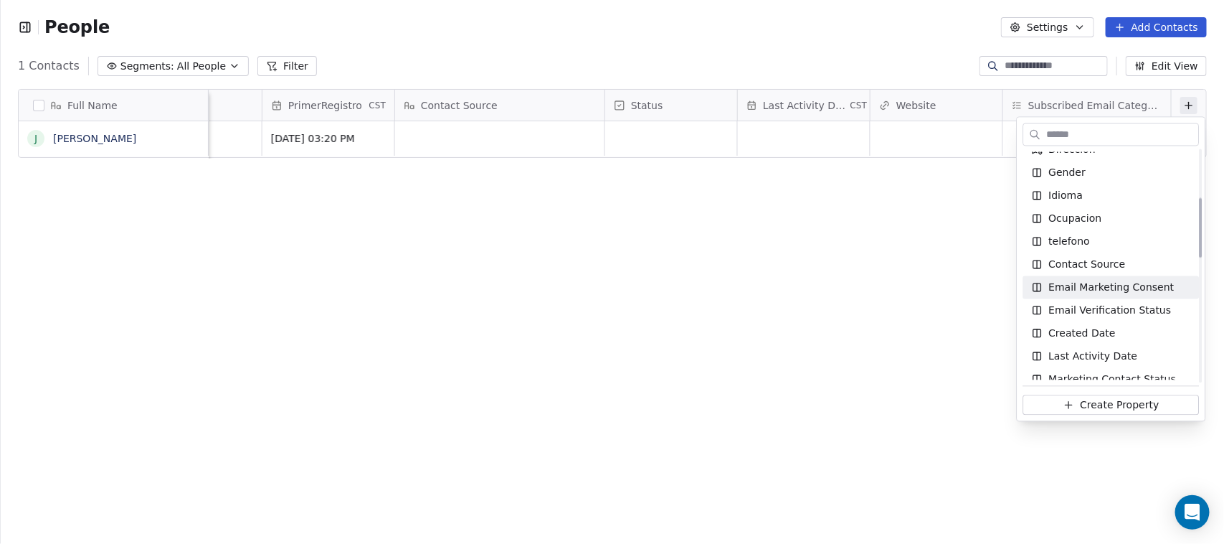
scroll to position [179, 0]
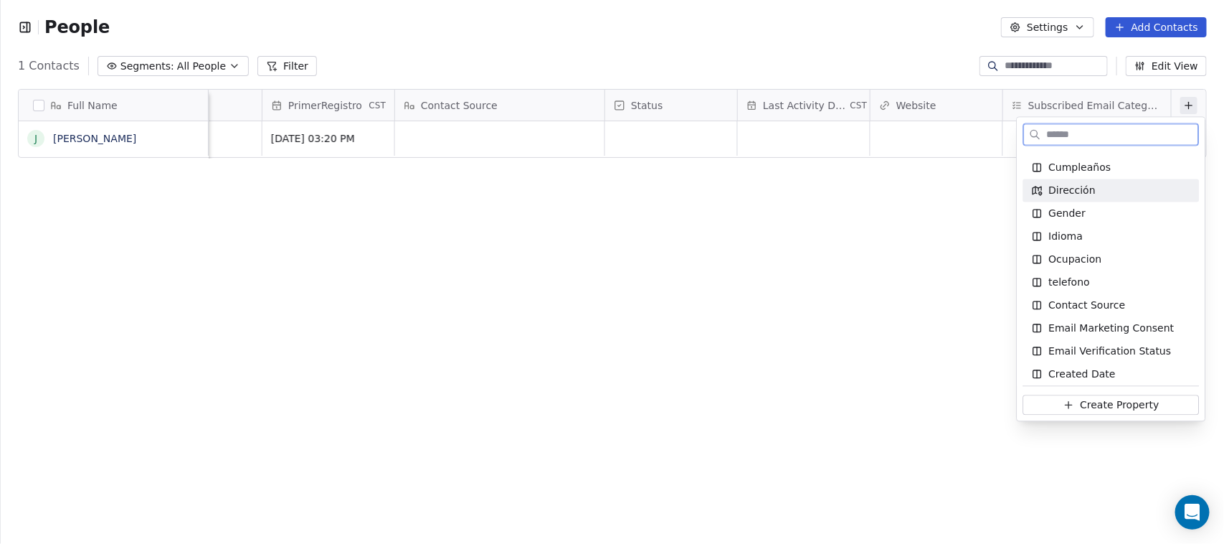
click at [1109, 194] on div "Dirección" at bounding box center [1111, 191] width 159 height 14
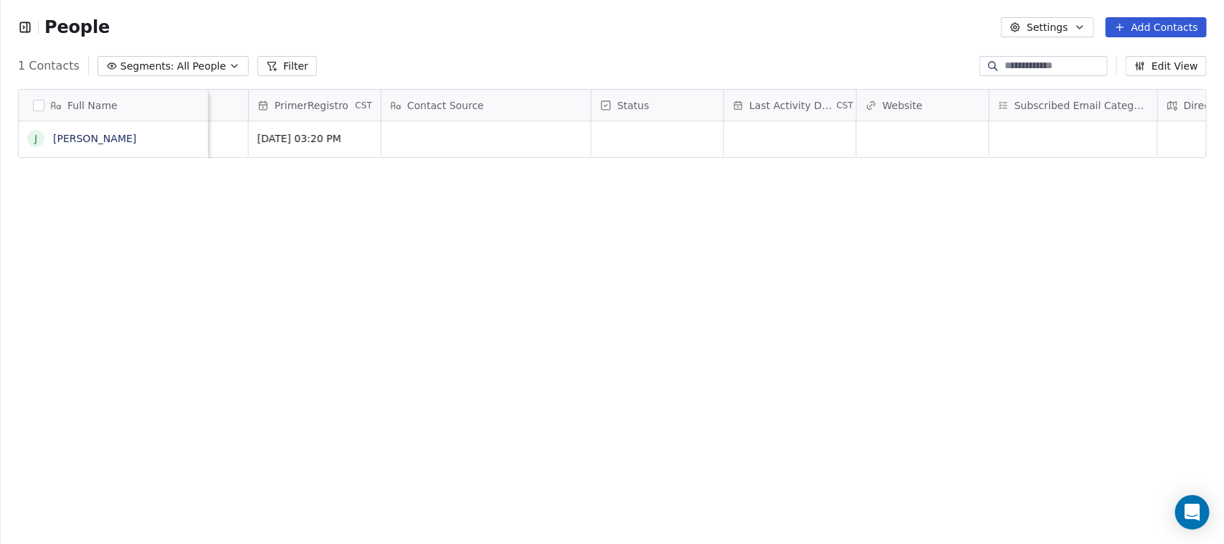
scroll to position [0, 1038]
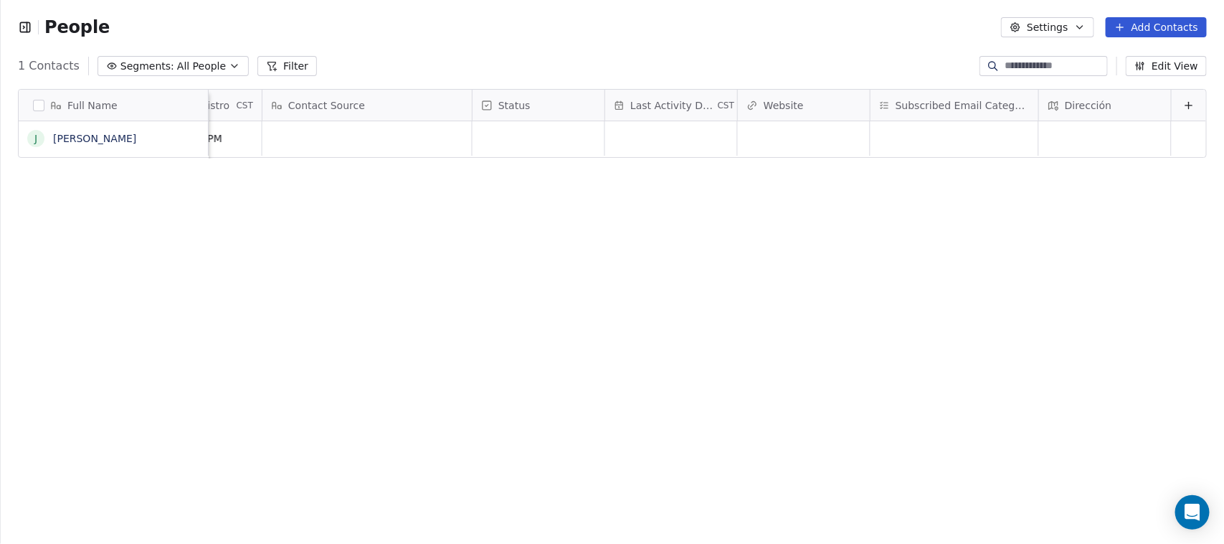
click at [1109, 105] on div "Dirección" at bounding box center [1104, 105] width 112 height 14
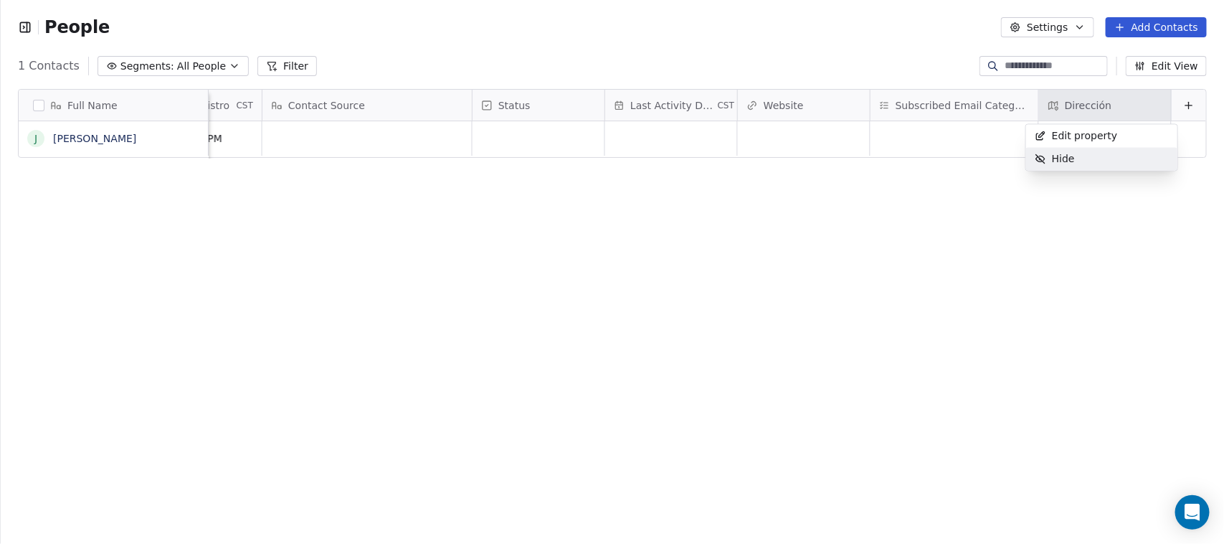
click at [1109, 156] on div "Hide" at bounding box center [1101, 159] width 151 height 23
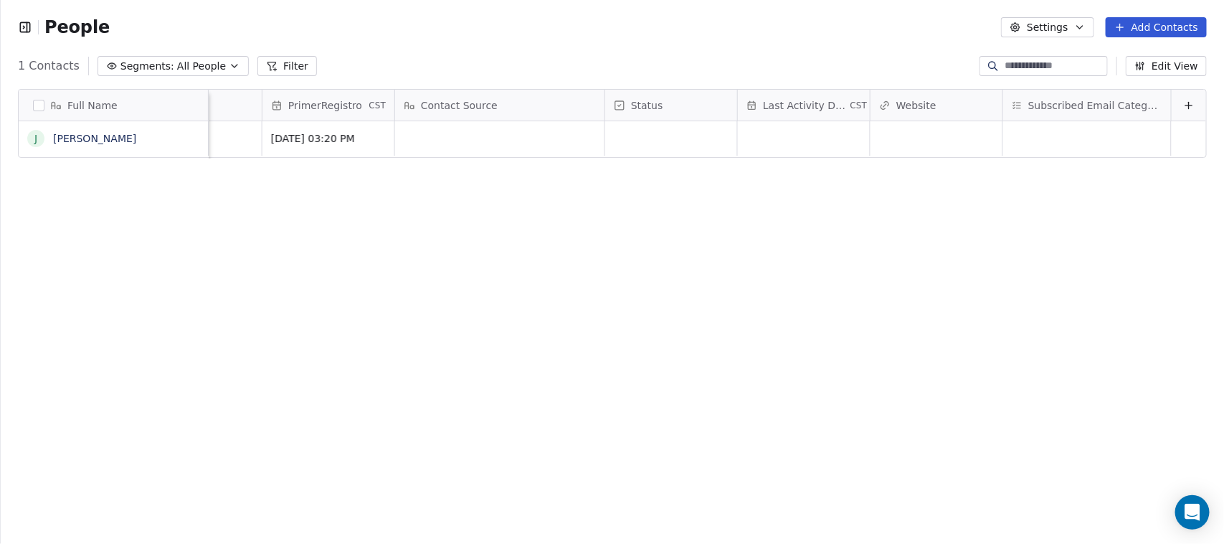
scroll to position [0, 905]
click at [1183, 105] on icon at bounding box center [1188, 105] width 11 height 11
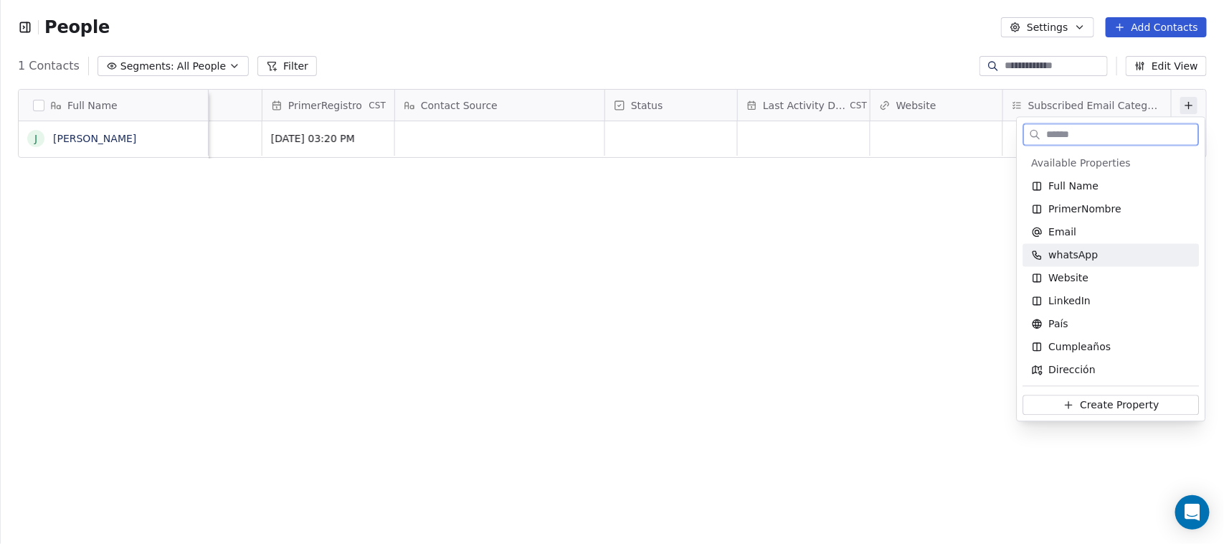
click at [1092, 263] on div "whatsApp" at bounding box center [1111, 255] width 176 height 23
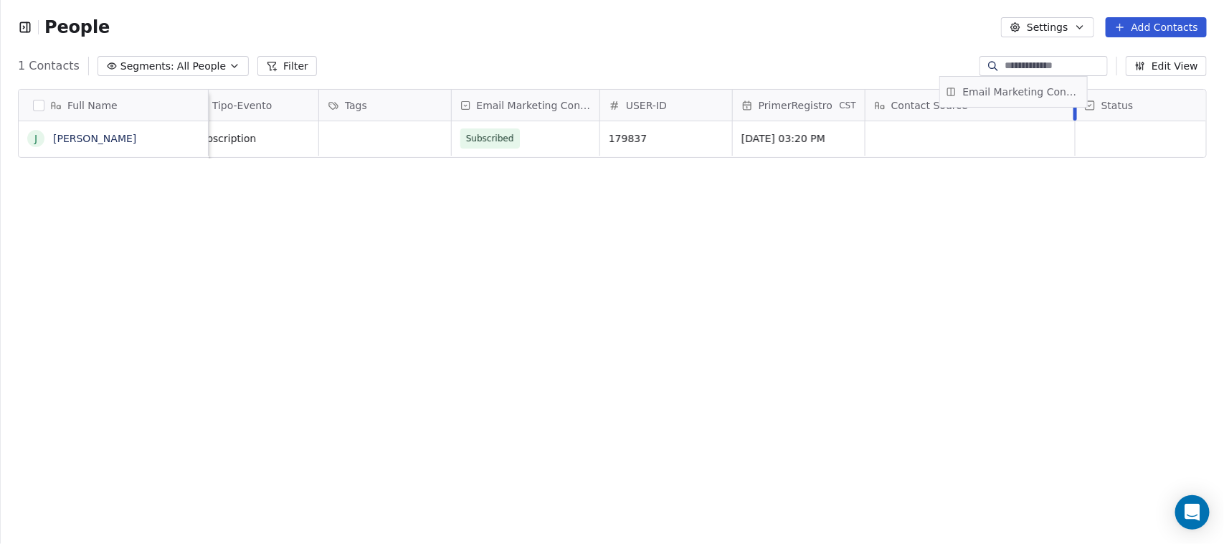
scroll to position [0, 427]
drag, startPoint x: 901, startPoint y: 106, endPoint x: 962, endPoint y: 145, distance: 71.6
click at [962, 145] on div "Full Name J John Doe Email whatsApp País Tipo-Evento Tags Email Marketing Conse…" at bounding box center [613, 124] width 1188 height 69
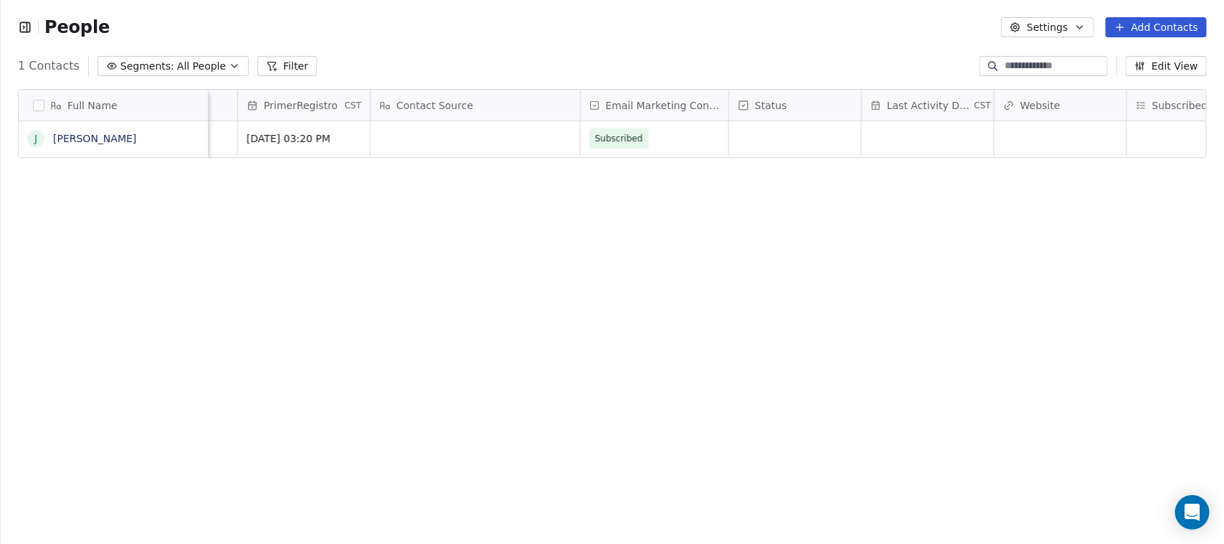
scroll to position [0, 904]
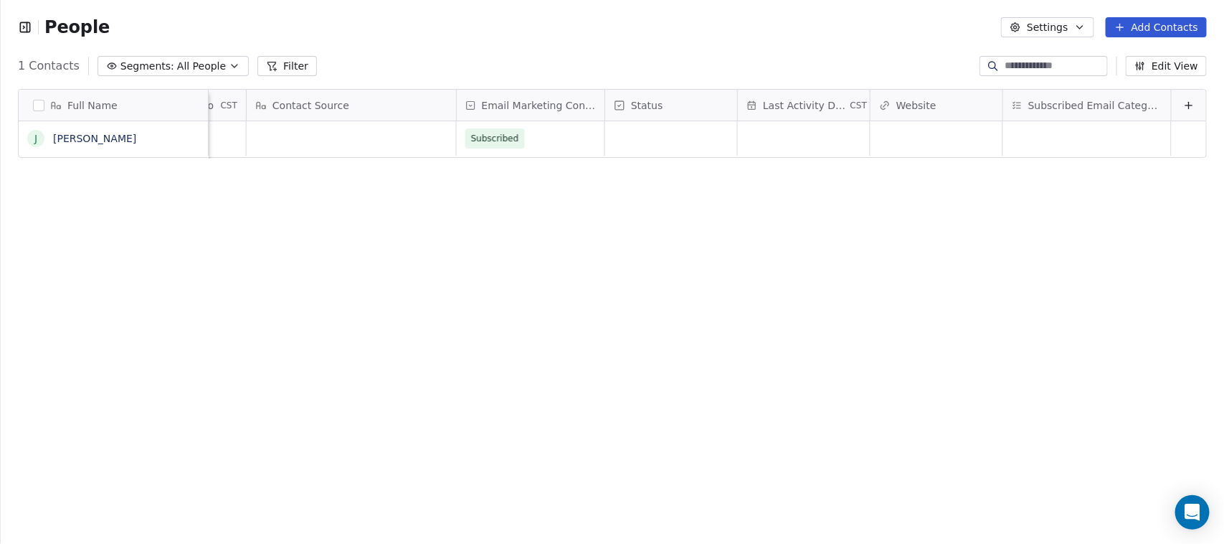
click at [1183, 104] on icon at bounding box center [1188, 105] width 11 height 11
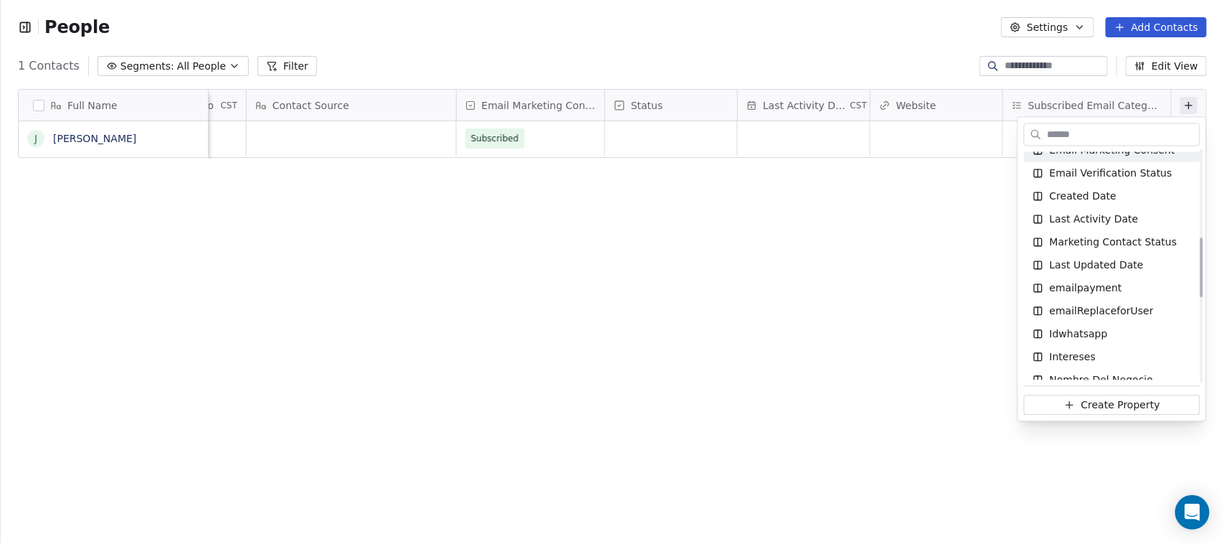
scroll to position [359, 0]
click at [1137, 291] on div "emailpayment" at bounding box center [1112, 287] width 159 height 14
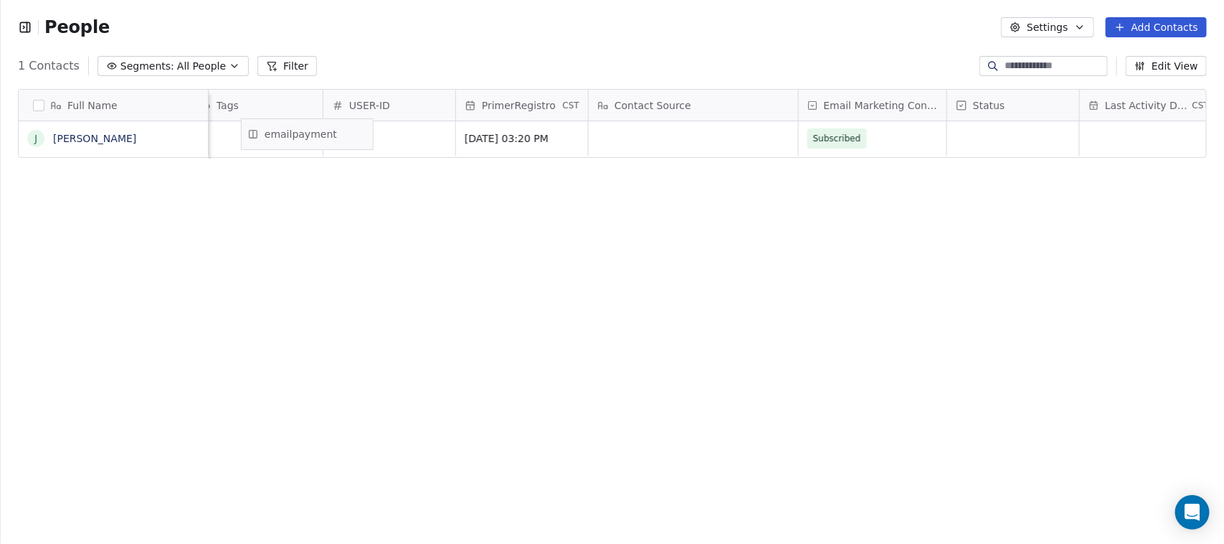
scroll to position [0, 544]
drag, startPoint x: 1112, startPoint y: 100, endPoint x: 486, endPoint y: 124, distance: 625.8
click at [486, 124] on div "Full Name J John Doe whatsApp País Tipo-Evento Tags USER-ID PrimerRegistro CST …" at bounding box center [613, 124] width 1188 height 69
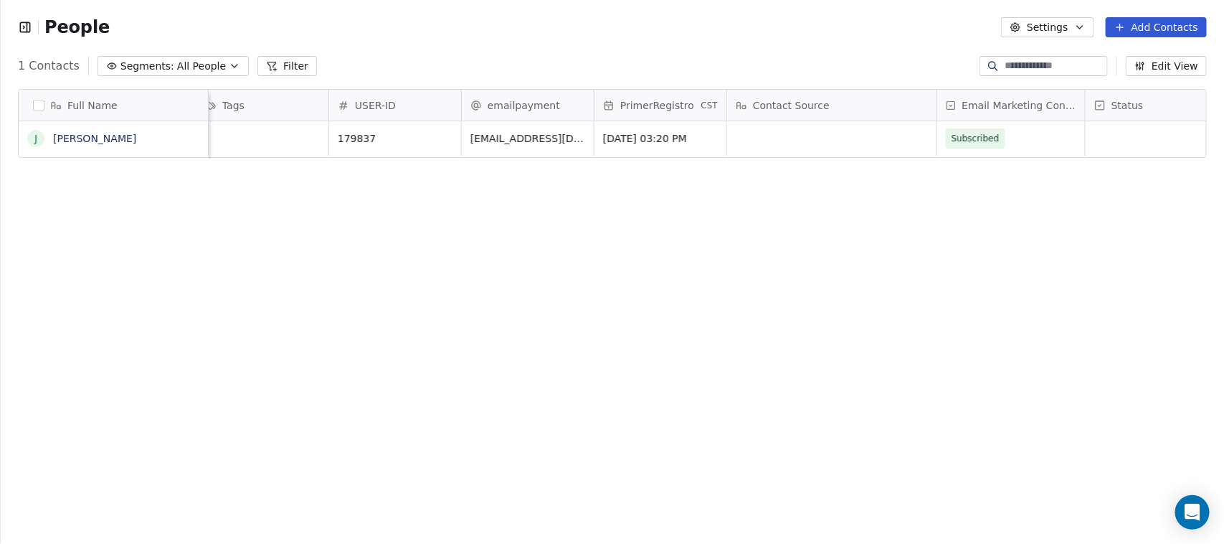
scroll to position [0, 1037]
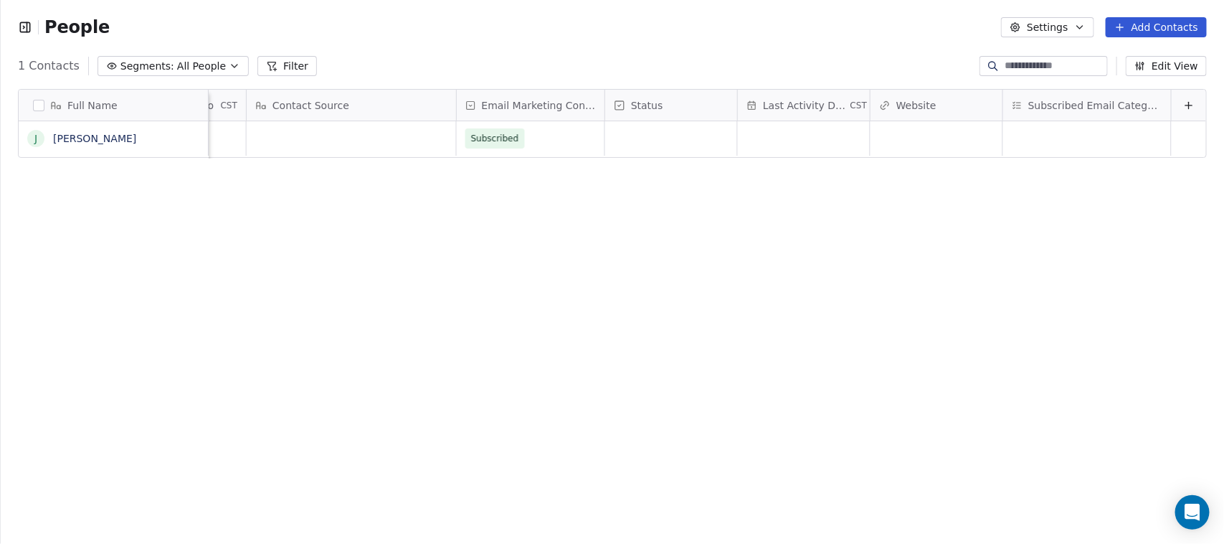
click at [1172, 112] on div at bounding box center [1189, 105] width 34 height 31
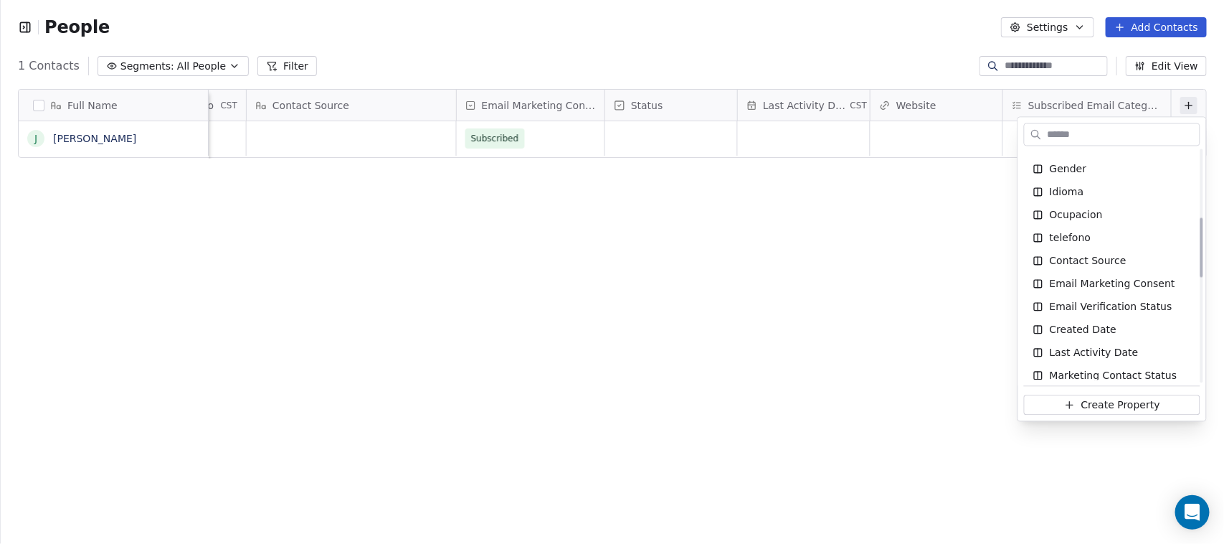
scroll to position [269, 0]
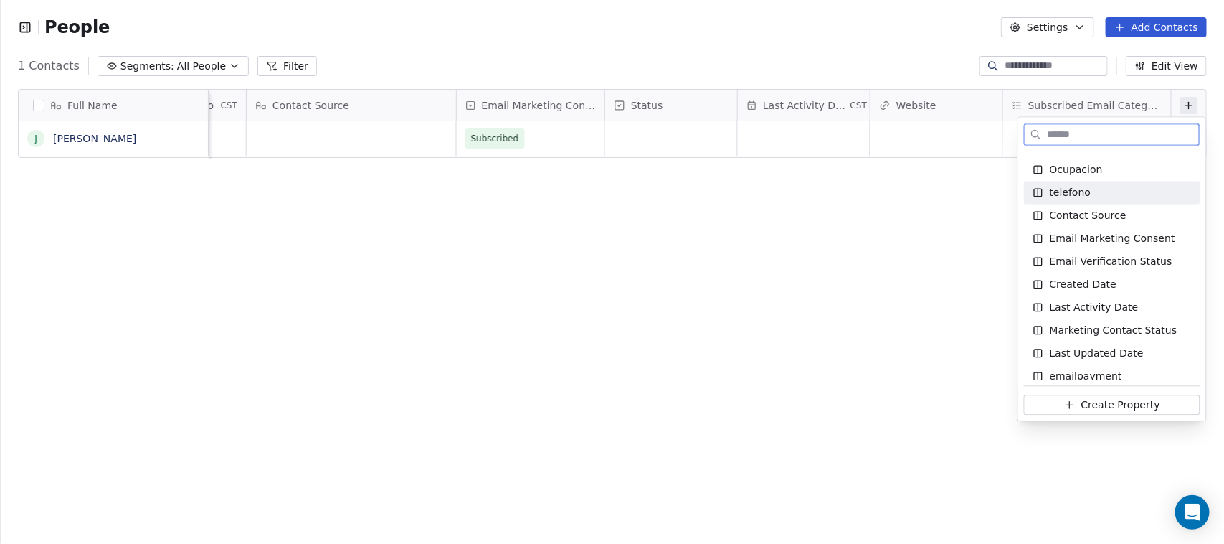
click at [1090, 197] on div "telefono" at bounding box center [1112, 193] width 159 height 14
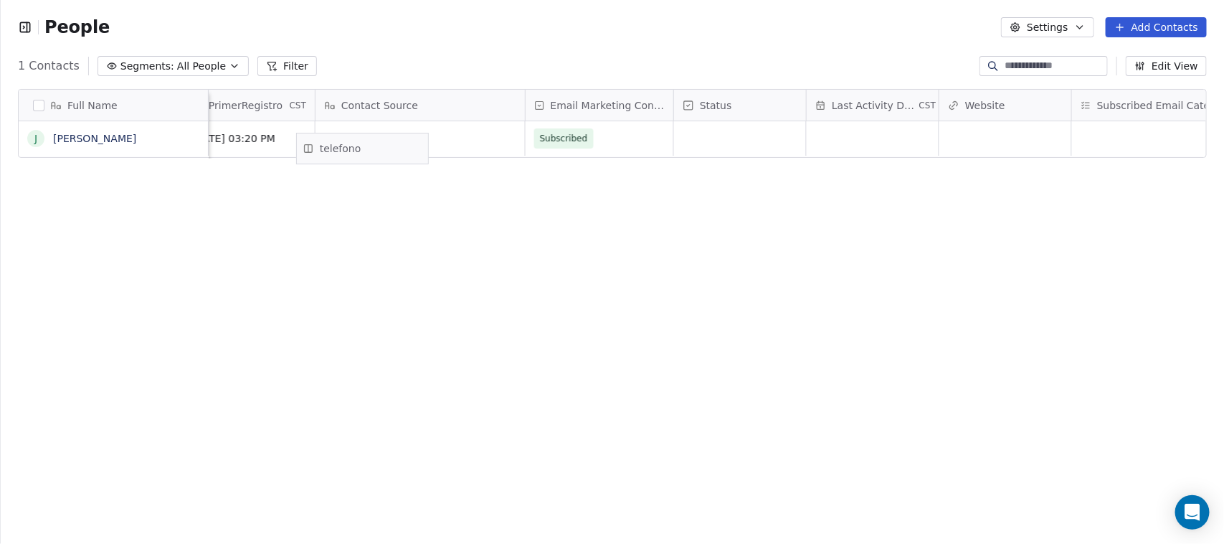
scroll to position [0, 912]
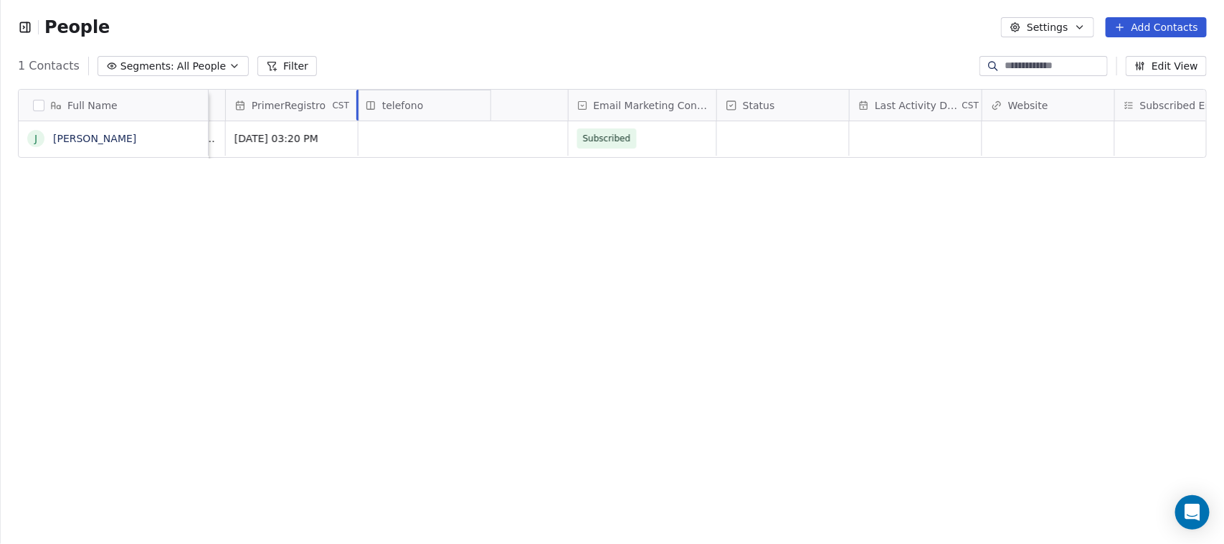
drag, startPoint x: 1077, startPoint y: 98, endPoint x: 409, endPoint y: 138, distance: 669.6
click at [409, 138] on div "Full Name J John Doe Tipo-Evento Tags USER-ID emailpayment PrimerRegistro CST C…" at bounding box center [613, 124] width 1188 height 69
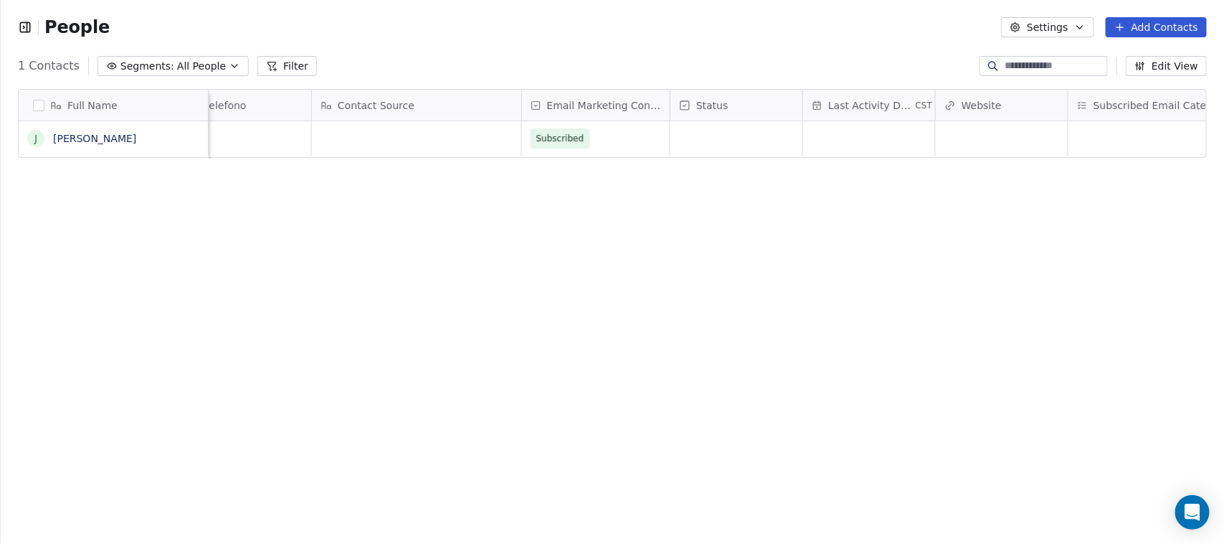
scroll to position [0, 1170]
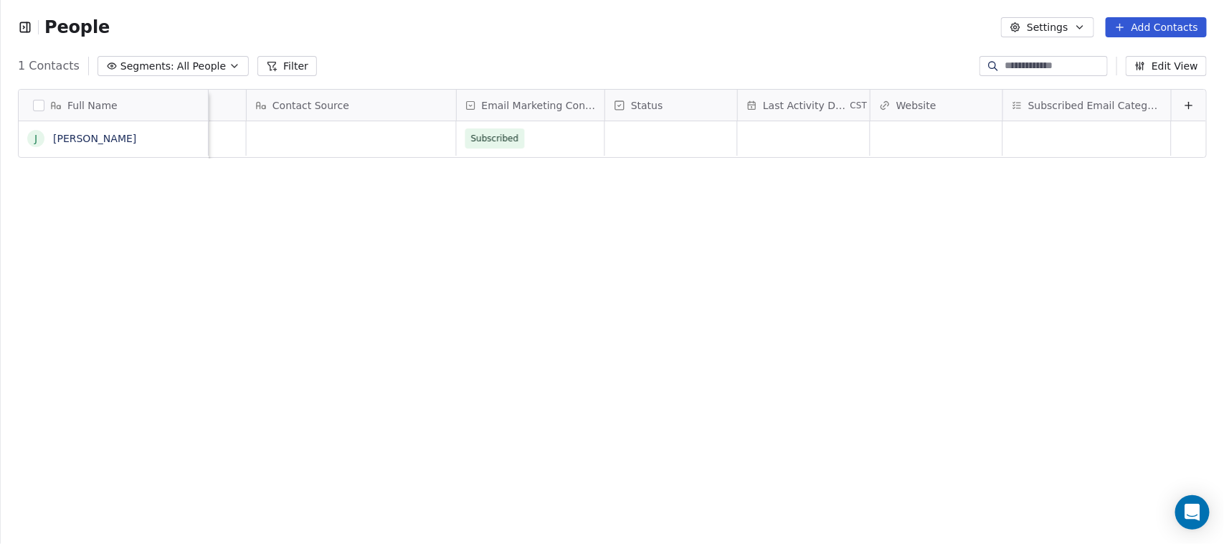
click at [1180, 112] on button at bounding box center [1188, 105] width 17 height 17
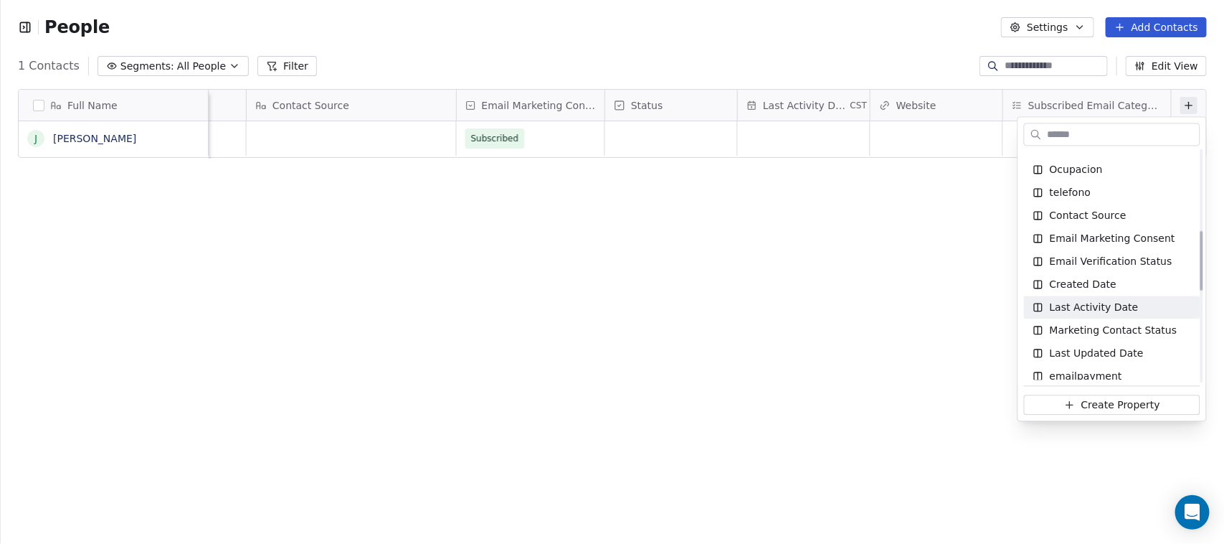
scroll to position [359, 0]
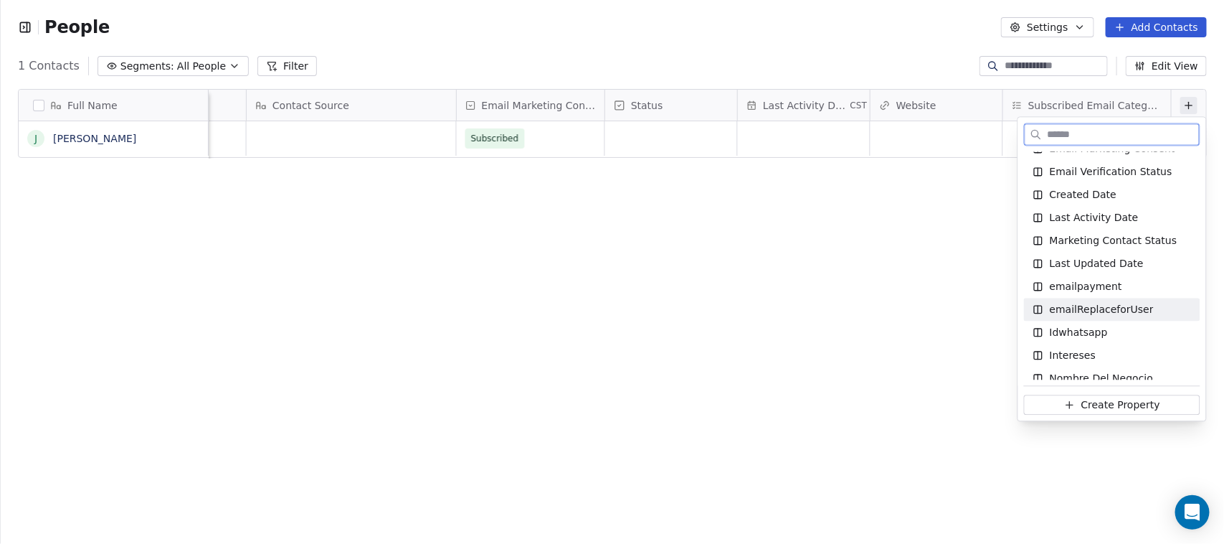
click at [1149, 311] on div "emailReplaceforUser" at bounding box center [1112, 310] width 159 height 14
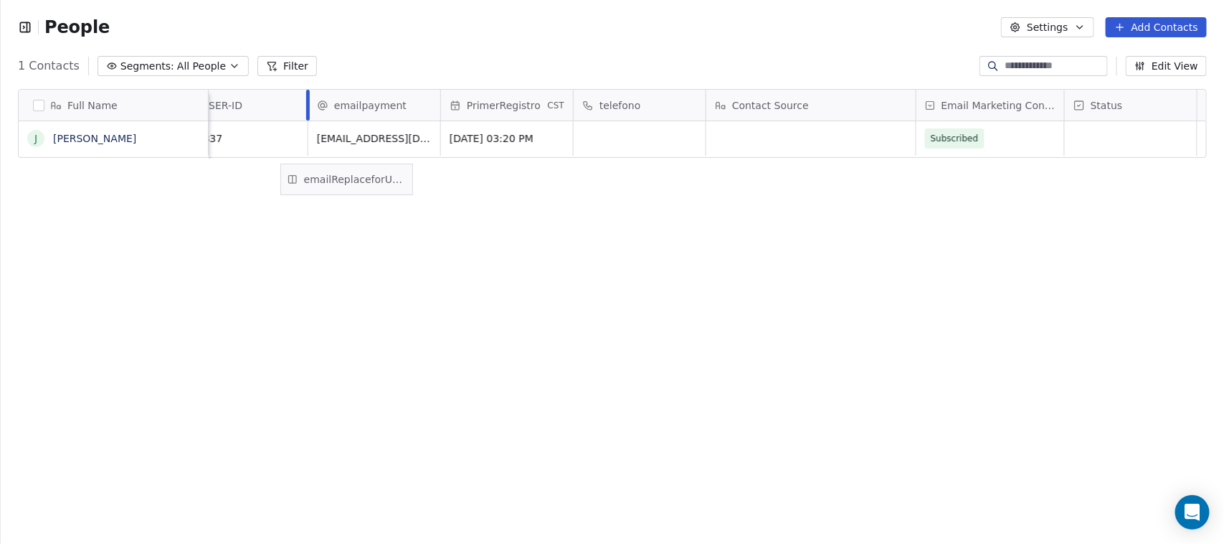
scroll to position [0, 693]
drag, startPoint x: 1088, startPoint y: 105, endPoint x: 453, endPoint y: 158, distance: 637.0
click at [453, 158] on div "Full Name J John Doe País Tipo-Evento Tags USER-ID emailpayment PrimerRegistro …" at bounding box center [613, 124] width 1188 height 69
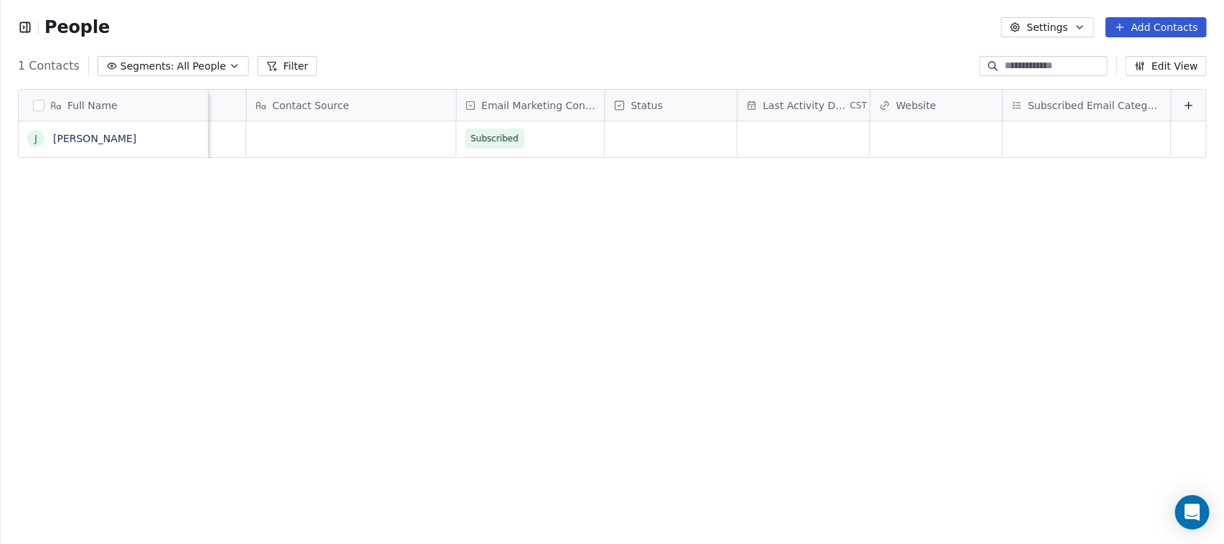
scroll to position [0, 1302]
click at [1172, 117] on div at bounding box center [1189, 105] width 34 height 31
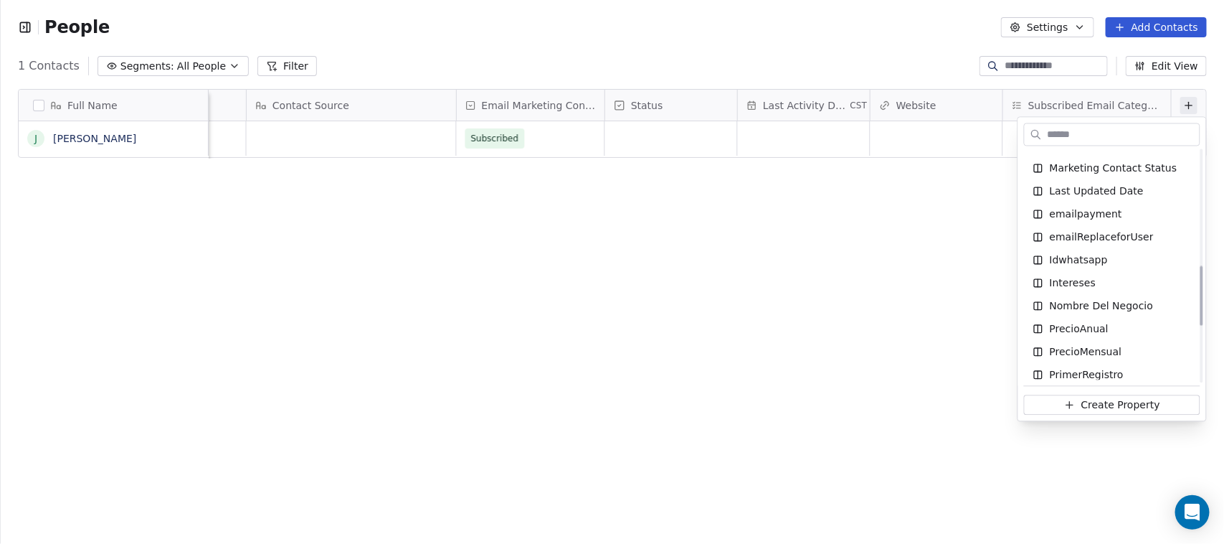
scroll to position [448, 0]
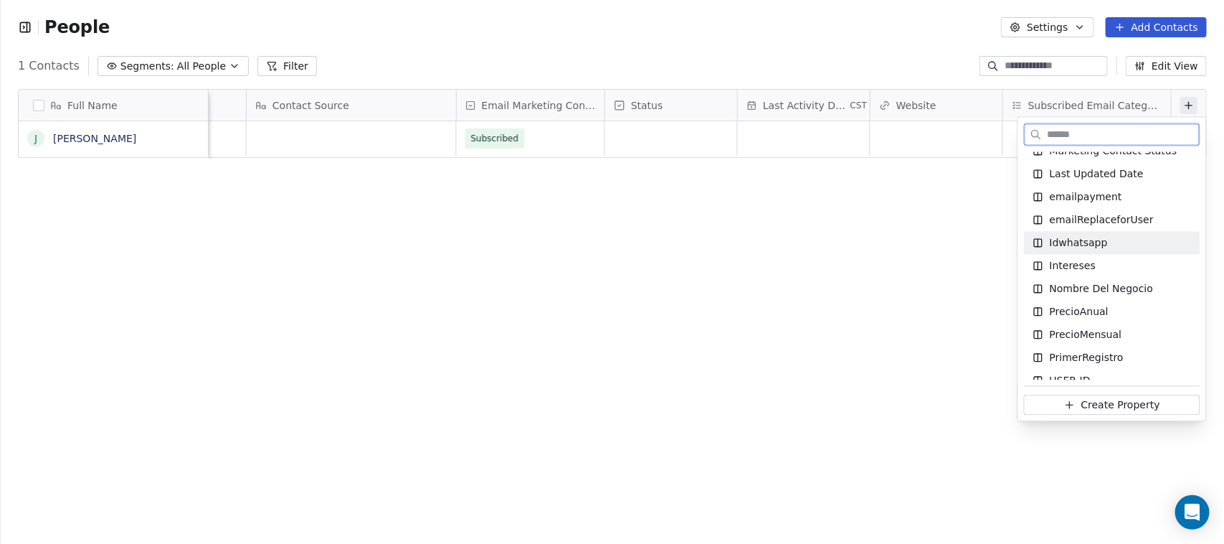
click at [1122, 250] on div "Idwhatsapp" at bounding box center [1112, 243] width 176 height 23
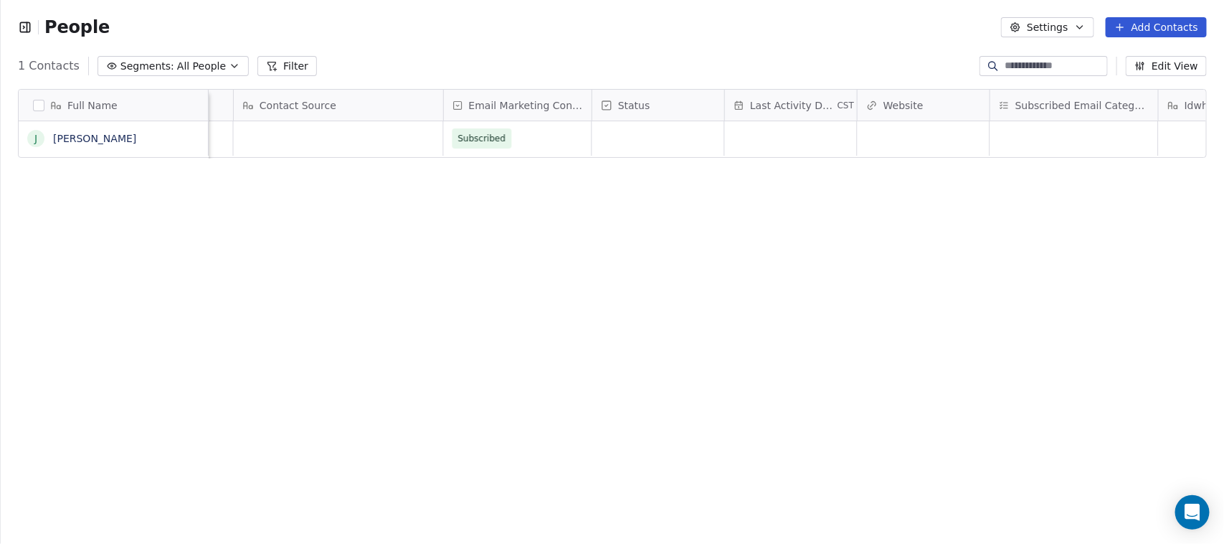
scroll to position [0, 1436]
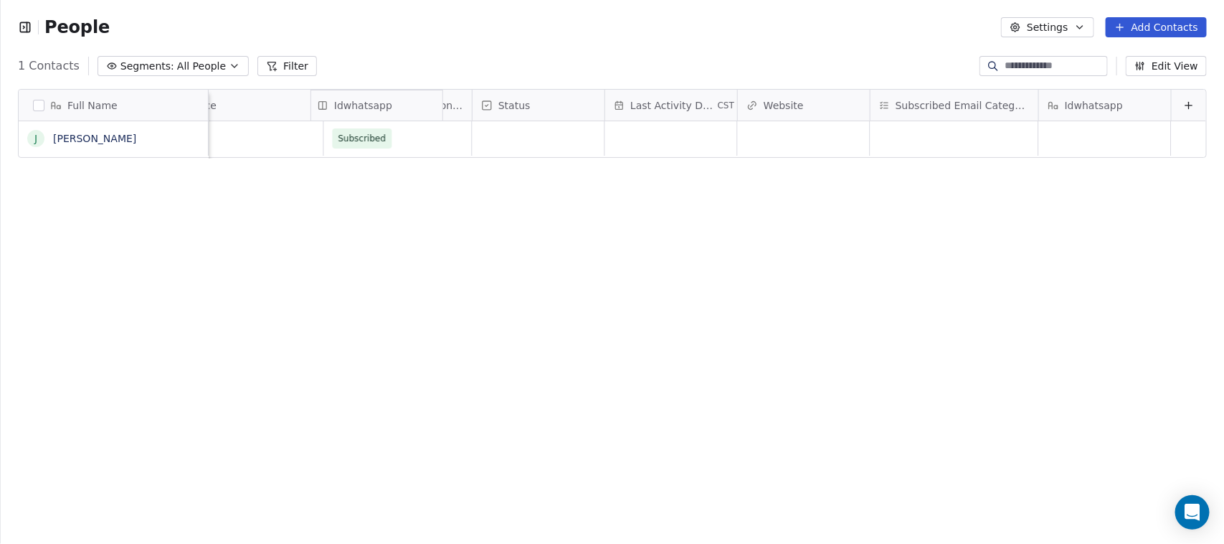
drag, startPoint x: 1081, startPoint y: 101, endPoint x: 402, endPoint y: 130, distance: 679.8
click at [402, 130] on div "Full Name J John Doe emailReplaceforUser PrimerRegistro CST telefono Contact So…" at bounding box center [613, 124] width 1188 height 69
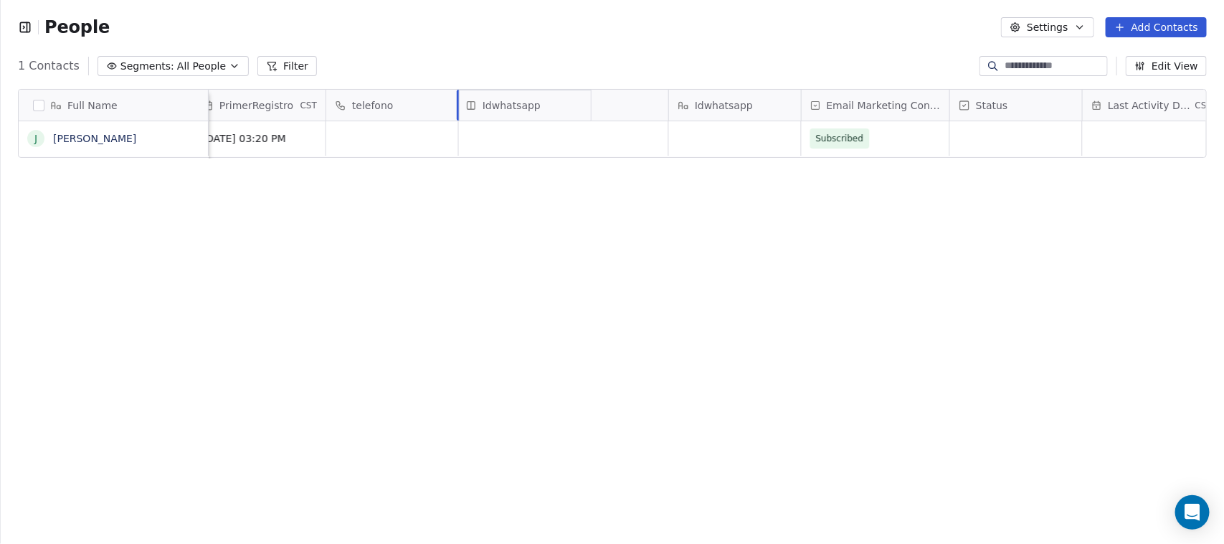
drag, startPoint x: 716, startPoint y: 115, endPoint x: 518, endPoint y: 111, distance: 198.0
click at [518, 111] on div "Full Name J John Doe USER-ID emailpayment emailReplaceforUser PrimerRegistro CS…" at bounding box center [613, 124] width 1188 height 69
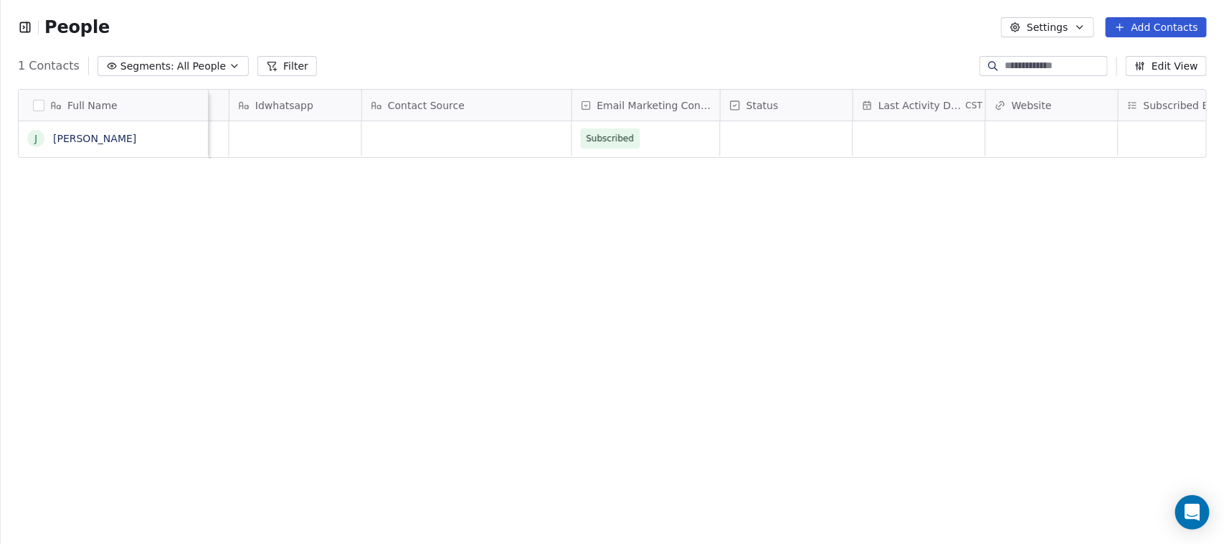
scroll to position [0, 1435]
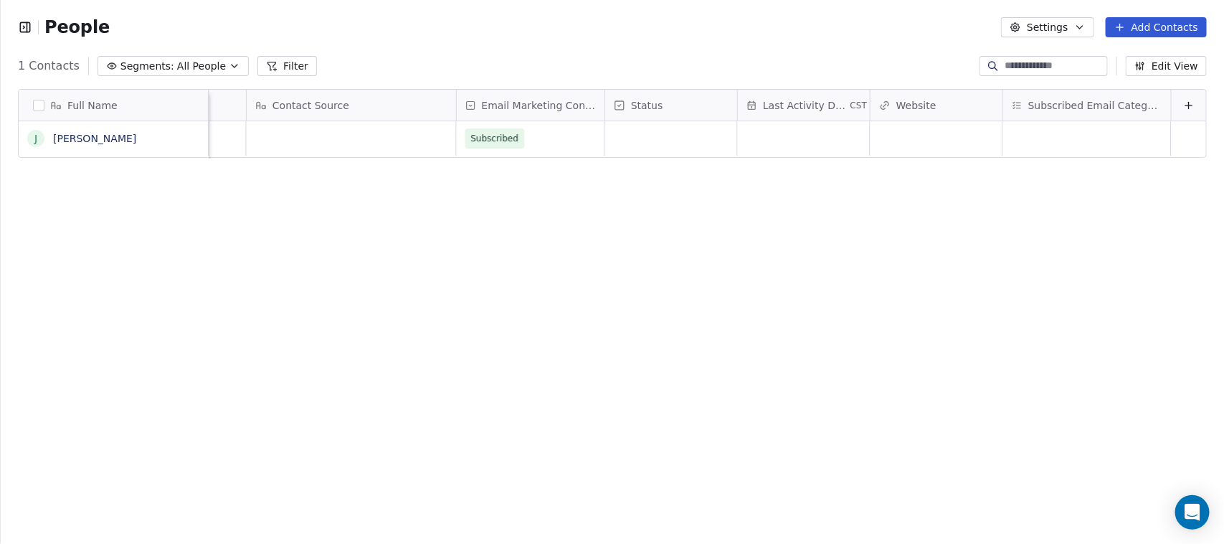
click at [1183, 102] on icon at bounding box center [1188, 105] width 11 height 11
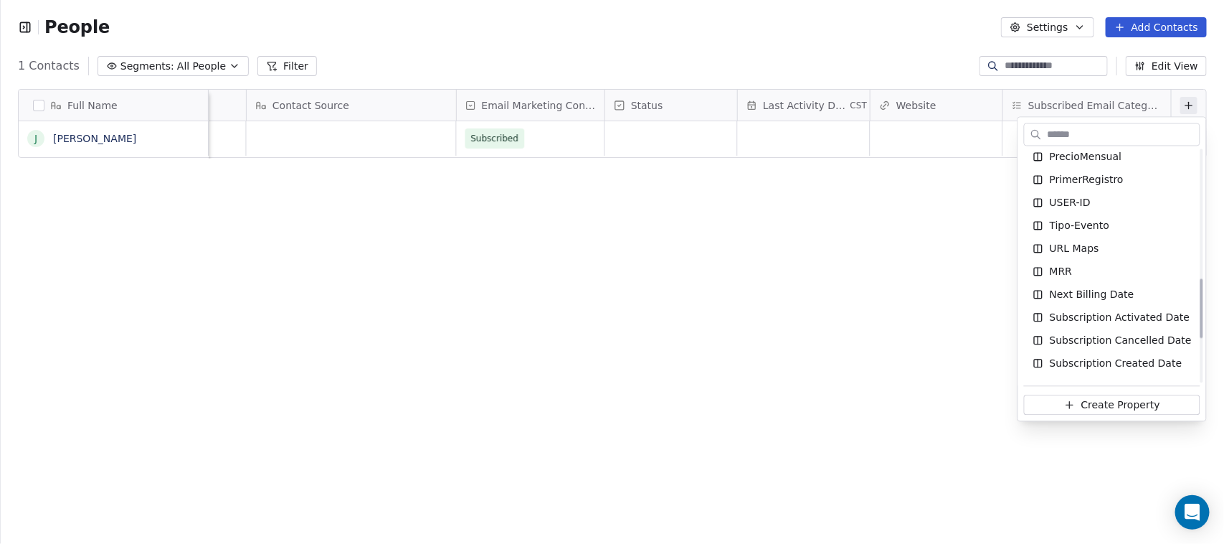
scroll to position [628, 0]
click at [1120, 248] on div "URL Maps" at bounding box center [1112, 247] width 159 height 14
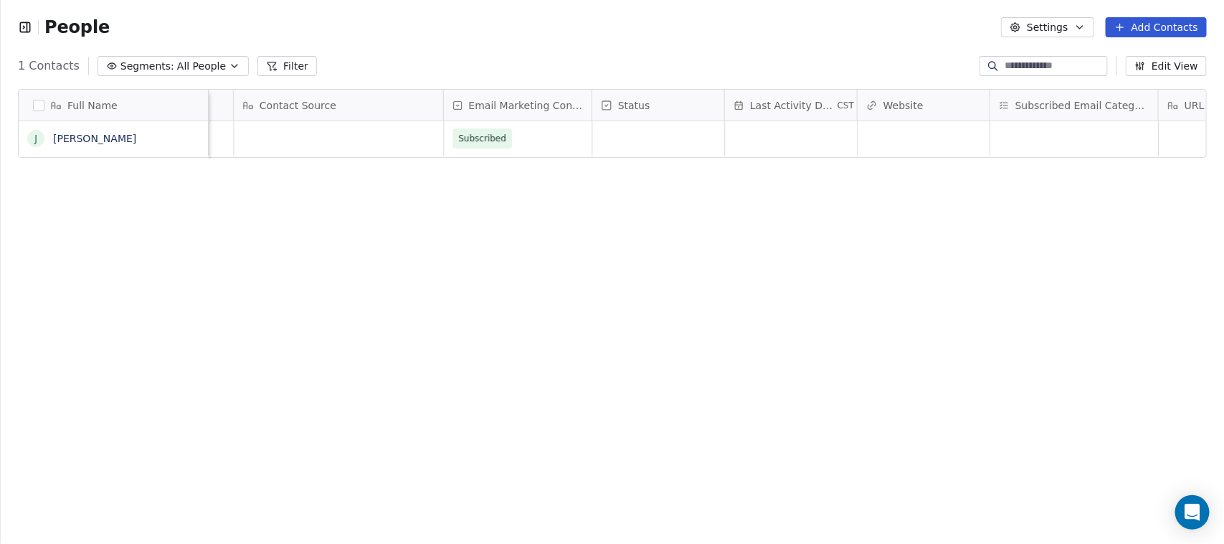
scroll to position [0, 1568]
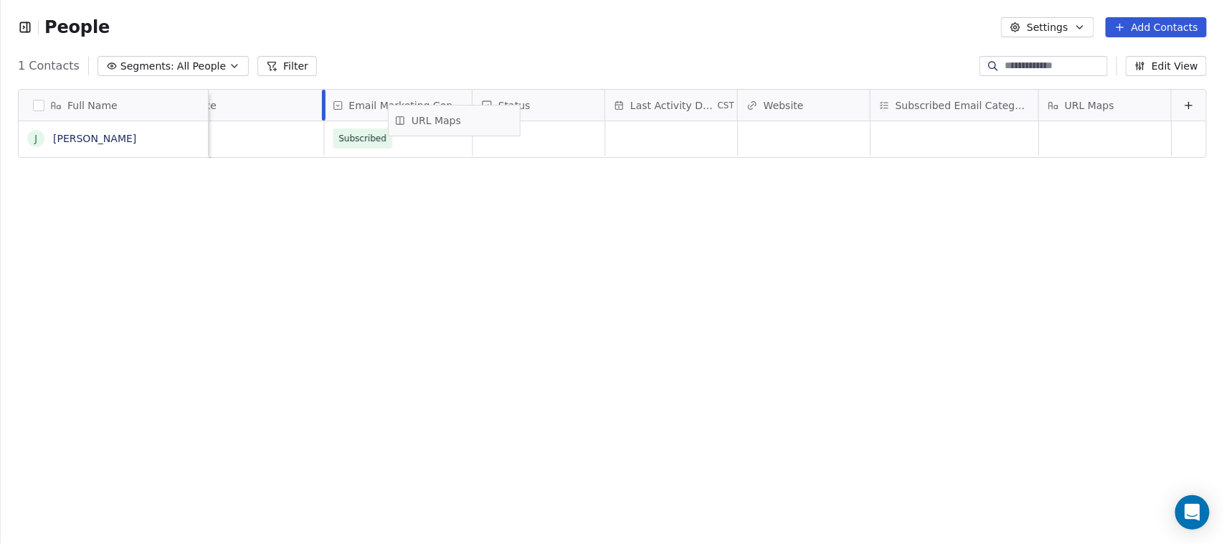
drag, startPoint x: 1074, startPoint y: 99, endPoint x: 437, endPoint y: 115, distance: 637.0
click at [437, 115] on div "Full Name J John Doe PrimerRegistro CST telefono Idwhatsapp Contact Source Emai…" at bounding box center [613, 124] width 1188 height 69
drag, startPoint x: 411, startPoint y: 108, endPoint x: 546, endPoint y: 110, distance: 135.6
click at [546, 110] on div "Full Name J John Doe emailReplaceforUser PrimerRegistro CST telefono Idwhatsapp…" at bounding box center [613, 124] width 1188 height 69
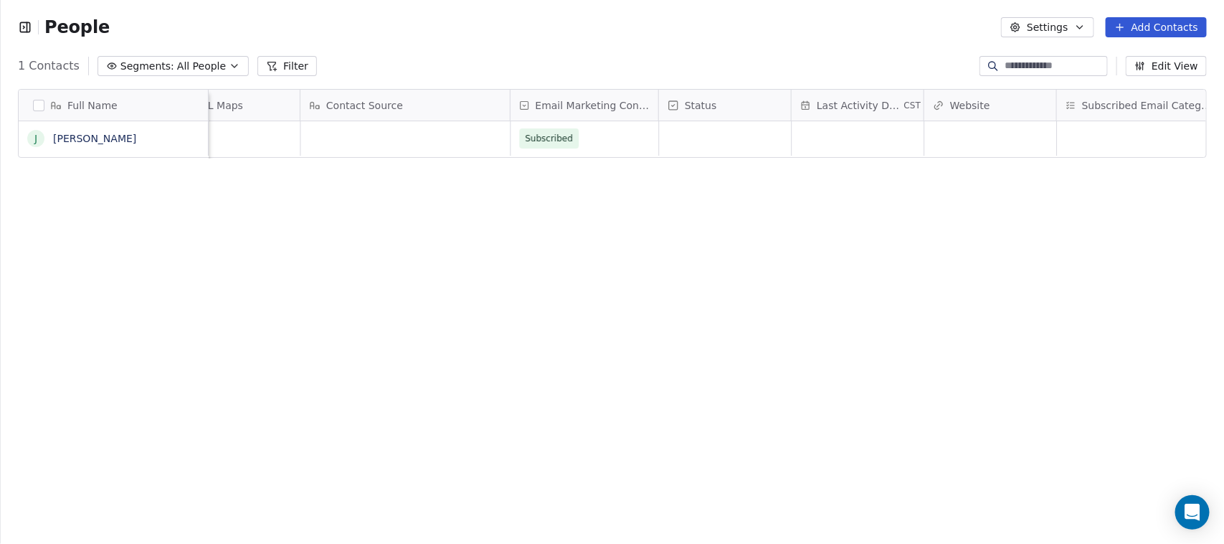
scroll to position [0, 1568]
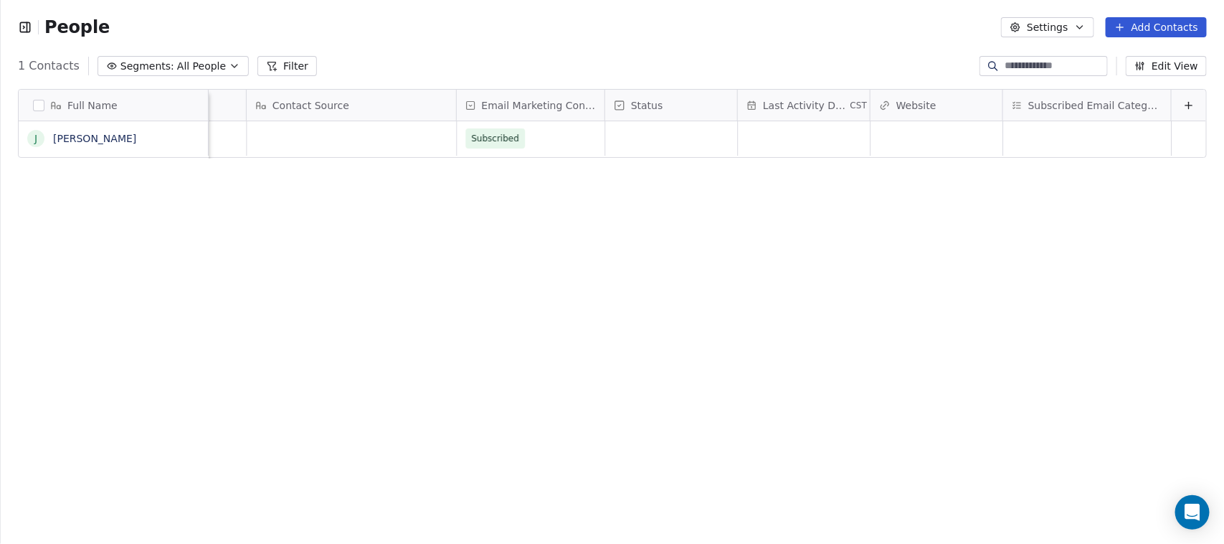
click at [1180, 105] on button at bounding box center [1188, 105] width 17 height 17
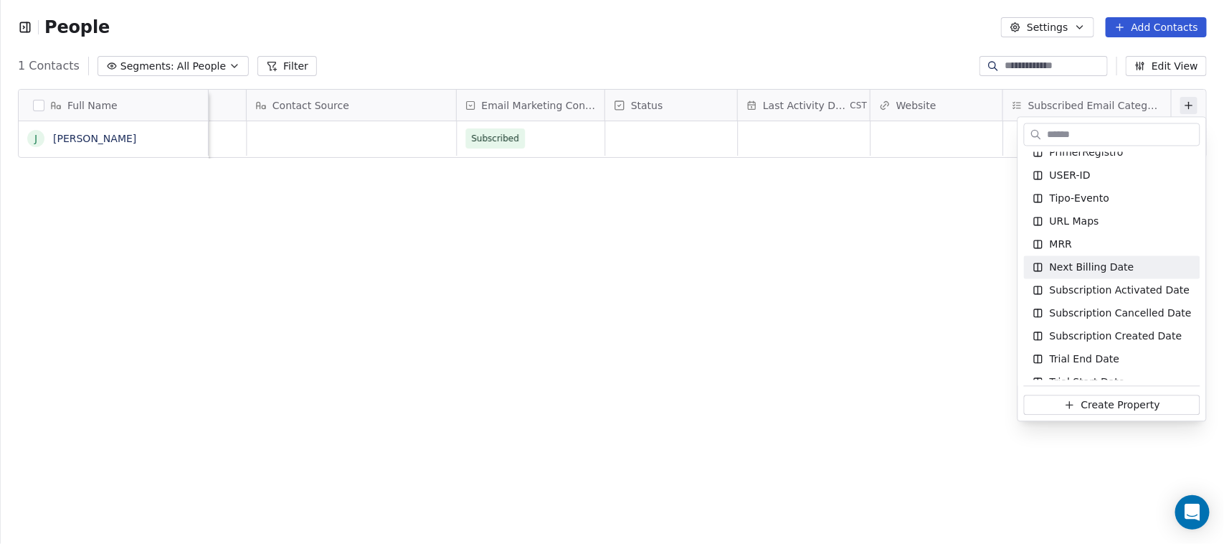
scroll to position [667, 0]
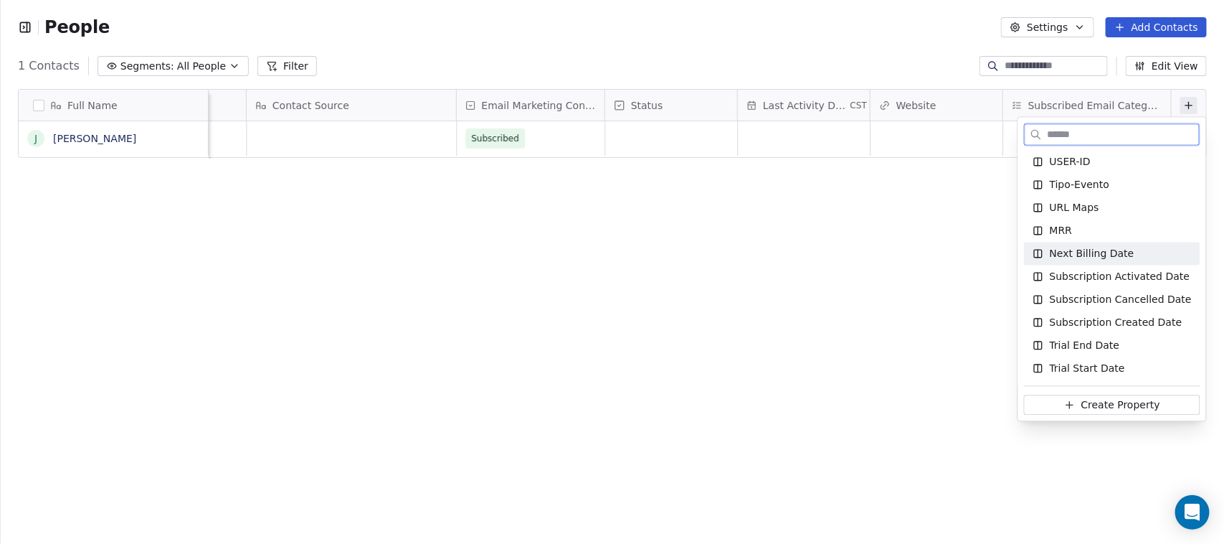
click at [1137, 256] on div "Next Billing Date" at bounding box center [1112, 254] width 159 height 14
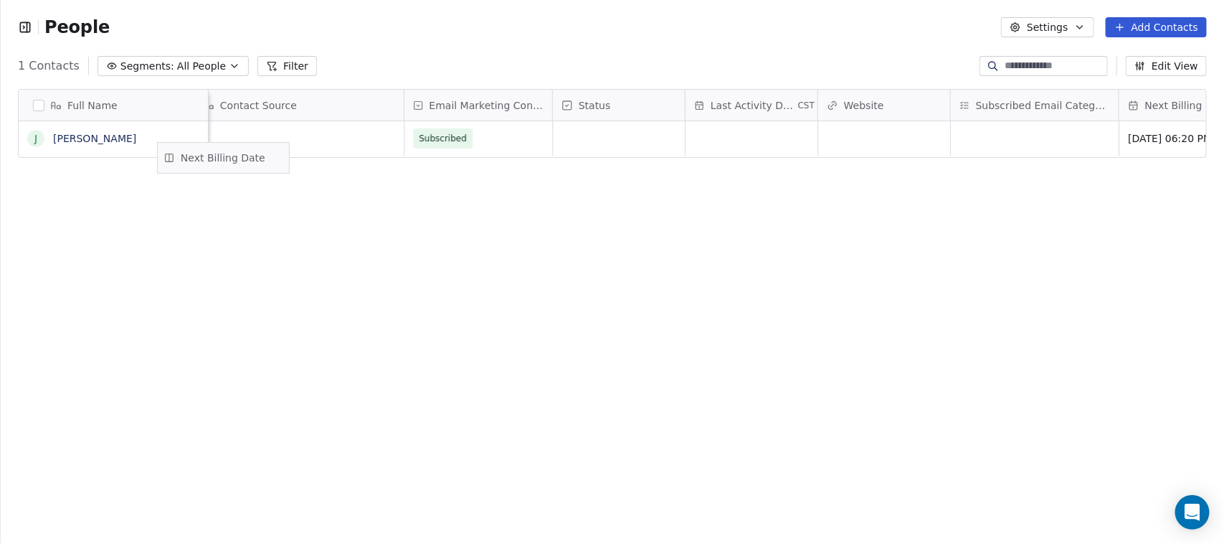
scroll to position [0, 1528]
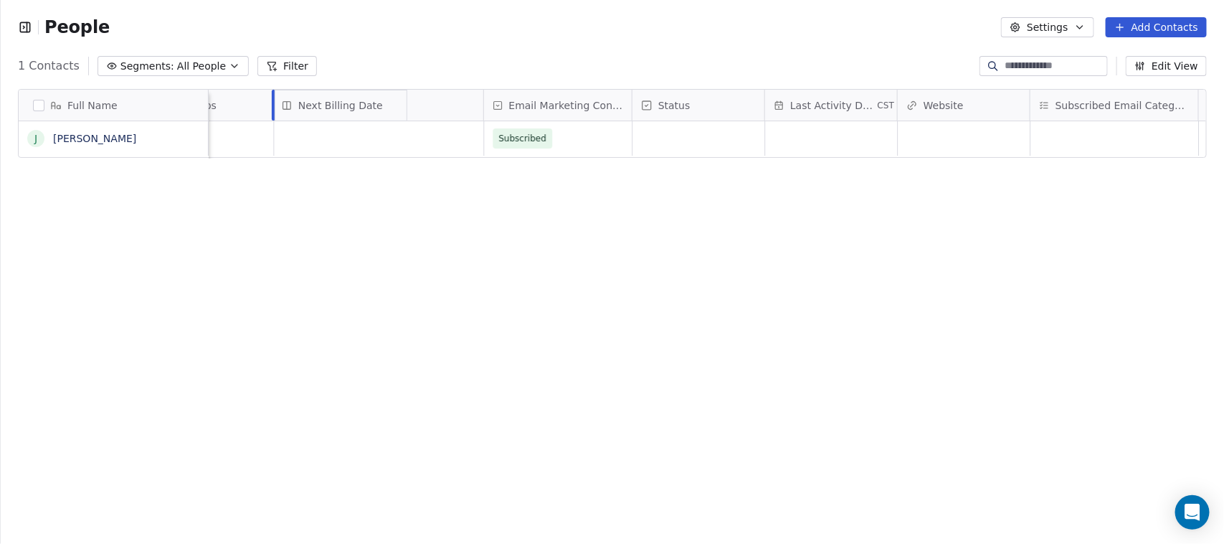
drag, startPoint x: 1102, startPoint y: 108, endPoint x: 420, endPoint y: 156, distance: 683.7
click at [420, 156] on div "Full Name J John Doe PrimerRegistro CST telefono Idwhatsapp URL Maps Contact So…" at bounding box center [613, 124] width 1188 height 69
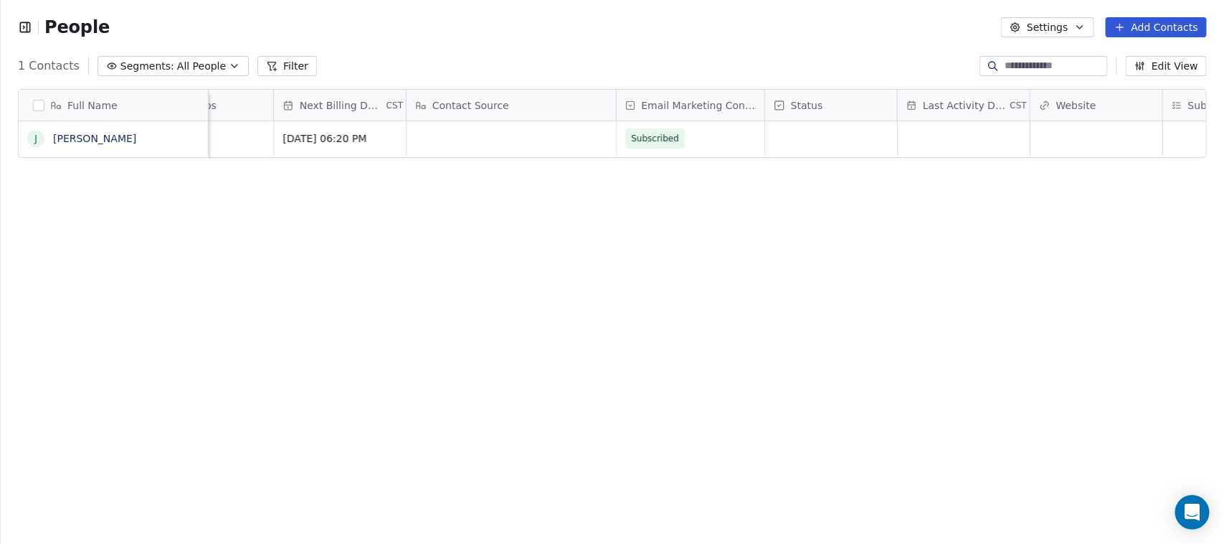
scroll to position [0, 1700]
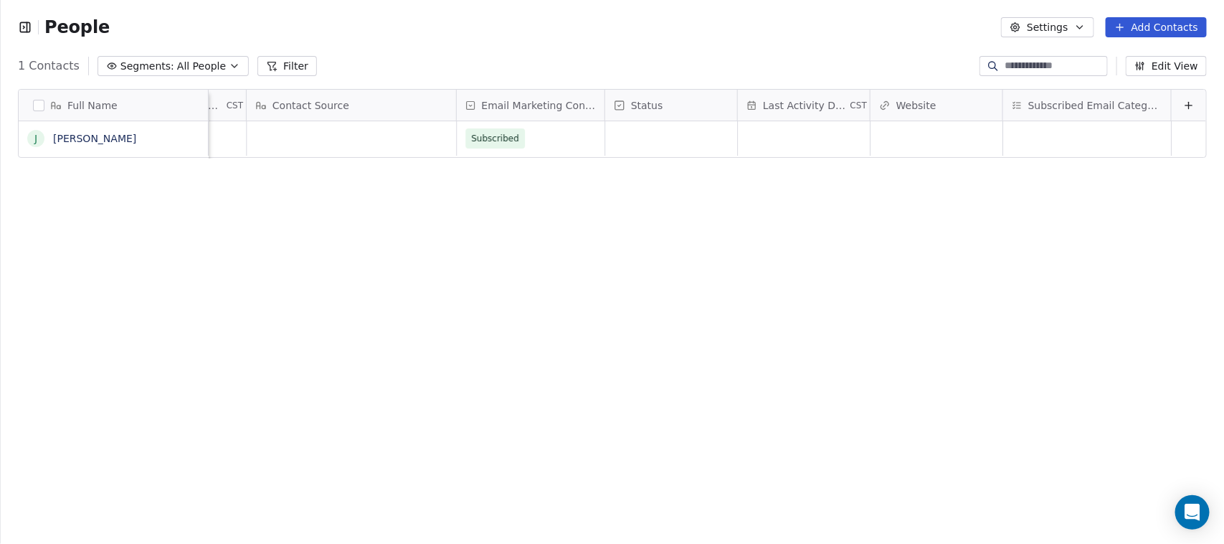
click at [1183, 109] on icon at bounding box center [1188, 105] width 11 height 11
click at [1183, 108] on icon at bounding box center [1188, 105] width 11 height 11
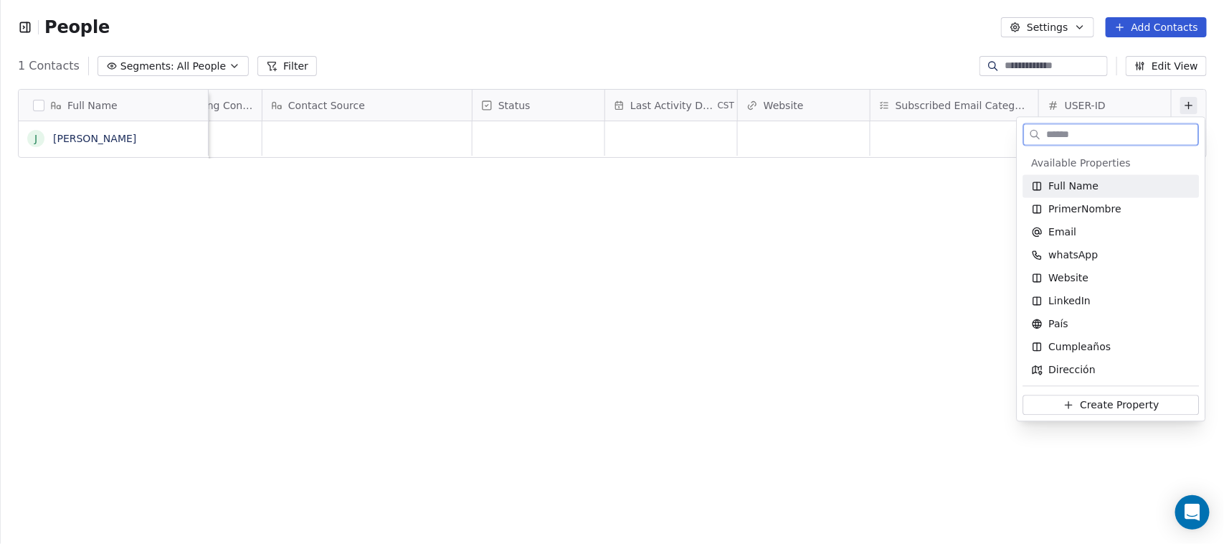
click at [1022, 186] on div "Available Properties Full Name PrimerNombre Email whatsApp Website LinkedIn Paí…" at bounding box center [1112, 266] width 188 height 240
click at [977, 188] on html "People Settings Add Contacts 1 Contacts Segments: All People Filter Edit View T…" at bounding box center [612, 272] width 1224 height 544
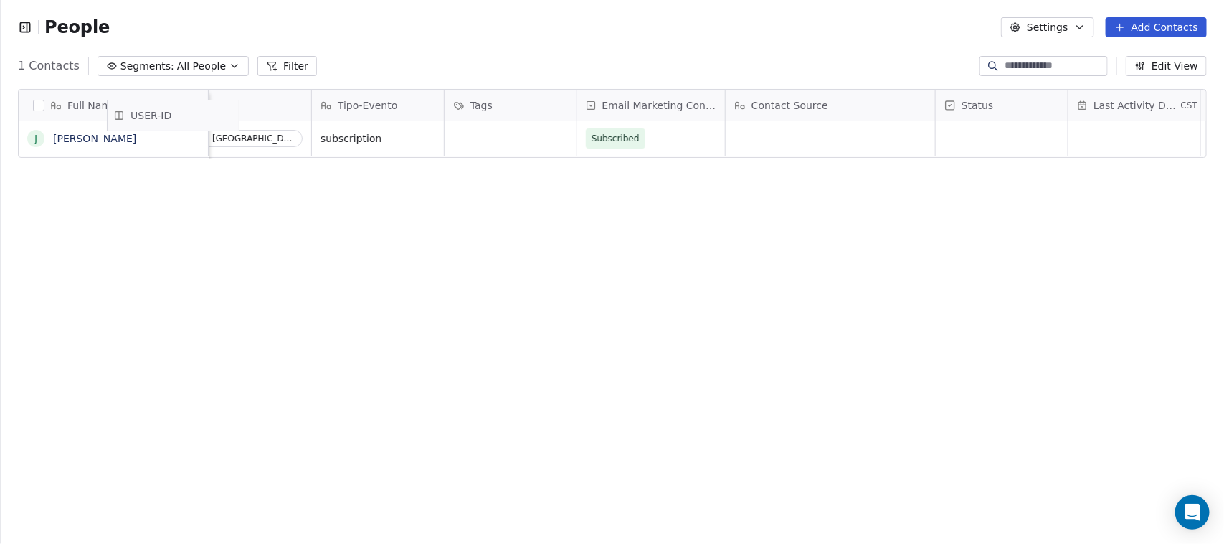
scroll to position [0, 0]
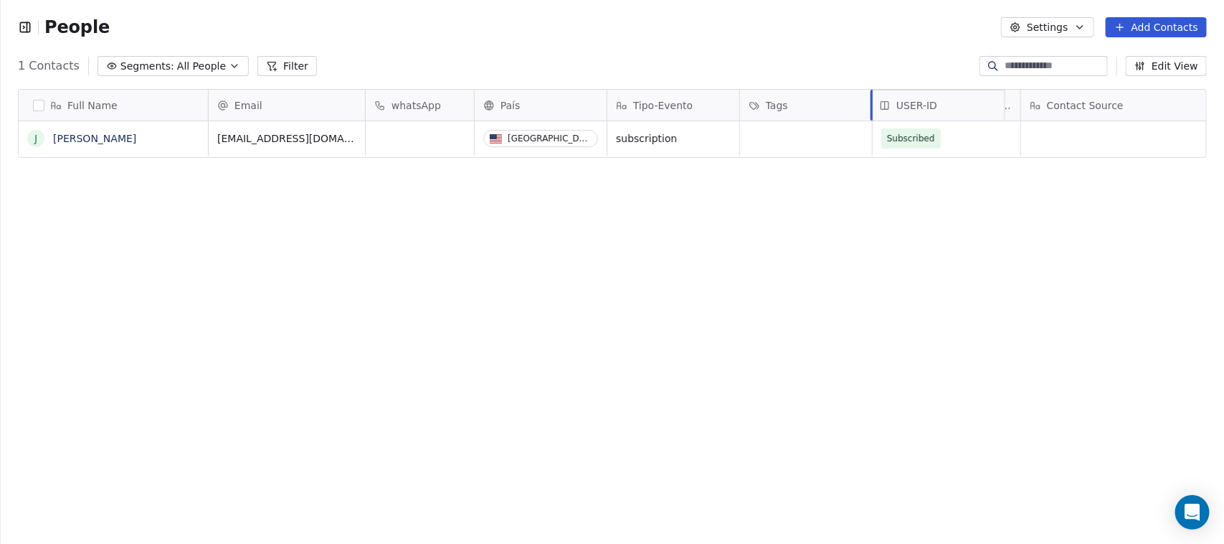
drag, startPoint x: 1083, startPoint y: 108, endPoint x: 954, endPoint y: 138, distance: 132.4
click at [968, 229] on div "Full Name J John Doe Email whatsApp País Tipo-Evento Tags USER-ID Email Marketi…" at bounding box center [612, 316] width 1223 height 478
click at [931, 235] on div "Full Name J John Doe Email whatsApp País Tipo-Evento Tags USER-ID Email Marketi…" at bounding box center [612, 316] width 1223 height 478
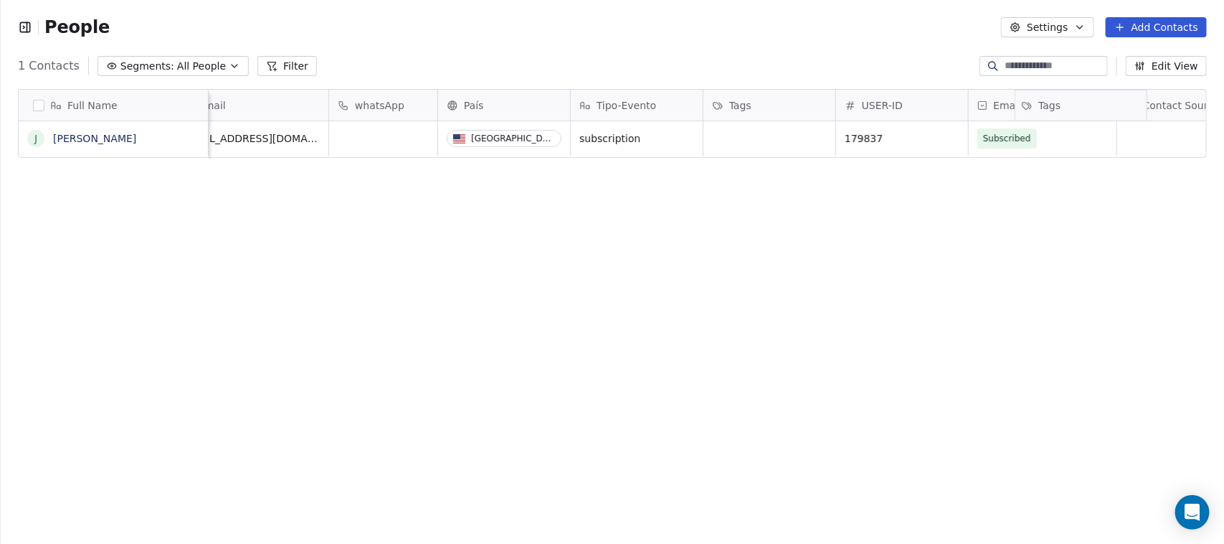
scroll to position [0, 88]
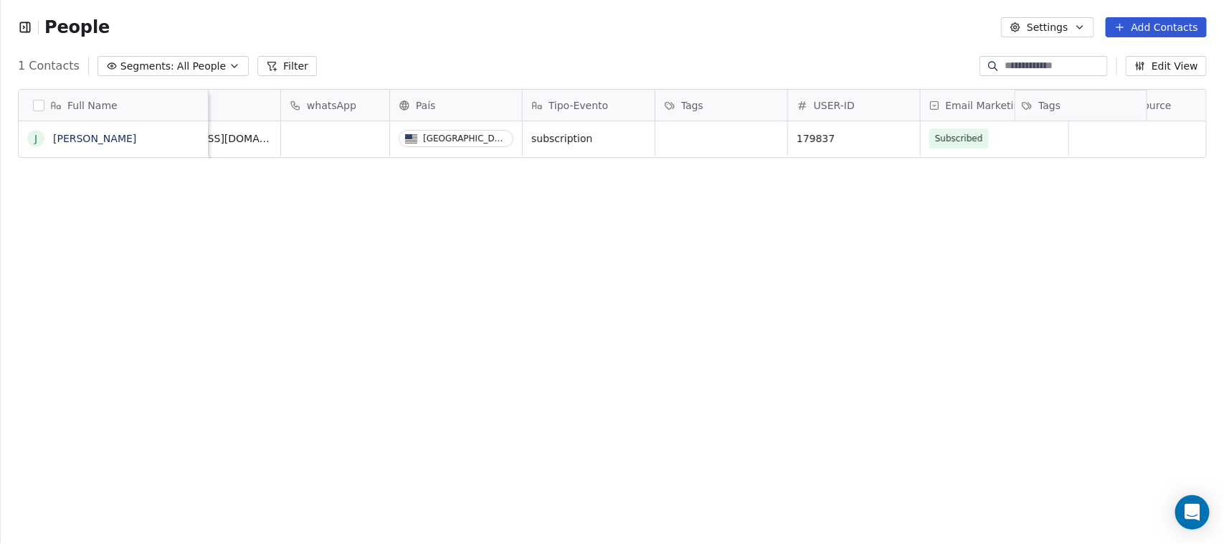
drag, startPoint x: 792, startPoint y: 100, endPoint x: 1066, endPoint y: 100, distance: 274.0
click at [1066, 100] on div "Full Name J John Doe Email whatsApp País Tipo-Evento Tags USER-ID Email Marketi…" at bounding box center [613, 124] width 1188 height 69
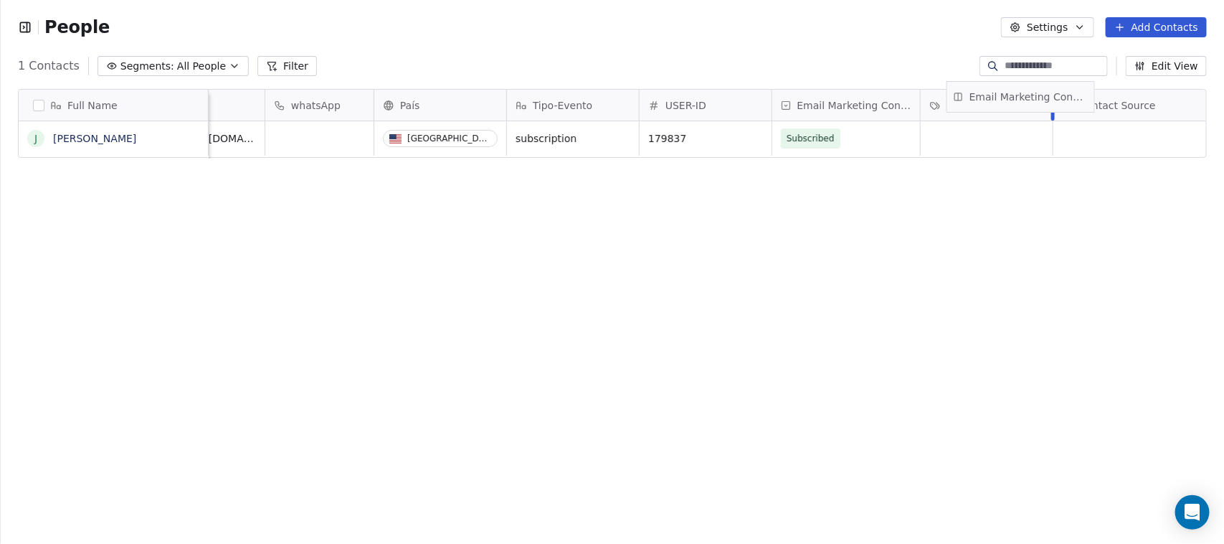
scroll to position [0, 116]
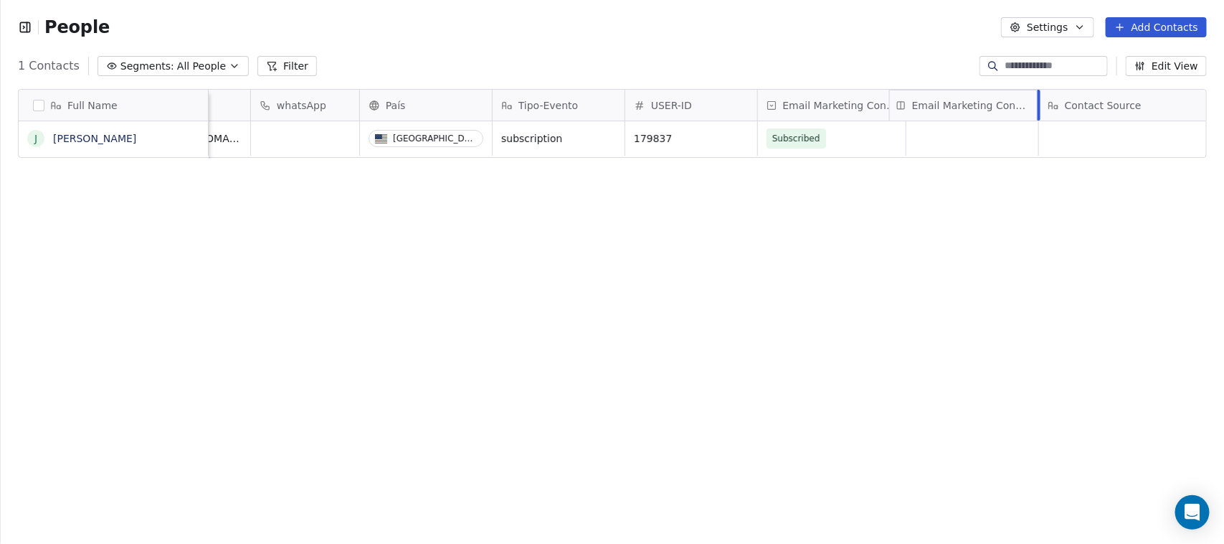
drag, startPoint x: 872, startPoint y: 106, endPoint x: 1034, endPoint y: 98, distance: 162.3
click at [1034, 98] on div "Full Name J John Doe Email whatsApp País Tipo-Evento USER-ID Email Marketing Co…" at bounding box center [613, 124] width 1188 height 69
click at [793, 242] on div "Full Name J John Doe Email whatsApp País Tipo-Evento USER-ID Tags Email Marketi…" at bounding box center [612, 316] width 1223 height 478
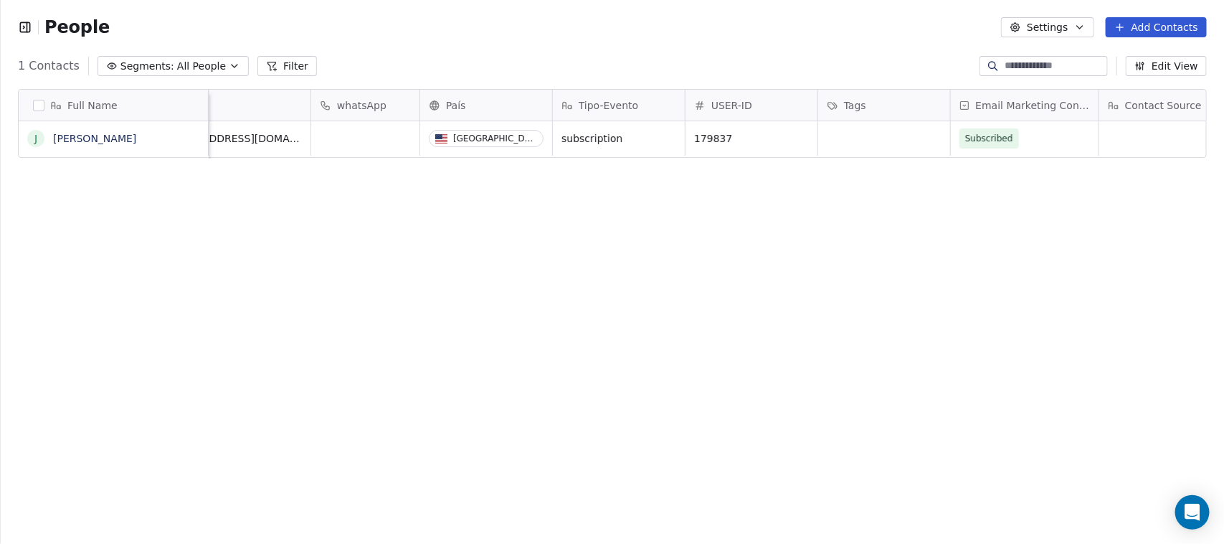
scroll to position [0, 0]
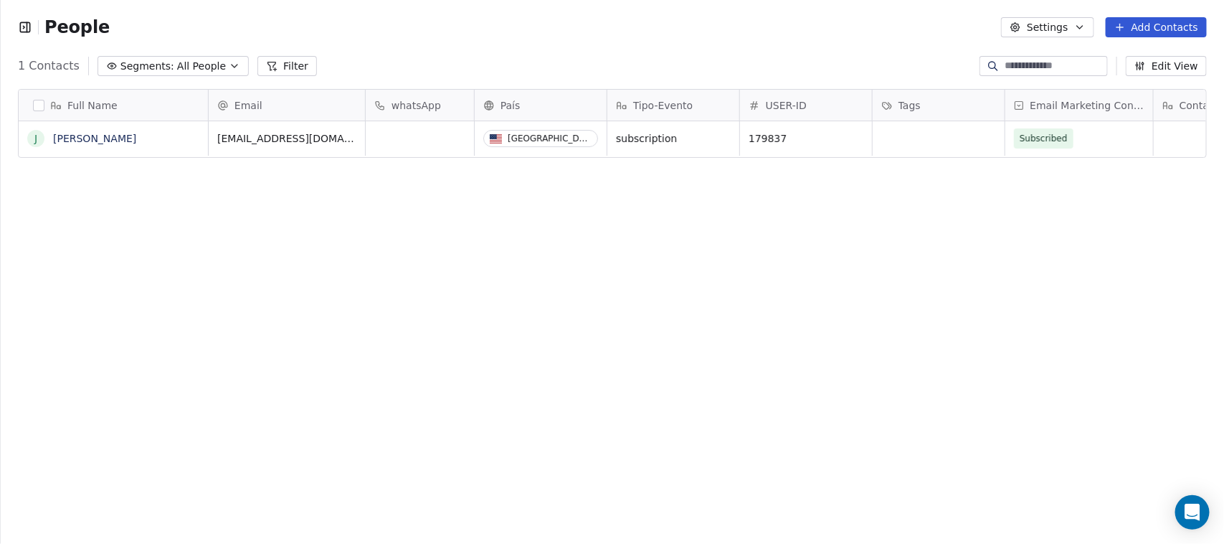
click at [579, 197] on div "Full Name J John Doe Email whatsApp País Tipo-Evento USER-ID Tags Email Marketi…" at bounding box center [612, 316] width 1223 height 478
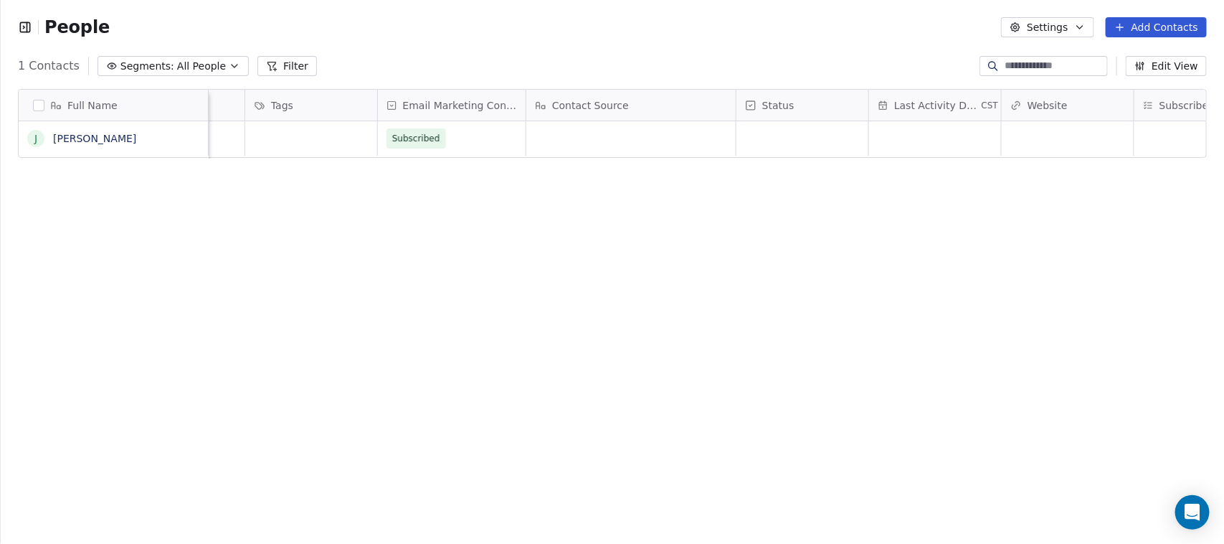
scroll to position [0, 772]
click at [1183, 108] on icon at bounding box center [1188, 105] width 11 height 11
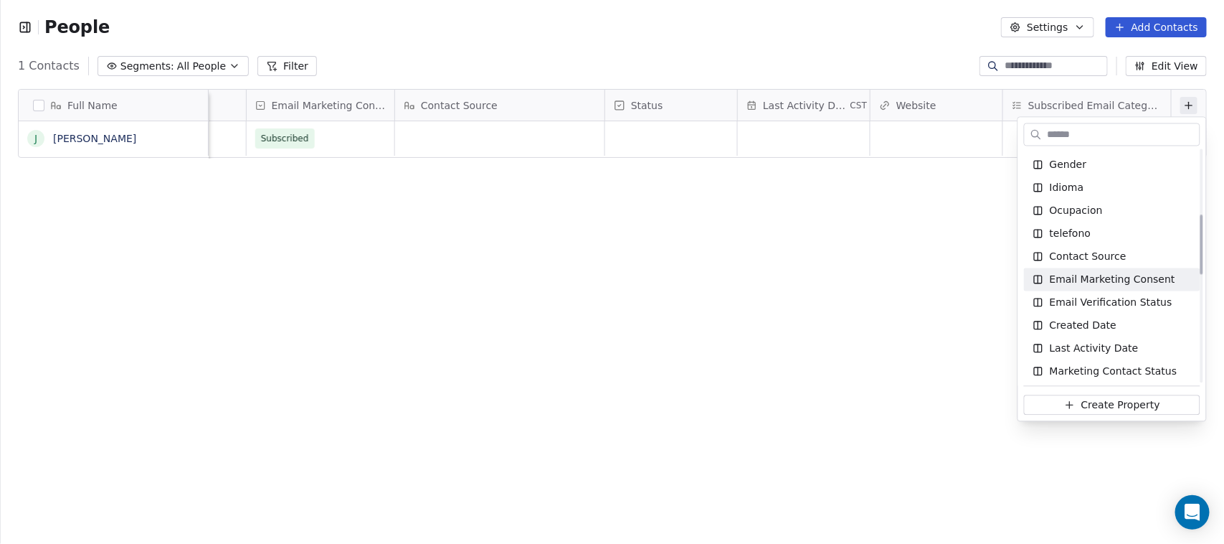
scroll to position [269, 0]
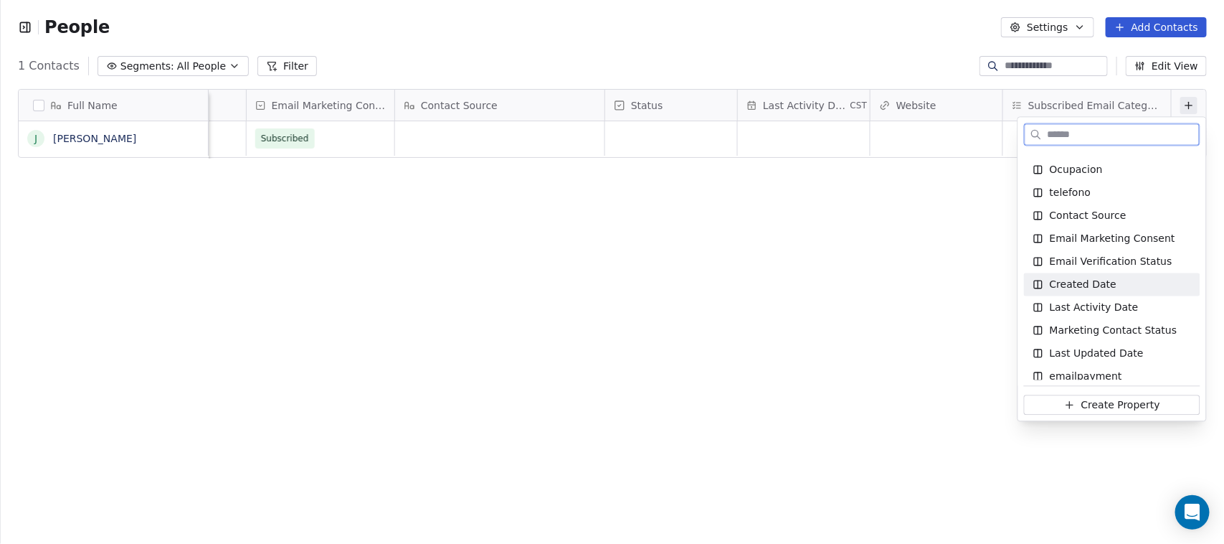
click at [1131, 283] on div "Created Date" at bounding box center [1112, 285] width 159 height 14
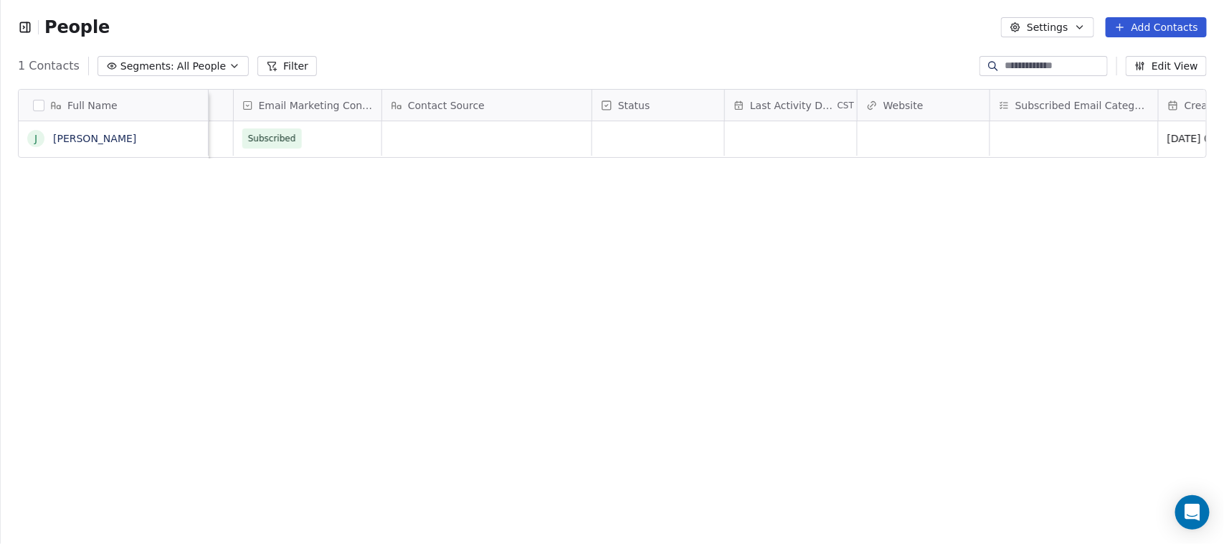
scroll to position [0, 905]
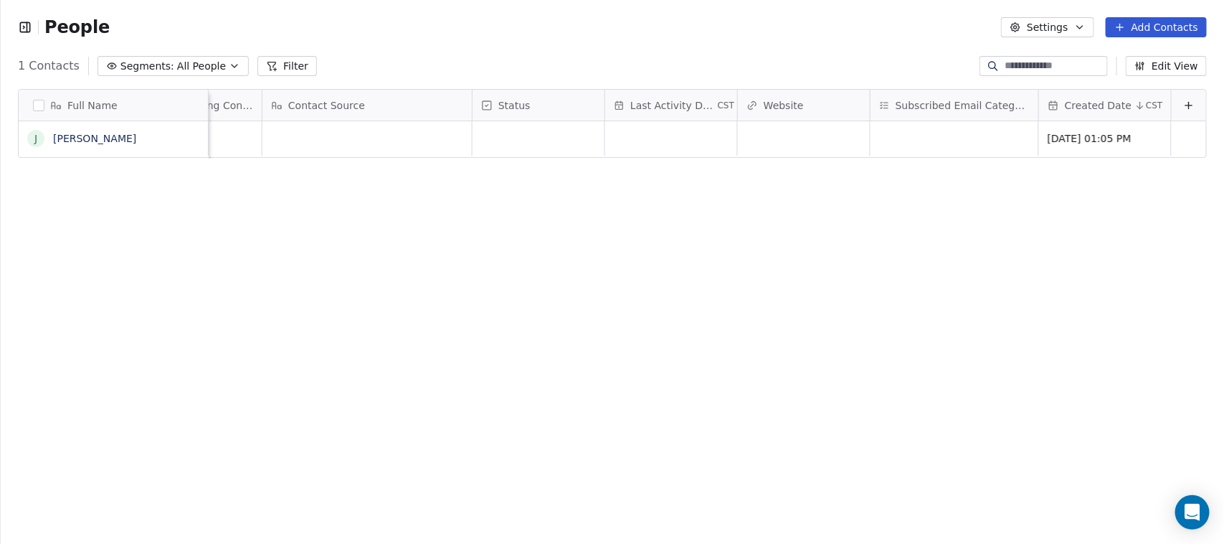
click at [1183, 110] on icon at bounding box center [1188, 105] width 11 height 11
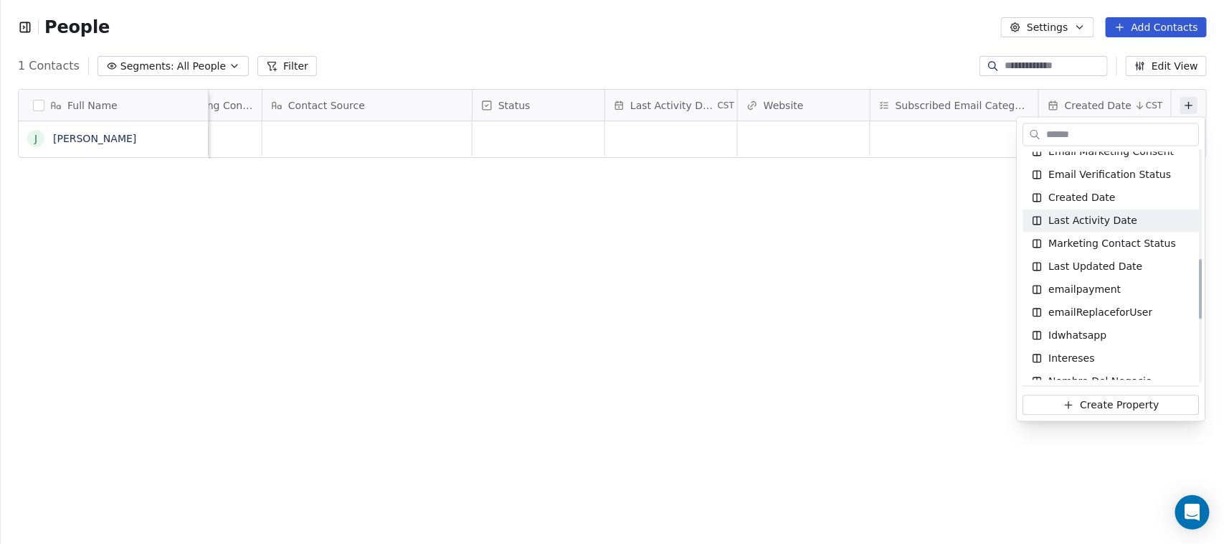
scroll to position [448, 0]
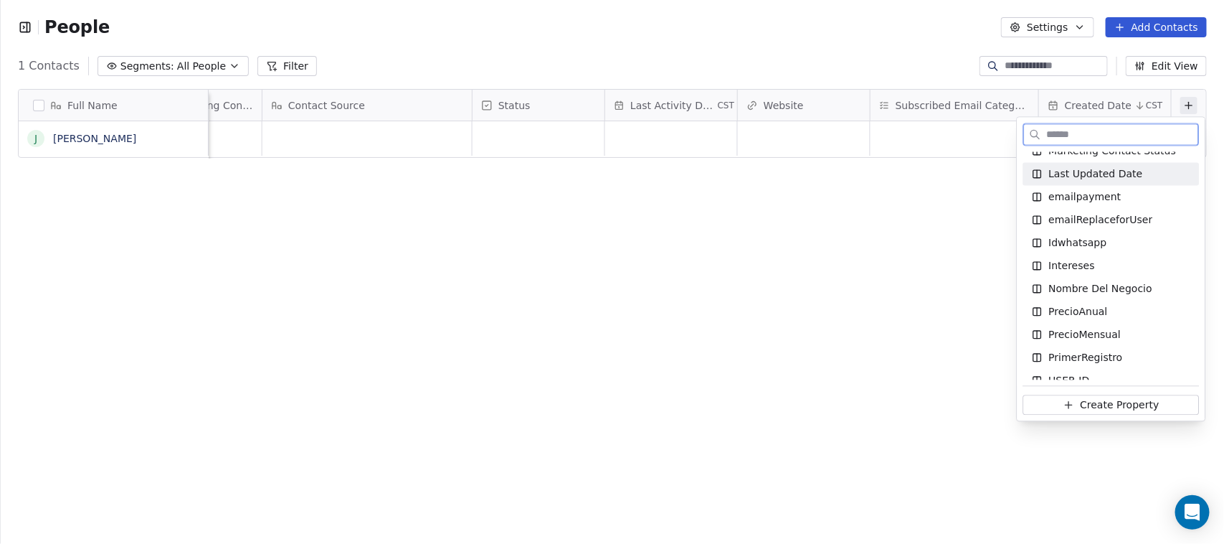
click at [1127, 180] on span "Last Updated Date" at bounding box center [1096, 174] width 94 height 14
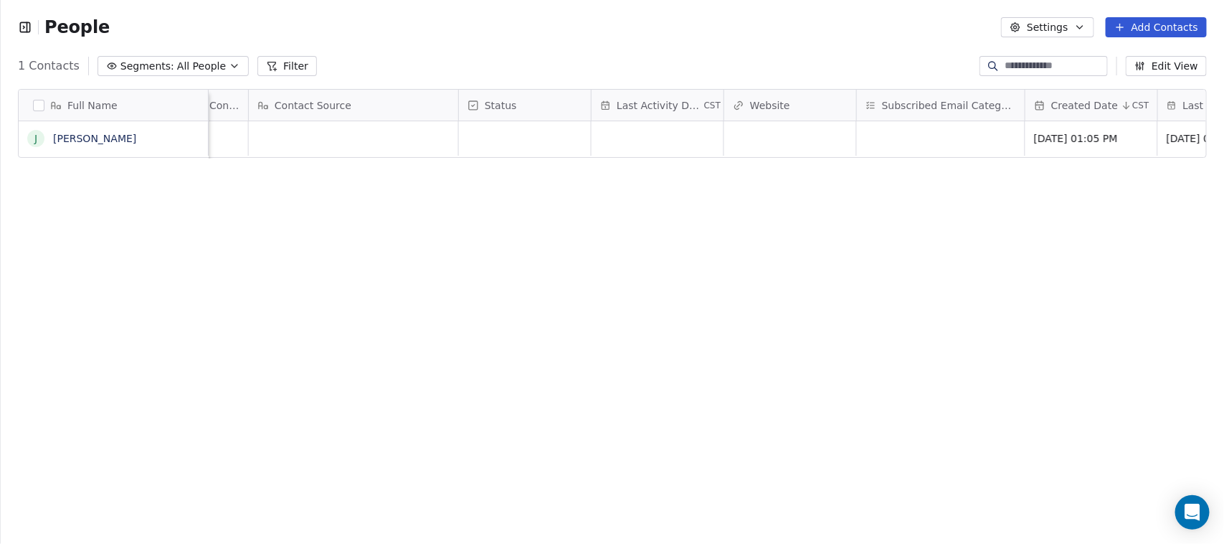
scroll to position [0, 1038]
click at [1183, 106] on icon at bounding box center [1188, 105] width 11 height 11
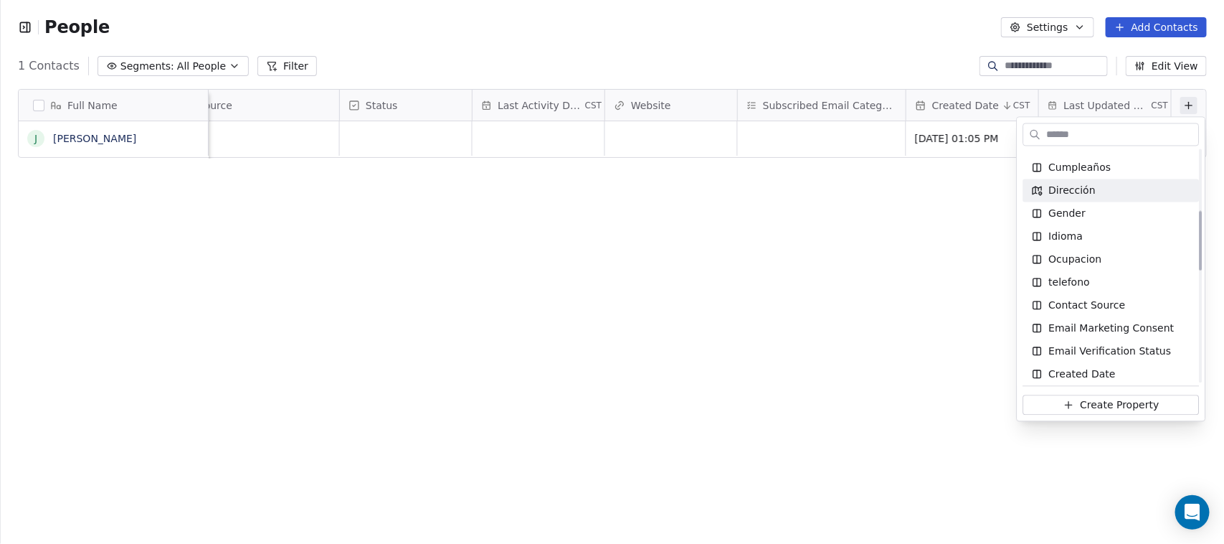
scroll to position [269, 0]
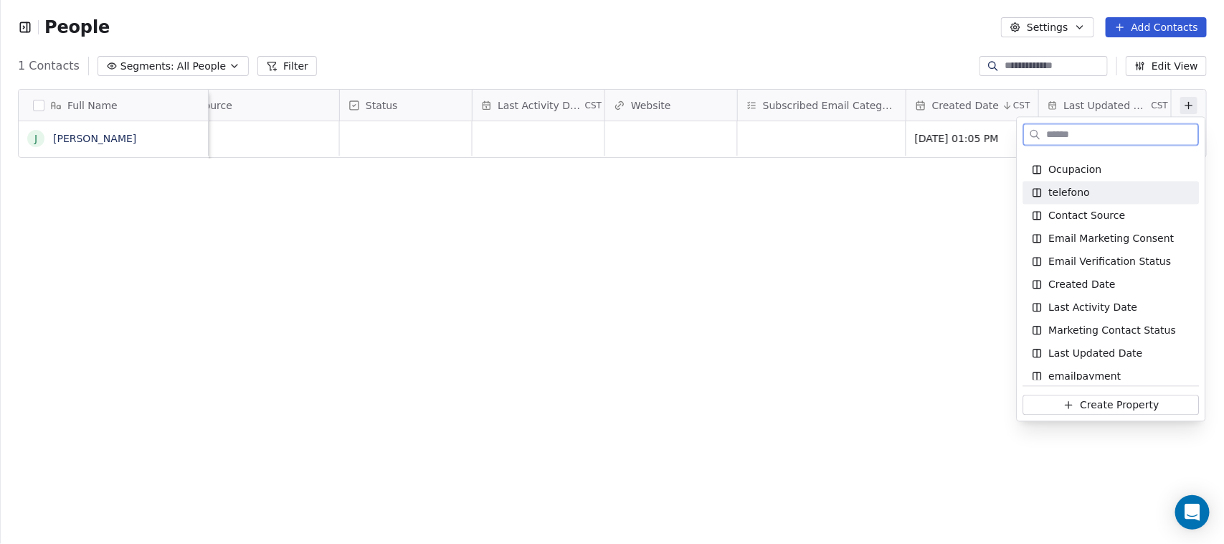
click at [1087, 196] on div "telefono" at bounding box center [1111, 193] width 159 height 14
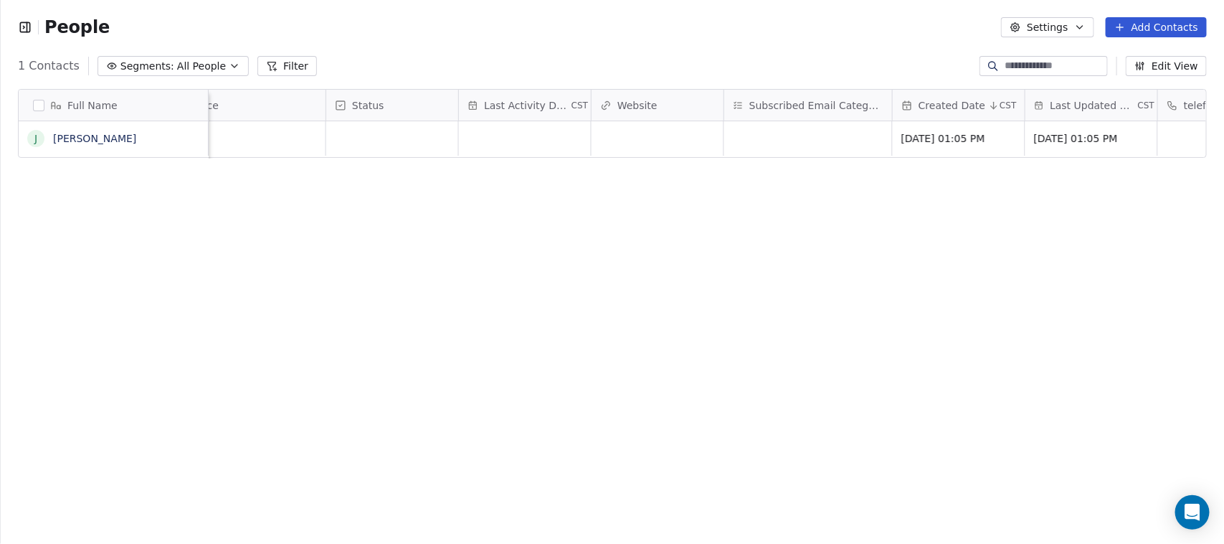
scroll to position [0, 1170]
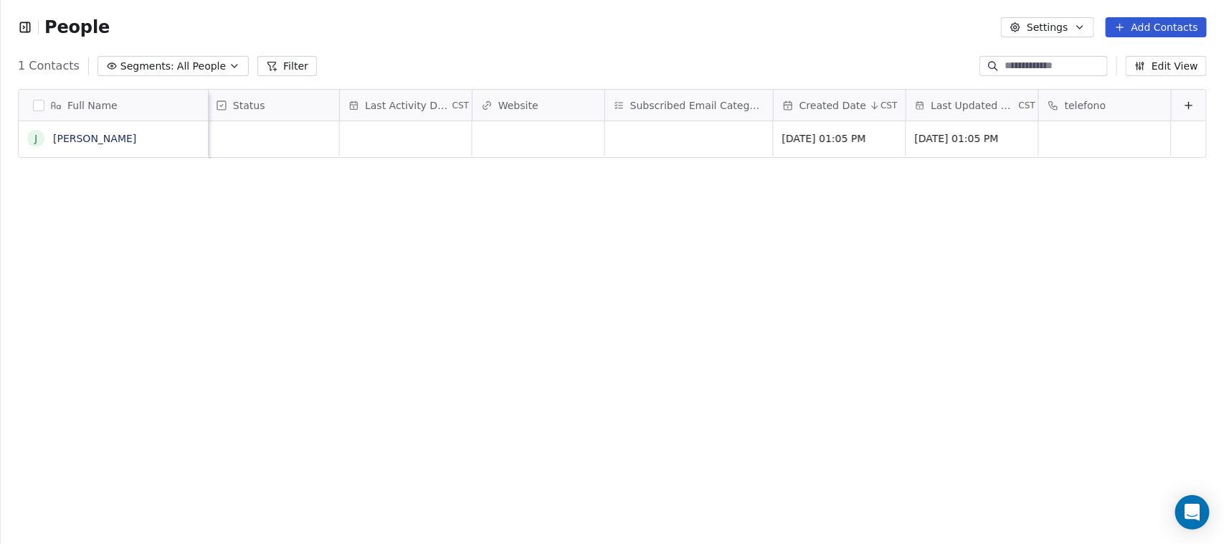
click at [1189, 104] on icon at bounding box center [1189, 105] width 0 height 6
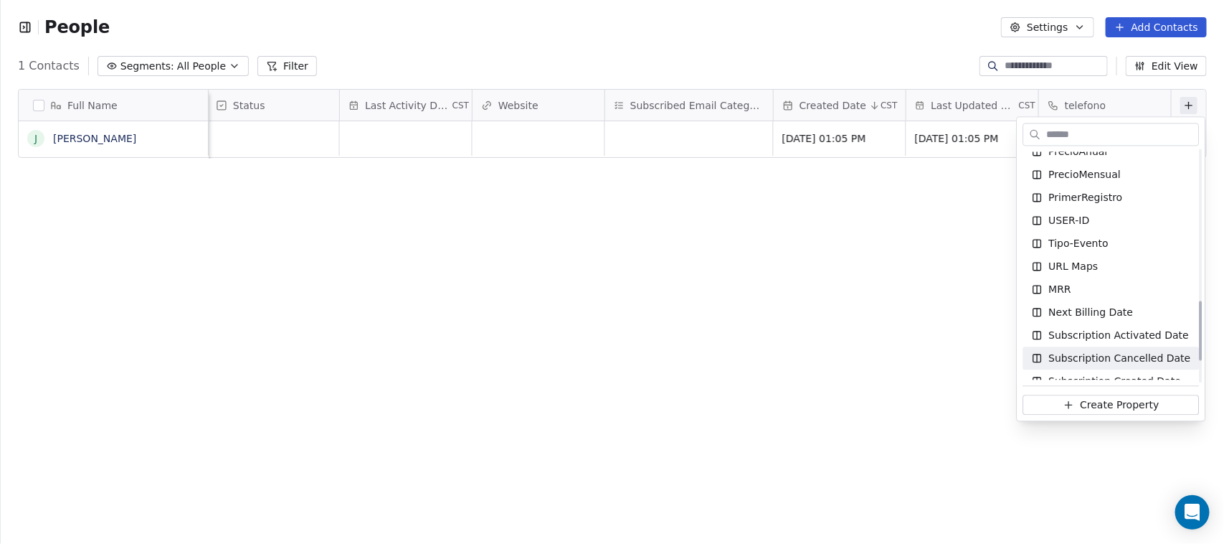
scroll to position [577, 0]
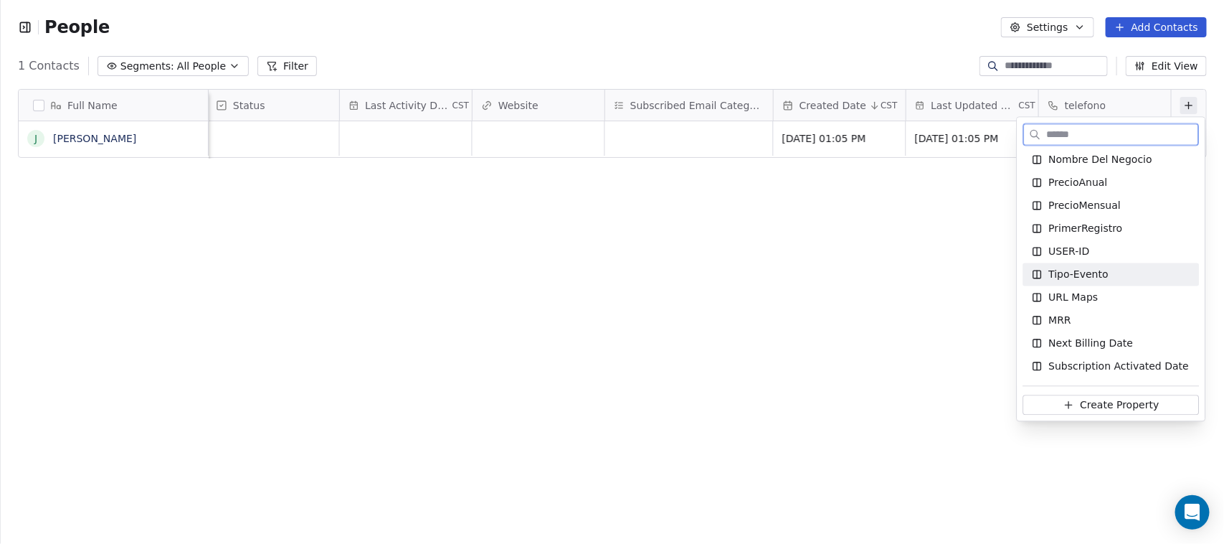
click at [1110, 278] on div "Tipo-Evento" at bounding box center [1111, 275] width 159 height 14
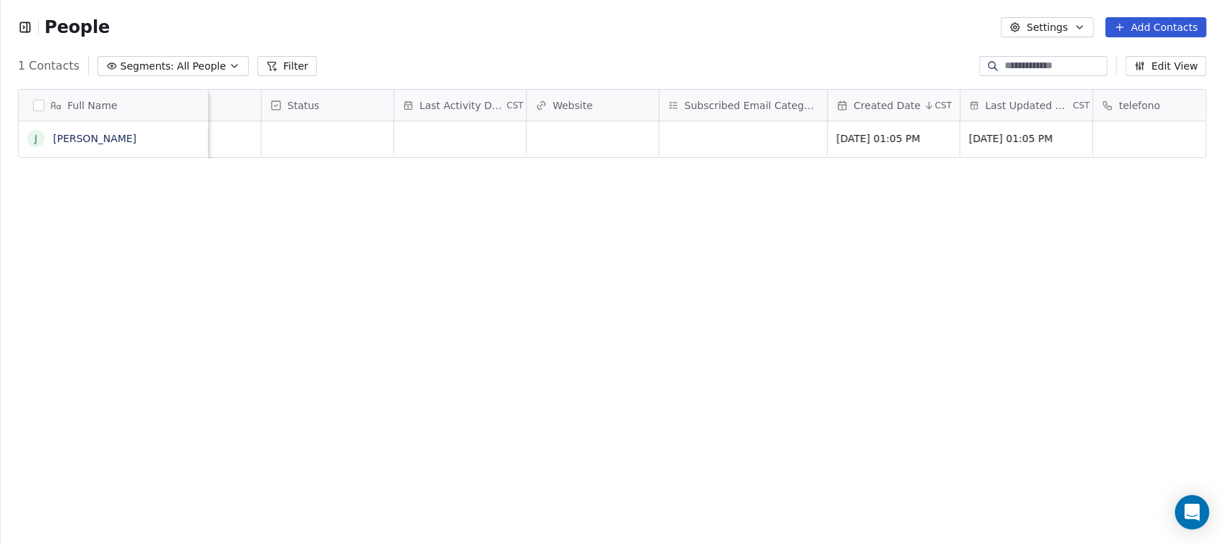
scroll to position [0, 1170]
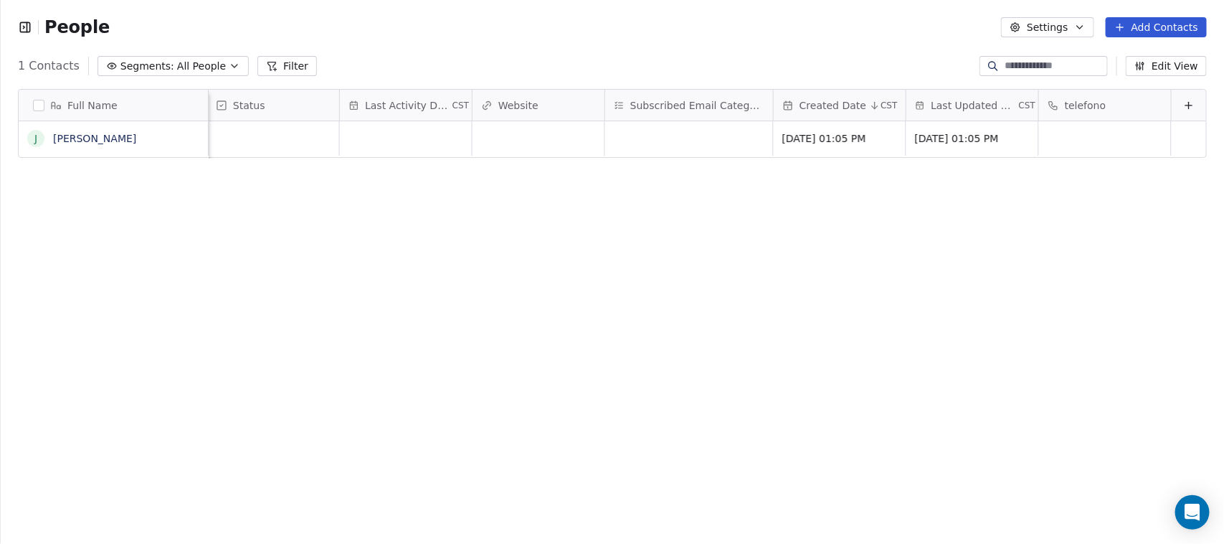
drag, startPoint x: 686, startPoint y: 106, endPoint x: 669, endPoint y: 105, distance: 17.3
click at [669, 105] on span "Subscribed Email Categories" at bounding box center [697, 105] width 134 height 14
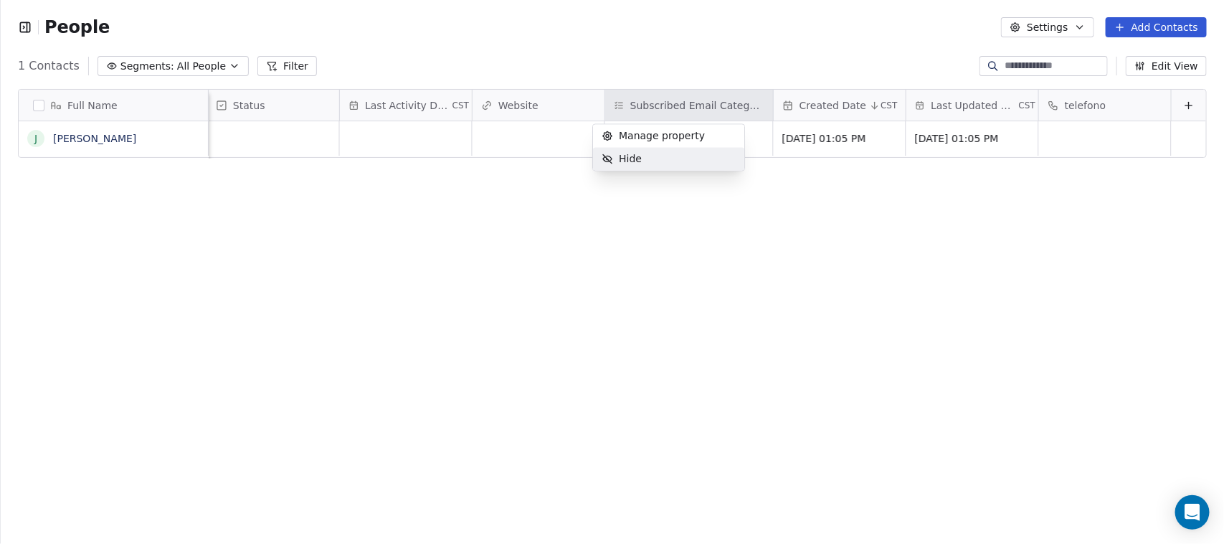
click at [674, 154] on div "Hide" at bounding box center [668, 159] width 151 height 23
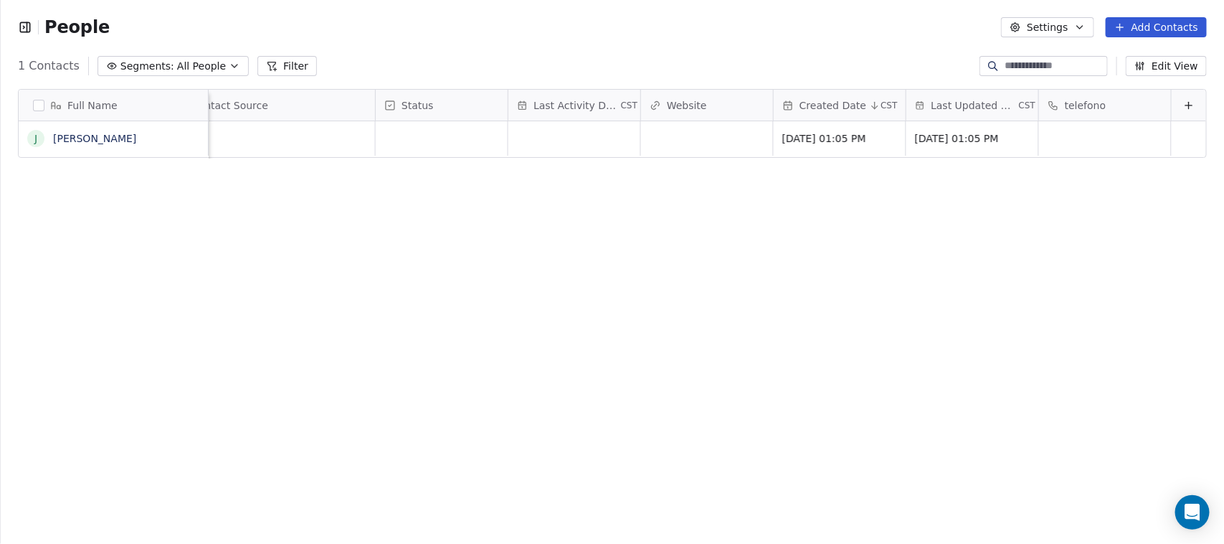
click at [602, 110] on div "Last Activity Date CST" at bounding box center [574, 105] width 132 height 31
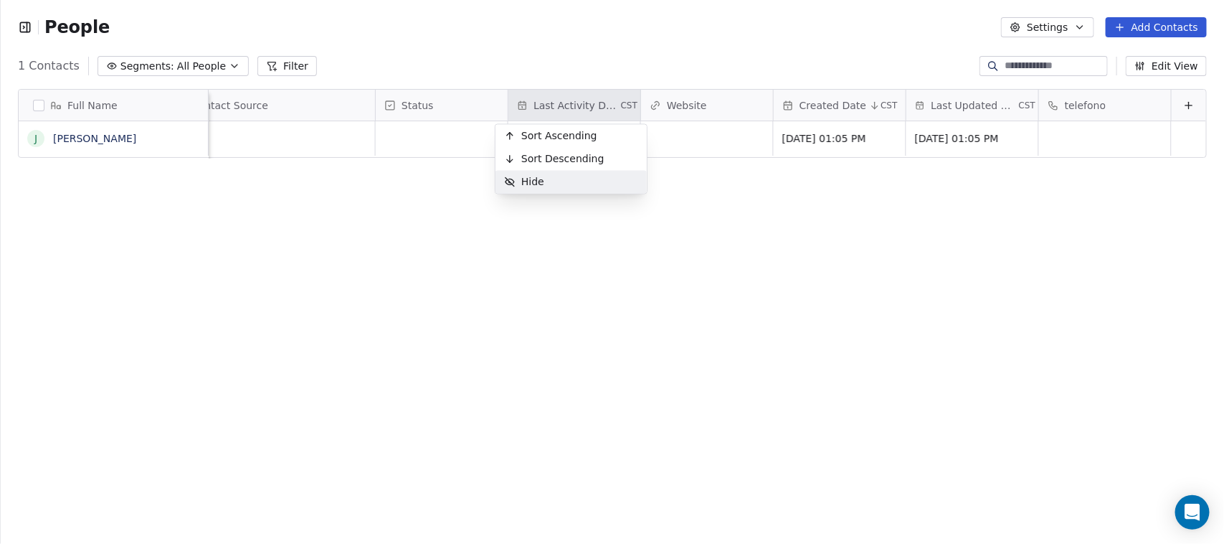
click at [588, 178] on div "Hide" at bounding box center [571, 182] width 151 height 23
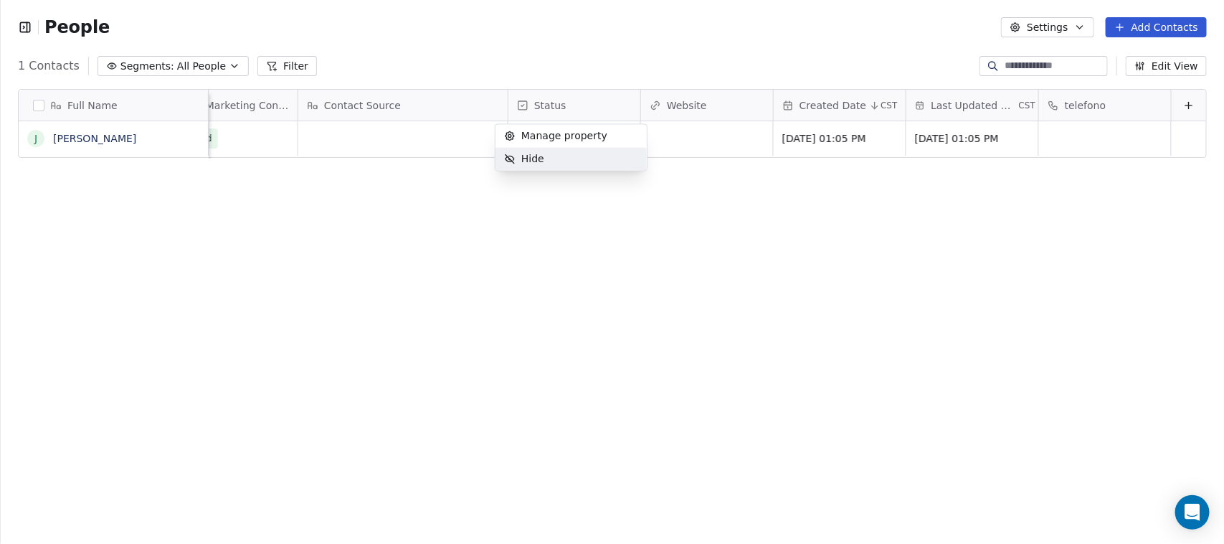
scroll to position [0, 869]
drag, startPoint x: 723, startPoint y: 106, endPoint x: 1031, endPoint y: 116, distance: 308.5
click at [1031, 116] on div "Full Name J John Doe Tipo-Evento USER-ID Tags Email Marketing Consent Contact S…" at bounding box center [613, 124] width 1188 height 69
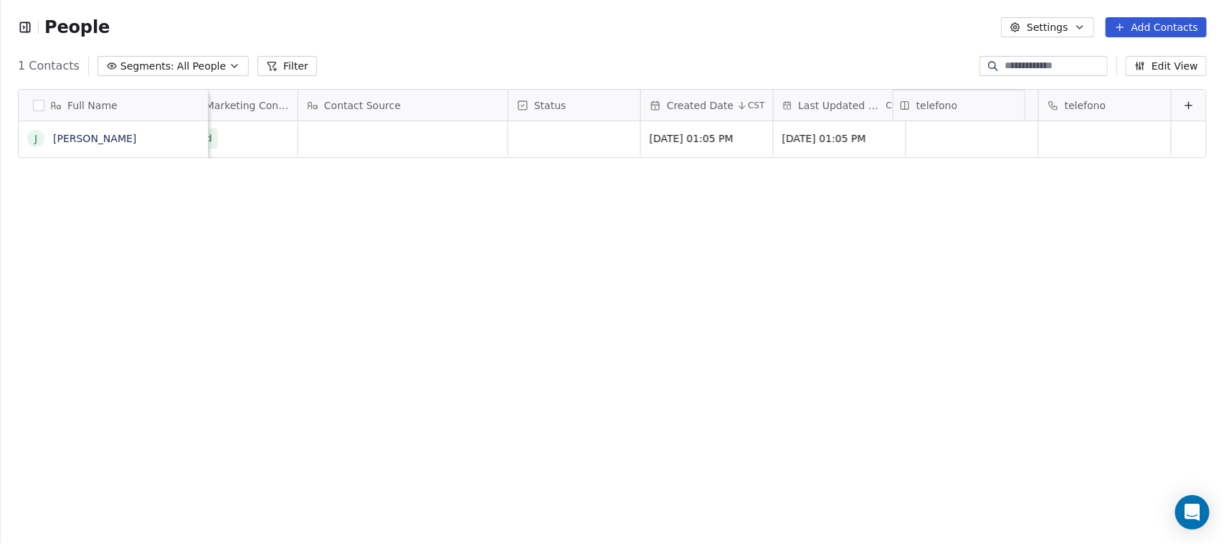
drag, startPoint x: 1071, startPoint y: 103, endPoint x: 915, endPoint y: 119, distance: 156.5
click at [915, 119] on div "Full Name J John Doe Tipo-Evento USER-ID Tags Email Marketing Consent Contact S…" at bounding box center [613, 124] width 1188 height 69
click at [435, 94] on div "Contact Source" at bounding box center [402, 105] width 209 height 31
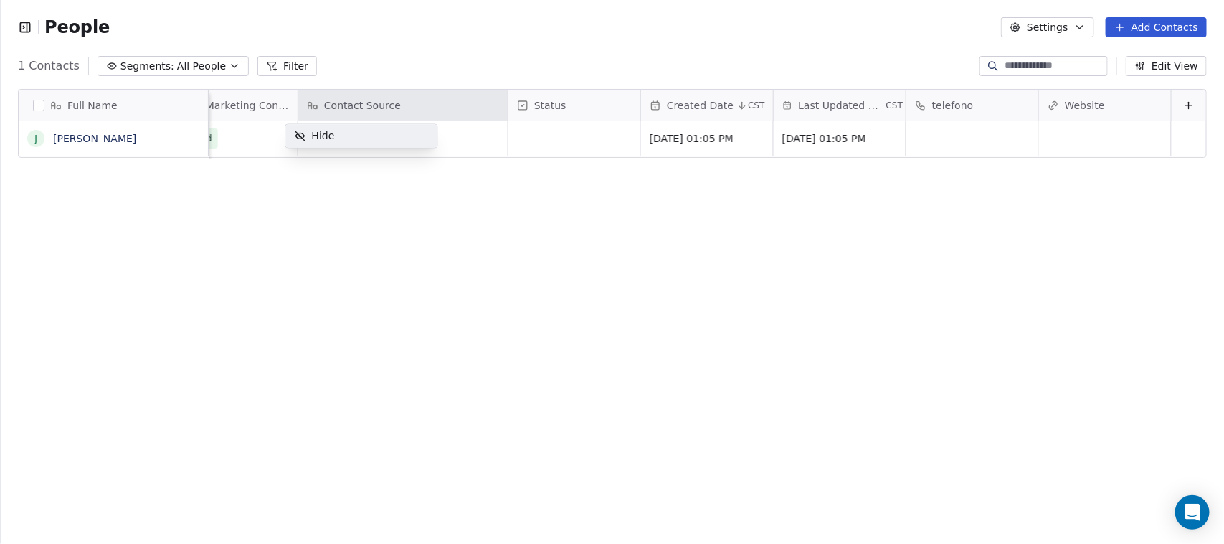
click at [409, 138] on div "Hide" at bounding box center [361, 136] width 151 height 23
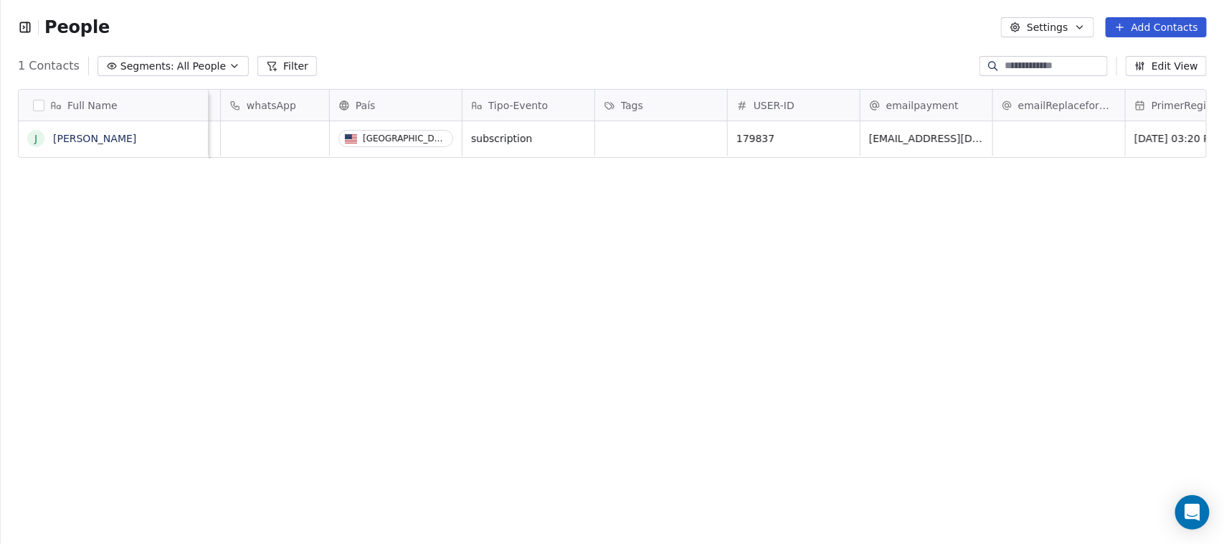
scroll to position [0, 179]
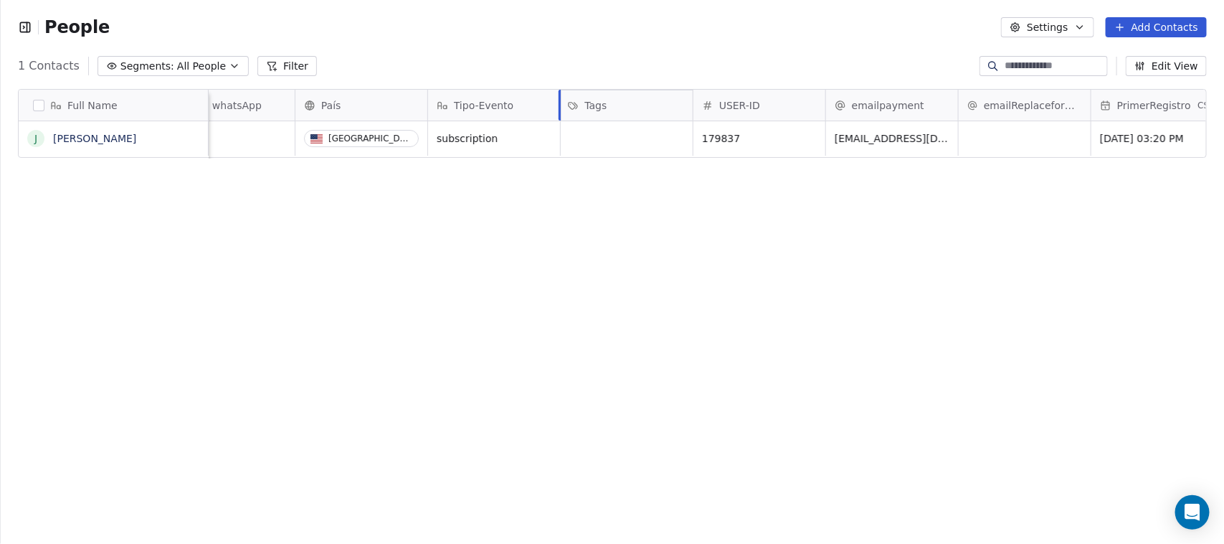
drag, startPoint x: 643, startPoint y: 111, endPoint x: 653, endPoint y: 103, distance: 13.8
click at [653, 103] on div "Full Name J John Doe Email whatsApp País Tipo-Evento Tags USER-ID emailpayment …" at bounding box center [613, 124] width 1188 height 69
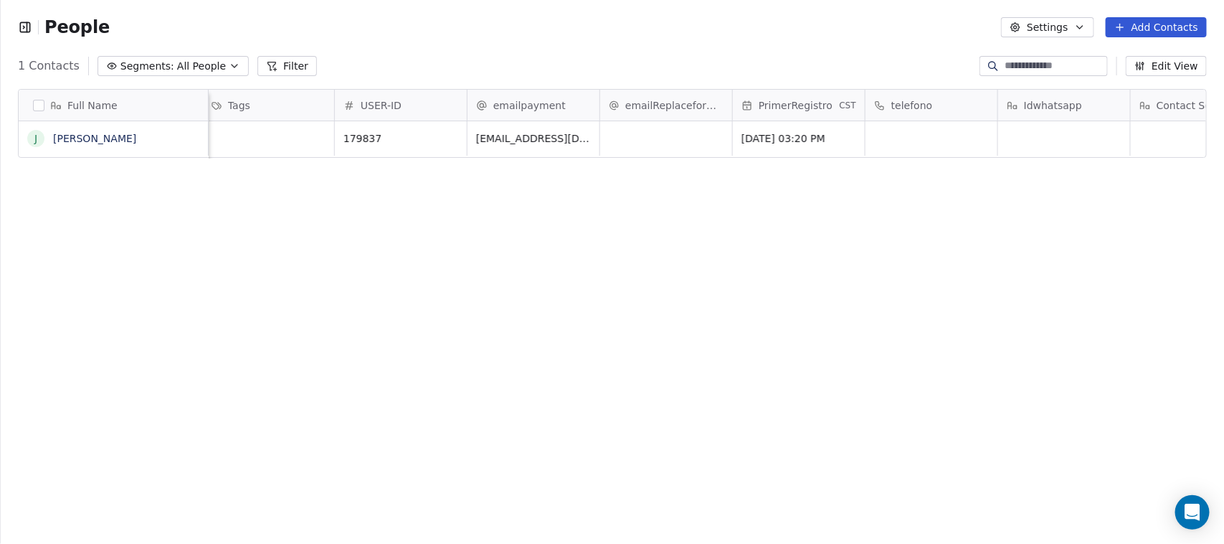
click at [722, 180] on div "Full Name J John Doe whatsApp País Tipo-Evento Tags USER-ID emailpayment emailR…" at bounding box center [612, 316] width 1223 height 478
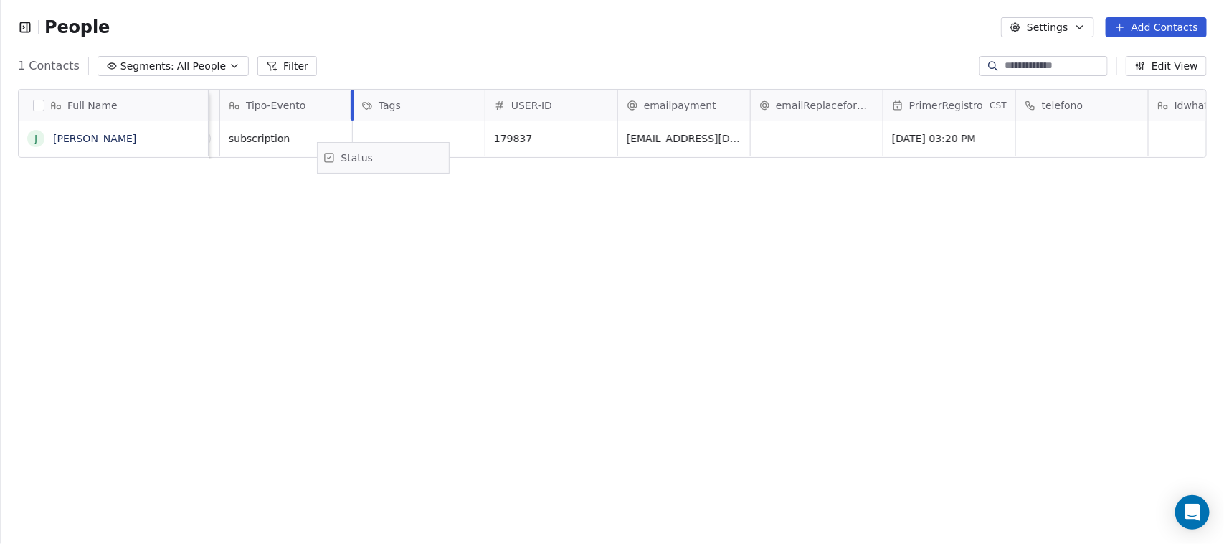
scroll to position [0, 378]
drag, startPoint x: 947, startPoint y: 108, endPoint x: 572, endPoint y: 131, distance: 375.1
click at [572, 131] on div "Full Name J John Doe Email whatsApp País Tipo-Evento Tags USER-ID emailpayment …" at bounding box center [613, 124] width 1188 height 69
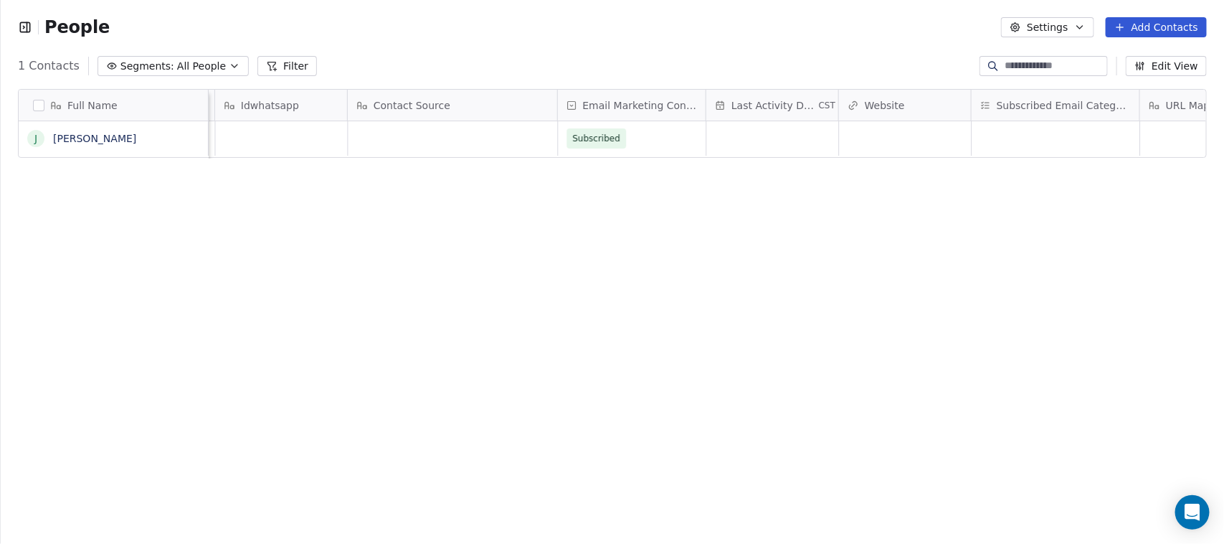
scroll to position [0, 1568]
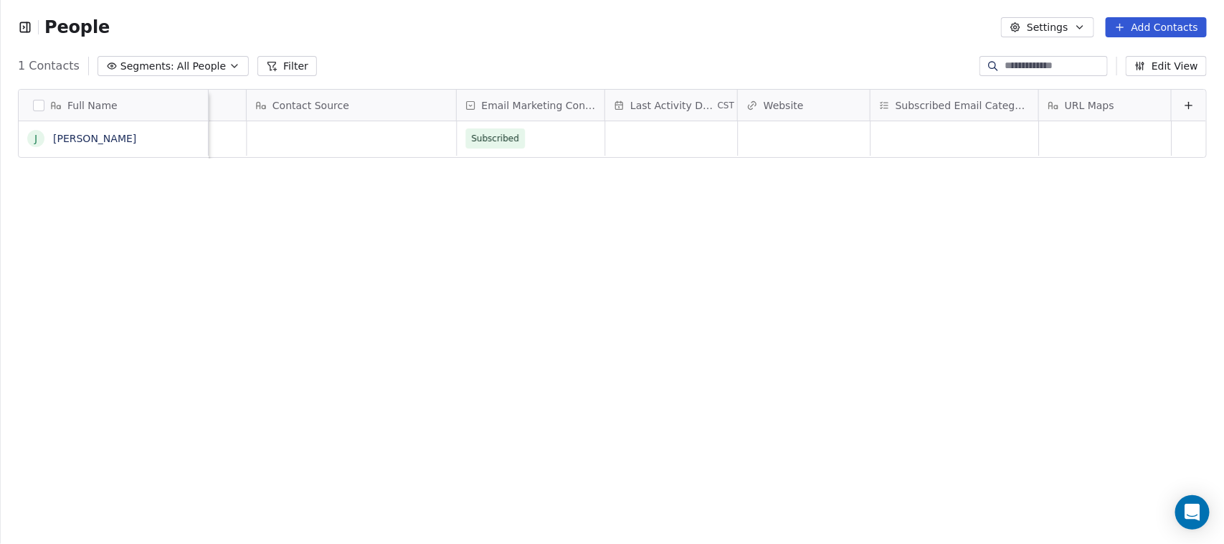
drag, startPoint x: 930, startPoint y: 103, endPoint x: 965, endPoint y: 108, distance: 35.6
click at [965, 108] on span "Subscribed Email Categories" at bounding box center [963, 105] width 134 height 14
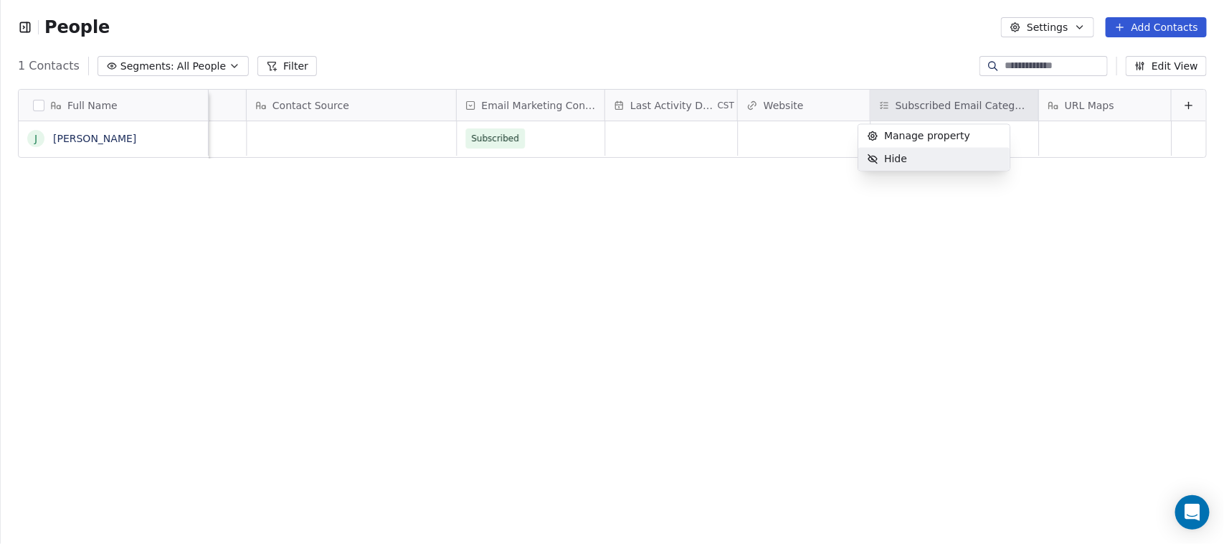
click at [956, 153] on div "Hide" at bounding box center [933, 159] width 151 height 23
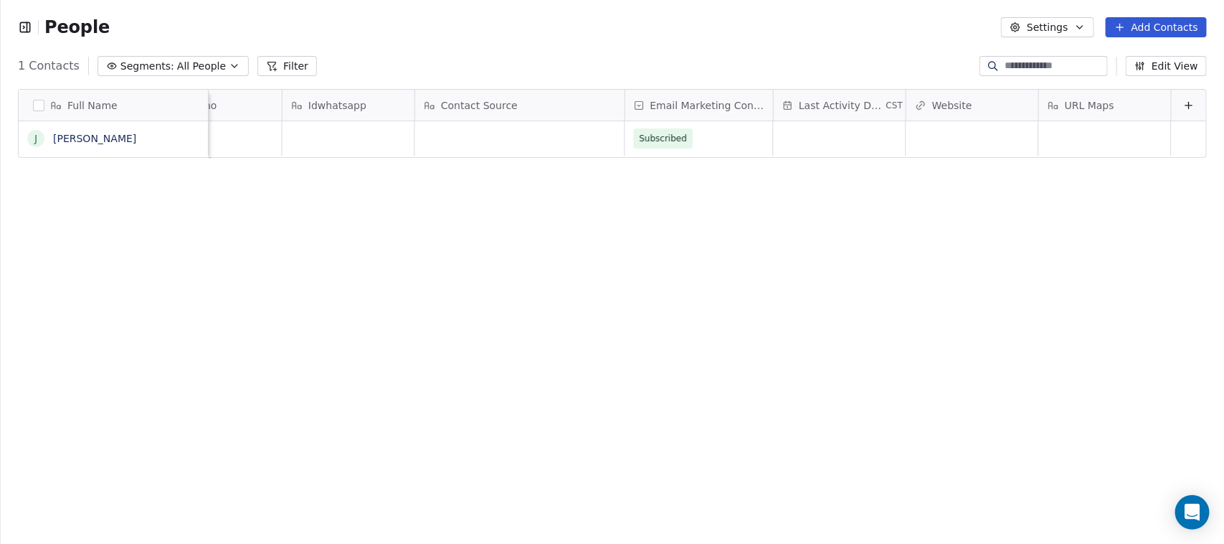
click at [956, 190] on div "Full Name J John Doe emailpayment emailReplaceforUser PrimerRegistro CST telefo…" at bounding box center [612, 316] width 1223 height 478
click at [826, 61] on div "1 Contacts Segments: All People Filter Edit View" at bounding box center [612, 66] width 1223 height 23
click at [848, 113] on div "Last Activity Date CST" at bounding box center [840, 105] width 132 height 31
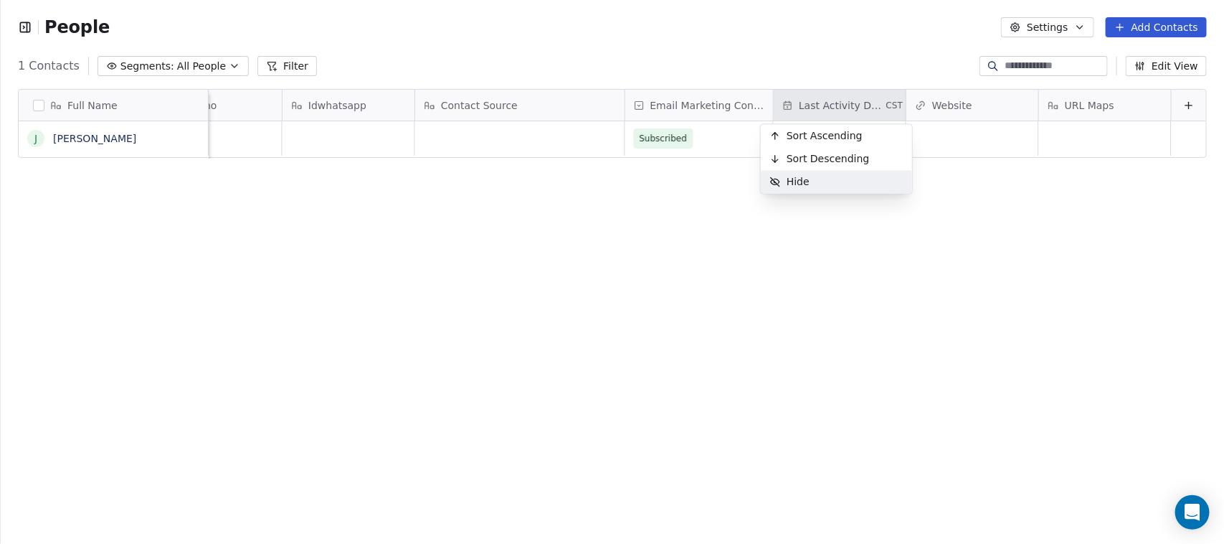
click at [851, 174] on div "Hide" at bounding box center [836, 182] width 151 height 23
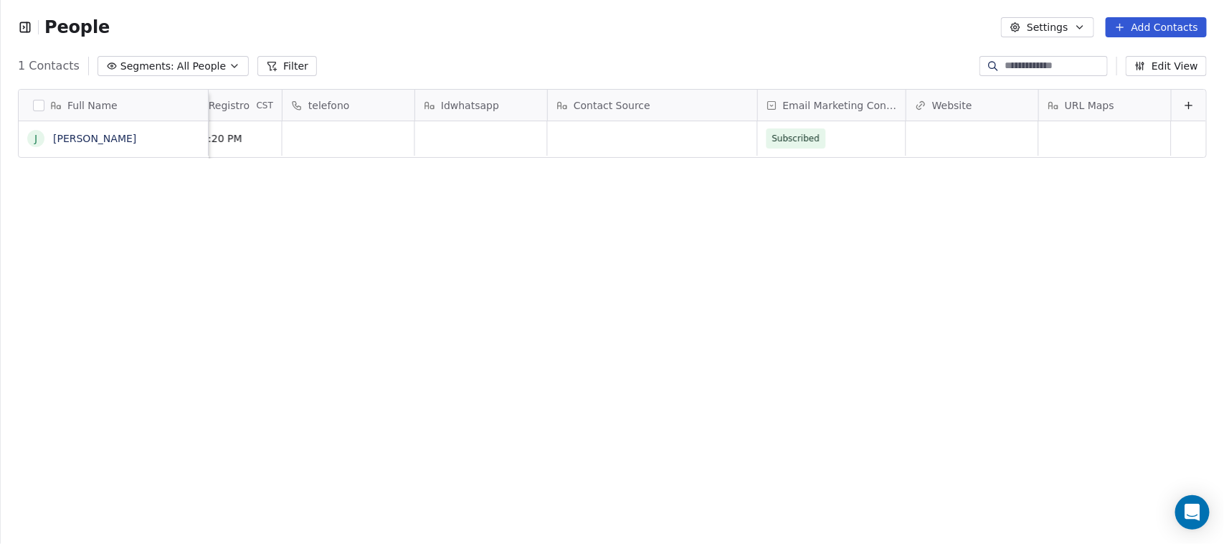
click at [1183, 100] on icon at bounding box center [1188, 105] width 11 height 11
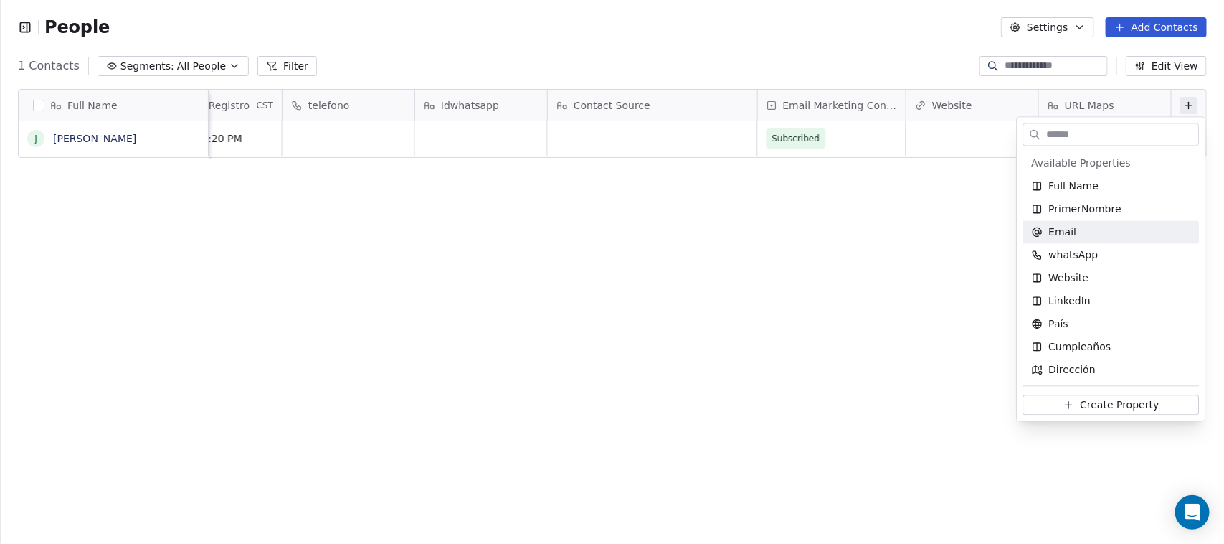
scroll to position [90, 0]
click at [1098, 220] on div "LinkedIn" at bounding box center [1111, 211] width 176 height 23
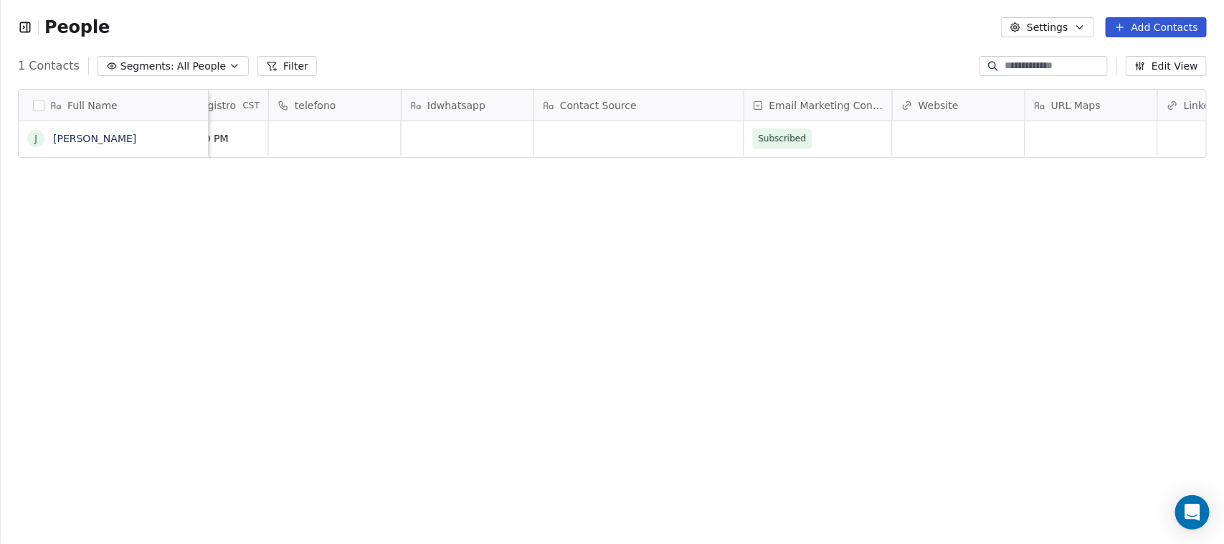
scroll to position [0, 1400]
click at [1098, 220] on div "Full Name J John Doe emailpayment emailReplaceforUser PrimerRegistro CST telefo…" at bounding box center [612, 316] width 1223 height 478
drag, startPoint x: 1101, startPoint y: 110, endPoint x: 654, endPoint y: 126, distance: 447.1
click at [654, 126] on div "Full Name J John Doe emailpayment emailReplaceforUser PrimerRegistro CST telefo…" at bounding box center [613, 124] width 1188 height 69
click at [668, 251] on div "Full Name J John Doe emailpayment emailReplaceforUser PrimerRegistro CST telefo…" at bounding box center [612, 316] width 1223 height 478
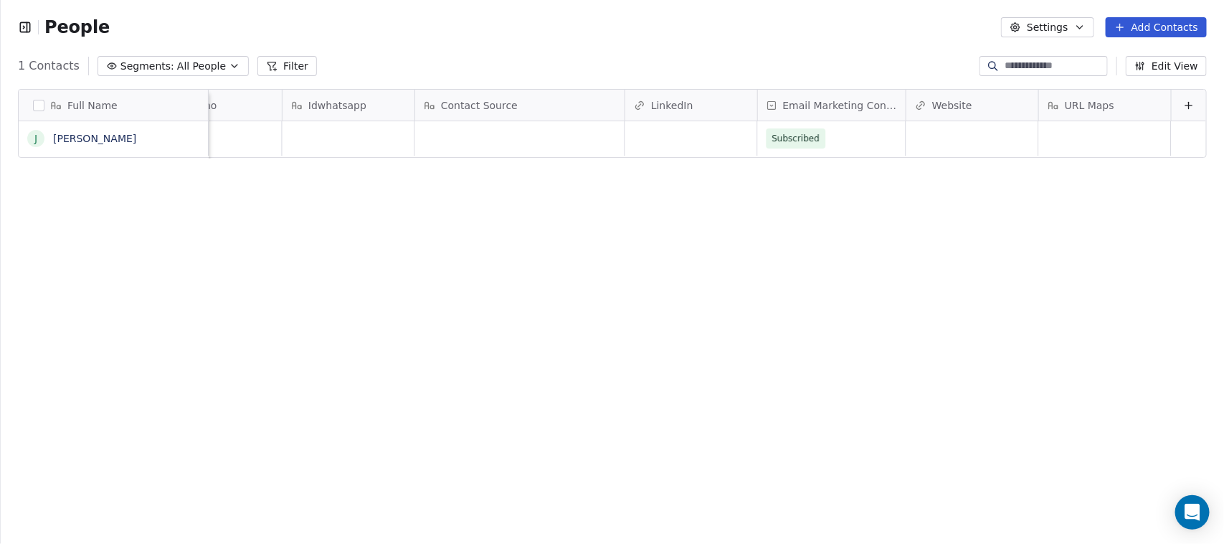
click at [545, 106] on div "Contact Source" at bounding box center [518, 105] width 189 height 14
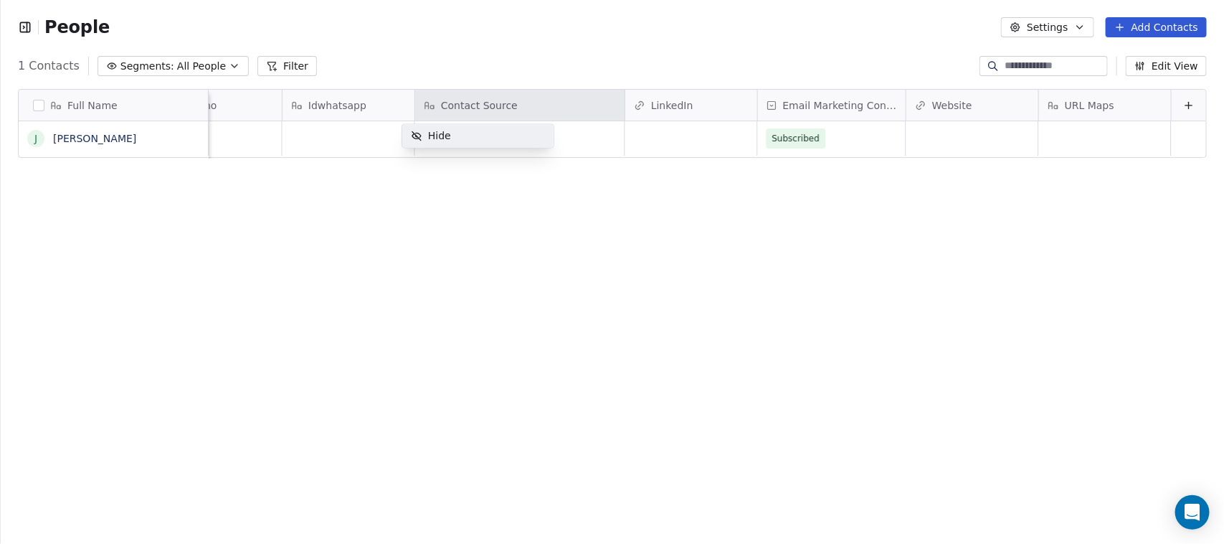
click at [534, 131] on div "Hide" at bounding box center [477, 136] width 151 height 23
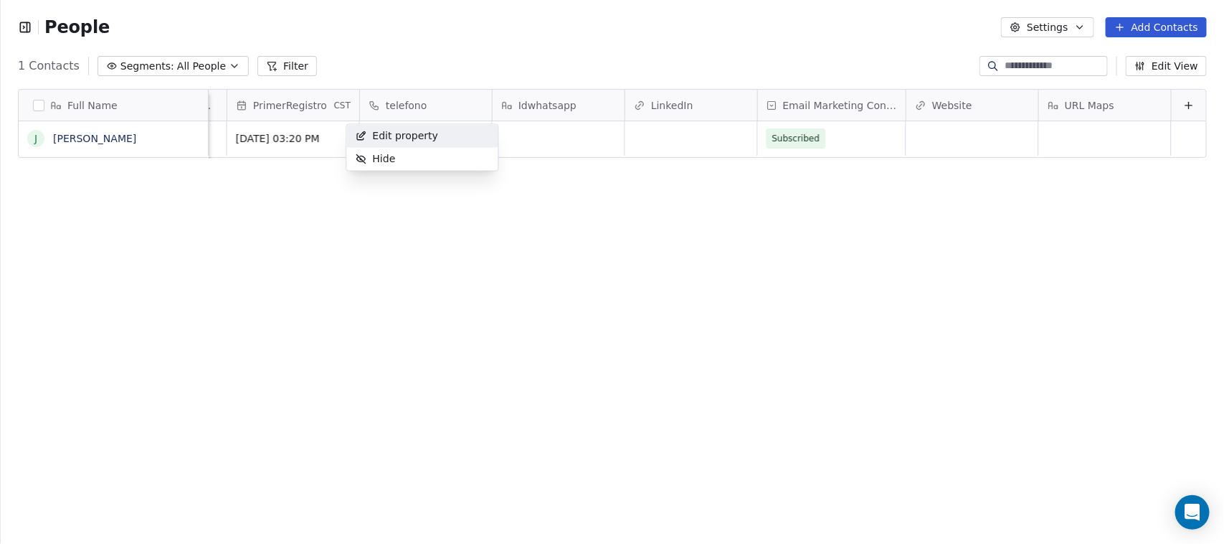
scroll to position [0, 1190]
click at [630, 231] on div "Full Name J John Doe Status USER-ID emailpayment emailReplaceforUser PrimerRegi…" at bounding box center [612, 316] width 1223 height 478
click at [1181, 111] on button at bounding box center [1188, 105] width 17 height 17
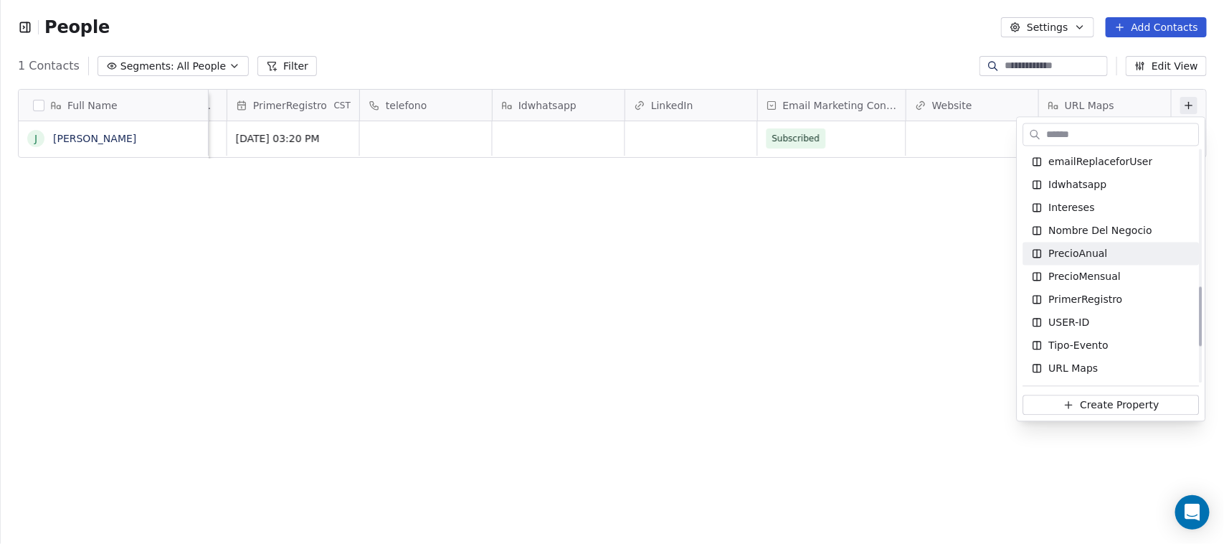
scroll to position [538, 0]
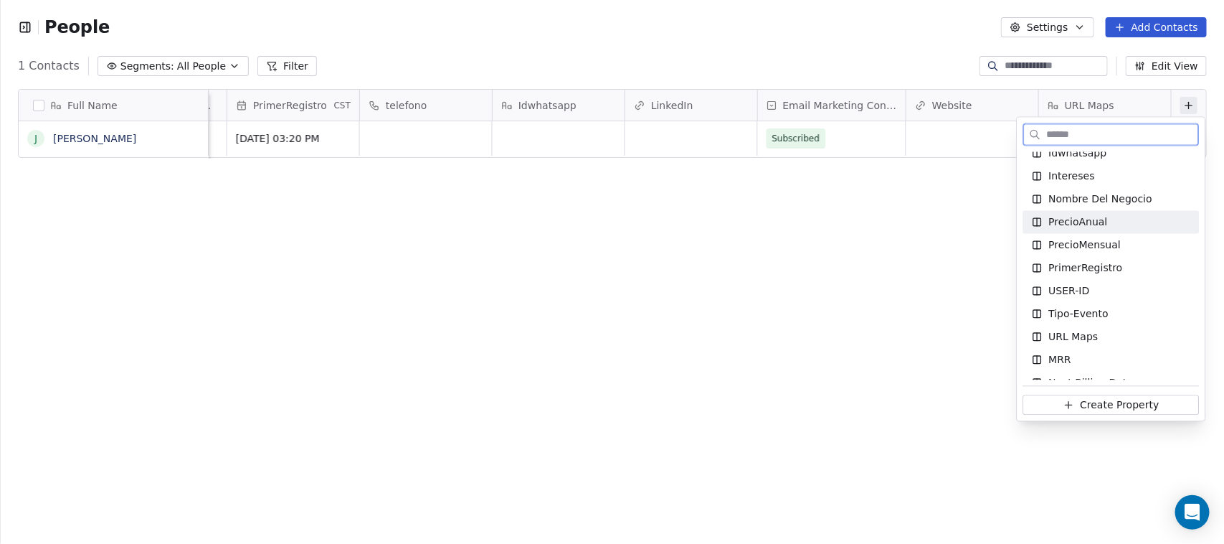
click at [1120, 217] on div "PrecioAnual" at bounding box center [1111, 222] width 159 height 14
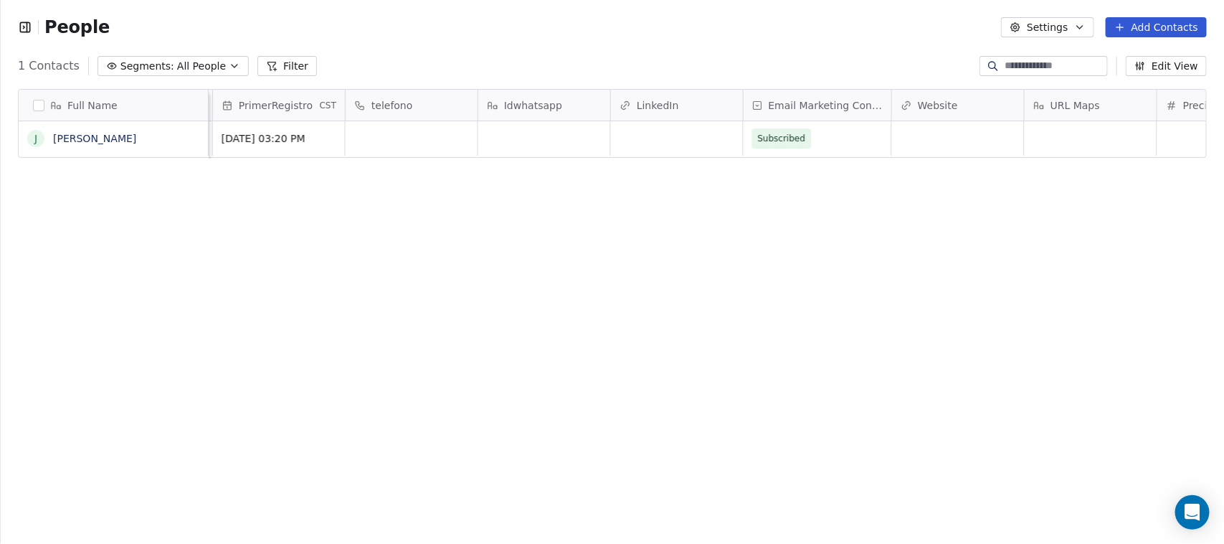
scroll to position [0, 1322]
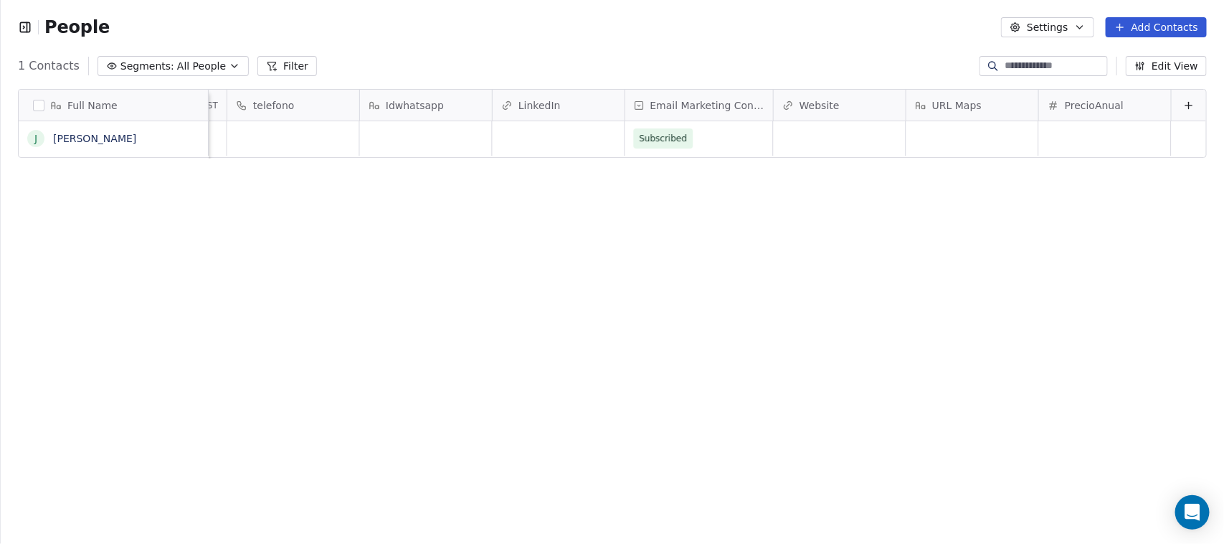
click at [1183, 105] on icon at bounding box center [1188, 105] width 11 height 11
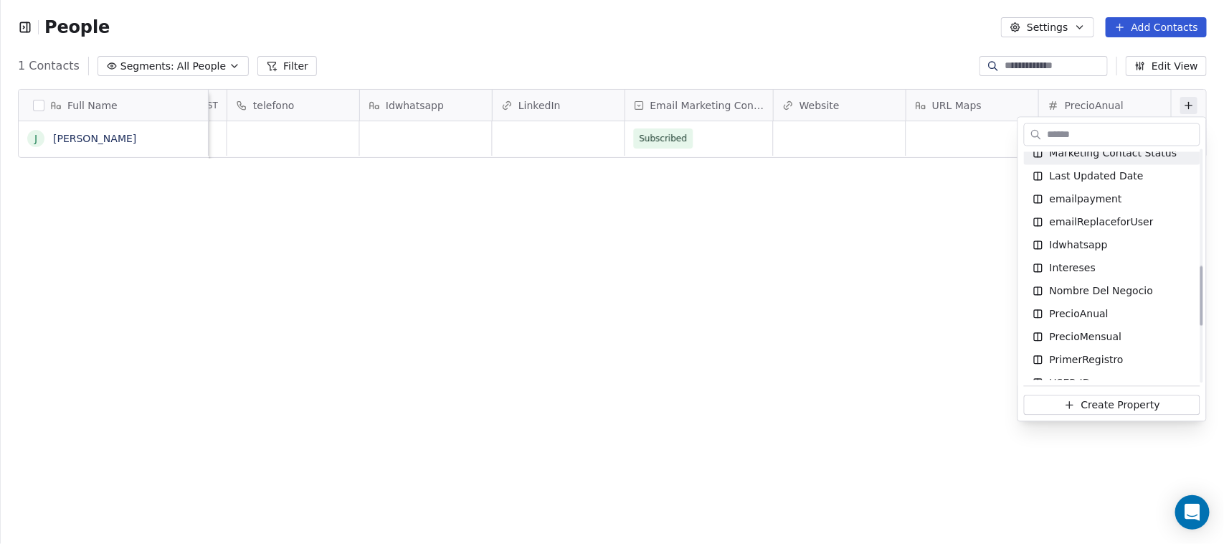
scroll to position [448, 0]
click at [1131, 330] on div "PrecioMensual" at bounding box center [1112, 335] width 159 height 14
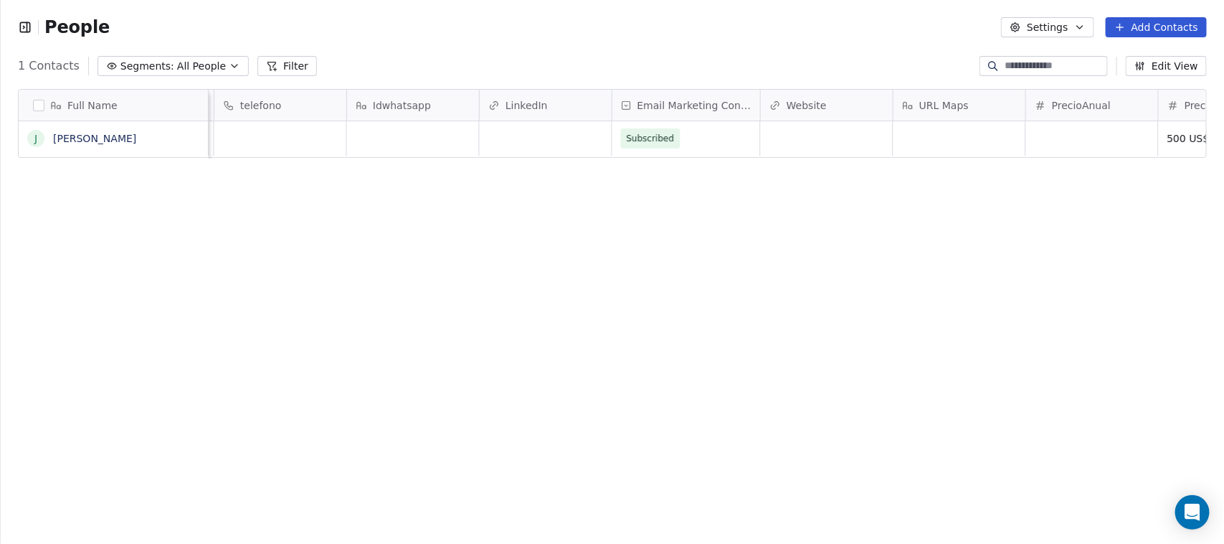
scroll to position [0, 1454]
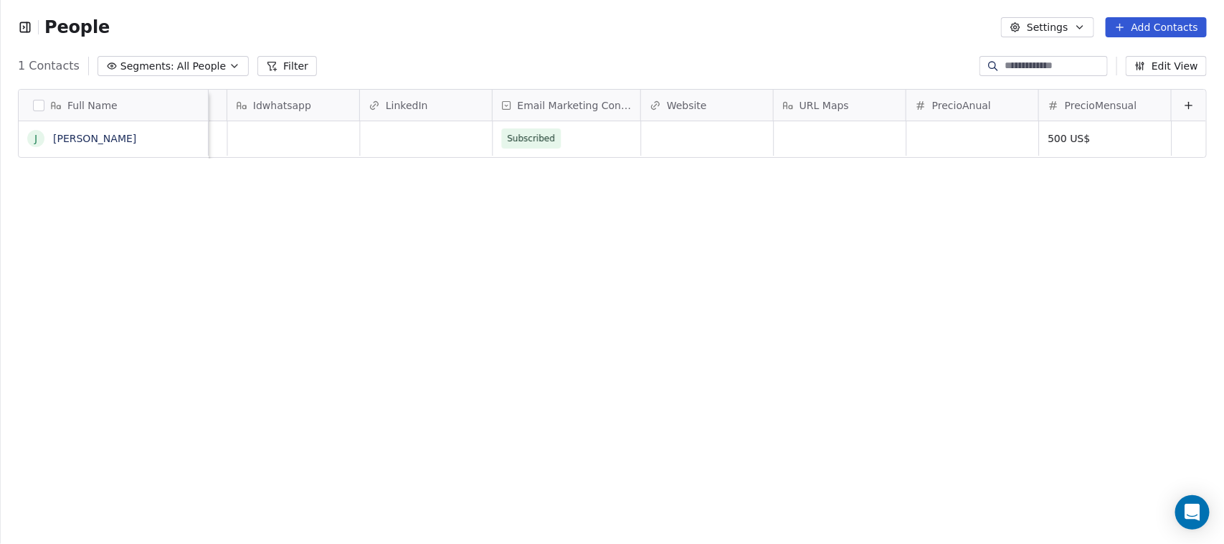
click at [1180, 98] on button at bounding box center [1188, 105] width 17 height 17
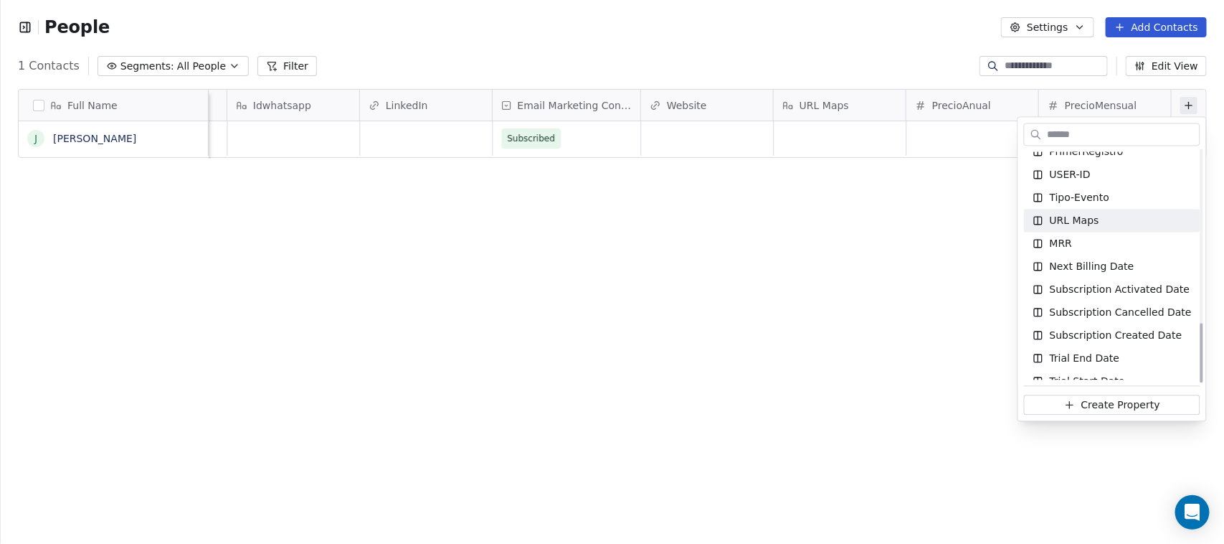
scroll to position [667, 0]
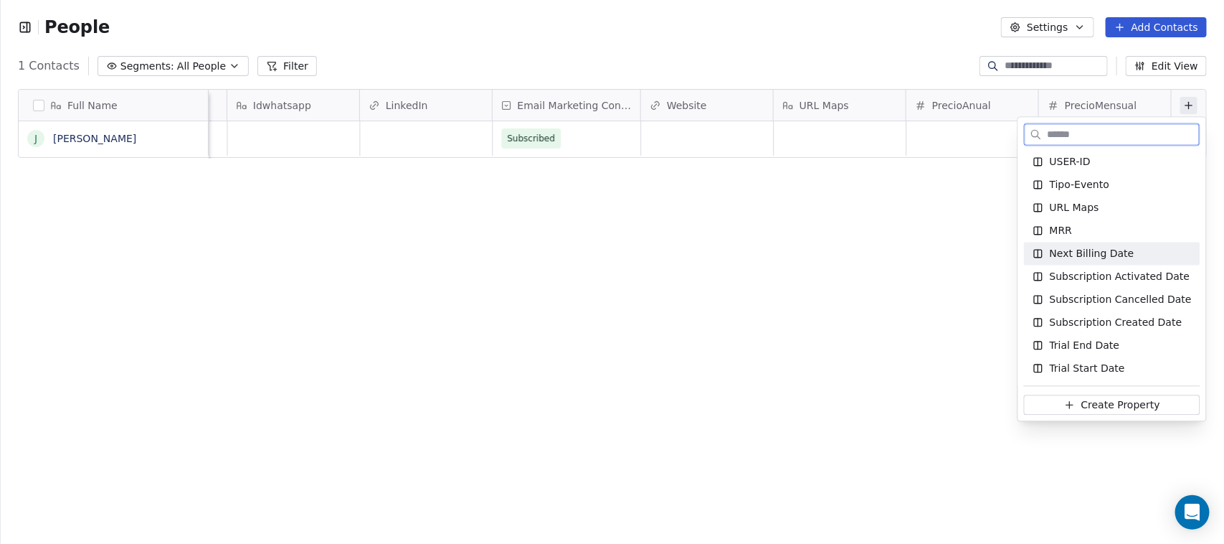
click at [1133, 256] on div "Next Billing Date" at bounding box center [1112, 254] width 159 height 14
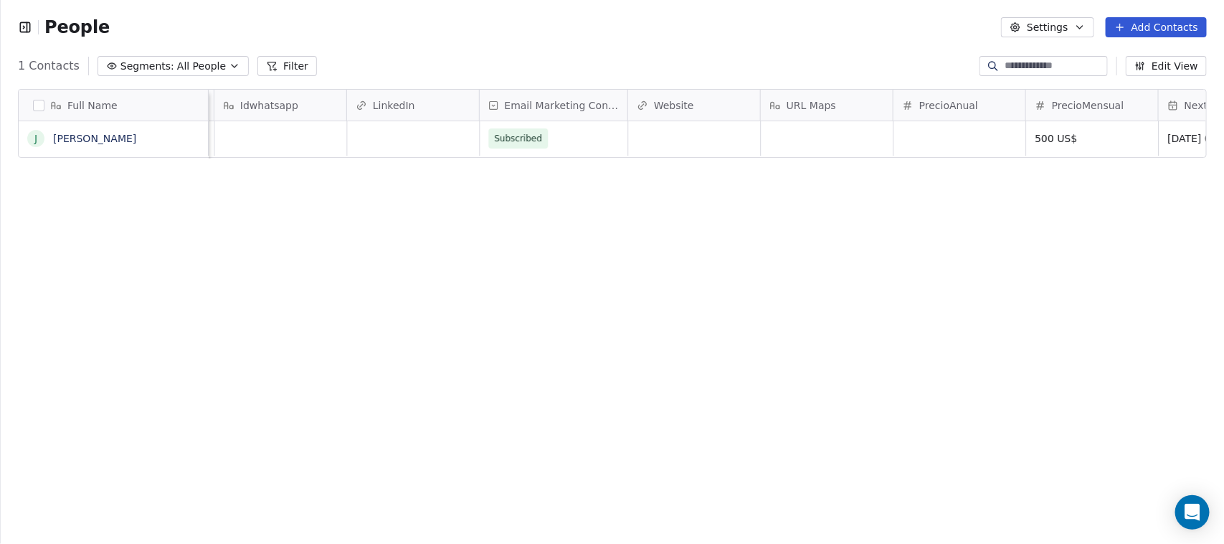
scroll to position [0, 1587]
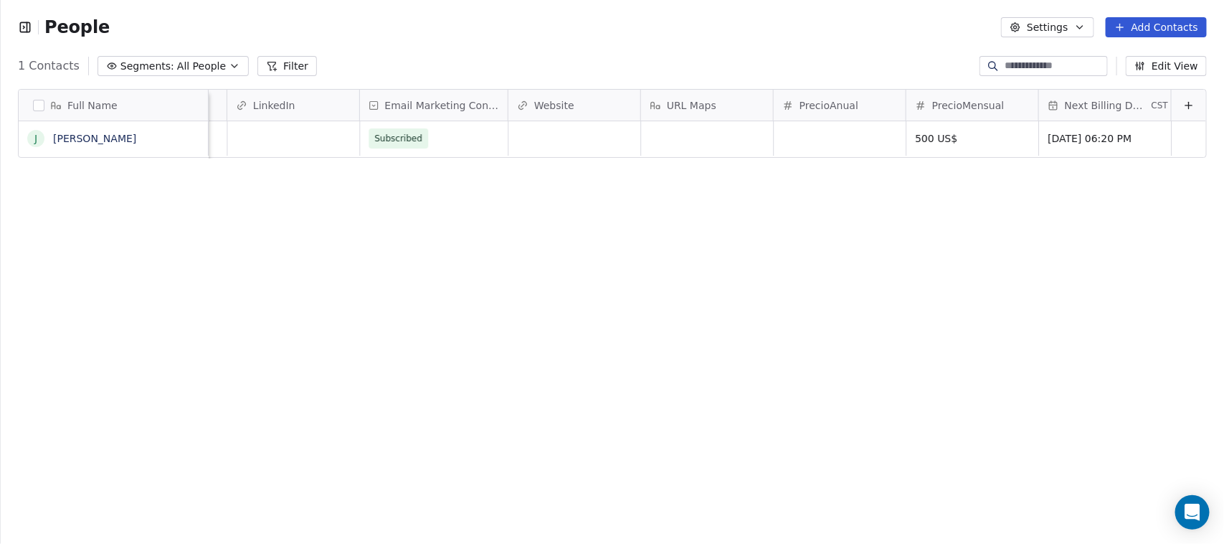
click at [1183, 100] on icon at bounding box center [1188, 105] width 11 height 11
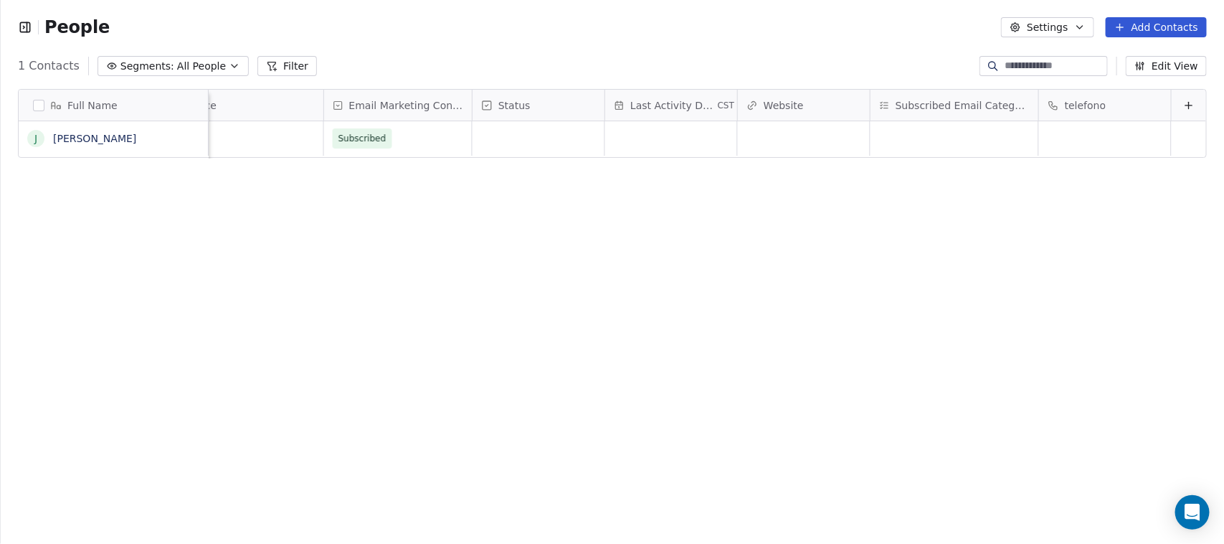
scroll to position [0, 1170]
click at [676, 105] on span "Last Activity Date" at bounding box center [672, 105] width 85 height 14
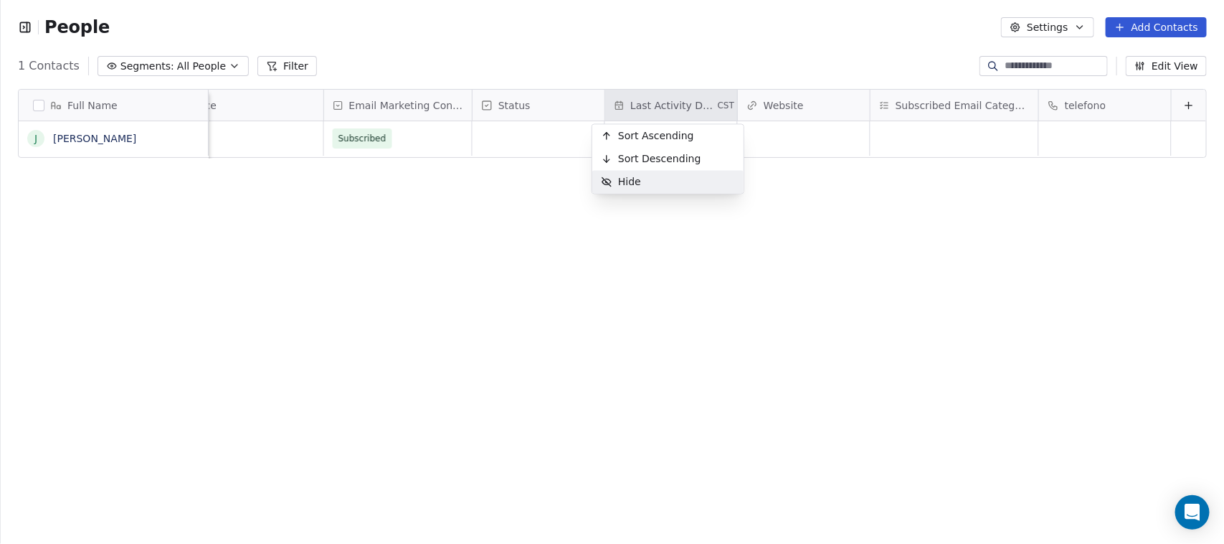
click at [673, 189] on div "Hide" at bounding box center [667, 182] width 151 height 23
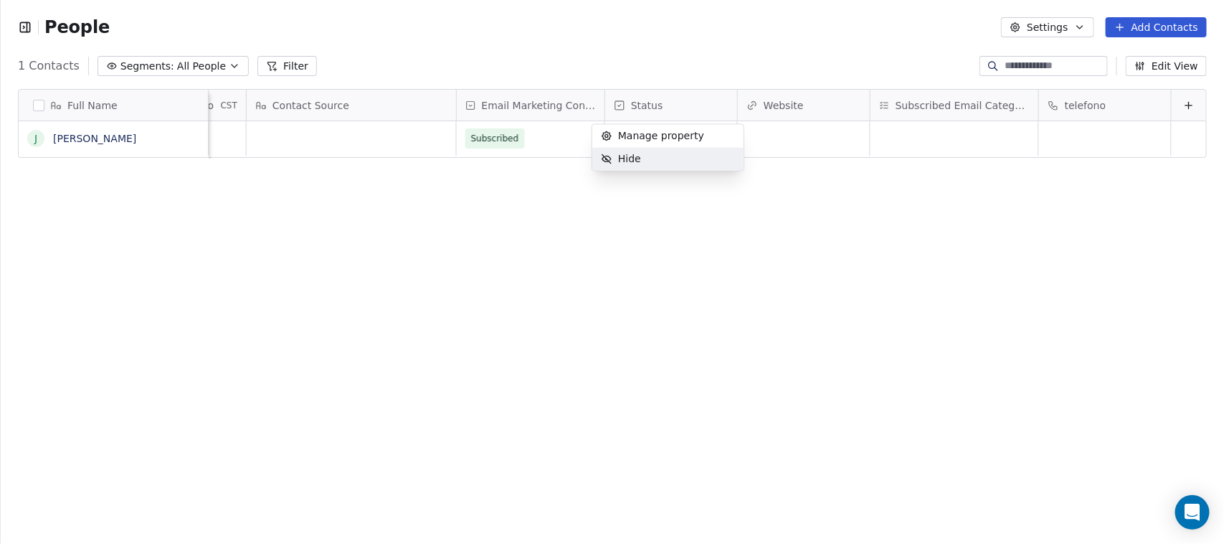
scroll to position [0, 1038]
click at [412, 102] on div "Contact Source" at bounding box center [349, 105] width 189 height 14
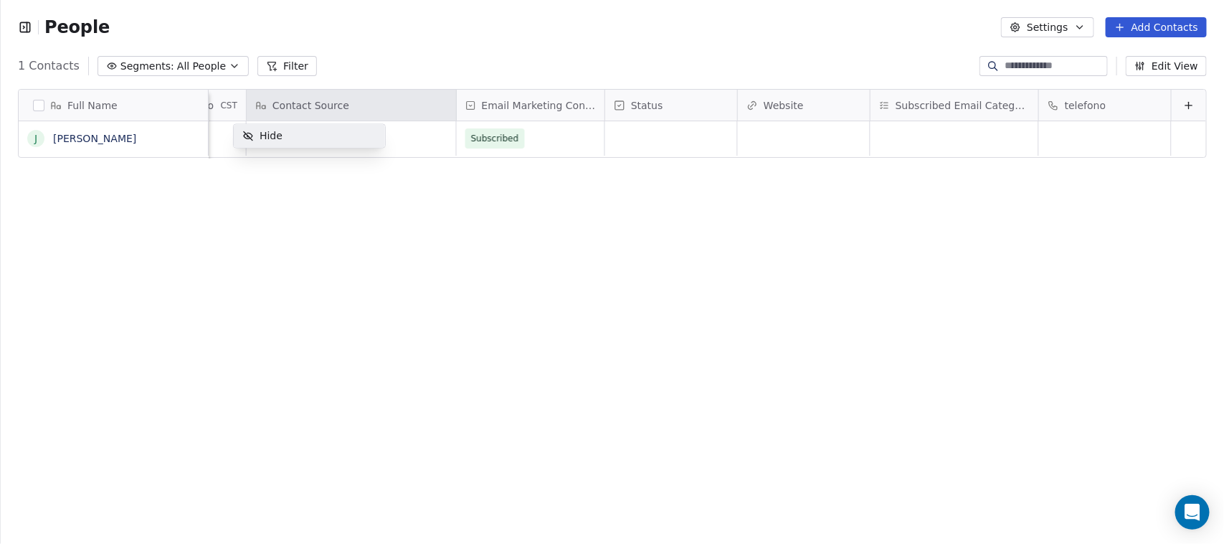
click at [341, 141] on div "Hide" at bounding box center [309, 136] width 151 height 23
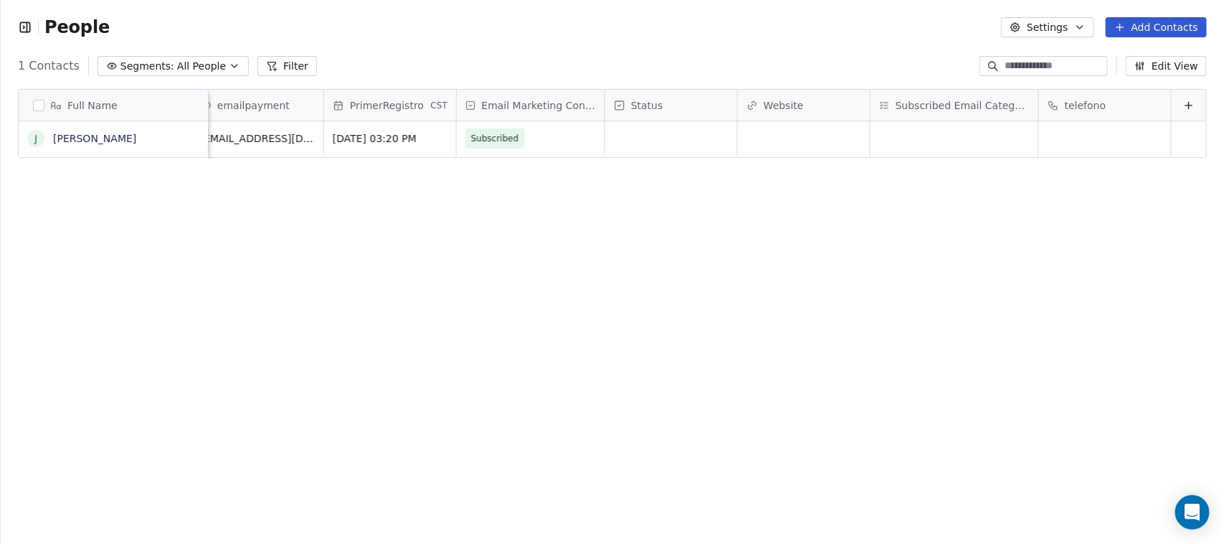
scroll to position [0, 827]
click at [945, 108] on span "Subscribed Email Categories" at bounding box center [963, 105] width 134 height 14
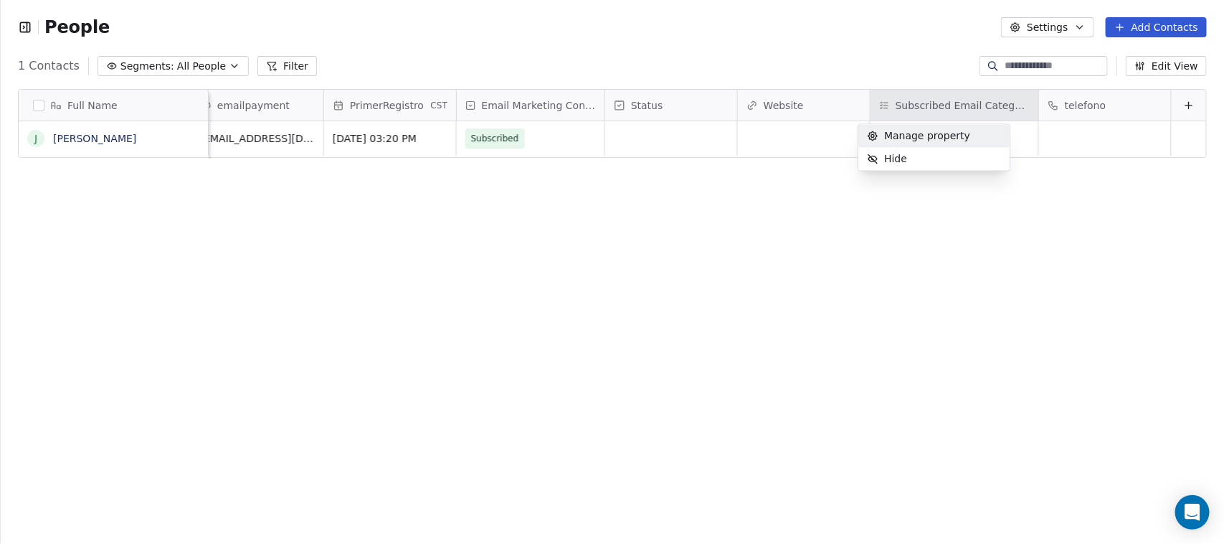
click at [950, 131] on span "Manage property" at bounding box center [927, 136] width 86 height 14
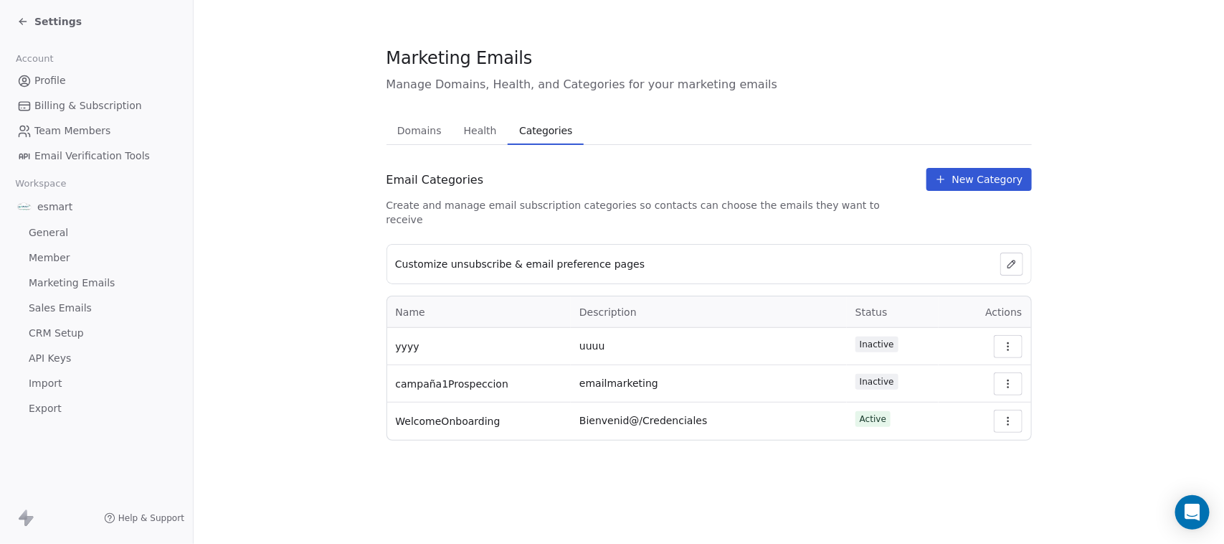
click at [866, 435] on section "Marketing Emails Manage Domains, Health, and Categories for your marketing emai…" at bounding box center [709, 243] width 1031 height 486
click at [1016, 335] on button "button" at bounding box center [1008, 346] width 29 height 23
click at [1087, 339] on section "Marketing Emails Manage Domains, Health, and Categories for your marketing emai…" at bounding box center [709, 243] width 1031 height 486
click at [1015, 260] on icon at bounding box center [1011, 263] width 7 height 7
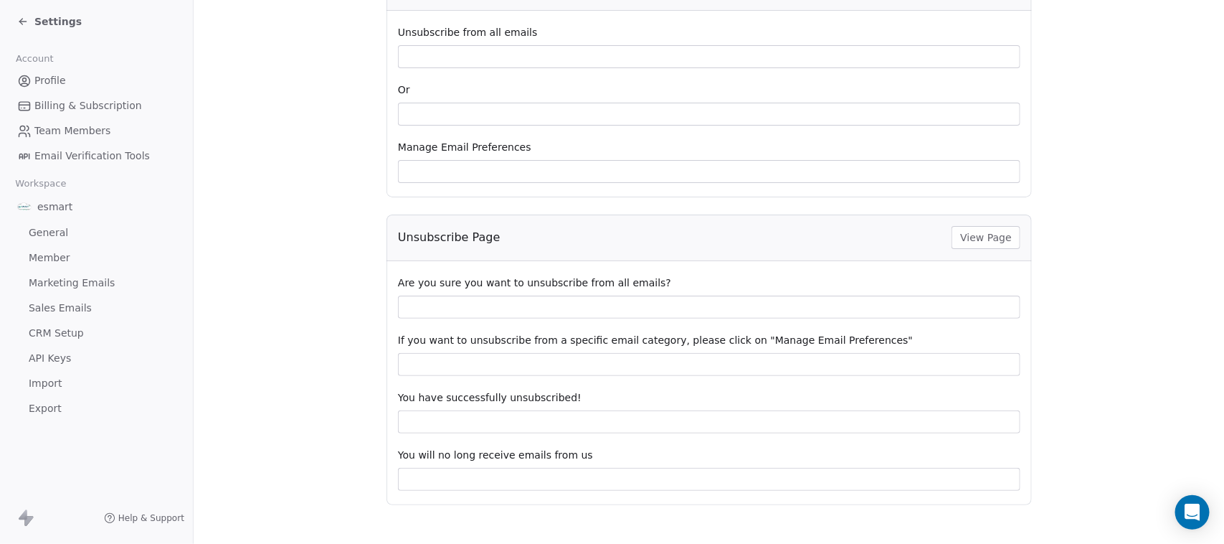
scroll to position [298, 0]
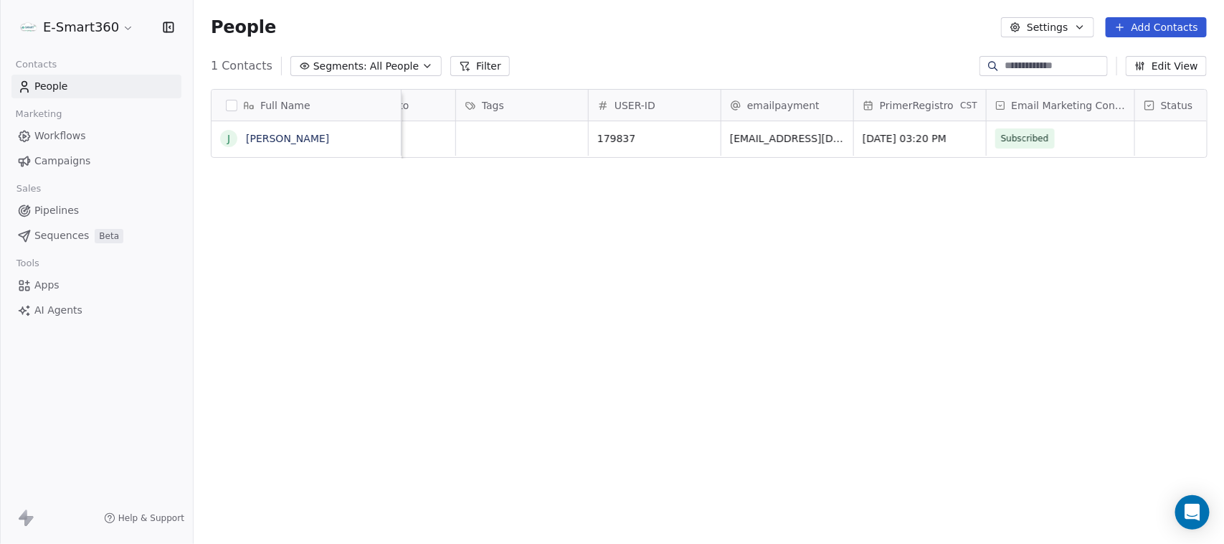
scroll to position [0, 538]
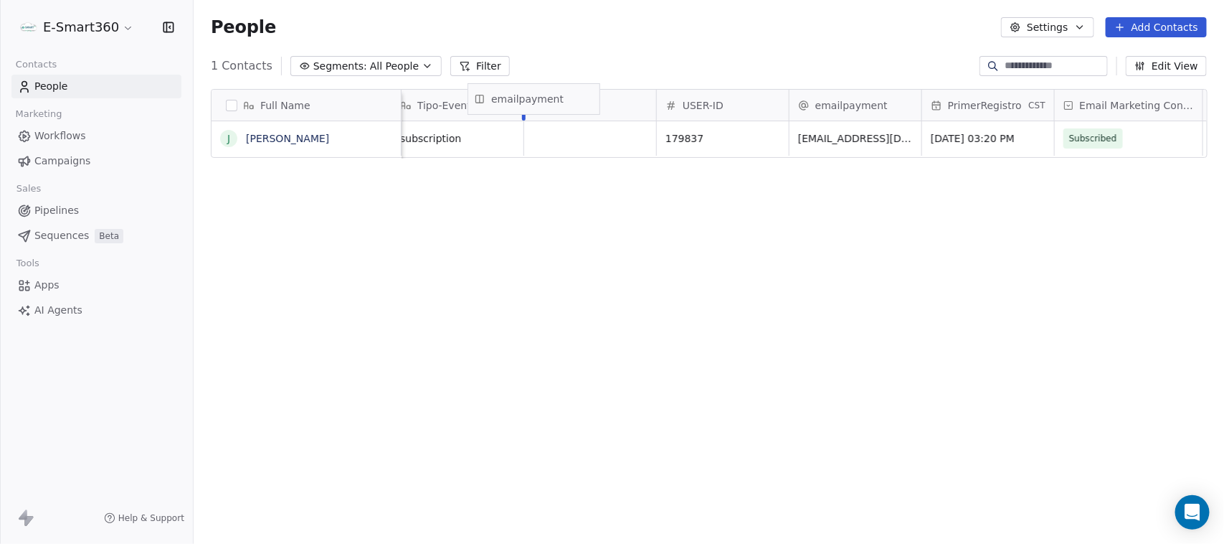
drag, startPoint x: 734, startPoint y: 109, endPoint x: 544, endPoint y: 103, distance: 190.2
click at [544, 103] on div "Full Name J [PERSON_NAME] Email whatsApp País Tipo-Evento Tags USER-ID emailpay…" at bounding box center [709, 124] width 995 height 69
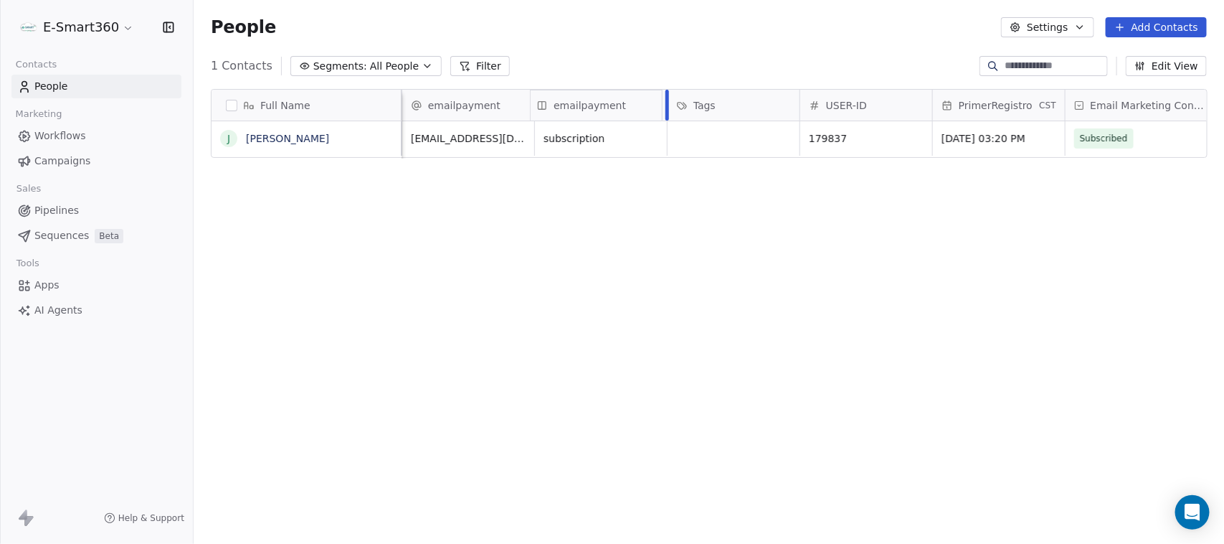
drag, startPoint x: 463, startPoint y: 102, endPoint x: 596, endPoint y: 102, distance: 132.7
click at [596, 102] on div "Full Name J [PERSON_NAME] Email whatsApp País emailpayment Tipo-Evento Tags USE…" at bounding box center [709, 124] width 995 height 69
drag, startPoint x: 876, startPoint y: 99, endPoint x: 635, endPoint y: 98, distance: 241.0
click at [635, 98] on div "Full Name J [PERSON_NAME] Email whatsApp País Tipo-Evento emailpayment Tags USE…" at bounding box center [709, 124] width 995 height 69
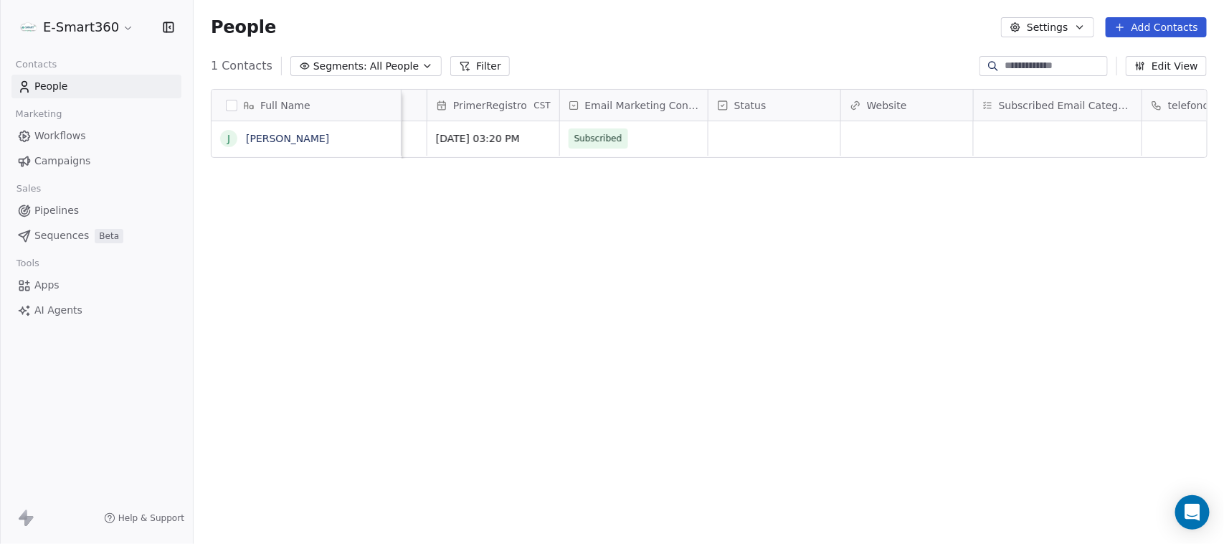
scroll to position [0, 936]
click at [1013, 105] on span "Subscribed Email Categories" at bounding box center [1034, 105] width 134 height 14
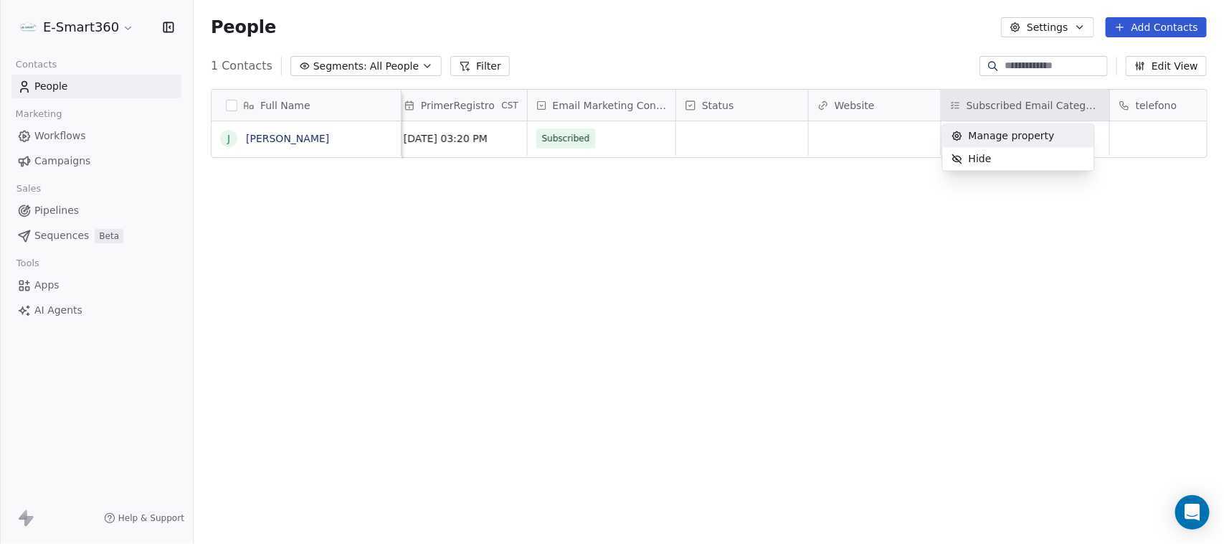
click at [1016, 146] on div "Manage property" at bounding box center [1003, 136] width 120 height 23
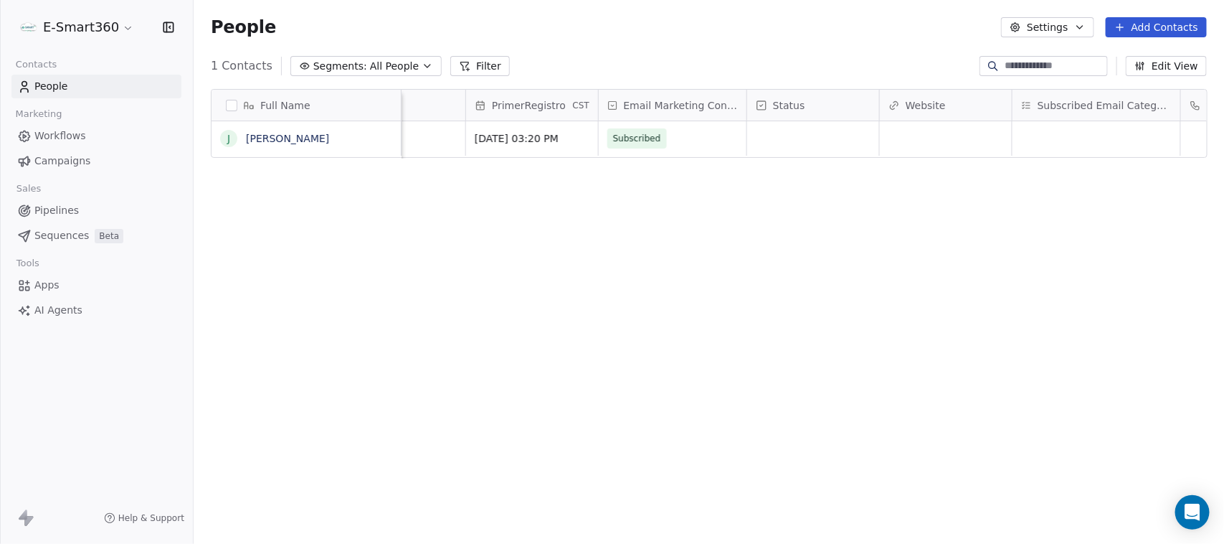
scroll to position [0, 896]
drag, startPoint x: 1066, startPoint y: 105, endPoint x: 802, endPoint y: 104, distance: 263.9
click at [802, 104] on div "Full Name J [PERSON_NAME] Tipo-Evento USER-ID emailpayment Tags PrimerRegistro …" at bounding box center [709, 124] width 995 height 69
drag, startPoint x: 802, startPoint y: 104, endPoint x: 672, endPoint y: 91, distance: 130.4
click at [672, 91] on div "Full Name J [PERSON_NAME] Tipo-Evento USER-ID emailpayment Tags PrimerRegistro …" at bounding box center [709, 124] width 995 height 69
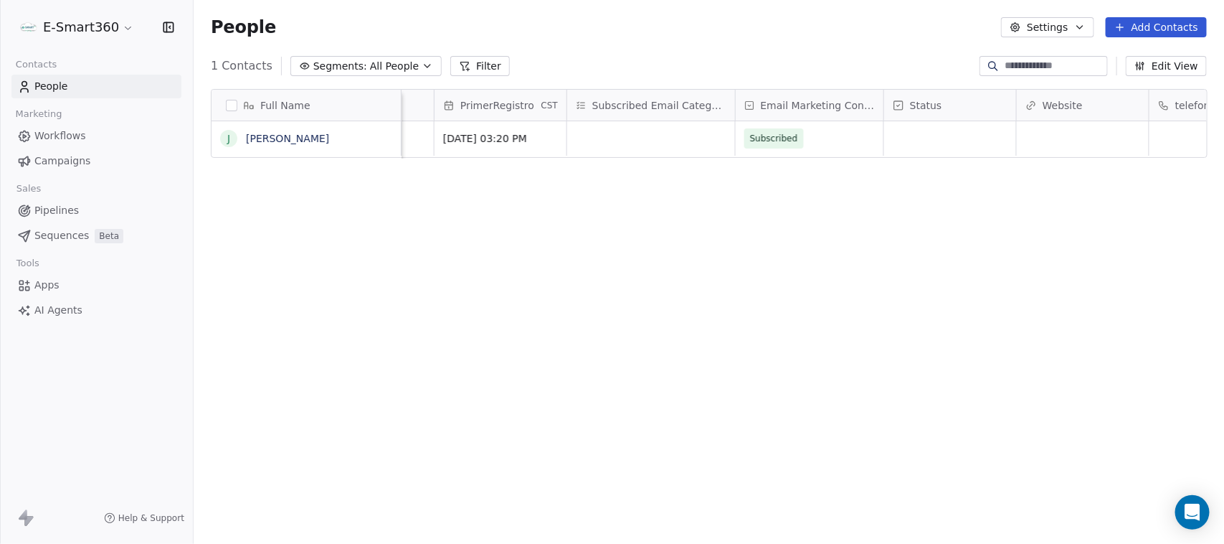
click at [668, 113] on div "Subscribed Email Categories" at bounding box center [651, 105] width 168 height 31
click at [719, 235] on html "E-Smart360 Contacts People Marketing Workflows Campaigns Sales Pipelines Sequen…" at bounding box center [612, 272] width 1224 height 544
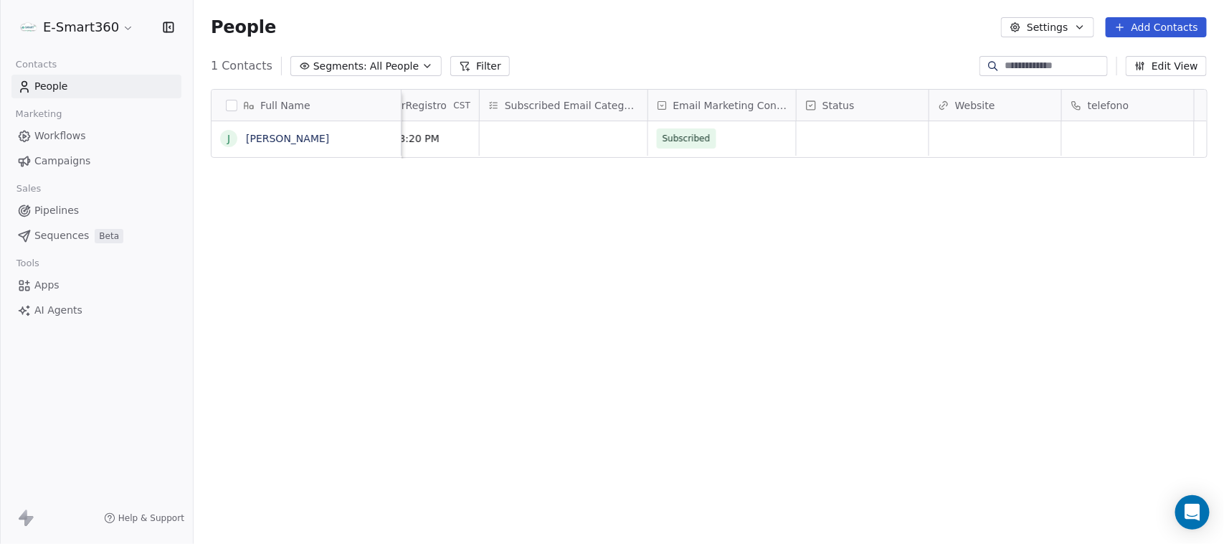
scroll to position [0, 1020]
click at [1184, 108] on icon at bounding box center [1189, 105] width 11 height 11
drag, startPoint x: 1084, startPoint y: 100, endPoint x: 1044, endPoint y: 102, distance: 39.5
click at [1038, 102] on html "E-Smart360 Contacts People Marketing Workflows Campaigns Sales Pipelines Sequen…" at bounding box center [612, 272] width 1224 height 544
click at [1087, 191] on div "Full Name J [PERSON_NAME] USER-ID emailpayment Tags PrimerRegistro CST Subscrib…" at bounding box center [709, 316] width 1031 height 478
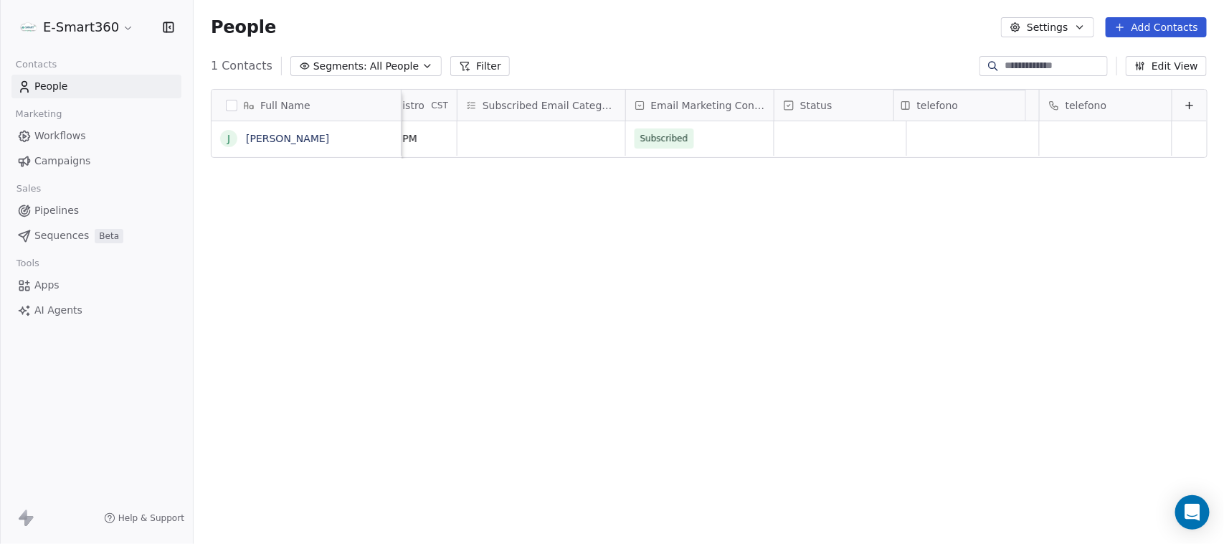
drag, startPoint x: 1092, startPoint y: 98, endPoint x: 909, endPoint y: 104, distance: 182.2
click at [909, 104] on div "Full Name J [PERSON_NAME] USER-ID emailpayment Tags PrimerRegistro CST Subscrib…" at bounding box center [709, 124] width 995 height 69
click at [1184, 106] on icon at bounding box center [1189, 105] width 11 height 11
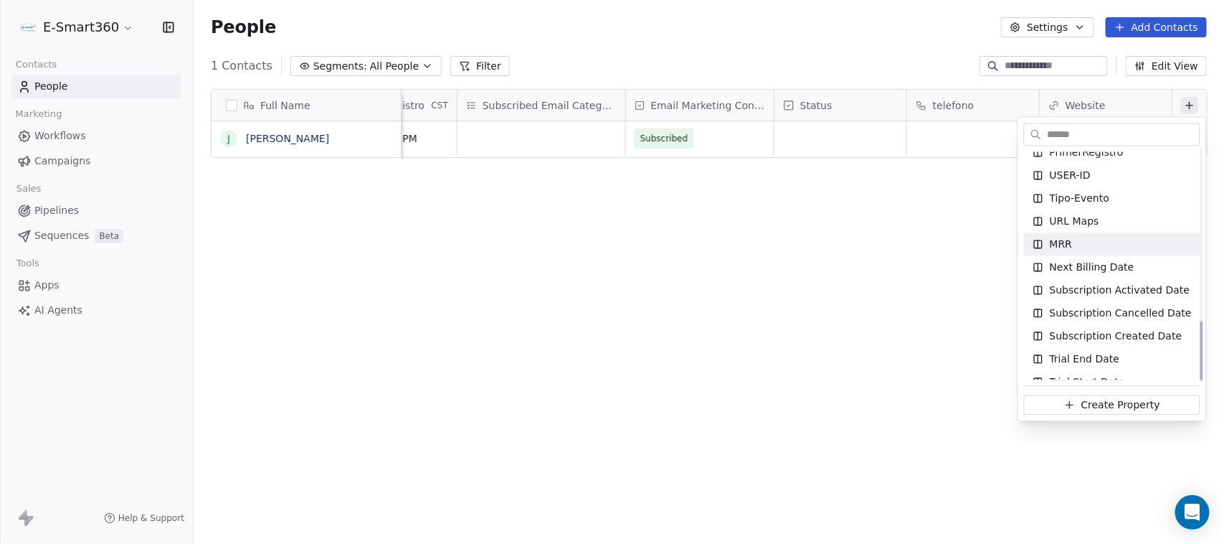
scroll to position [667, 0]
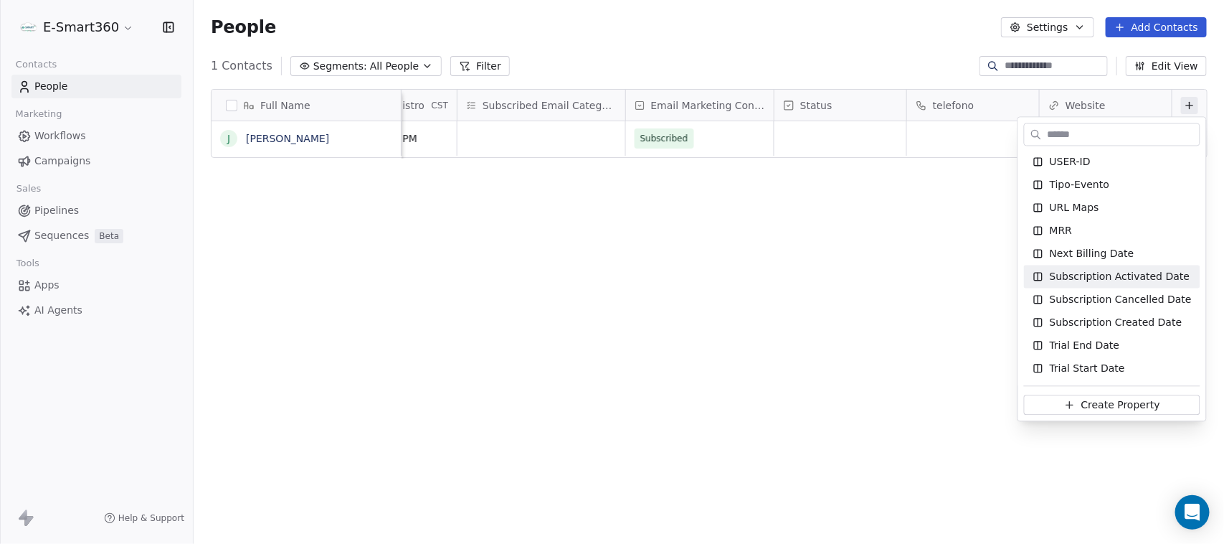
click at [942, 246] on html "E-Smart360 Contacts People Marketing Workflows Campaigns Sales Pipelines Sequen…" at bounding box center [612, 272] width 1224 height 544
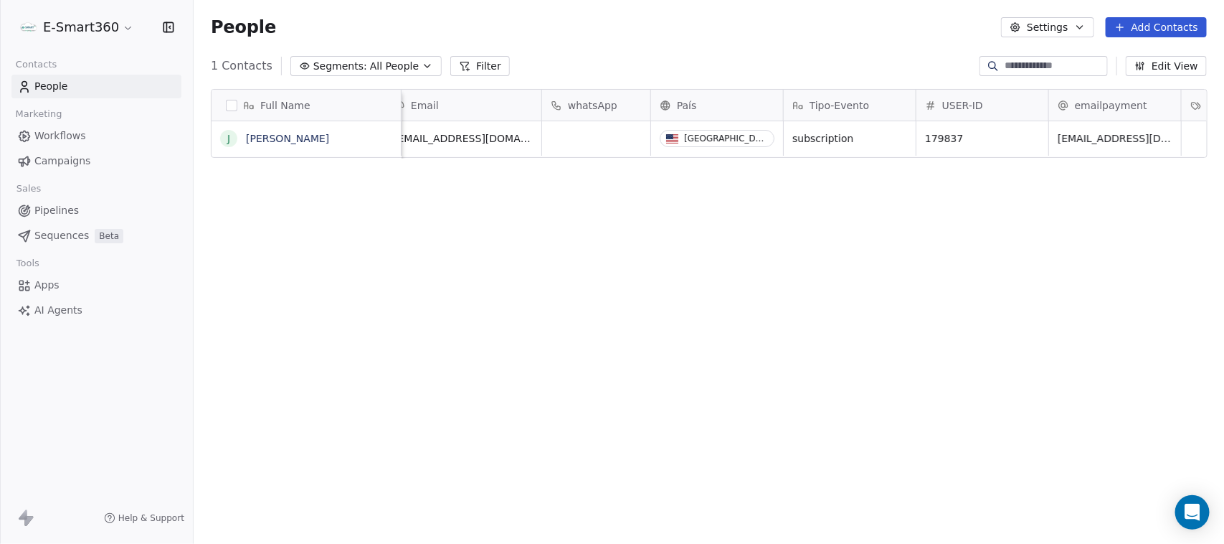
scroll to position [0, 0]
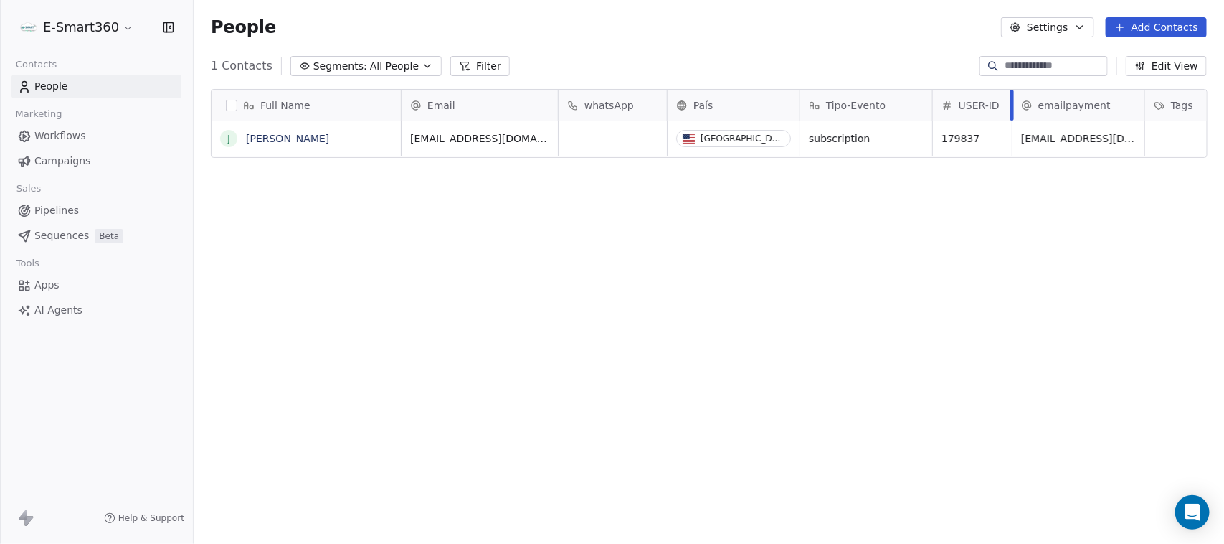
drag, startPoint x: 1063, startPoint y: 105, endPoint x: 1009, endPoint y: 108, distance: 53.8
click at [1010, 108] on div at bounding box center [1012, 105] width 4 height 31
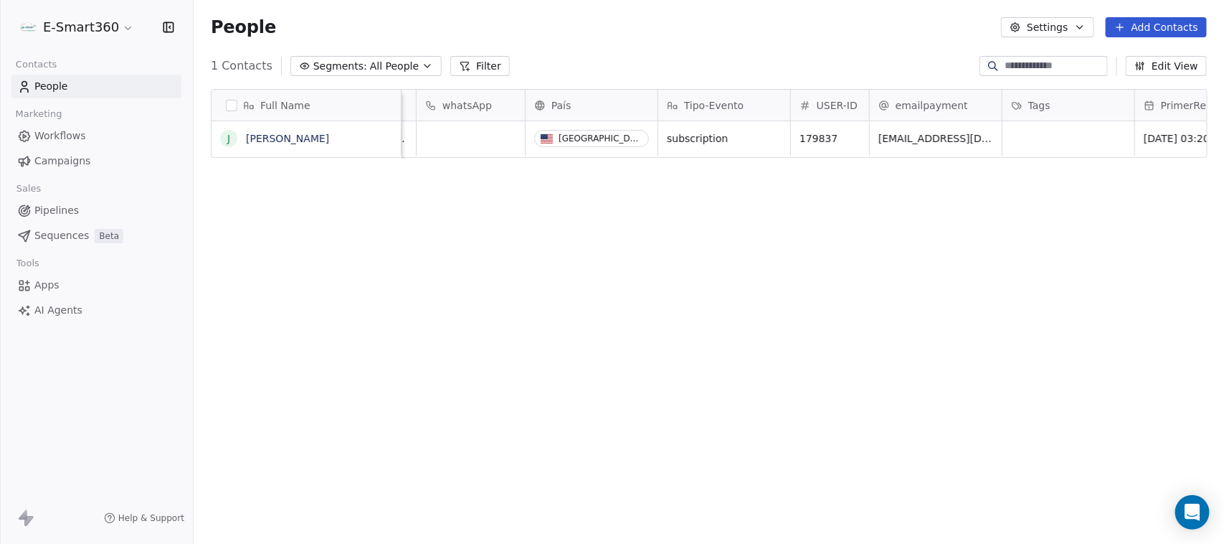
scroll to position [0, 269]
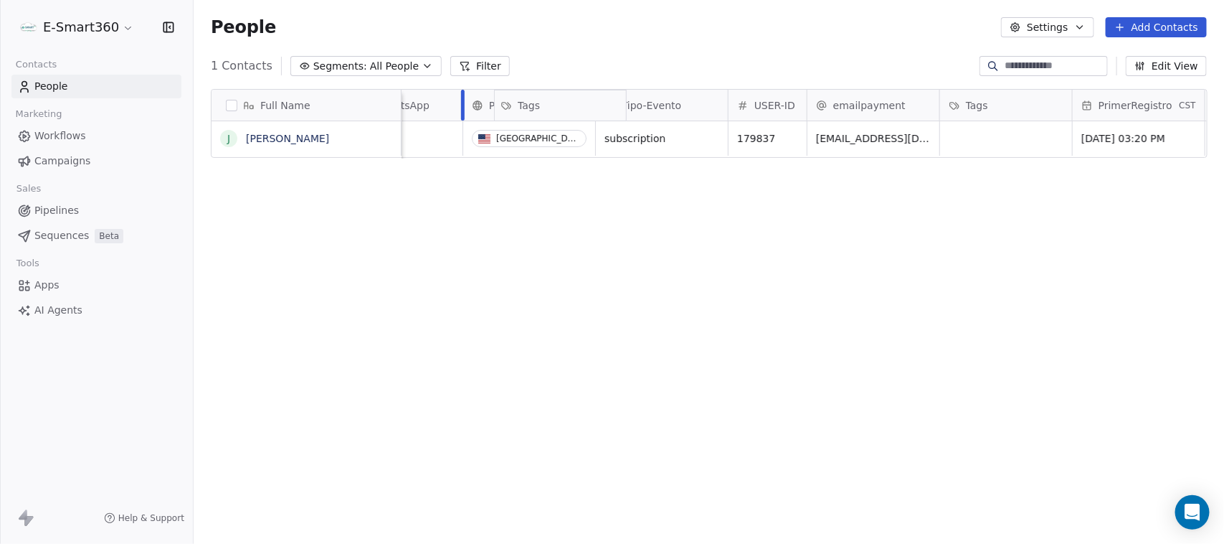
drag, startPoint x: 962, startPoint y: 97, endPoint x: 521, endPoint y: 97, distance: 440.3
click at [521, 97] on div "Full Name J [PERSON_NAME] Email whatsApp País Tipo-Evento USER-ID emailpayment …" at bounding box center [709, 124] width 995 height 69
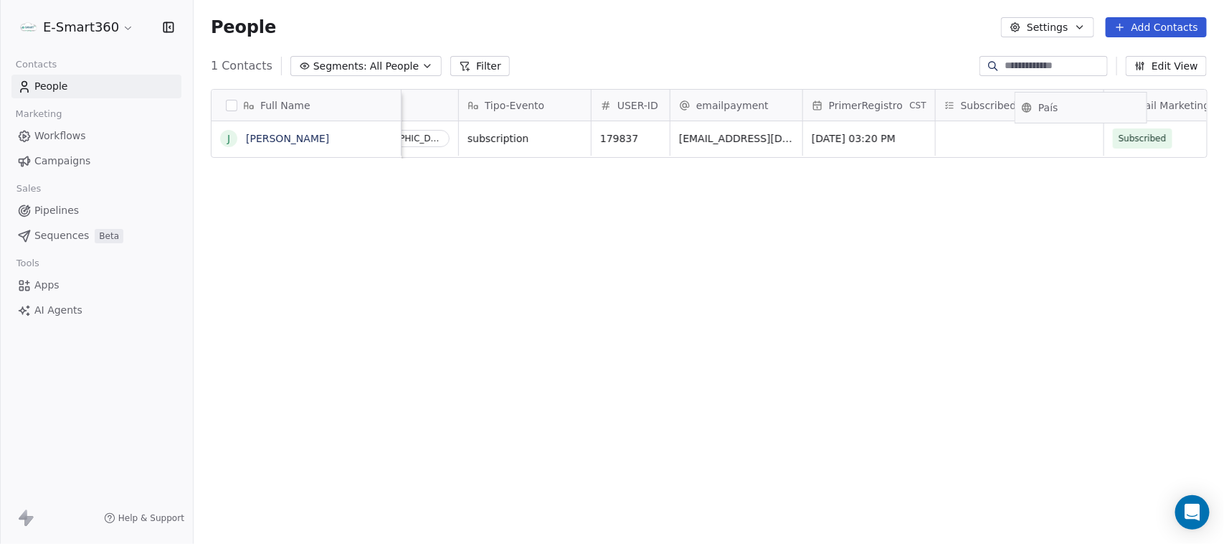
scroll to position [0, 493]
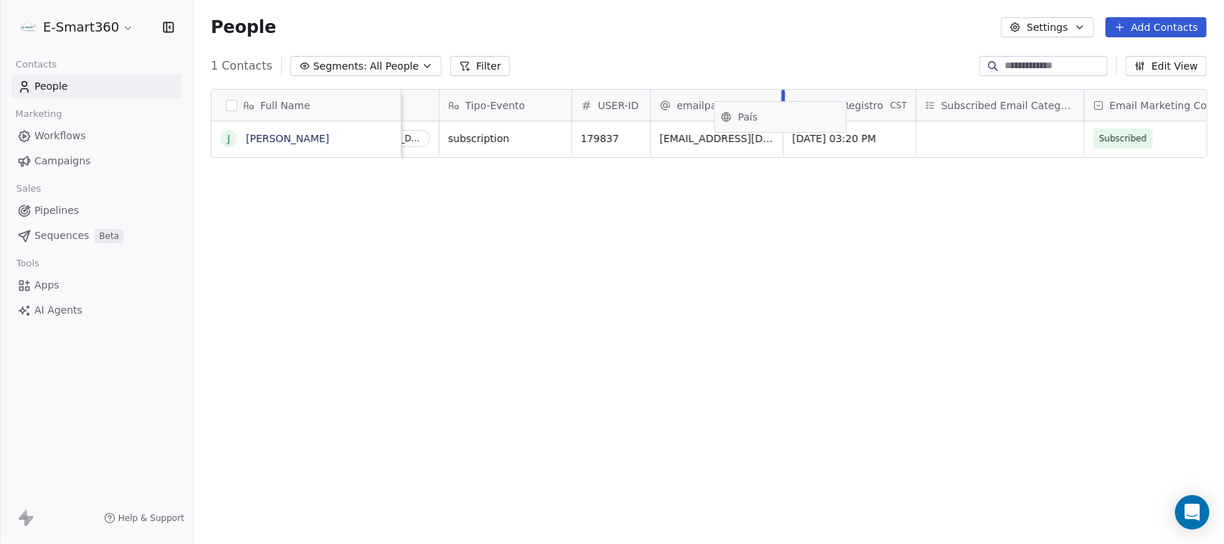
drag, startPoint x: 858, startPoint y: 101, endPoint x: 772, endPoint y: 113, distance: 87.5
click at [772, 113] on div "Full Name J [PERSON_NAME] Email whatsApp Tags País Tipo-Evento USER-ID emailpay…" at bounding box center [709, 124] width 995 height 69
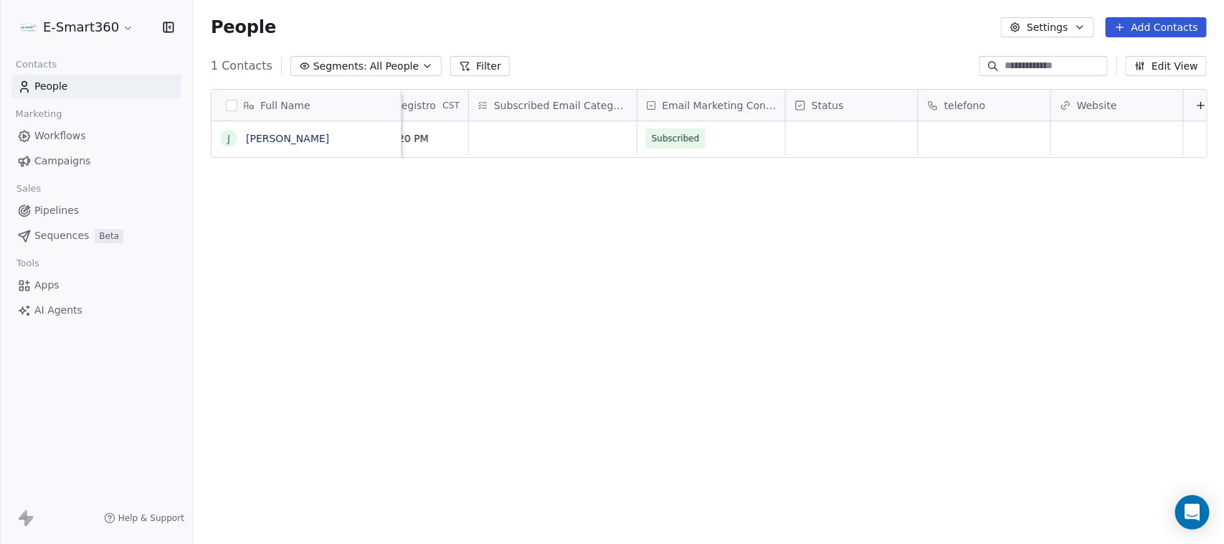
scroll to position [0, 966]
click at [1181, 105] on button at bounding box center [1189, 105] width 17 height 17
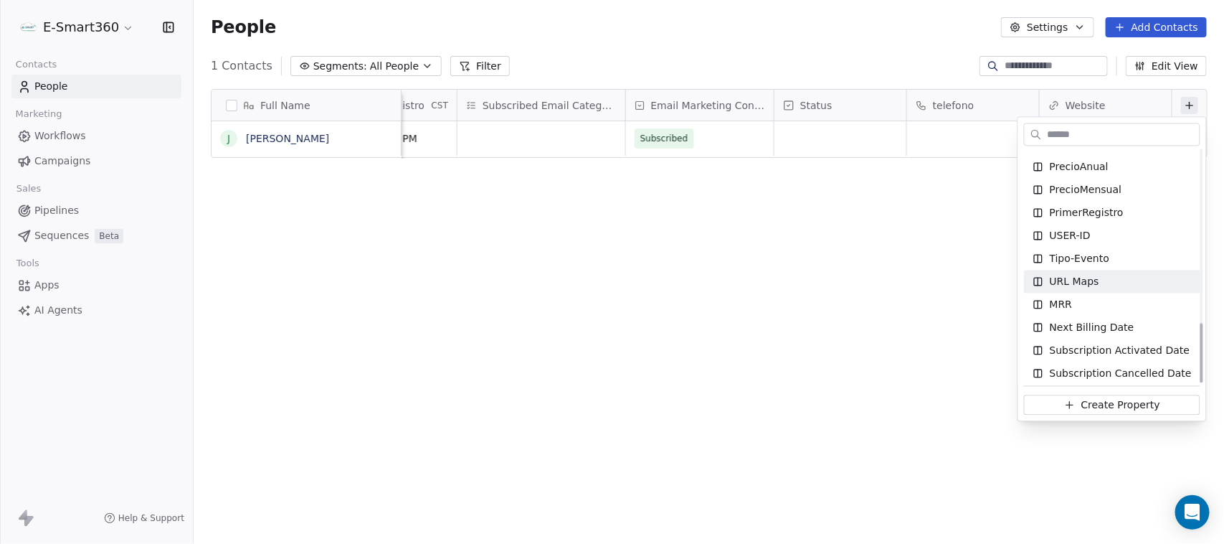
scroll to position [667, 0]
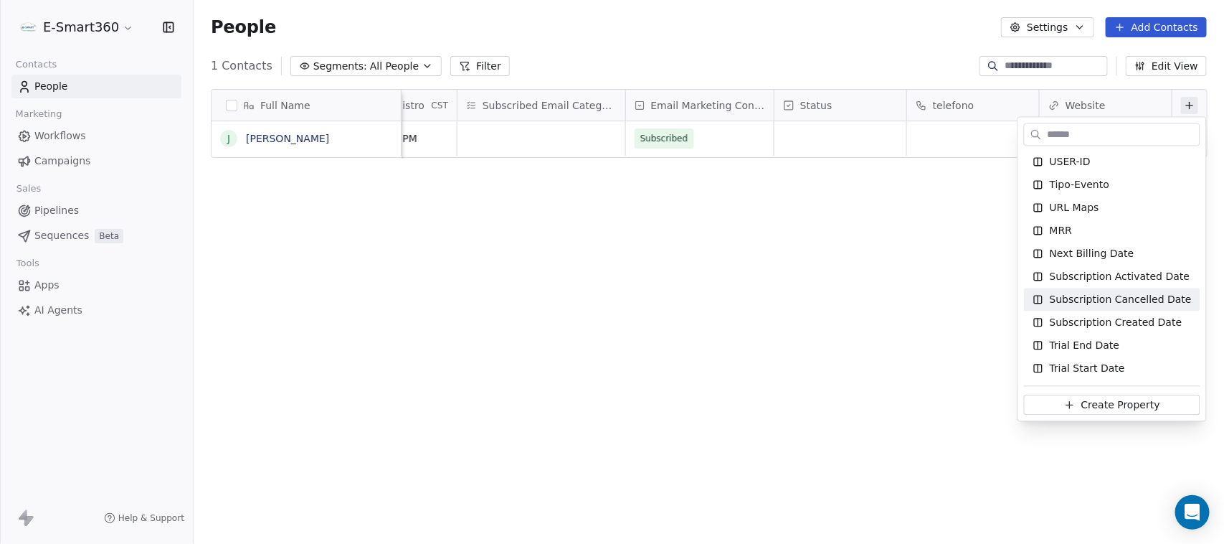
click at [821, 338] on html "E-Smart360 Contacts People Marketing Workflows Campaigns Sales Pipelines Sequen…" at bounding box center [612, 272] width 1224 height 544
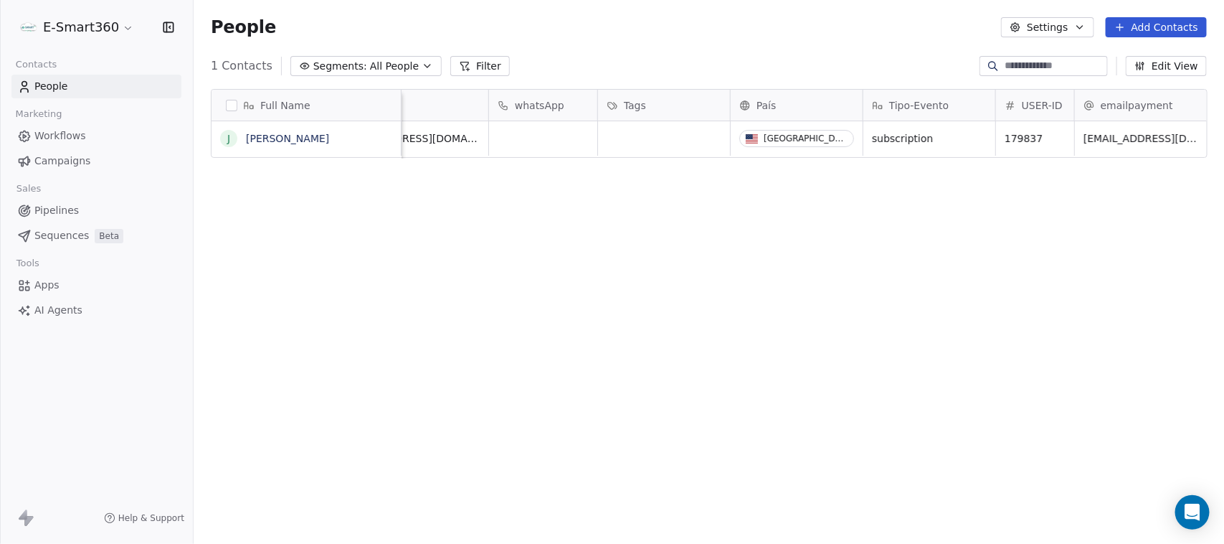
scroll to position [0, 0]
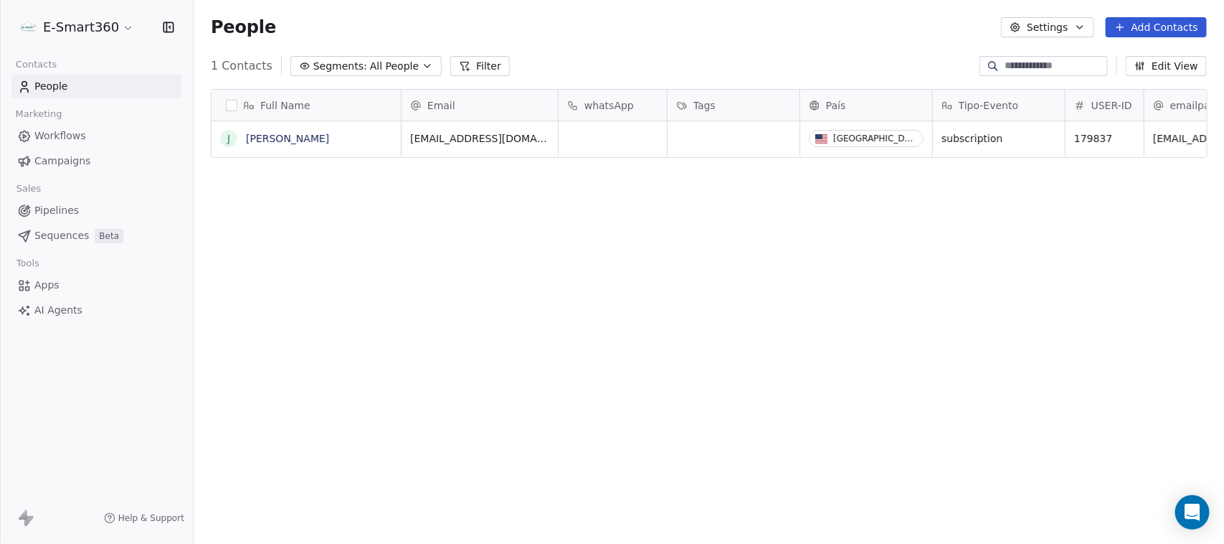
click at [821, 209] on div "Full Name J [PERSON_NAME] Email whatsApp Tags País Tipo-Evento USER-ID emailpay…" at bounding box center [709, 316] width 1031 height 478
click at [82, 133] on span "Workflows" at bounding box center [60, 135] width 52 height 15
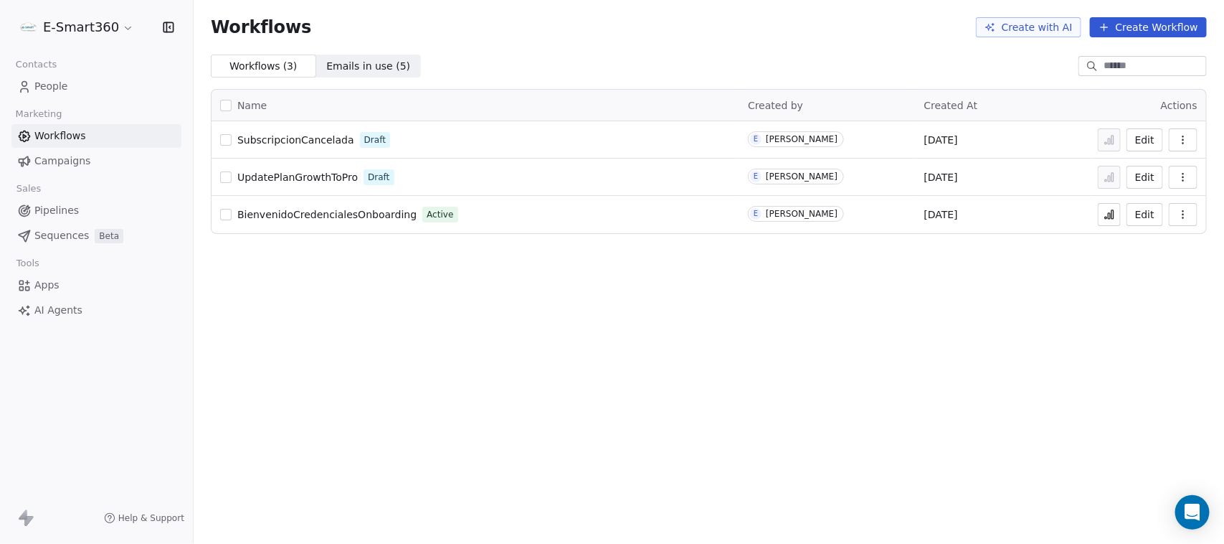
click at [1140, 213] on button "Edit" at bounding box center [1145, 214] width 37 height 23
